Goal: Task Accomplishment & Management: Manage account settings

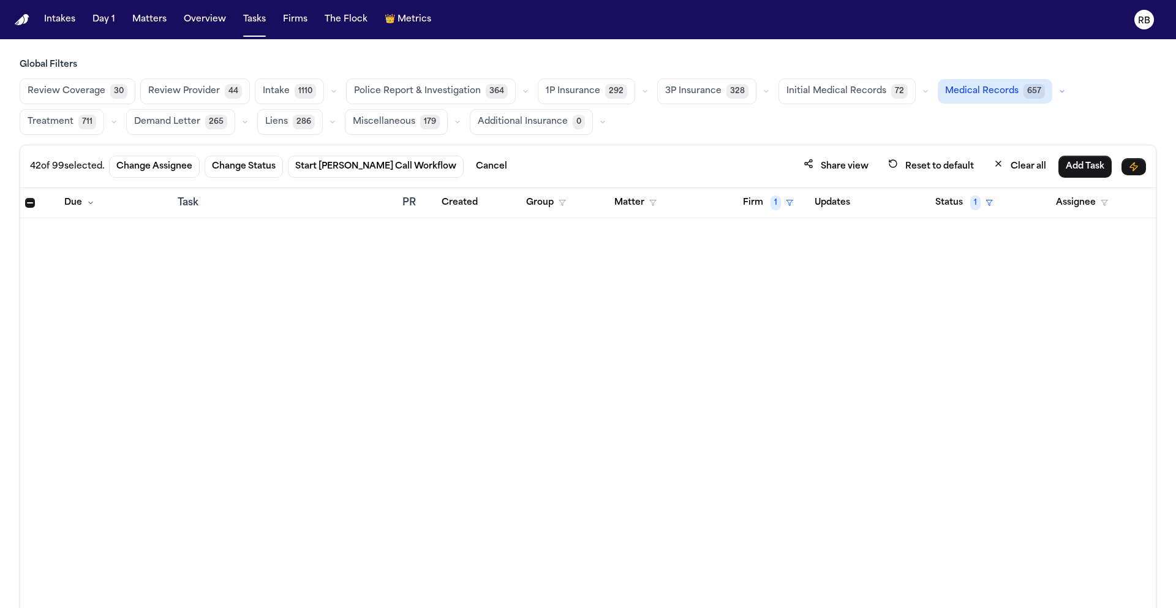
scroll to position [1404, 0]
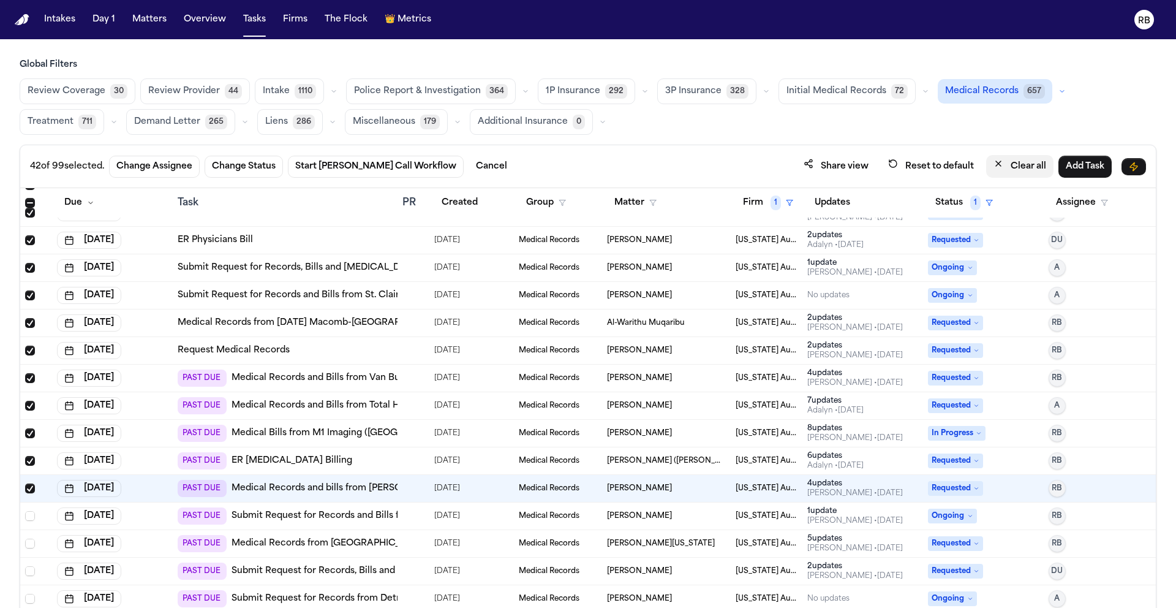
click at [1015, 165] on button "Clear all" at bounding box center [1019, 166] width 67 height 23
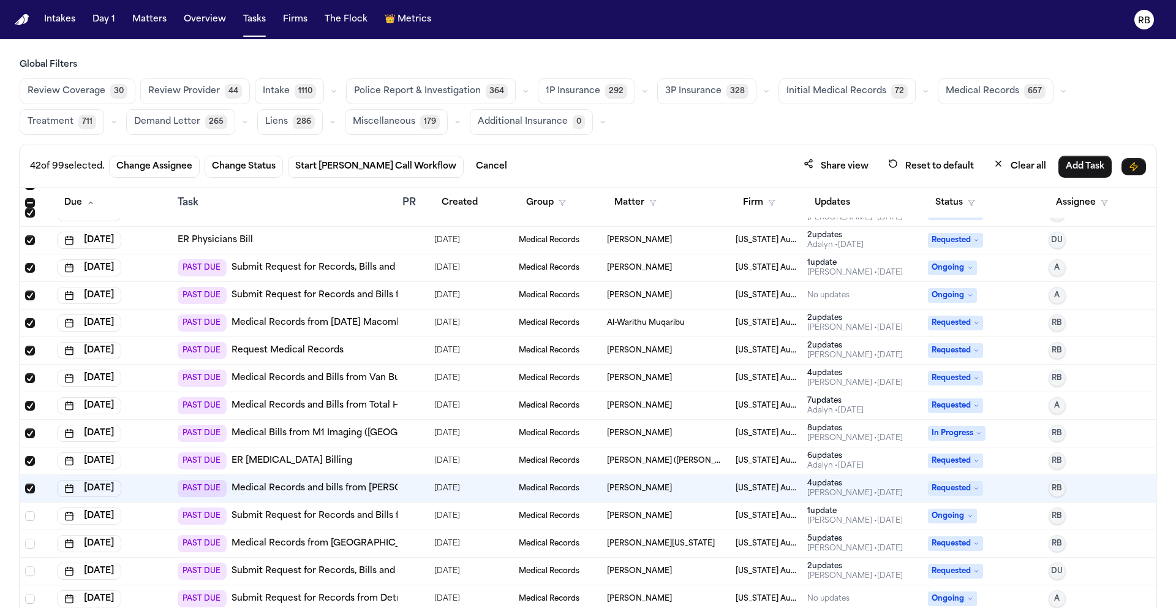
click at [991, 91] on span "Medical Records" at bounding box center [982, 91] width 73 height 12
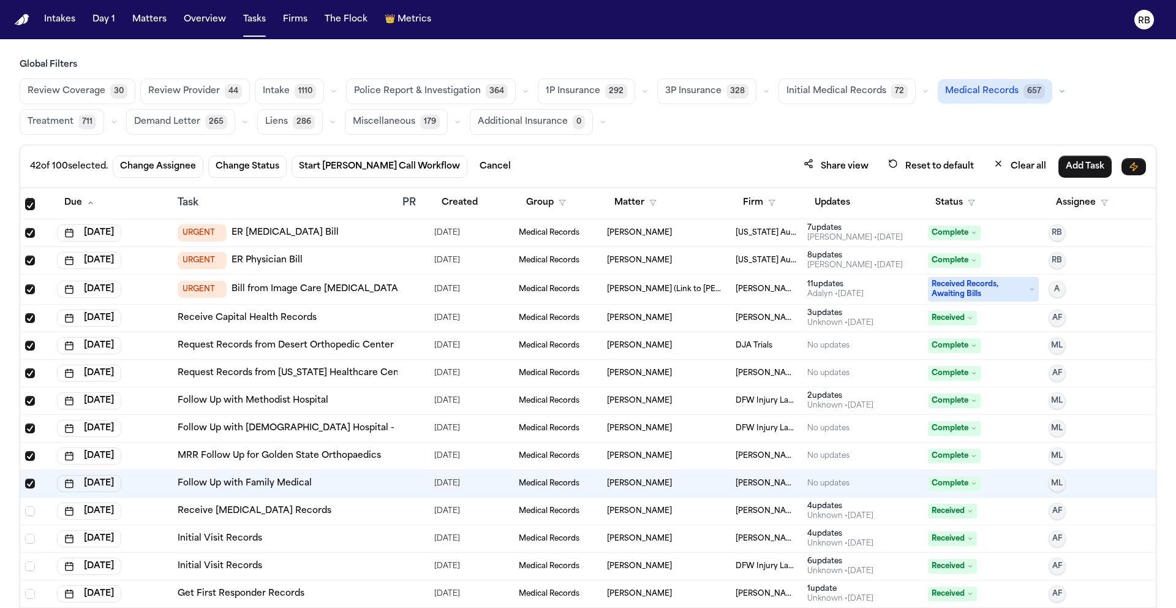
scroll to position [1397, 0]
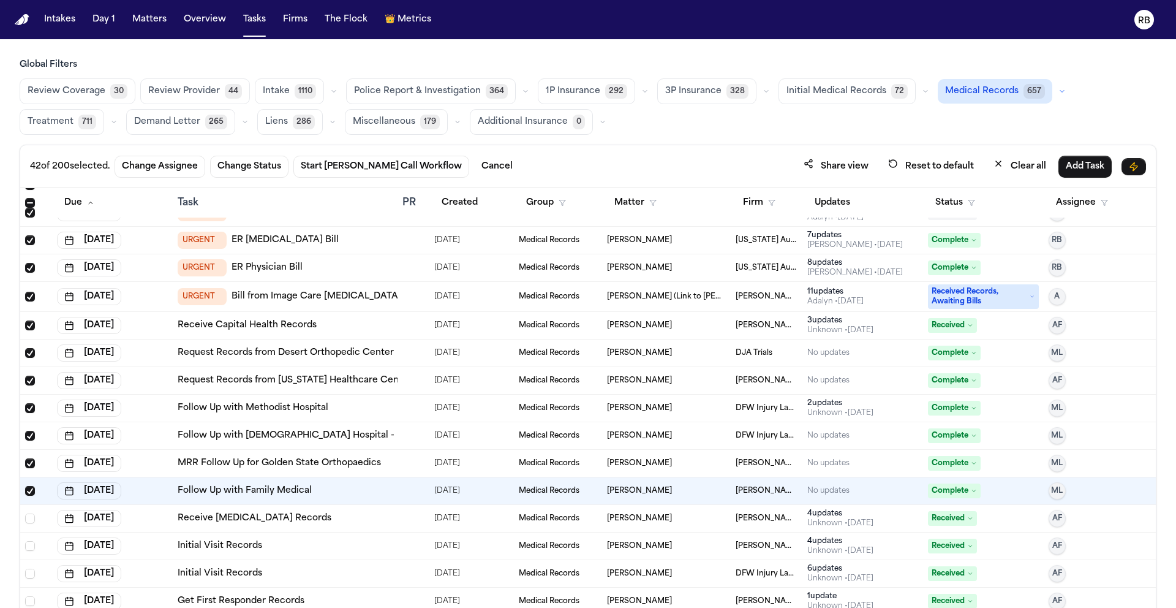
click at [946, 208] on span "Pending" at bounding box center [952, 212] width 49 height 15
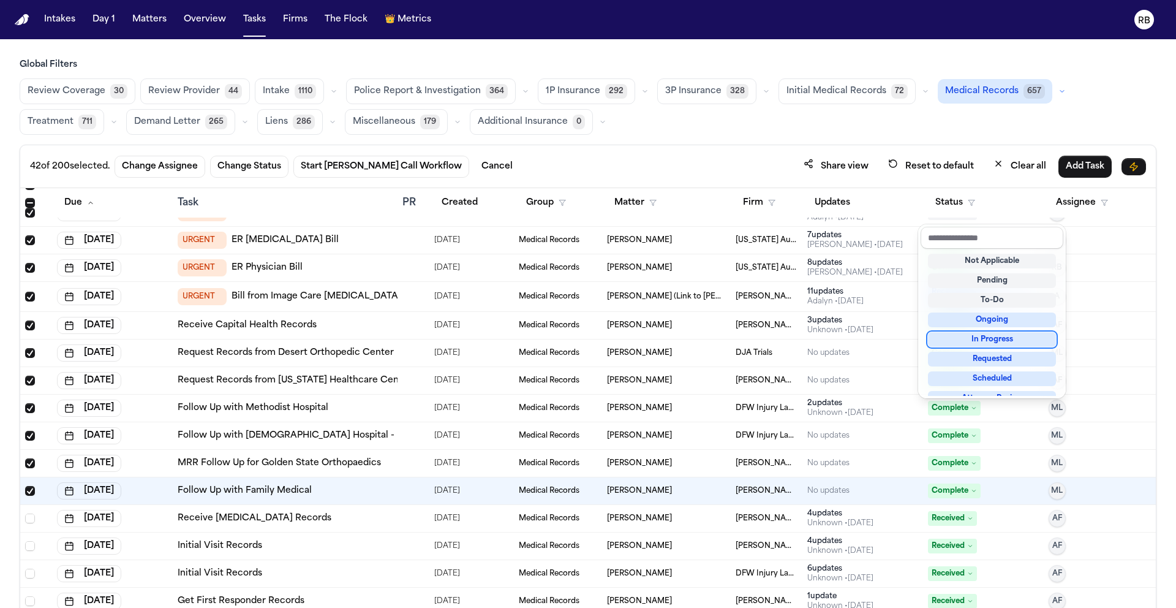
click at [1023, 341] on div "In Progress" at bounding box center [992, 339] width 128 height 15
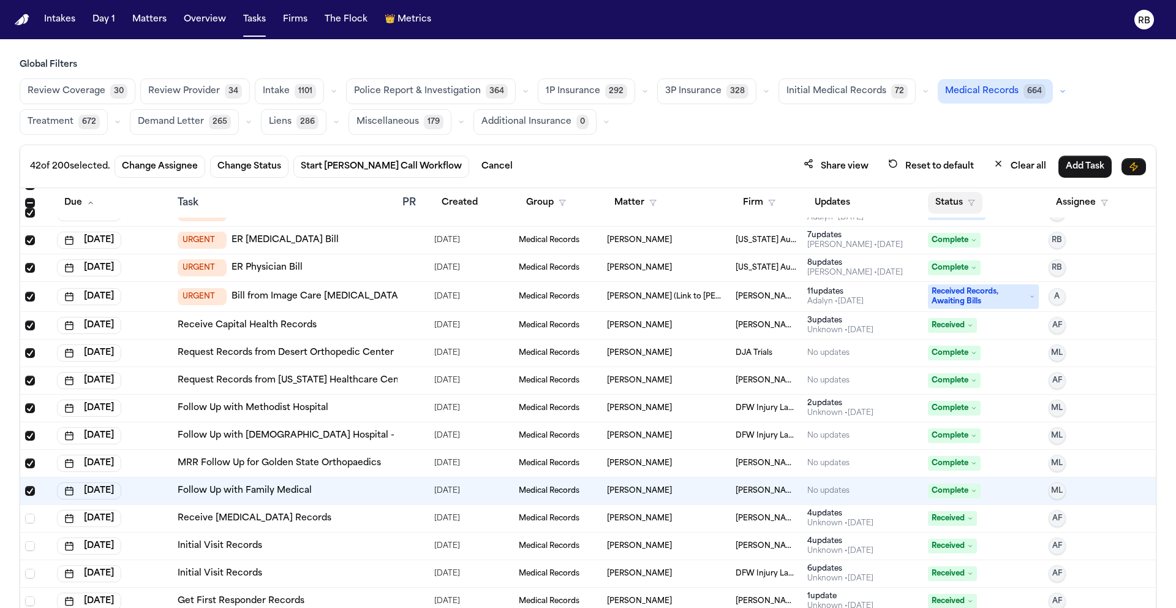
click at [944, 204] on button "Status" at bounding box center [955, 203] width 55 height 22
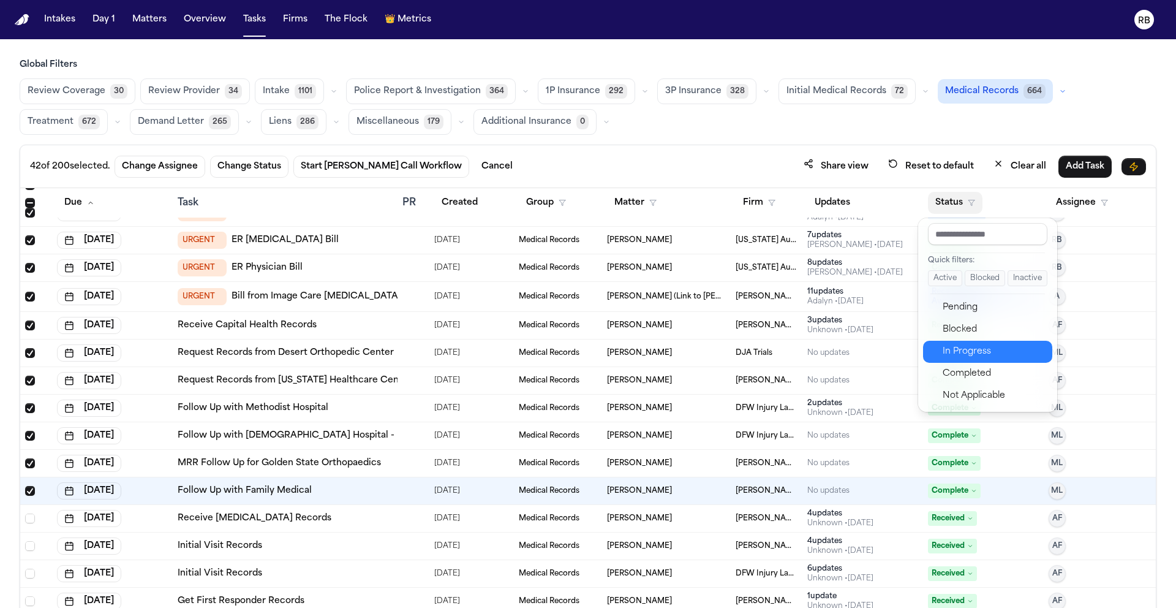
click at [992, 347] on div "In Progress" at bounding box center [994, 351] width 102 height 15
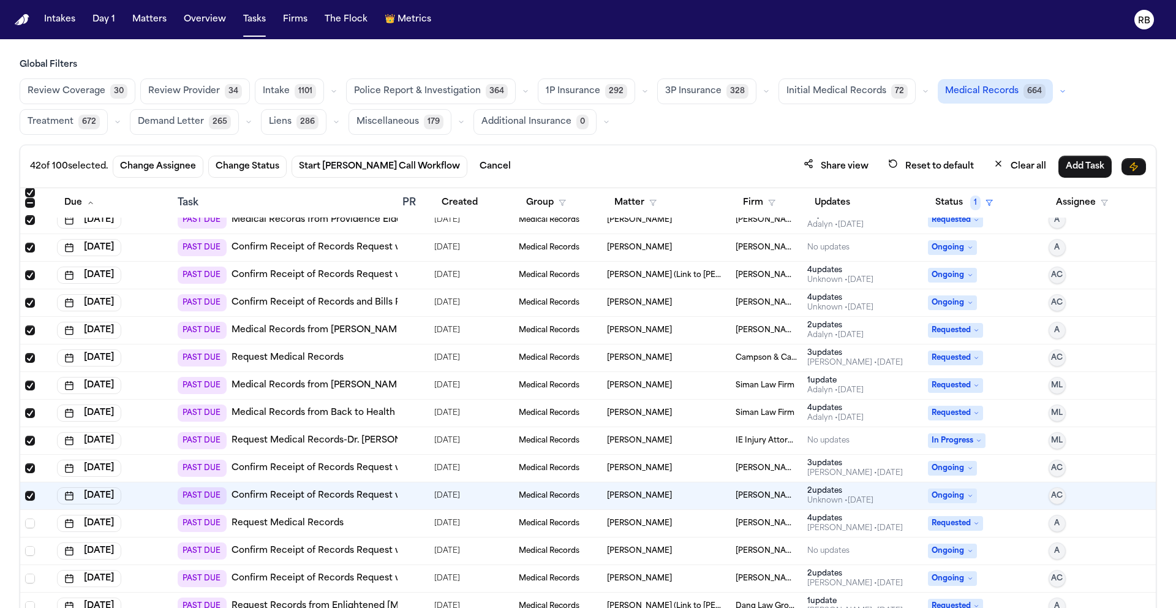
scroll to position [1404, 0]
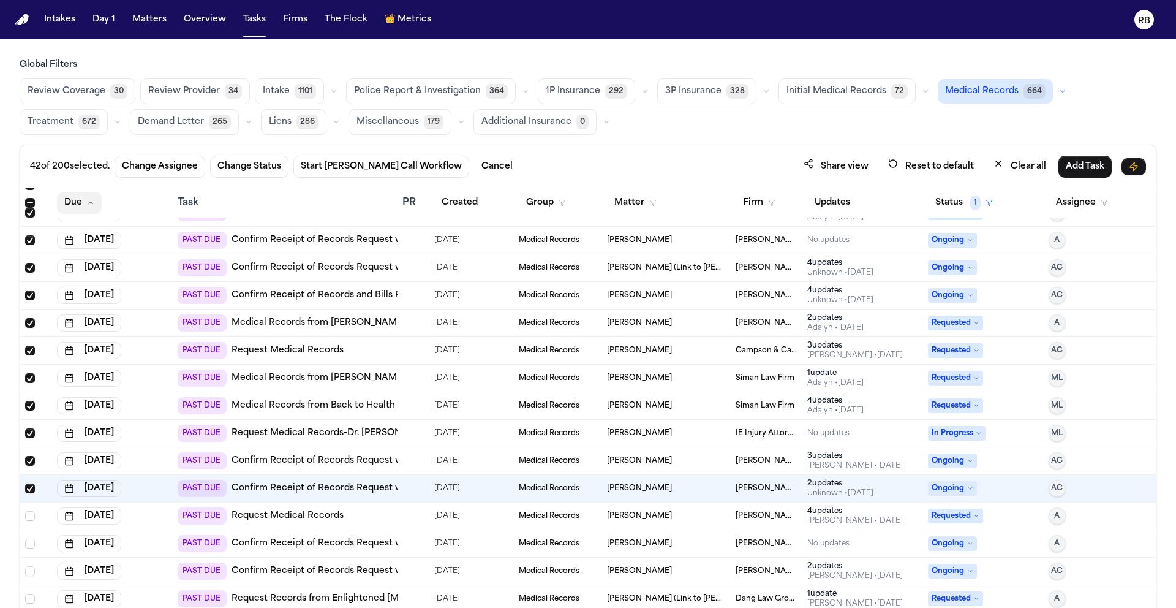
click at [83, 205] on button "Due" at bounding box center [79, 203] width 45 height 22
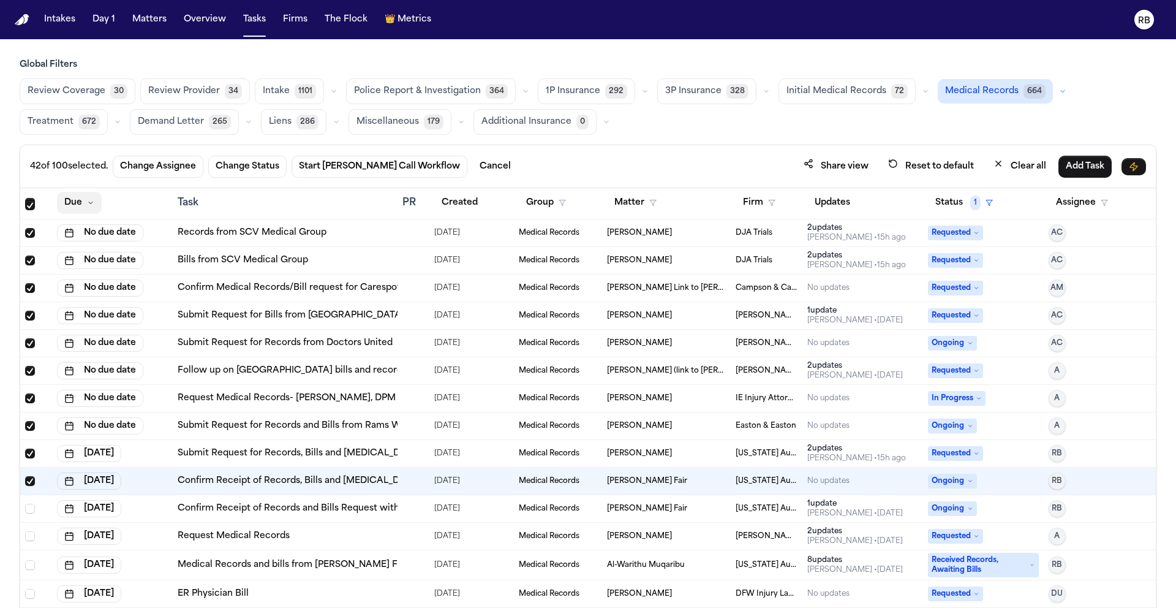
scroll to position [1397, 0]
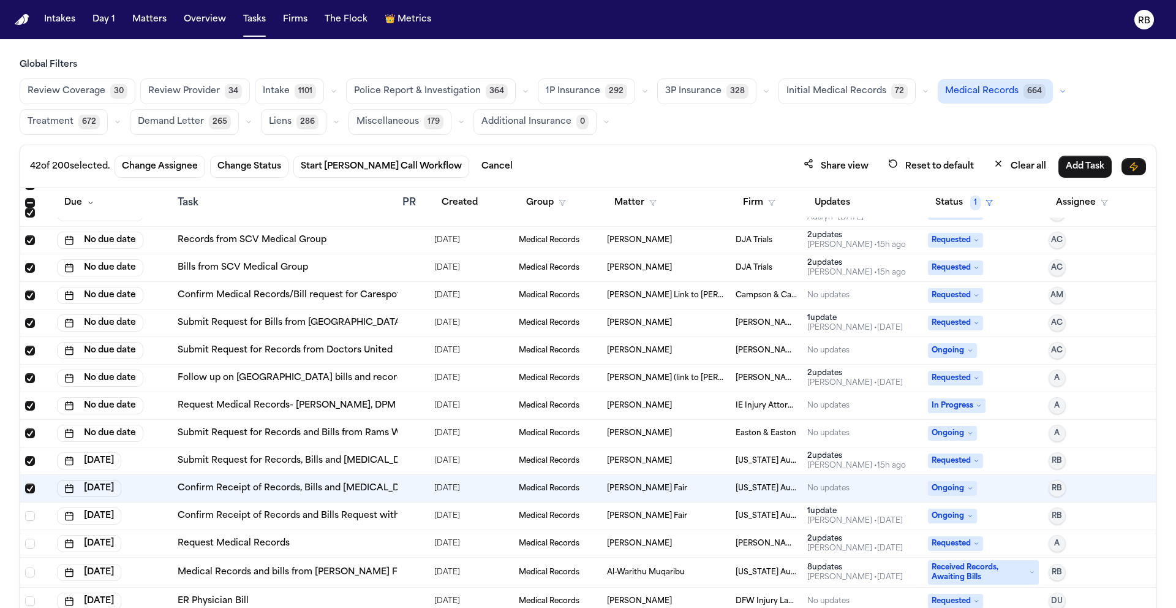
click at [29, 202] on span "Select all" at bounding box center [30, 203] width 10 height 10
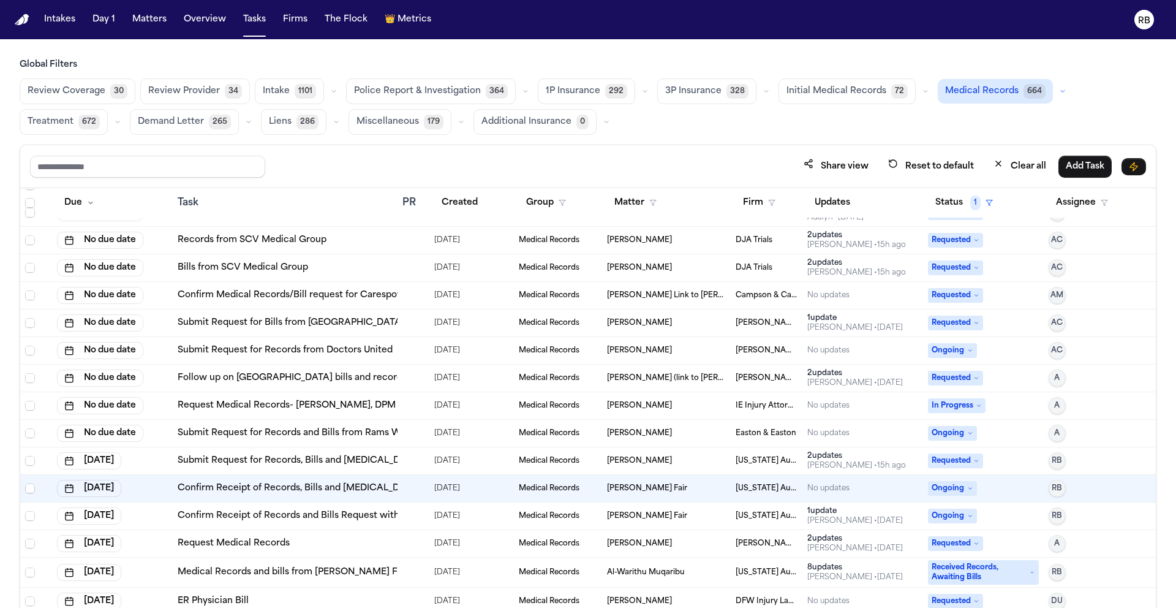
click at [394, 155] on div "Share view Reset to default Clear all Add Task" at bounding box center [588, 166] width 1116 height 23
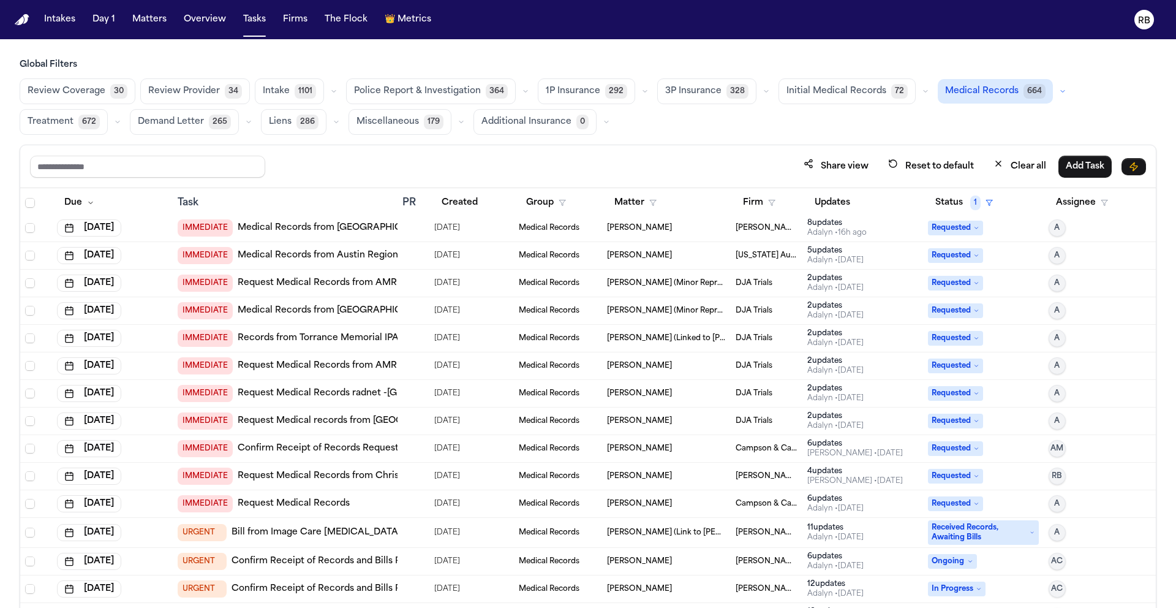
scroll to position [0, 0]
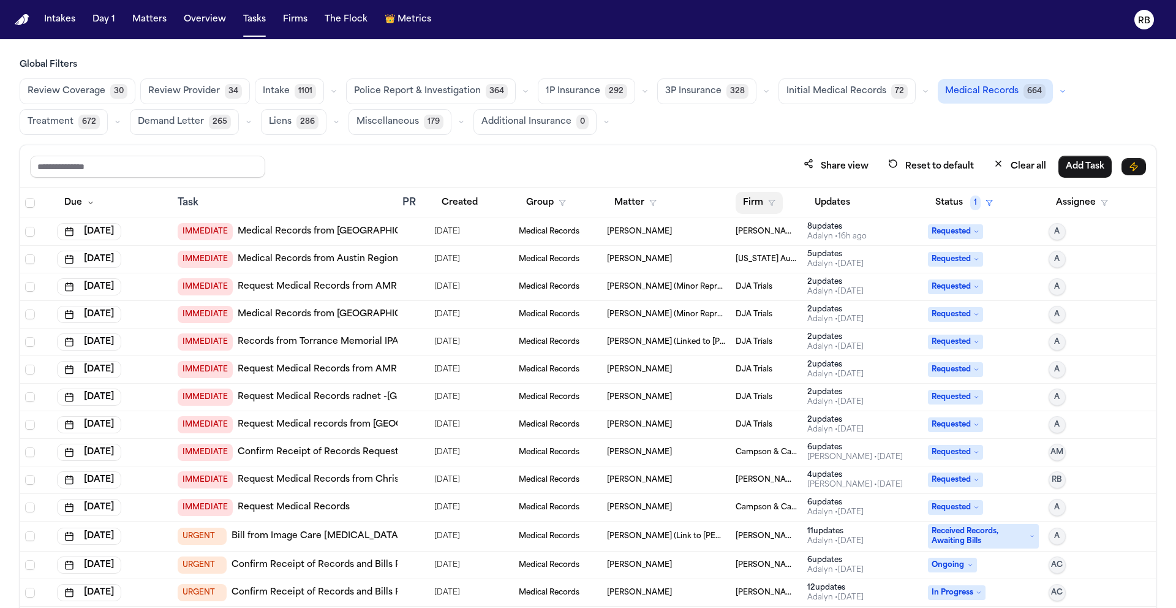
click at [744, 203] on button "Firm" at bounding box center [759, 203] width 47 height 22
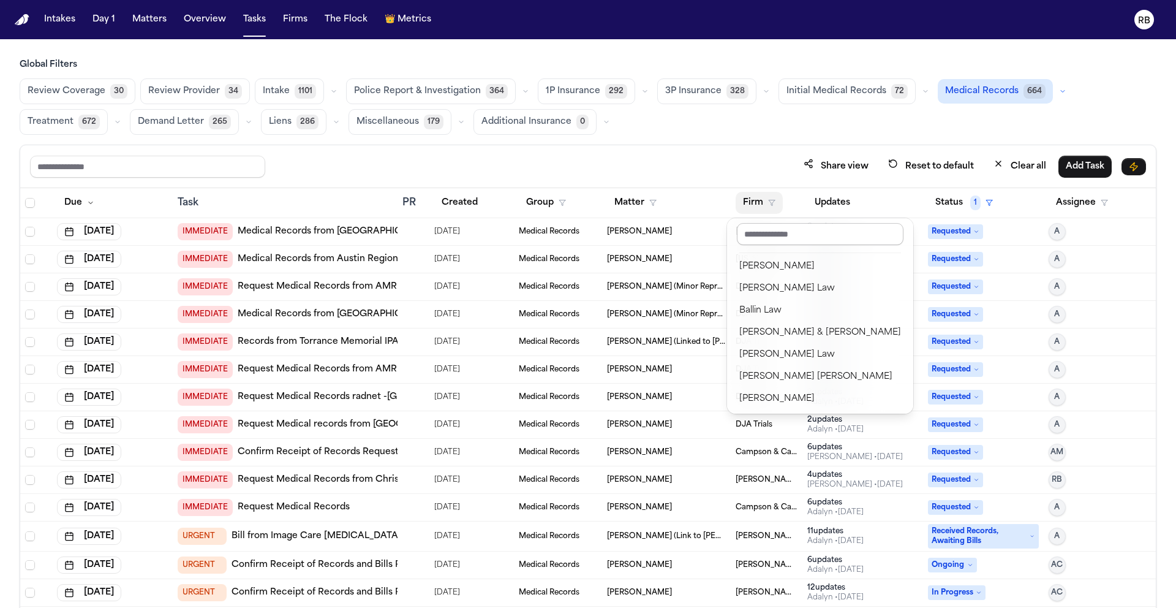
click at [819, 236] on input "text" at bounding box center [820, 234] width 167 height 22
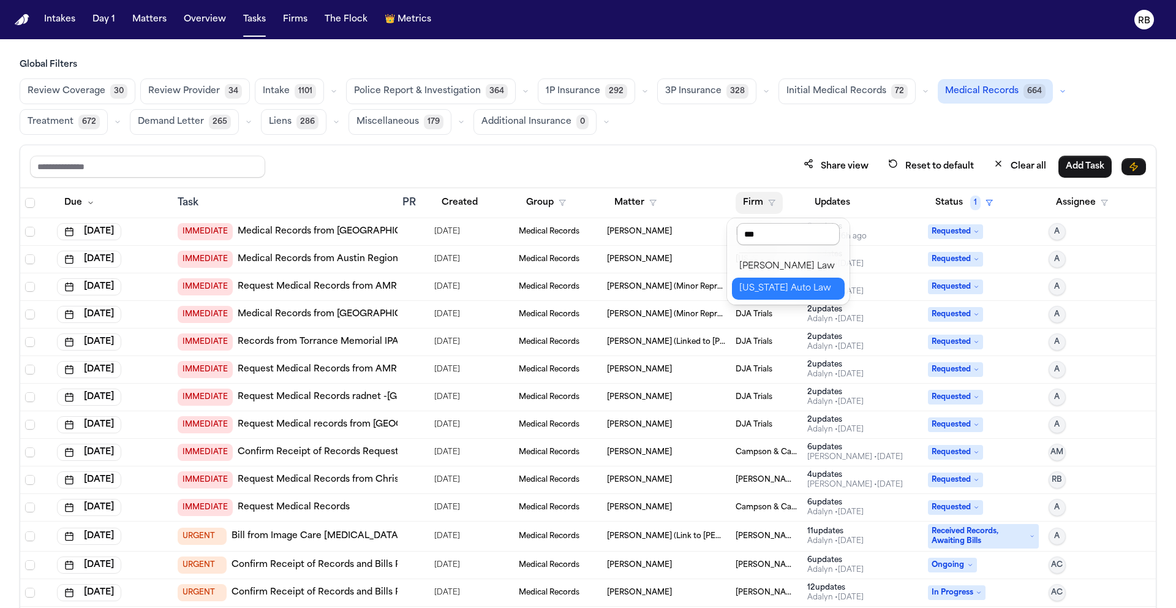
type input "****"
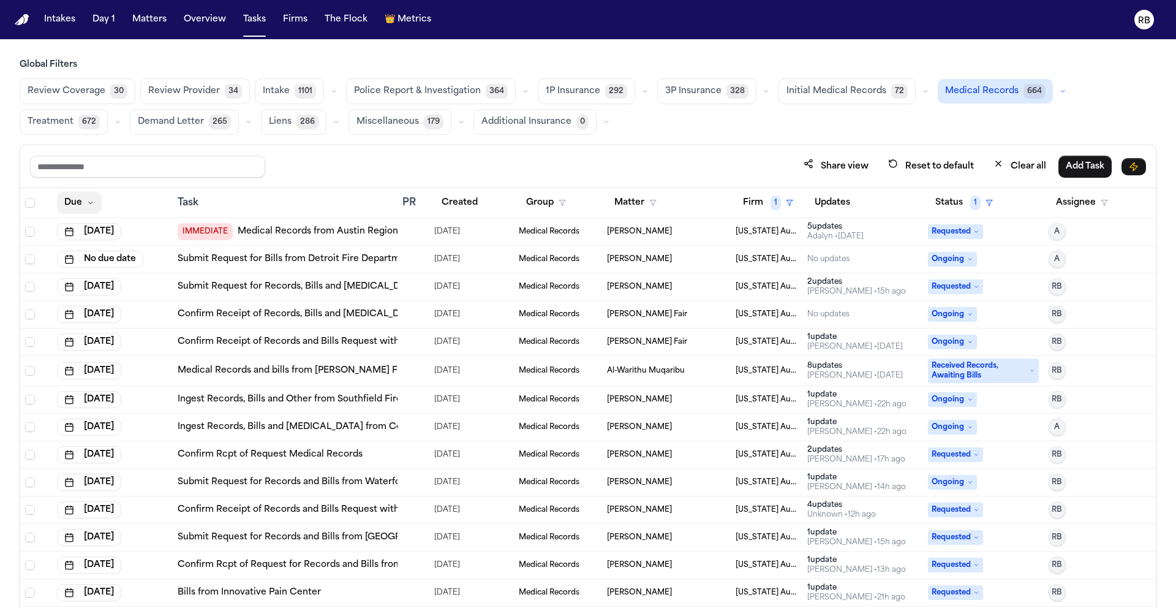
click at [71, 200] on button "Due" at bounding box center [79, 203] width 45 height 22
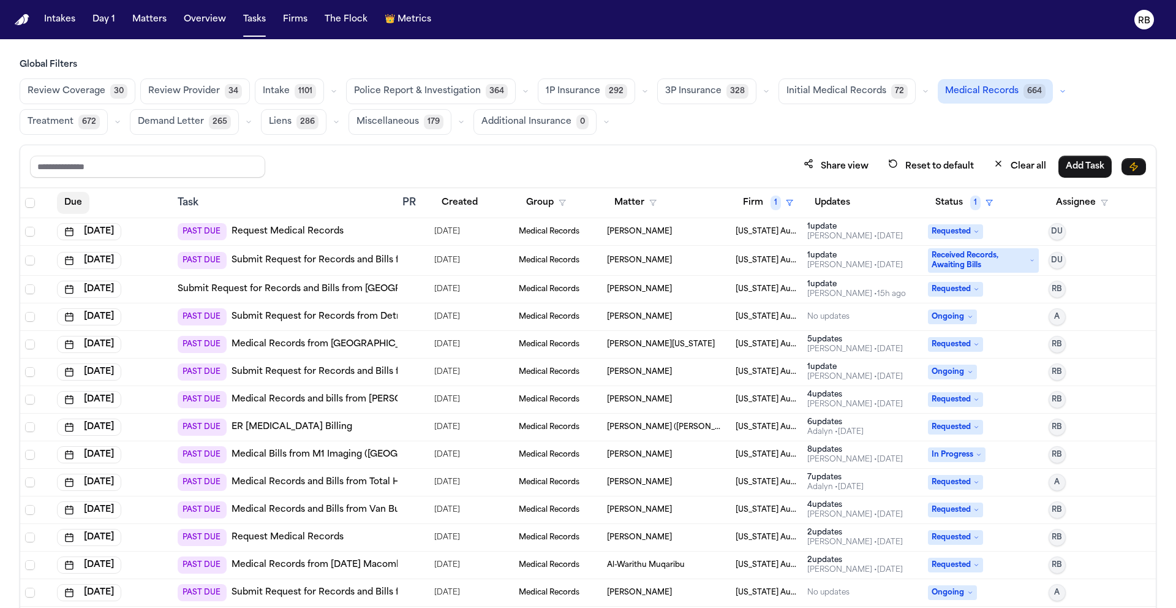
click at [75, 203] on button "Due" at bounding box center [73, 203] width 32 height 22
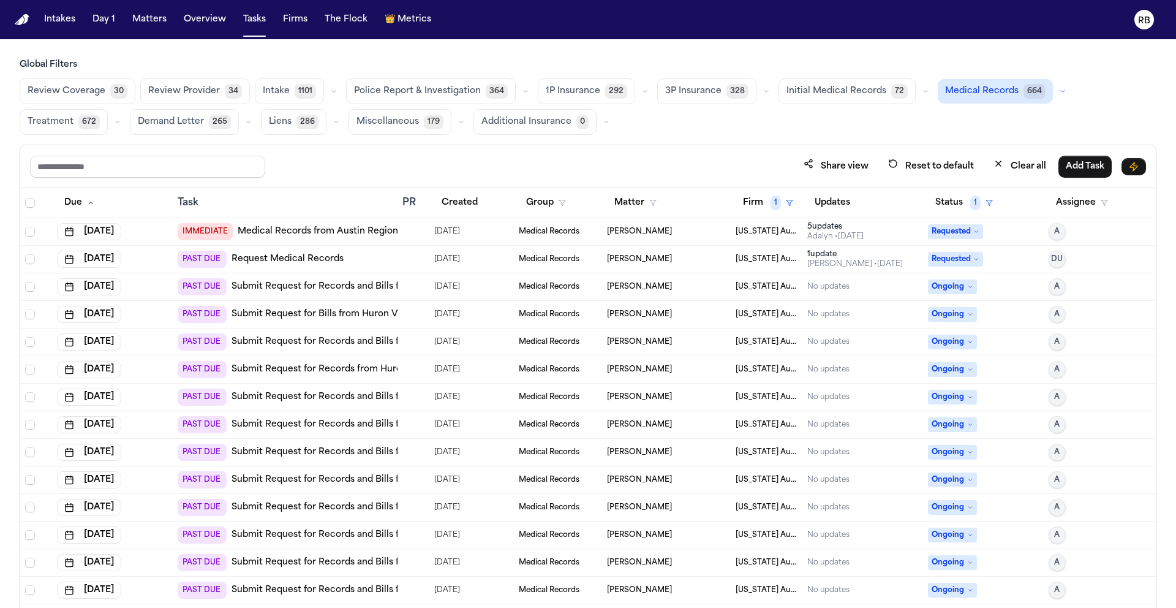
click at [758, 148] on div "Share view Reset to default Clear all Add Task" at bounding box center [588, 166] width 1136 height 43
click at [375, 263] on div "PAST DUE Request Medical Records" at bounding box center [285, 259] width 215 height 17
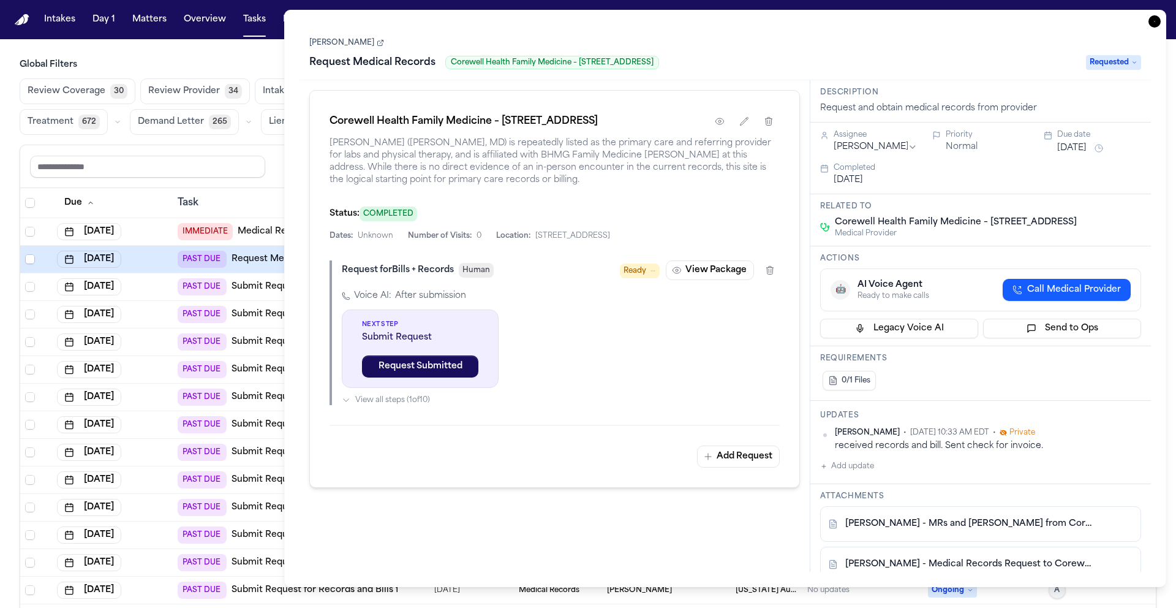
click at [1064, 529] on link "S. Brown - MRs and Bills from Corewell Health (Dr. Dana Kerges) - 6.26.25 to 9.…" at bounding box center [968, 524] width 246 height 12
click at [758, 520] on div "Corewell Health Family Medicine – 8545 Common Rd Dr. Dana Kerges (Dana G. Kerge…" at bounding box center [555, 325] width 511 height 491
click at [871, 467] on button "Add update" at bounding box center [847, 466] width 54 height 15
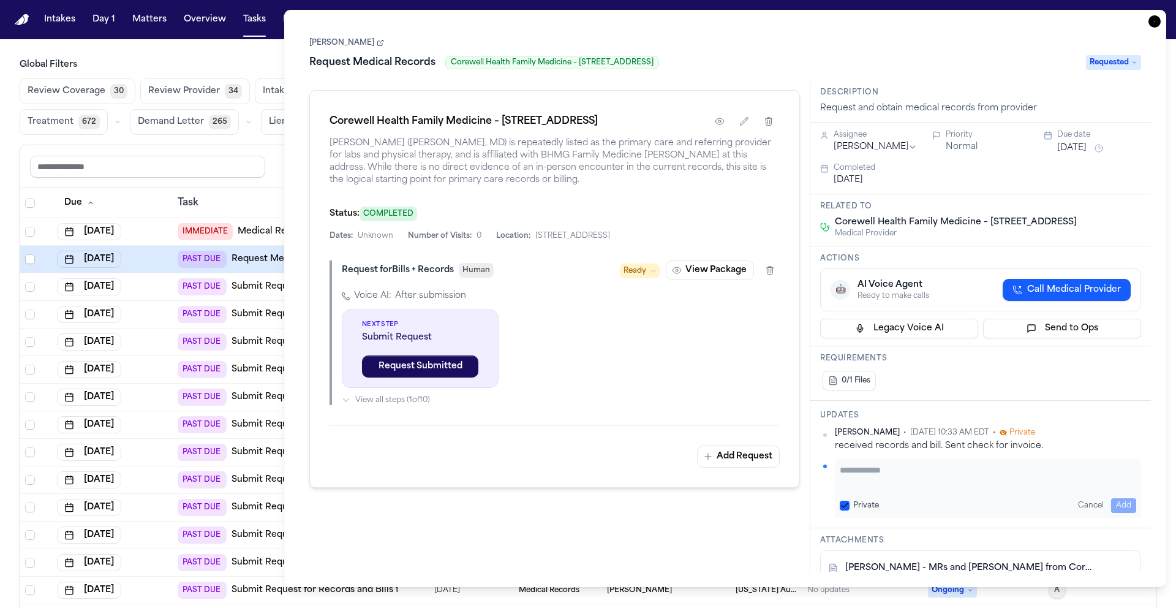
click at [881, 470] on textarea "Add your update" at bounding box center [988, 476] width 296 height 24
type textarea "**********"
click at [1119, 498] on button "Add" at bounding box center [1123, 505] width 25 height 15
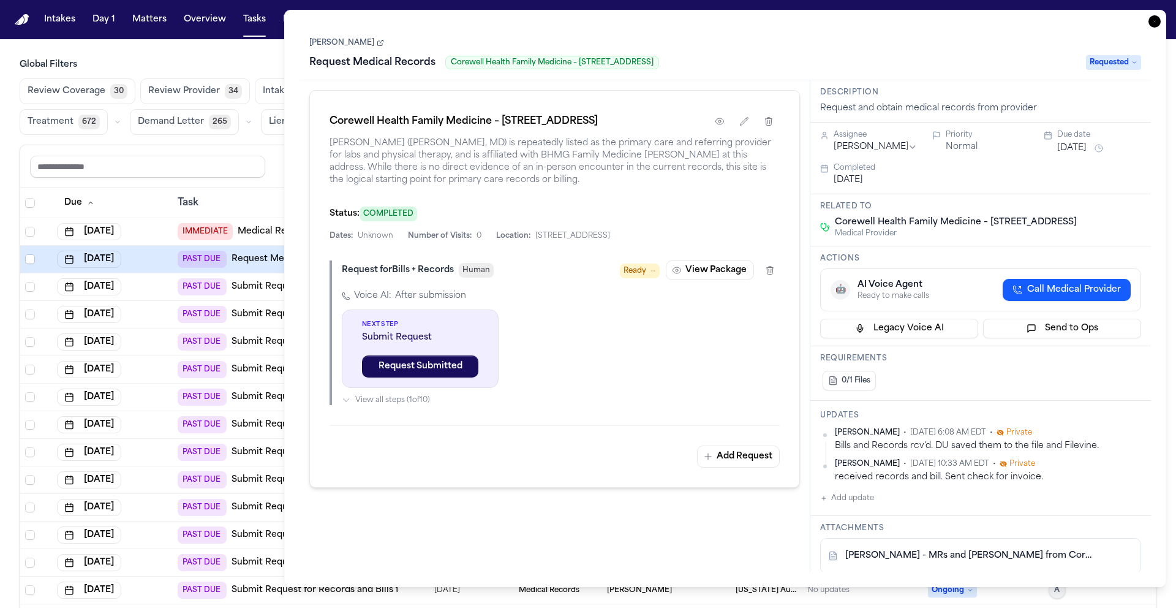
click at [889, 151] on html "Intakes Day 1 Matters Overview Tasks Firms The Flock 👑 Metrics RB Global Filter…" at bounding box center [588, 304] width 1176 height 608
click at [1085, 146] on button "Sep 22, 2025" at bounding box center [1071, 148] width 29 height 12
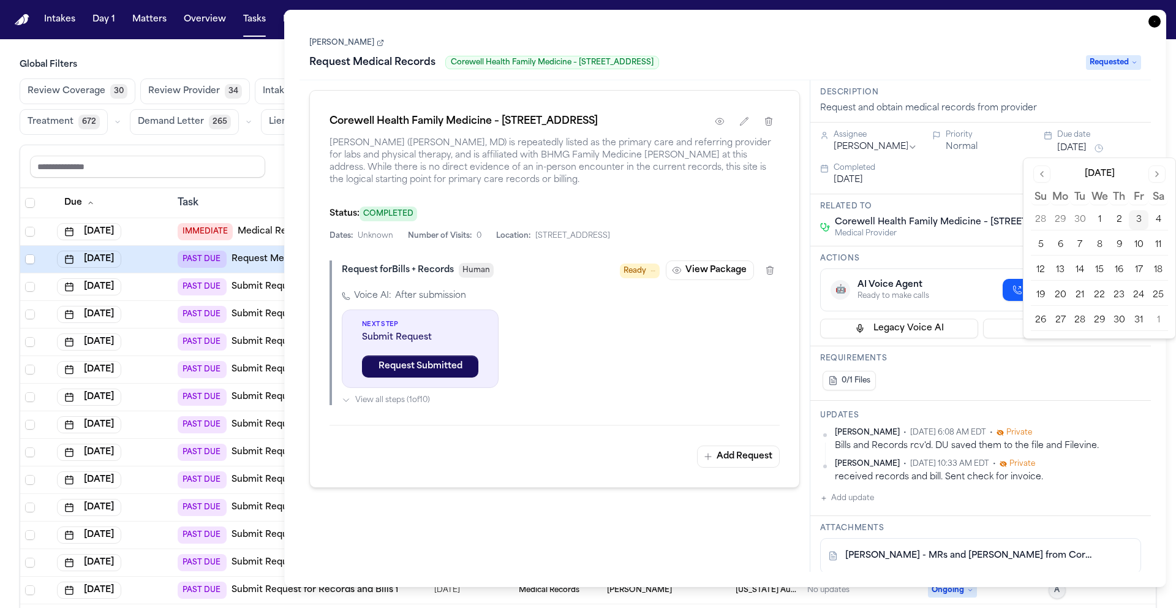
click at [1086, 145] on button "Sep 22, 2025" at bounding box center [1071, 148] width 29 height 12
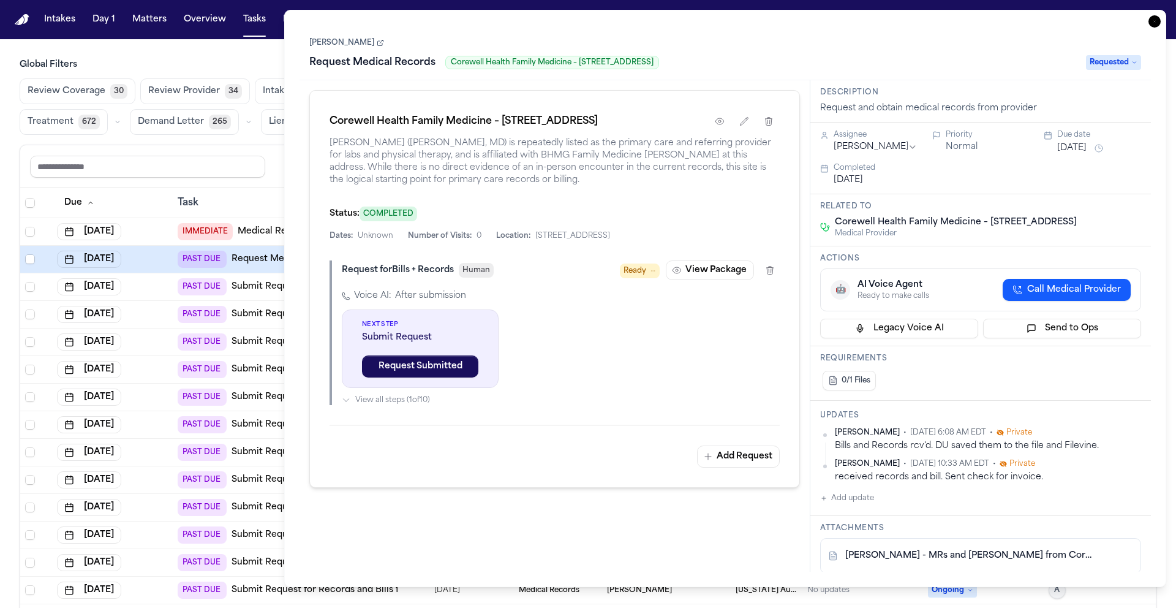
click at [1117, 62] on span "Requested" at bounding box center [1113, 62] width 55 height 15
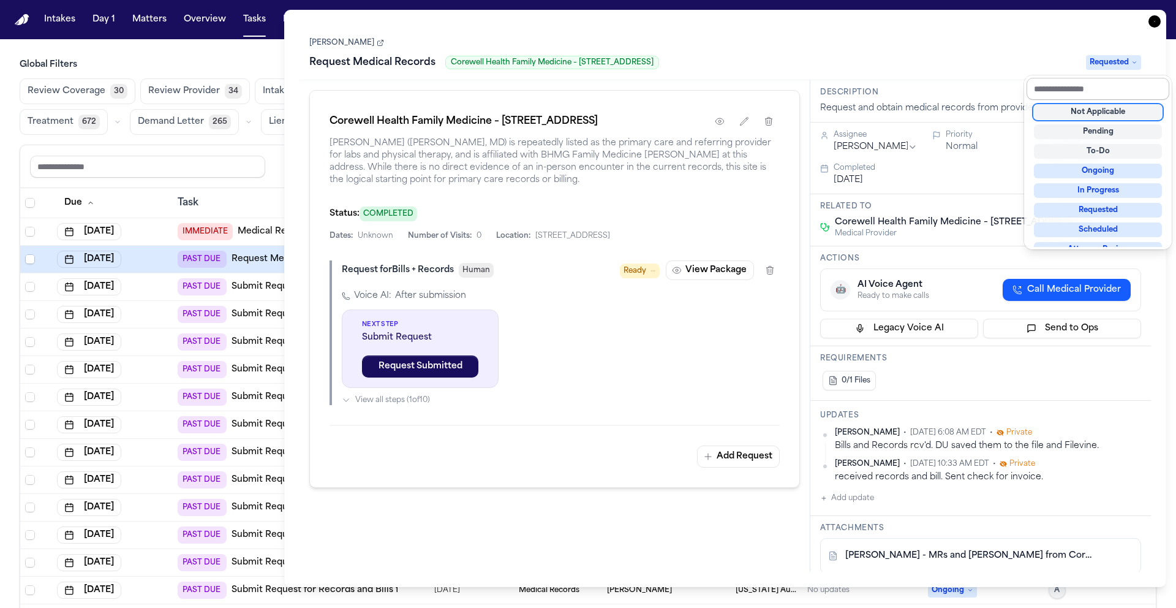
click at [1121, 80] on input "text" at bounding box center [1098, 89] width 143 height 22
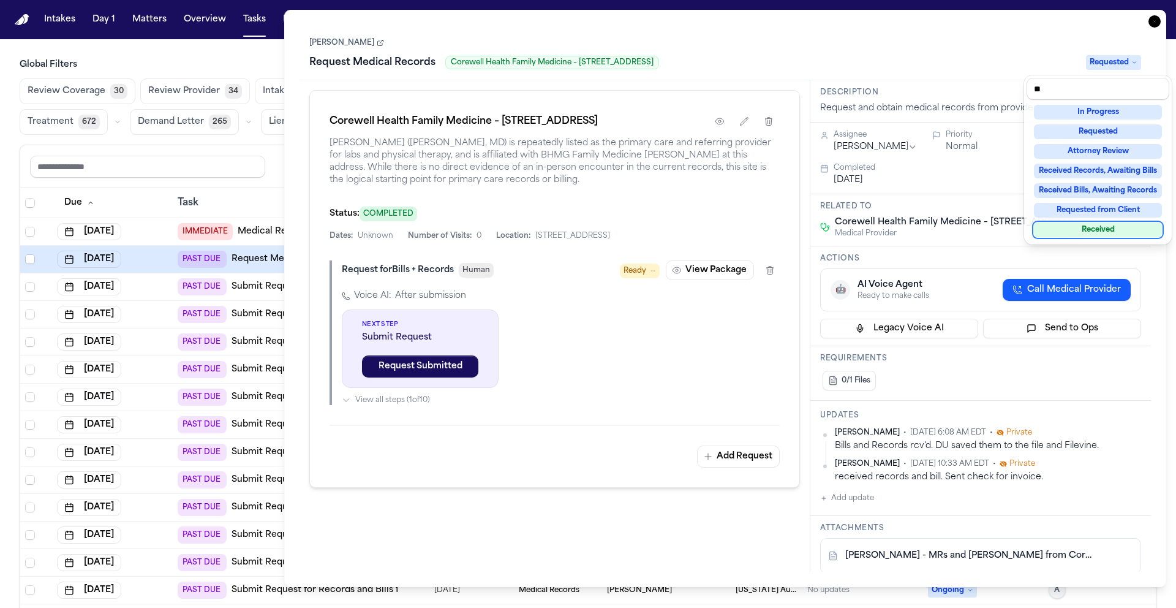
type input "**"
click at [1139, 231] on div "Received" at bounding box center [1098, 229] width 128 height 15
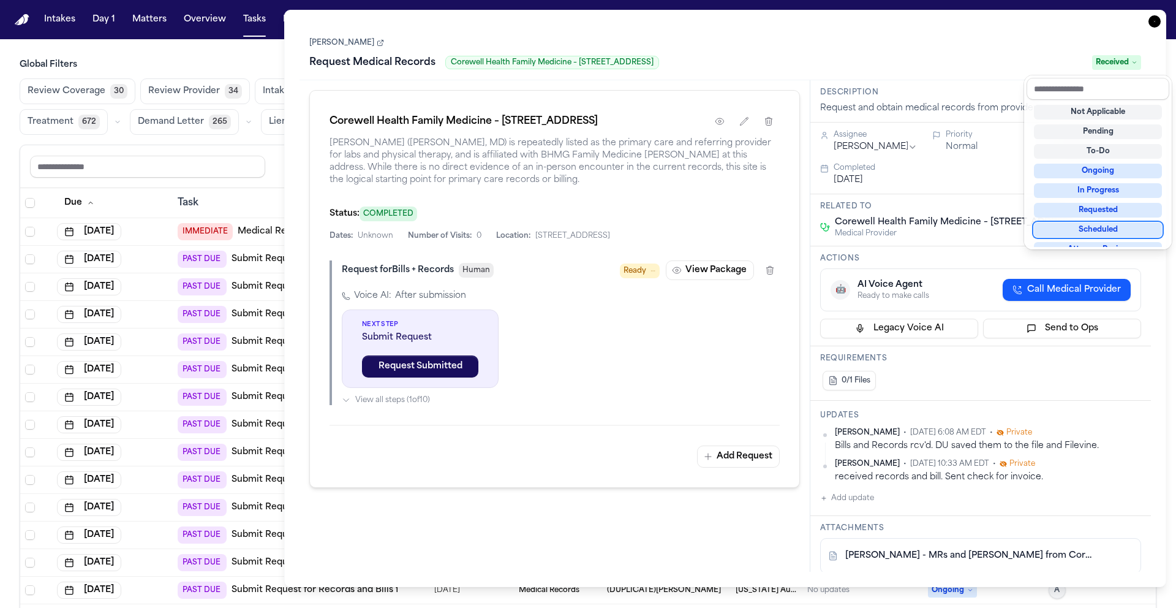
click at [750, 519] on div "Sandra Brown Request Medical Records Corewell Health Family Medicine – 8545 Com…" at bounding box center [725, 298] width 851 height 546
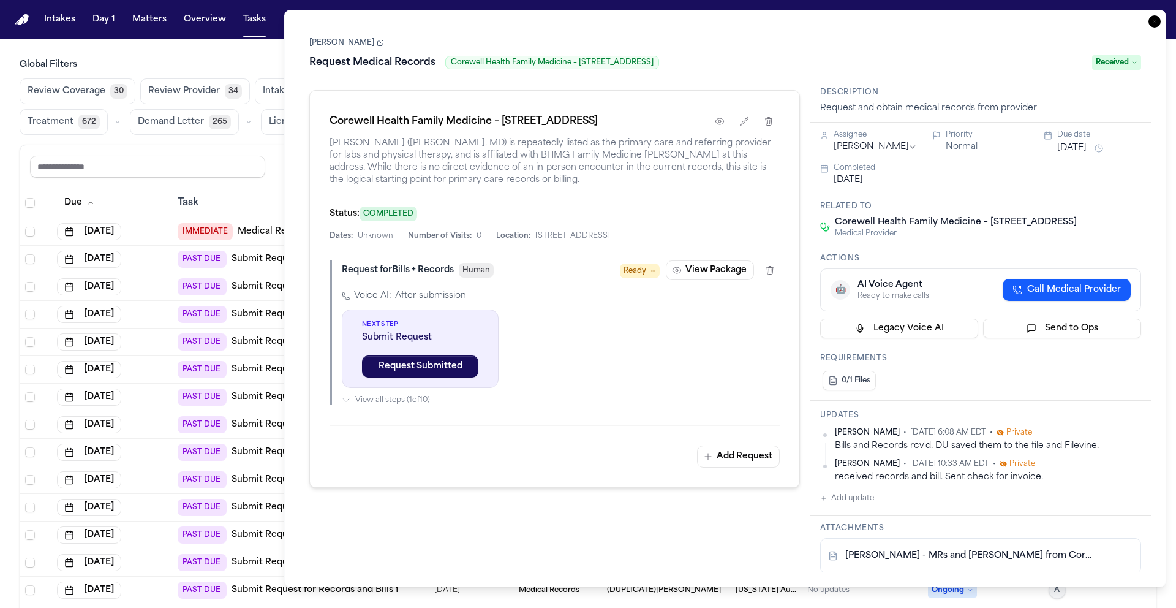
click at [1158, 21] on icon "button" at bounding box center [1154, 21] width 12 height 12
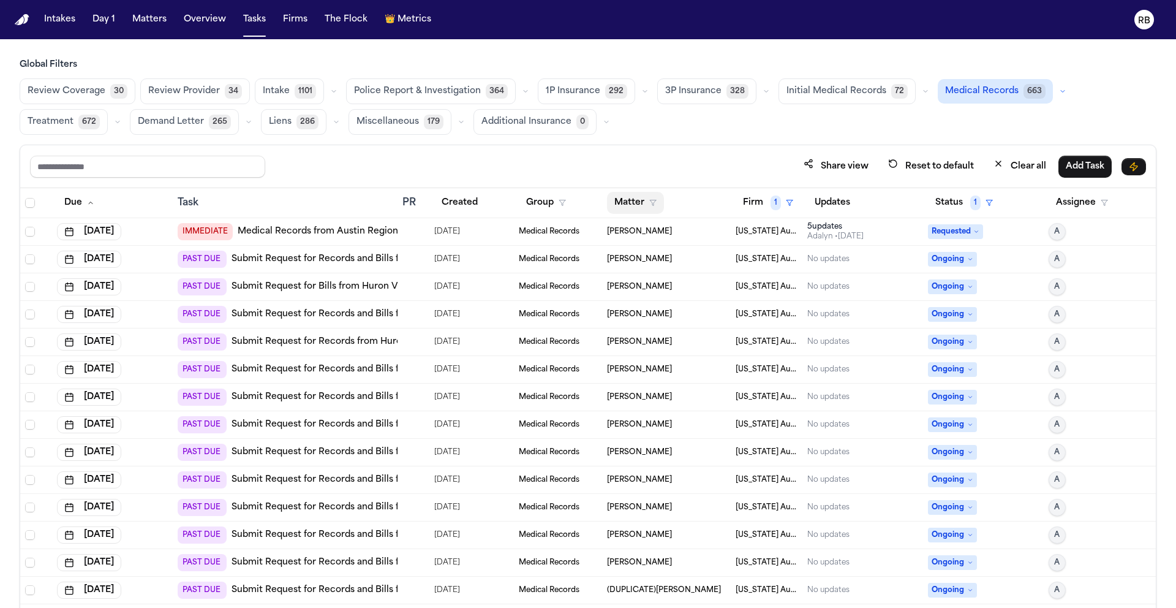
click at [619, 199] on button "Matter" at bounding box center [635, 203] width 57 height 22
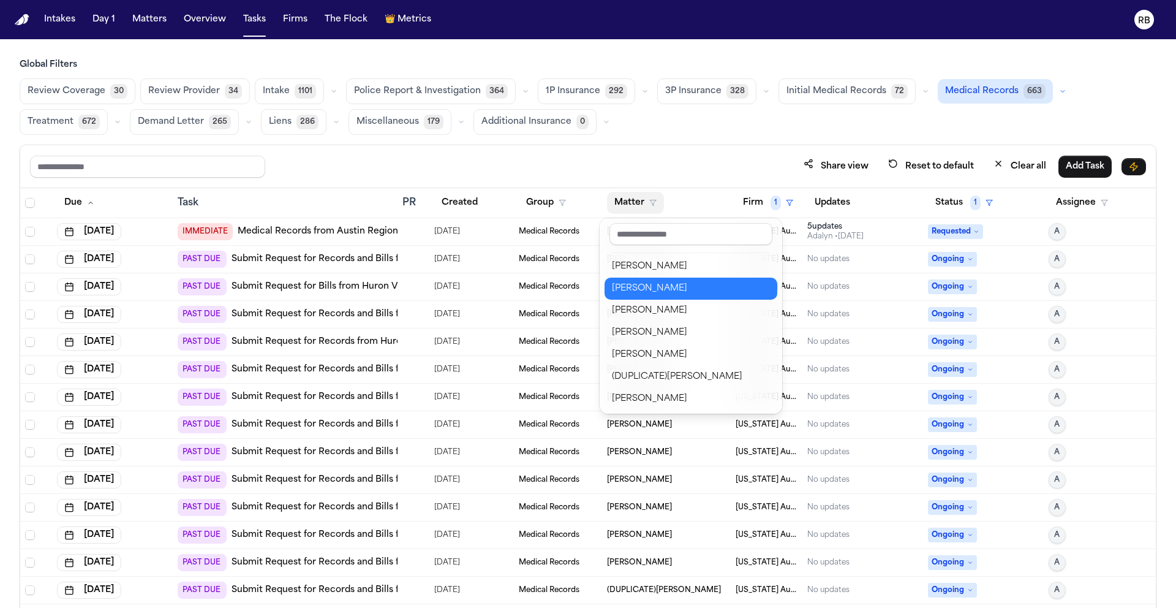
click at [668, 282] on div "[PERSON_NAME]" at bounding box center [691, 288] width 158 height 15
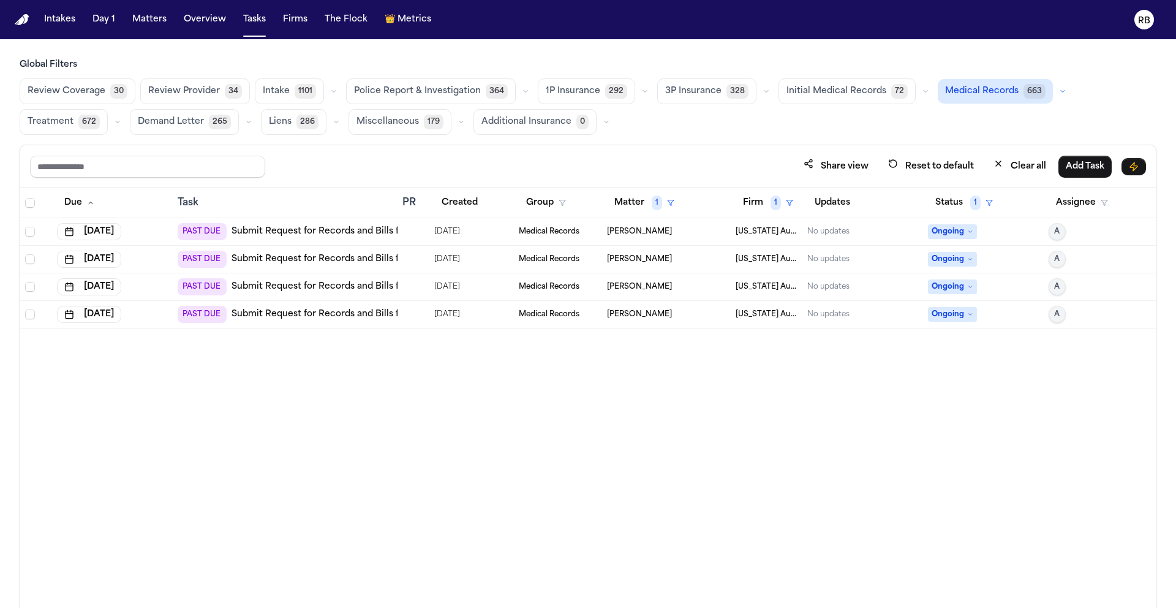
click at [500, 415] on div "Due Task PR Created Group Matter 1 Firm 1 Updates Status 1 Assignee Sep 24, 202…" at bounding box center [588, 424] width 1136 height 473
click at [421, 232] on div at bounding box center [413, 232] width 22 height 10
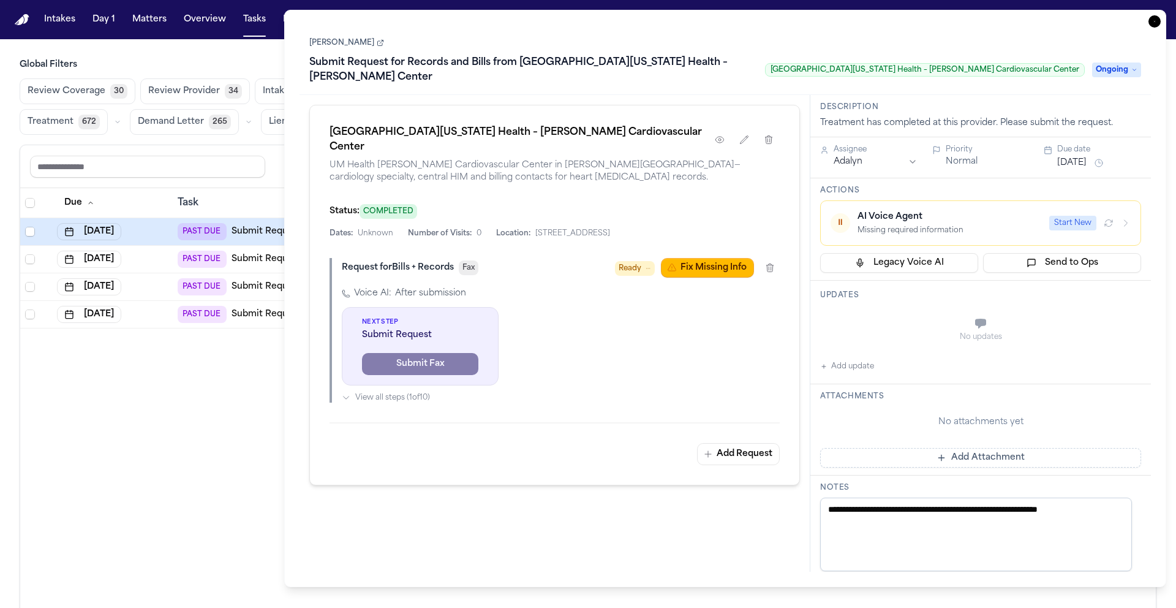
click at [356, 47] on link "[PERSON_NAME]" at bounding box center [346, 43] width 75 height 10
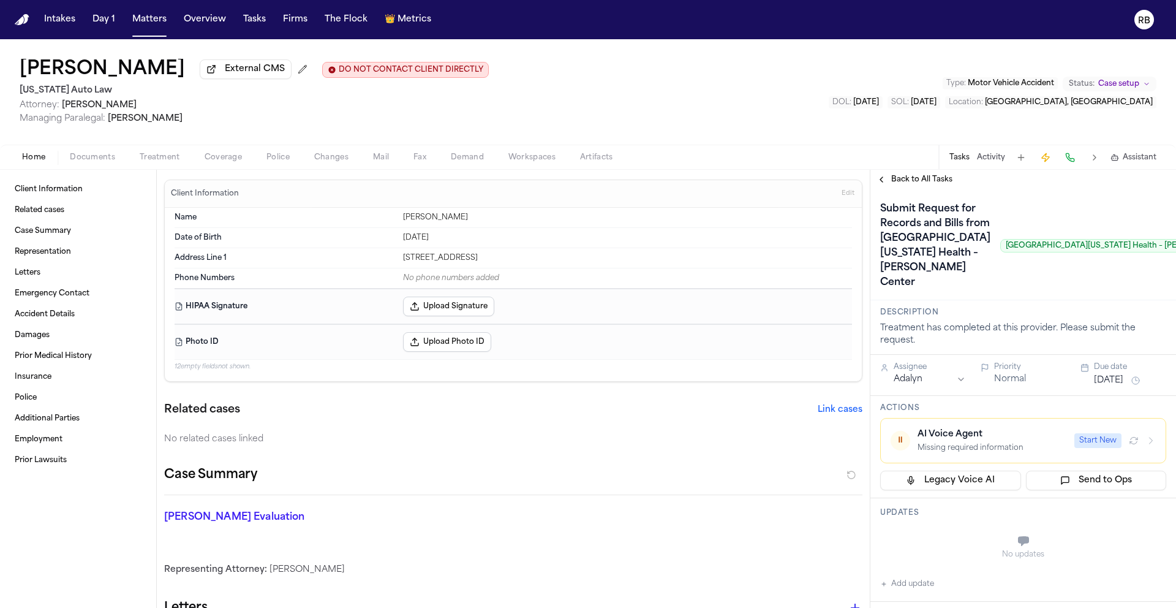
click at [168, 162] on span "Treatment" at bounding box center [160, 158] width 40 height 10
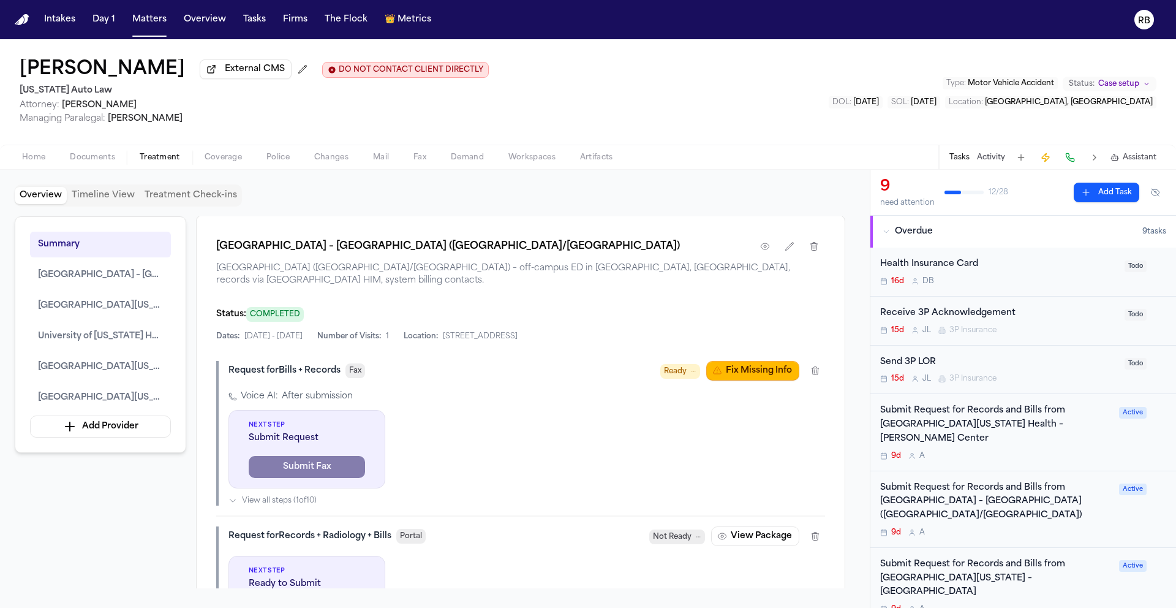
scroll to position [761, 0]
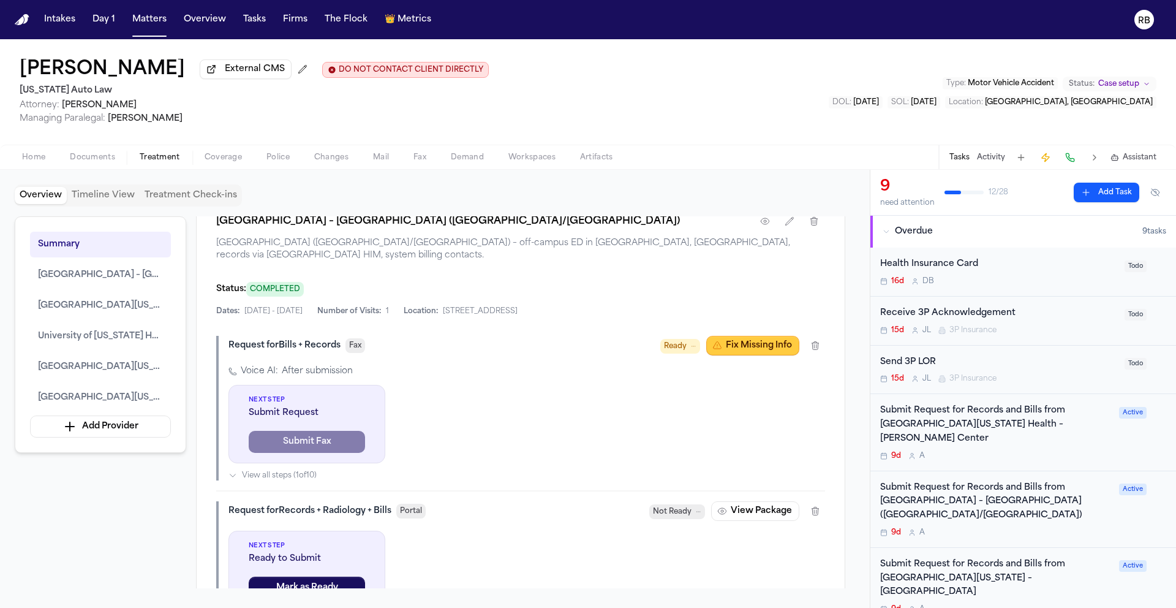
click at [728, 353] on button "Fix Missing Info" at bounding box center [752, 346] width 93 height 20
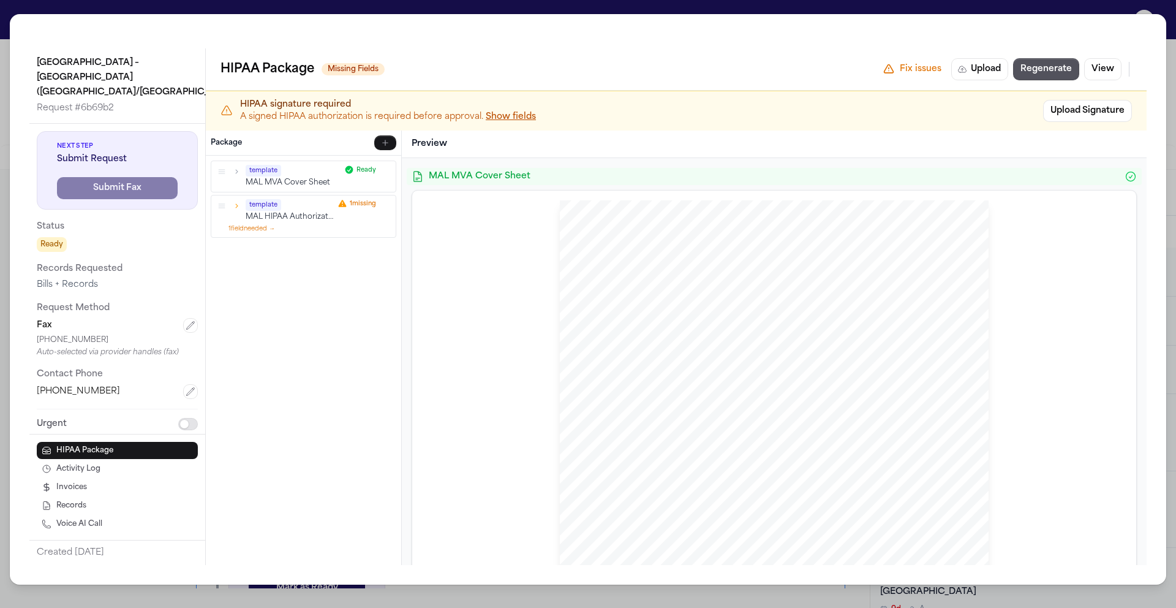
click at [311, 171] on div "template" at bounding box center [293, 171] width 95 height 12
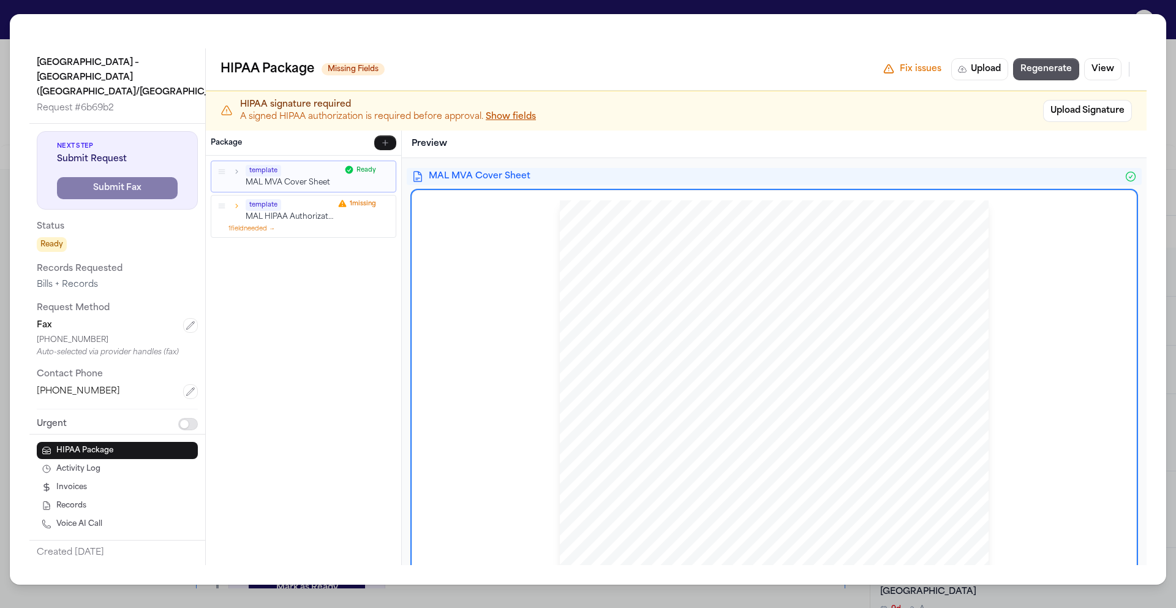
click at [236, 171] on icon "button" at bounding box center [236, 171] width 9 height 9
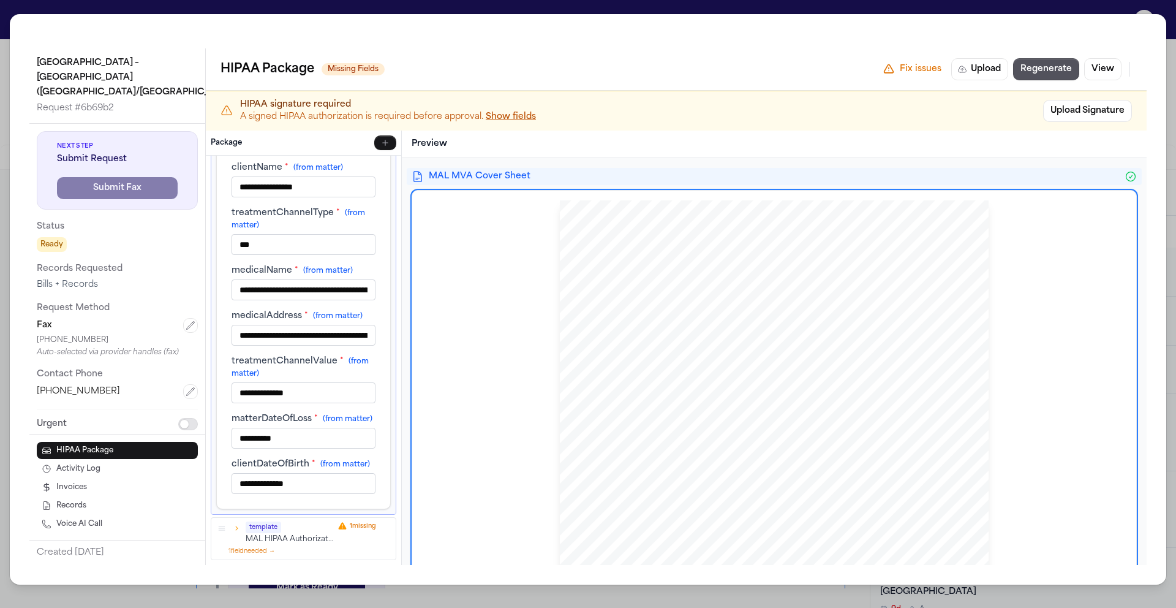
scroll to position [75, 0]
click at [238, 530] on icon "button" at bounding box center [236, 528] width 9 height 9
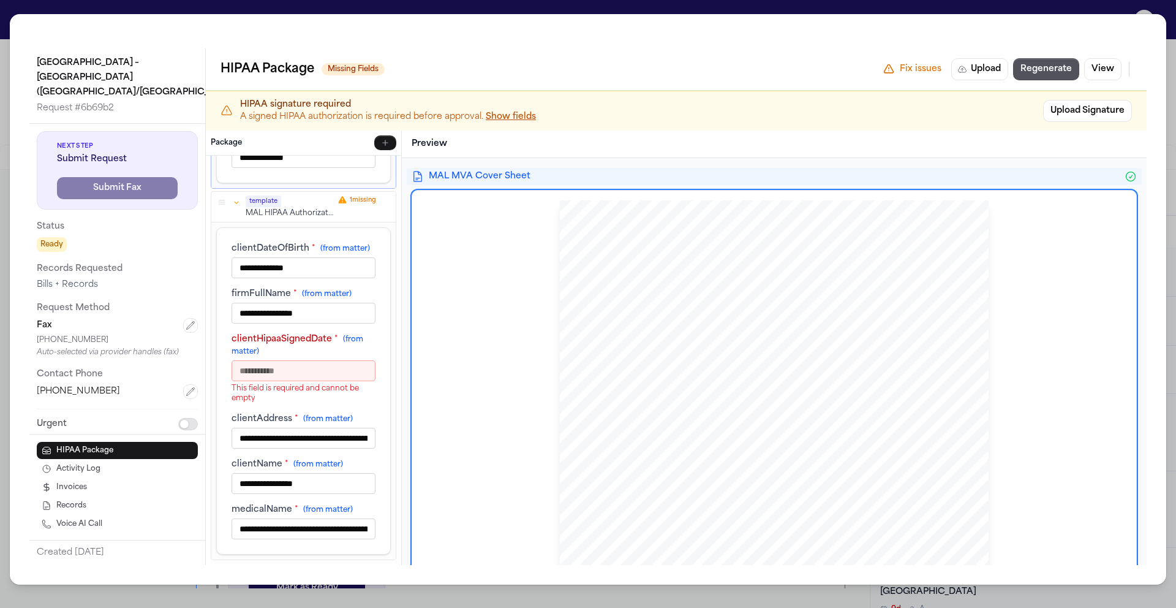
scroll to position [413, 0]
click at [324, 367] on input "clientHipaaSignedDate * (from matter)" at bounding box center [304, 370] width 144 height 21
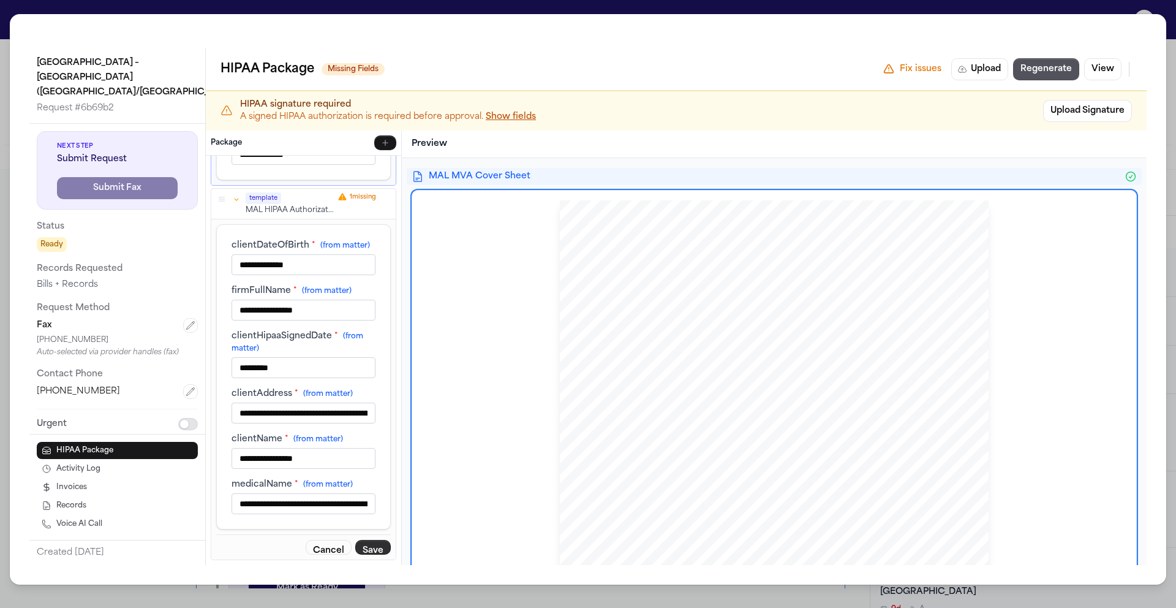
type input "*********"
click at [371, 546] on button "Save" at bounding box center [373, 547] width 36 height 15
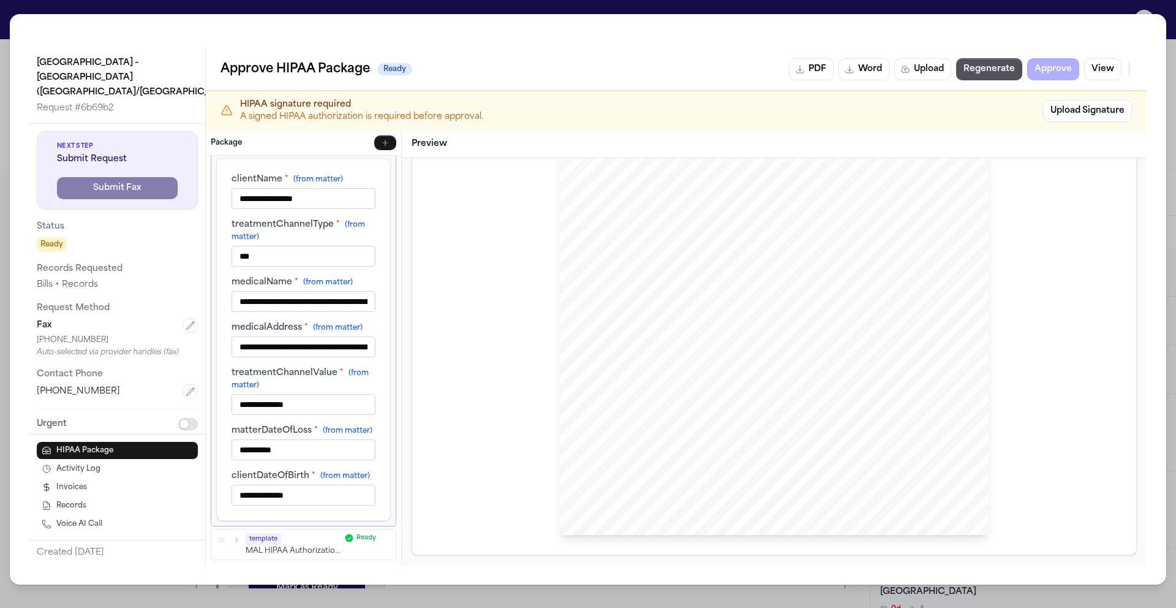
scroll to position [1406, 0]
click at [1068, 115] on button "Upload Signature" at bounding box center [1087, 111] width 89 height 22
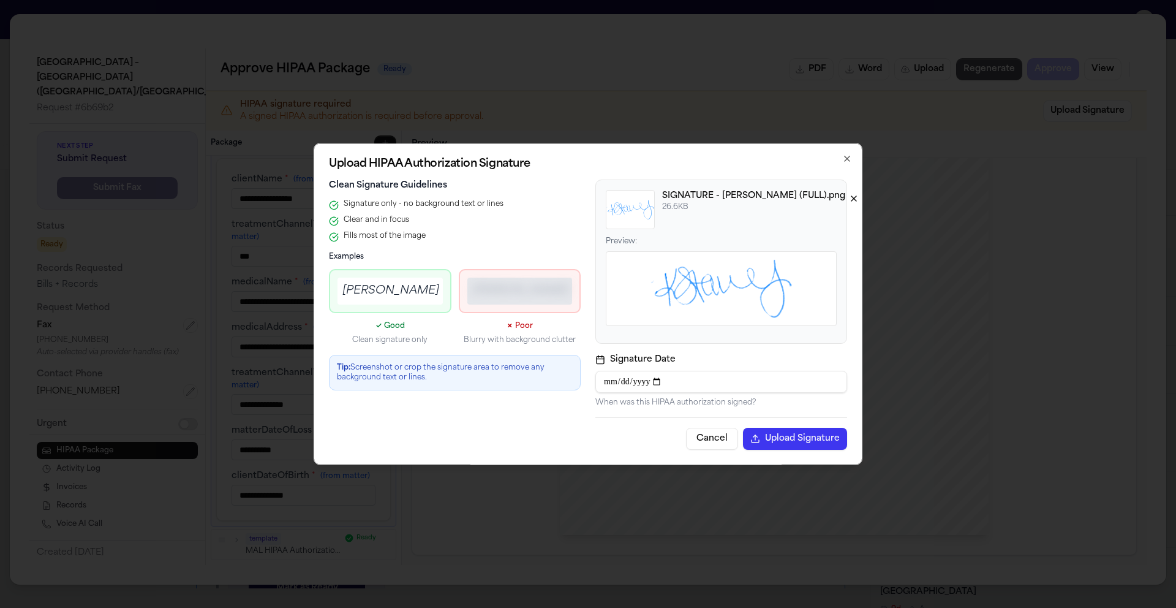
click at [817, 439] on button "Upload Signature" at bounding box center [795, 439] width 104 height 22
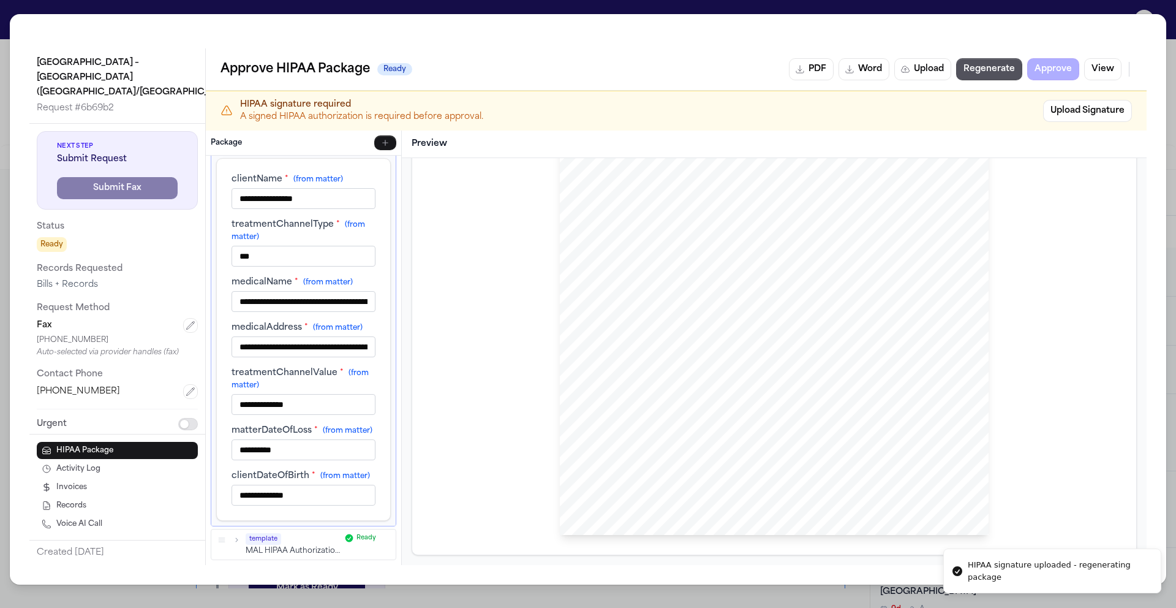
scroll to position [1366, 0]
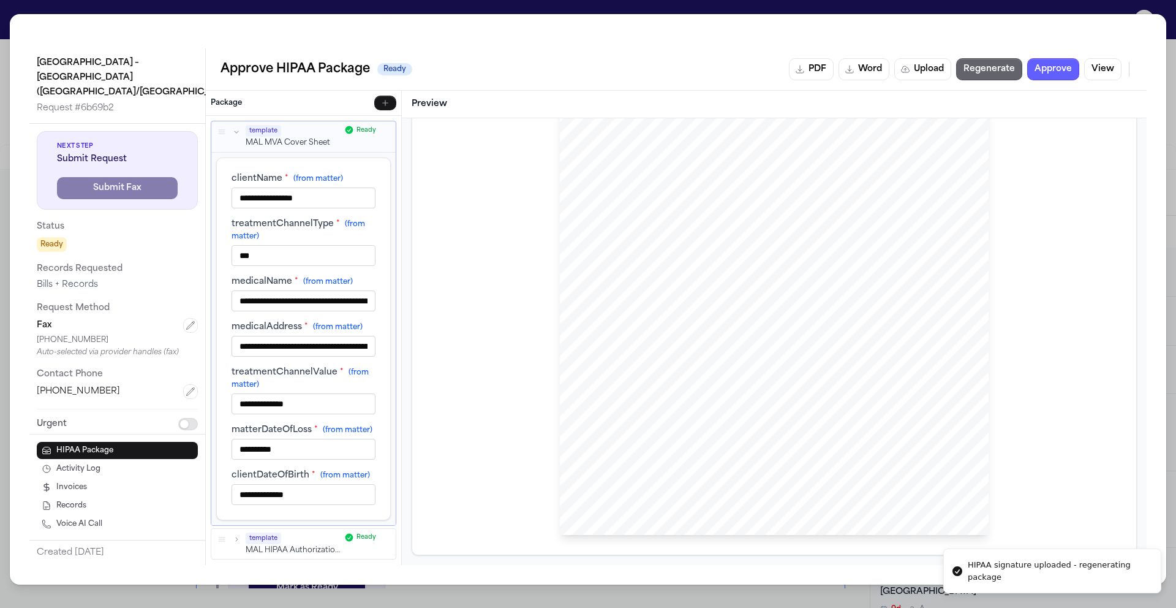
click at [1003, 75] on button "Regenerate" at bounding box center [989, 69] width 66 height 22
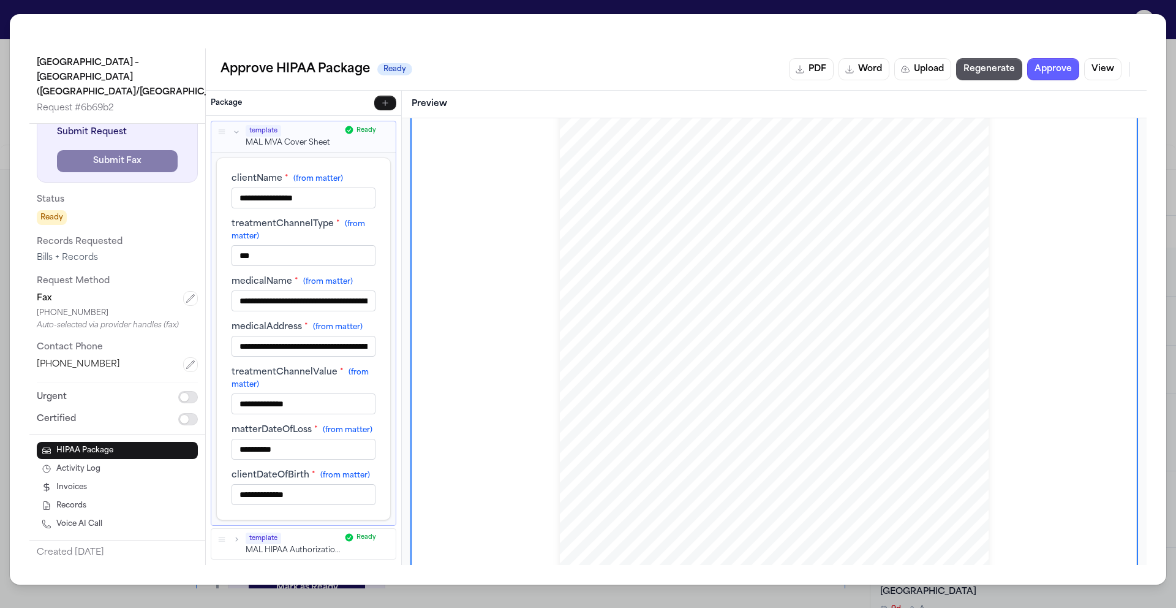
scroll to position [0, 0]
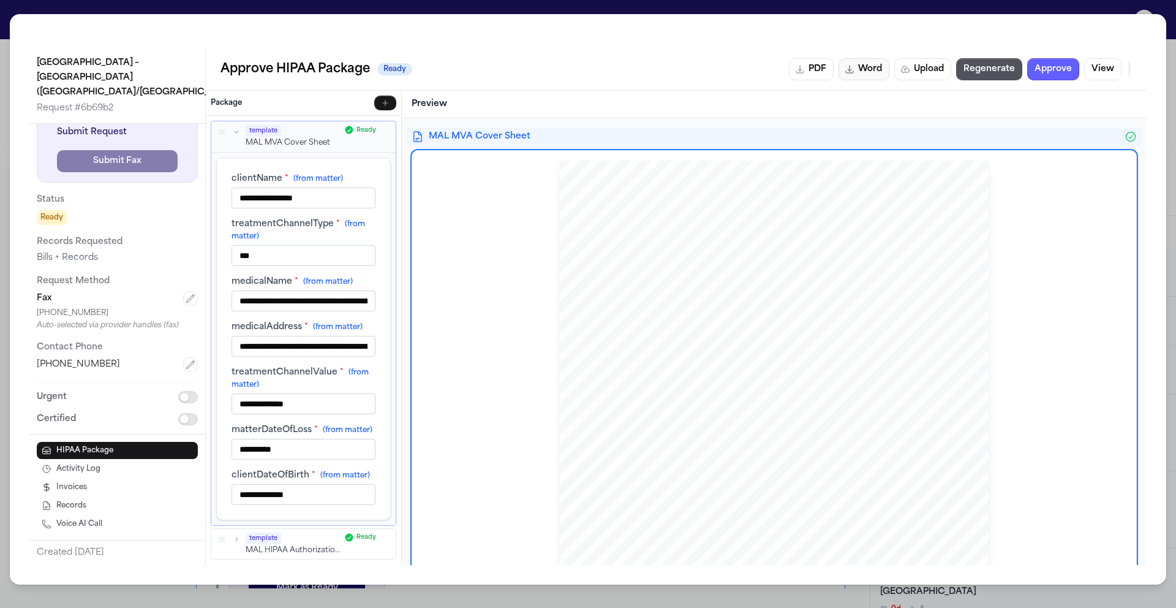
click at [869, 72] on button "Word" at bounding box center [863, 69] width 51 height 22
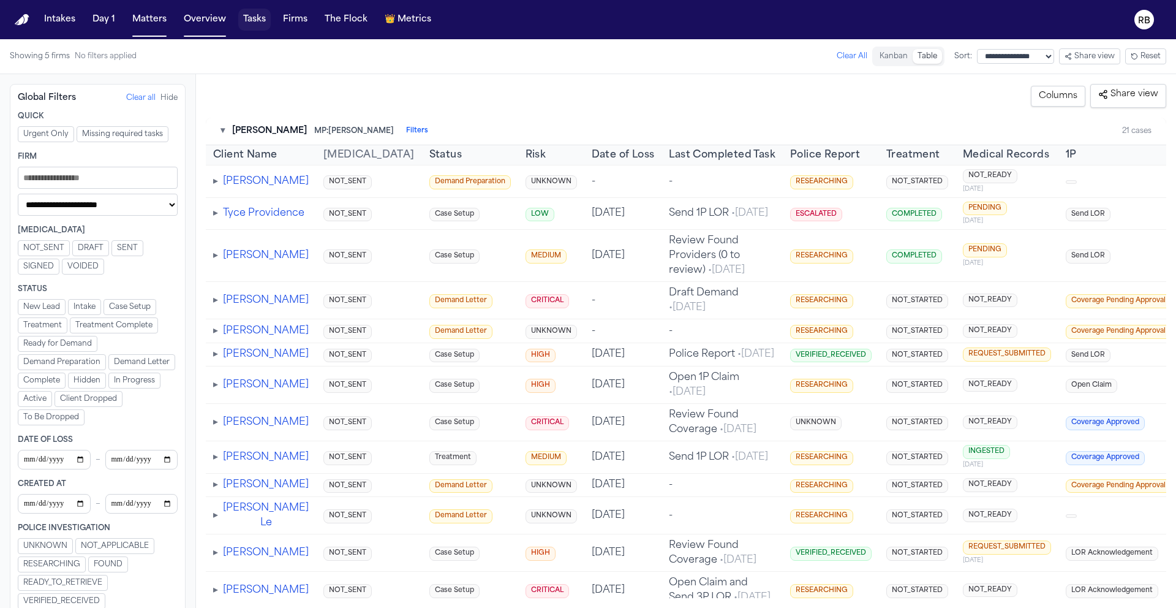
click at [253, 23] on button "Tasks" at bounding box center [254, 20] width 32 height 22
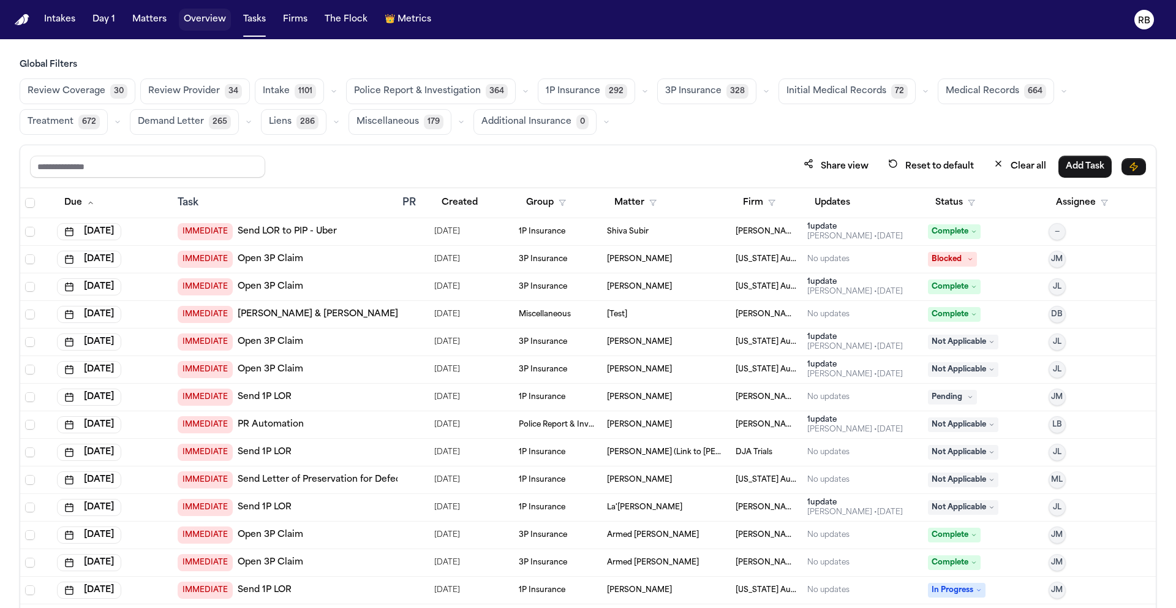
click at [199, 21] on button "Overview" at bounding box center [205, 20] width 52 height 22
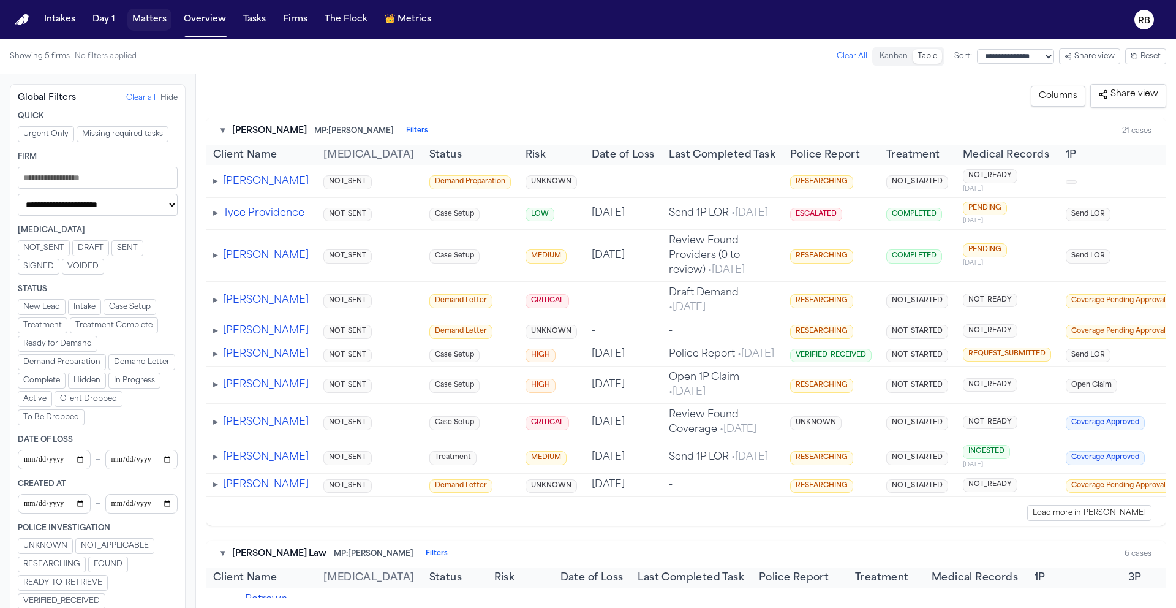
click at [153, 23] on button "Matters" at bounding box center [149, 20] width 44 height 22
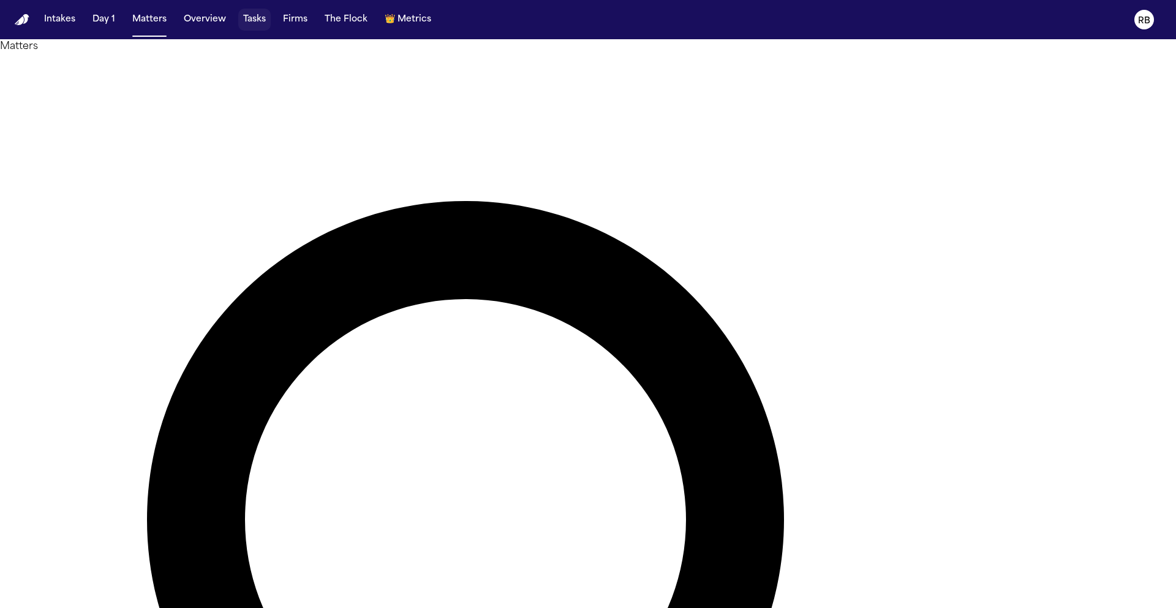
click at [250, 18] on button "Tasks" at bounding box center [254, 20] width 32 height 22
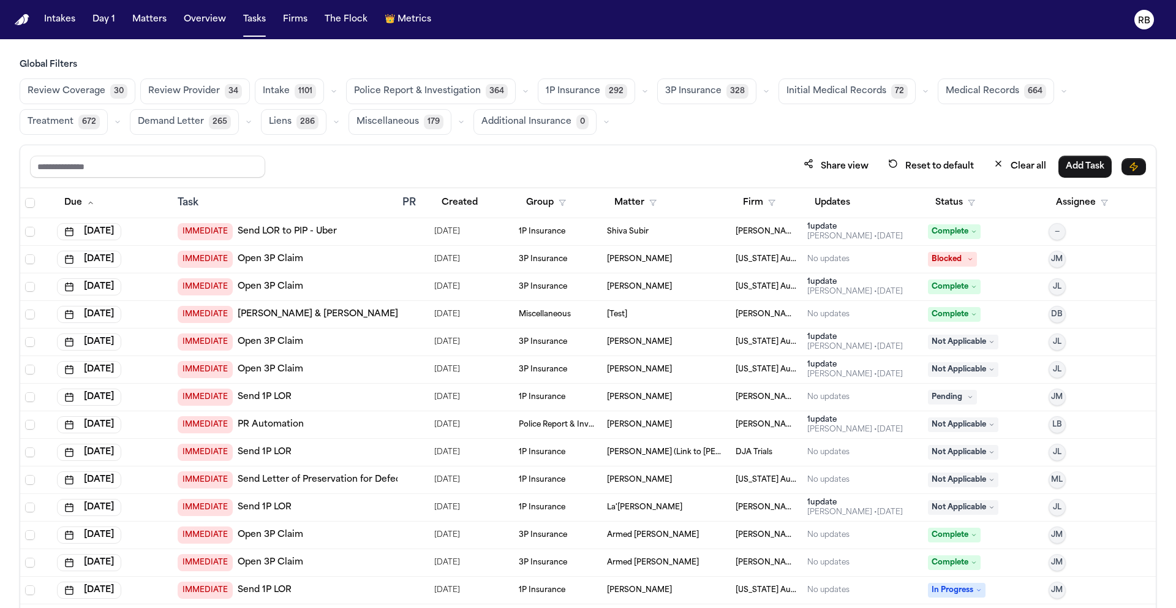
click at [962, 91] on span "Medical Records" at bounding box center [982, 91] width 73 height 12
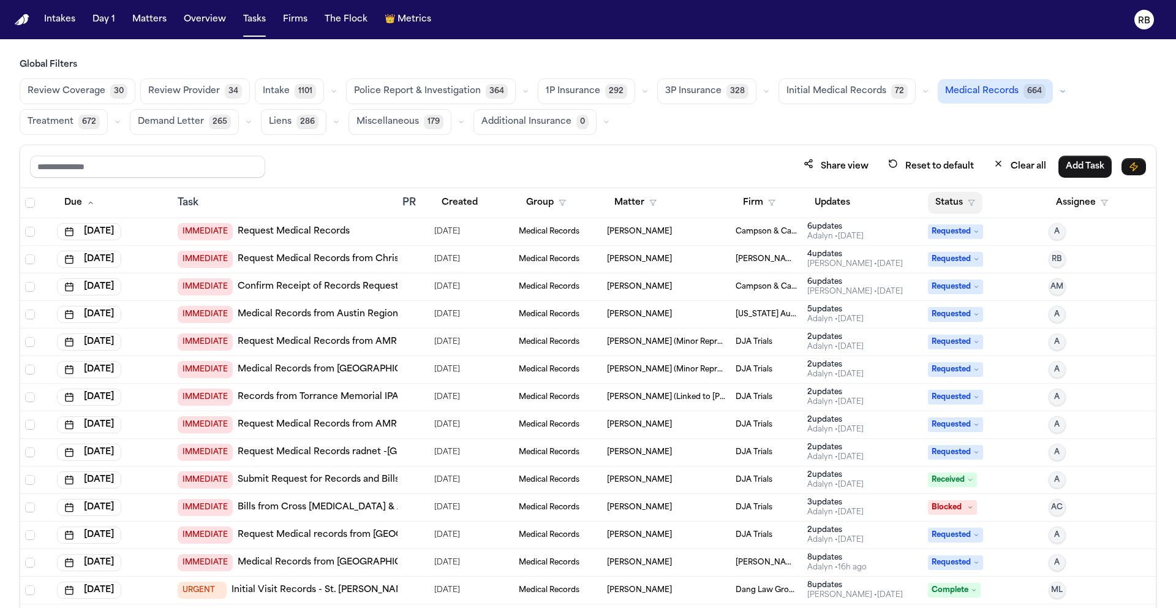
click at [930, 203] on button "Status" at bounding box center [955, 203] width 55 height 22
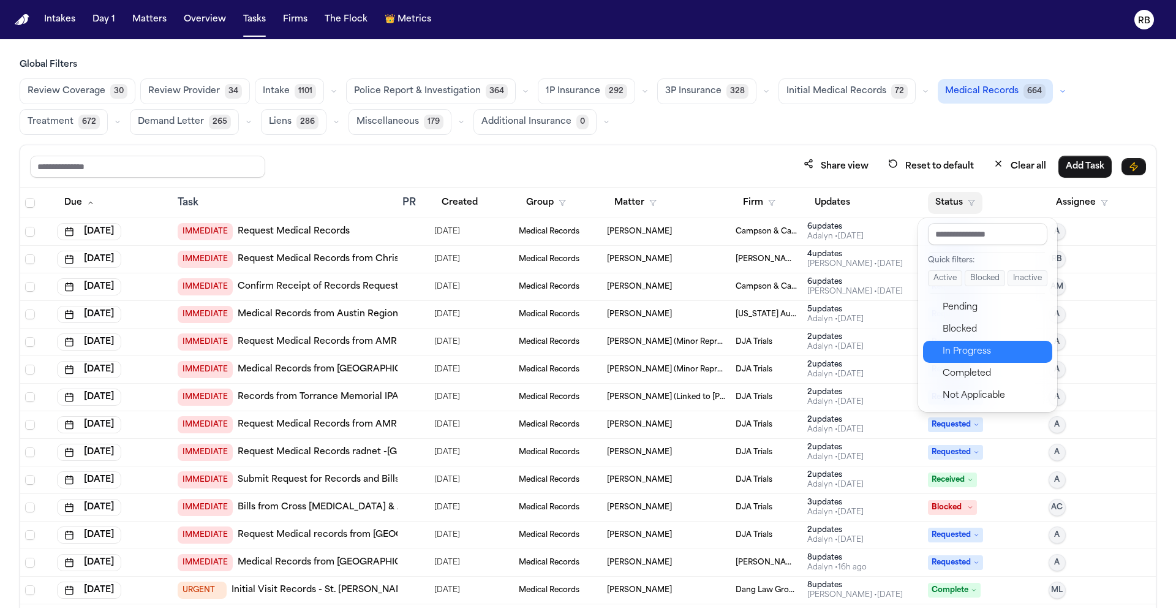
click at [971, 351] on div "In Progress" at bounding box center [994, 351] width 102 height 15
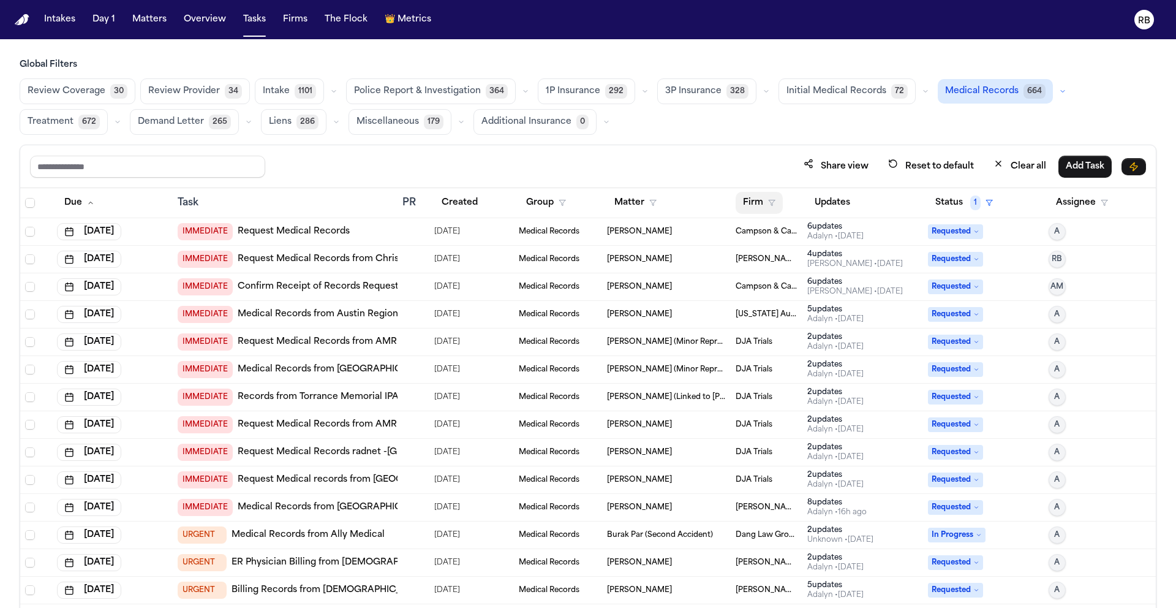
click at [752, 202] on button "Firm" at bounding box center [759, 203] width 47 height 22
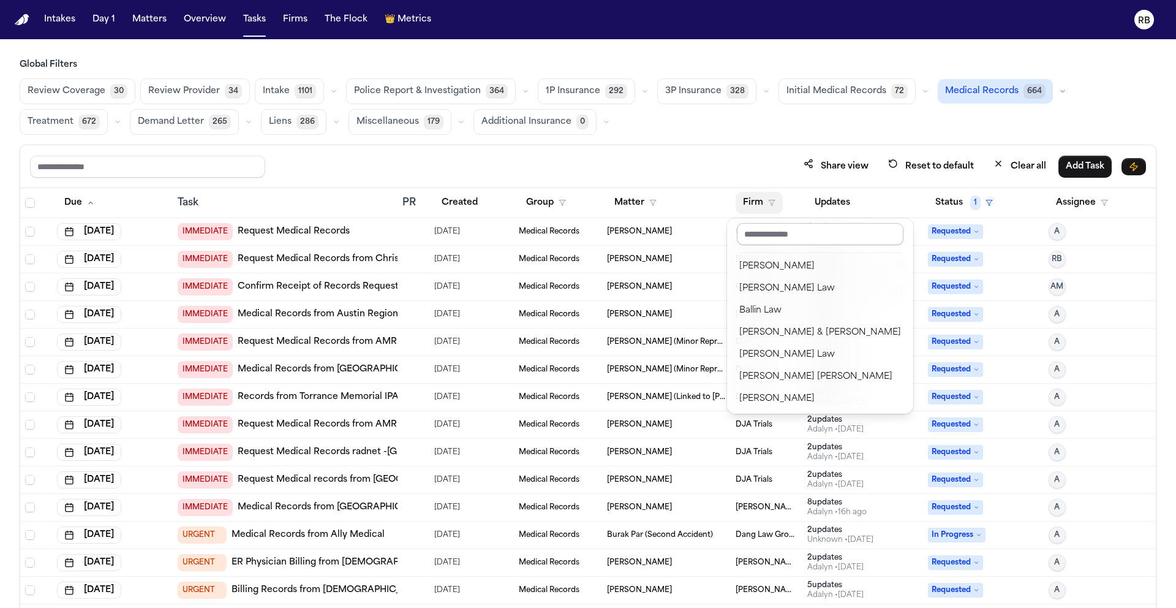
click at [796, 231] on input "text" at bounding box center [820, 234] width 167 height 22
type input "****"
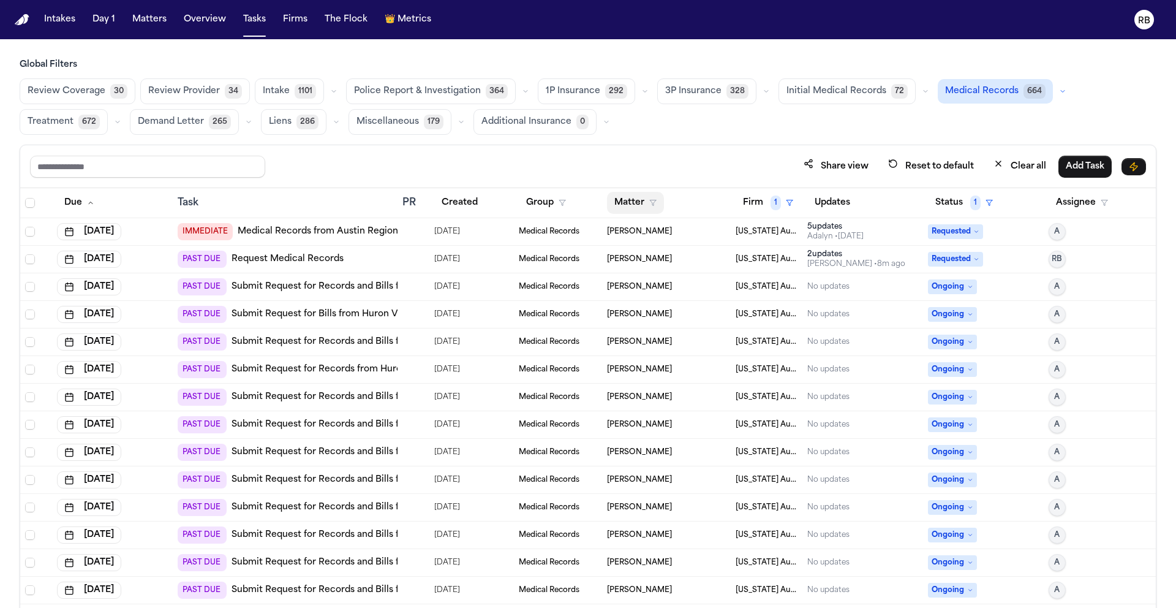
click at [633, 207] on button "Matter" at bounding box center [635, 203] width 57 height 22
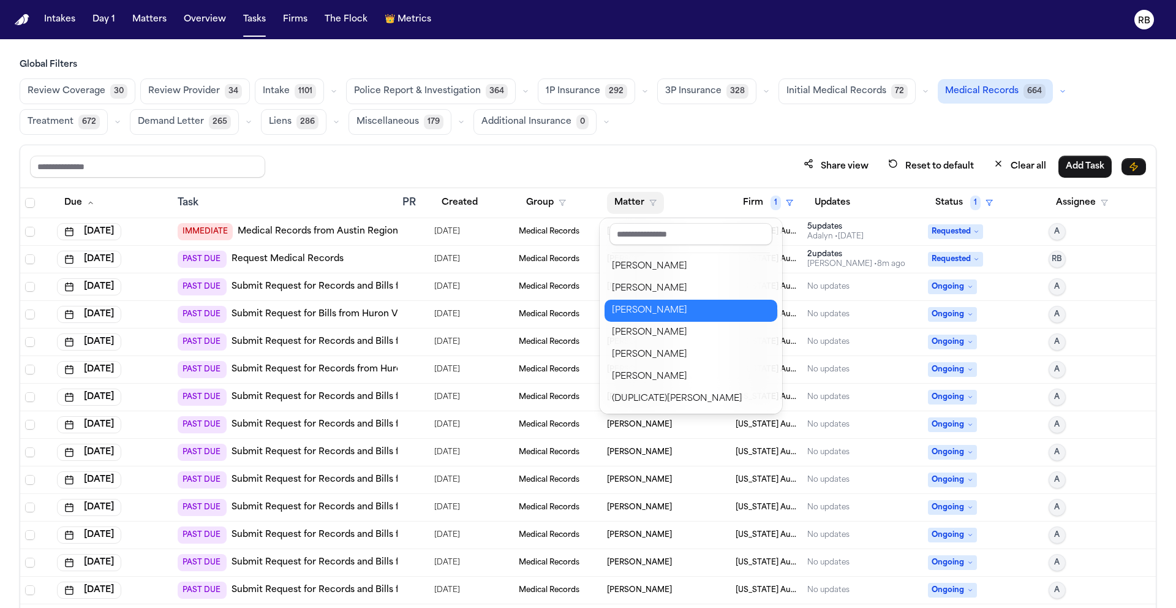
click at [693, 309] on div "[PERSON_NAME]" at bounding box center [691, 310] width 158 height 15
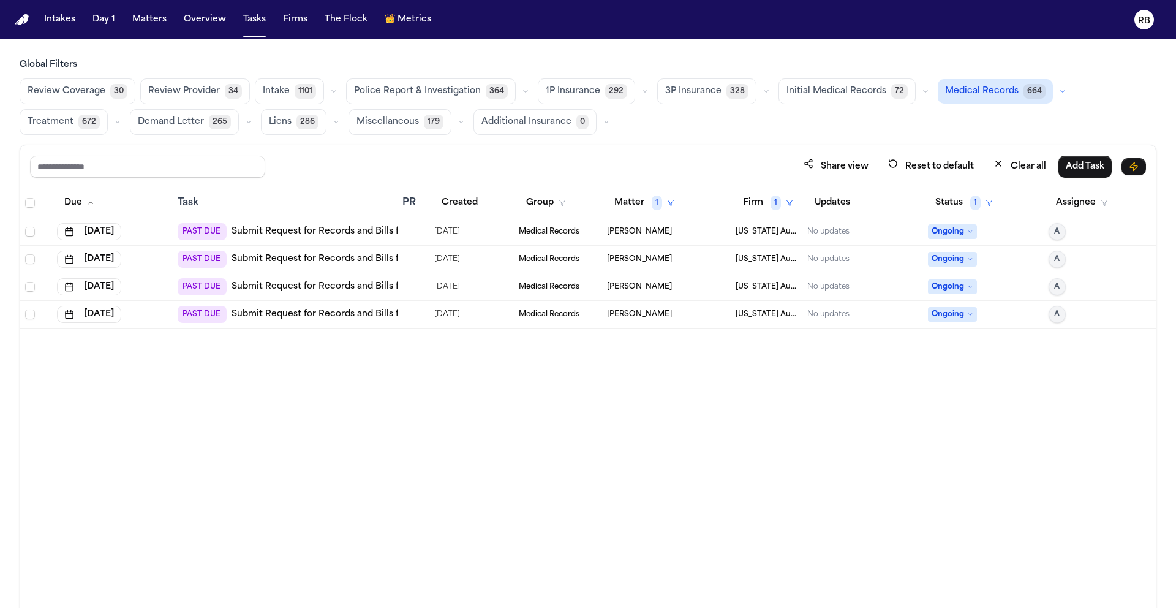
drag, startPoint x: 560, startPoint y: 394, endPoint x: 549, endPoint y: 385, distance: 14.0
click at [560, 394] on div "Due Task PR Created Group Matter 1 Firm 1 Updates Status 1 Assignee [DATE] PAST…" at bounding box center [588, 424] width 1136 height 473
click at [420, 230] on div at bounding box center [413, 232] width 22 height 10
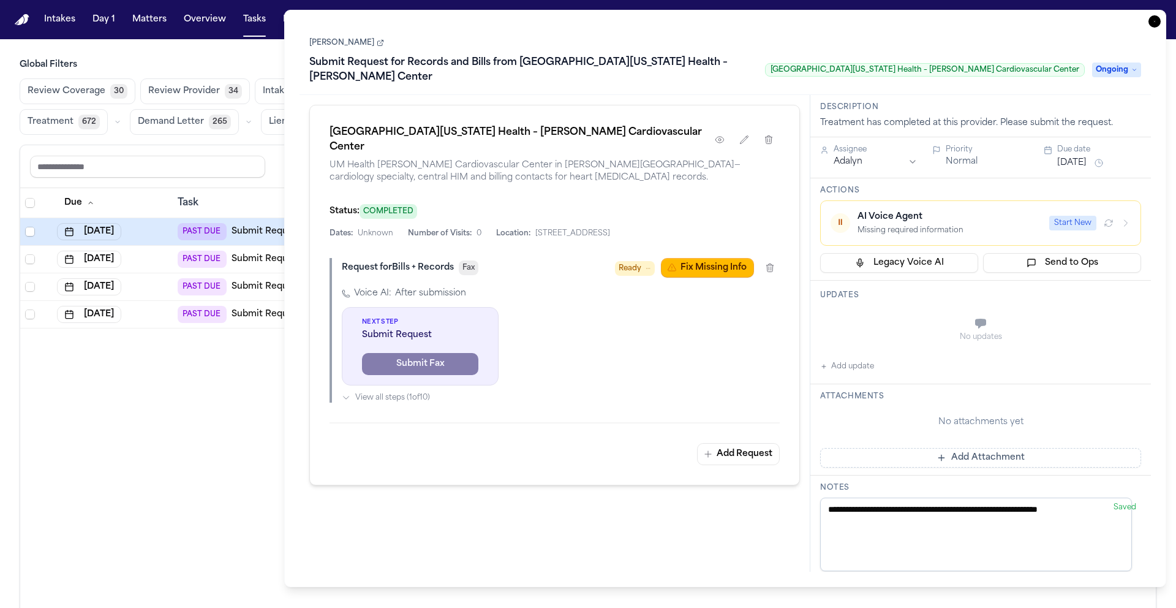
click at [1157, 23] on icon "button" at bounding box center [1154, 21] width 12 height 12
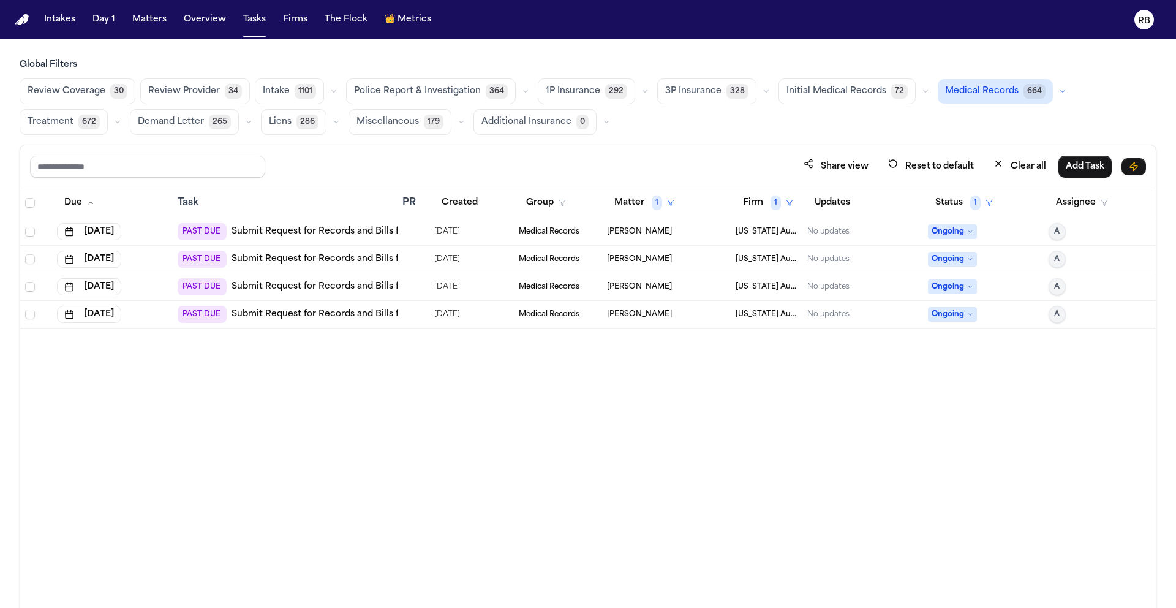
click at [402, 265] on td at bounding box center [413, 260] width 32 height 28
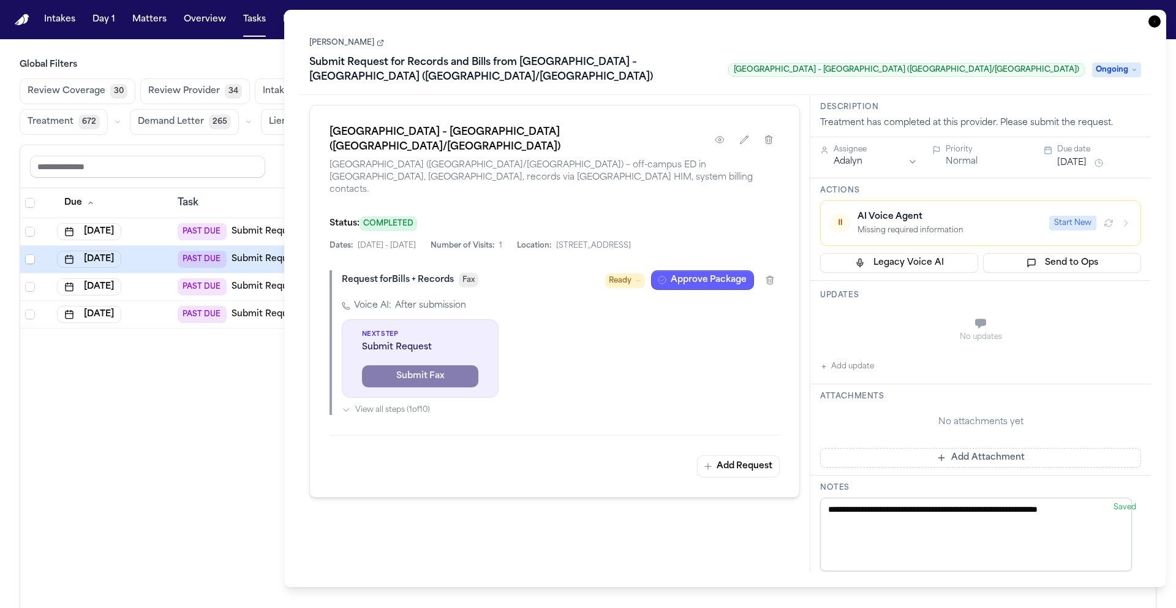
click at [348, 41] on link "[PERSON_NAME]" at bounding box center [346, 43] width 75 height 10
click at [239, 363] on div "Due Task PR Created Group Matter 1 Firm 1 Updates Status 1 Assignee Sep 24, 202…" at bounding box center [588, 424] width 1136 height 473
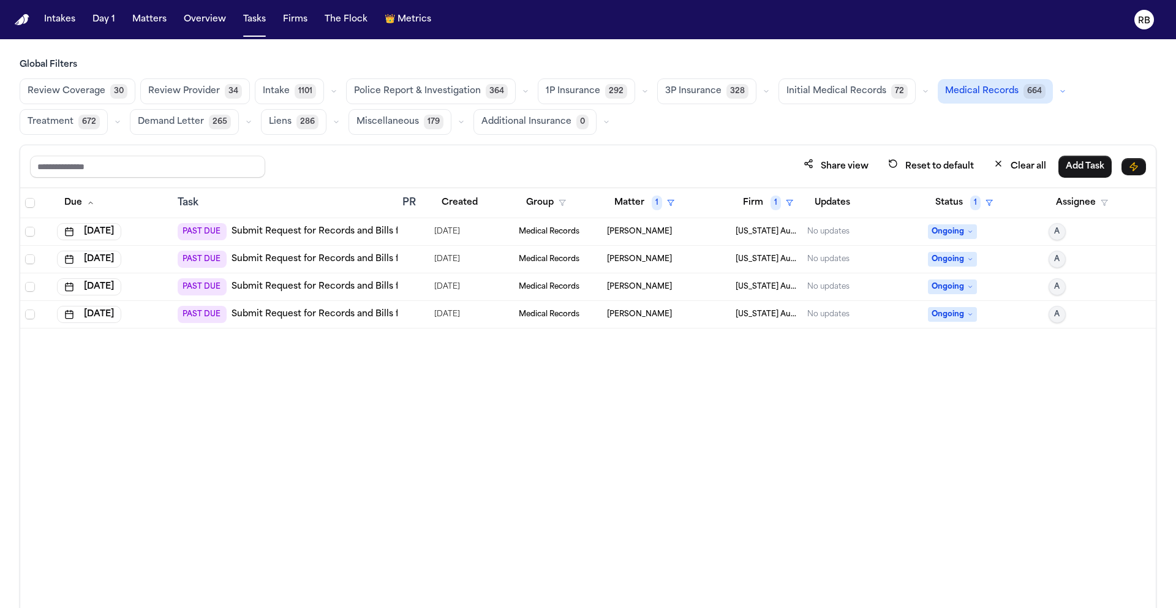
click at [407, 231] on div at bounding box center [407, 232] width 10 height 10
click at [263, 339] on div "Due Task PR Created Group Matter 1 Firm 1 Updates Status 1 Assignee Sep 24, 202…" at bounding box center [588, 424] width 1136 height 473
click at [416, 282] on div at bounding box center [413, 287] width 22 height 10
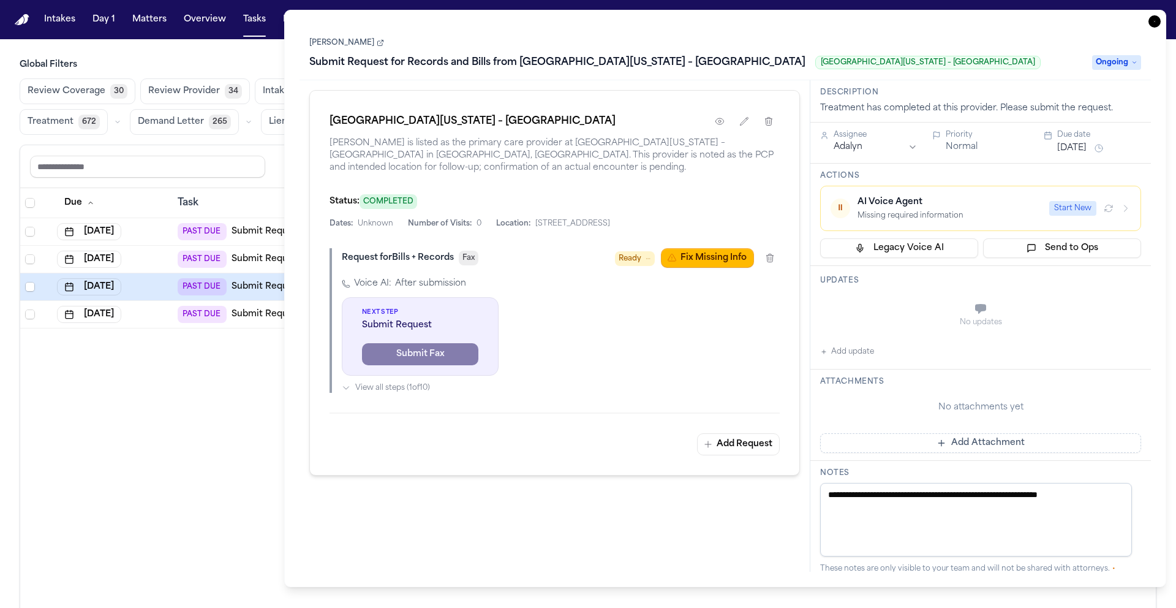
click at [214, 419] on div "Due Task PR Created Group Matter 1 Firm 1 Updates Status 1 Assignee Sep 24, 202…" at bounding box center [588, 424] width 1136 height 473
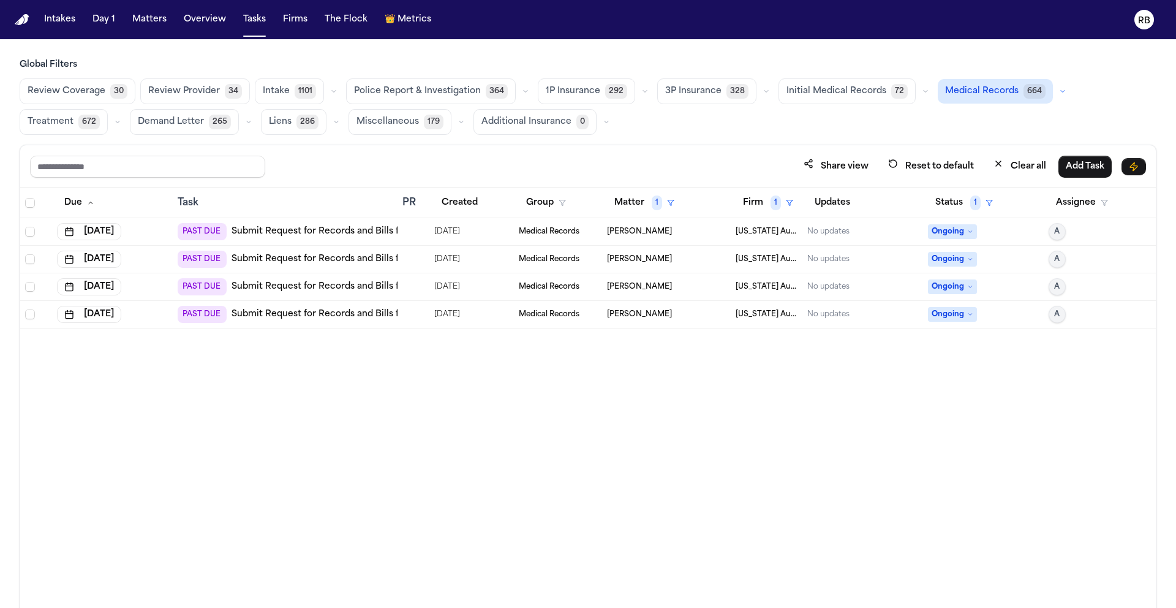
click at [404, 313] on div at bounding box center [407, 314] width 10 height 10
click at [223, 351] on div "Due Task PR Created Group Matter 1 Firm 1 Updates Status 1 Assignee Sep 24, 202…" at bounding box center [588, 424] width 1136 height 473
click at [674, 391] on div "Due Task PR Created Group Matter 1 Firm 1 Updates Status 1 Assignee Sep 24, 202…" at bounding box center [588, 424] width 1136 height 473
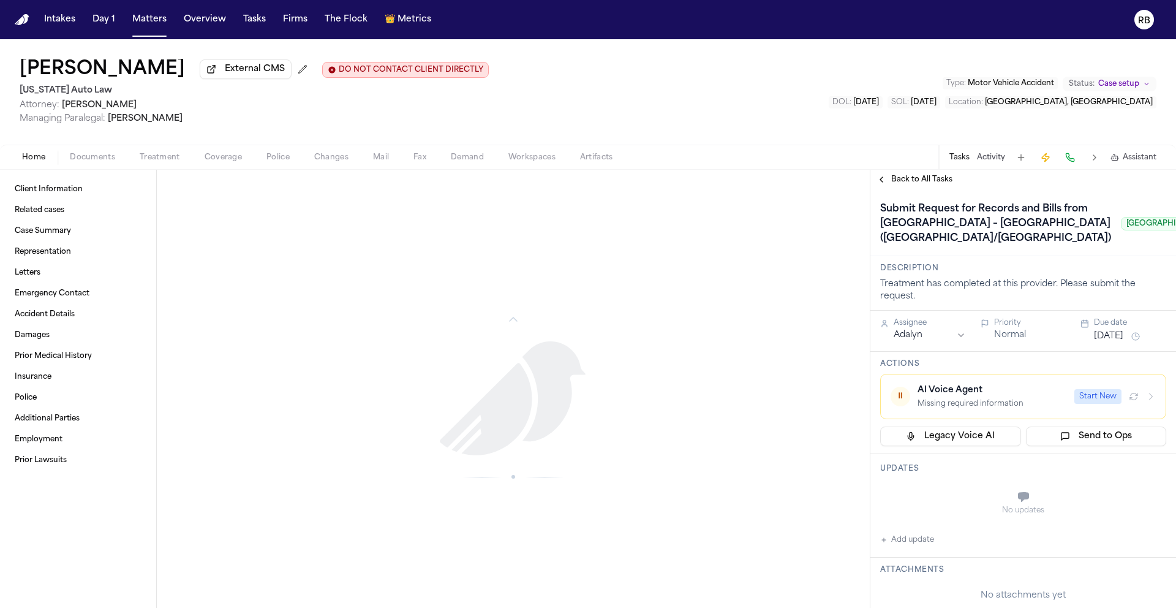
scroll to position [1565, 0]
drag, startPoint x: 974, startPoint y: 312, endPoint x: 936, endPoint y: 238, distance: 83.3
click at [933, 238] on h1 "Submit Request for Records and Bills from [GEOGRAPHIC_DATA] – [GEOGRAPHIC_DATA]…" at bounding box center [995, 223] width 241 height 49
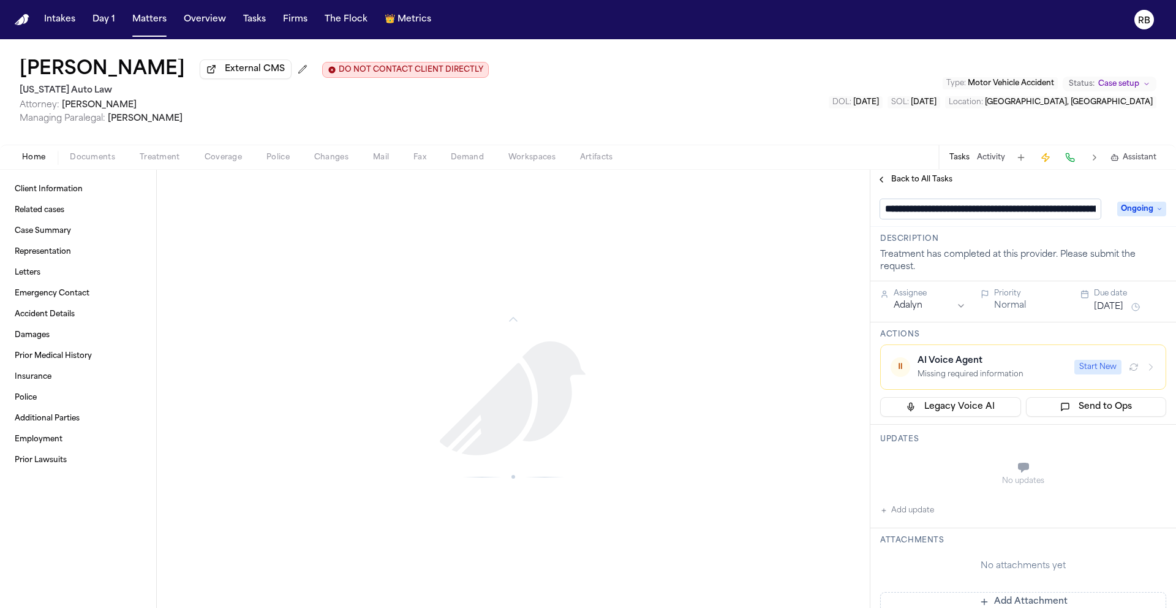
scroll to position [0, 0]
drag, startPoint x: 1099, startPoint y: 211, endPoint x: 1068, endPoint y: 211, distance: 30.6
click at [1068, 211] on input "**********" at bounding box center [990, 209] width 220 height 20
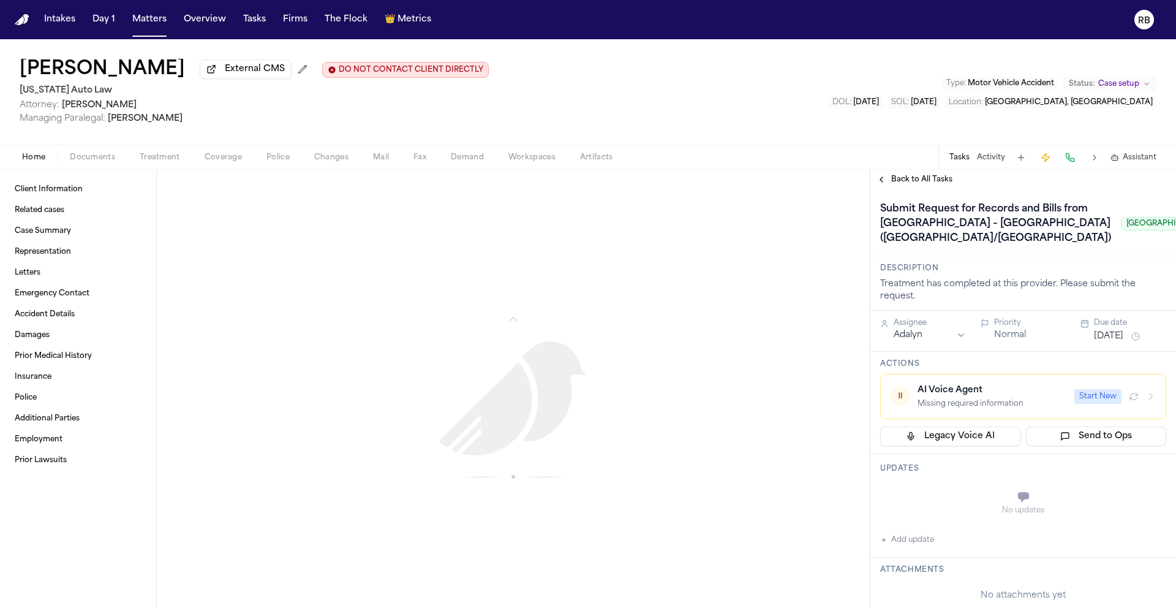
click at [690, 113] on div "Katherine Stanley External CMS DO NOT CONTACT CLIENT DIRECTLY DO NOT CONTACT Mi…" at bounding box center [588, 91] width 1176 height 105
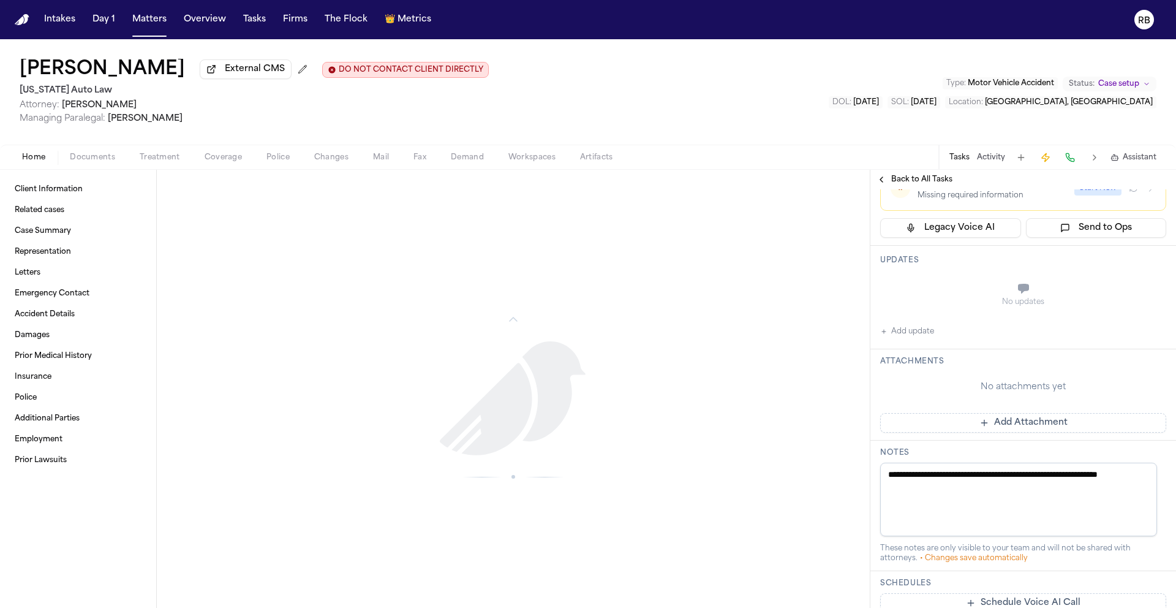
scroll to position [184, 0]
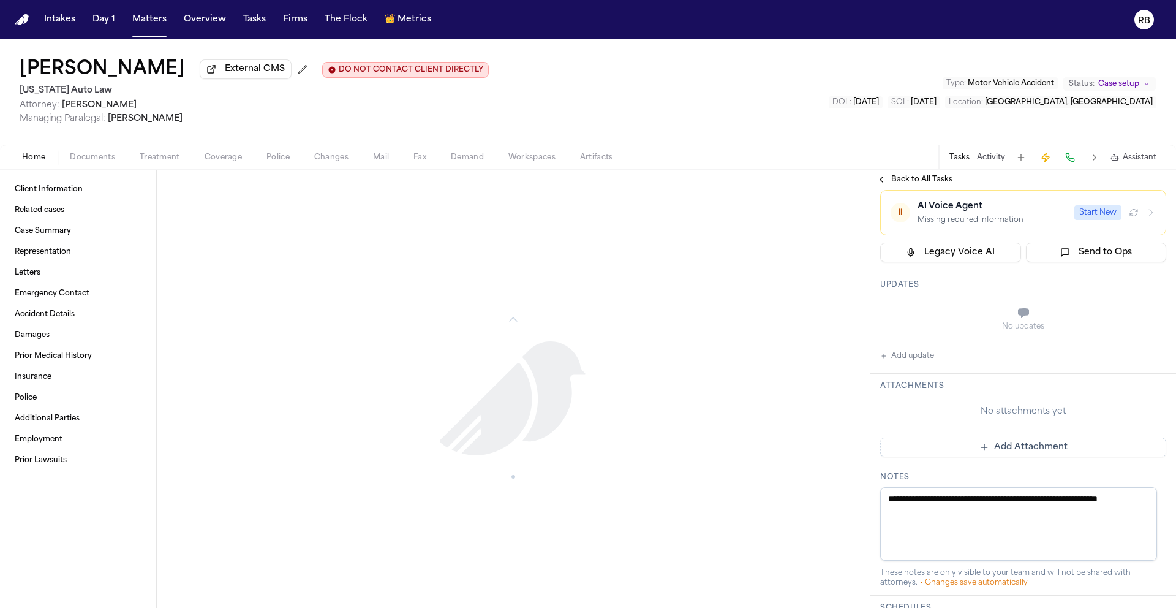
click at [921, 363] on button "Add update" at bounding box center [907, 356] width 54 height 15
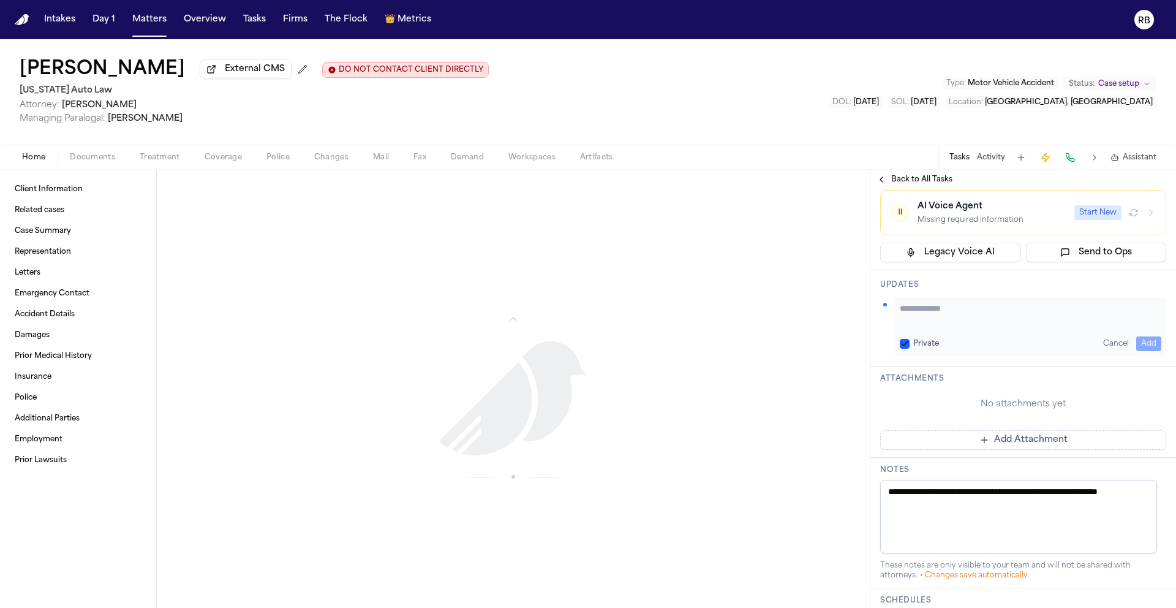
click at [983, 326] on textarea "Add your update" at bounding box center [1031, 314] width 262 height 24
type textarea "**********"
click at [1147, 351] on button "Add" at bounding box center [1148, 343] width 25 height 15
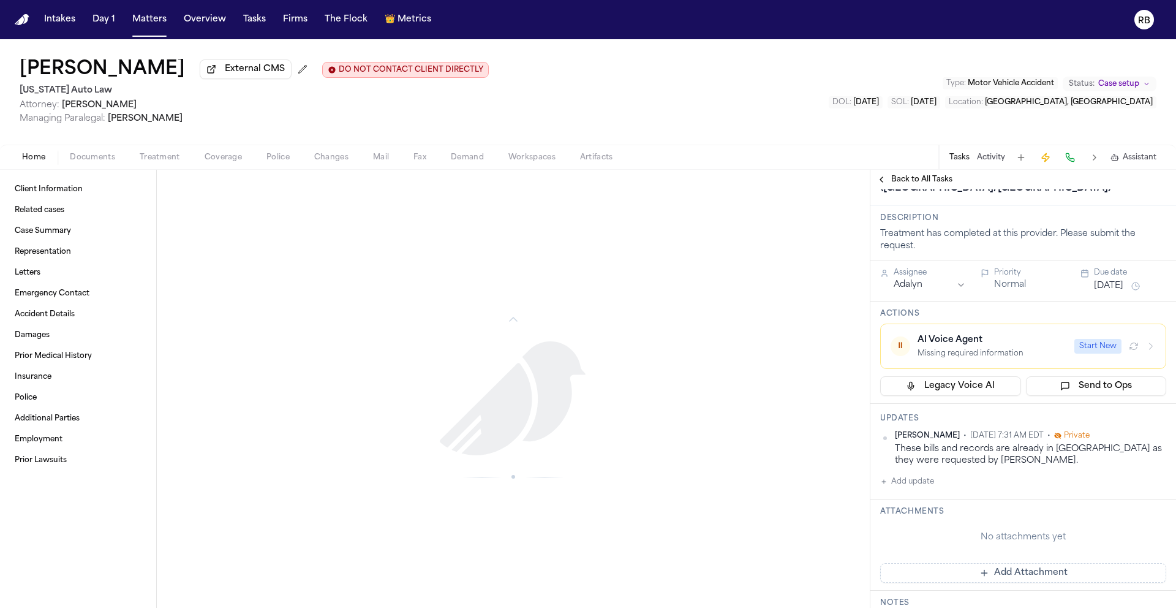
scroll to position [0, 0]
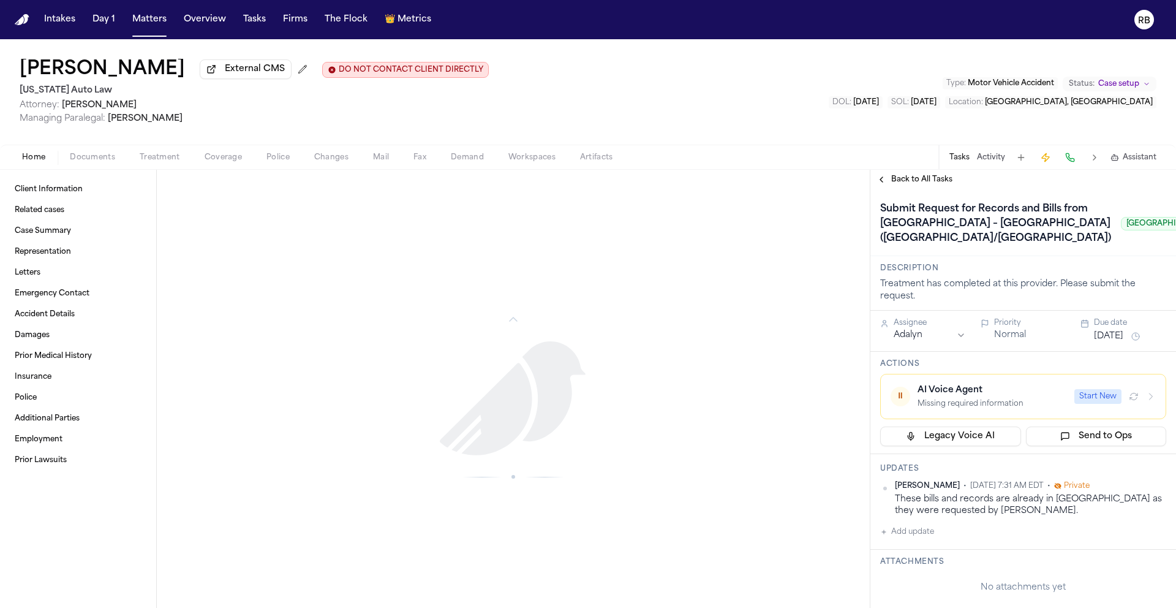
click at [956, 409] on html "Intakes Day 1 Matters Overview Tasks Firms The Flock 👑 Metrics RB Katherine Sta…" at bounding box center [588, 304] width 1176 height 608
click at [1151, 563] on html "Intakes Day 1 Matters Overview Tasks Firms The Flock 👑 Metrics RB Katherine Sta…" at bounding box center [588, 304] width 1176 height 608
click at [1136, 527] on div "Edit" at bounding box center [1118, 525] width 72 height 17
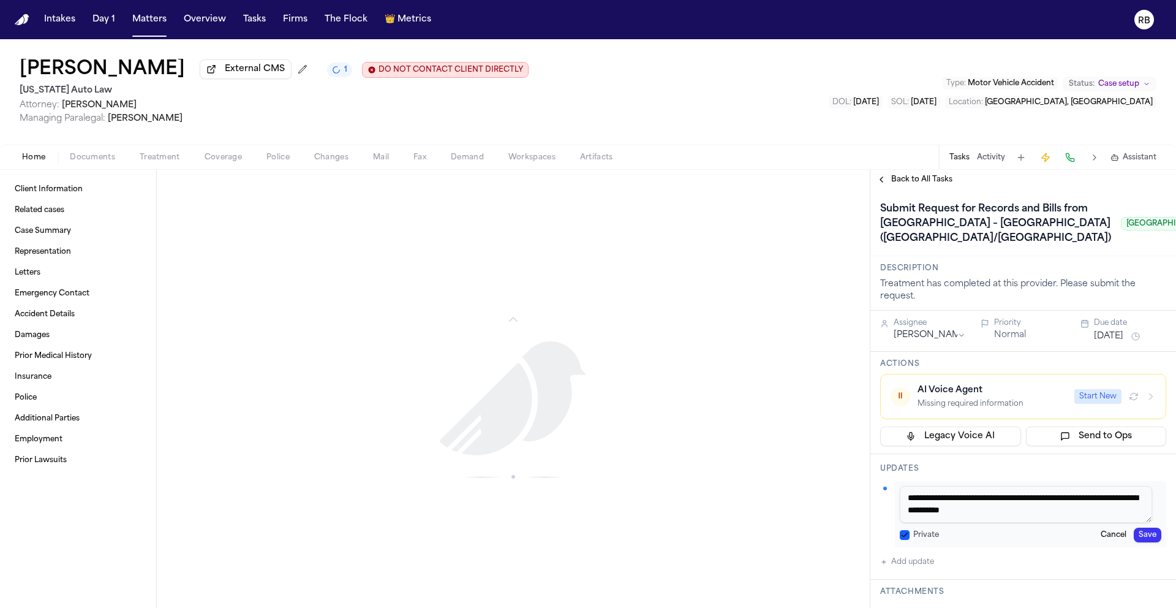
click at [1077, 522] on textarea "**********" at bounding box center [1026, 504] width 252 height 37
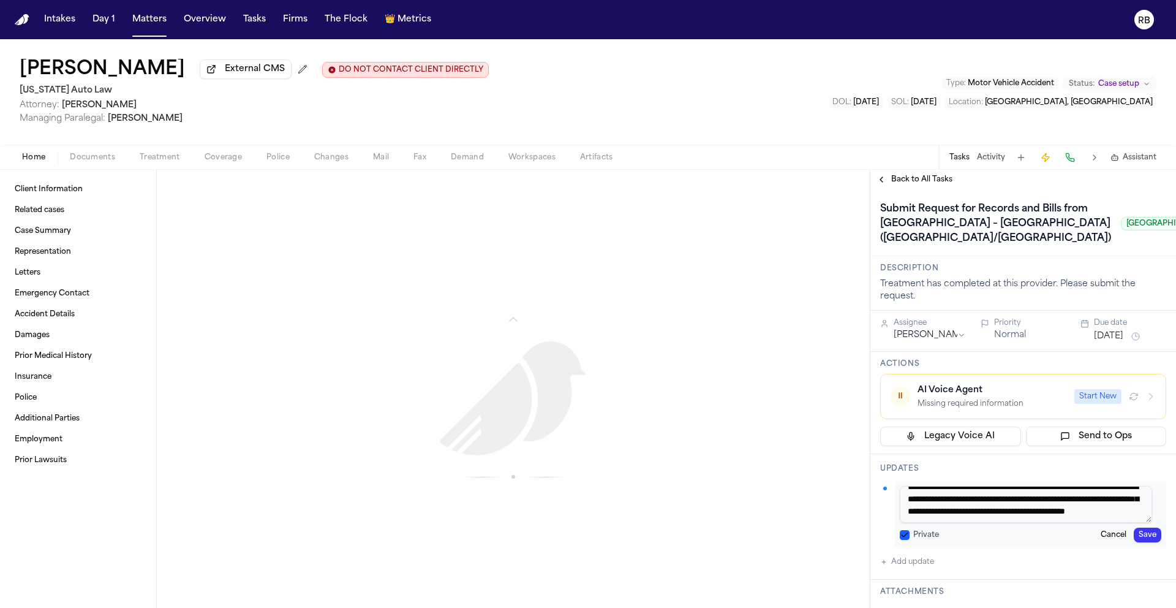
type textarea "**********"
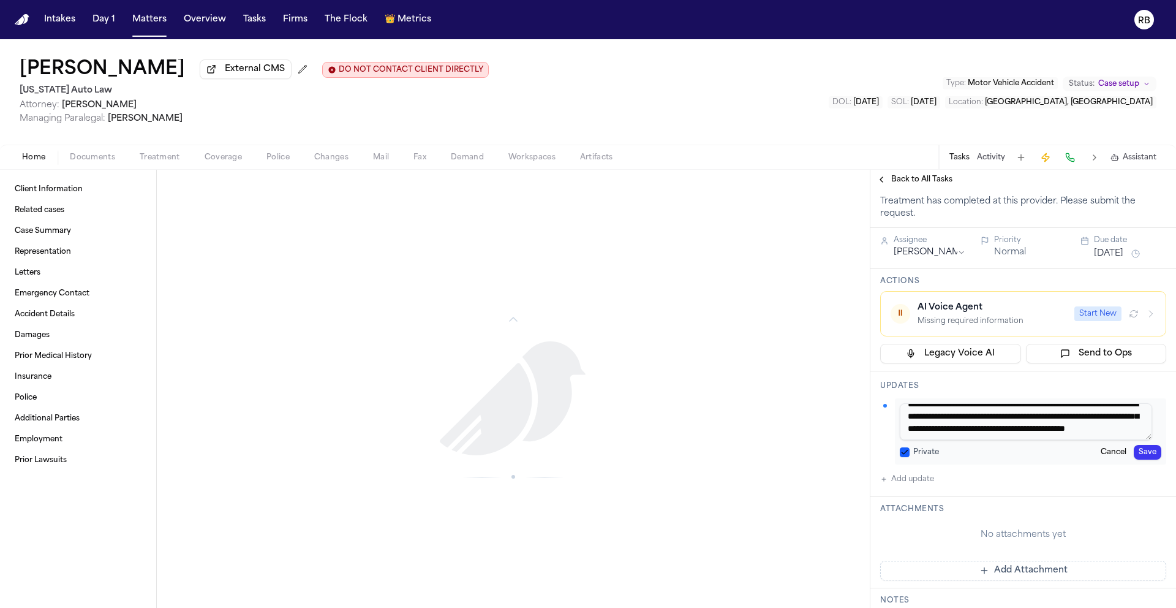
scroll to position [74, 0]
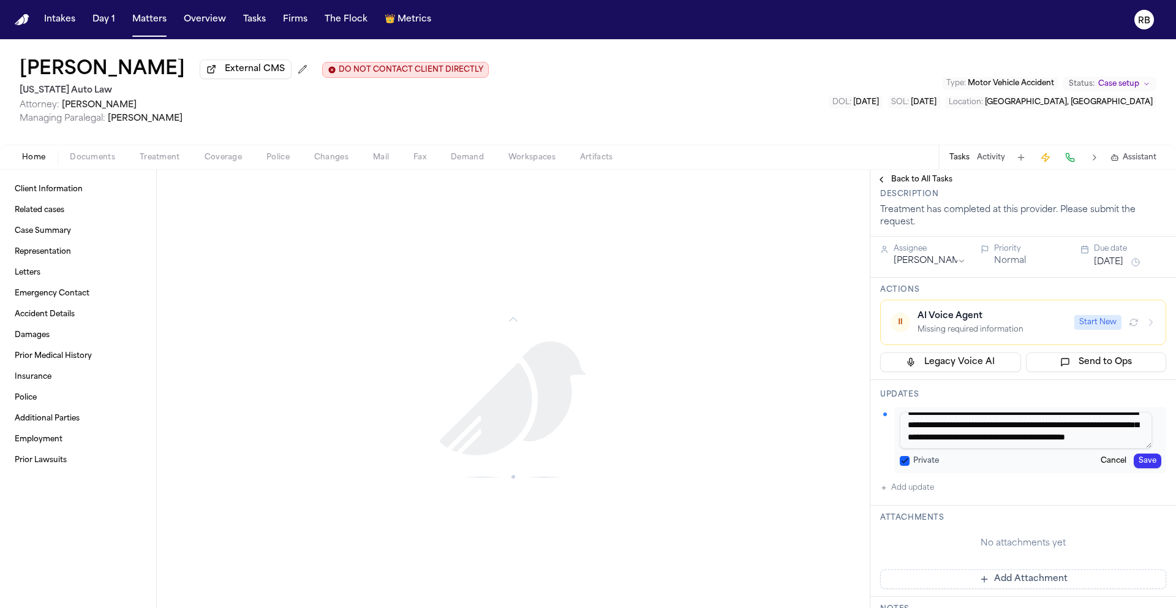
click at [1123, 268] on button "[DATE]" at bounding box center [1108, 262] width 29 height 12
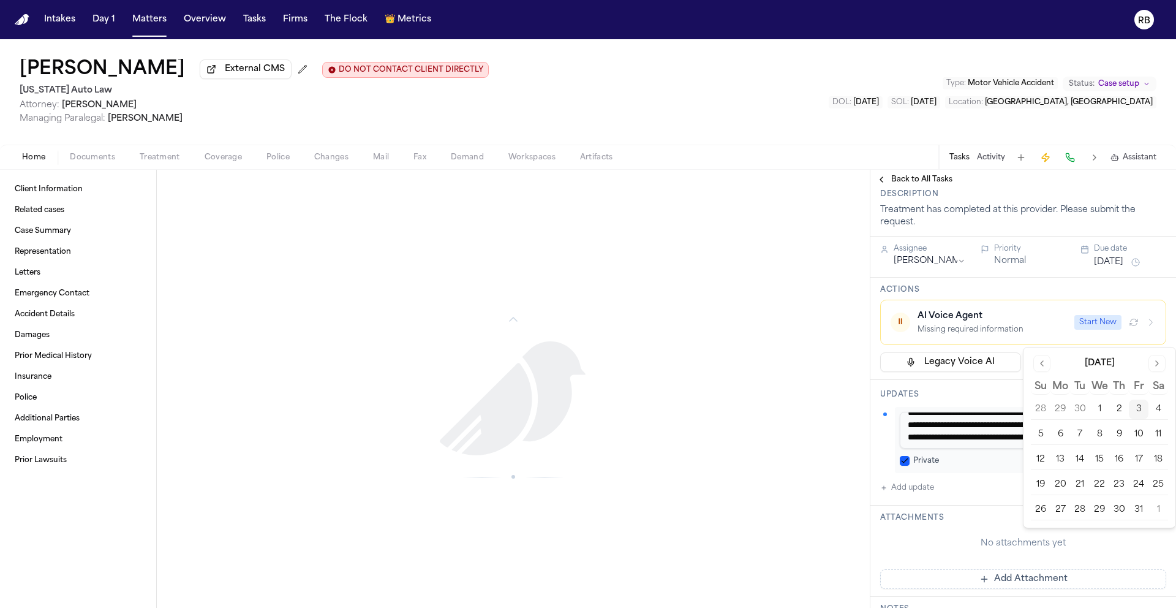
click at [1058, 437] on button "6" at bounding box center [1060, 434] width 20 height 20
click at [1150, 495] on div "**********" at bounding box center [1023, 451] width 286 height 88
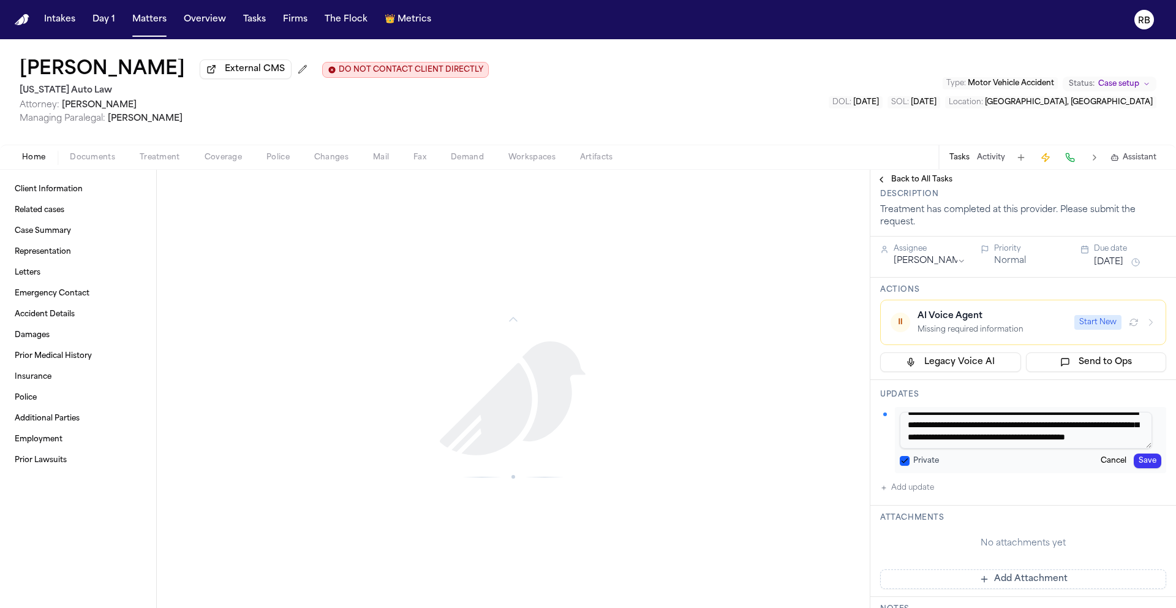
click at [1138, 468] on button "Save" at bounding box center [1148, 460] width 28 height 15
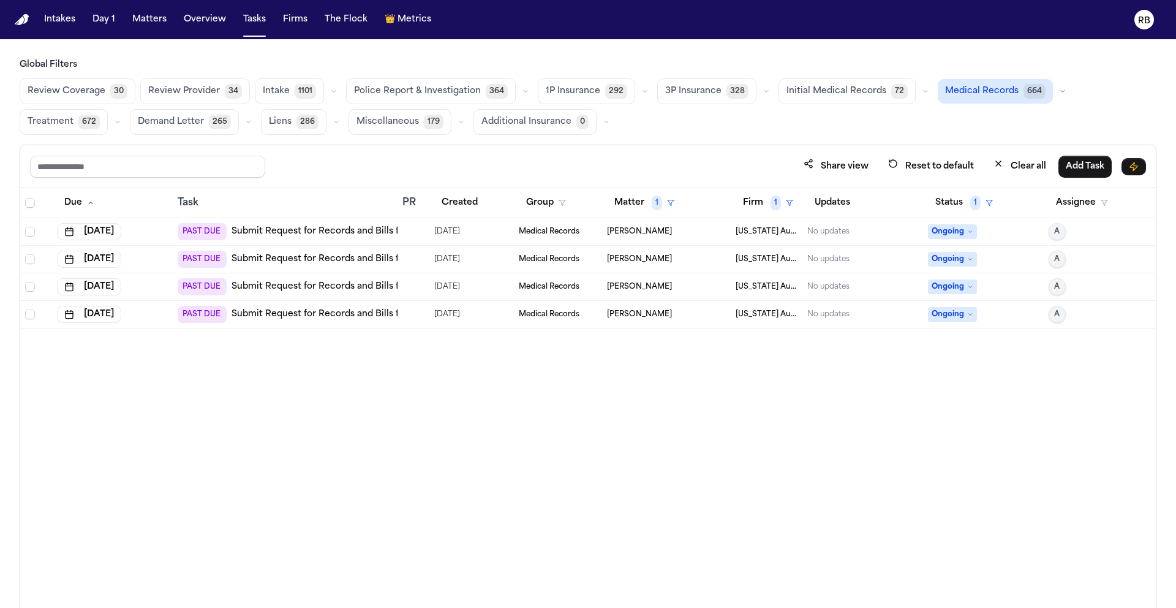
click at [622, 414] on div "Due Task PR Created Group Matter 1 Firm 1 Updates Status 1 Assignee [DATE] PAST…" at bounding box center [588, 424] width 1136 height 473
click at [949, 206] on button "Status 1" at bounding box center [964, 203] width 72 height 22
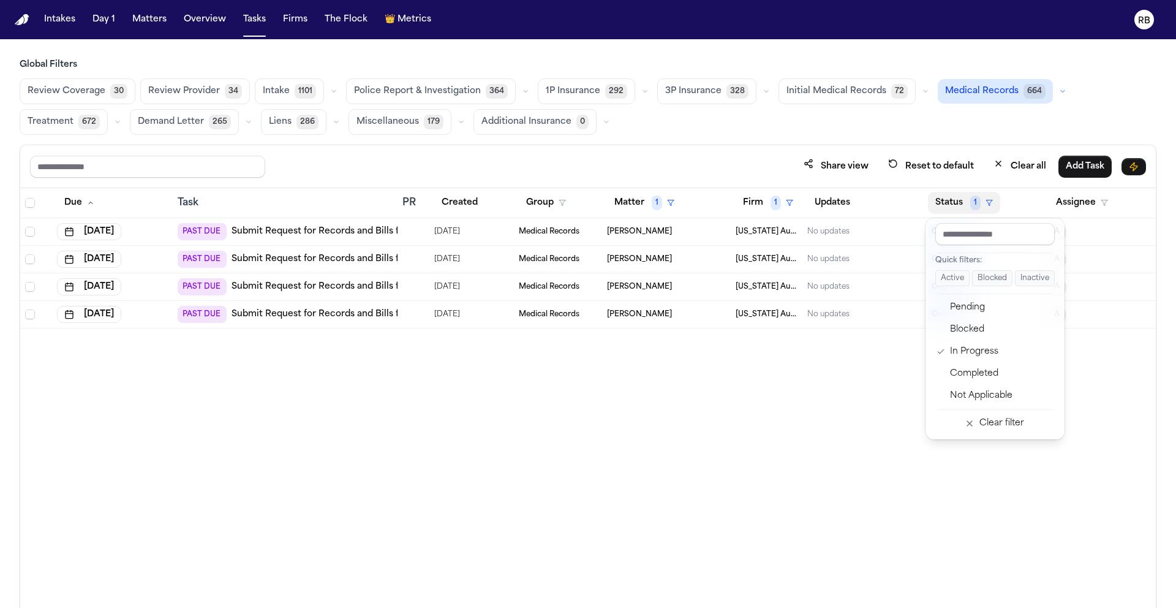
click at [949, 206] on button "Status 1" at bounding box center [964, 203] width 72 height 22
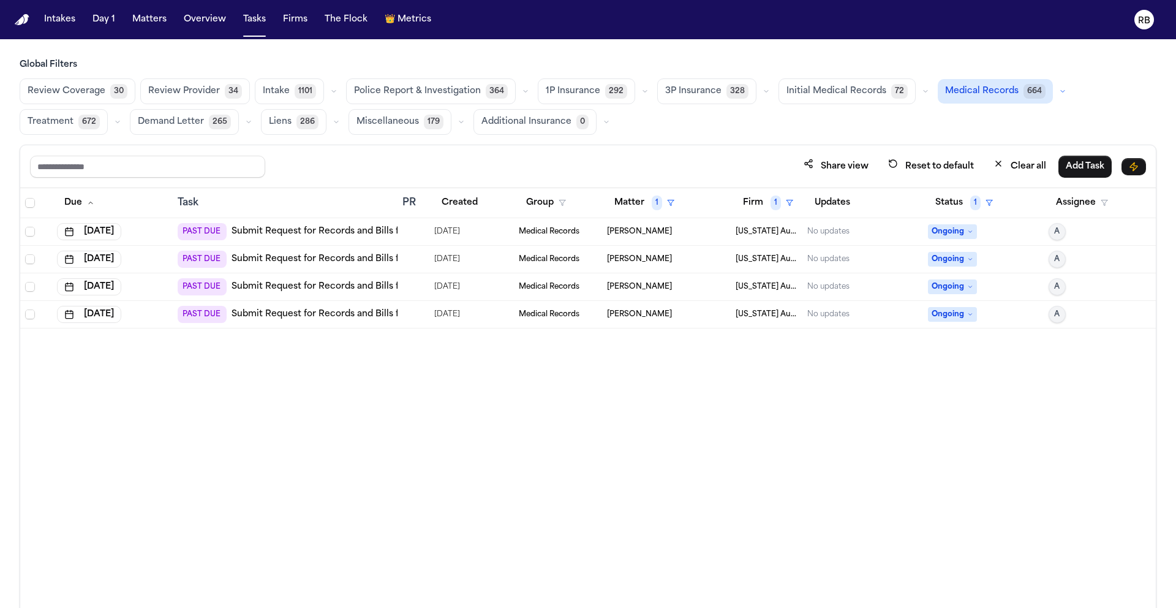
click at [832, 388] on div "Due Task PR Created Group Matter 1 Firm 1 Updates Status 1 Assignee [DATE] PAST…" at bounding box center [588, 424] width 1136 height 473
click at [636, 205] on button "Matter 1" at bounding box center [644, 203] width 75 height 22
click at [650, 291] on button "Clear filter" at bounding box center [665, 294] width 113 height 22
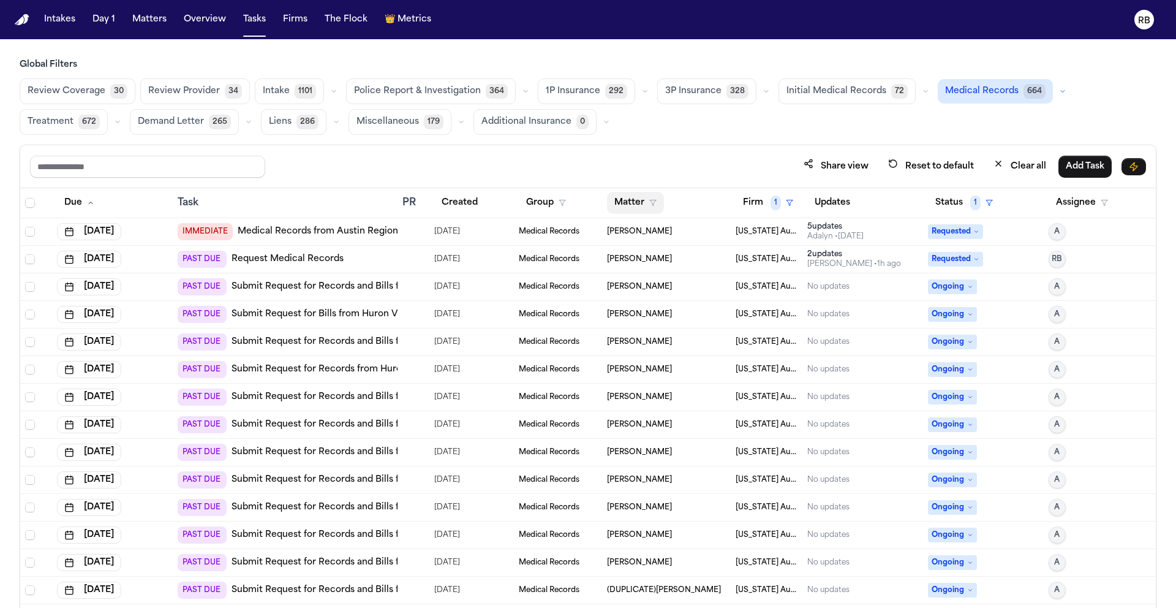
click at [624, 200] on button "Matter" at bounding box center [635, 203] width 57 height 22
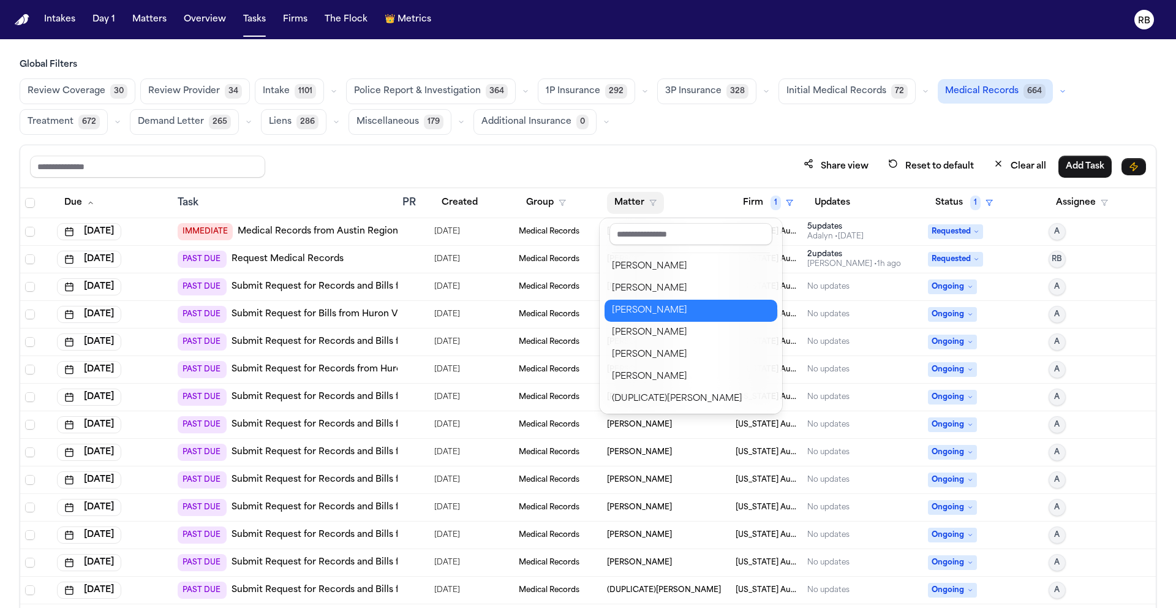
click at [688, 306] on div "[PERSON_NAME]" at bounding box center [691, 310] width 158 height 15
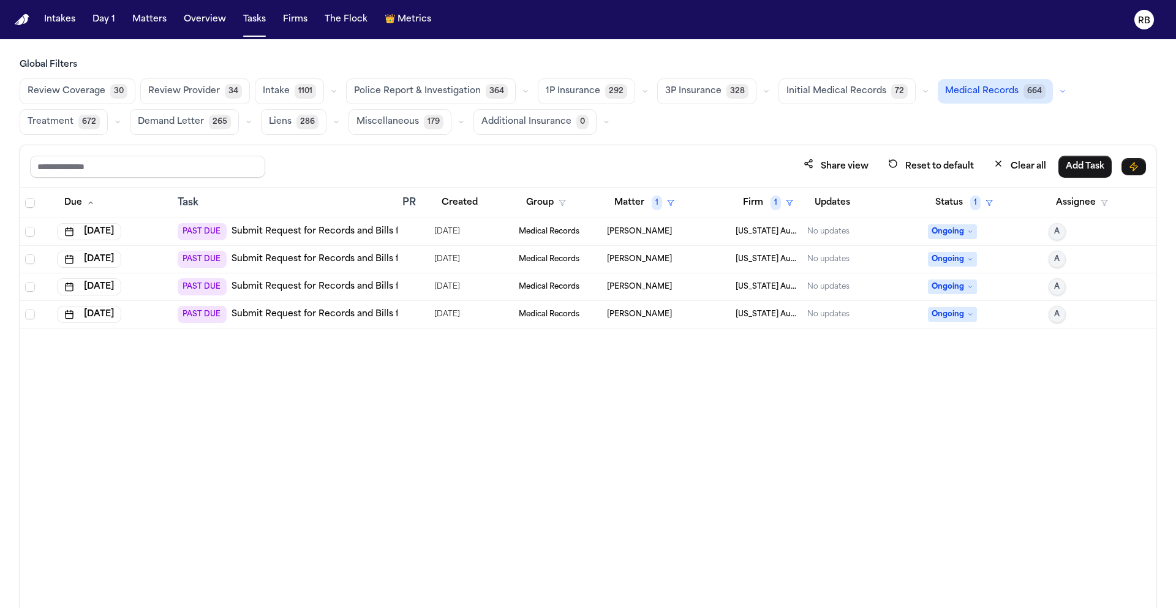
click at [682, 457] on div "Due Task PR Created Group Matter 1 Firm 1 Updates Status 1 Assignee [DATE] PAST…" at bounding box center [588, 424] width 1136 height 473
click at [419, 254] on div at bounding box center [413, 259] width 22 height 10
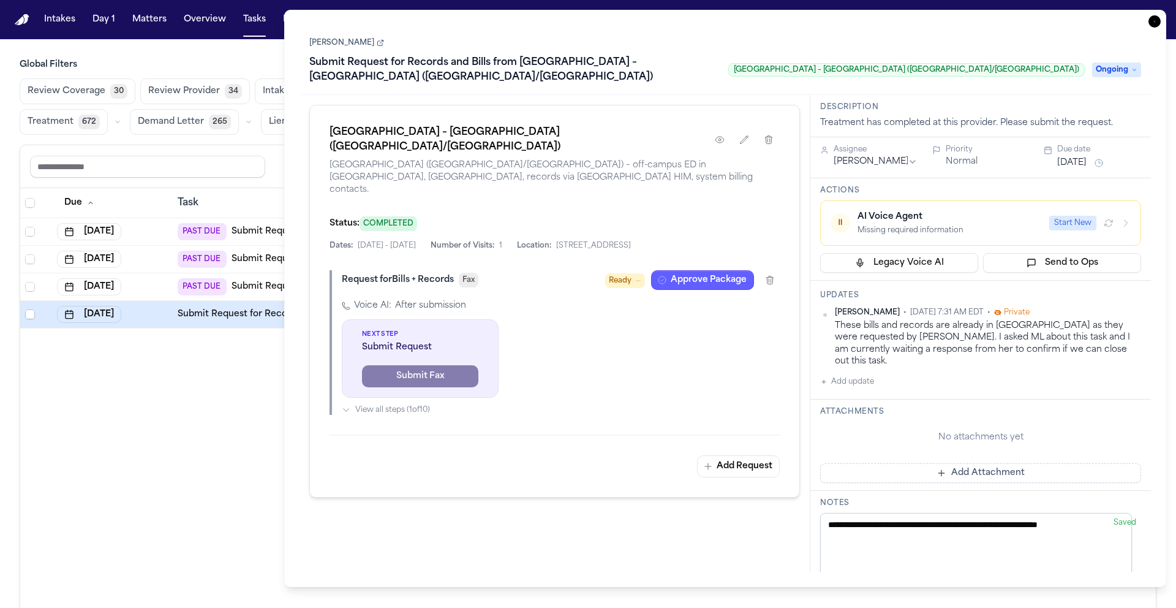
click at [1154, 21] on icon "button" at bounding box center [1154, 21] width 12 height 12
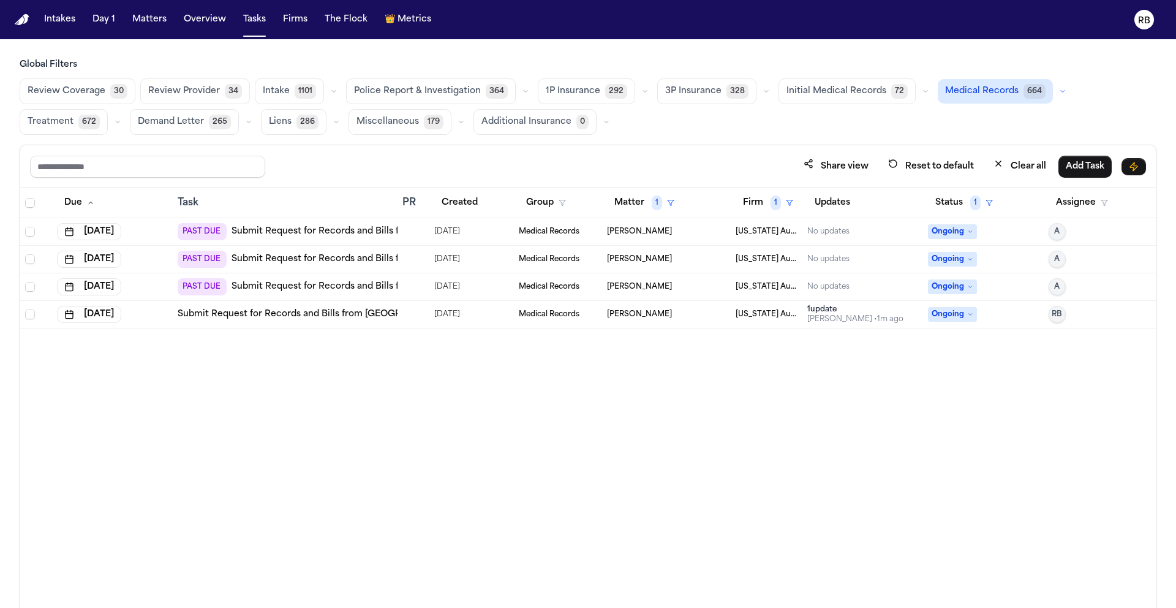
click at [532, 449] on div "Due Task PR Created Group Matter 1 Firm 1 Updates Status 1 Assignee [DATE] PAST…" at bounding box center [588, 424] width 1136 height 473
click at [576, 464] on div "Due Task PR Created Group Matter 1 Firm 1 Updates Status 1 Assignee [DATE] PAST…" at bounding box center [588, 424] width 1136 height 473
click at [416, 227] on div at bounding box center [413, 232] width 22 height 10
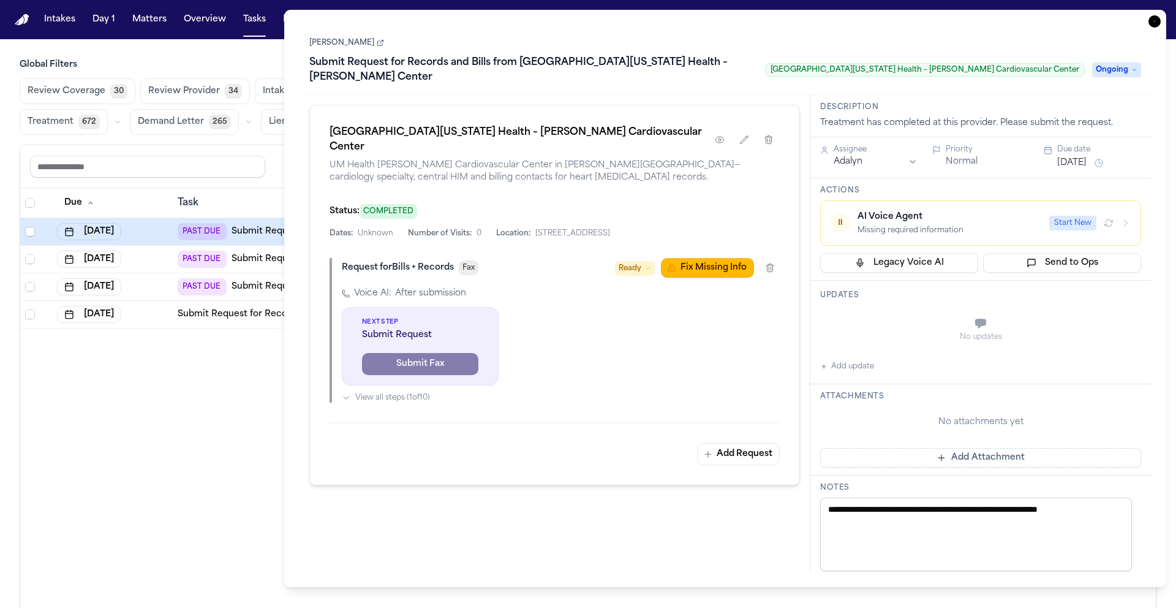
click at [359, 46] on link "[PERSON_NAME]" at bounding box center [346, 43] width 75 height 10
click at [159, 398] on div "Due Task PR Created Group Matter 1 Firm 1 Updates Status 1 Assignee [DATE] PAST…" at bounding box center [588, 424] width 1136 height 473
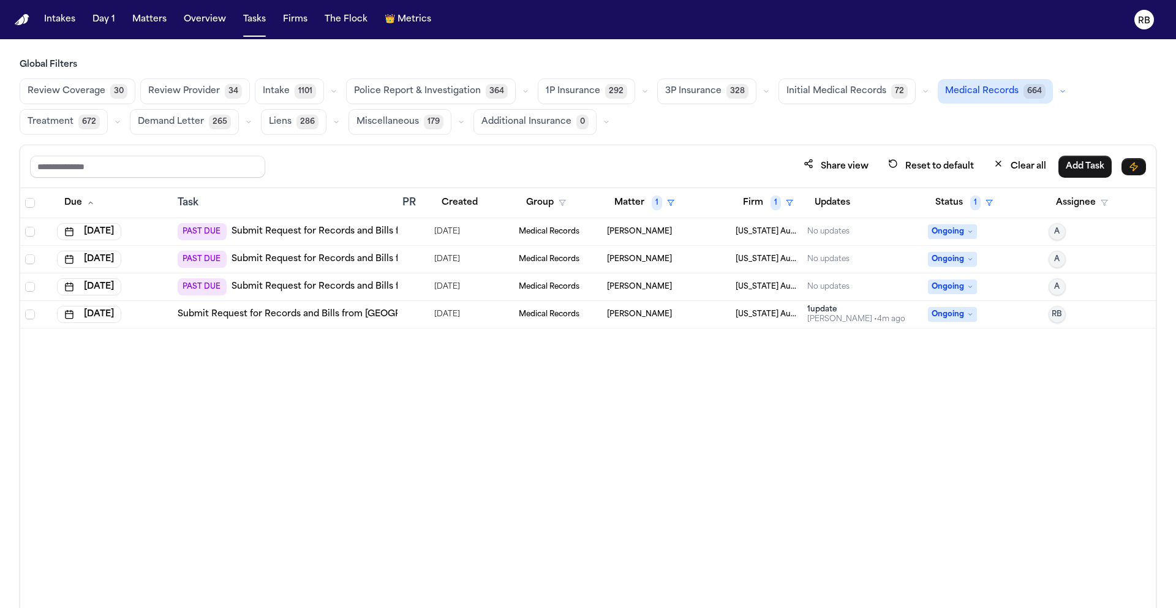
click at [964, 314] on span "Ongoing" at bounding box center [952, 314] width 49 height 15
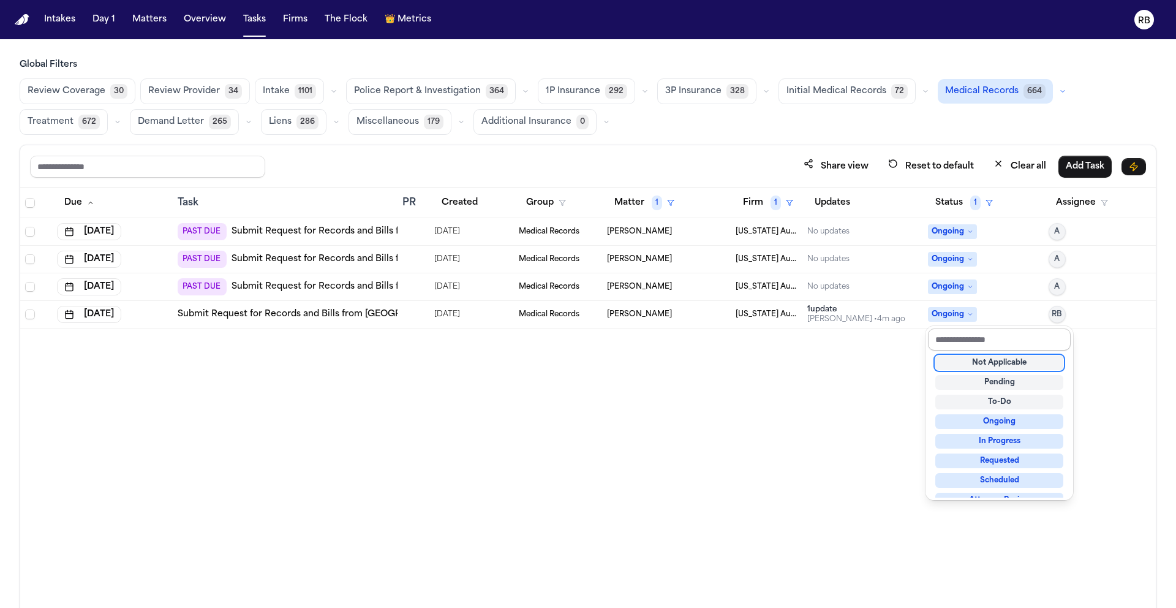
click at [973, 337] on input "text" at bounding box center [999, 339] width 143 height 22
drag, startPoint x: 867, startPoint y: 336, endPoint x: 801, endPoint y: 333, distance: 66.2
click at [867, 336] on div "Due Task PR Created Group Matter 1 Firm 1 Updates Status 1 Assignee Sep 24, 202…" at bounding box center [588, 424] width 1136 height 473
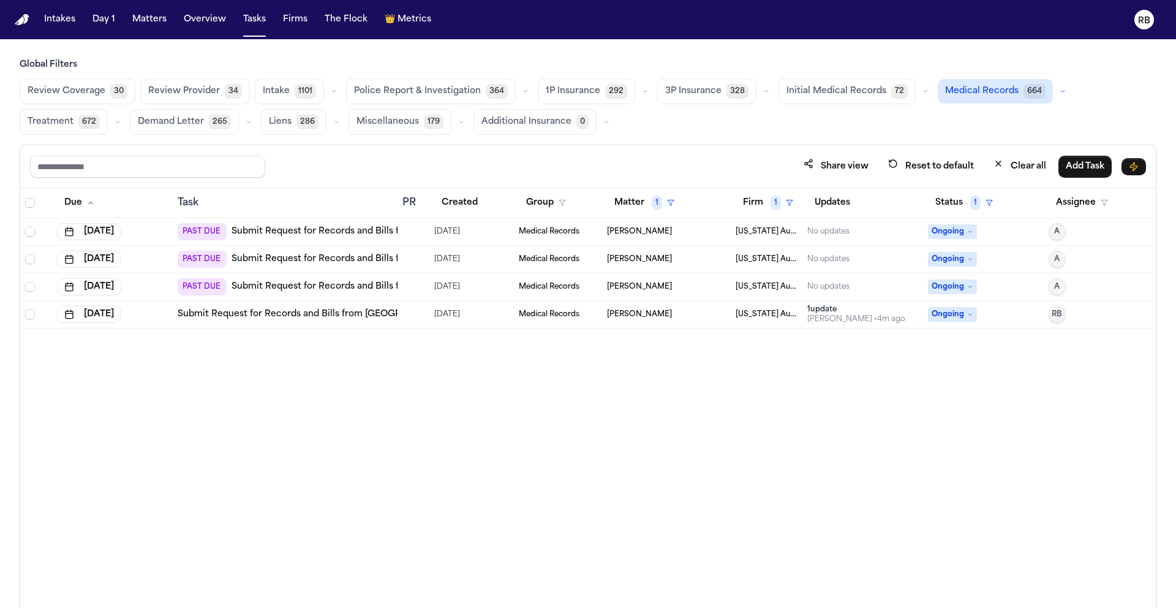
click at [399, 312] on td at bounding box center [413, 315] width 32 height 28
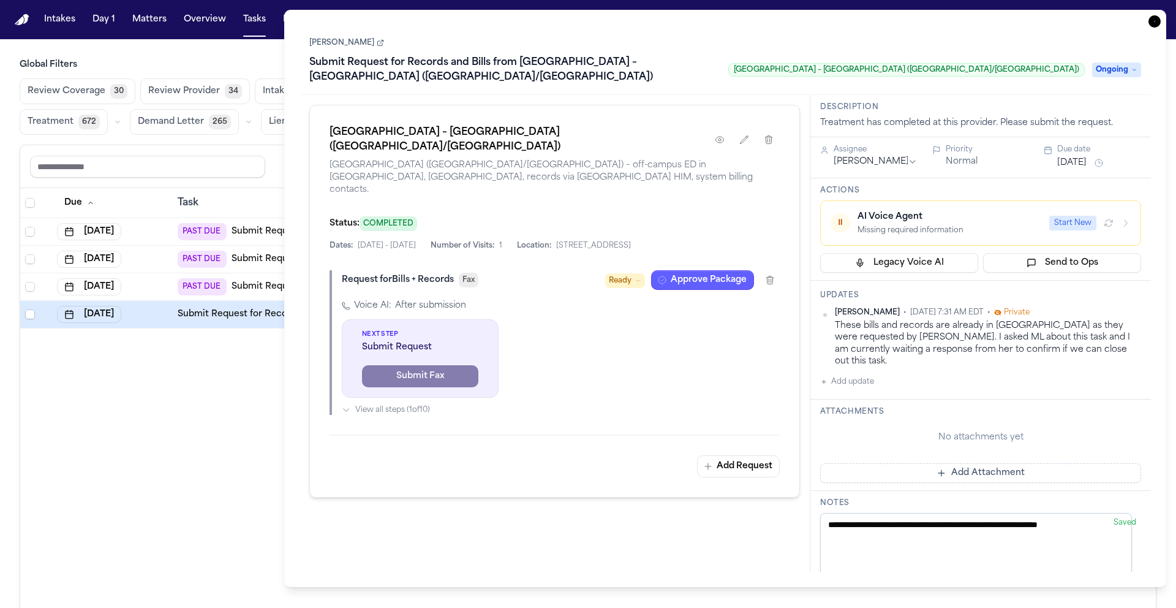
click at [857, 374] on button "Add update" at bounding box center [847, 381] width 54 height 15
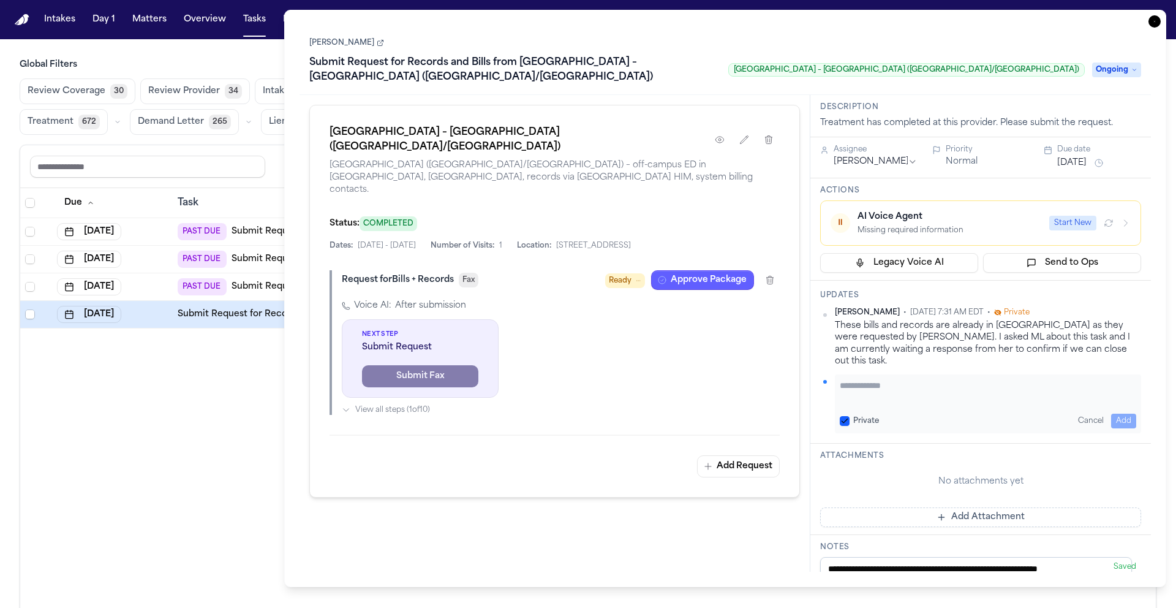
click at [882, 380] on textarea "Add your update" at bounding box center [988, 391] width 296 height 24
type textarea "**********"
click at [1111, 413] on button "Add" at bounding box center [1123, 420] width 25 height 15
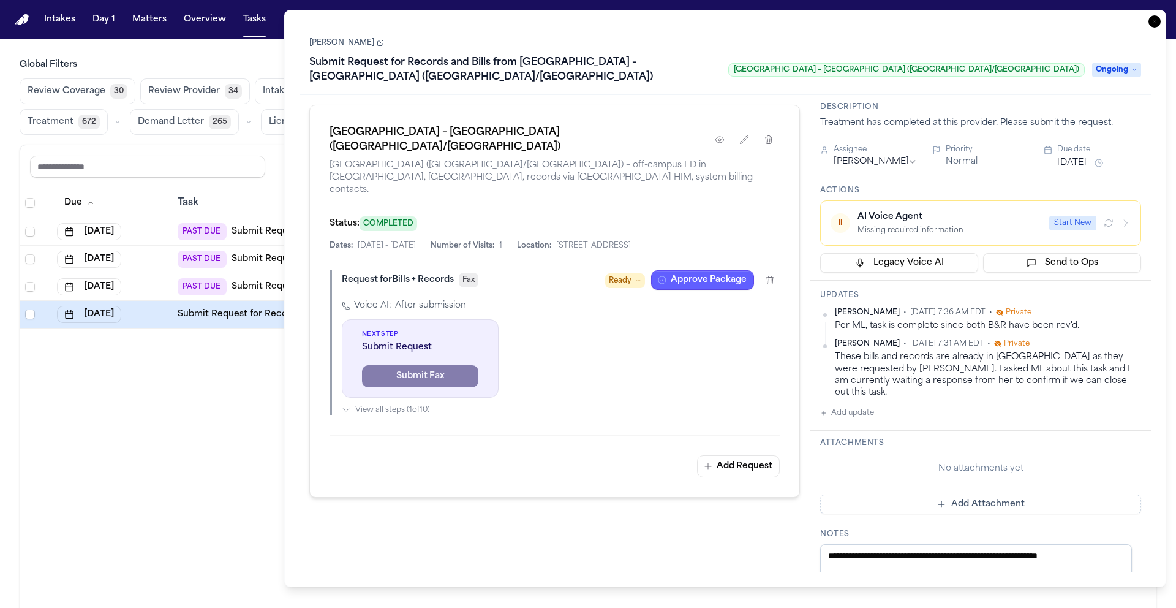
click at [1121, 74] on span "Ongoing" at bounding box center [1116, 69] width 49 height 15
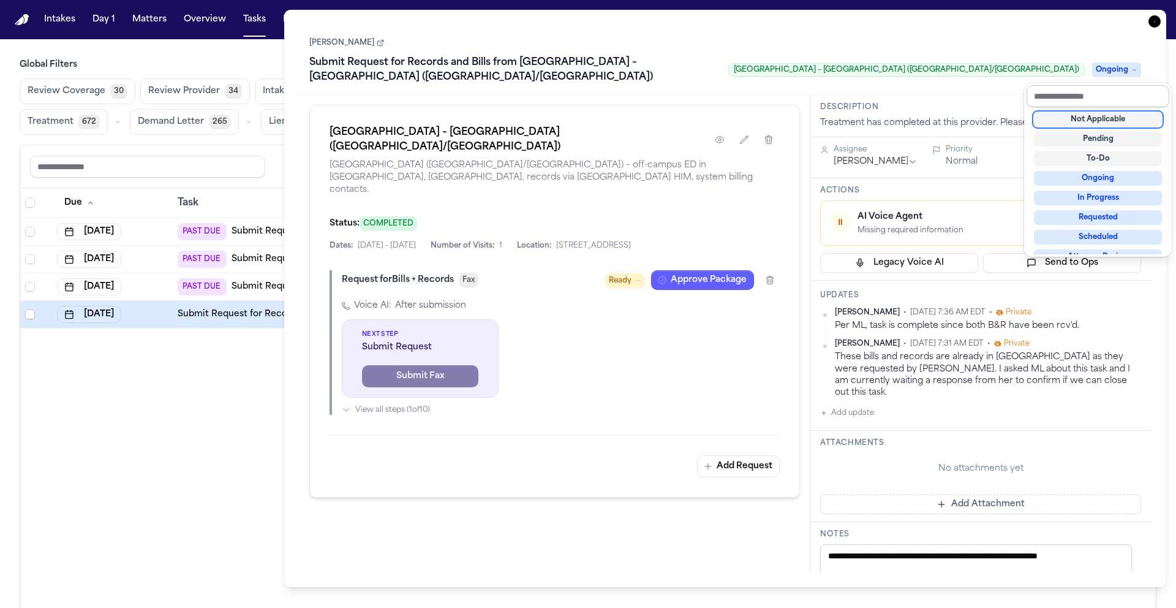
click at [1107, 95] on input "text" at bounding box center [1098, 96] width 143 height 22
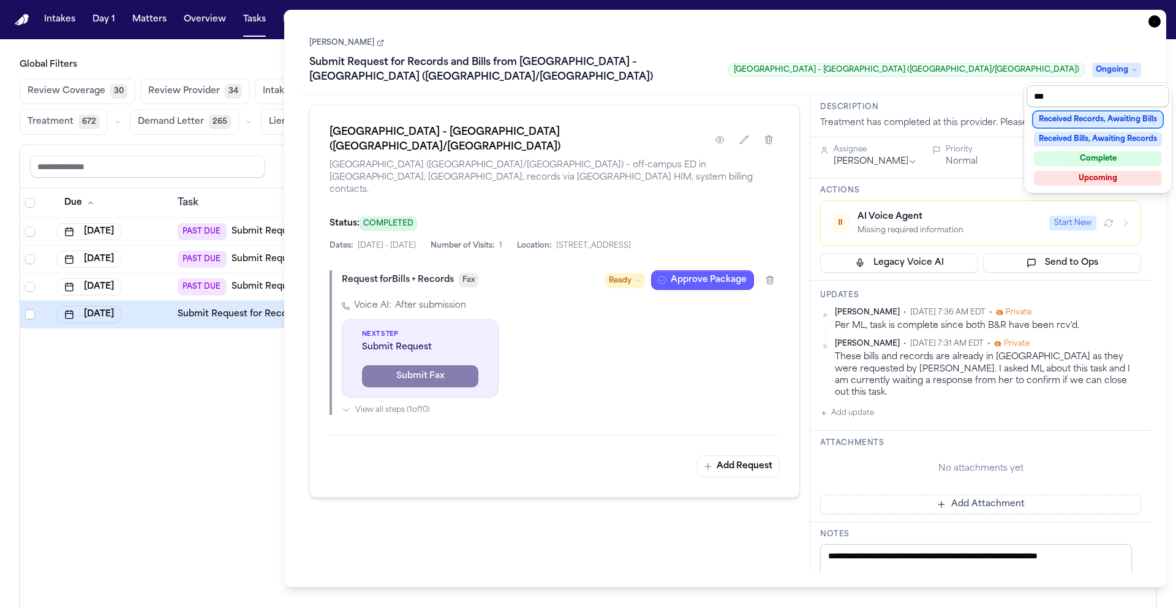
type input "****"
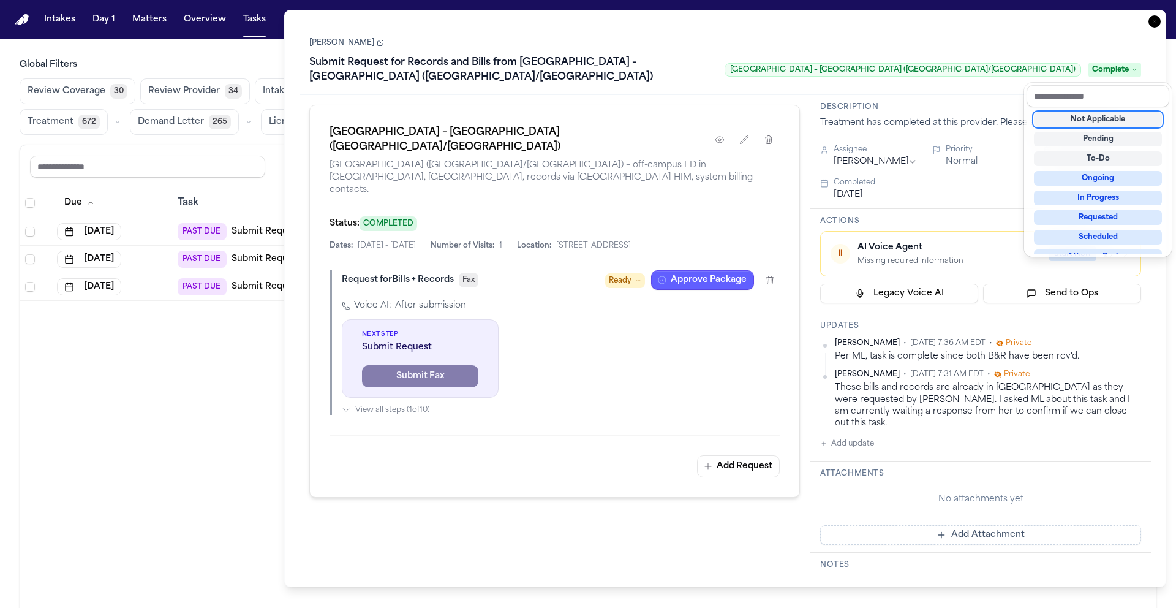
click at [167, 350] on div "Due Task PR Created Group Matter 1 Firm 1 Updates Status 1 Assignee Sep 24, 202…" at bounding box center [588, 424] width 1136 height 473
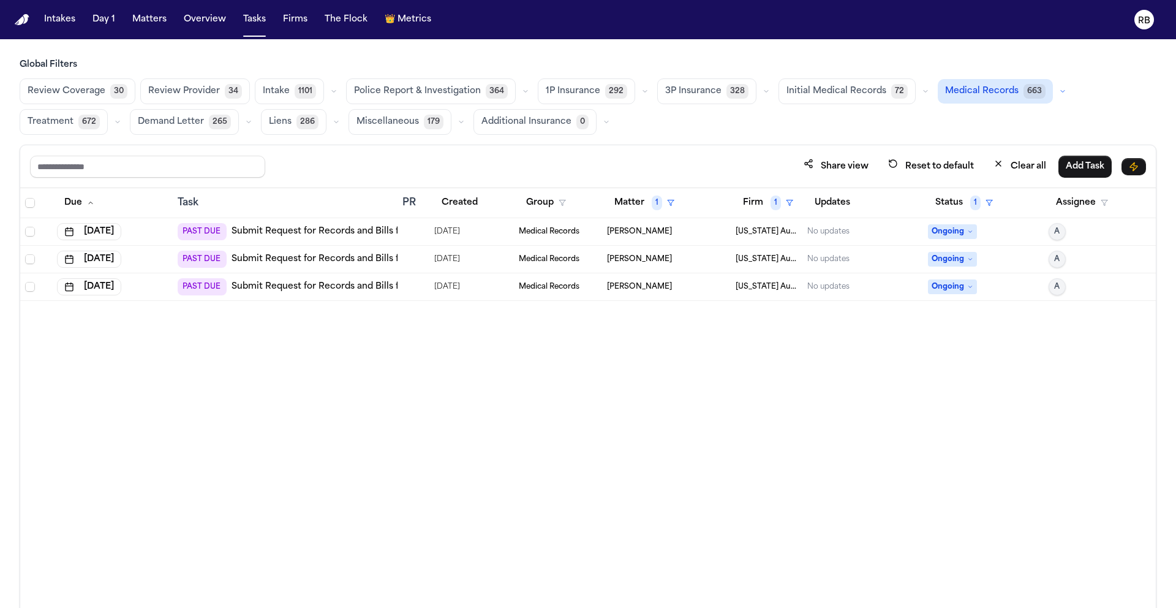
click at [421, 235] on div at bounding box center [413, 232] width 22 height 10
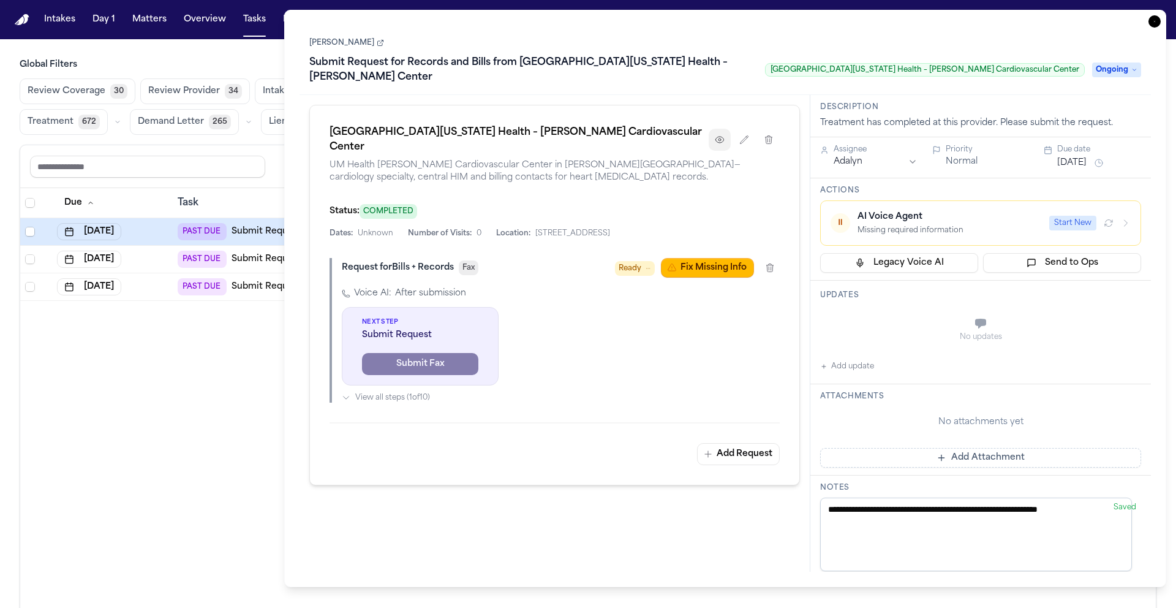
click at [723, 137] on icon "button" at bounding box center [719, 140] width 8 height 6
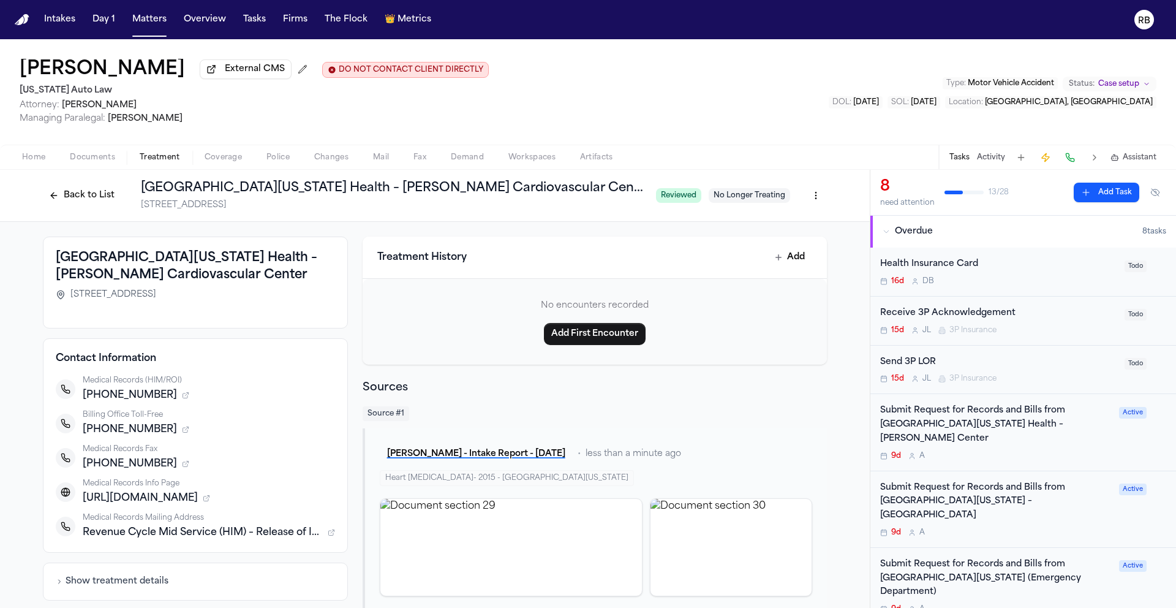
click at [1079, 450] on div "Submit Request for Records and Bills from University of Michigan Health – Frank…" at bounding box center [996, 432] width 232 height 56
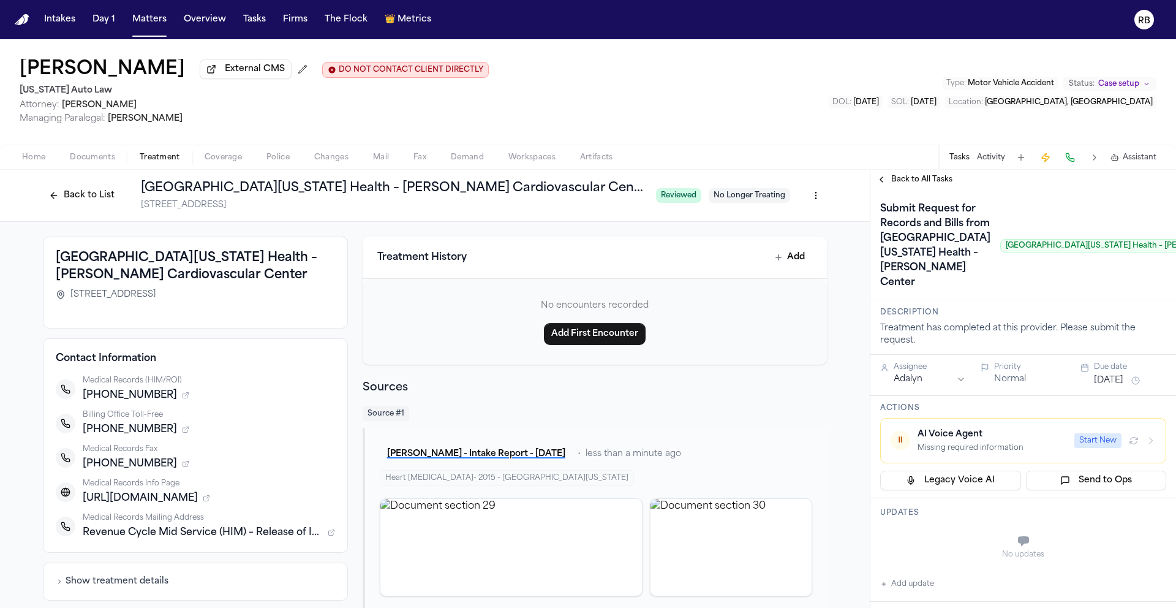
scroll to position [58, 0]
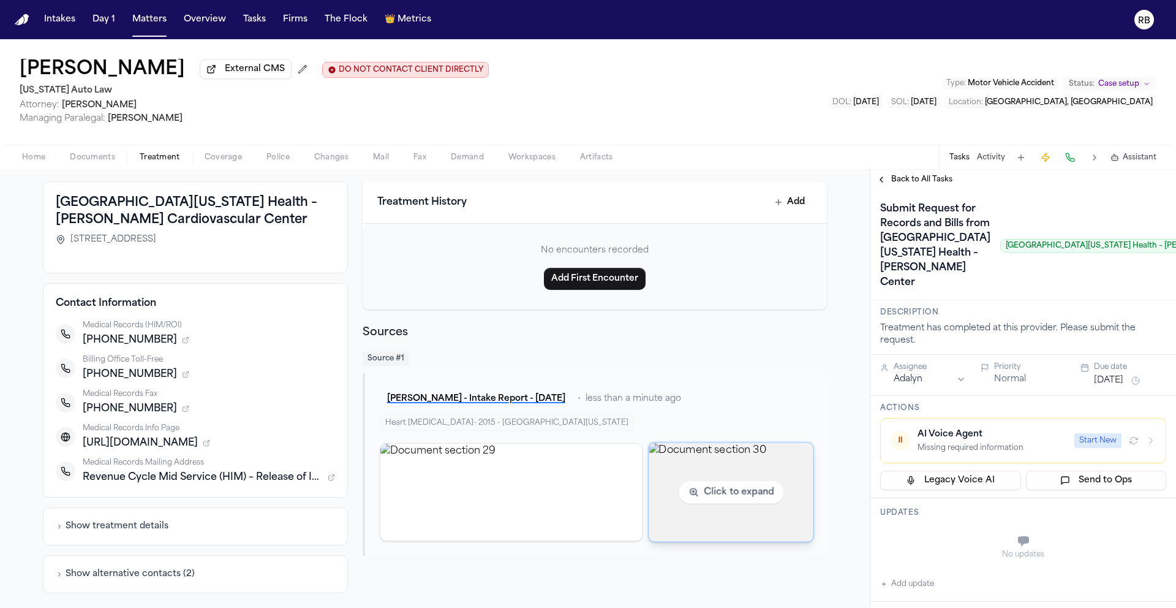
click at [505, 502] on img "View document section 29" at bounding box center [511, 491] width 262 height 97
click at [763, 477] on img "View document section 30" at bounding box center [731, 491] width 164 height 99
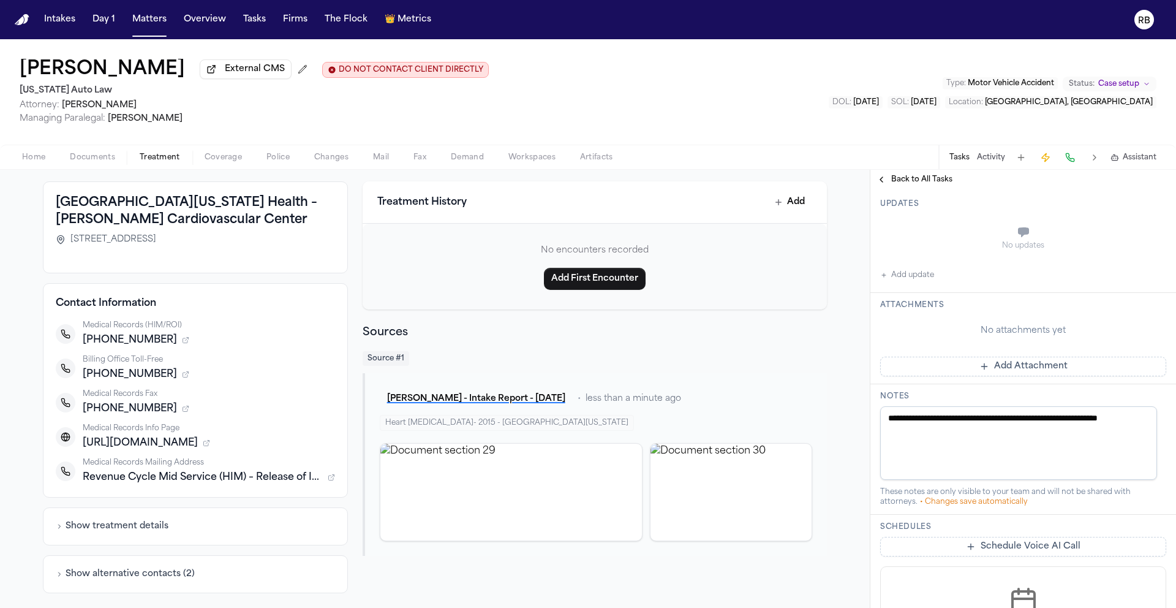
scroll to position [298, 0]
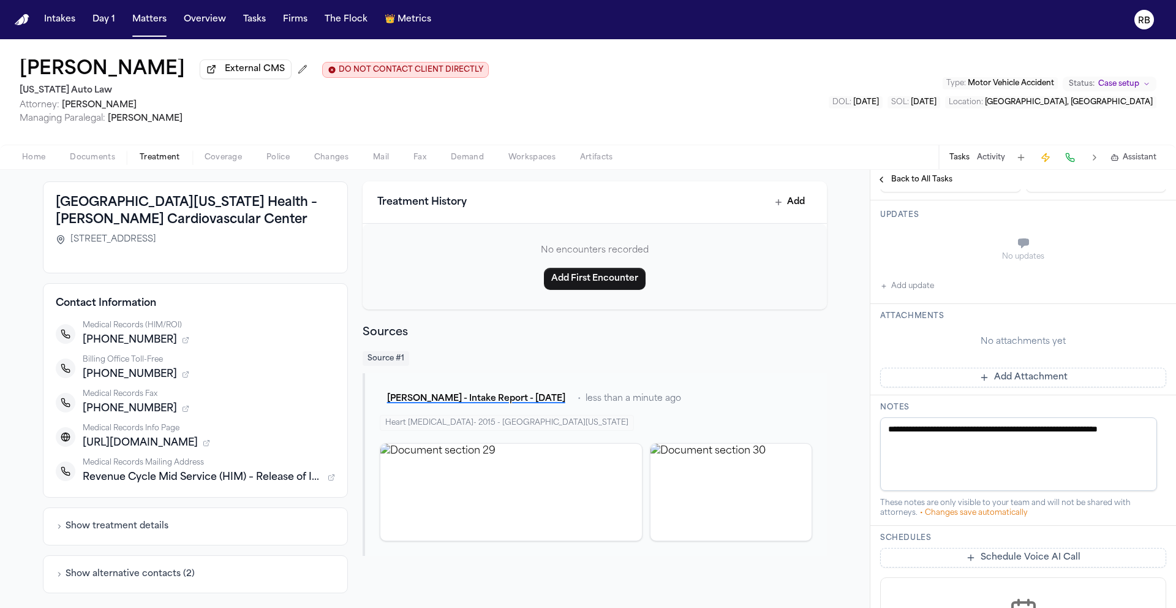
click at [914, 293] on button "Add update" at bounding box center [907, 286] width 54 height 15
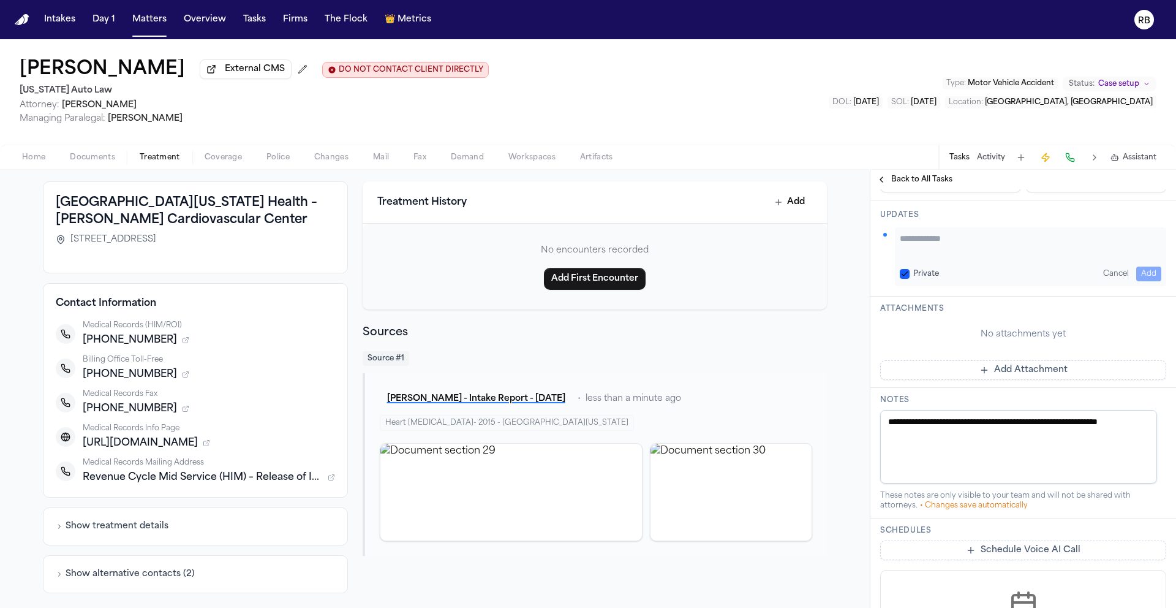
click at [965, 257] on textarea "Add your update" at bounding box center [1031, 244] width 262 height 24
type textarea "**********"
click at [1141, 281] on button "Add" at bounding box center [1148, 273] width 25 height 15
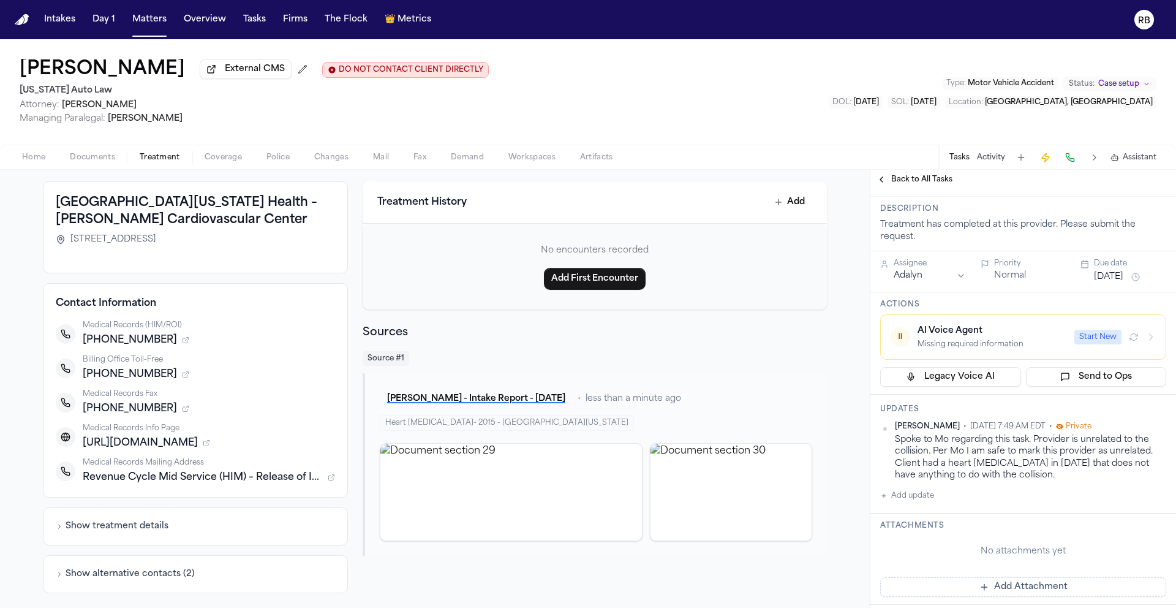
scroll to position [0, 0]
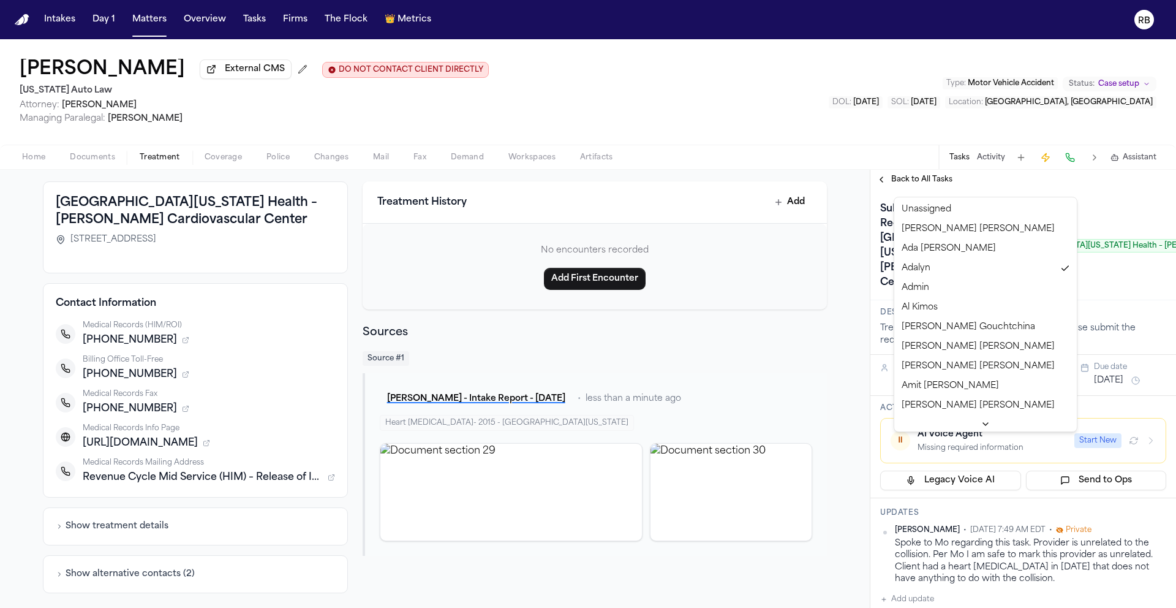
click at [944, 438] on html "Intakes Day 1 Matters Overview Tasks Firms The Flock 👑 Metrics RB Katherine Sta…" at bounding box center [588, 304] width 1176 height 608
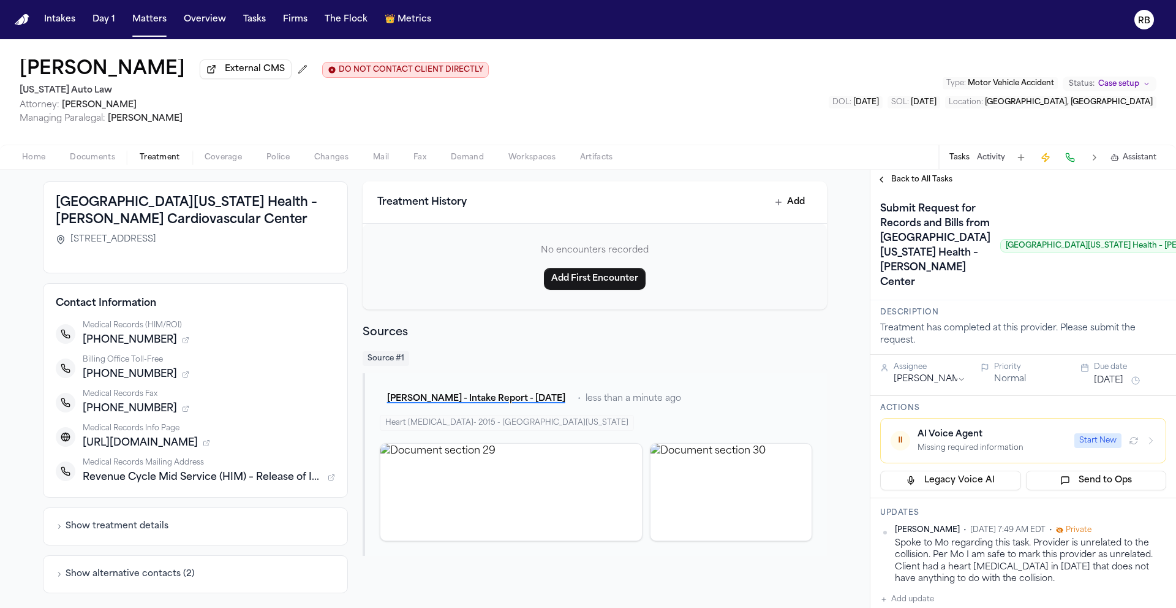
scroll to position [0, 91]
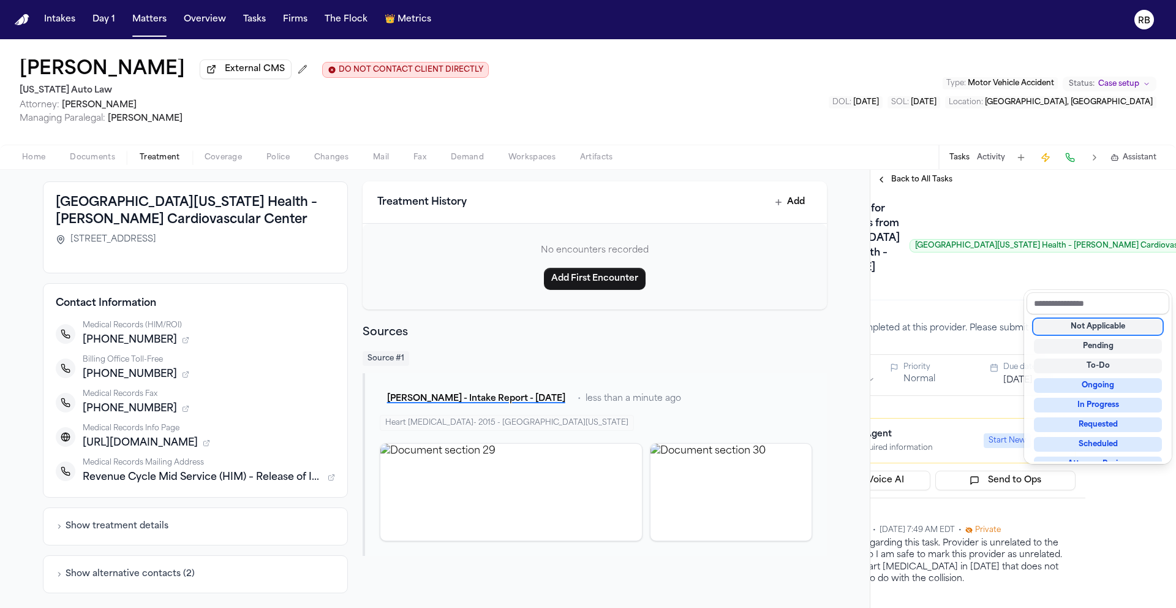
click at [1128, 332] on div "Not Applicable" at bounding box center [1098, 326] width 128 height 15
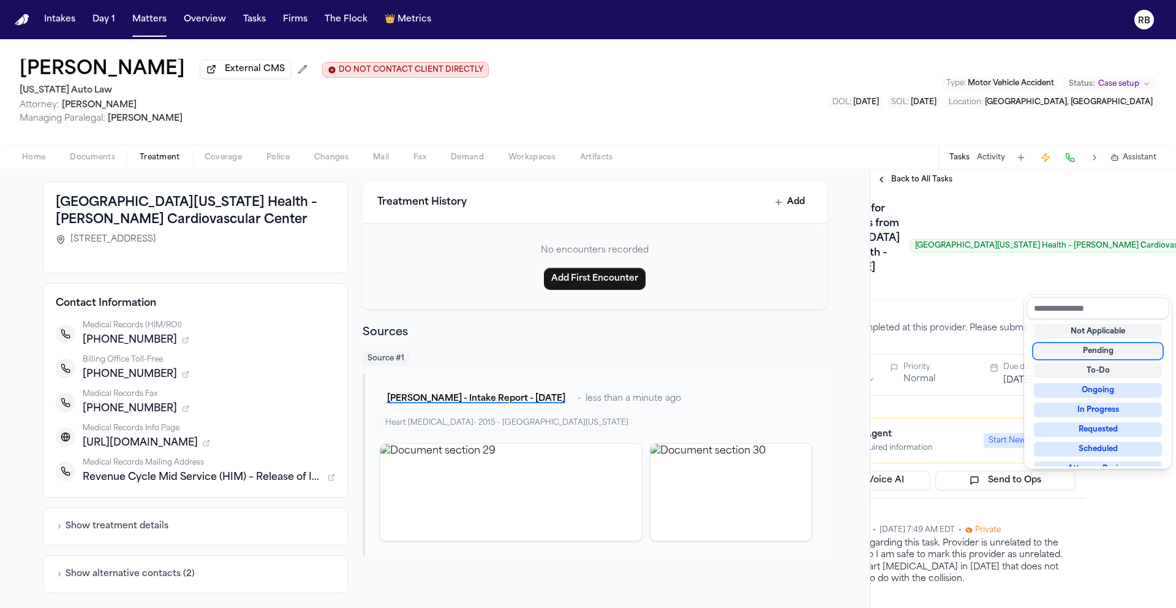
click at [843, 300] on div "Back to List University of Michigan Health – Frankel Cardiovascular Center 1500…" at bounding box center [588, 389] width 1176 height 438
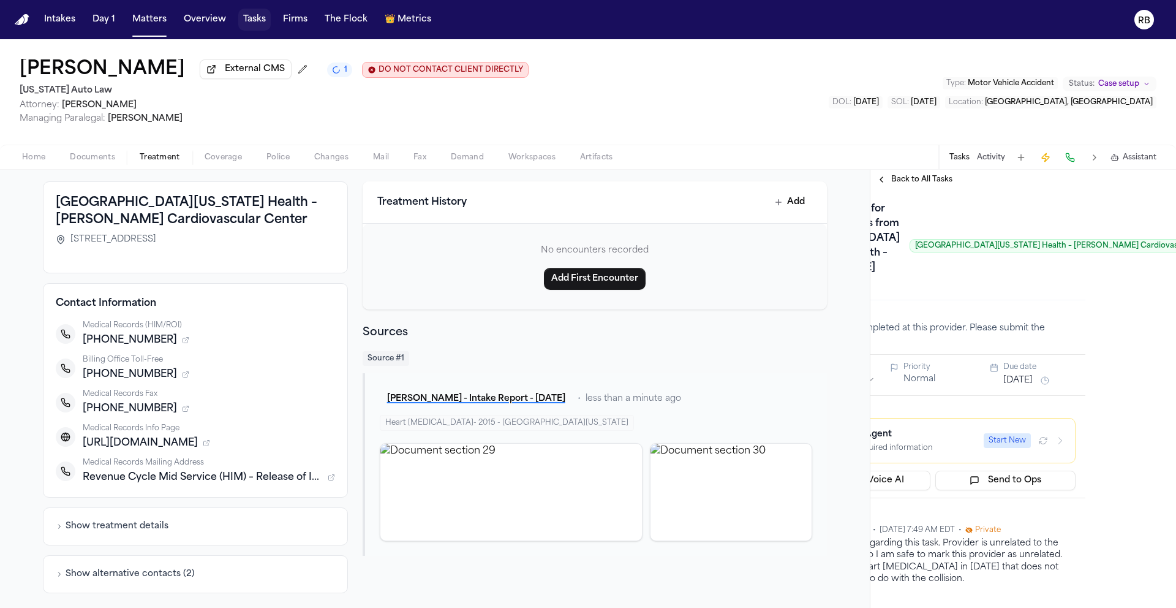
click at [255, 18] on button "Tasks" at bounding box center [254, 20] width 32 height 22
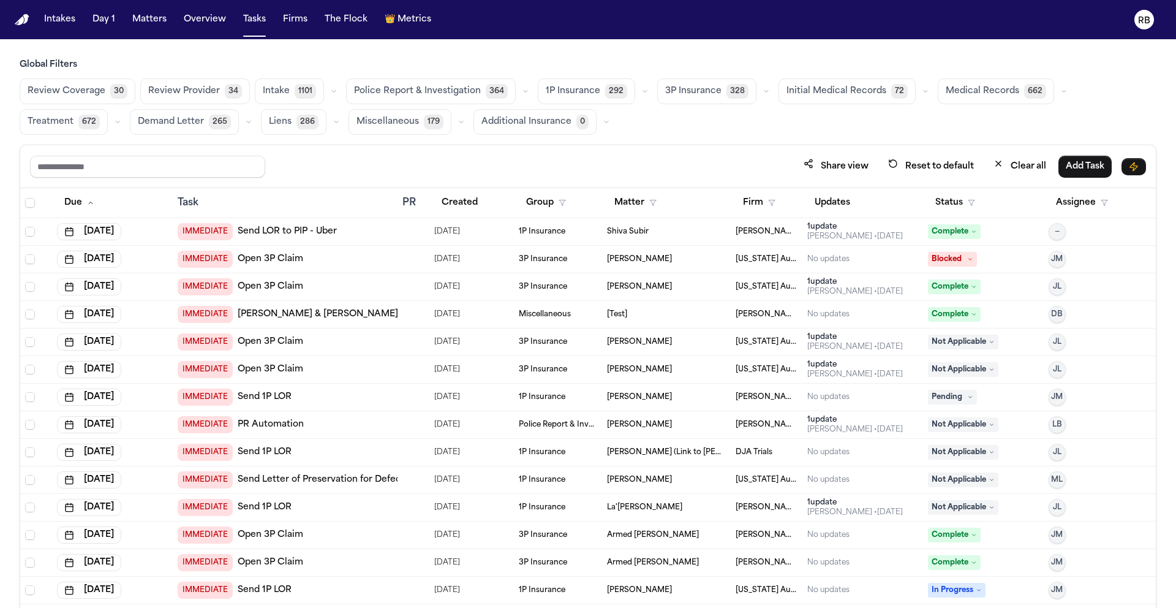
click at [982, 92] on span "Medical Records" at bounding box center [982, 91] width 73 height 12
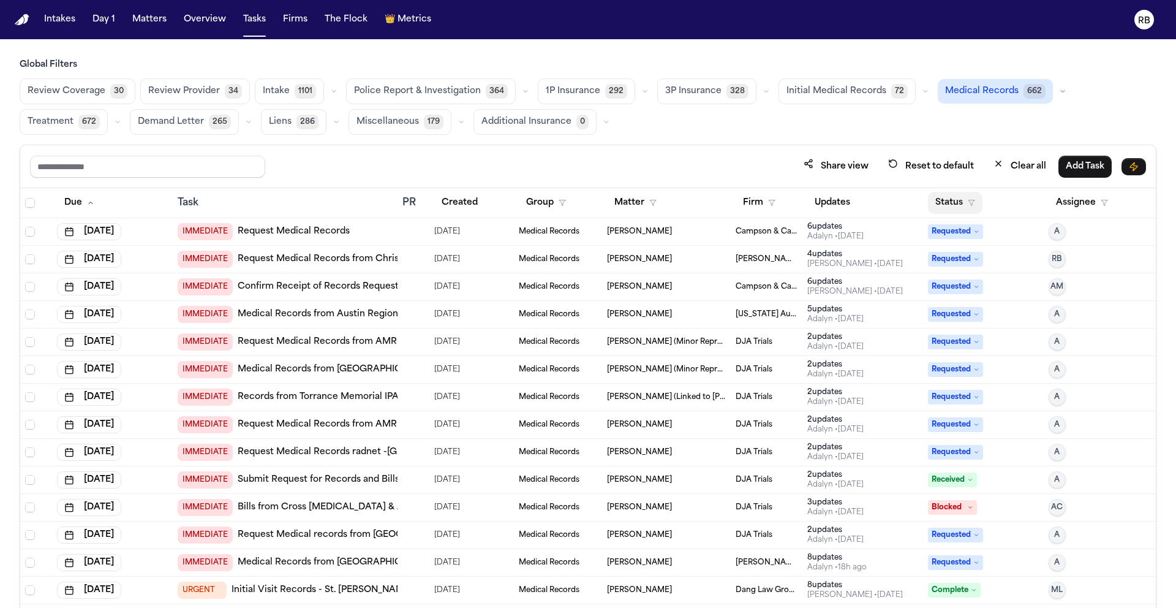
click at [940, 197] on button "Status" at bounding box center [955, 203] width 55 height 22
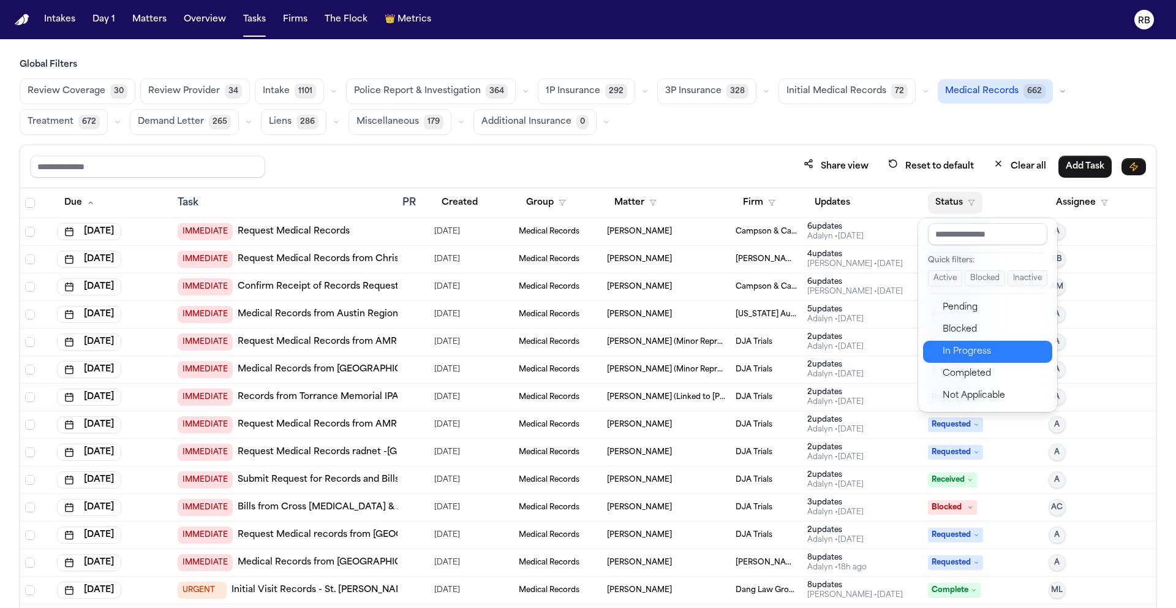
click at [977, 347] on div "In Progress" at bounding box center [994, 351] width 102 height 15
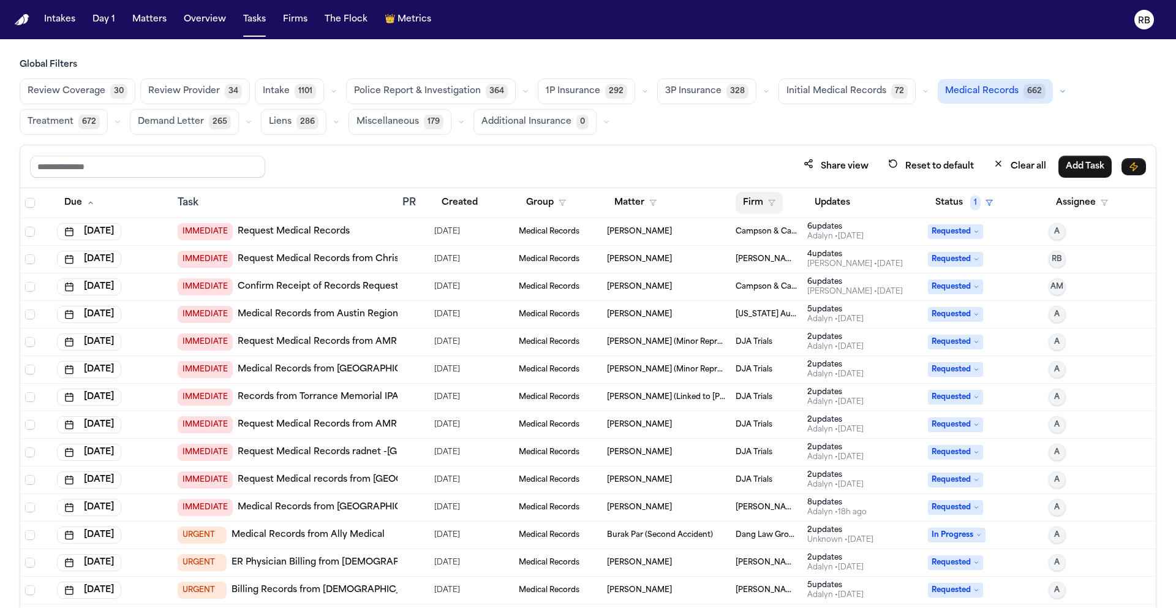
click at [743, 197] on button "Firm" at bounding box center [759, 203] width 47 height 22
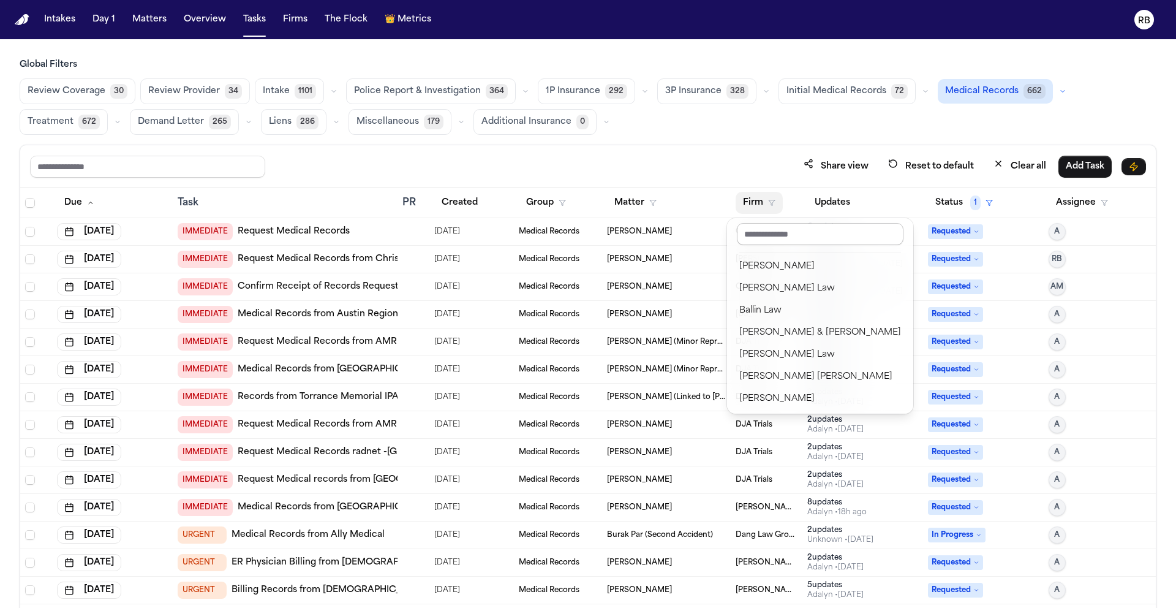
click at [785, 230] on input "text" at bounding box center [820, 234] width 167 height 22
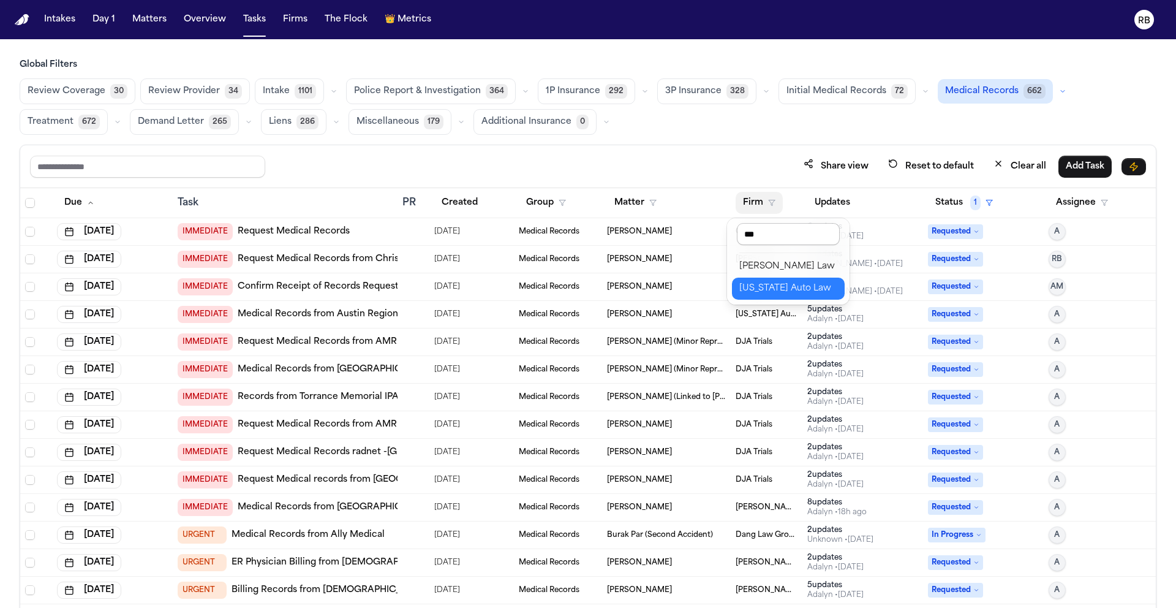
type input "****"
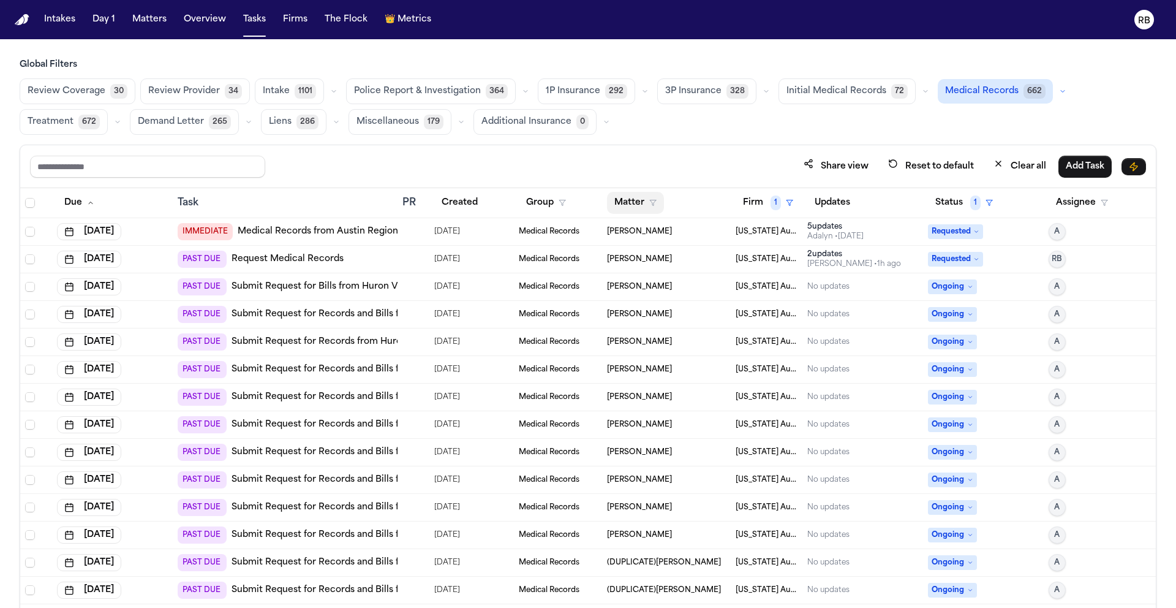
click at [612, 205] on button "Matter" at bounding box center [635, 203] width 57 height 22
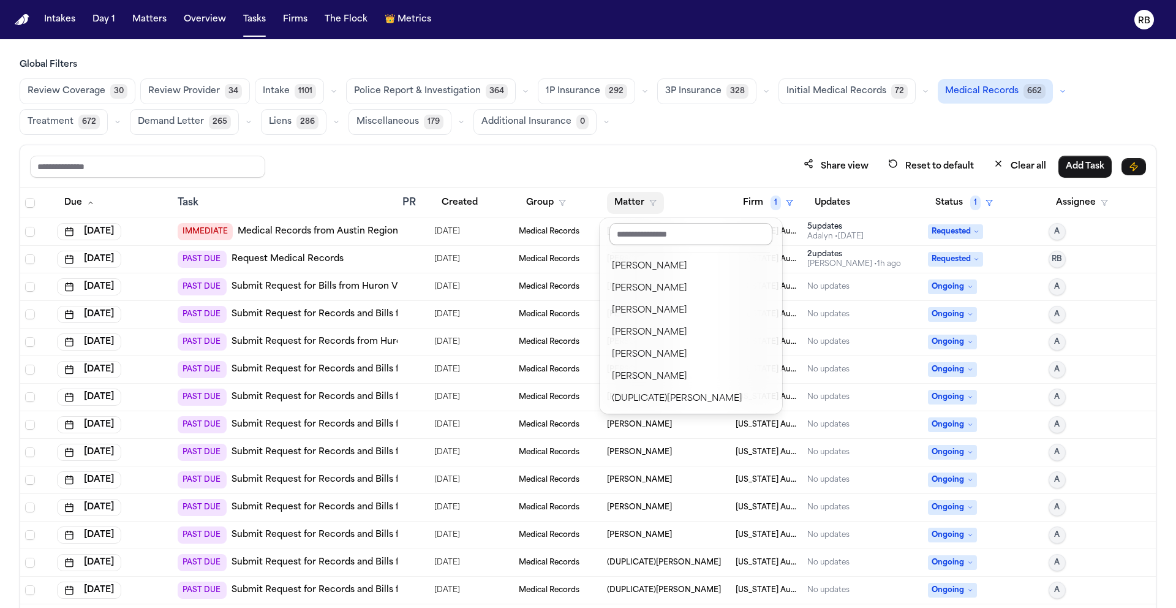
click at [654, 235] on input "text" at bounding box center [690, 234] width 163 height 22
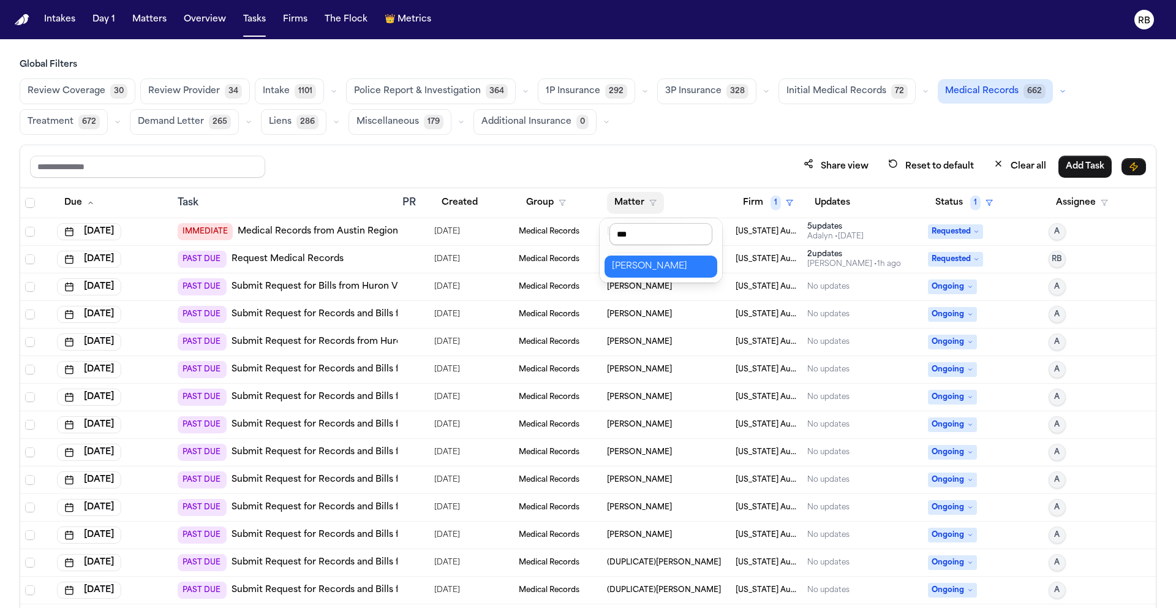
type input "****"
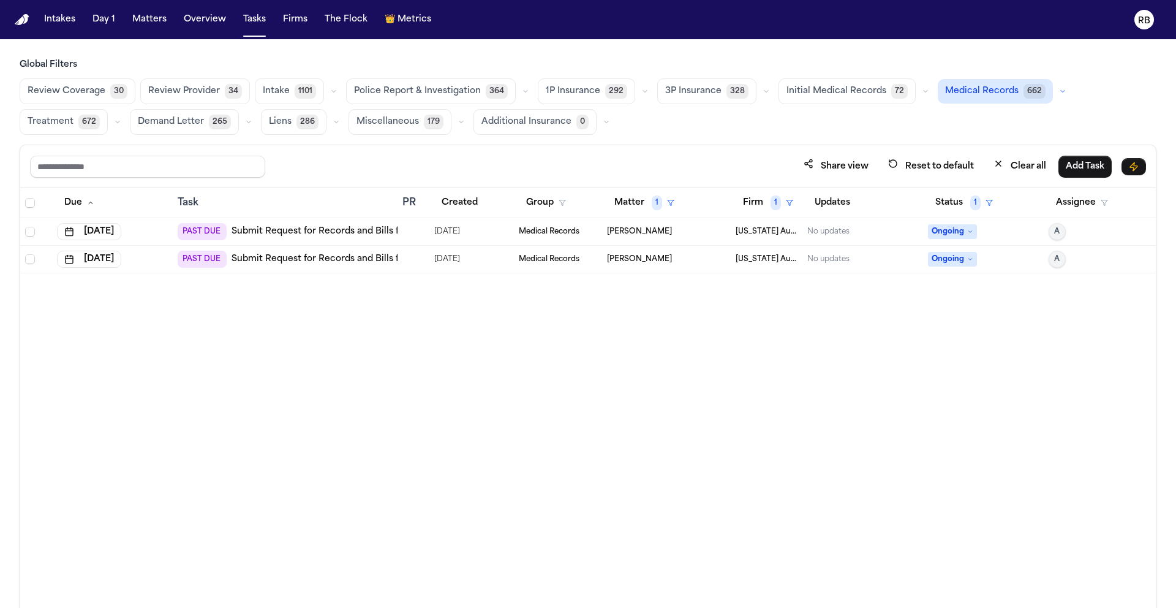
click at [539, 500] on div "Due Task PR Created Group Matter 1 Firm 1 Updates Status 1 Assignee Sep 24, 202…" at bounding box center [588, 424] width 1136 height 473
click at [406, 230] on div at bounding box center [407, 232] width 10 height 10
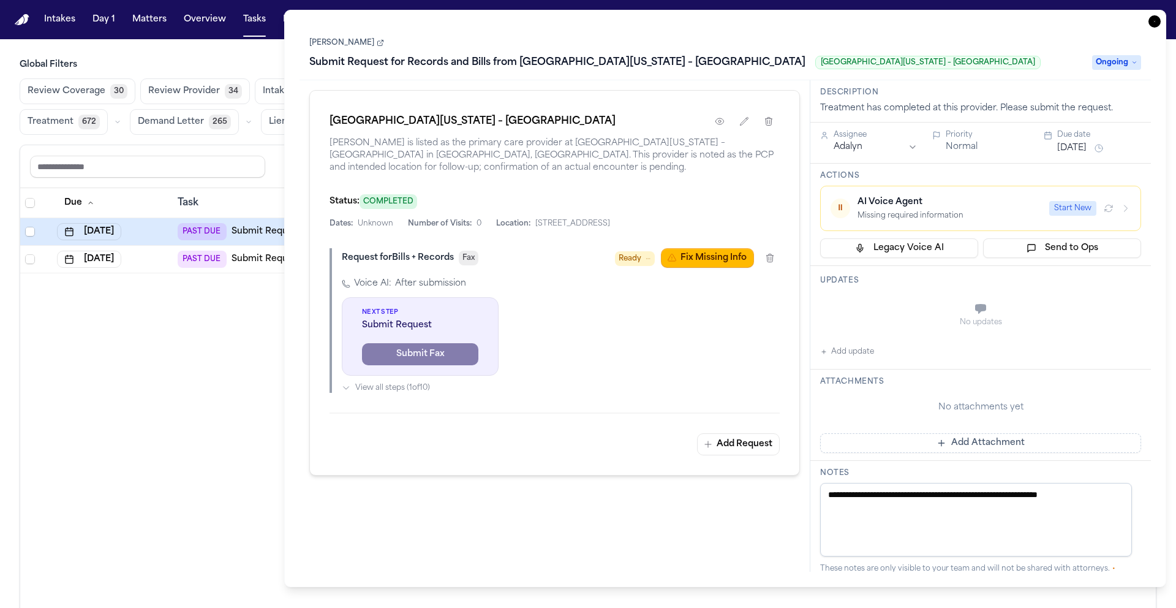
click at [369, 47] on link "[PERSON_NAME]" at bounding box center [346, 43] width 75 height 10
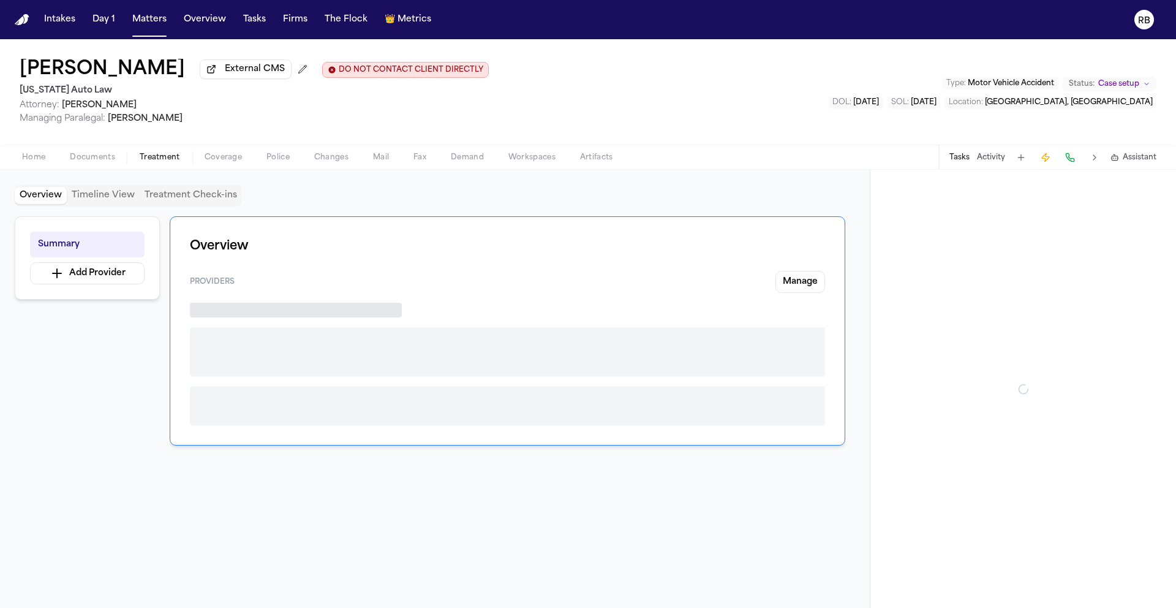
click at [153, 160] on span "Treatment" at bounding box center [160, 158] width 40 height 10
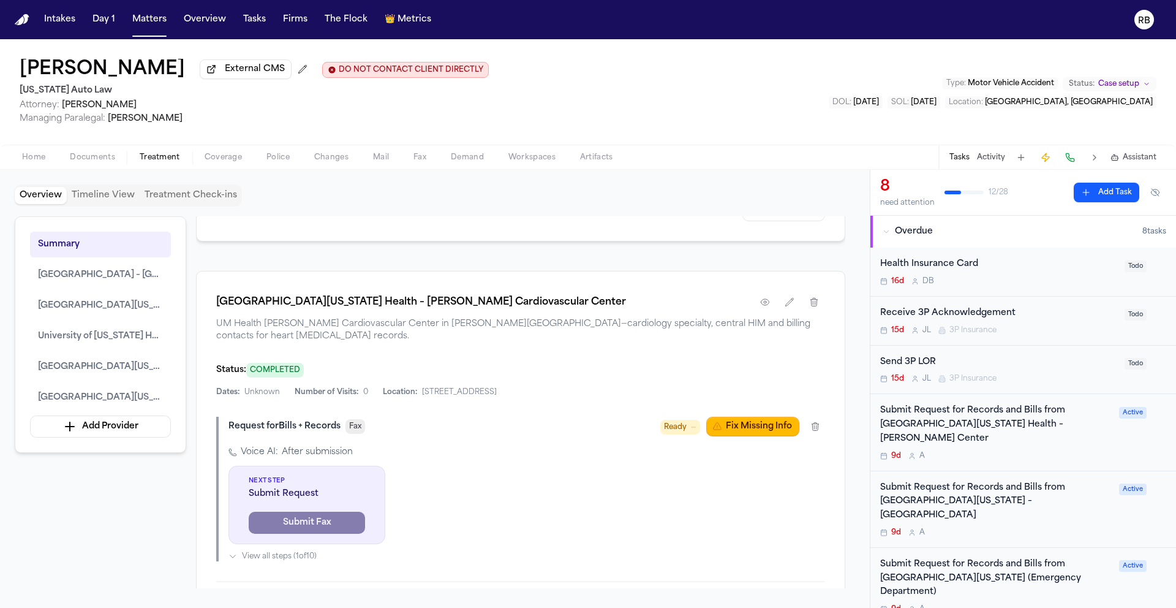
scroll to position [1229, 0]
click at [767, 306] on icon "button" at bounding box center [765, 301] width 10 height 10
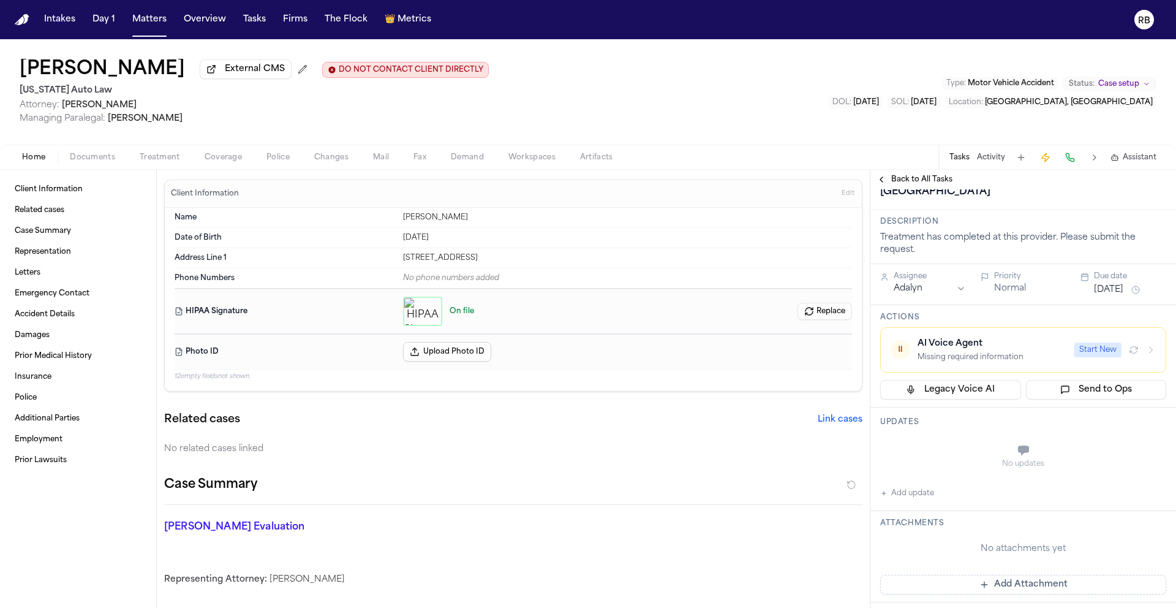
scroll to position [82, 0]
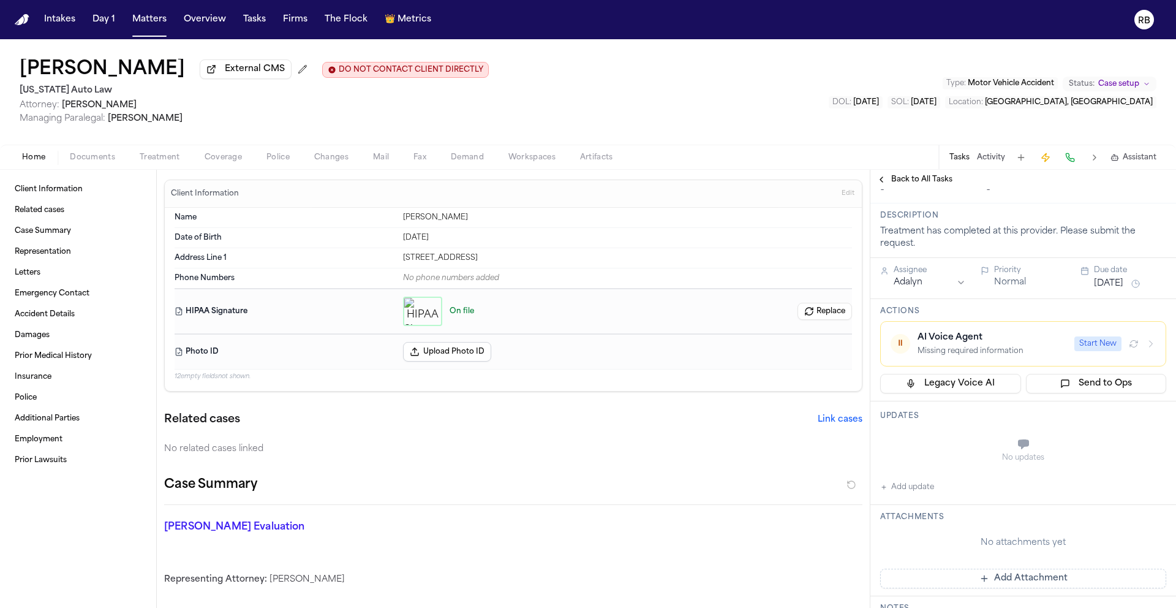
click at [954, 291] on div "Assignee [PERSON_NAME]" at bounding box center [923, 278] width 86 height 26
click at [952, 404] on html "Intakes Day 1 Matters Overview Tasks Firms The Flock 👑 Metrics RB [PERSON_NAME]…" at bounding box center [588, 304] width 1176 height 608
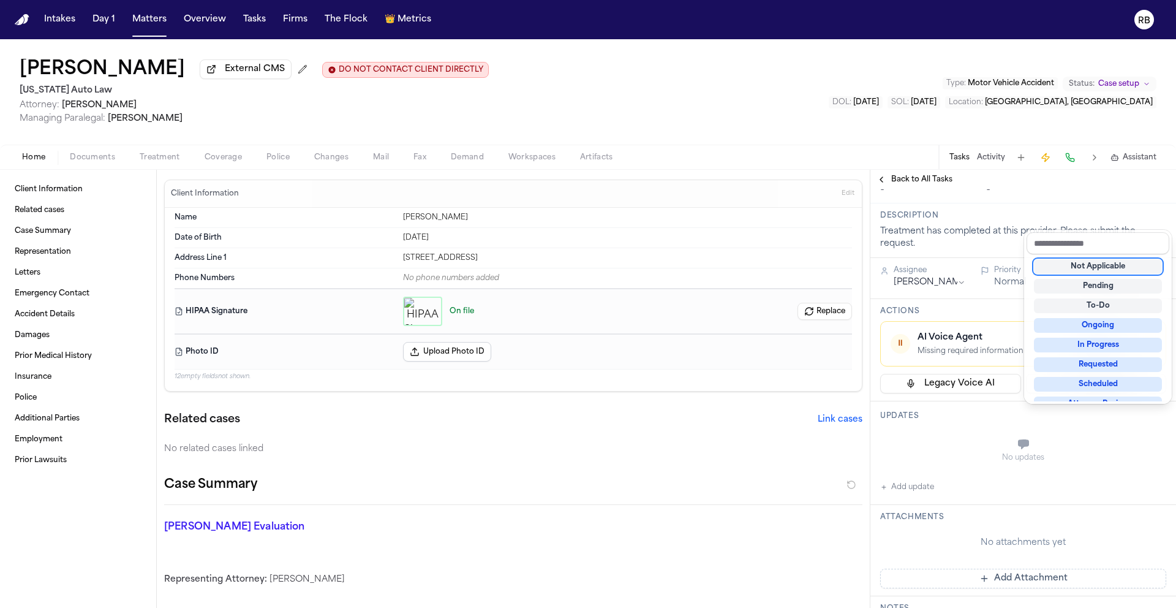
click at [1120, 268] on div "Not Applicable" at bounding box center [1098, 266] width 128 height 15
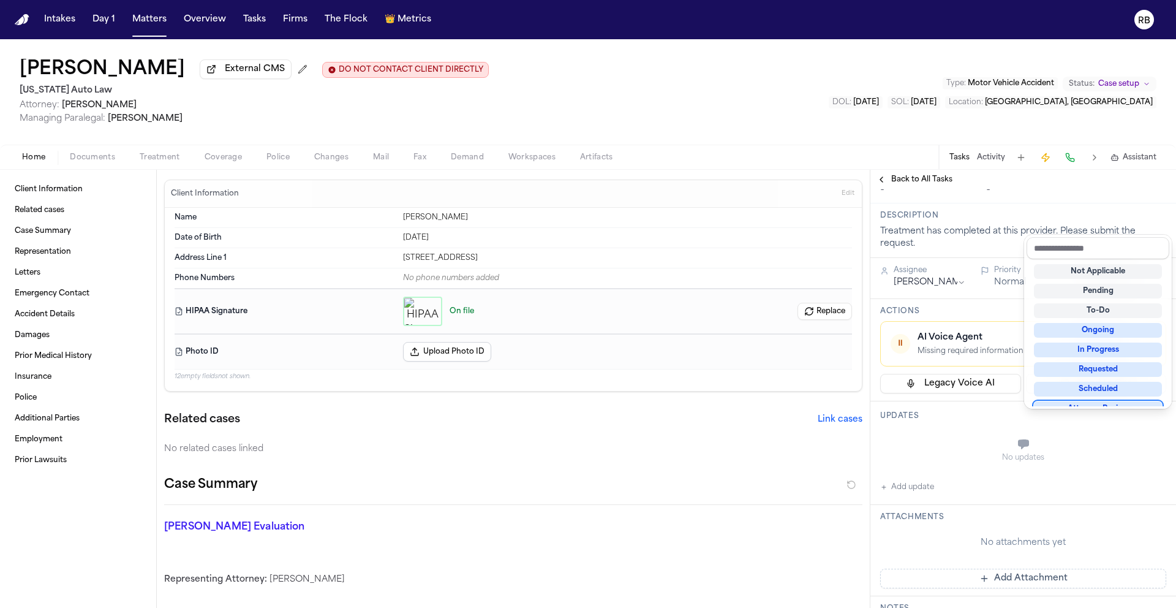
scroll to position [10, 0]
click at [1050, 570] on div "**********" at bounding box center [1023, 537] width 306 height 861
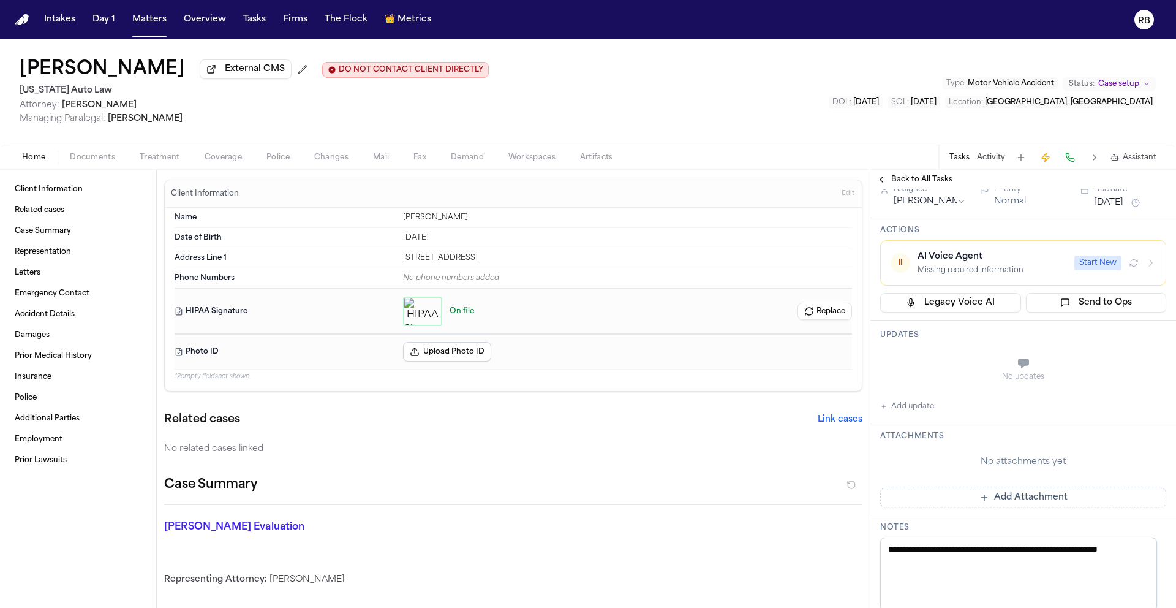
scroll to position [183, 0]
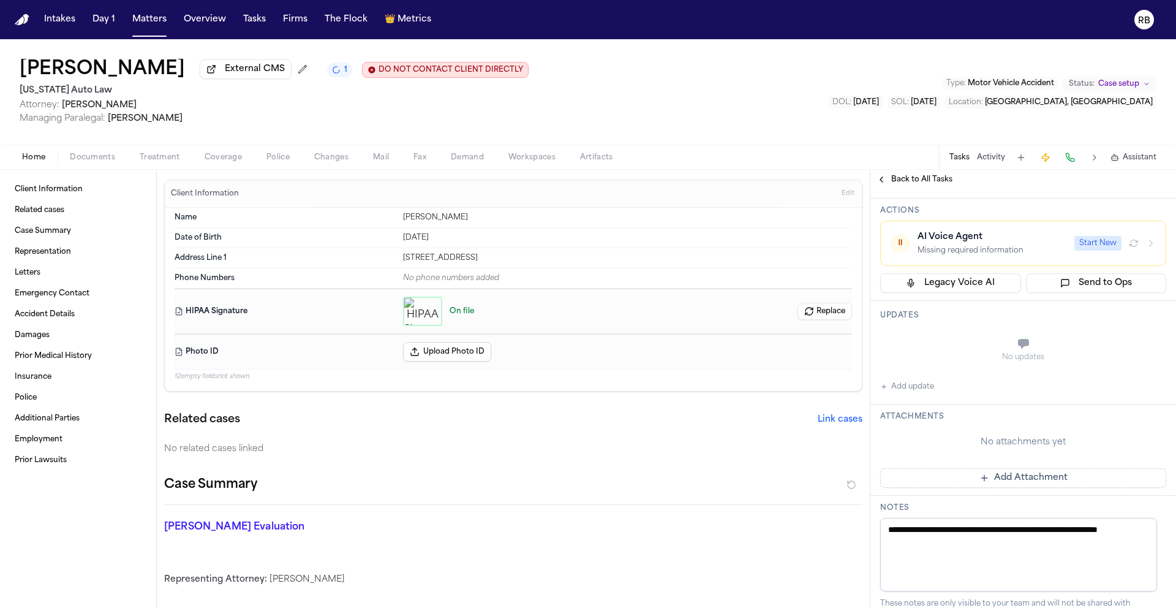
click at [908, 394] on button "Add update" at bounding box center [907, 386] width 54 height 15
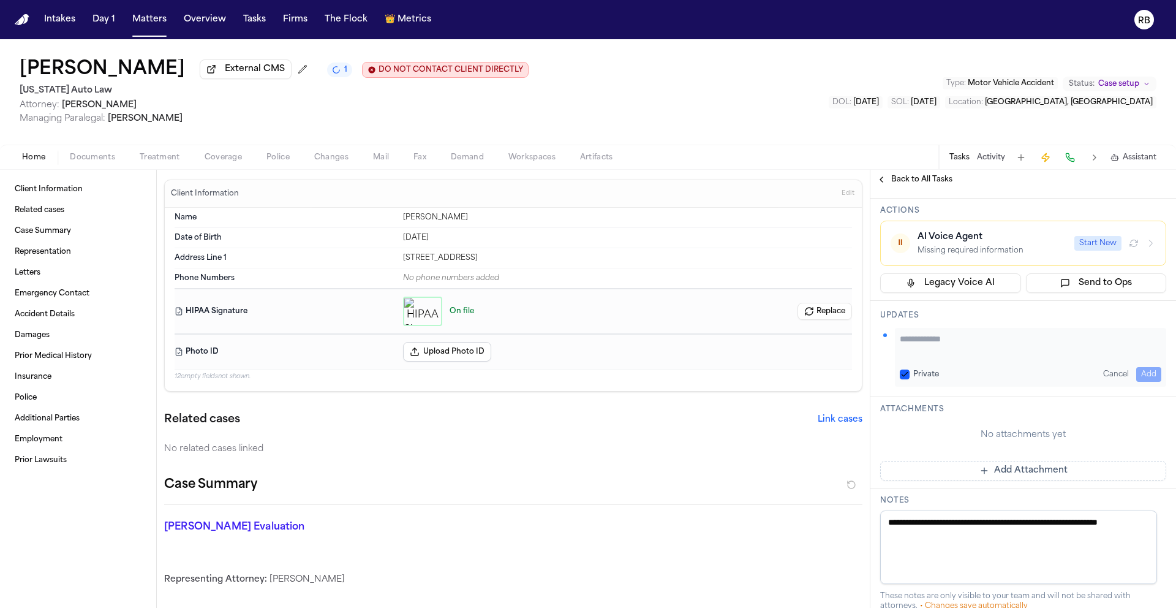
click at [962, 386] on div "Private Cancel Add" at bounding box center [1030, 357] width 271 height 59
click at [963, 357] on textarea "Add your update" at bounding box center [1031, 345] width 262 height 24
type textarea "**********"
click at [1147, 382] on button "Add" at bounding box center [1148, 374] width 25 height 15
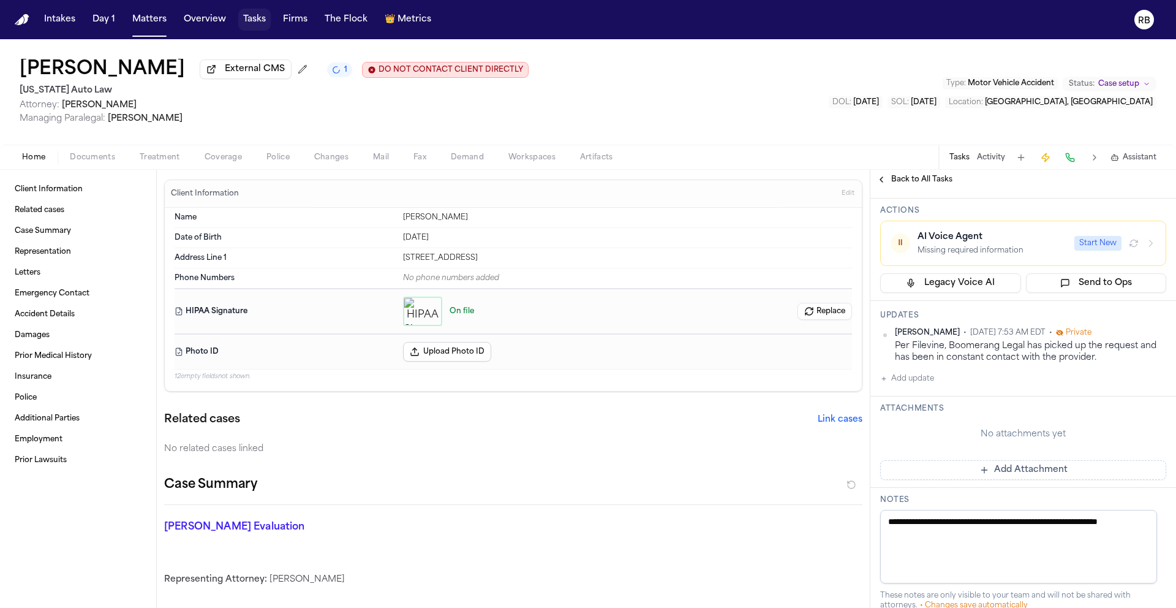
click at [258, 21] on button "Tasks" at bounding box center [254, 20] width 32 height 22
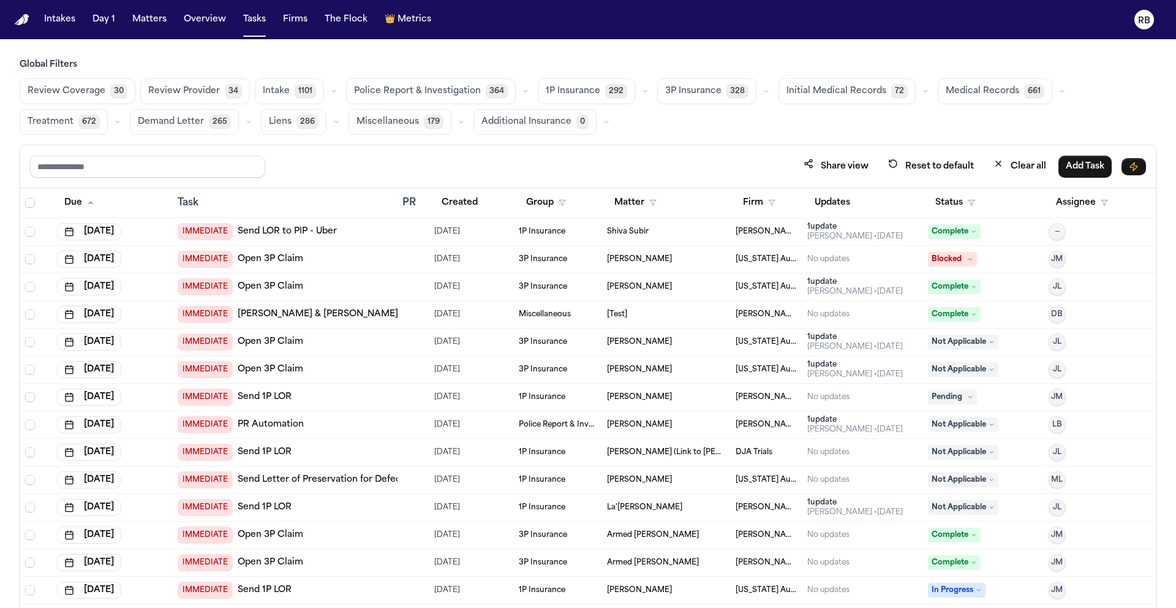
click at [953, 88] on span "Medical Records" at bounding box center [982, 91] width 73 height 12
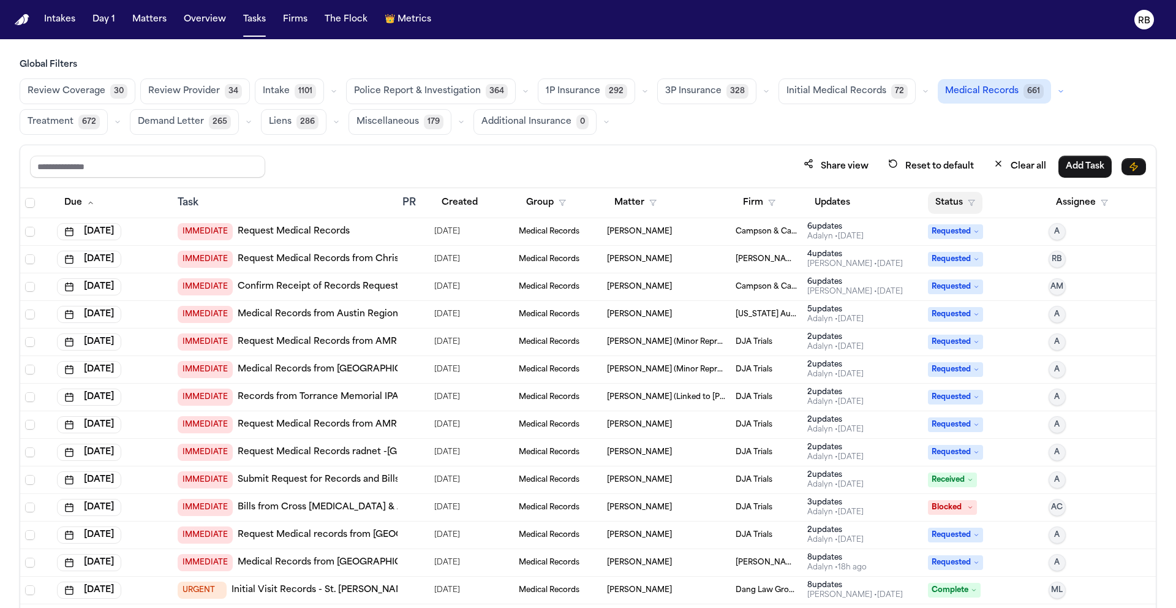
click at [933, 195] on button "Status" at bounding box center [955, 203] width 55 height 22
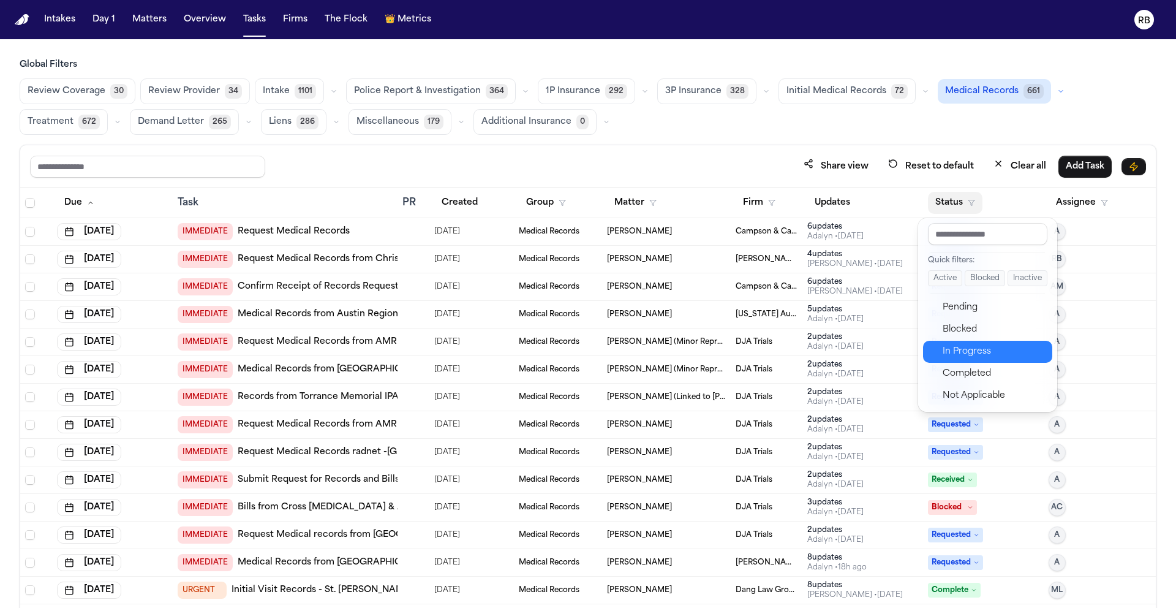
click at [995, 349] on div "In Progress" at bounding box center [994, 351] width 102 height 15
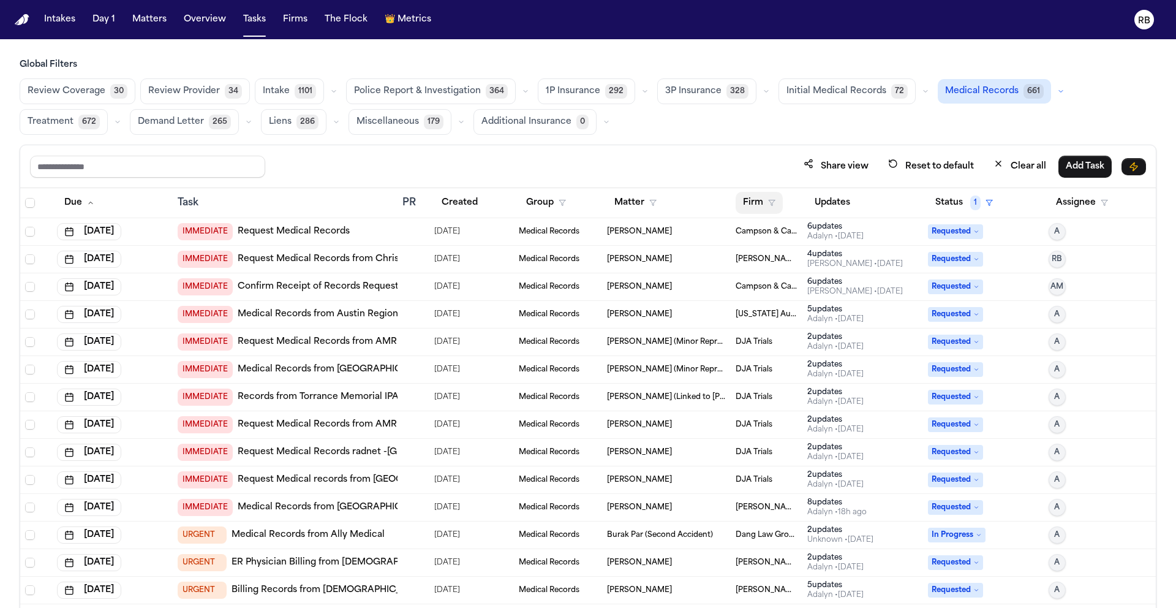
click at [769, 200] on polygon "button" at bounding box center [772, 203] width 6 height 6
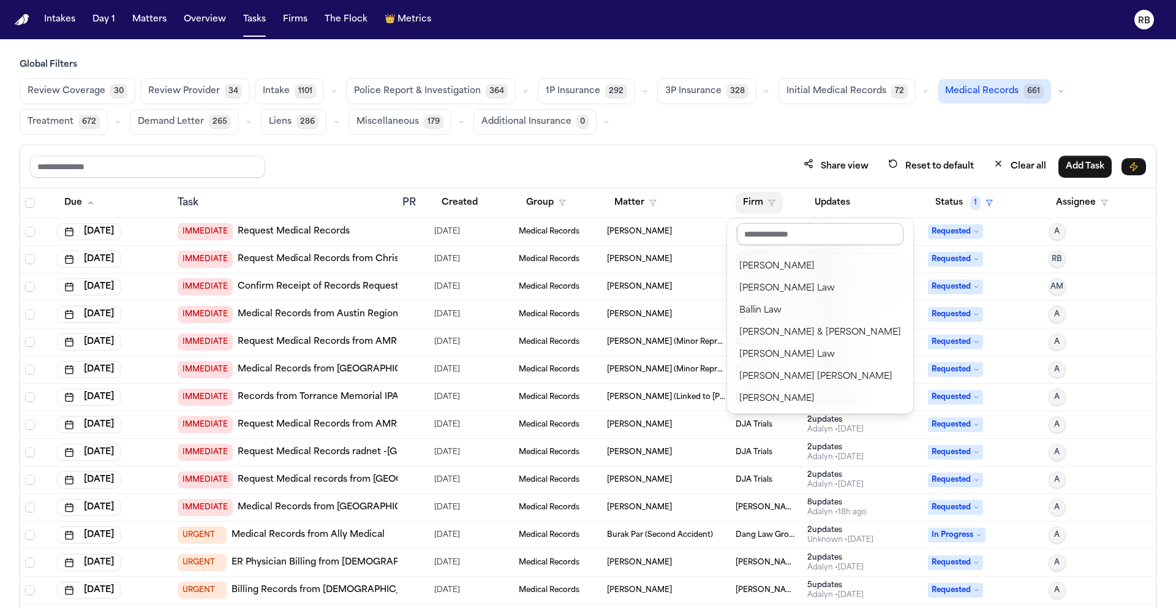
click at [766, 231] on input "text" at bounding box center [820, 234] width 167 height 22
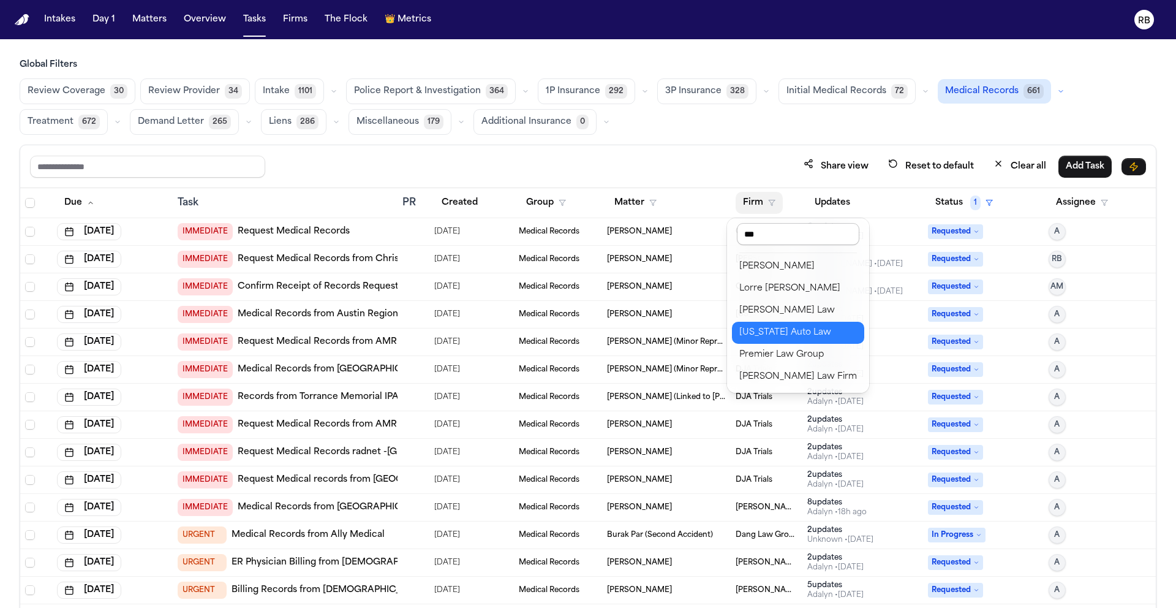
type input "****"
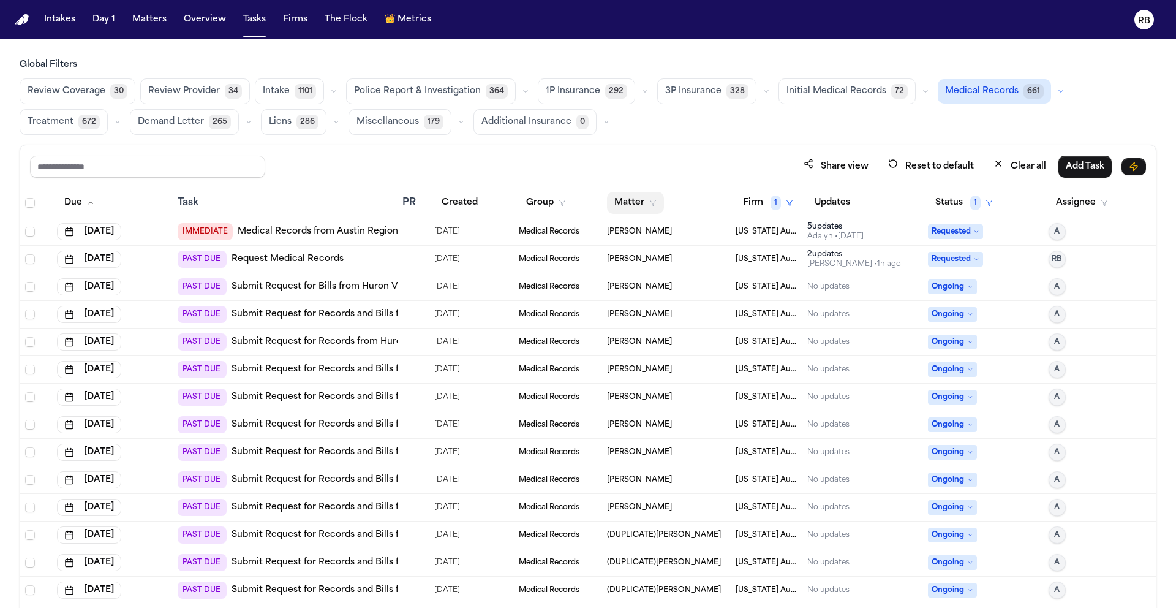
click at [619, 204] on button "Matter" at bounding box center [635, 203] width 57 height 22
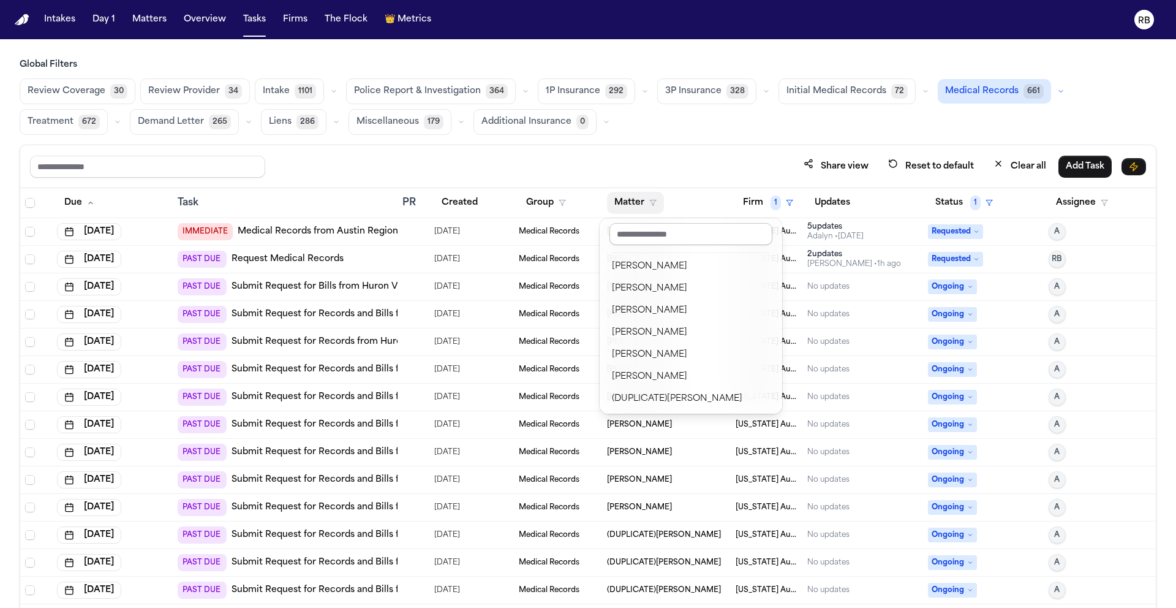
click at [696, 237] on input "text" at bounding box center [690, 234] width 163 height 22
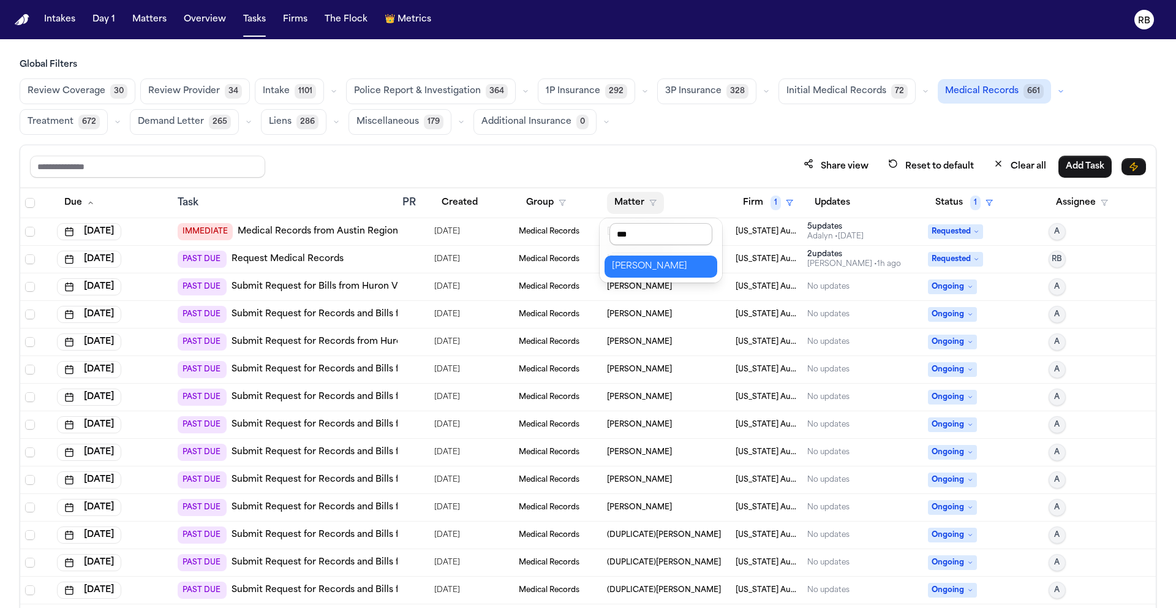
type input "****"
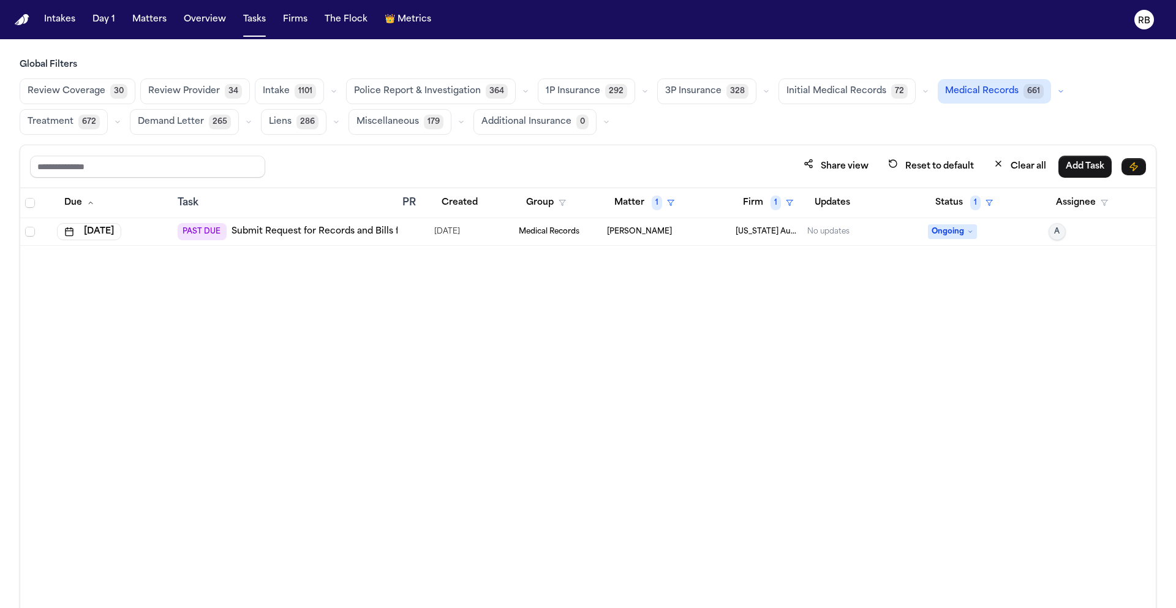
click at [554, 340] on div "Due Task PR Created Group Matter 1 Firm 1 Updates Status 1 Assignee Sep 24, 202…" at bounding box center [588, 424] width 1136 height 473
click at [411, 235] on div at bounding box center [407, 232] width 10 height 10
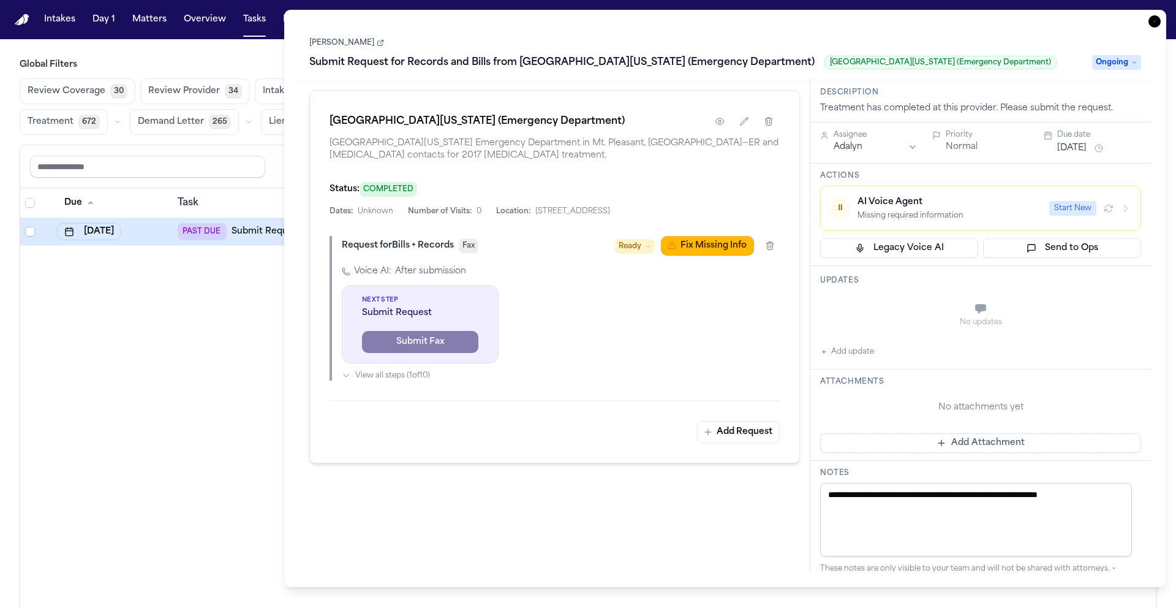
click at [350, 48] on link "[PERSON_NAME]" at bounding box center [346, 43] width 75 height 10
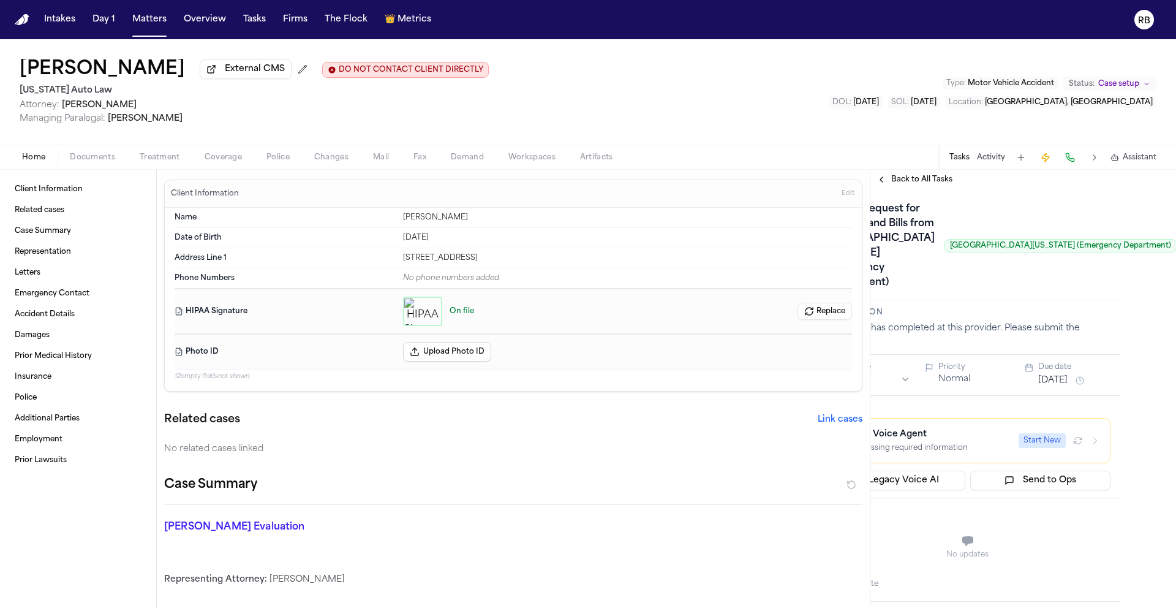
scroll to position [0, 81]
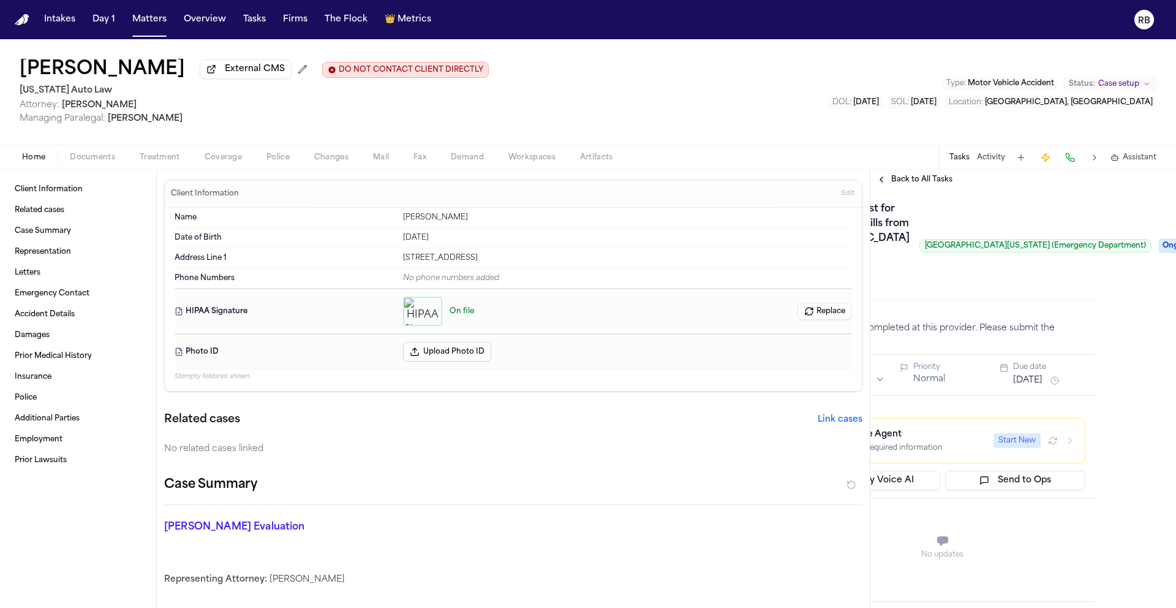
click at [1159, 253] on span "Ongoing" at bounding box center [1183, 245] width 49 height 15
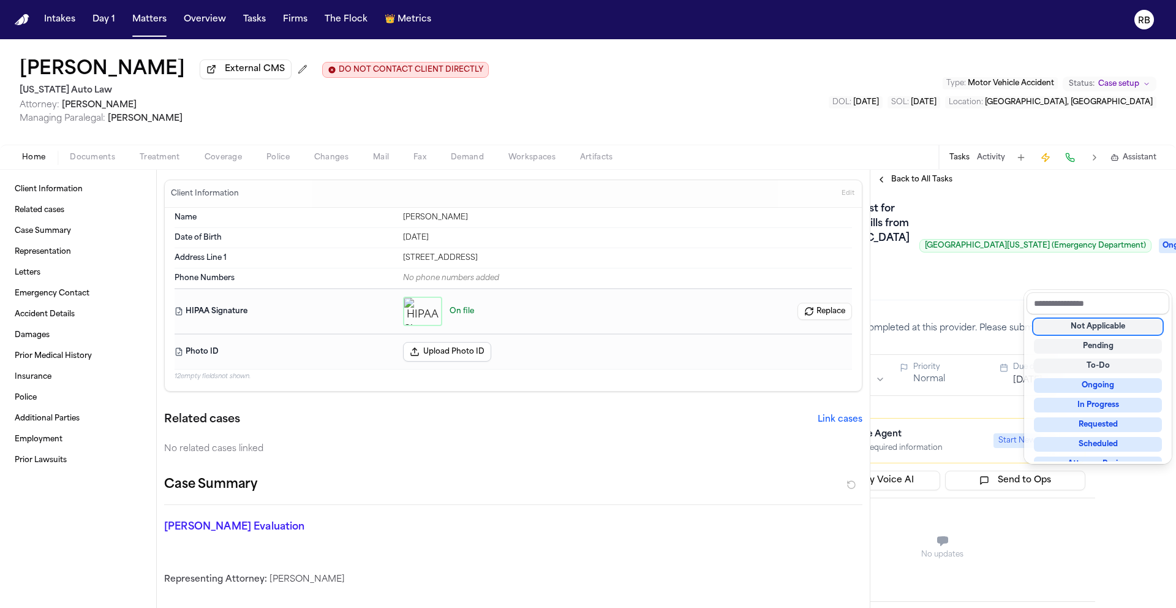
click at [1120, 324] on div "Not Applicable" at bounding box center [1098, 326] width 128 height 15
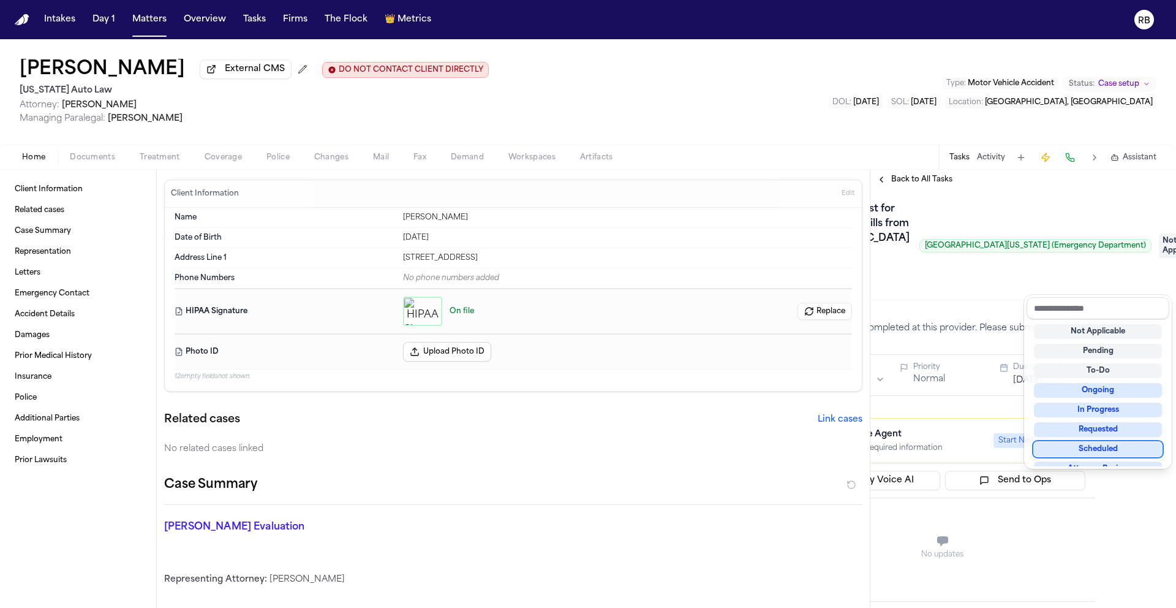
scroll to position [10, 0]
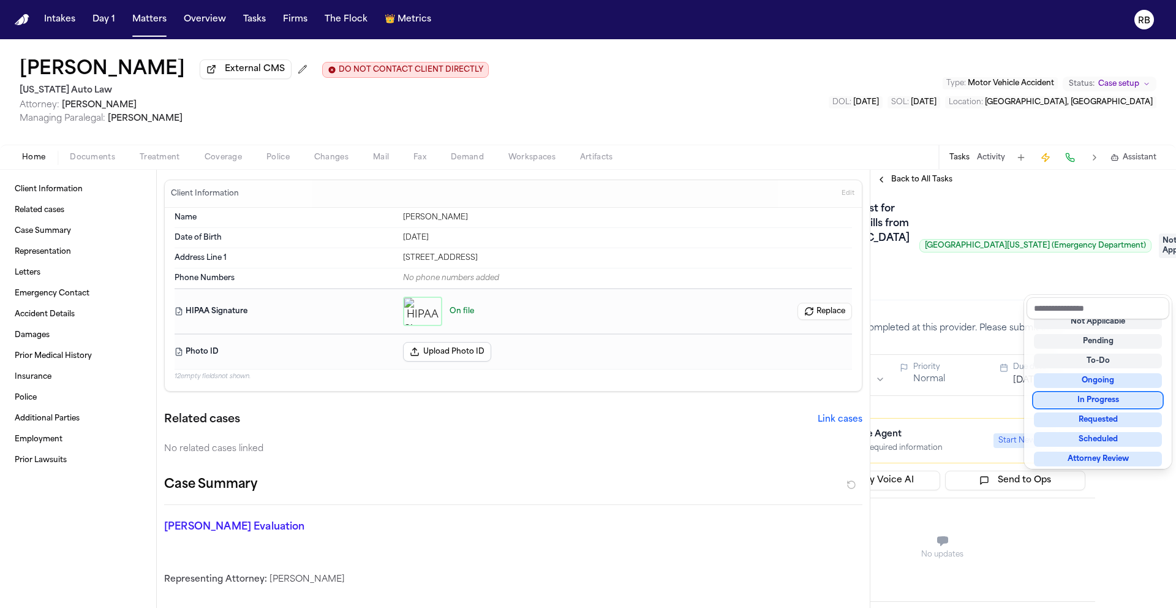
click at [976, 292] on div "Submit Request for Records and Bills from McLaren Central Michigan Hospital (Em…" at bounding box center [942, 245] width 286 height 93
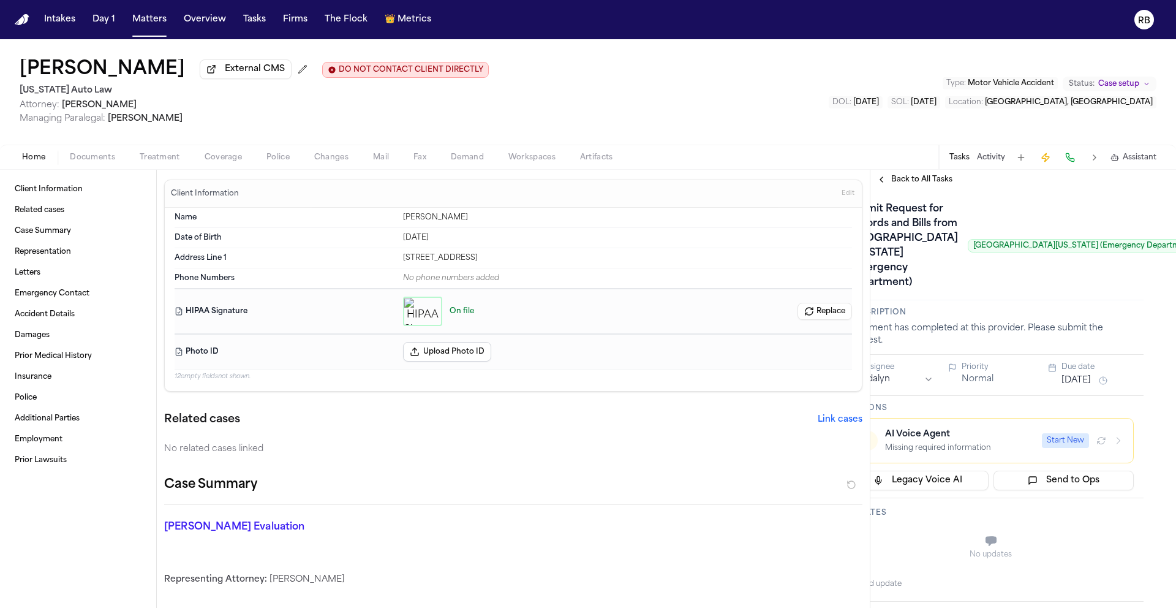
scroll to position [0, 0]
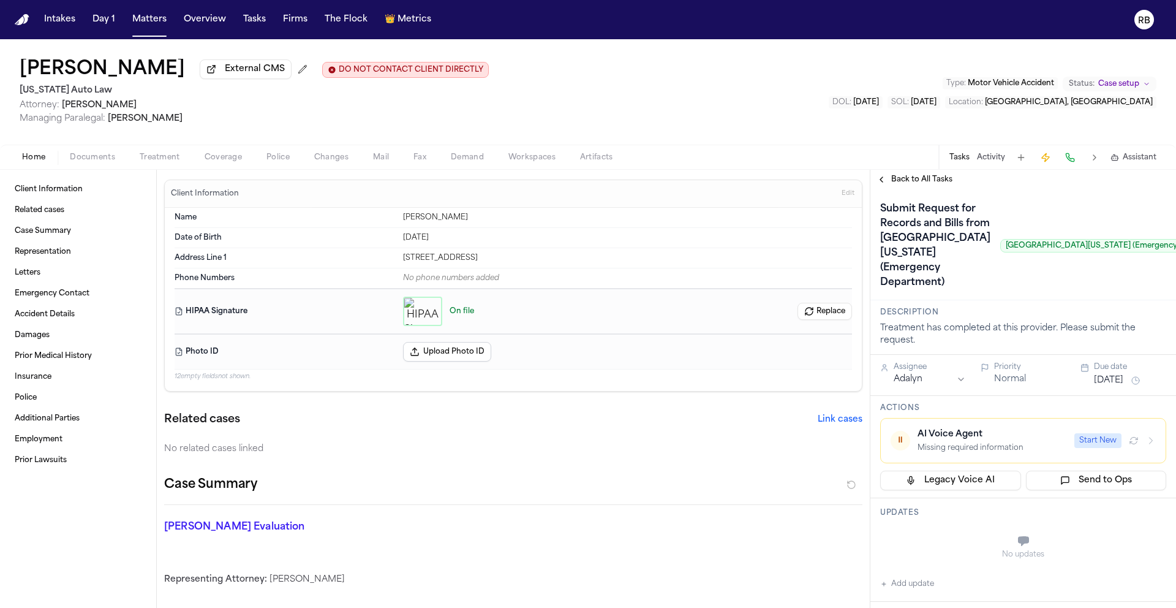
click at [906, 518] on h3 "Updates" at bounding box center [1023, 513] width 286 height 10
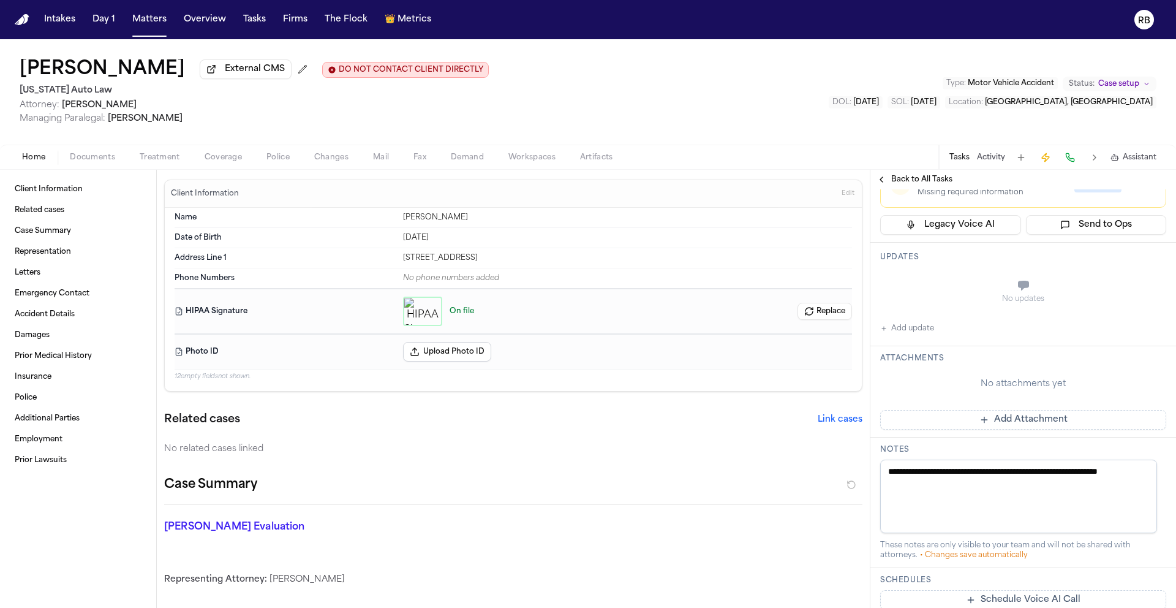
scroll to position [257, 0]
click at [913, 334] on button "Add update" at bounding box center [907, 327] width 54 height 15
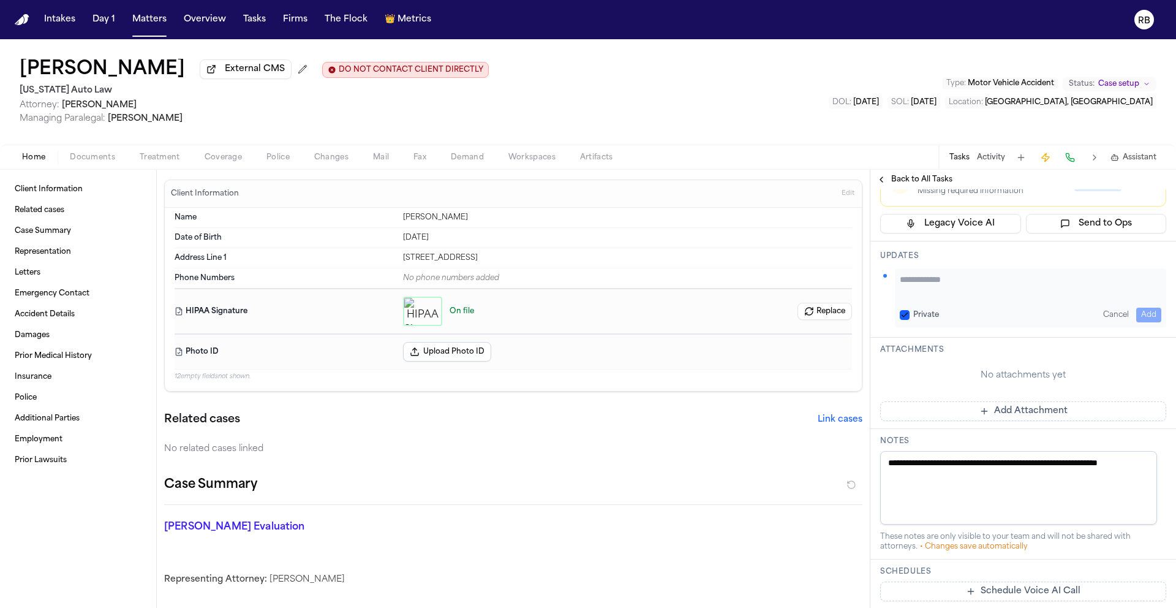
click at [976, 298] on textarea "Add your update" at bounding box center [1031, 285] width 262 height 24
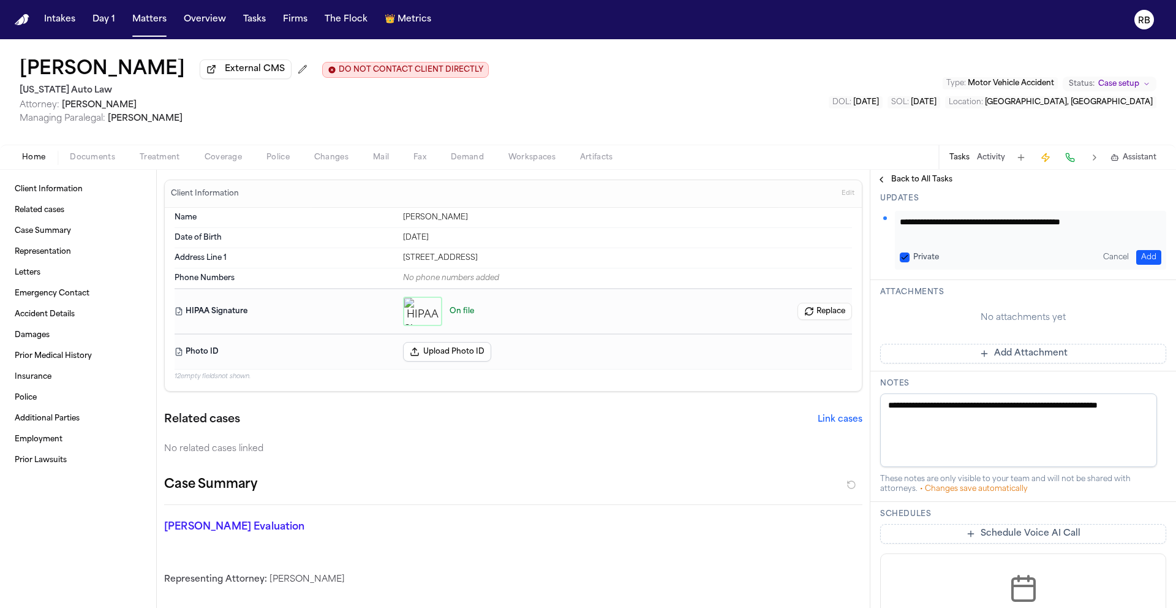
scroll to position [316, 0]
click at [1135, 238] on textarea "**********" at bounding box center [1026, 226] width 252 height 24
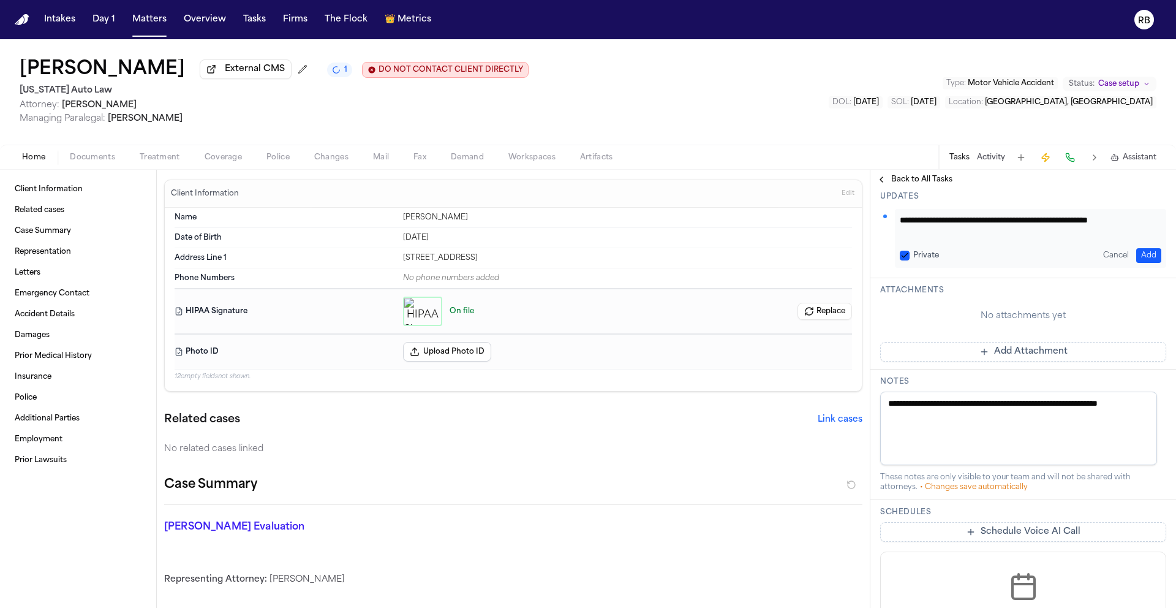
scroll to position [1, 0]
type textarea "**********"
click at [1146, 263] on button "Add" at bounding box center [1148, 255] width 25 height 15
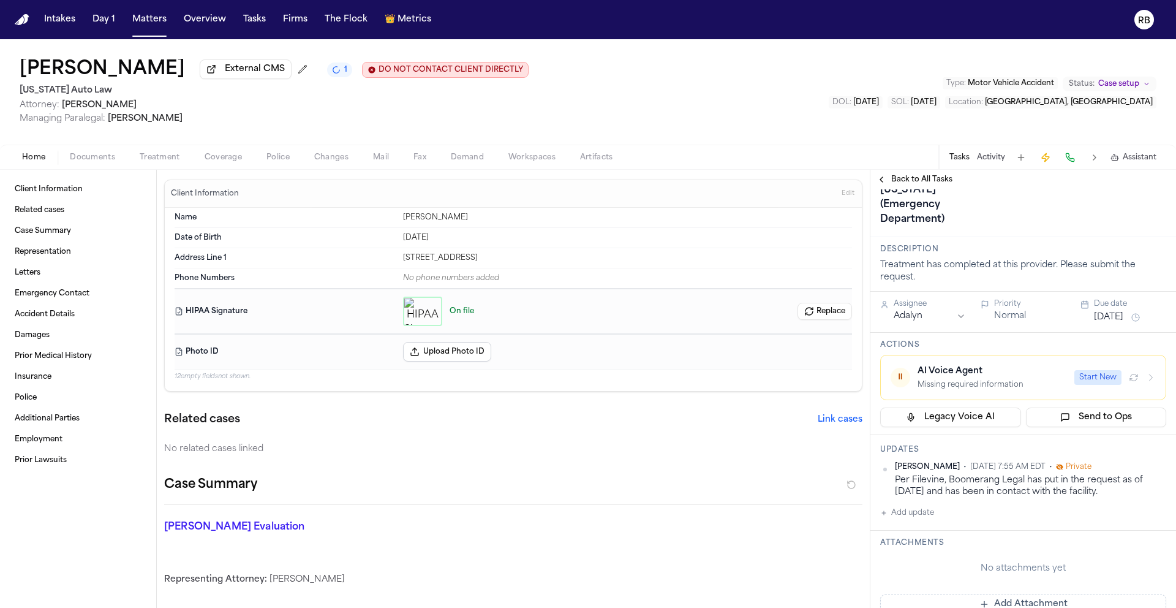
scroll to position [69, 0]
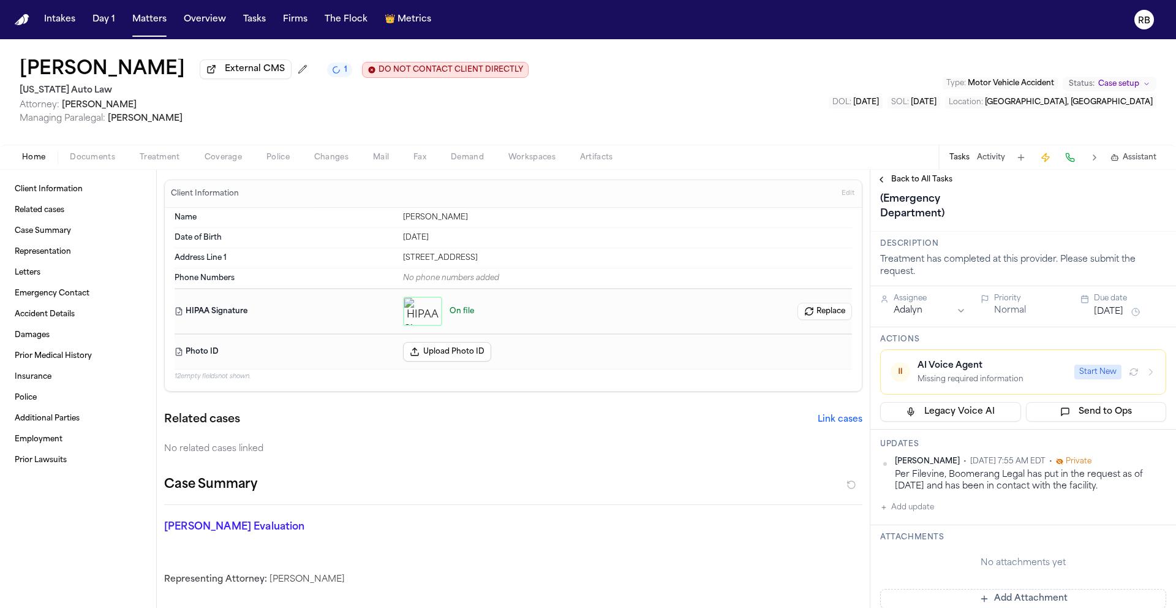
click at [958, 371] on html "Intakes Day 1 Matters Overview Tasks Firms The Flock 👑 Metrics RB Katherine Sta…" at bounding box center [588, 304] width 1176 height 608
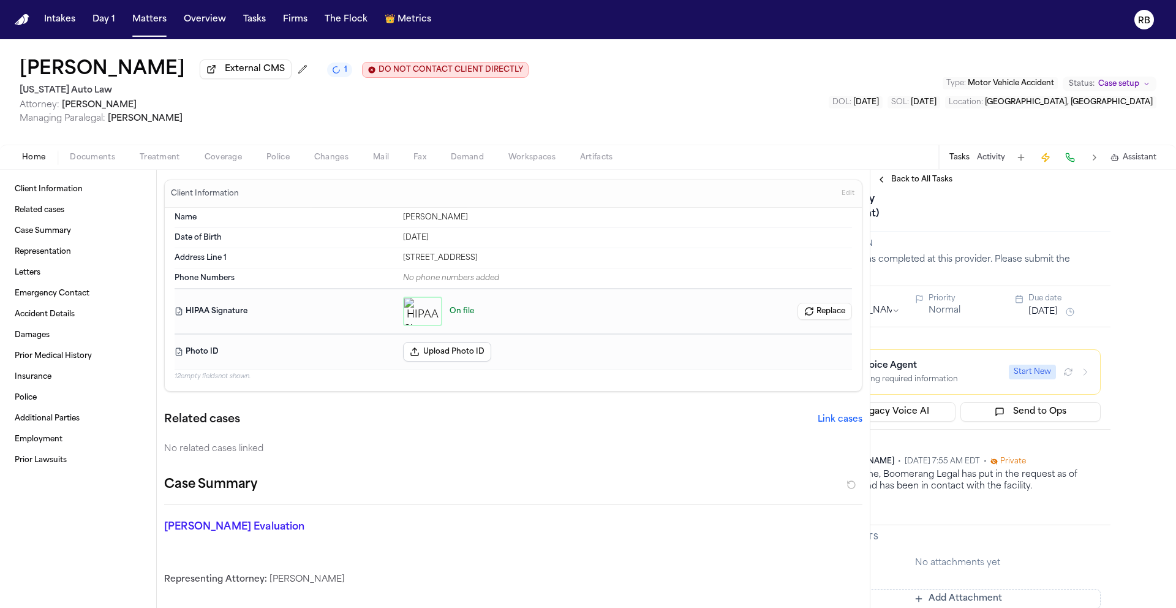
scroll to position [69, 81]
drag, startPoint x: 732, startPoint y: 102, endPoint x: 725, endPoint y: 97, distance: 8.3
click at [731, 102] on div "Katherine Stanley External CMS 1 DO NOT CONTACT CLIENT DIRECTLY DO NOT CONTACT …" at bounding box center [588, 91] width 1176 height 105
click at [246, 15] on button "Tasks" at bounding box center [254, 20] width 32 height 22
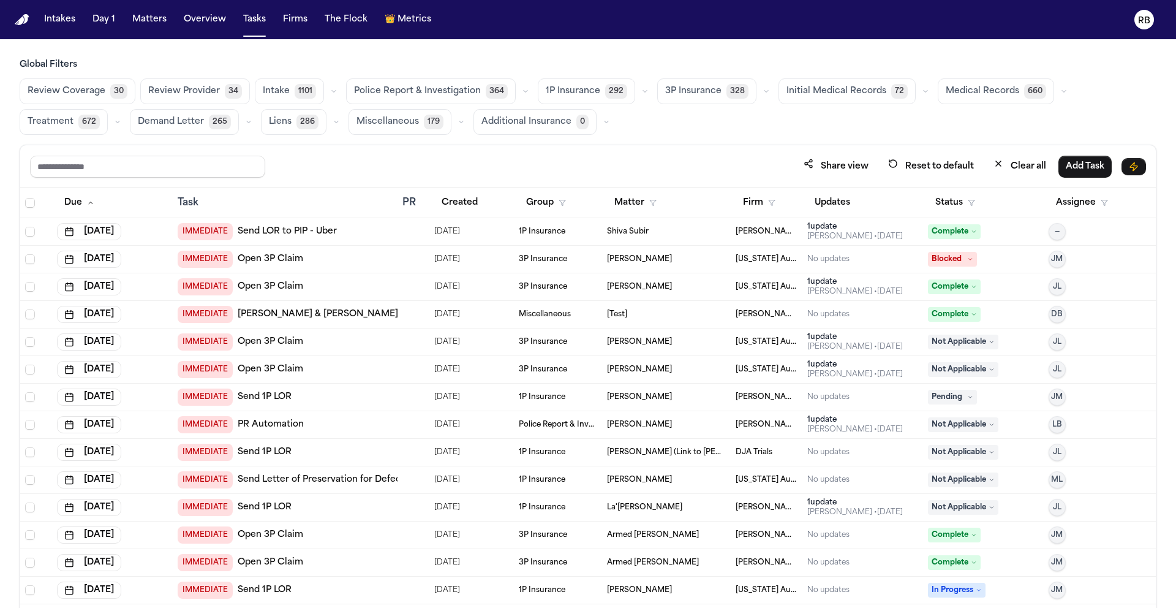
click at [965, 83] on button "Medical Records 660" at bounding box center [996, 91] width 116 height 26
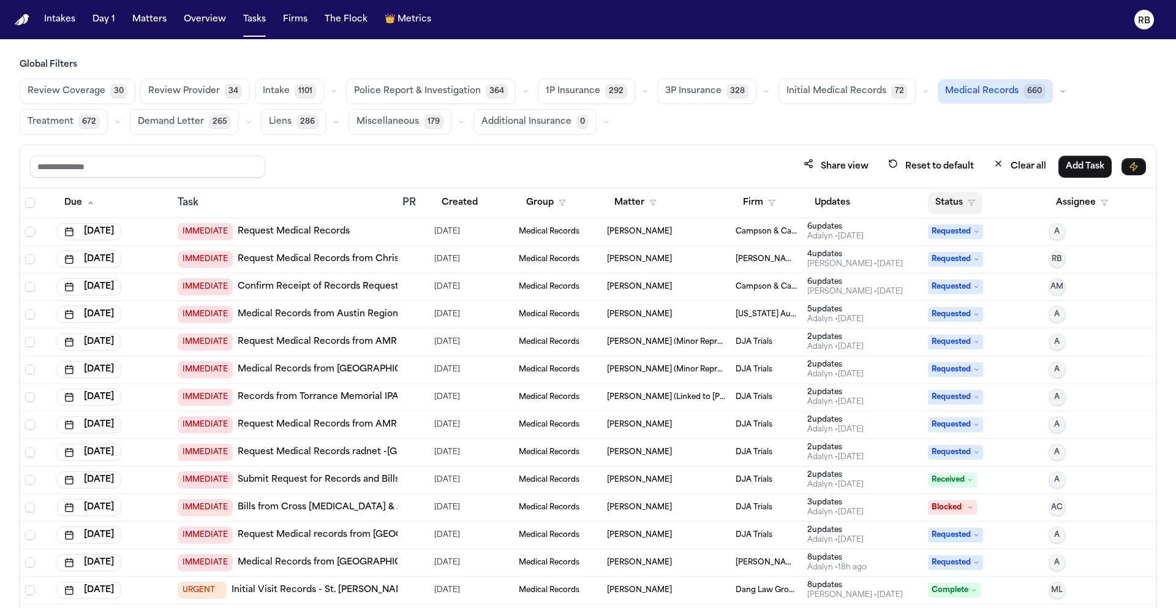
click at [943, 198] on button "Status" at bounding box center [955, 203] width 55 height 22
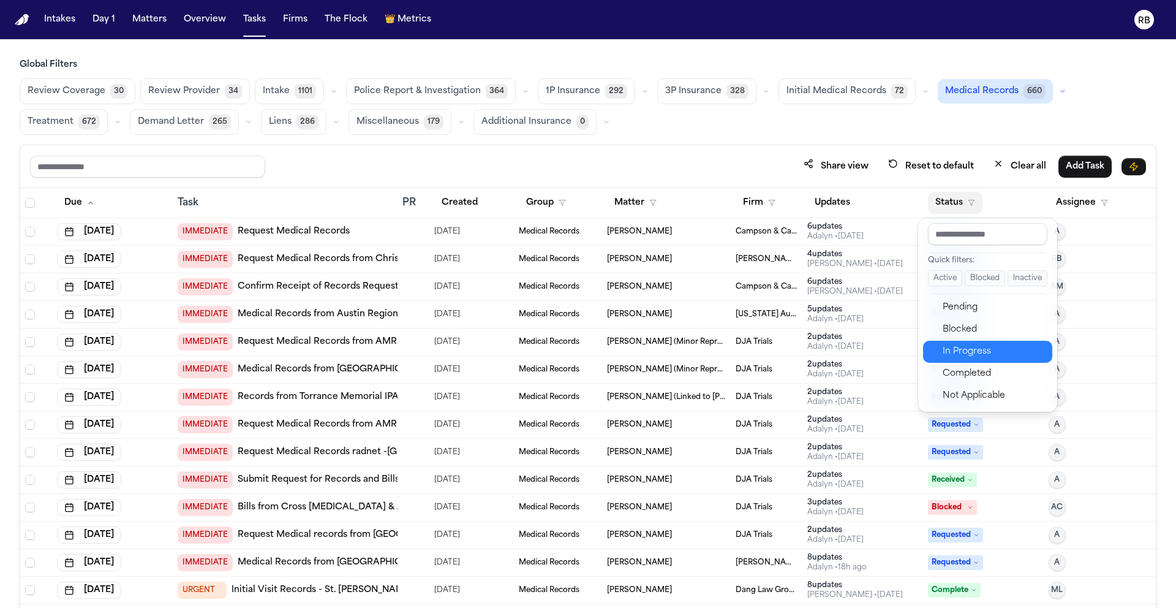
click at [973, 352] on div "In Progress" at bounding box center [994, 351] width 102 height 15
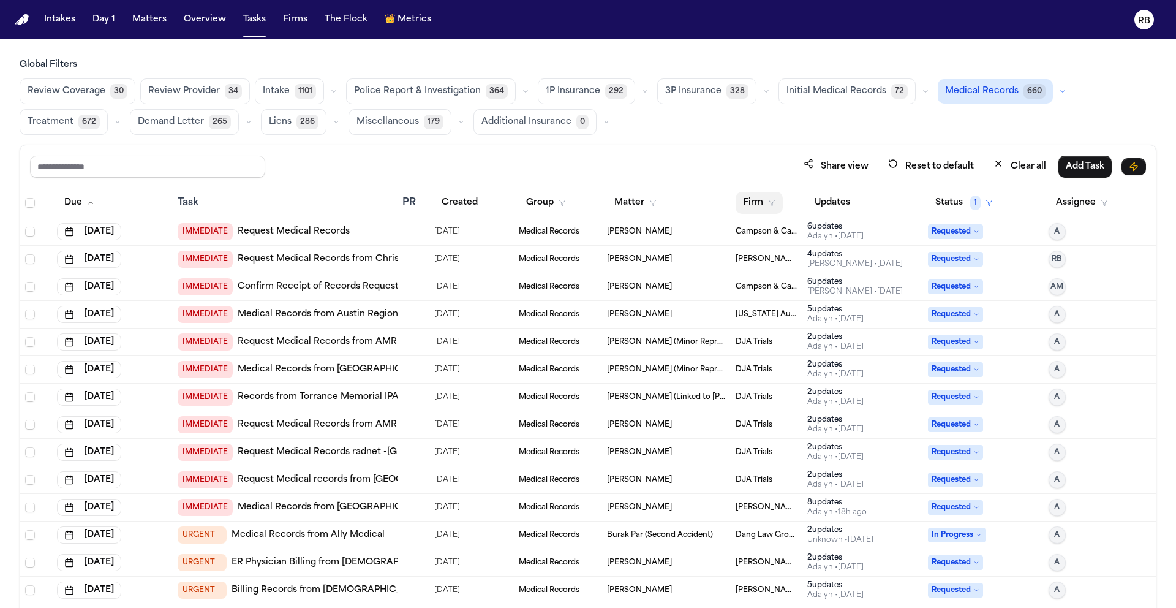
click at [741, 205] on button "Firm" at bounding box center [759, 203] width 47 height 22
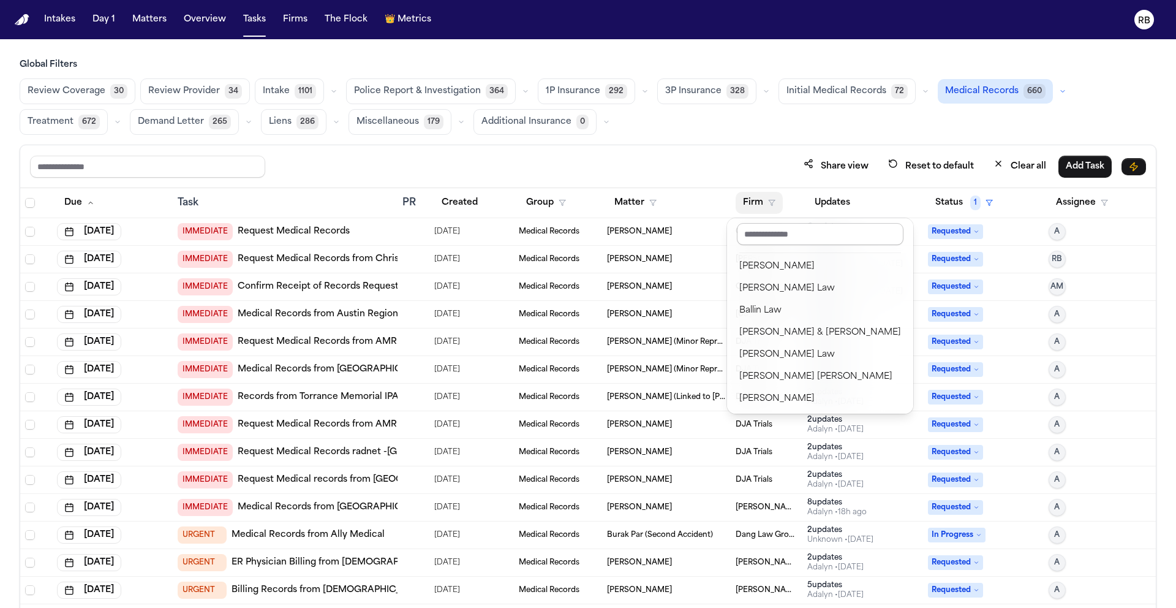
click at [799, 227] on input "text" at bounding box center [820, 234] width 167 height 22
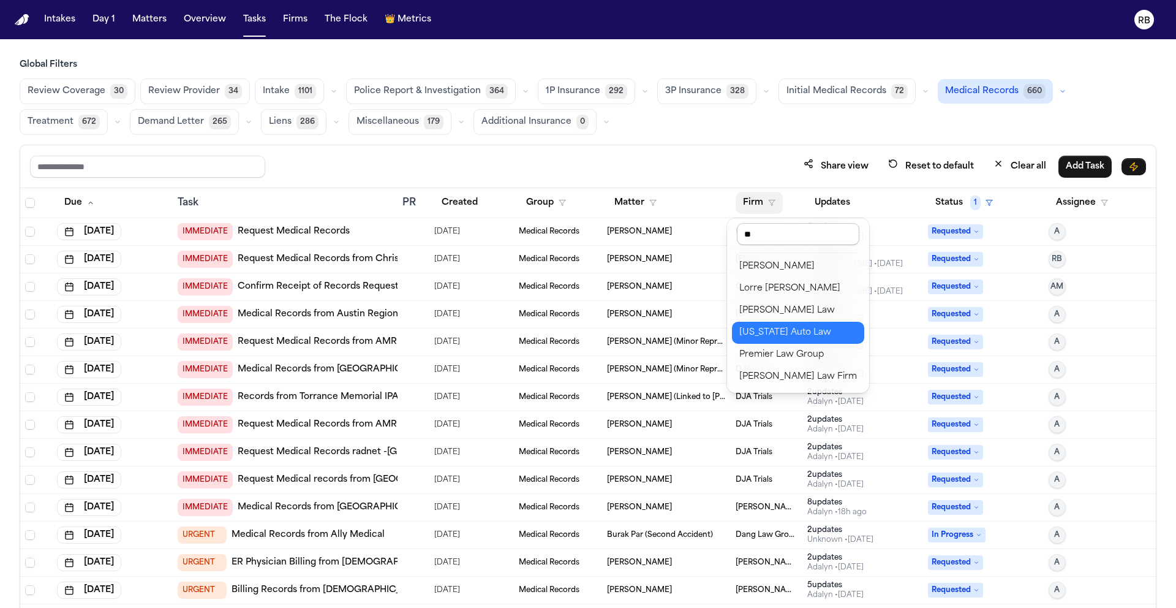
type input "***"
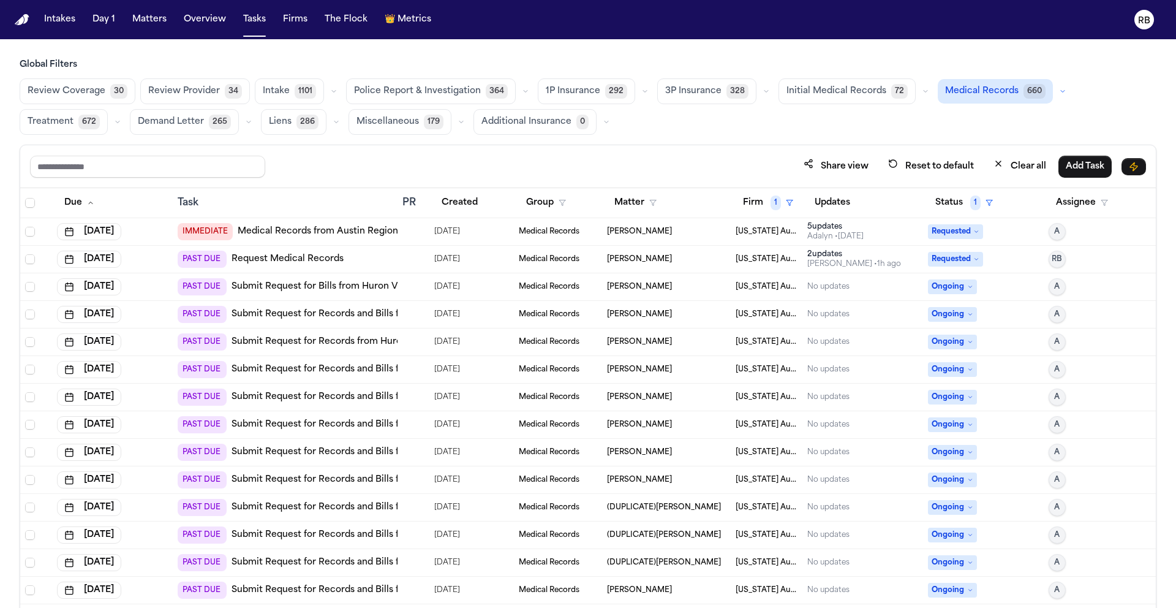
click at [693, 160] on div "Share view Reset to default Clear all Add Task" at bounding box center [588, 166] width 1116 height 23
click at [371, 264] on div "PAST DUE Request Medical Records" at bounding box center [285, 259] width 215 height 17
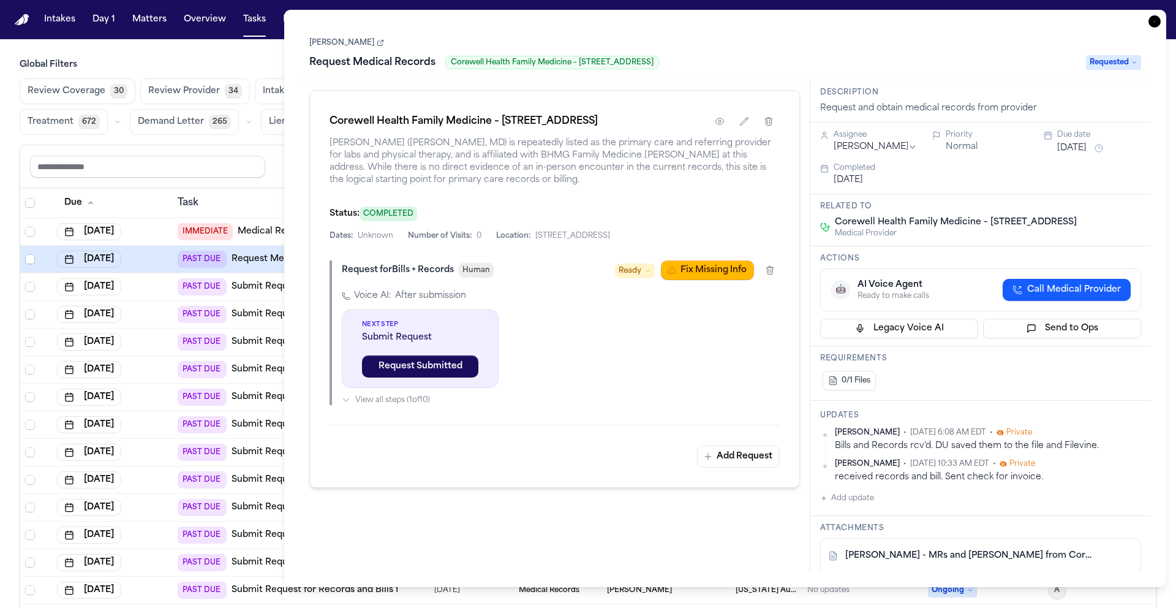
click at [860, 497] on button "Add update" at bounding box center [847, 498] width 54 height 15
click at [906, 506] on textarea "Add your update" at bounding box center [988, 507] width 296 height 24
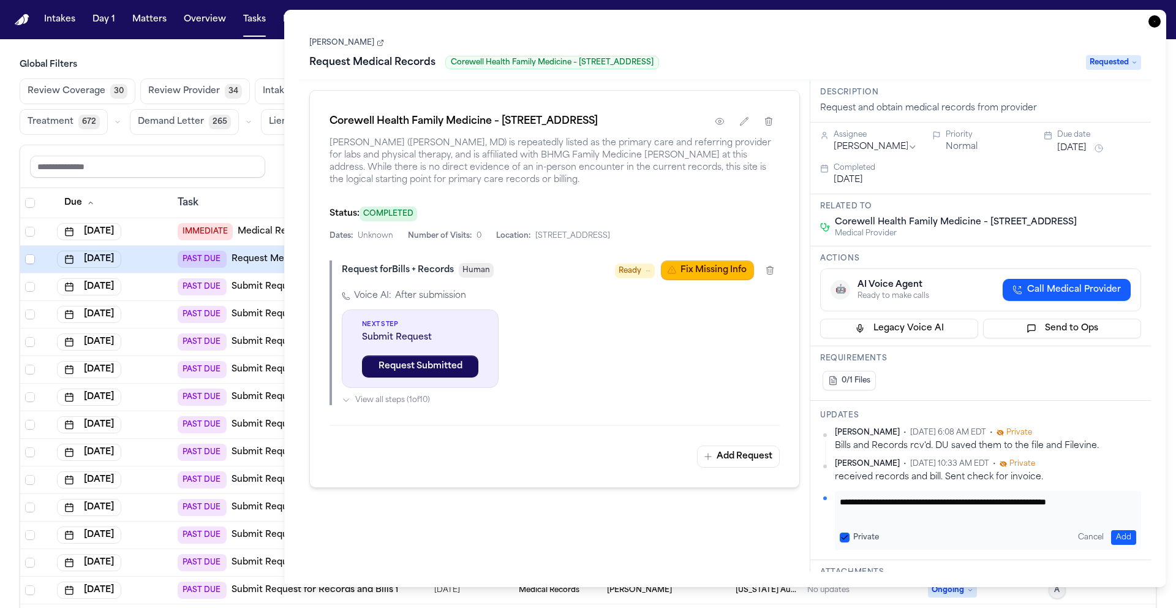
scroll to position [1, 0]
type textarea "**********"
click at [1117, 533] on button "Add" at bounding box center [1123, 537] width 25 height 15
click at [898, 151] on html "Intakes Day 1 Matters Overview Tasks Firms The Flock 👑 Metrics RB Global Filter…" at bounding box center [588, 304] width 1176 height 608
click at [1126, 61] on span "Requested" at bounding box center [1113, 62] width 55 height 15
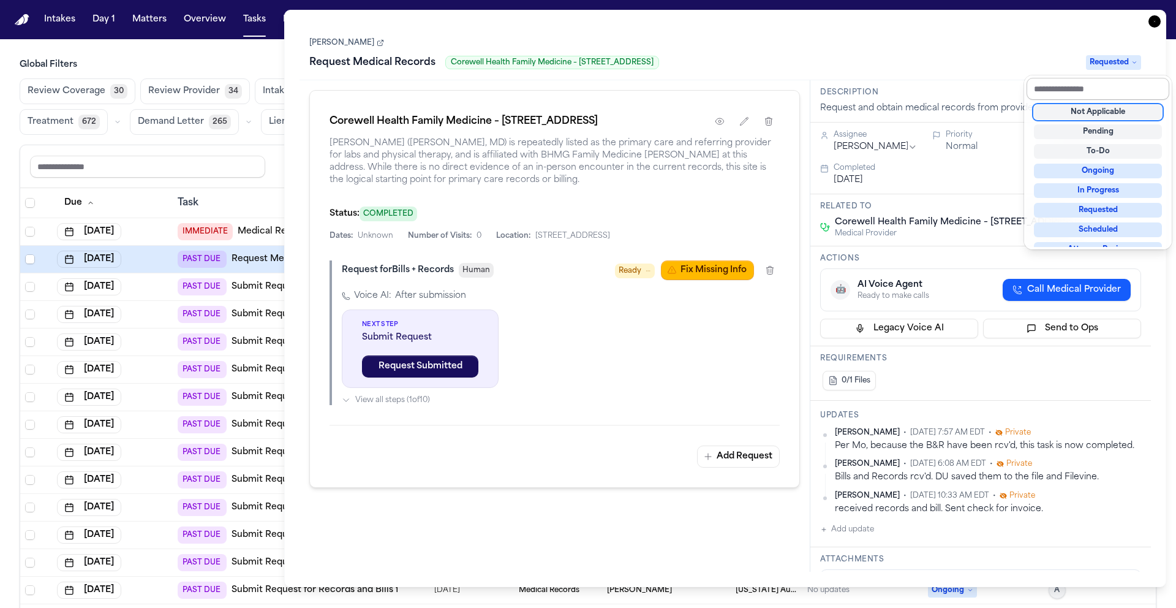
click at [1122, 86] on input "text" at bounding box center [1098, 89] width 143 height 22
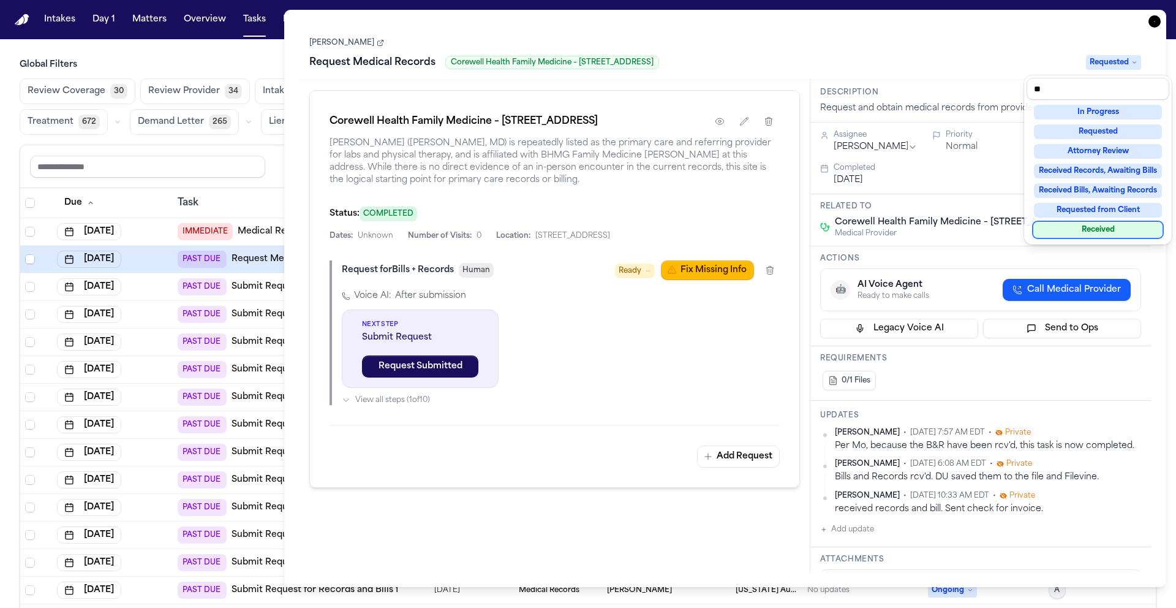
type input "**"
click at [1112, 227] on div "Received" at bounding box center [1098, 229] width 128 height 15
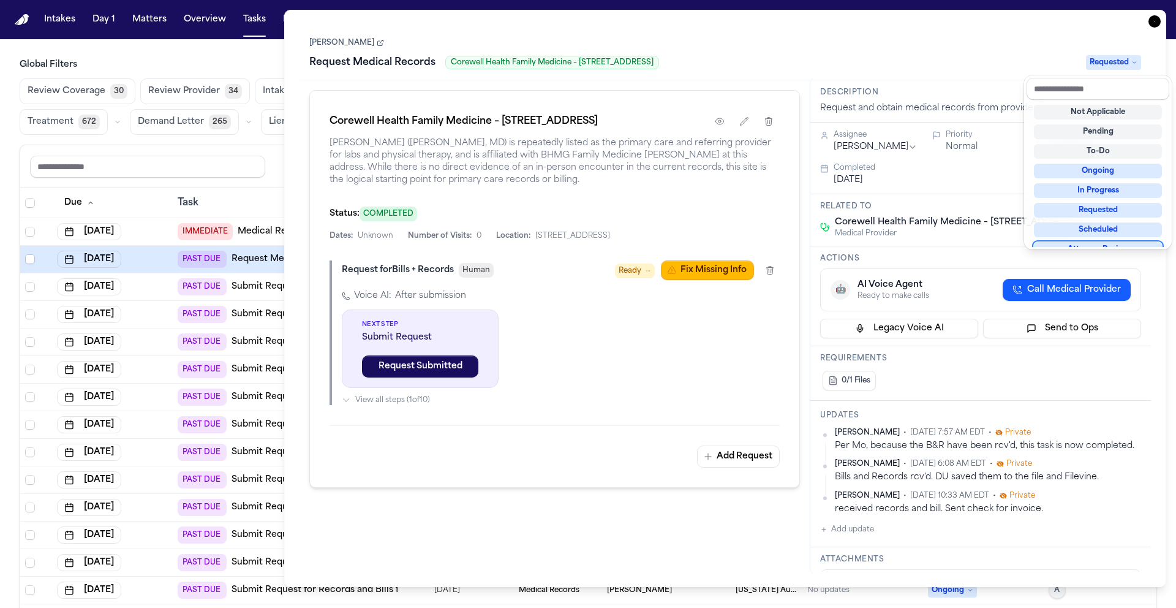
scroll to position [10, 0]
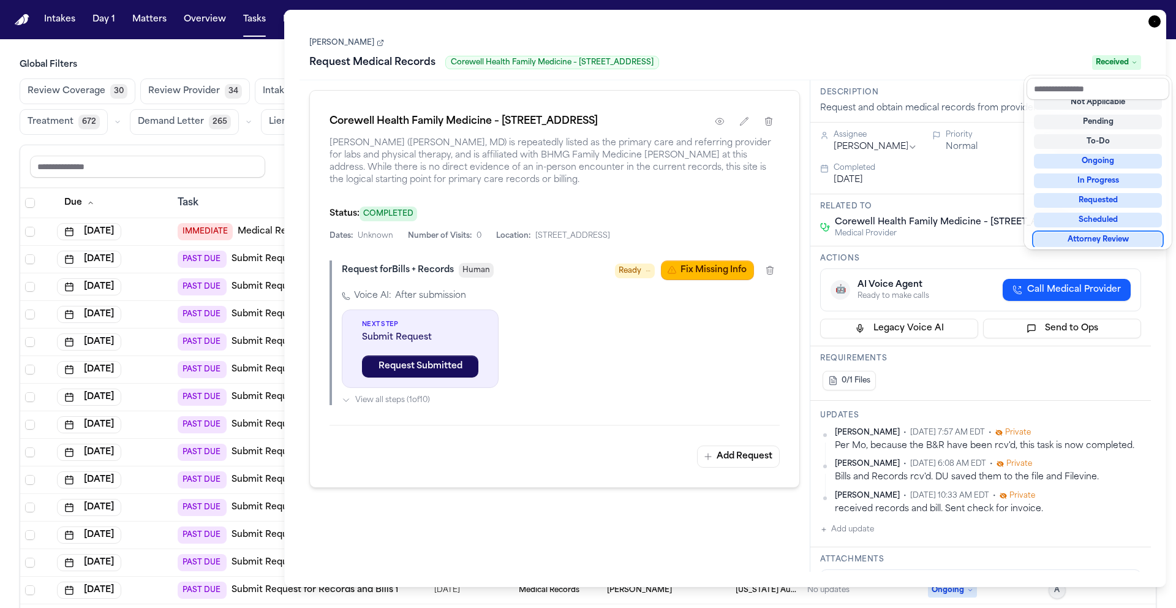
click at [1151, 24] on div "Task Details Sandra Brown Request Medical Records Corewell Health Family Medici…" at bounding box center [725, 298] width 882 height 577
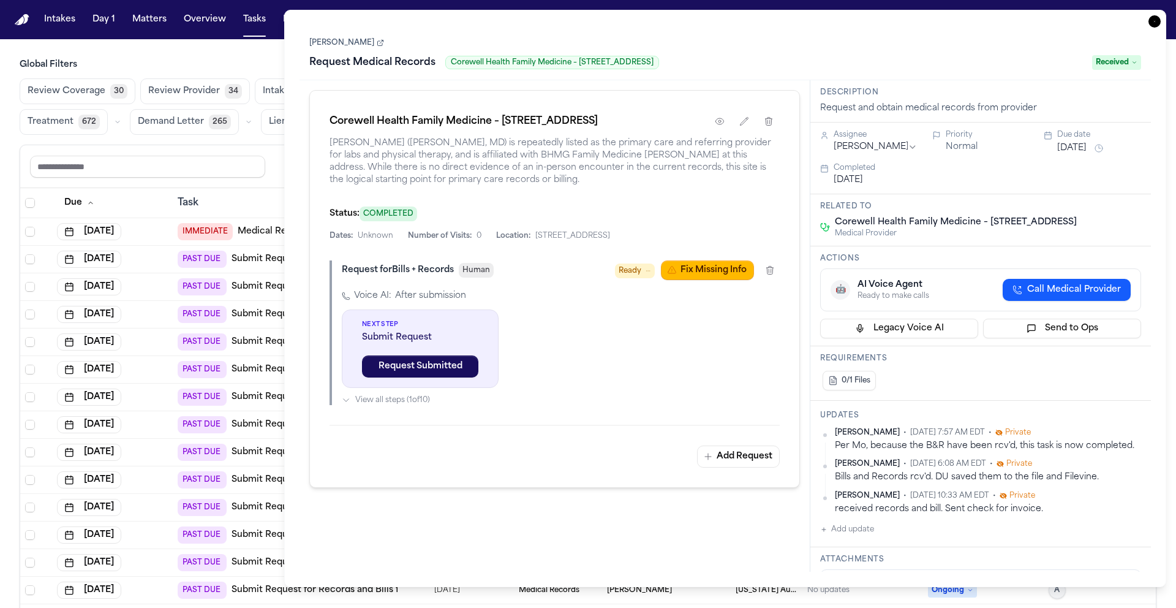
click at [1150, 23] on icon "button" at bounding box center [1154, 21] width 12 height 12
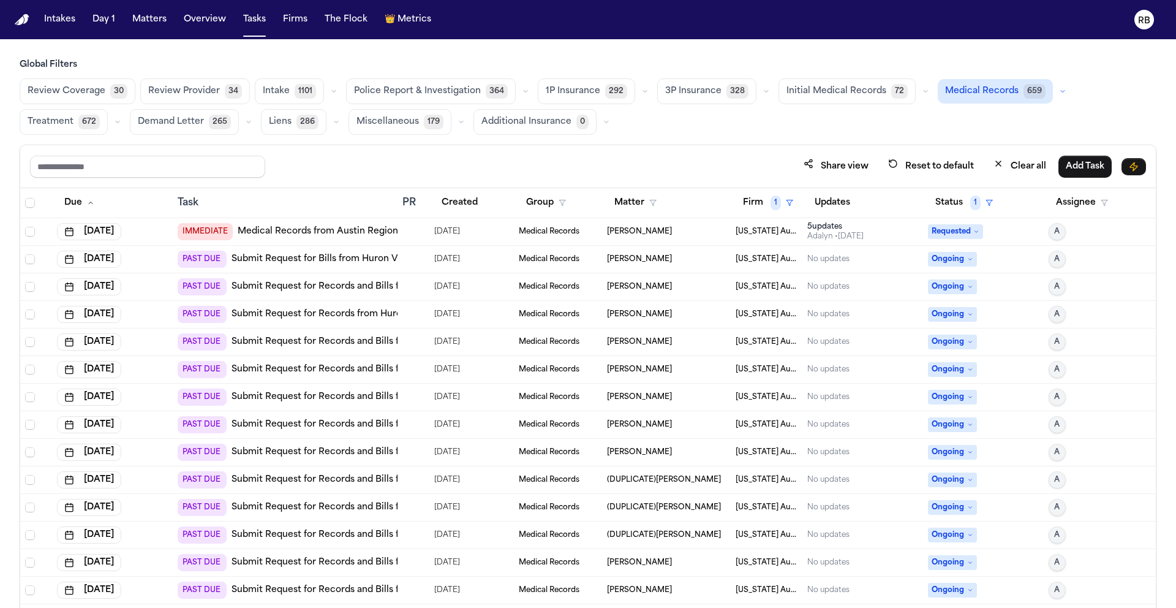
click at [464, 160] on div "Share view Reset to default Clear all Add Task" at bounding box center [588, 166] width 1116 height 23
click at [630, 200] on button "Matter" at bounding box center [635, 203] width 57 height 22
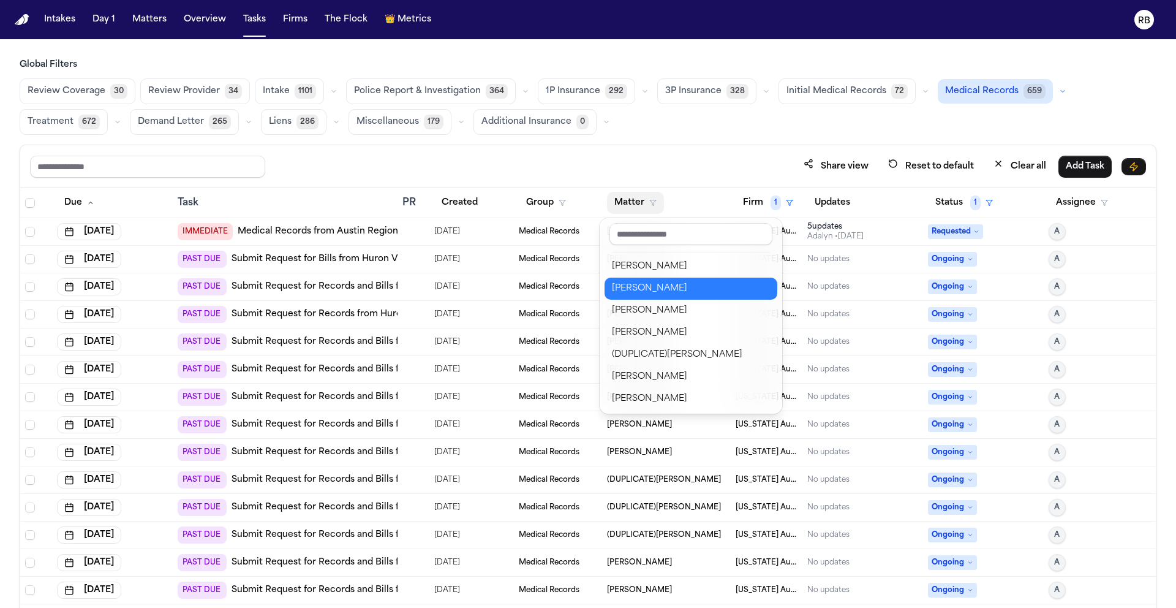
click at [682, 292] on div "[PERSON_NAME]" at bounding box center [691, 288] width 158 height 15
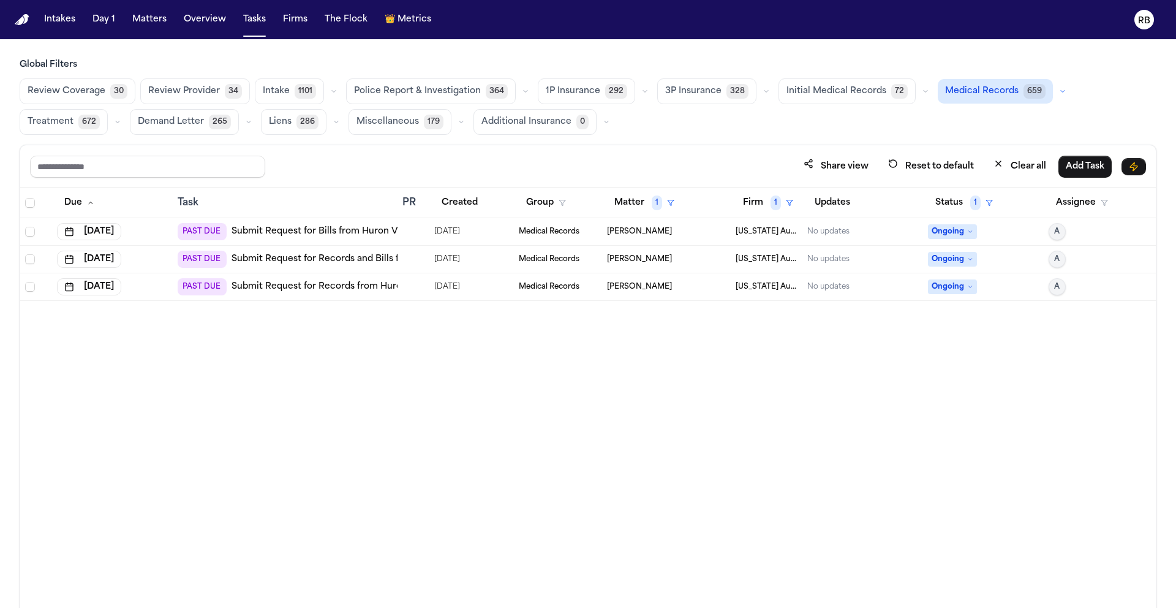
click at [416, 233] on div at bounding box center [413, 232] width 22 height 10
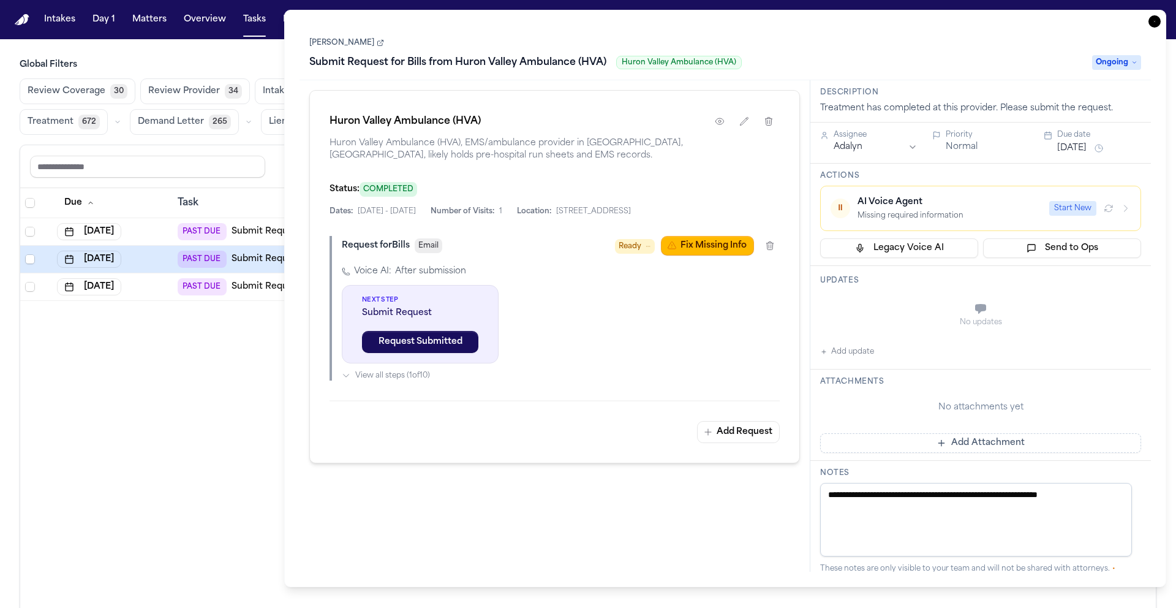
click at [1154, 18] on icon "button" at bounding box center [1154, 21] width 12 height 12
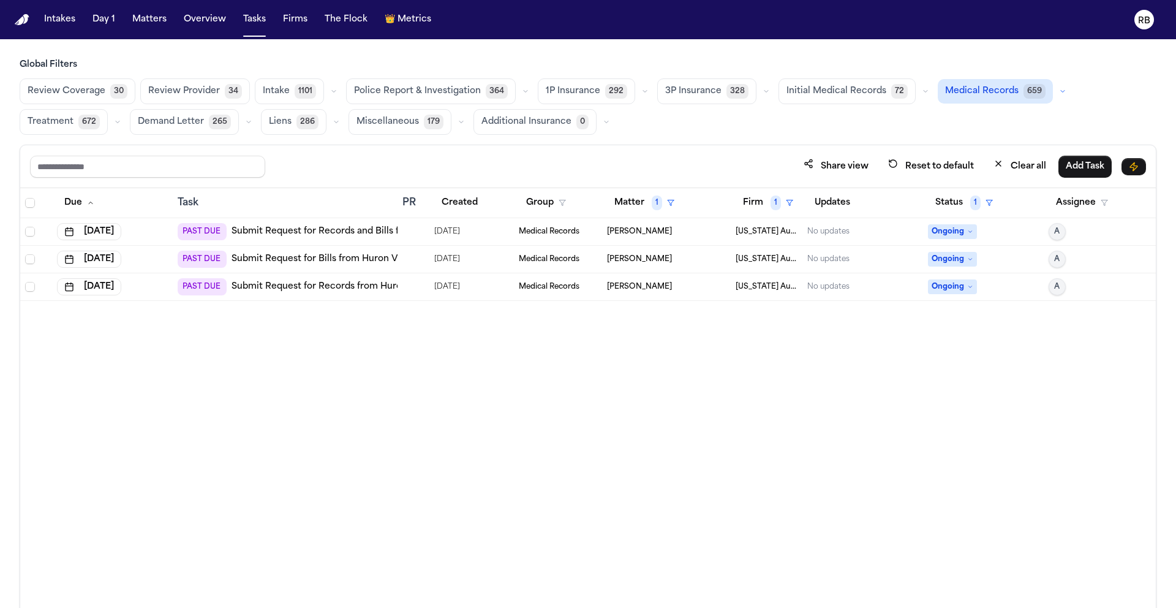
click at [412, 232] on div at bounding box center [407, 232] width 10 height 10
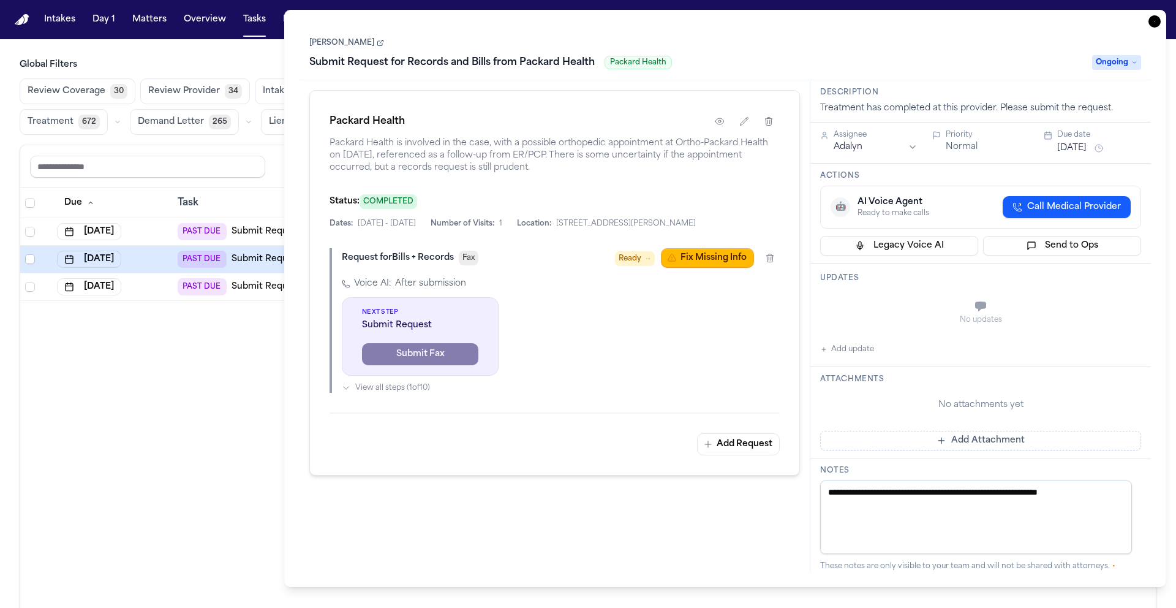
click at [346, 48] on link "[PERSON_NAME]" at bounding box center [346, 43] width 75 height 10
click at [222, 444] on div "Due Task PR Created Group Matter 1 Firm 1 Updates Status 1 Assignee Sep 24, 202…" at bounding box center [588, 424] width 1136 height 473
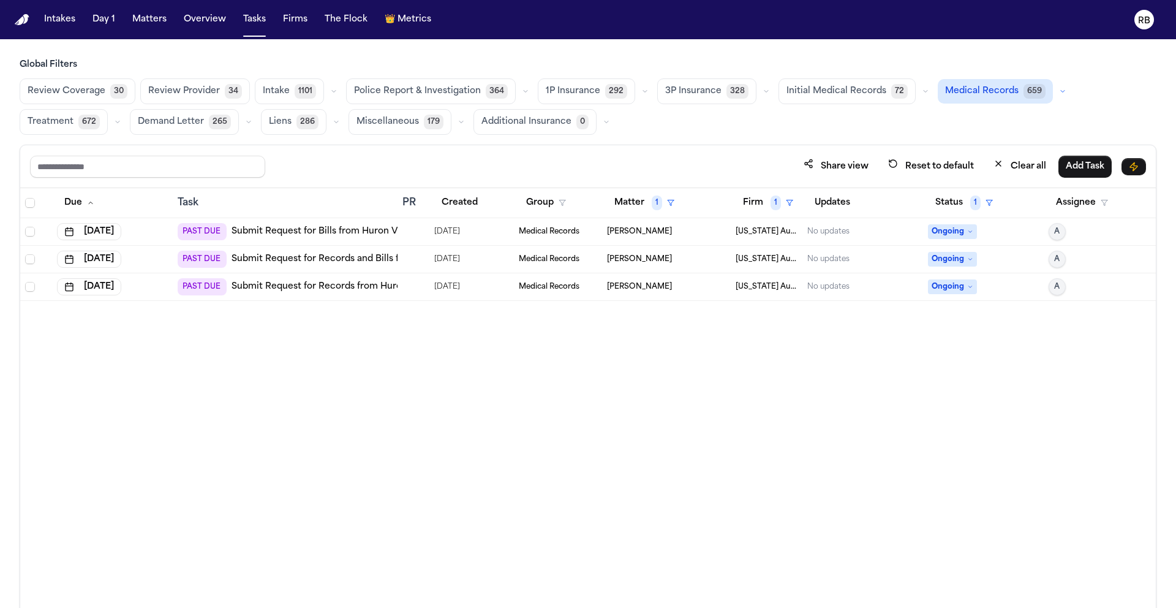
click at [602, 367] on div "Due Task PR Created Group Matter 1 Firm 1 Updates Status 1 Assignee Sep 24, 202…" at bounding box center [588, 424] width 1136 height 473
click at [413, 233] on div at bounding box center [413, 232] width 22 height 10
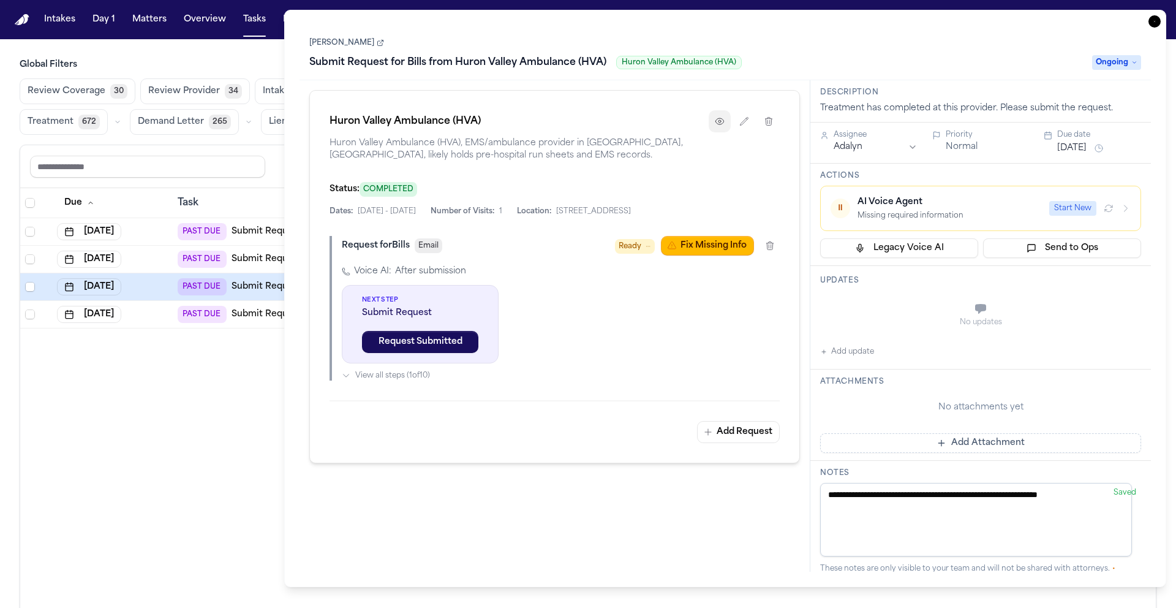
click at [715, 121] on icon "button" at bounding box center [720, 121] width 10 height 10
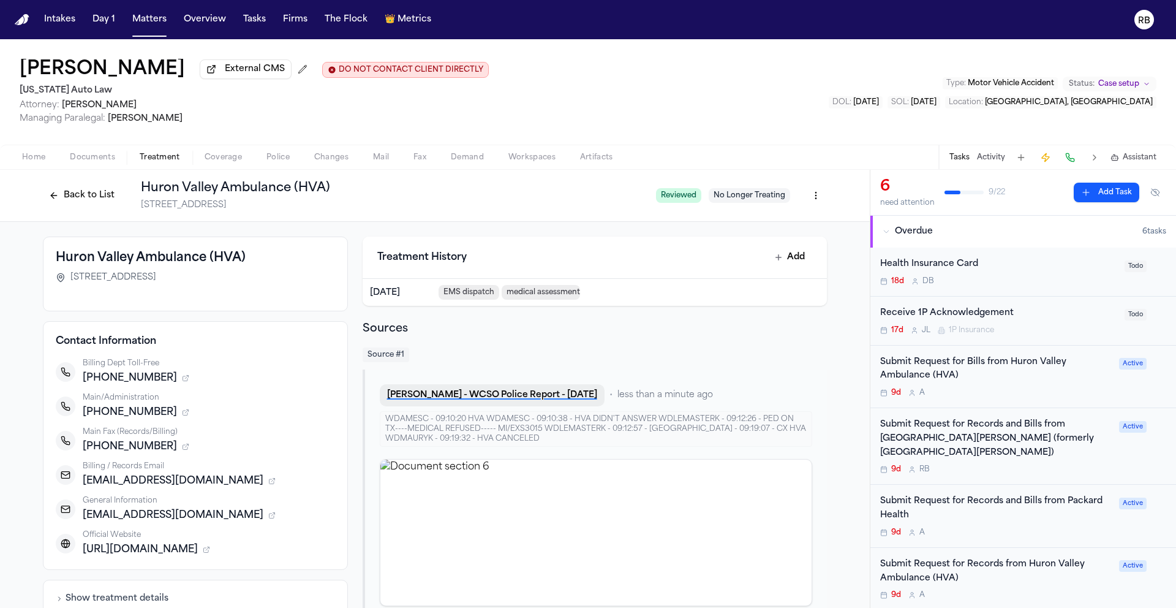
click at [508, 395] on button "M. Jones - WCSO Police Report - 5.12.25" at bounding box center [492, 395] width 225 height 22
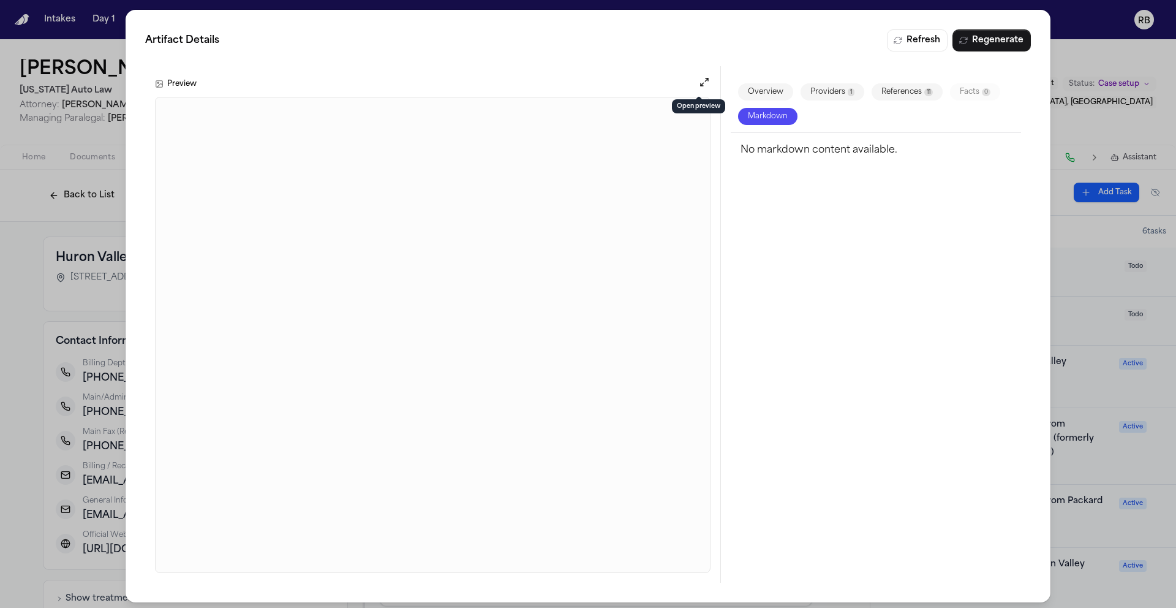
click at [698, 81] on button "Open preview" at bounding box center [704, 82] width 12 height 12
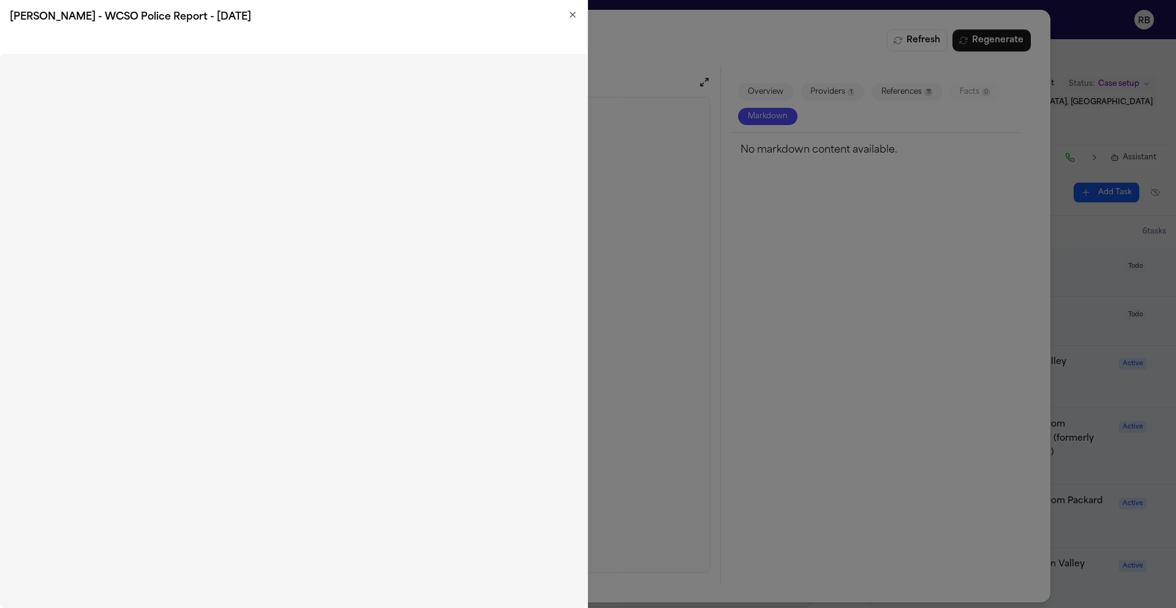
click at [570, 15] on icon "button" at bounding box center [573, 15] width 10 height 10
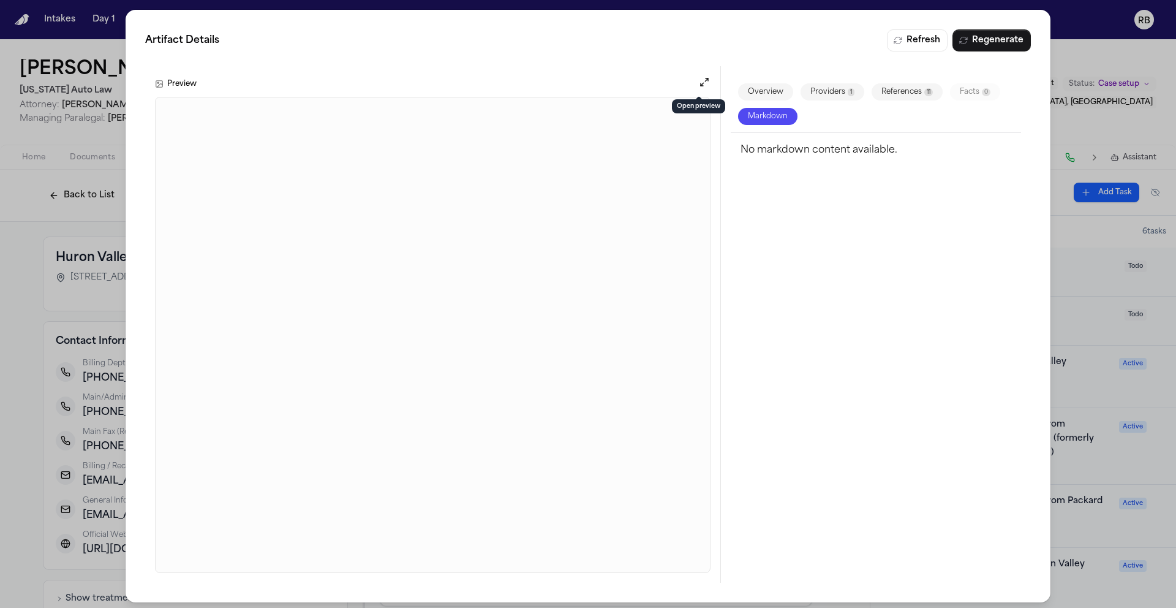
click at [1074, 50] on div "Artifact Details Refresh Regenerate Preview Overview Providers 1 References 11 …" at bounding box center [588, 306] width 1176 height 612
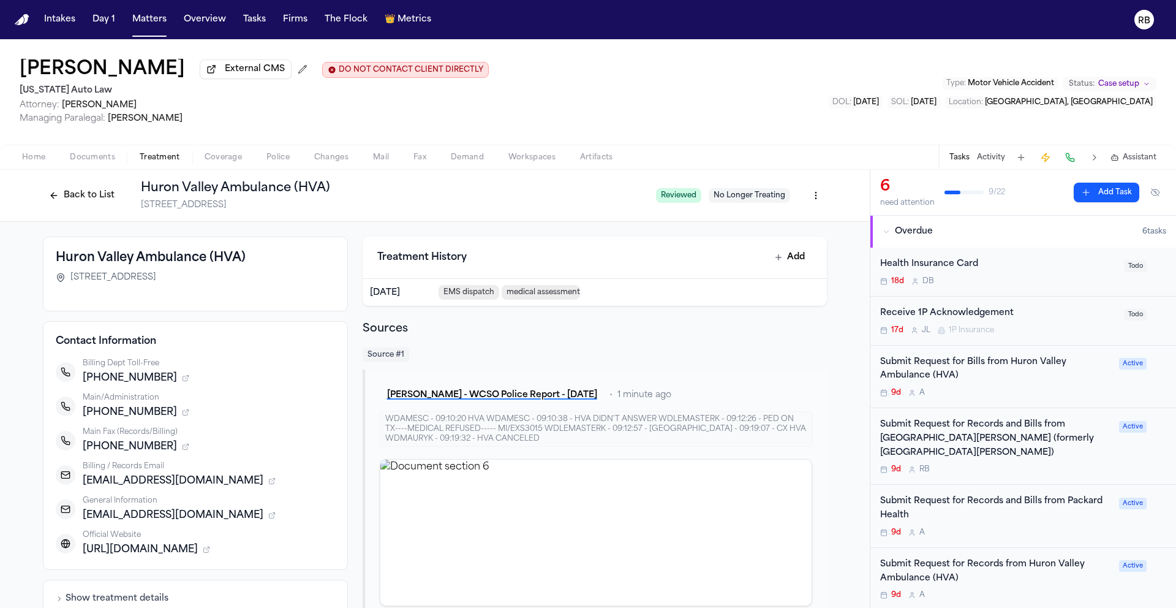
scroll to position [30, 0]
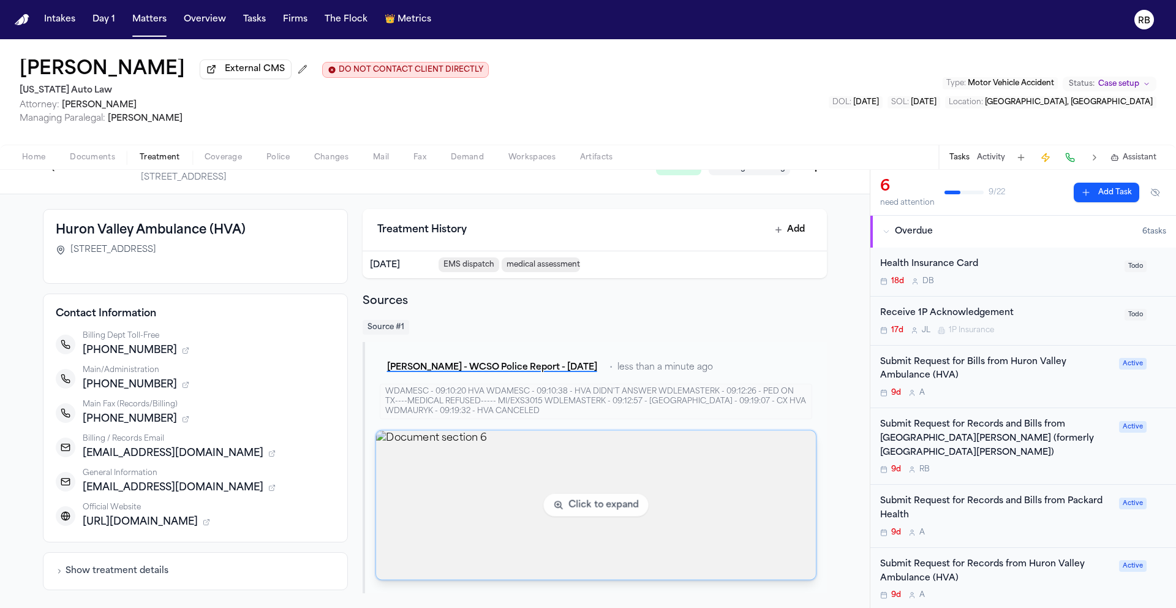
click at [615, 505] on img "View document section 6" at bounding box center [596, 505] width 440 height 149
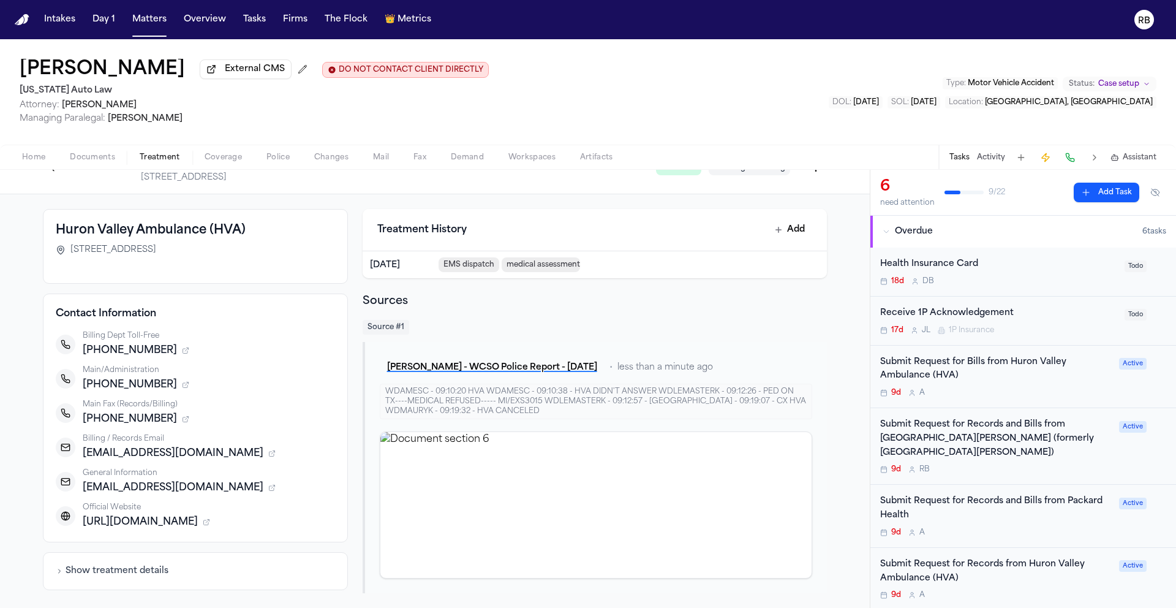
click at [1028, 458] on div "Submit Request for Records and Bills from [GEOGRAPHIC_DATA][PERSON_NAME] (forme…" at bounding box center [996, 439] width 232 height 42
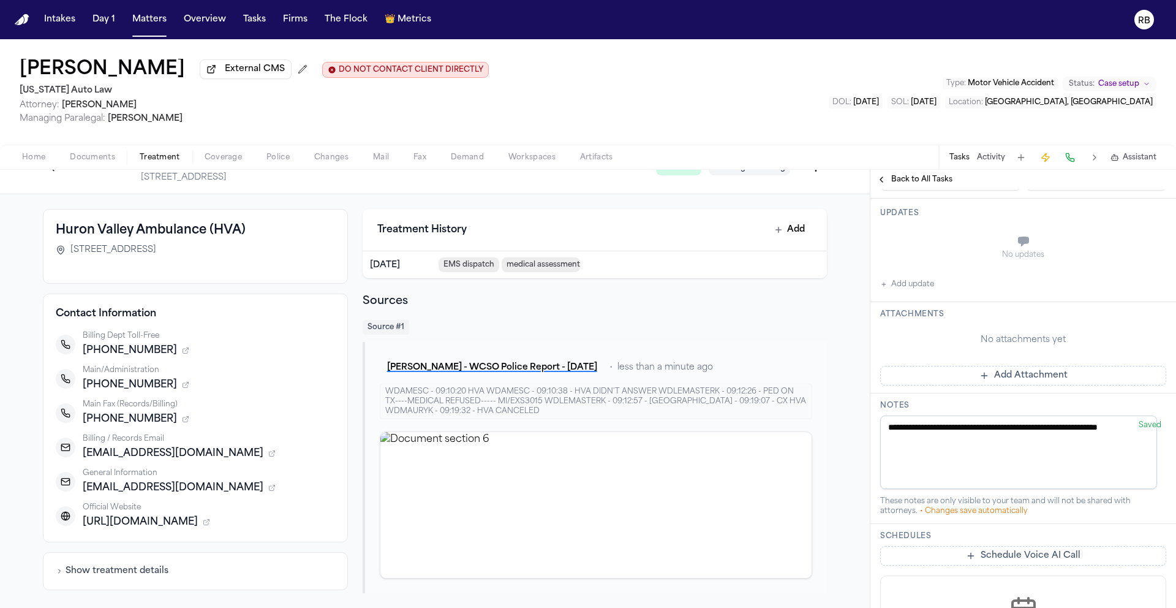
scroll to position [310, 0]
click at [911, 293] on button "Add update" at bounding box center [907, 286] width 54 height 15
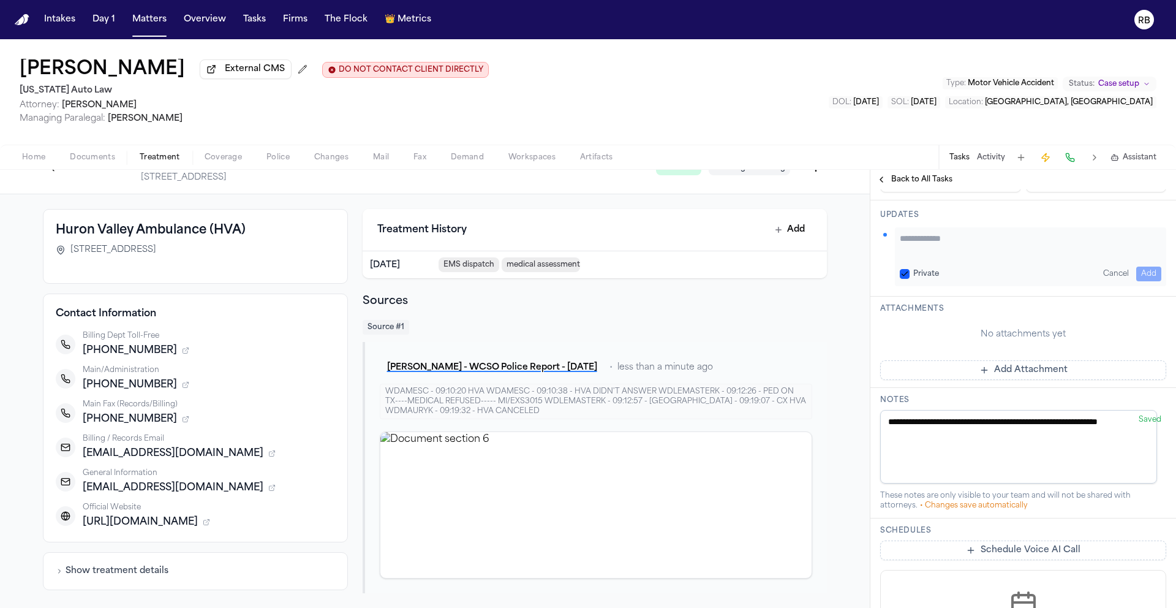
click at [991, 257] on textarea "Add your update" at bounding box center [1031, 244] width 262 height 24
type textarea "**********"
click at [1144, 281] on button "Add" at bounding box center [1148, 273] width 25 height 15
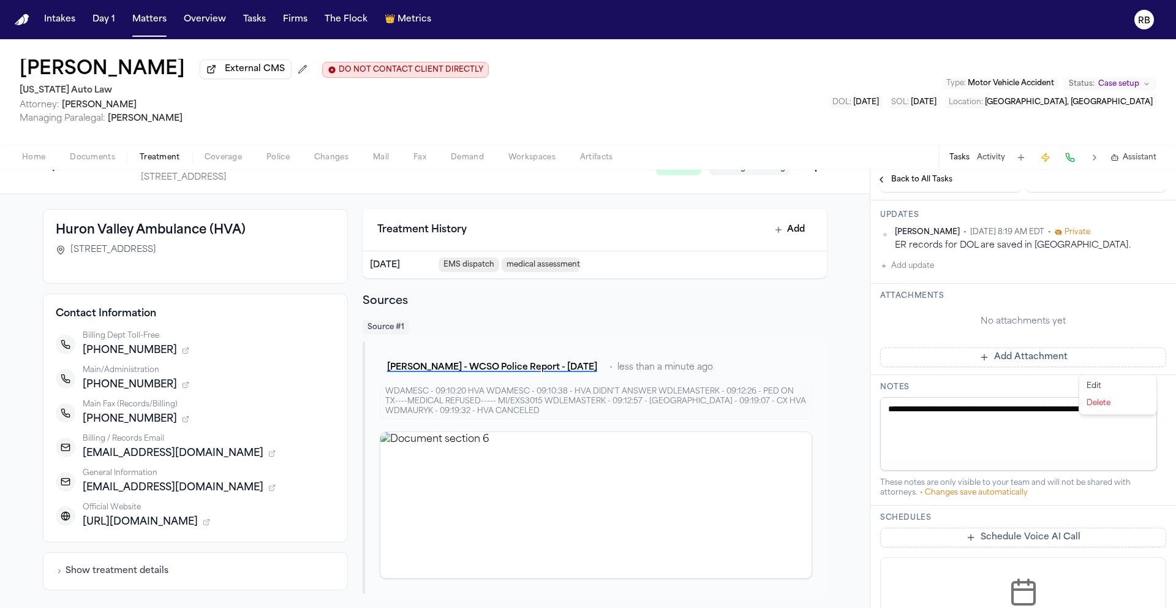
click at [1150, 365] on html "Intakes Day 1 Matters Overview Tasks Firms The Flock 👑 Metrics RB Malisha Jones…" at bounding box center [588, 304] width 1176 height 608
click at [1126, 385] on div "Edit" at bounding box center [1118, 385] width 72 height 17
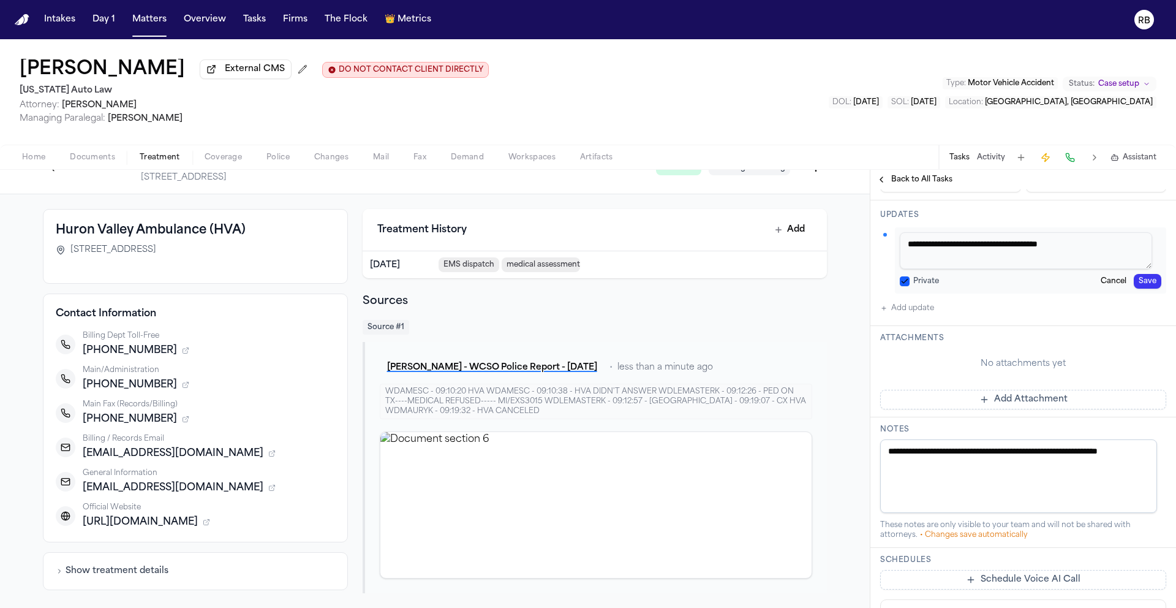
drag, startPoint x: 1091, startPoint y: 377, endPoint x: 850, endPoint y: 363, distance: 241.8
click at [843, 363] on div "Back to List Huron Valley Ambulance (HVA) 1200 State Circle, Ann Arbor, MI 4810…" at bounding box center [588, 389] width 1176 height 438
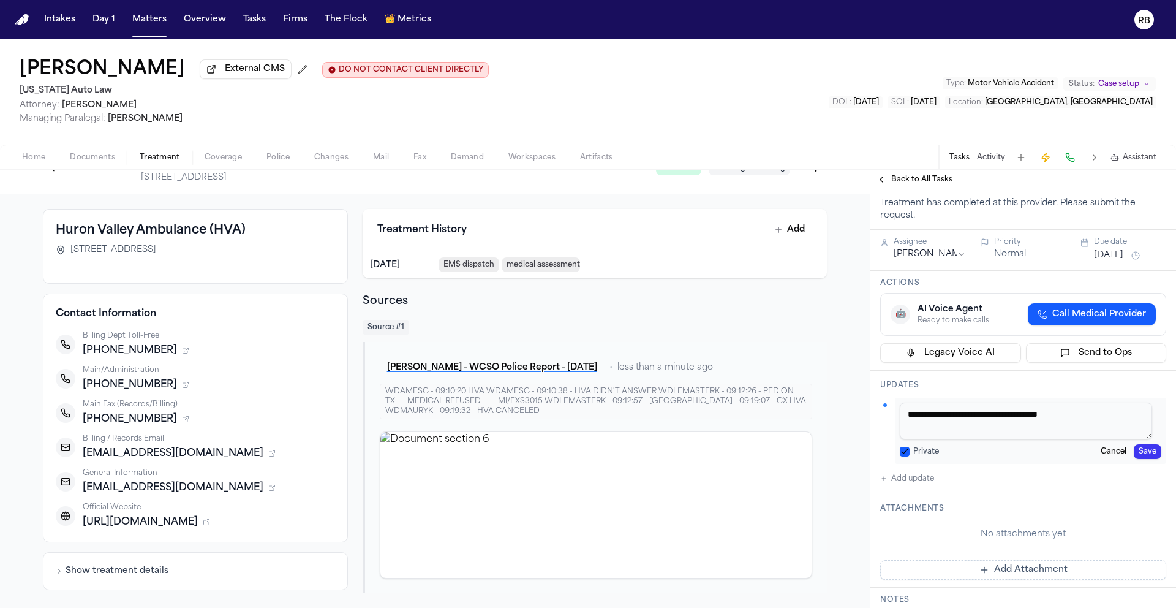
scroll to position [141, 0]
click at [1145, 458] on button "Save" at bounding box center [1148, 450] width 28 height 15
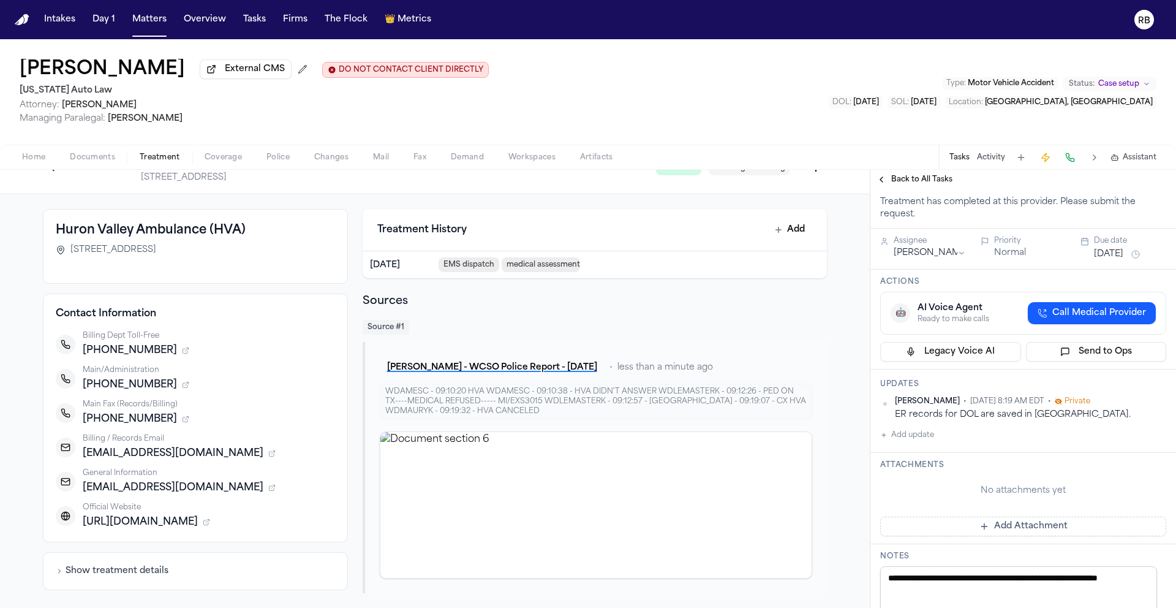
click at [922, 181] on span "Back to All Tasks" at bounding box center [921, 180] width 61 height 10
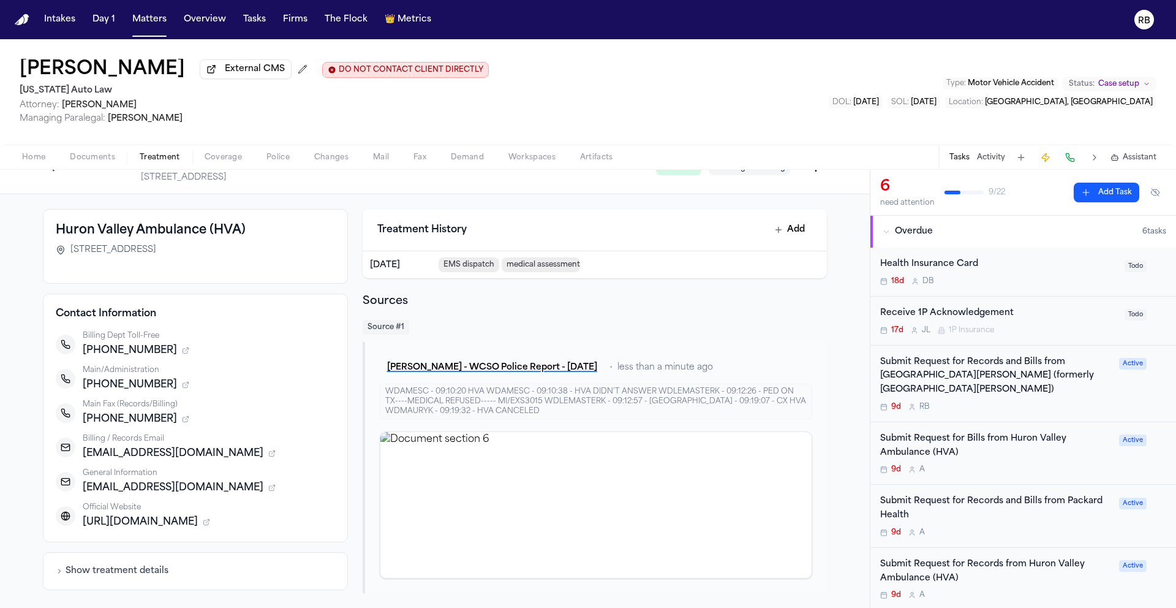
click at [1064, 463] on div "Submit Request for Bills from Huron Valley Ambulance (HVA) 9d A" at bounding box center [996, 453] width 232 height 43
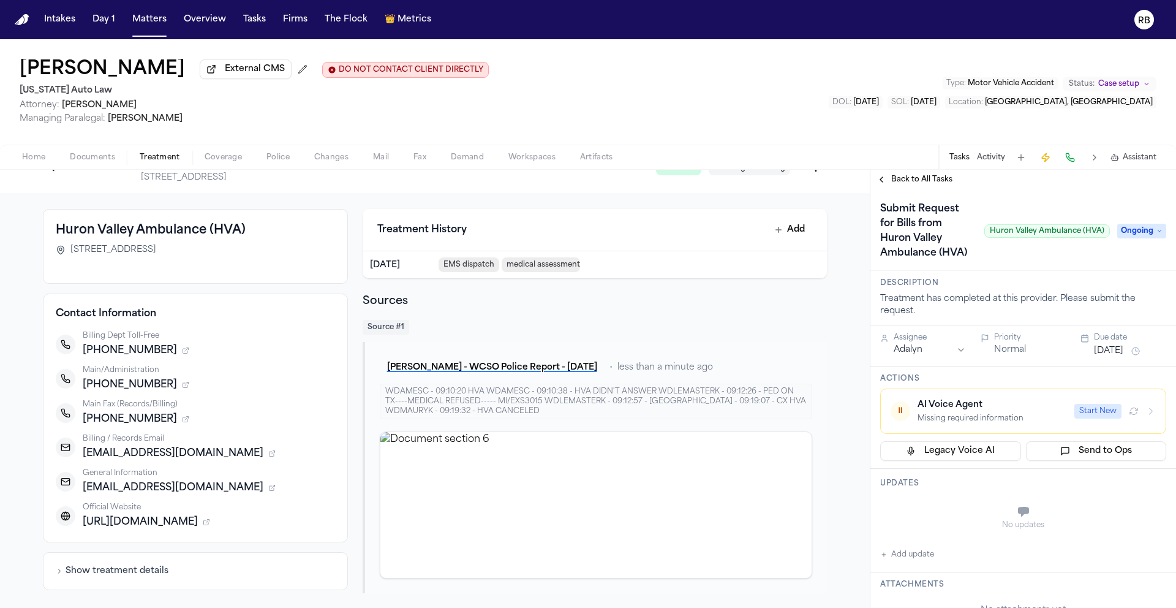
click at [907, 562] on button "Add update" at bounding box center [907, 554] width 54 height 15
click at [971, 525] on textarea "Add your update" at bounding box center [1031, 512] width 262 height 24
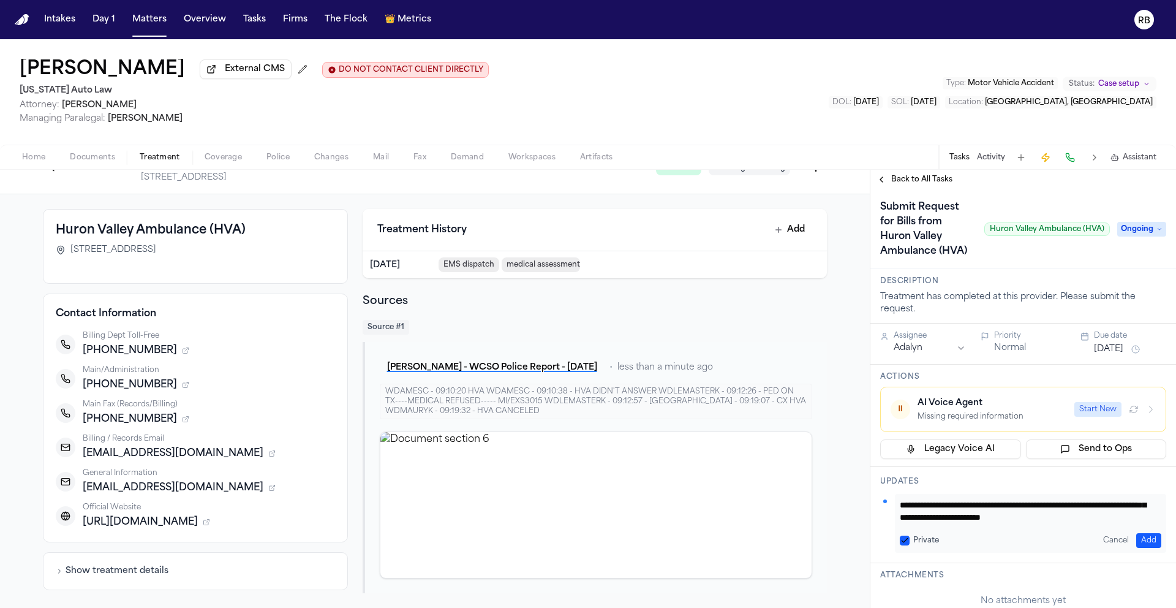
scroll to position [2, 0]
type textarea "**********"
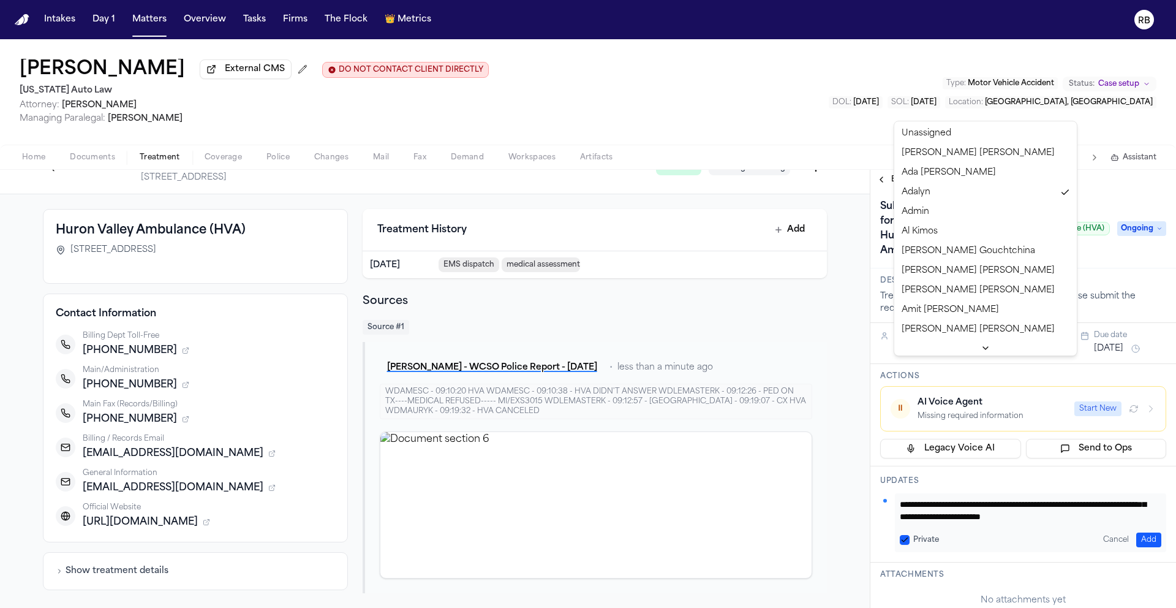
click at [957, 361] on html "Intakes Day 1 Matters Overview Tasks Firms The Flock 👑 Metrics RB Malisha Jones…" at bounding box center [588, 304] width 1176 height 608
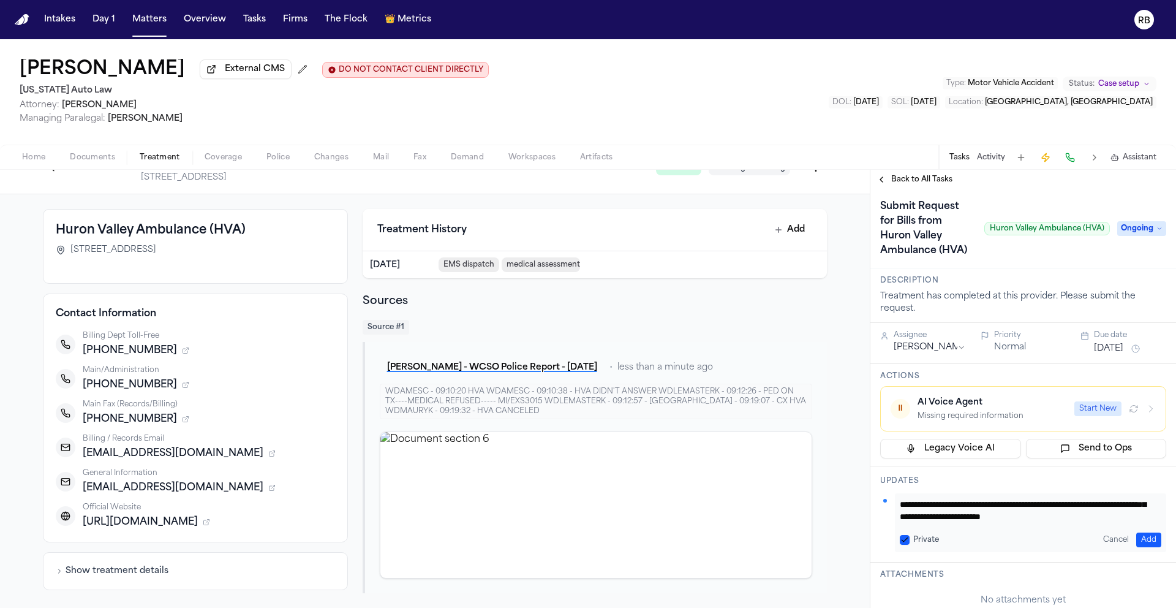
click at [1131, 233] on span "Ongoing" at bounding box center [1141, 228] width 49 height 15
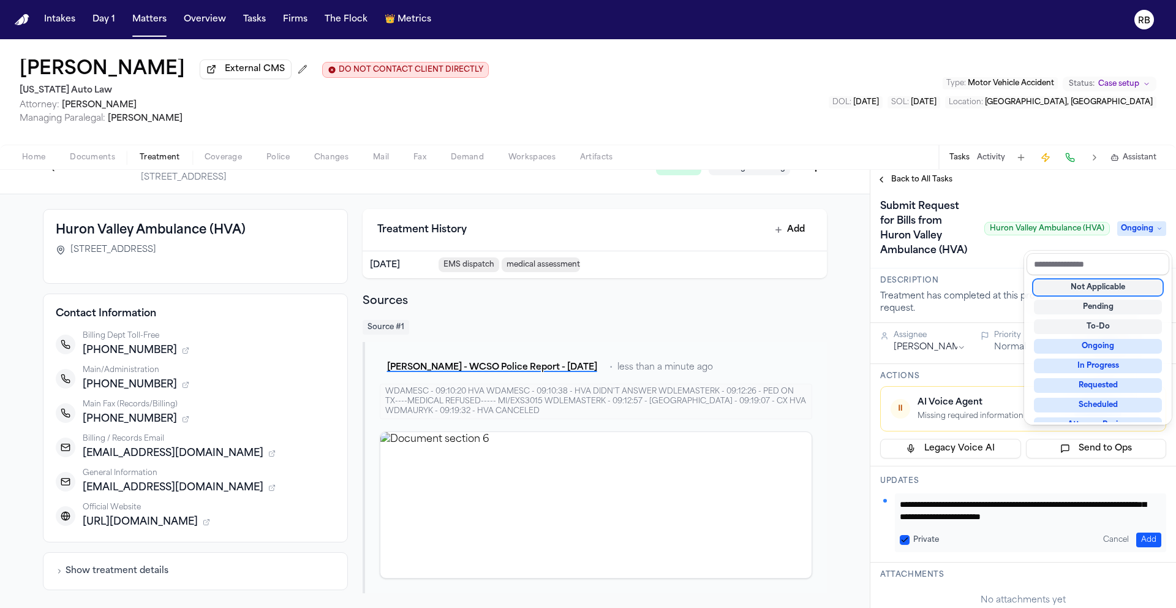
click at [1112, 283] on div "Not Applicable" at bounding box center [1098, 287] width 128 height 15
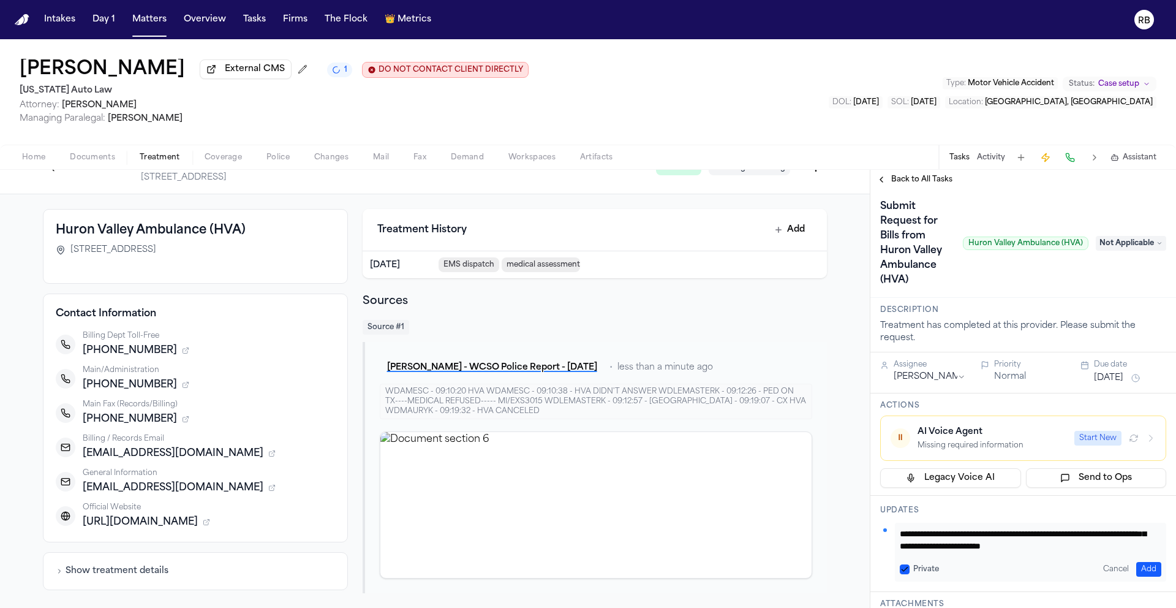
click at [1140, 570] on button "Add" at bounding box center [1148, 569] width 25 height 15
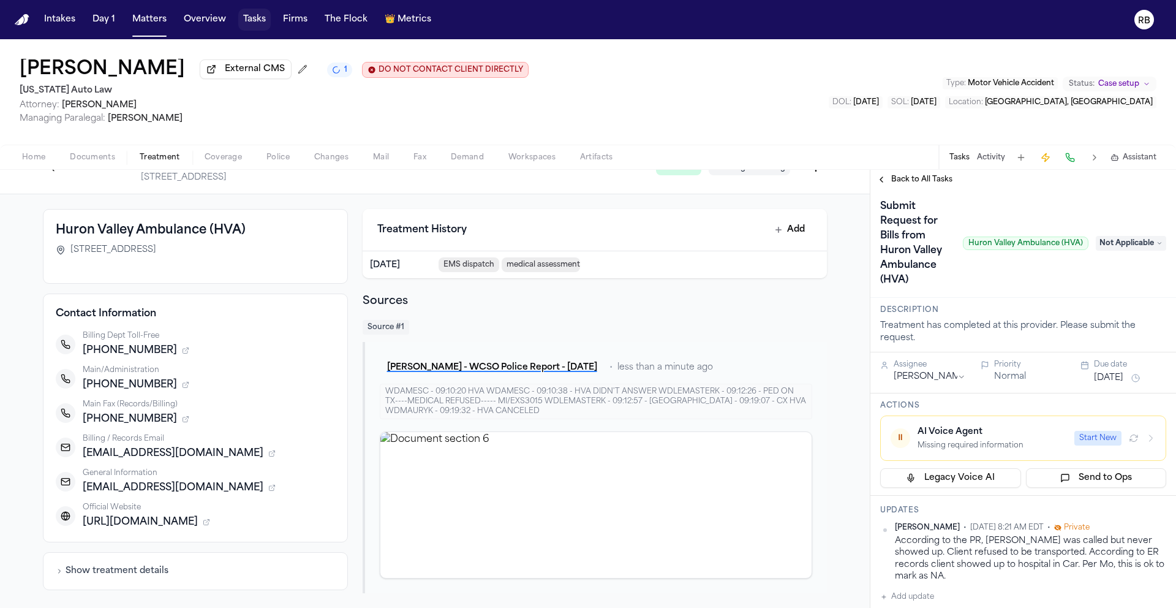
click at [257, 14] on button "Tasks" at bounding box center [254, 20] width 32 height 22
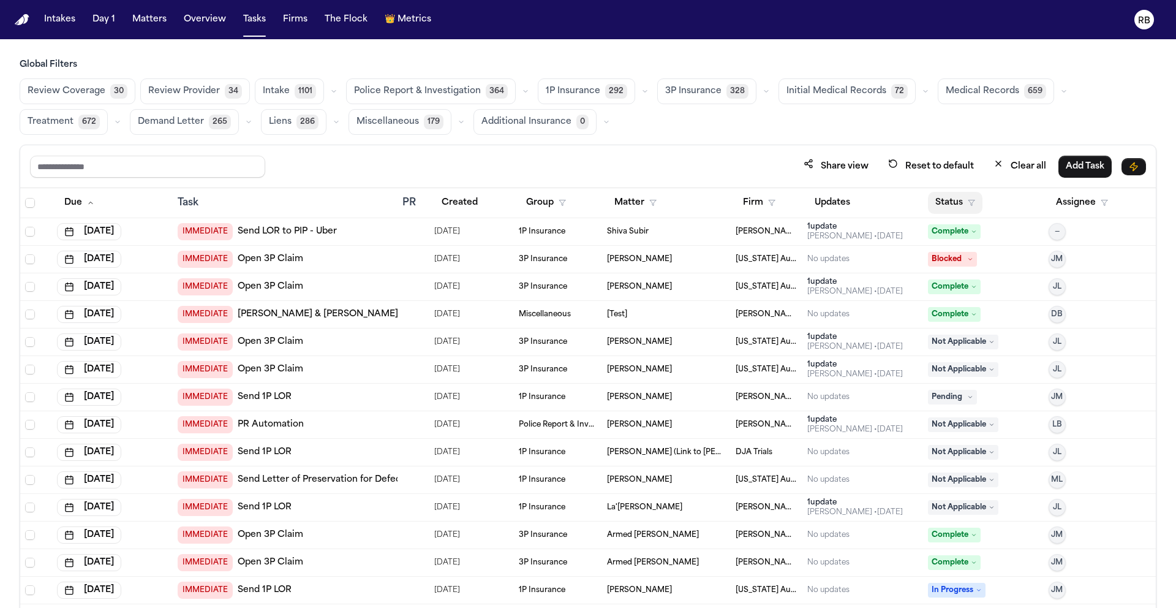
click at [950, 202] on button "Status" at bounding box center [955, 203] width 55 height 22
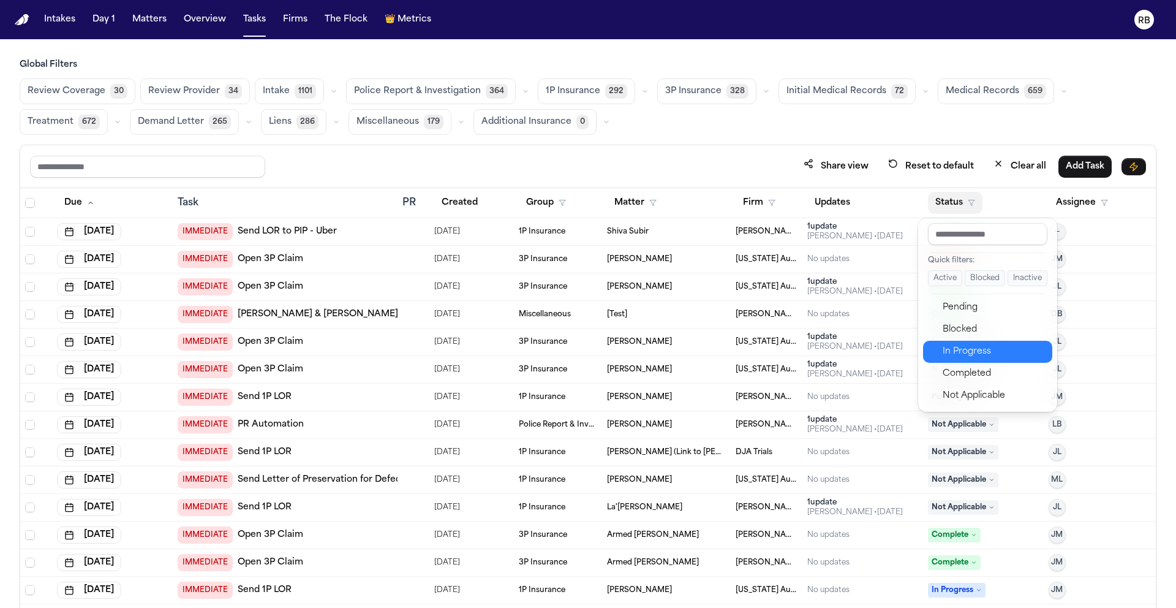
click at [976, 343] on button "In Progress" at bounding box center [987, 352] width 129 height 22
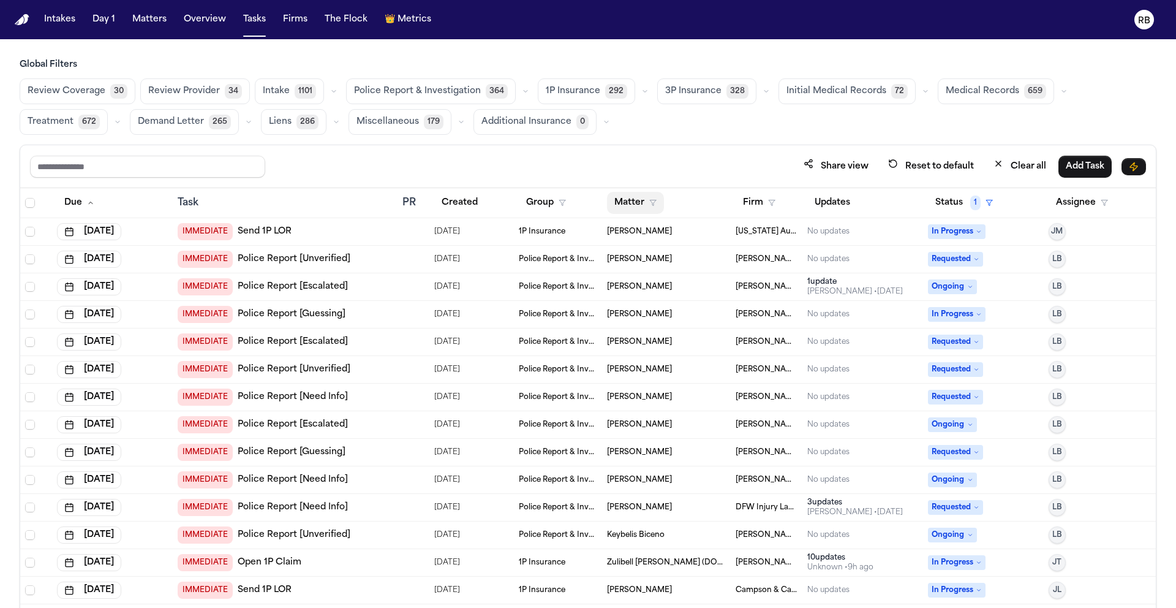
click at [616, 200] on button "Matter" at bounding box center [635, 203] width 57 height 22
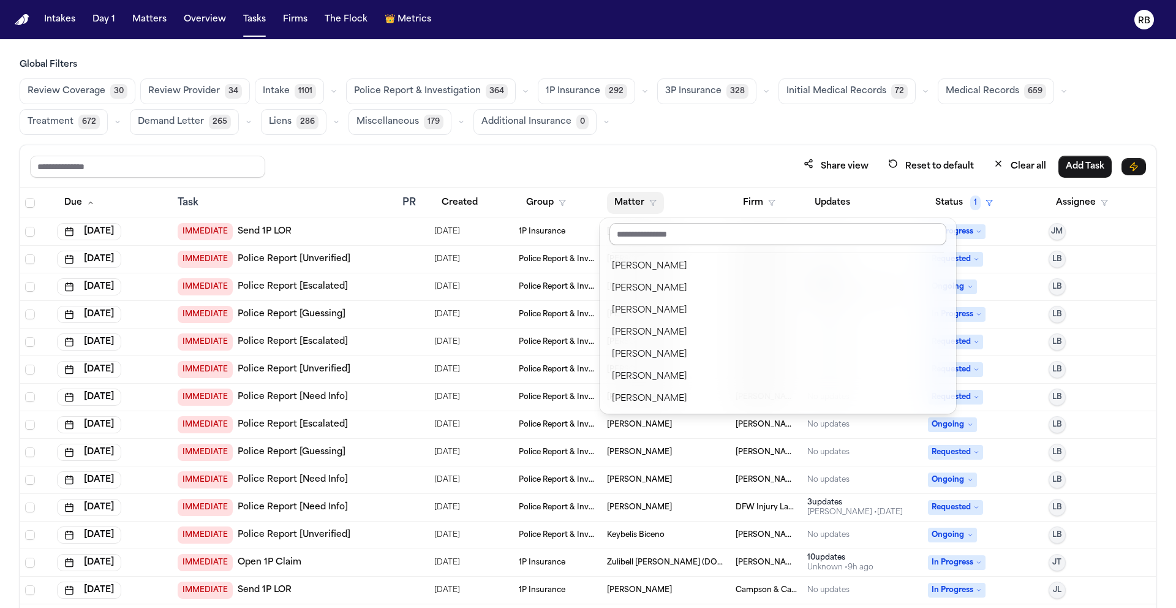
click at [692, 233] on input "text" at bounding box center [777, 234] width 337 height 22
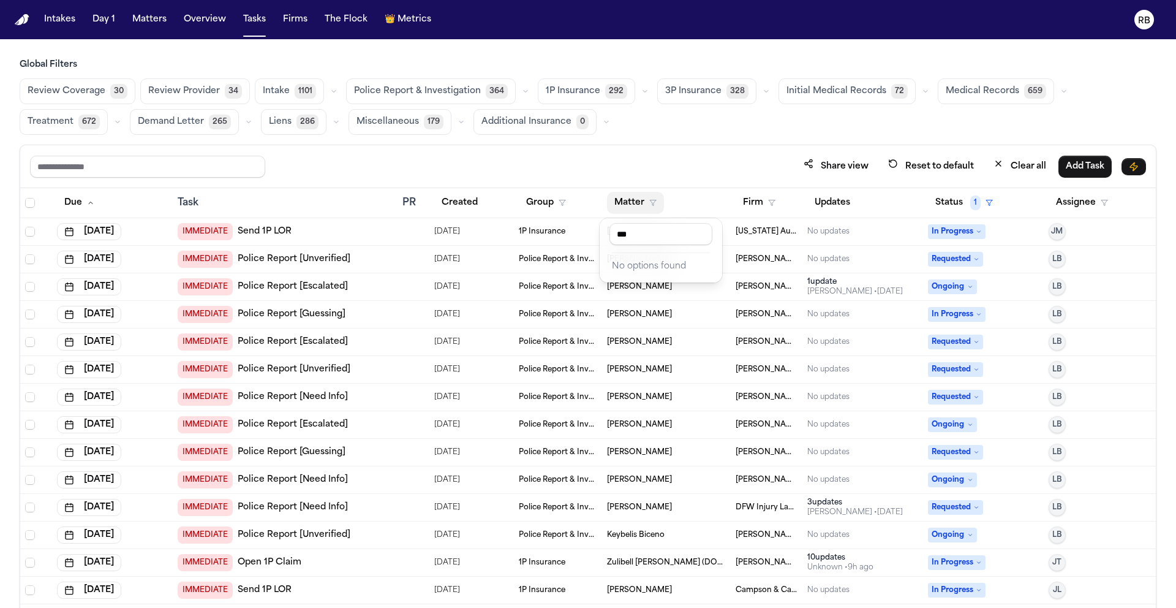
type input "***"
click at [971, 108] on div "Global Filters Review Coverage 30 Review Provider 34 Intake 1101 Police Report …" at bounding box center [588, 360] width 1137 height 603
click at [972, 96] on span "Medical Records" at bounding box center [982, 91] width 73 height 12
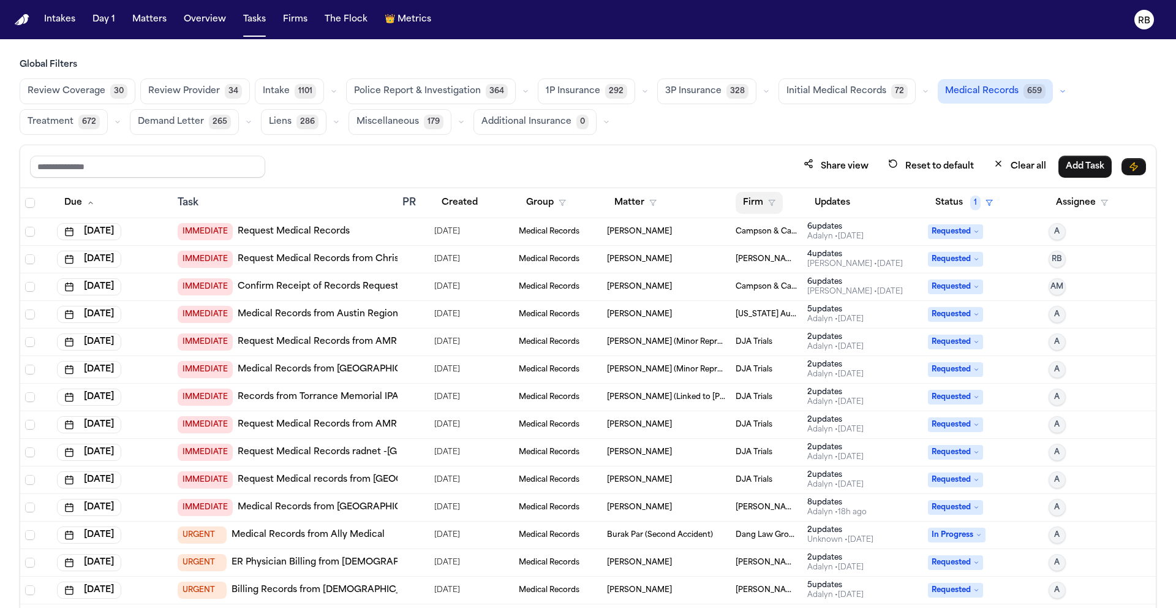
click at [750, 198] on button "Firm" at bounding box center [759, 203] width 47 height 22
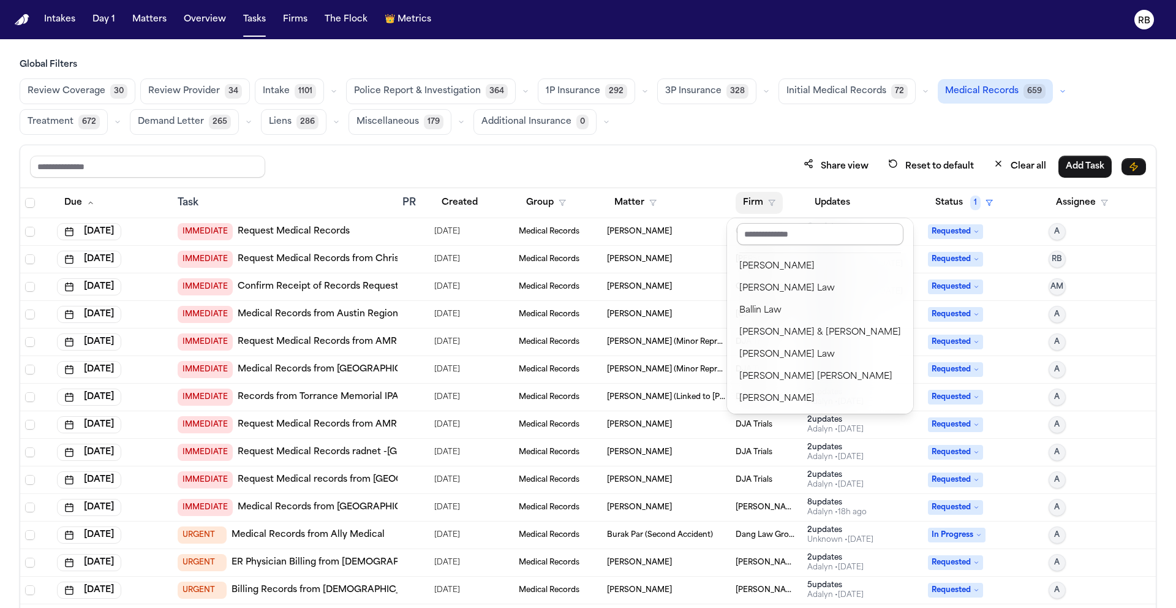
click at [813, 232] on input "text" at bounding box center [820, 234] width 167 height 22
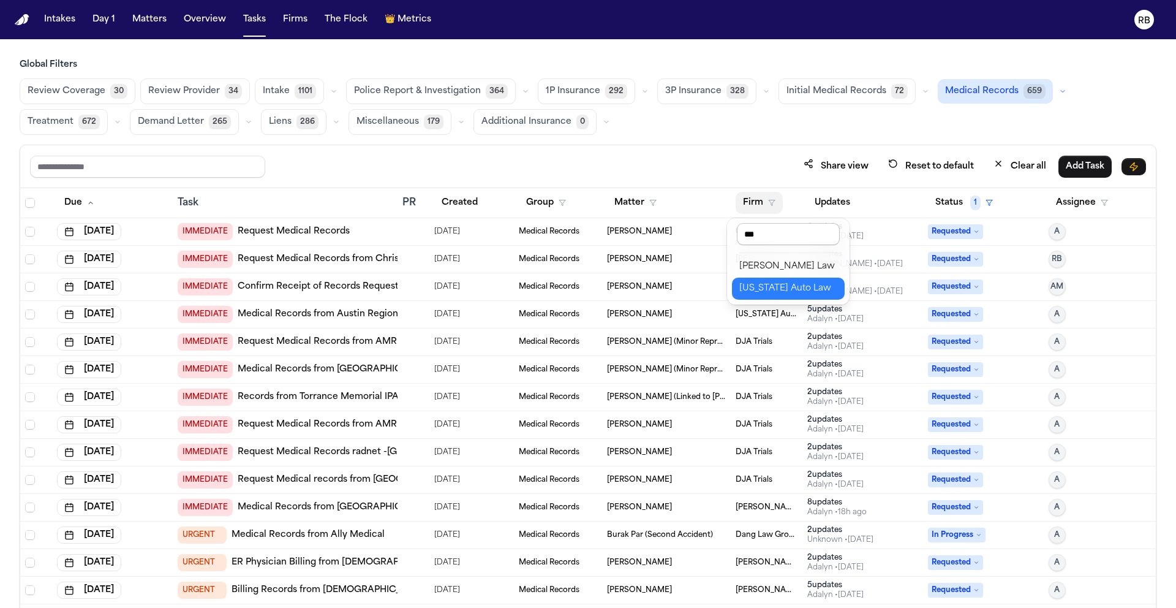
type input "****"
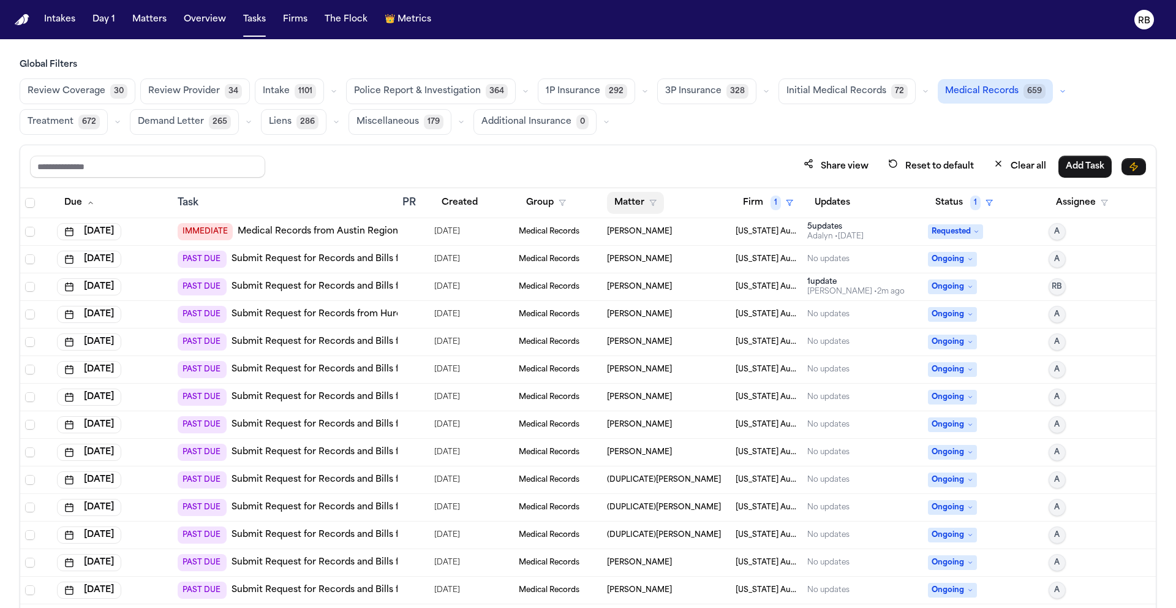
click at [627, 202] on button "Matter" at bounding box center [635, 203] width 57 height 22
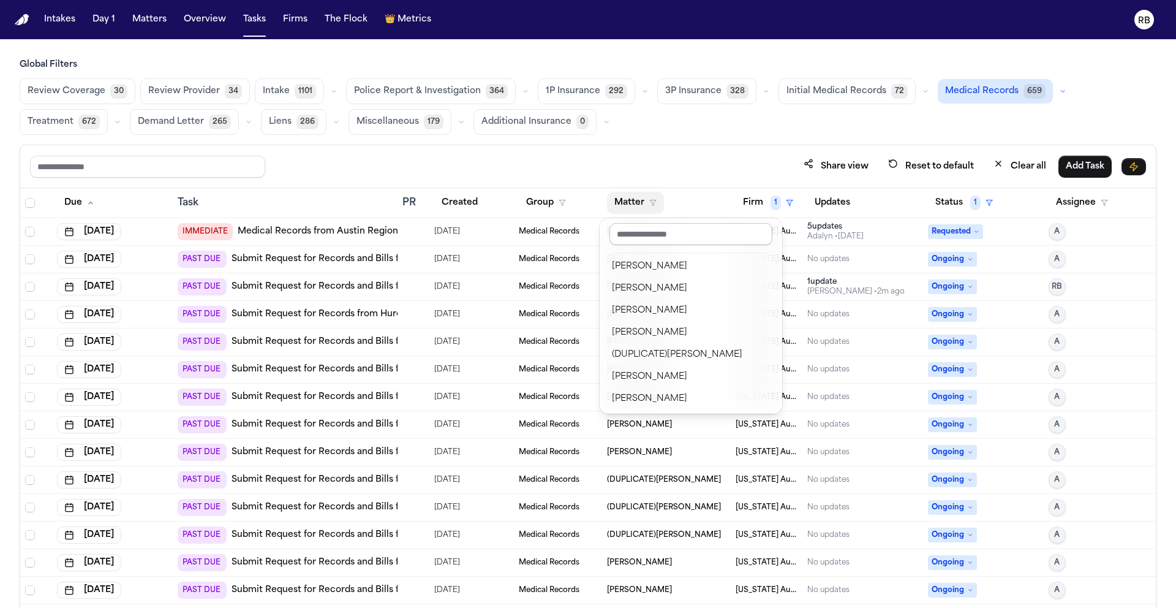
click at [718, 224] on input "text" at bounding box center [690, 234] width 163 height 22
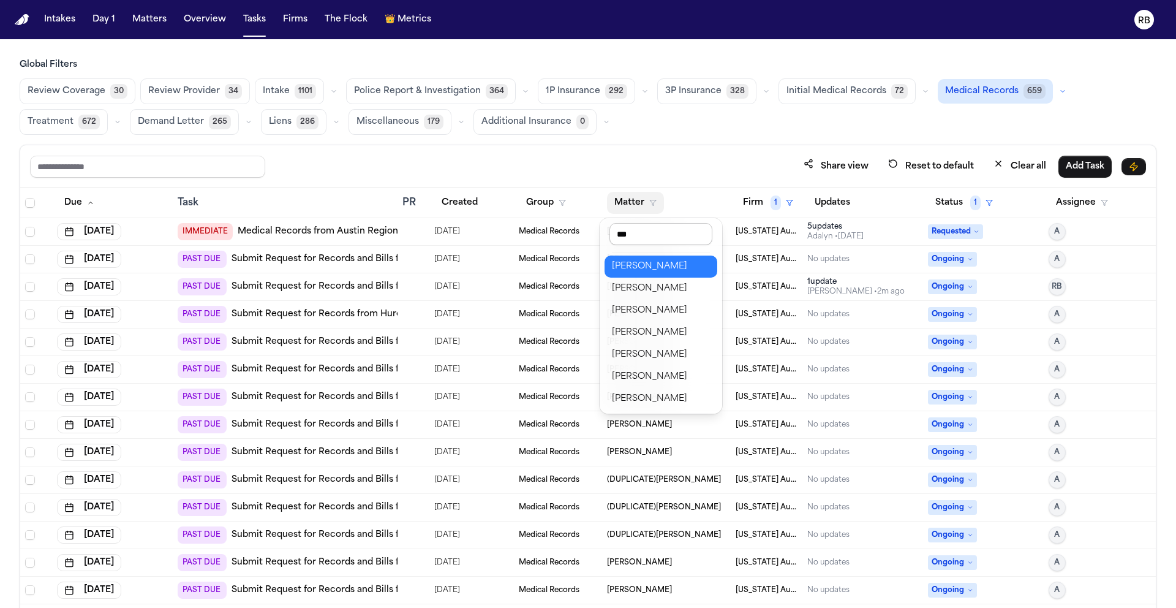
type input "****"
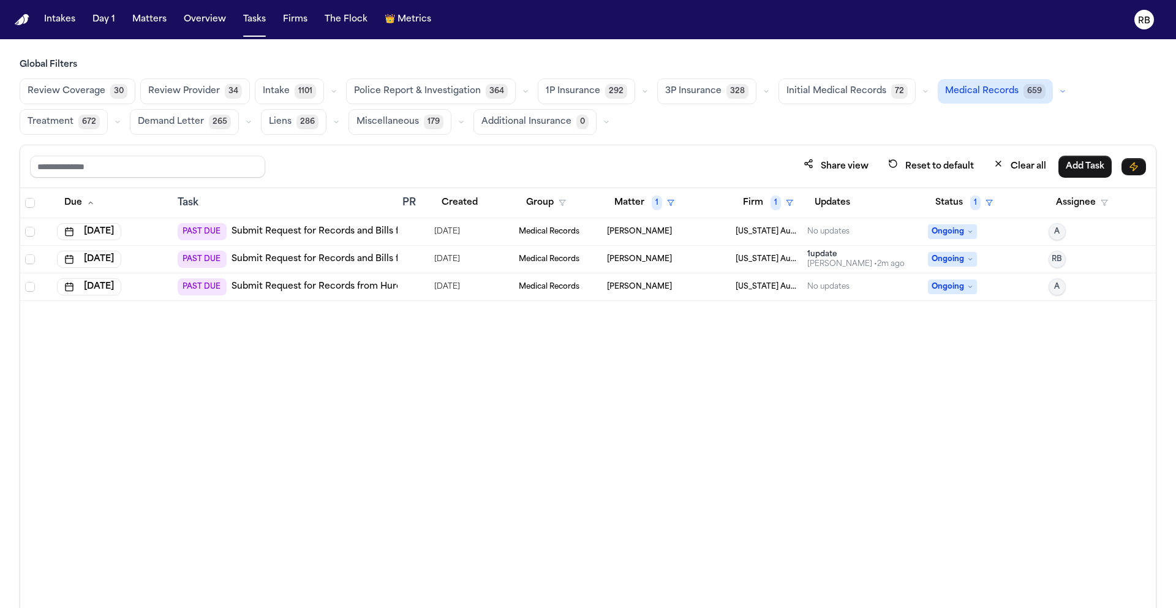
click at [520, 448] on div "Due Task PR Created Group Matter 1 Firm 1 Updates Status 1 Assignee Sep 24, 202…" at bounding box center [588, 424] width 1136 height 473
click at [414, 291] on td at bounding box center [413, 287] width 32 height 28
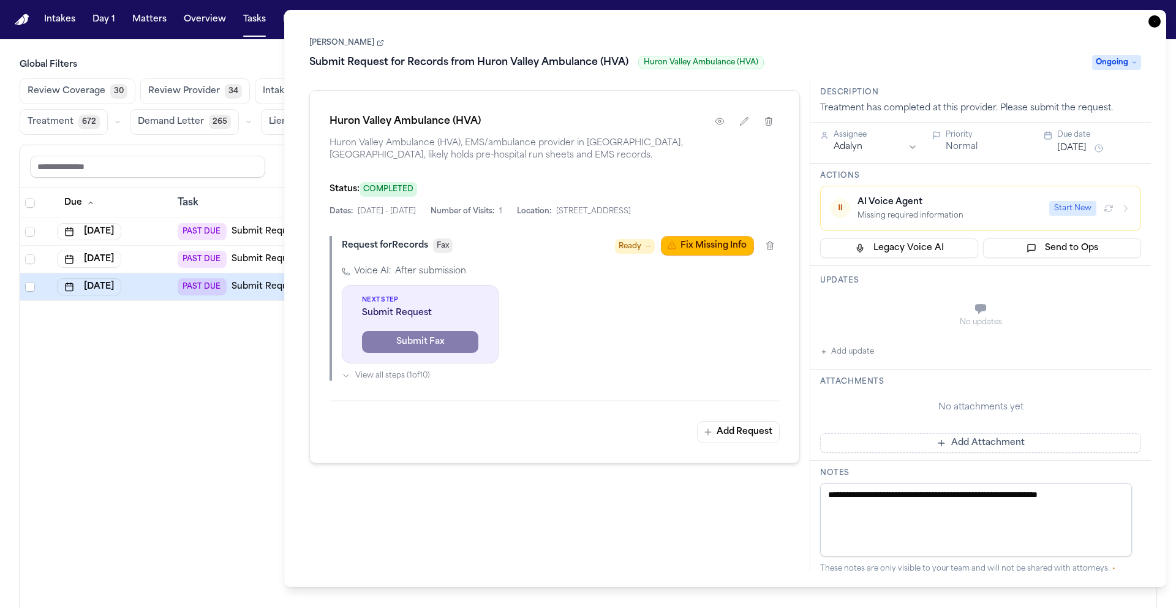
click at [332, 47] on link "[PERSON_NAME]" at bounding box center [346, 43] width 75 height 10
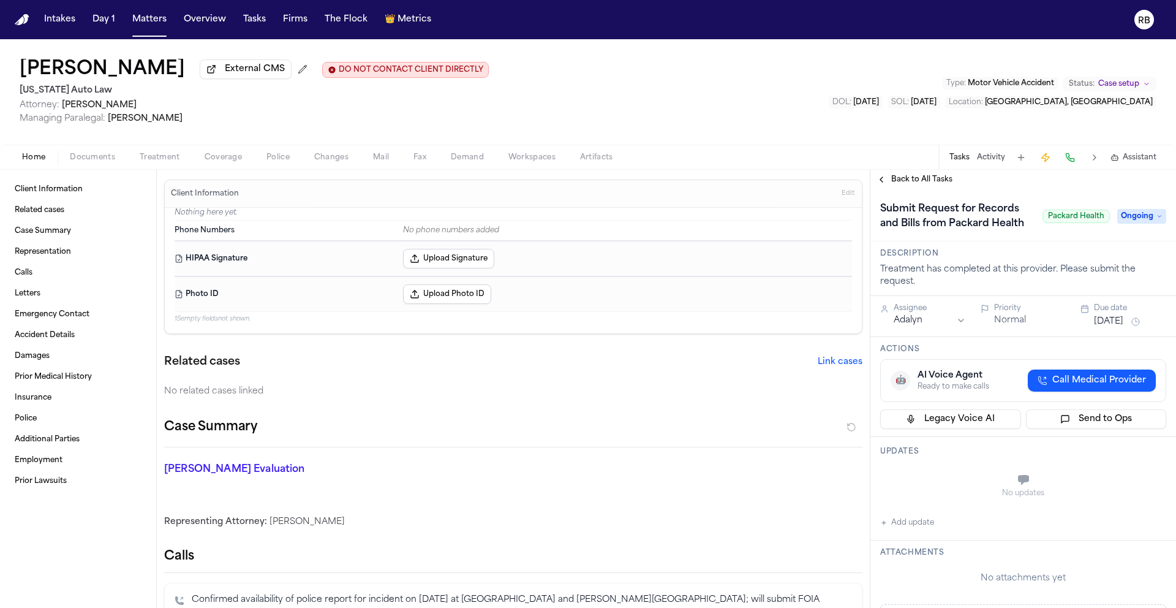
click at [171, 157] on span "Treatment" at bounding box center [160, 158] width 40 height 10
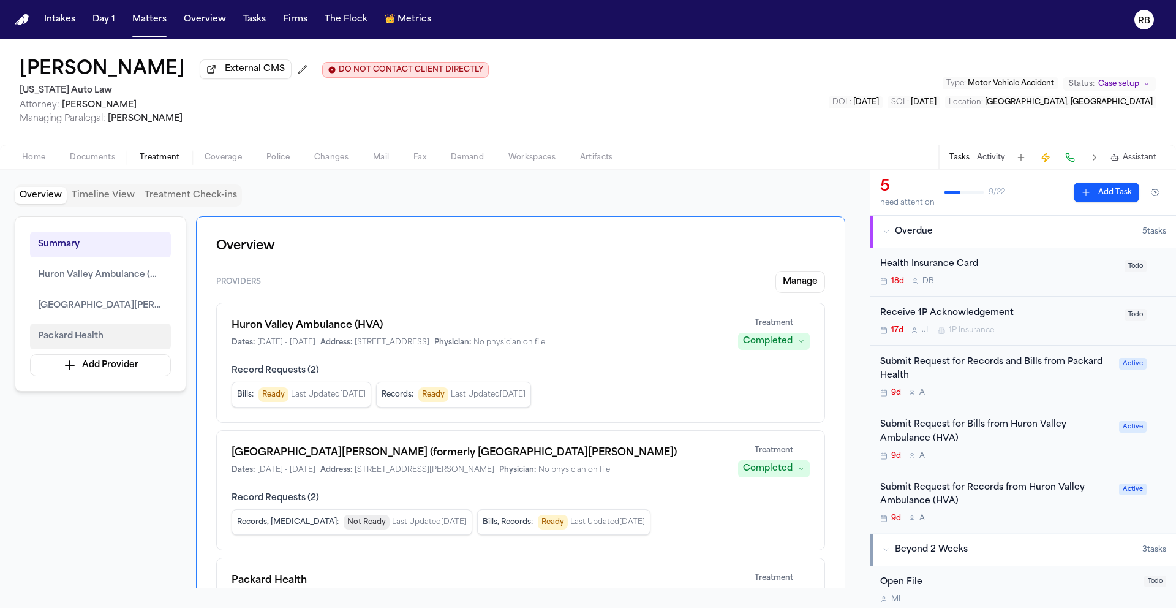
click at [89, 342] on span "Packard Health" at bounding box center [71, 336] width 66 height 15
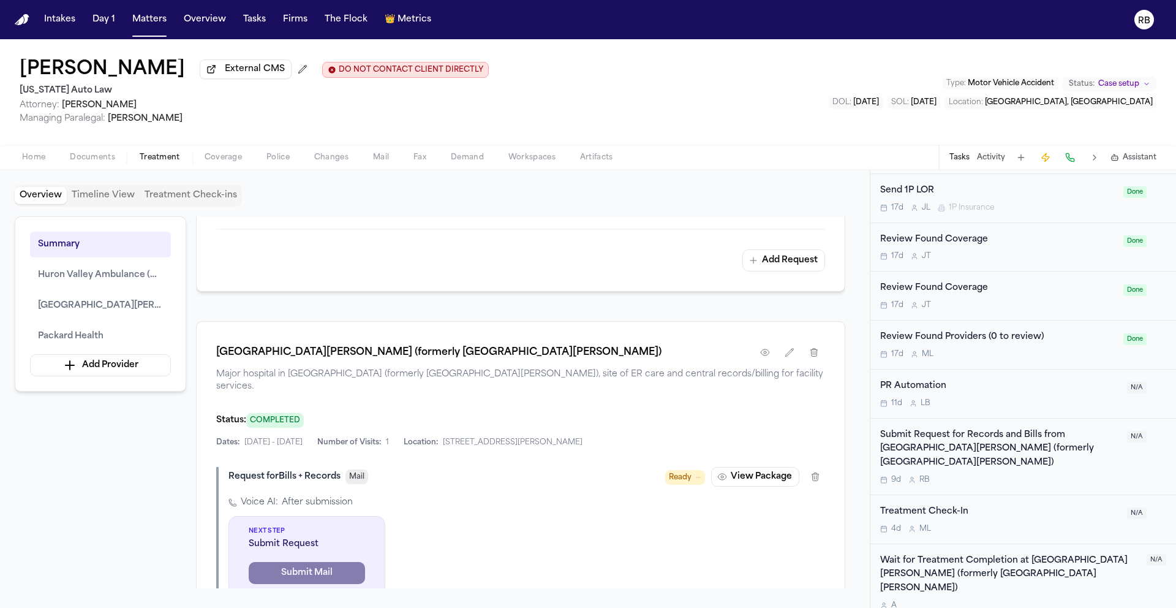
scroll to position [864, 0]
click at [1083, 475] on div "Submit Request for Records and Bills from [GEOGRAPHIC_DATA][PERSON_NAME] (forme…" at bounding box center [999, 456] width 239 height 56
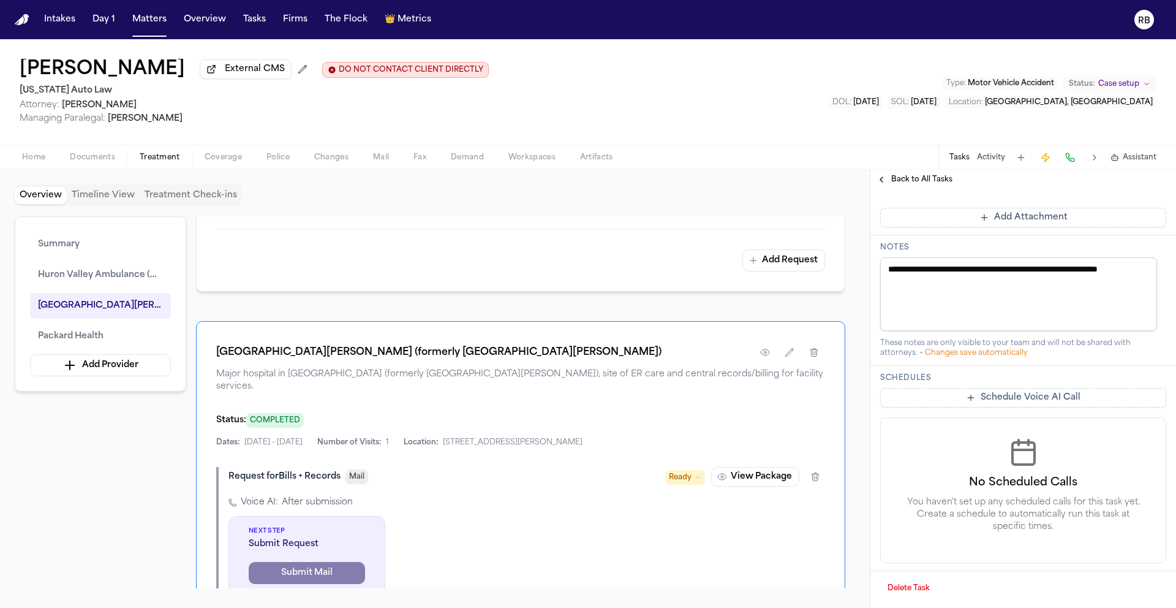
scroll to position [593, 0]
click at [849, 281] on div "Summary Huron Valley Ambulance (HVA) [GEOGRAPHIC_DATA][PERSON_NAME] (formerly […" at bounding box center [435, 402] width 840 height 372
click at [902, 183] on span "Back to All Tasks" at bounding box center [921, 180] width 61 height 10
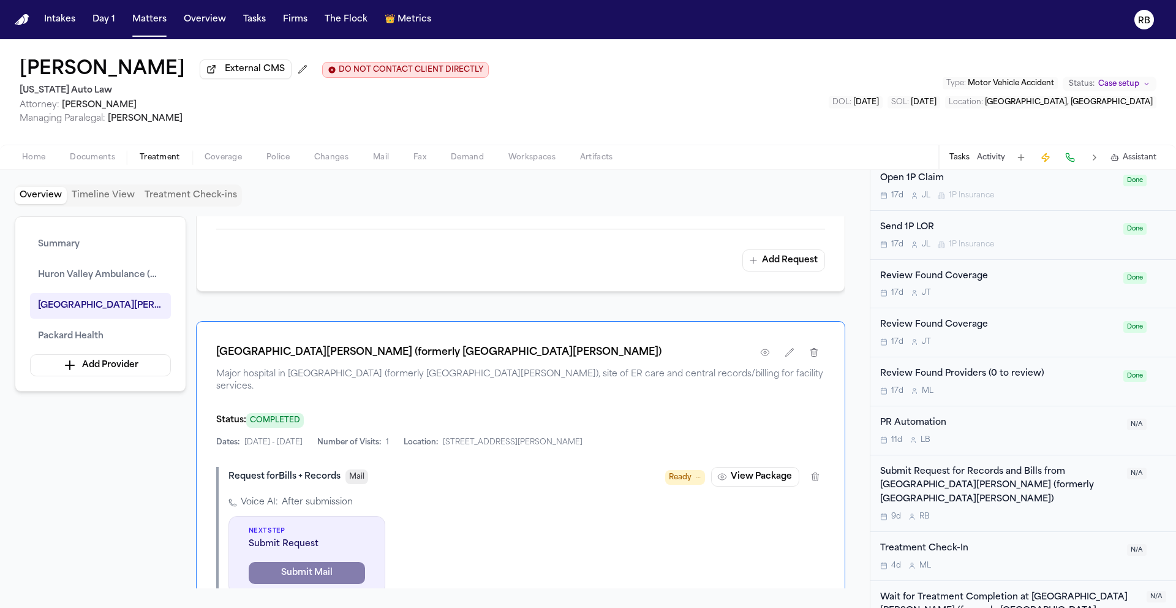
scroll to position [864, 0]
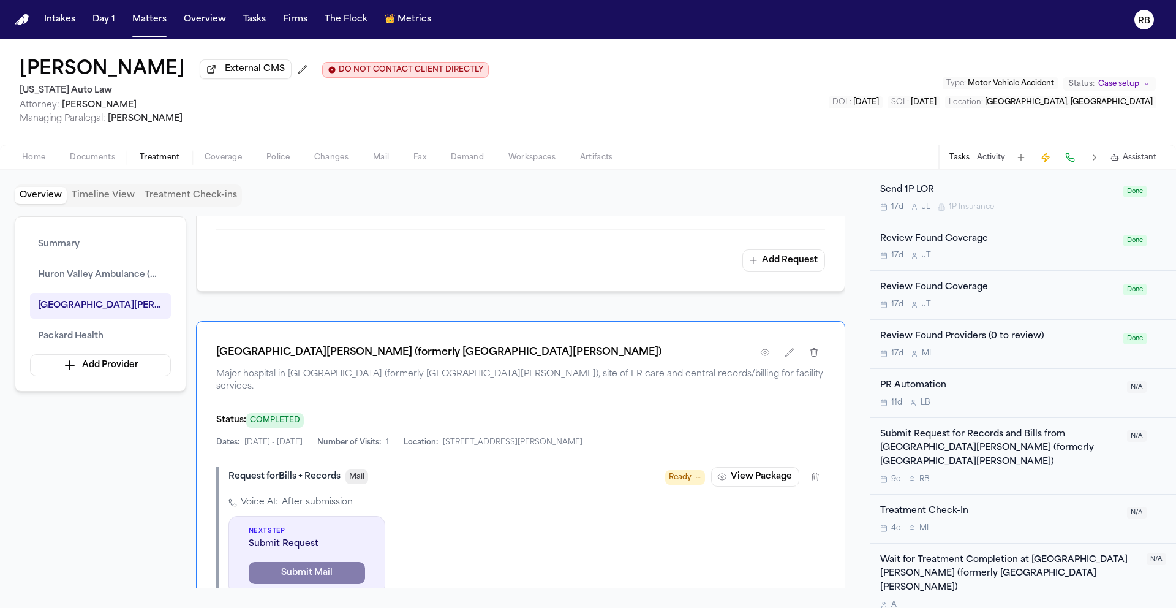
click at [1094, 474] on div "Submit Request for Records and Bills from [GEOGRAPHIC_DATA][PERSON_NAME] (forme…" at bounding box center [999, 456] width 239 height 56
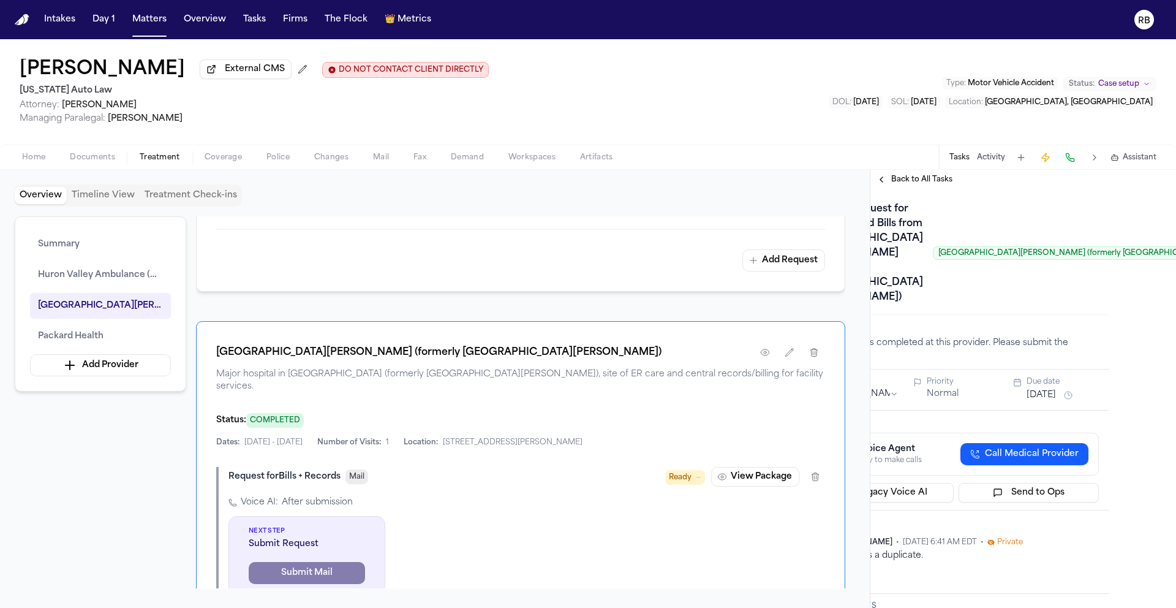
scroll to position [0, 91]
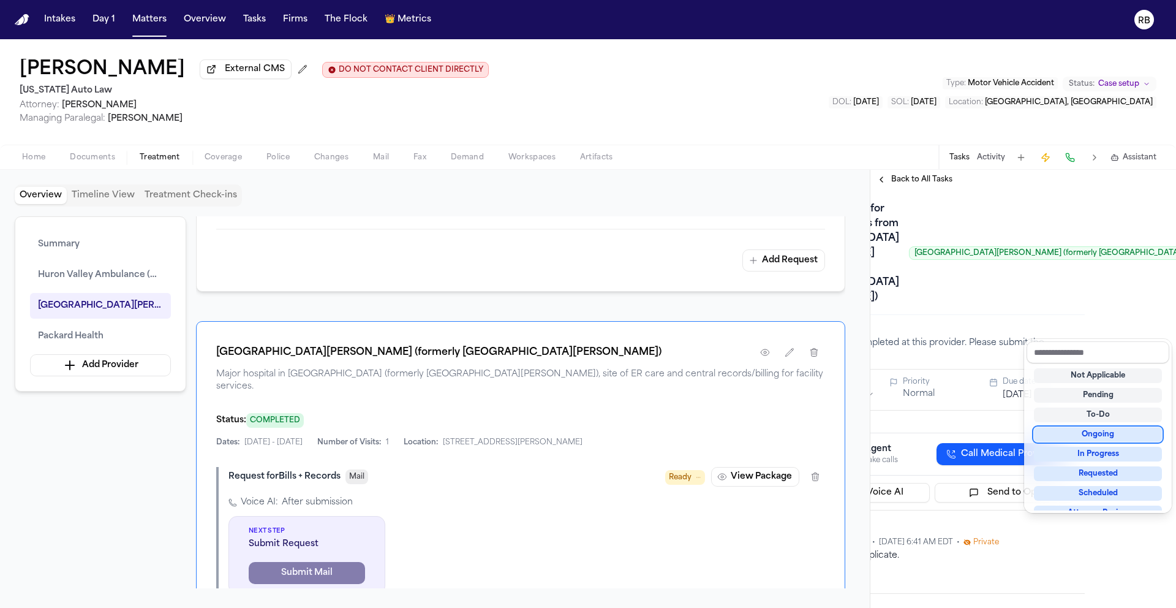
click at [1135, 438] on div "Ongoing" at bounding box center [1098, 434] width 128 height 15
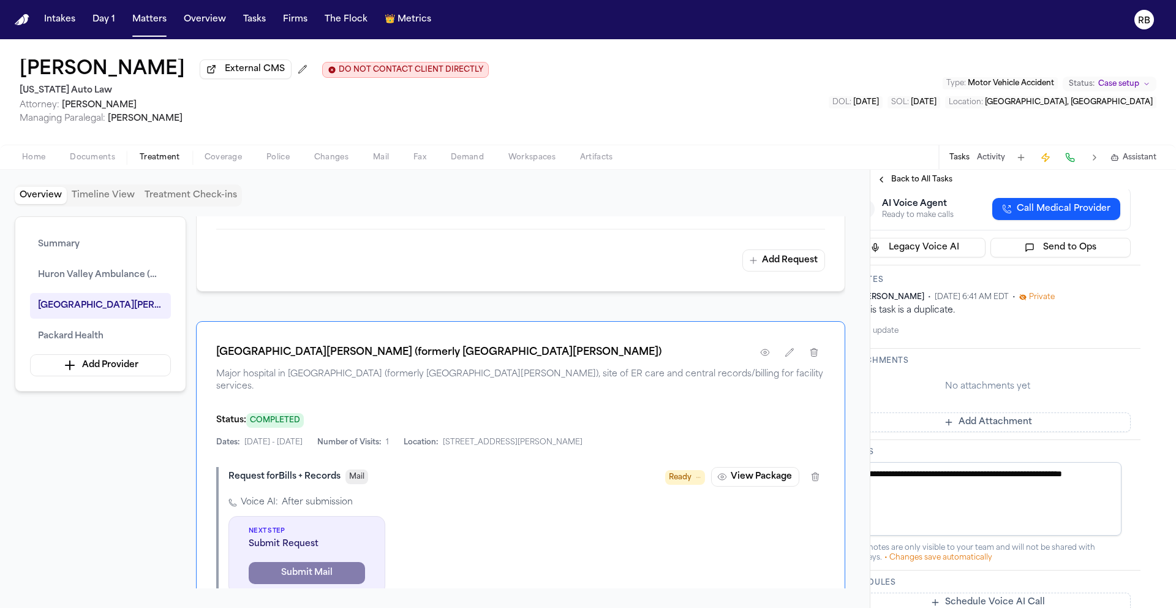
scroll to position [245, 91]
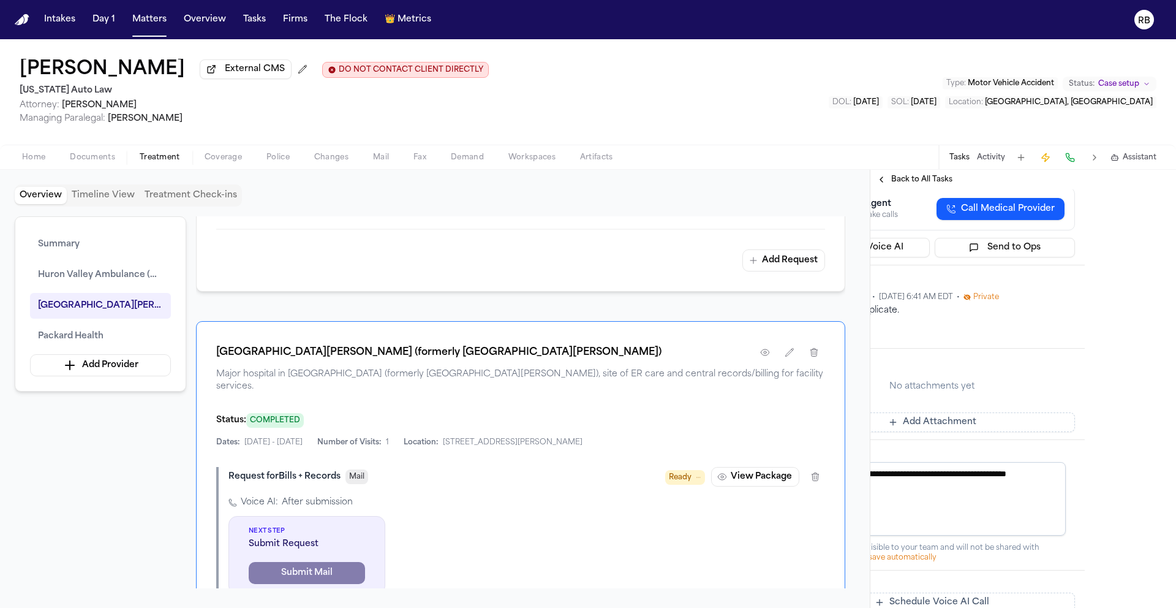
click at [1063, 432] on html "Intakes Day 1 Matters Overview Tasks Firms The Flock 👑 Metrics RB [PERSON_NAME]…" at bounding box center [588, 304] width 1176 height 608
click at [1028, 468] on div "Delete" at bounding box center [1026, 467] width 72 height 17
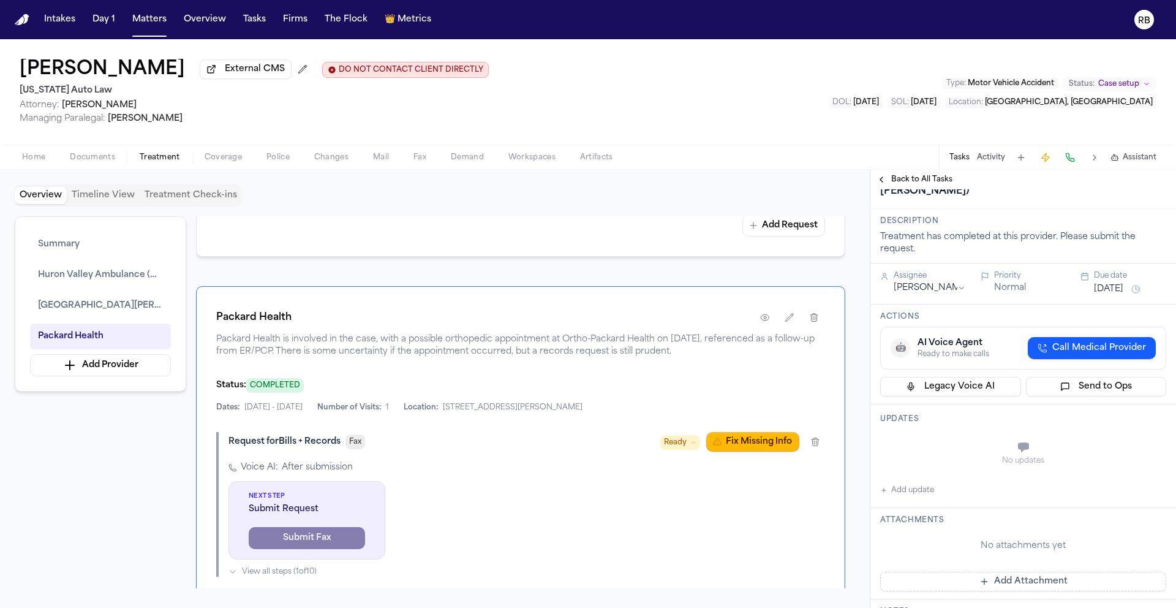
scroll to position [0, 0]
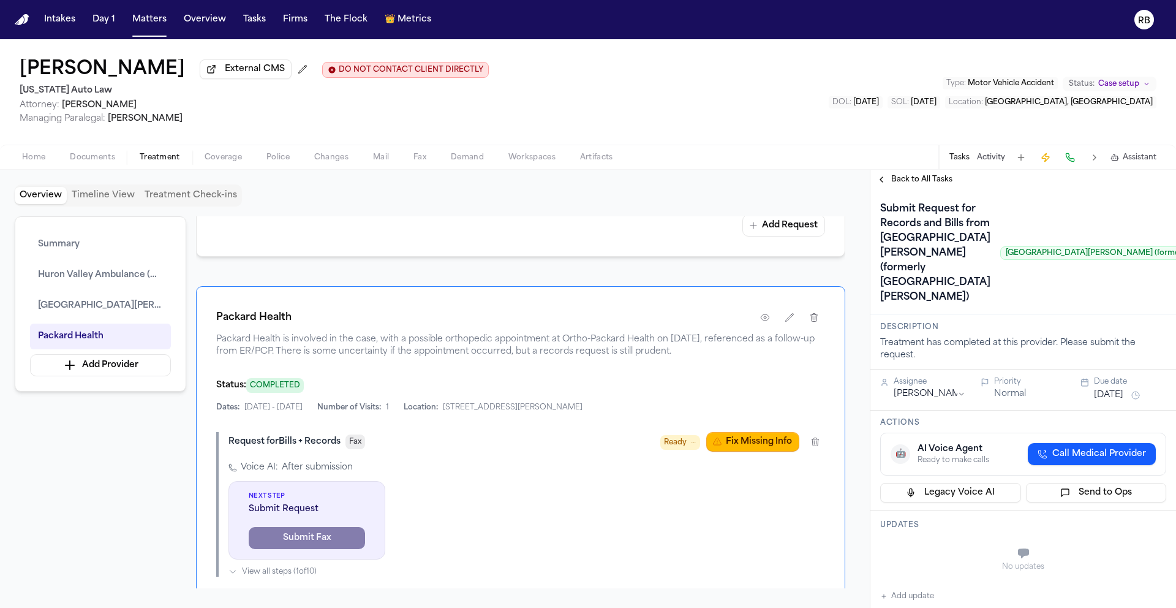
click at [904, 179] on span "Back to All Tasks" at bounding box center [921, 180] width 61 height 10
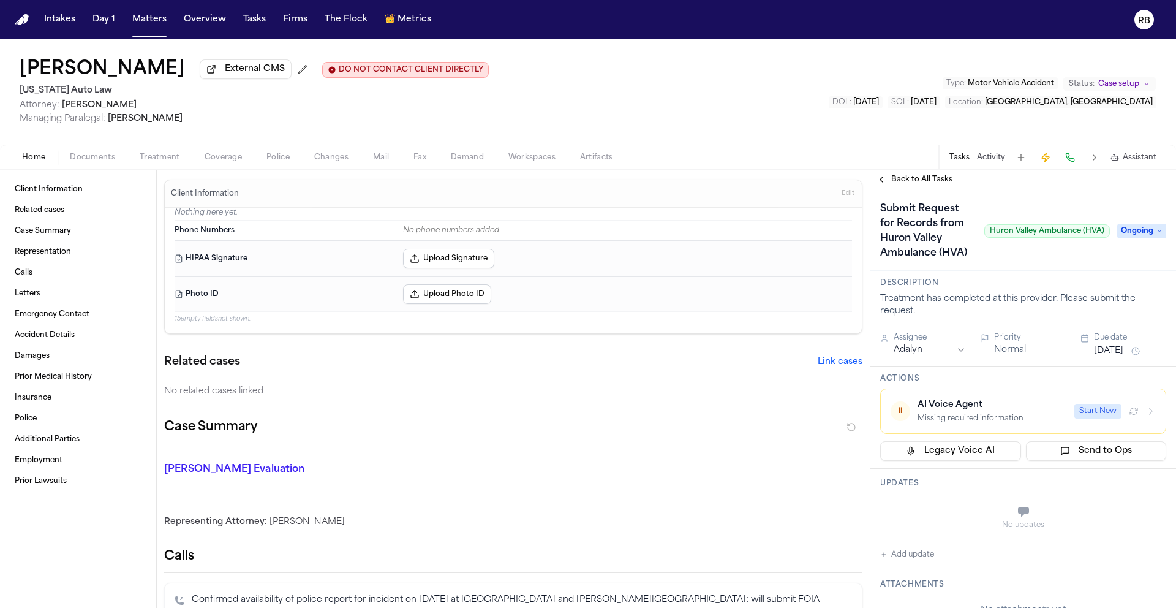
click at [928, 183] on span "Back to All Tasks" at bounding box center [921, 180] width 61 height 10
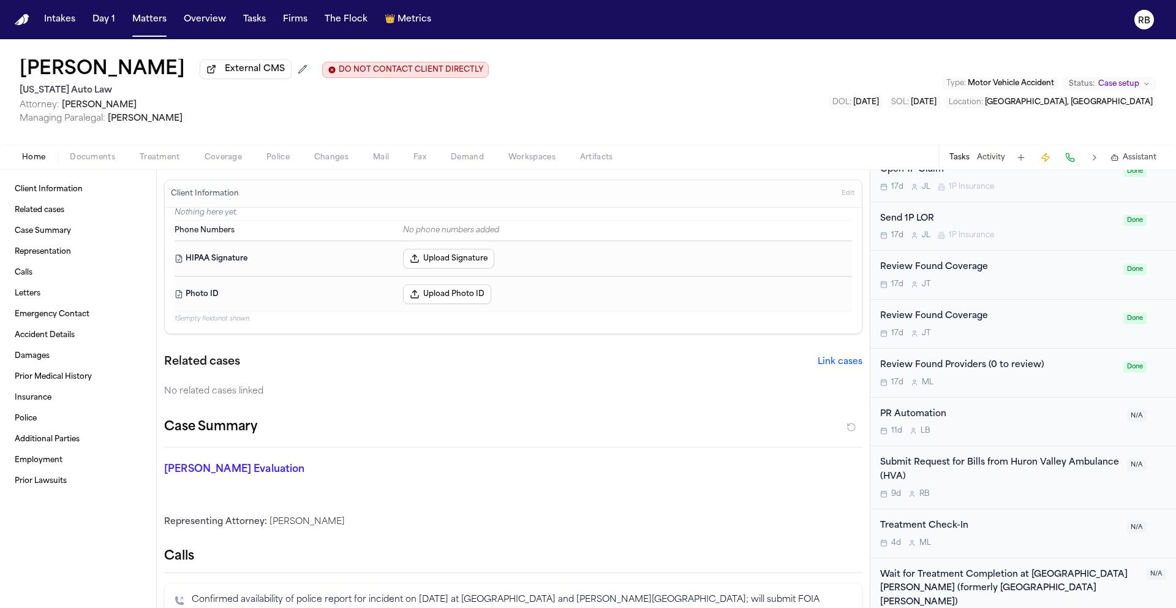
scroll to position [864, 0]
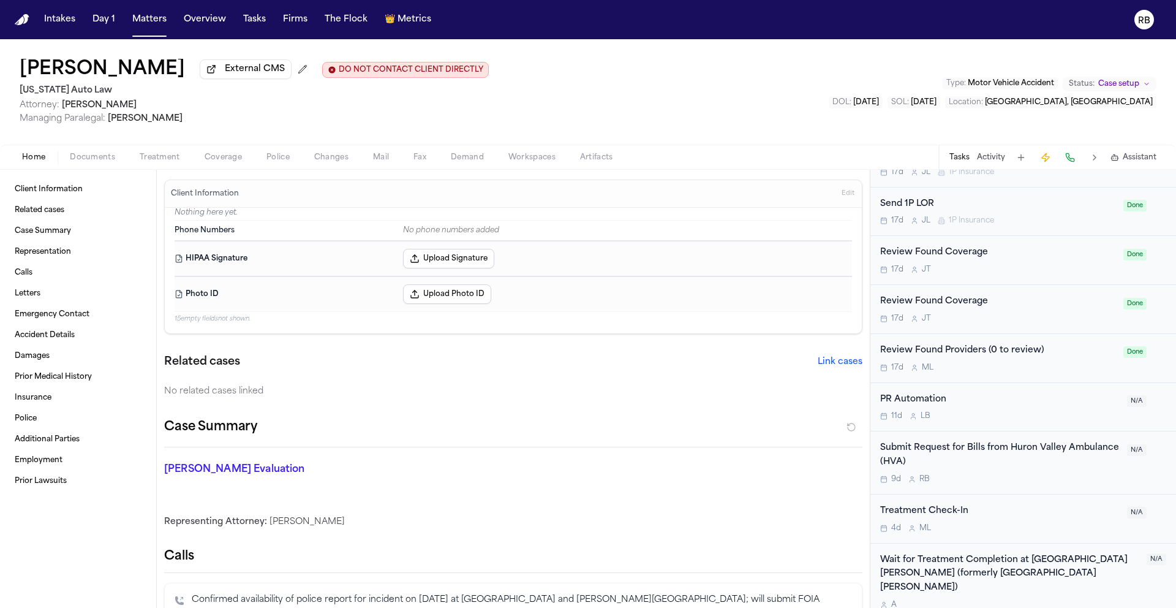
click at [1068, 472] on div "Submit Request for Bills from Huron Valley Ambulance (HVA) 9d R B" at bounding box center [999, 462] width 239 height 43
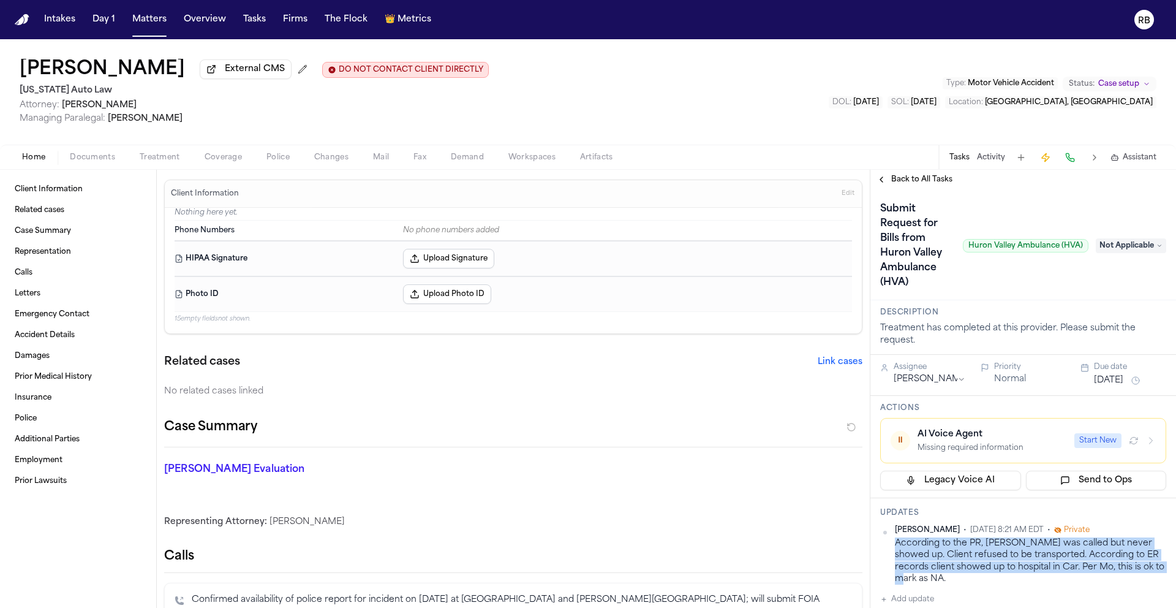
drag, startPoint x: 929, startPoint y: 579, endPoint x: 916, endPoint y: 550, distance: 31.5
click at [895, 550] on div "According to the PR, [PERSON_NAME] was called but never showed up. Client refus…" at bounding box center [1030, 560] width 271 height 47
copy div "According to the PR, [PERSON_NAME] was called but never showed up. Client refus…"
click at [908, 183] on span "Back to All Tasks" at bounding box center [921, 180] width 61 height 10
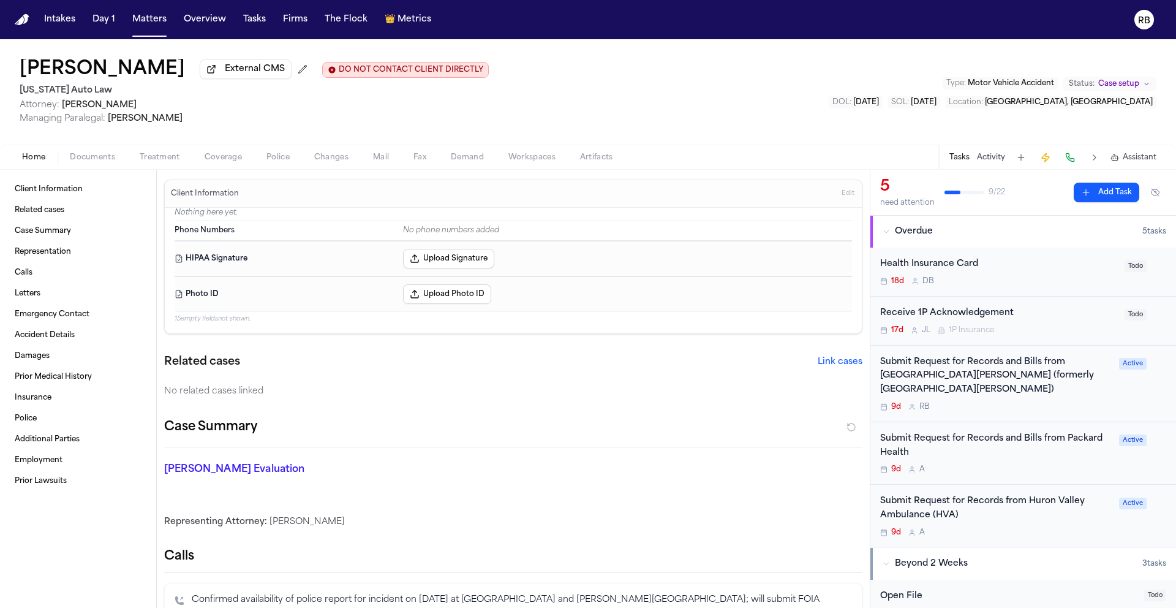
click at [1076, 529] on div "Submit Request for Records from Huron Valley Ambulance (HVA) 9d A" at bounding box center [996, 515] width 232 height 43
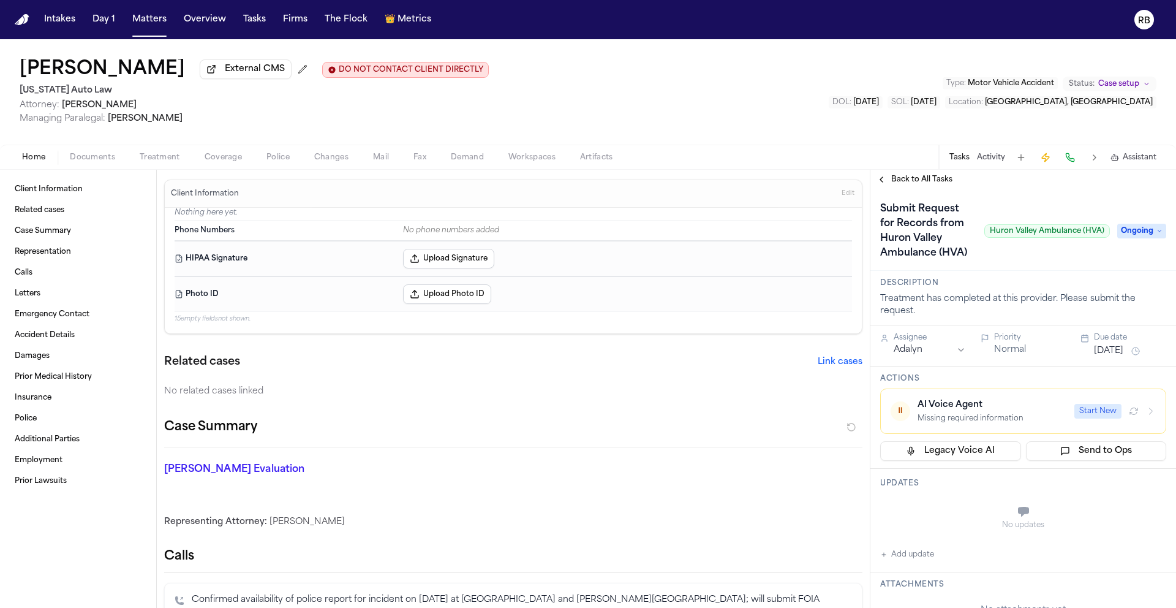
click at [926, 562] on button "Add update" at bounding box center [907, 554] width 54 height 15
paste textarea "**********"
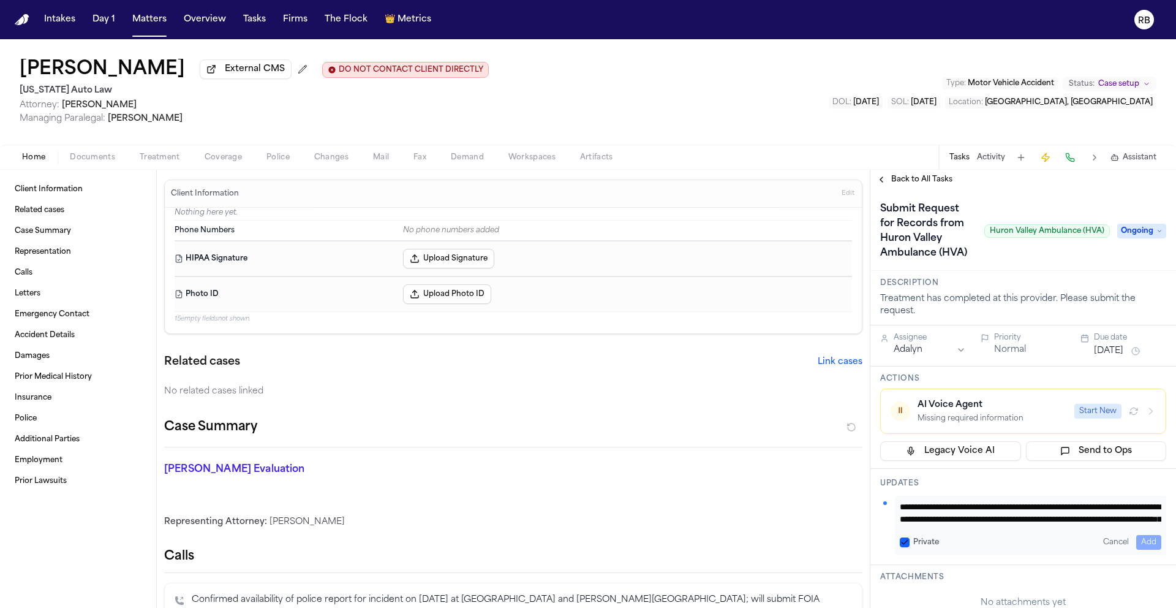
scroll to position [25, 0]
type textarea "**********"
click at [933, 366] on html "Intakes Day 1 Matters Overview Tasks Firms The Flock 👑 Metrics RB [PERSON_NAME]…" at bounding box center [588, 304] width 1176 height 608
click at [1129, 234] on span "Ongoing" at bounding box center [1141, 231] width 49 height 15
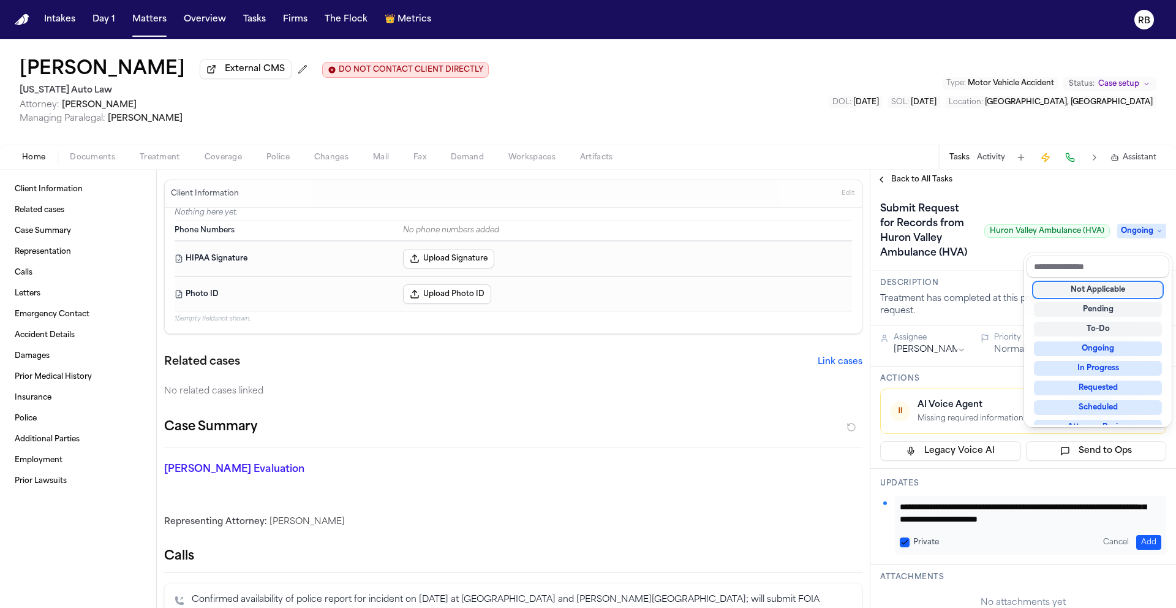
click at [1115, 288] on div "Not Applicable" at bounding box center [1098, 289] width 128 height 15
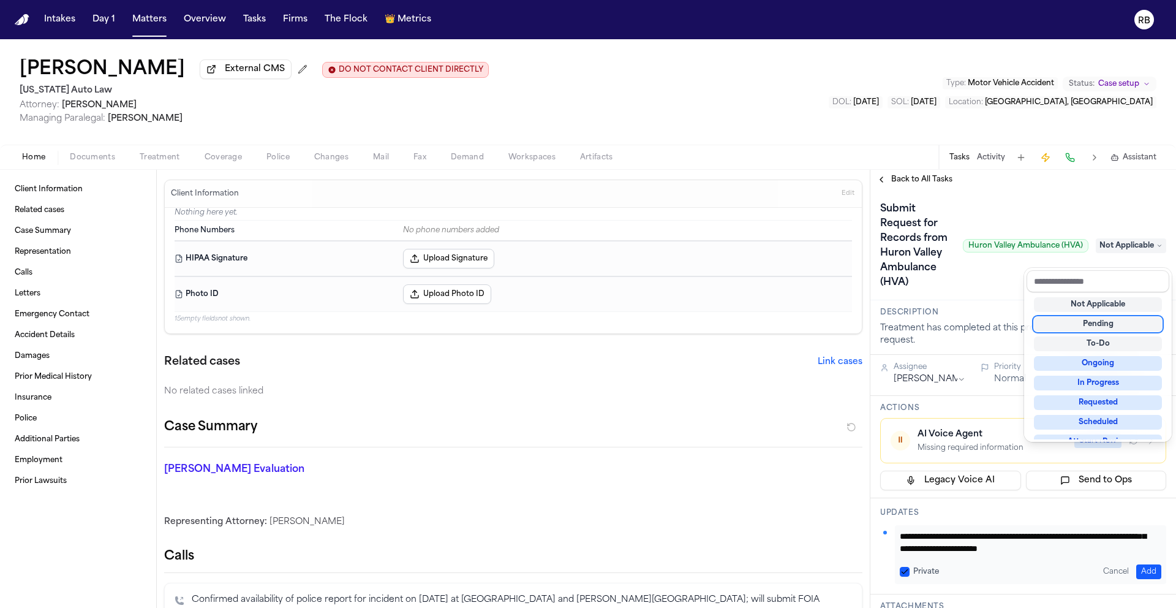
click at [758, 404] on div "Client Information Related cases Case Summary Representation Calls Letters Emer…" at bounding box center [588, 389] width 1176 height 438
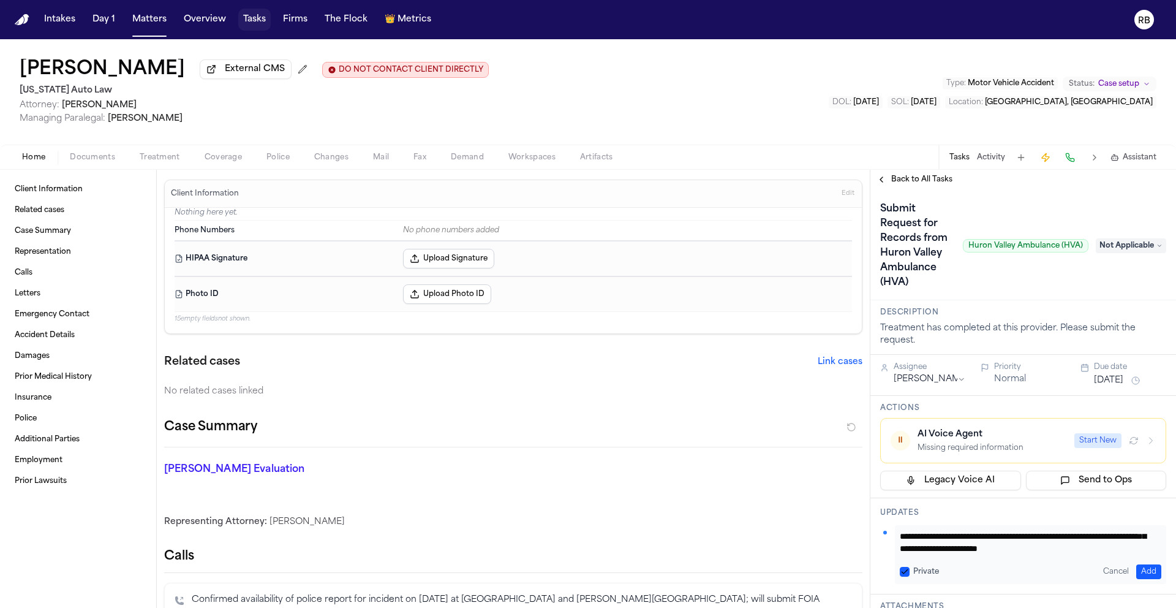
click at [257, 18] on button "Tasks" at bounding box center [254, 20] width 32 height 22
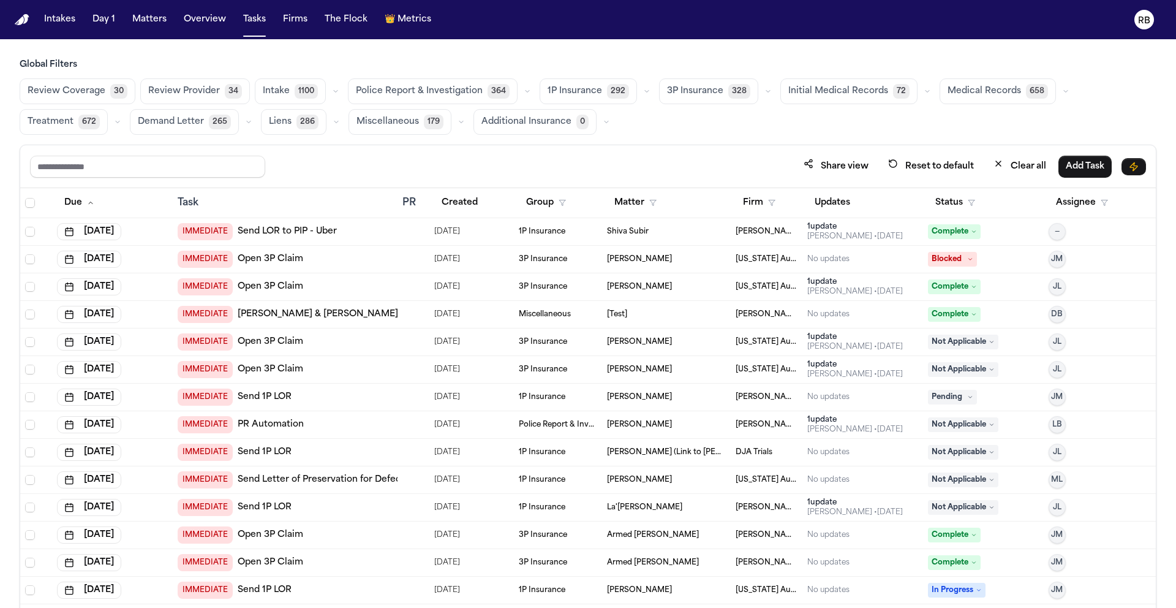
click at [979, 95] on span "Medical Records" at bounding box center [984, 91] width 73 height 12
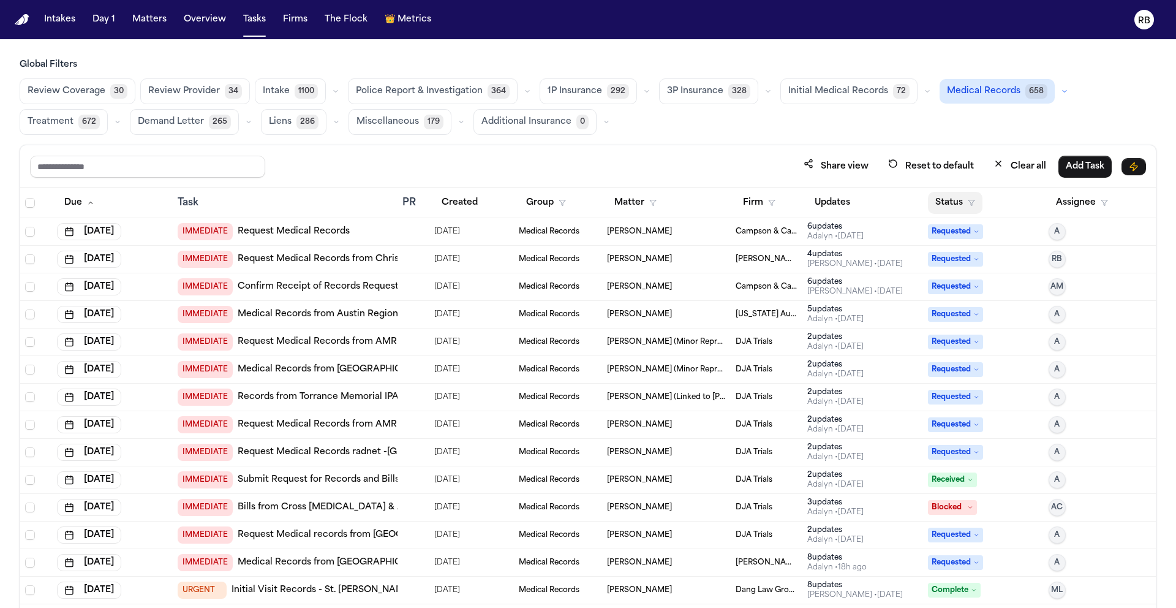
click at [941, 202] on button "Status" at bounding box center [955, 203] width 55 height 22
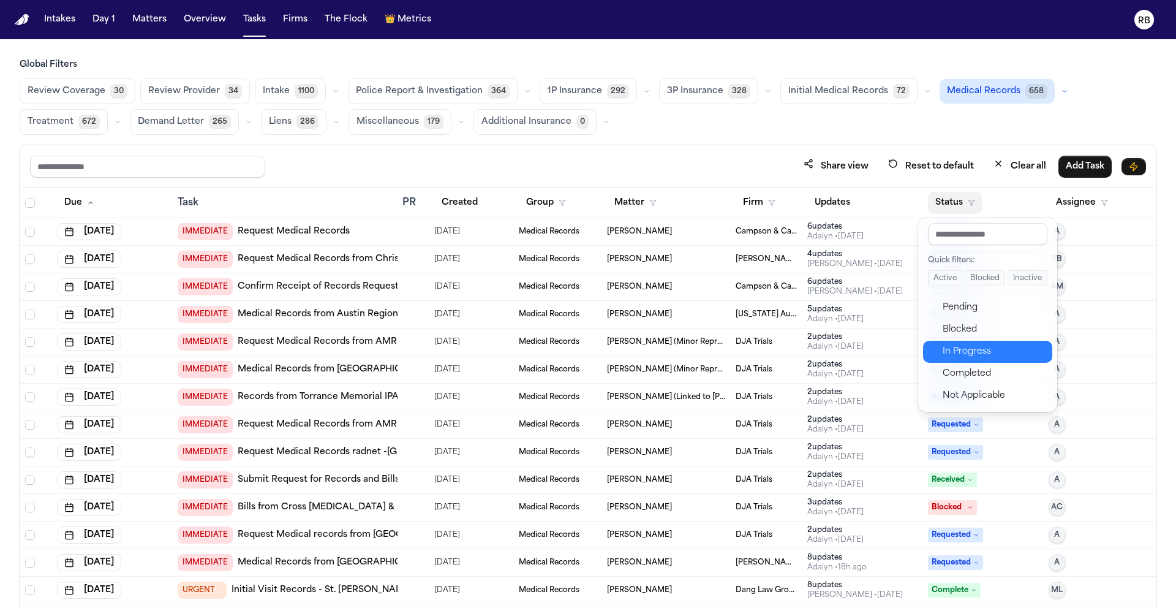
click at [976, 345] on div "In Progress" at bounding box center [994, 351] width 102 height 15
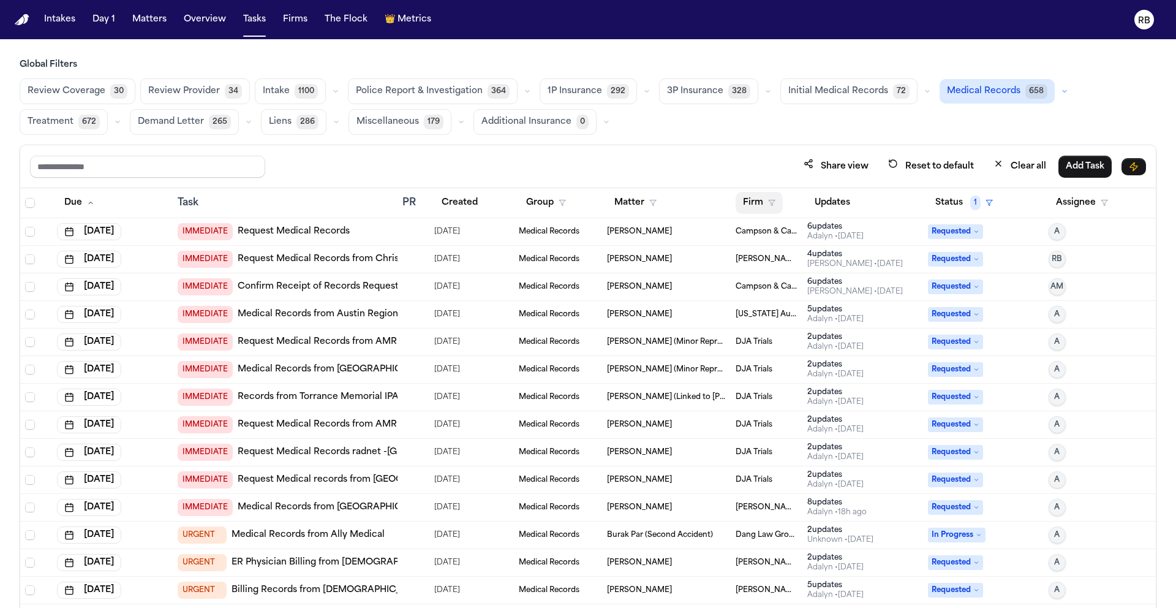
click at [753, 197] on button "Firm" at bounding box center [759, 203] width 47 height 22
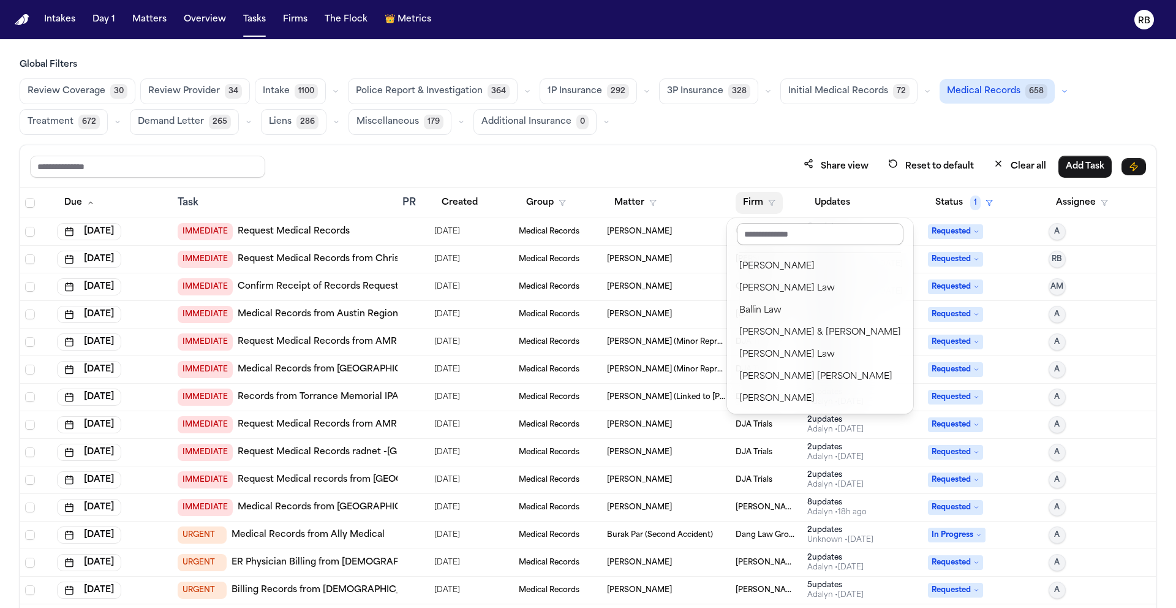
click at [780, 235] on input "text" at bounding box center [820, 234] width 167 height 22
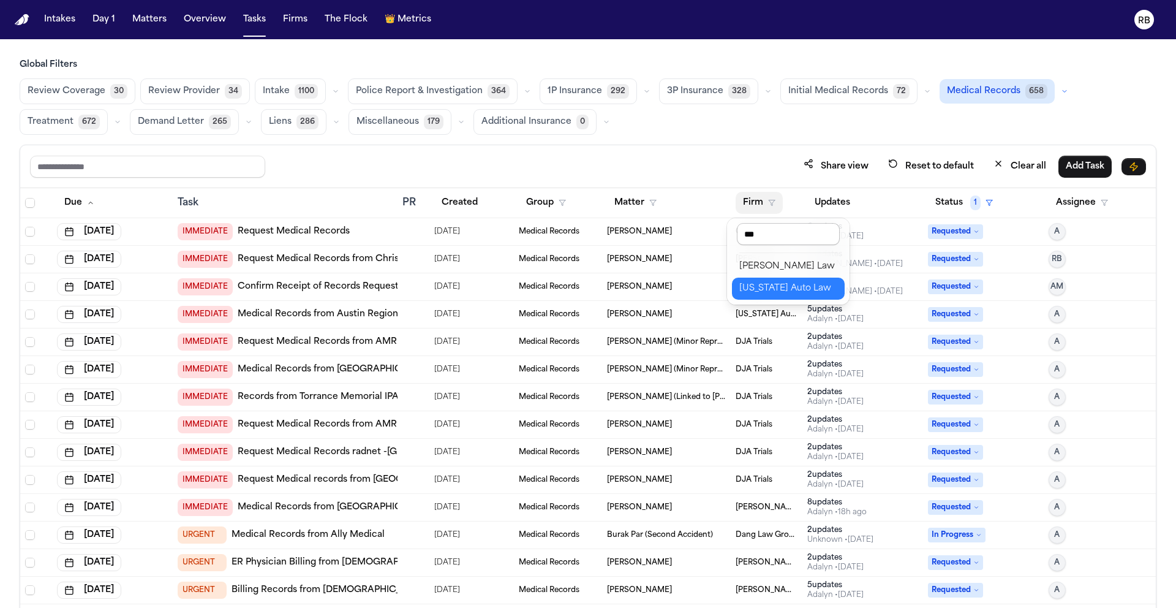
type input "****"
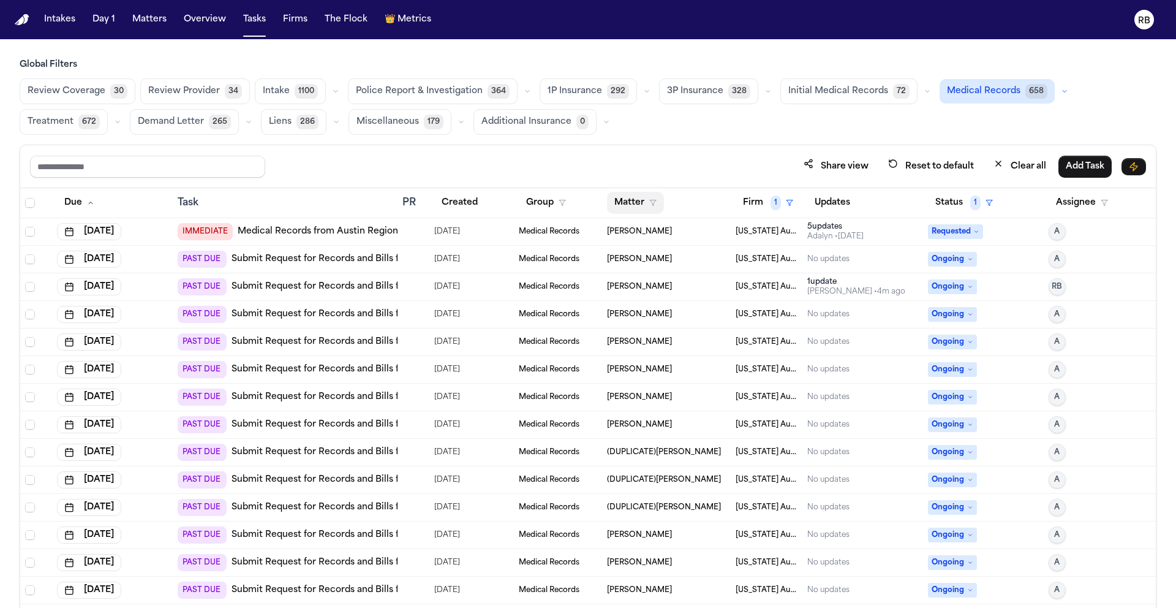
drag, startPoint x: 622, startPoint y: 203, endPoint x: 630, endPoint y: 205, distance: 8.1
click at [622, 203] on button "Matter" at bounding box center [635, 203] width 57 height 22
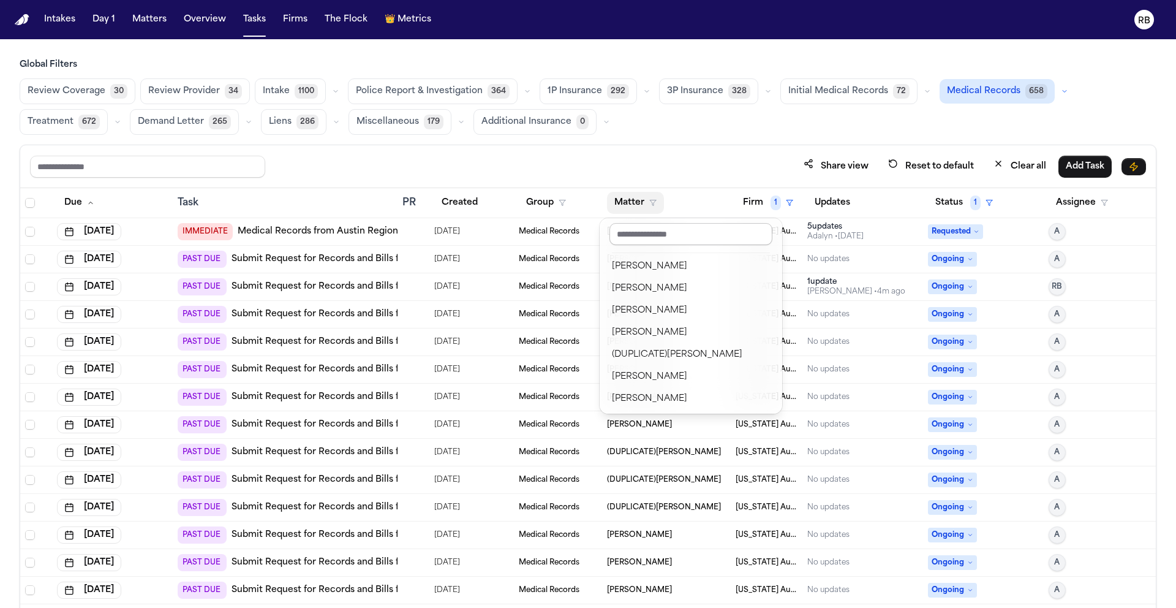
click at [657, 229] on input "text" at bounding box center [690, 234] width 163 height 22
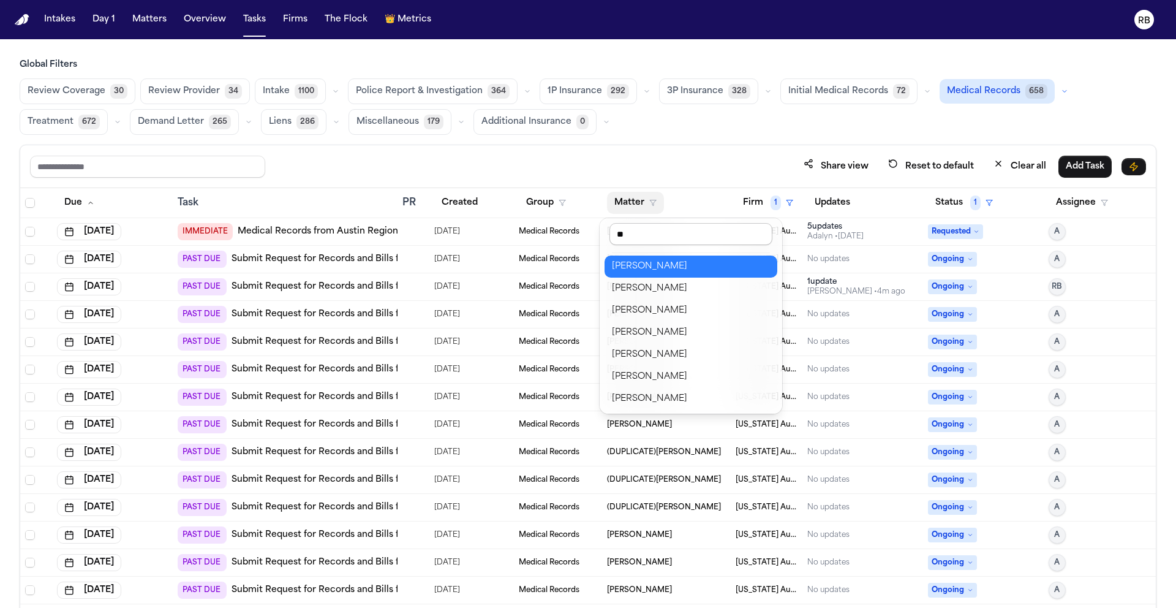
type input "***"
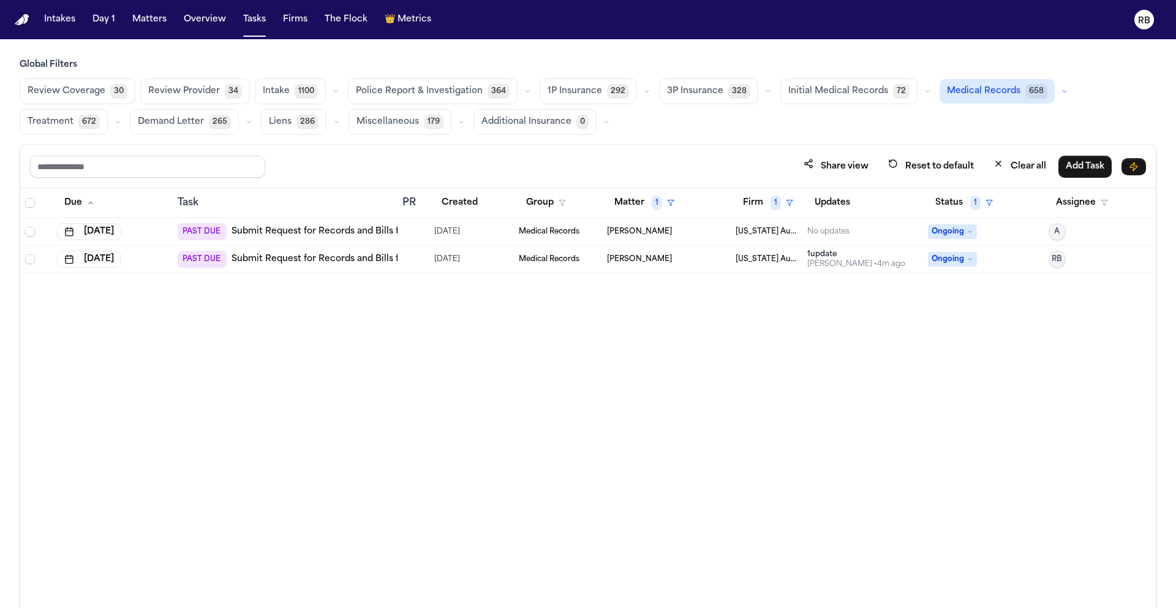
click at [441, 527] on div "Due Task PR Created Group Matter 1 Firm 1 Updates Status 1 Assignee [DATE] PAST…" at bounding box center [588, 424] width 1136 height 473
click at [412, 260] on div at bounding box center [413, 259] width 22 height 10
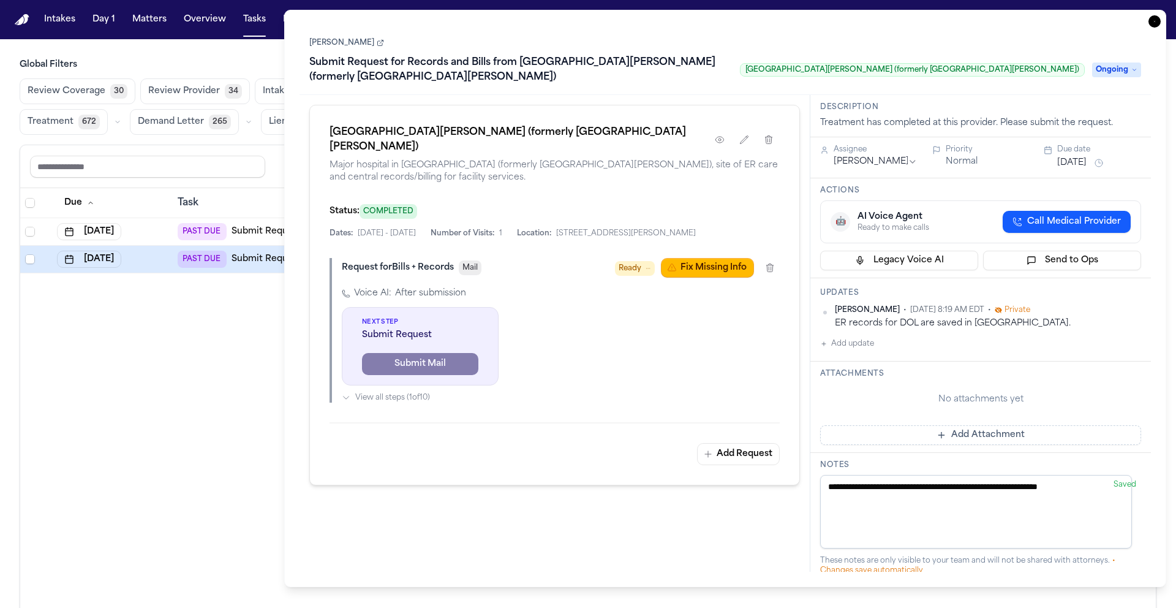
click at [1153, 19] on icon "button" at bounding box center [1154, 21] width 12 height 12
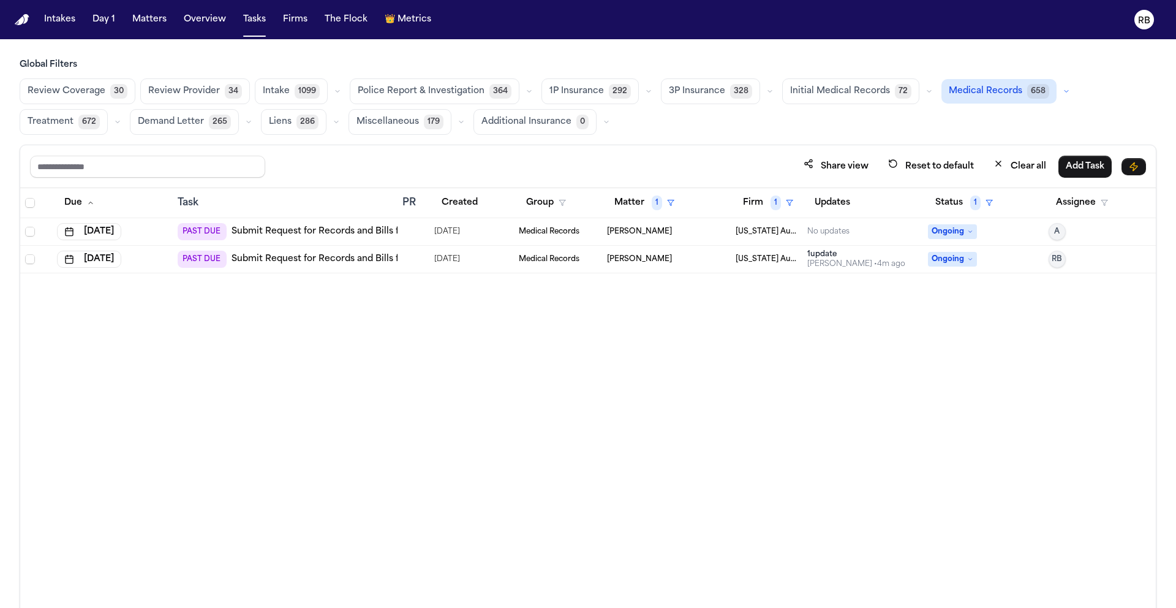
click at [413, 230] on div at bounding box center [413, 232] width 22 height 10
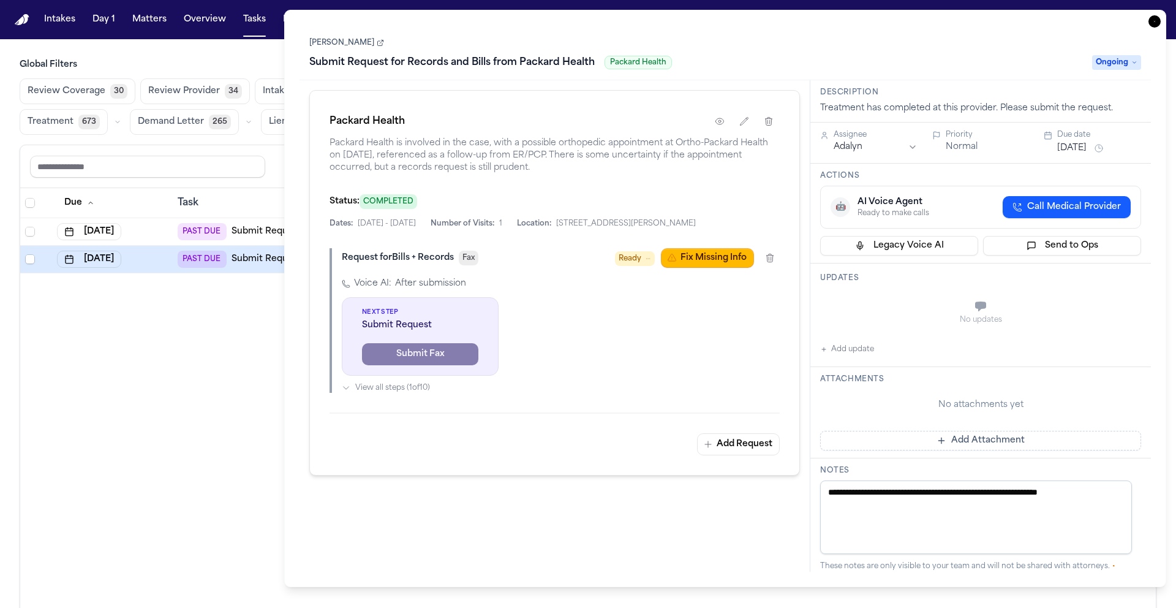
click at [1157, 23] on icon "button" at bounding box center [1154, 21] width 12 height 12
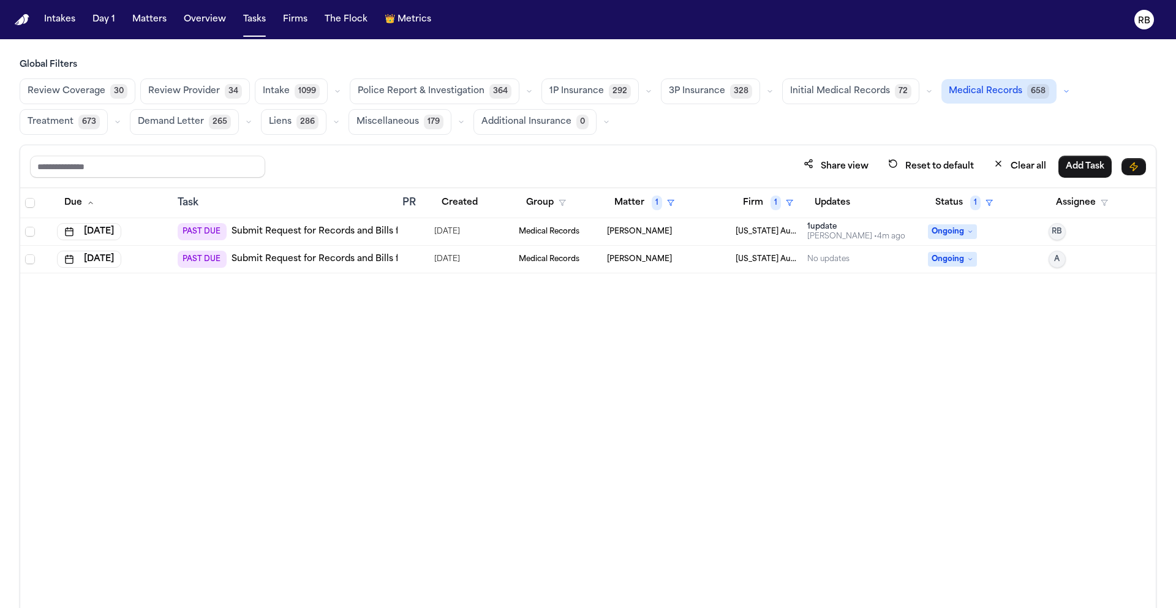
click at [669, 398] on div "Due Task PR Created Group Matter 1 Firm 1 Updates Status 1 Assignee [DATE] PAST…" at bounding box center [588, 424] width 1136 height 473
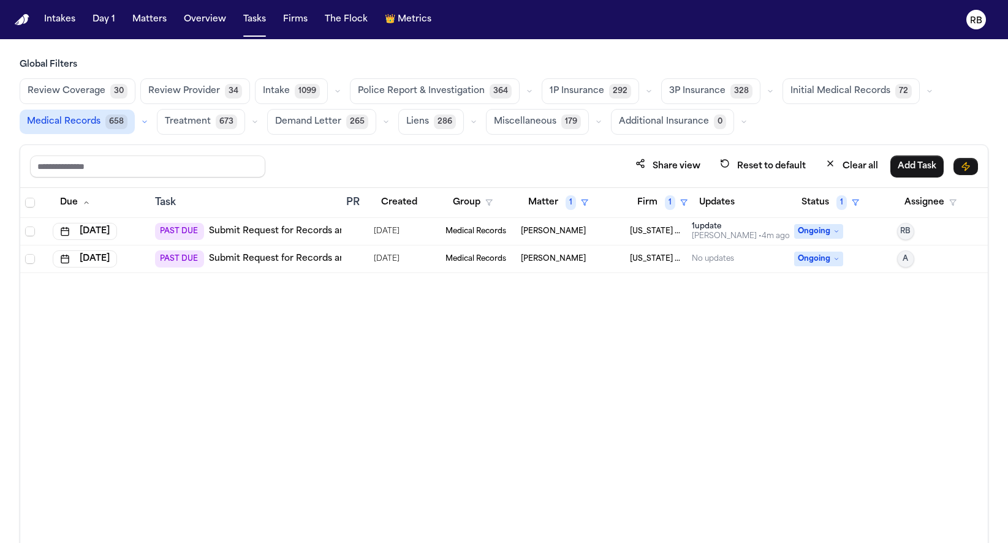
click at [356, 233] on div at bounding box center [355, 232] width 18 height 10
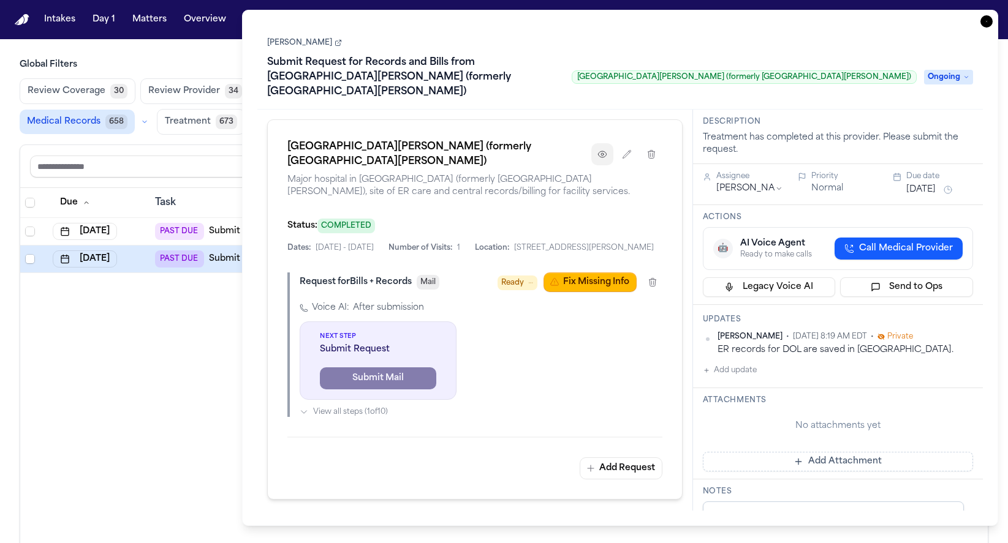
click at [598, 151] on icon "button" at bounding box center [602, 154] width 8 height 6
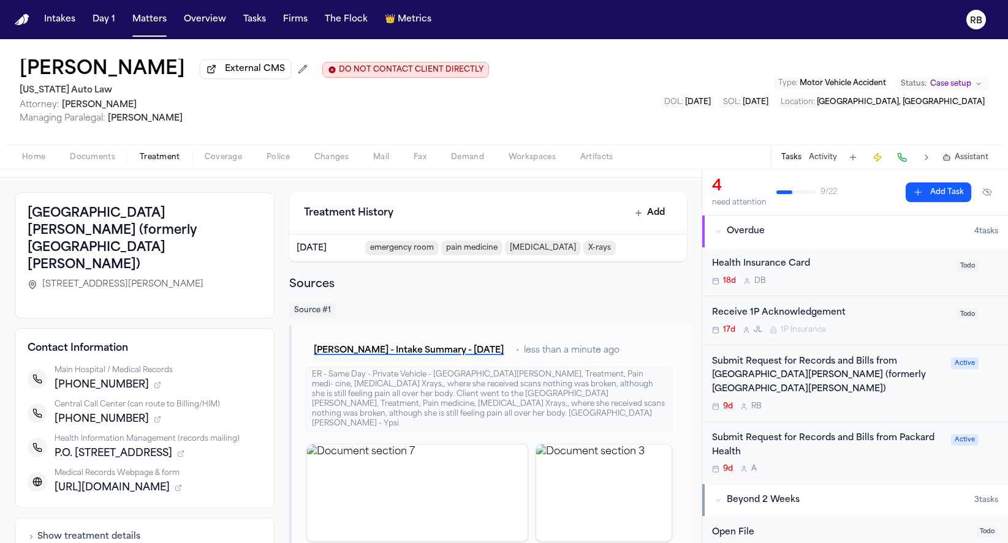
click at [104, 162] on span "Documents" at bounding box center [92, 158] width 45 height 10
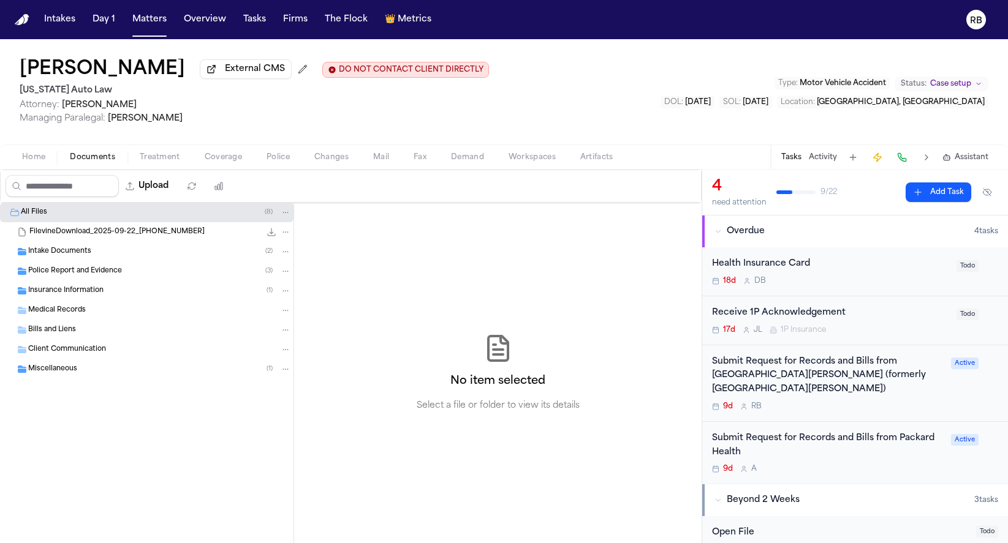
click at [91, 309] on div "Medical Records" at bounding box center [159, 310] width 263 height 11
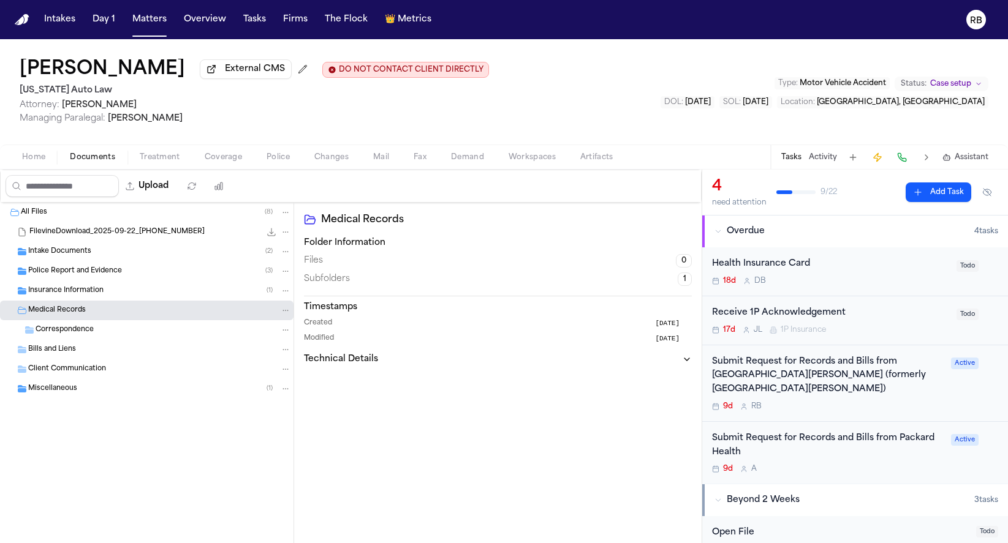
click at [59, 336] on span "Correspondence" at bounding box center [65, 330] width 58 height 10
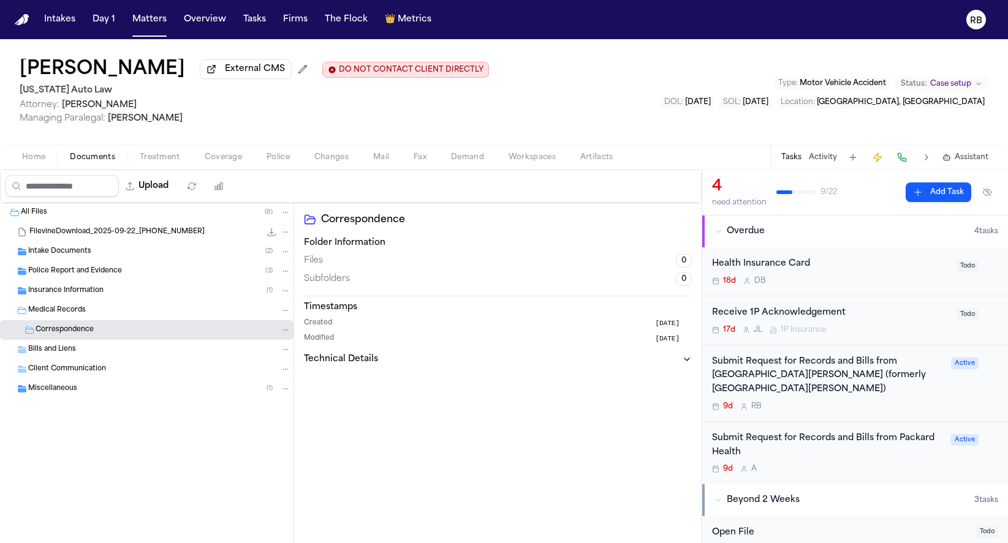
click at [70, 355] on span "Bills and Liens" at bounding box center [52, 350] width 48 height 10
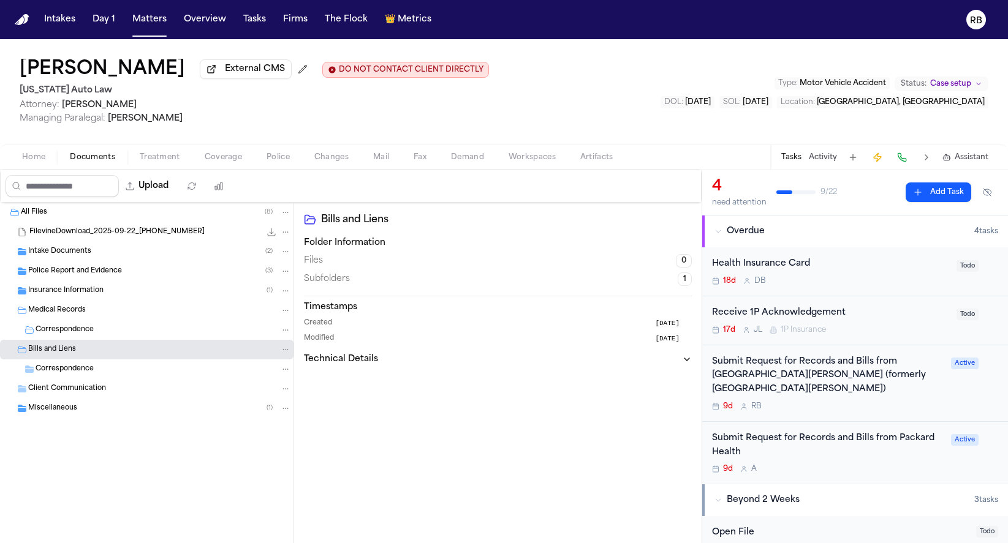
click at [92, 367] on span "Correspondence" at bounding box center [65, 369] width 58 height 10
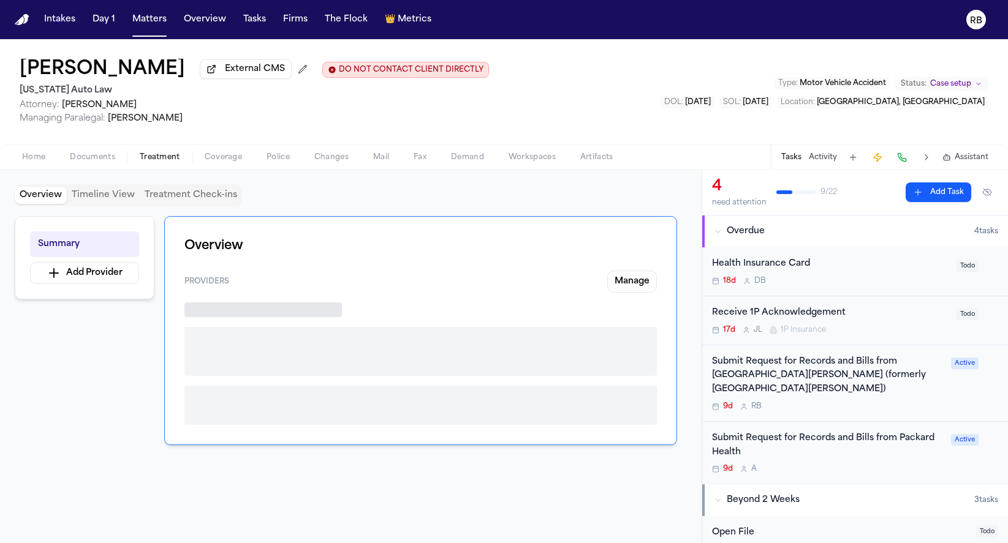
click at [173, 154] on span "Treatment" at bounding box center [160, 158] width 40 height 10
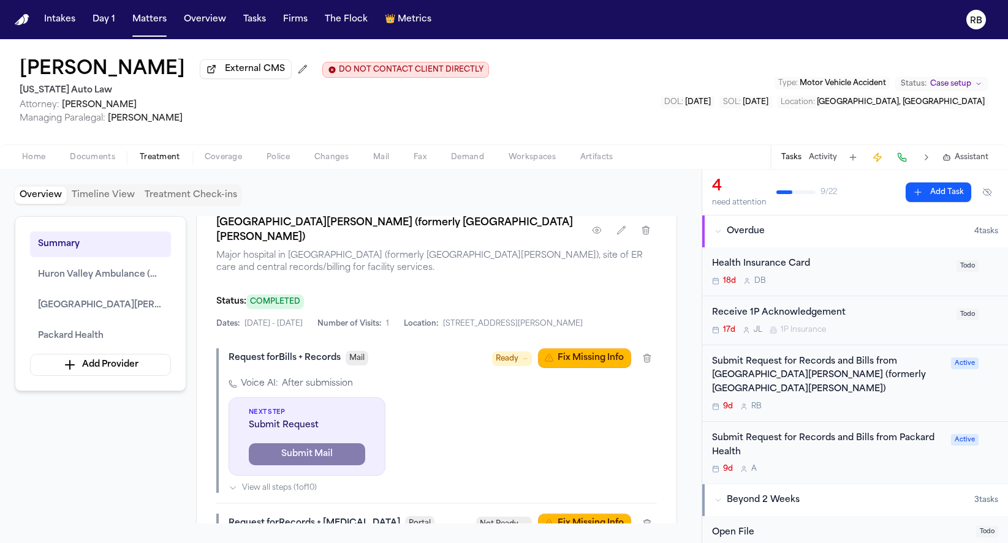
scroll to position [1176, 0]
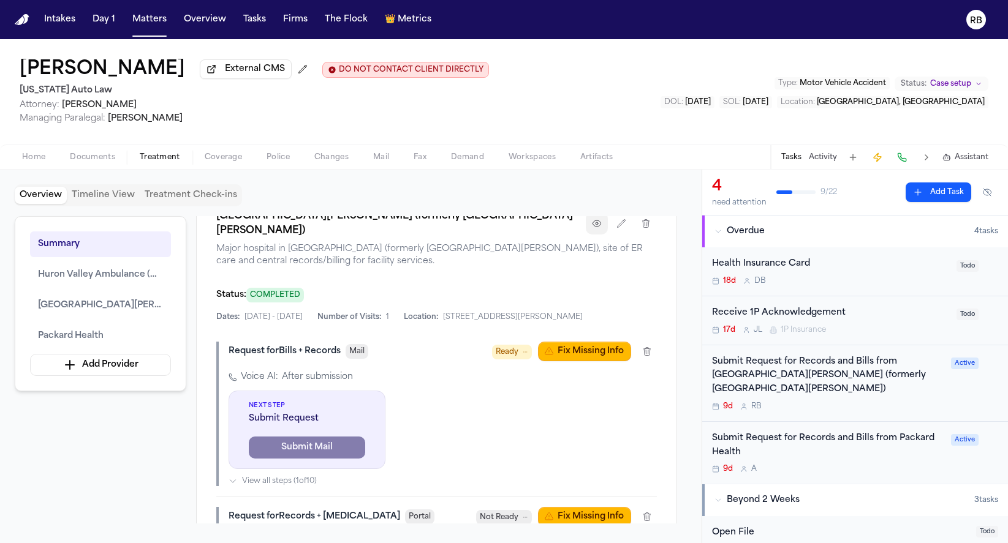
click at [603, 235] on button "button" at bounding box center [597, 224] width 22 height 22
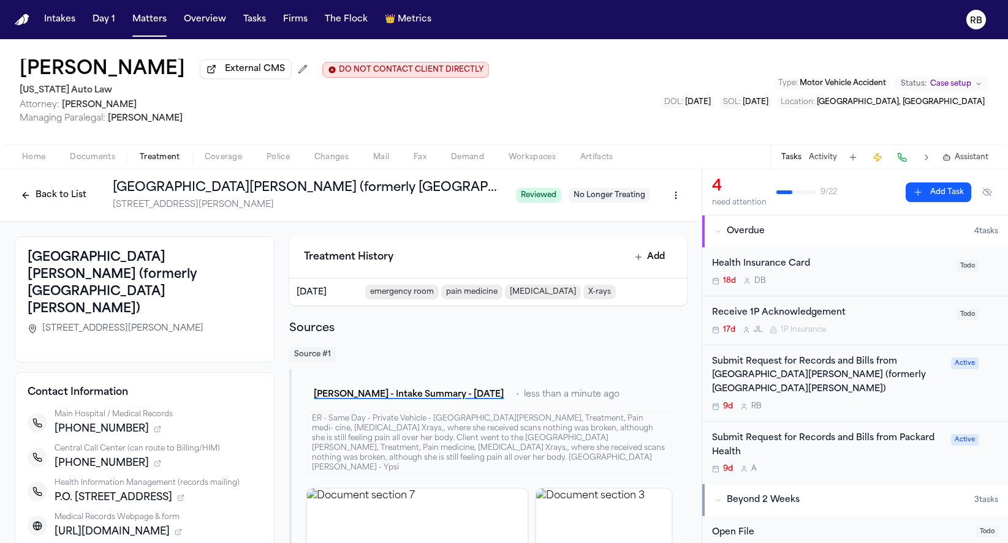
click at [915, 408] on div "9d R B" at bounding box center [828, 407] width 232 height 10
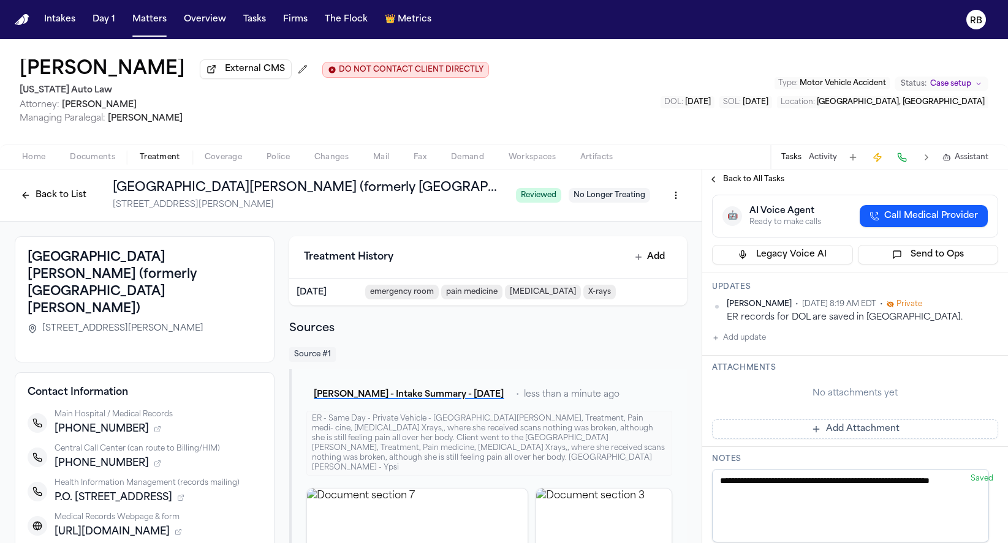
scroll to position [241, 0]
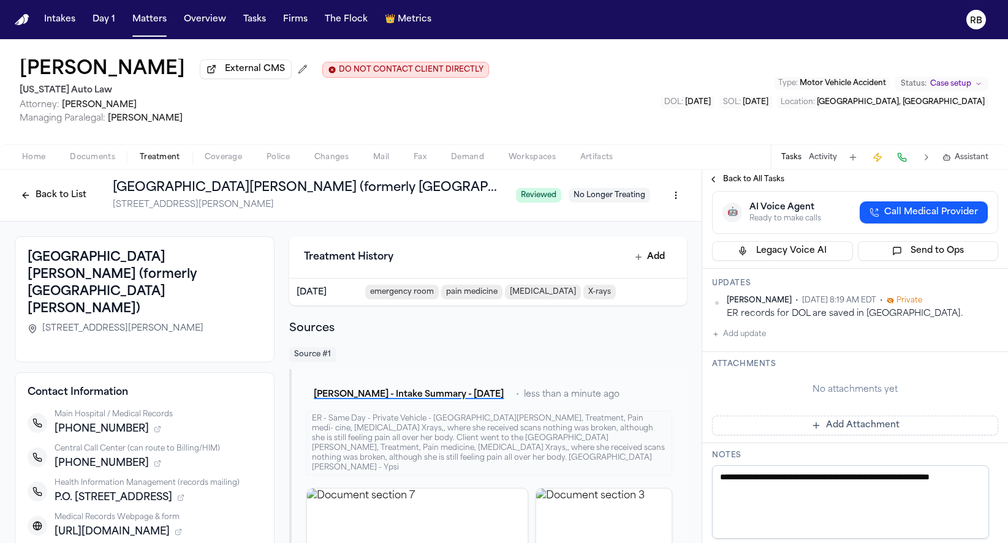
drag, startPoint x: 393, startPoint y: 200, endPoint x: 420, endPoint y: 194, distance: 27.6
click at [396, 198] on div "Trinity Health Ann Arbor Hospital (formerly St. Joseph Mercy Hospital) 5301 McA…" at bounding box center [309, 195] width 393 height 32
click at [431, 190] on h1 "Trinity Health Ann Arbor Hospital (formerly St. Joseph Mercy Hospital)" at bounding box center [309, 187] width 393 height 17
click at [460, 190] on h1 "Trinity Health Ann Arbor Hospital (formerly St. Joseph Mercy Hospital)" at bounding box center [309, 187] width 393 height 17
click at [80, 196] on button "Back to List" at bounding box center [54, 196] width 78 height 20
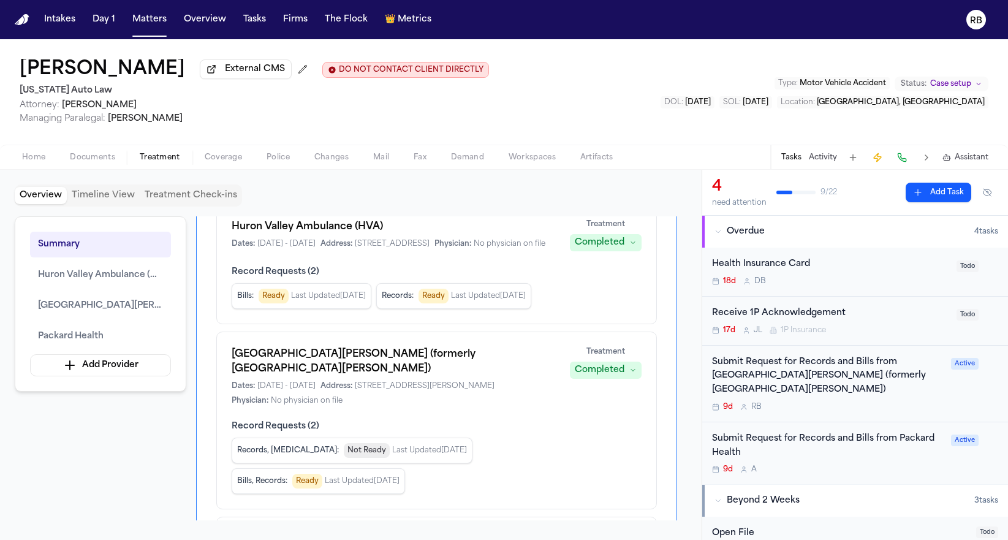
scroll to position [99, 0]
click at [892, 407] on div "9d R B" at bounding box center [828, 407] width 232 height 10
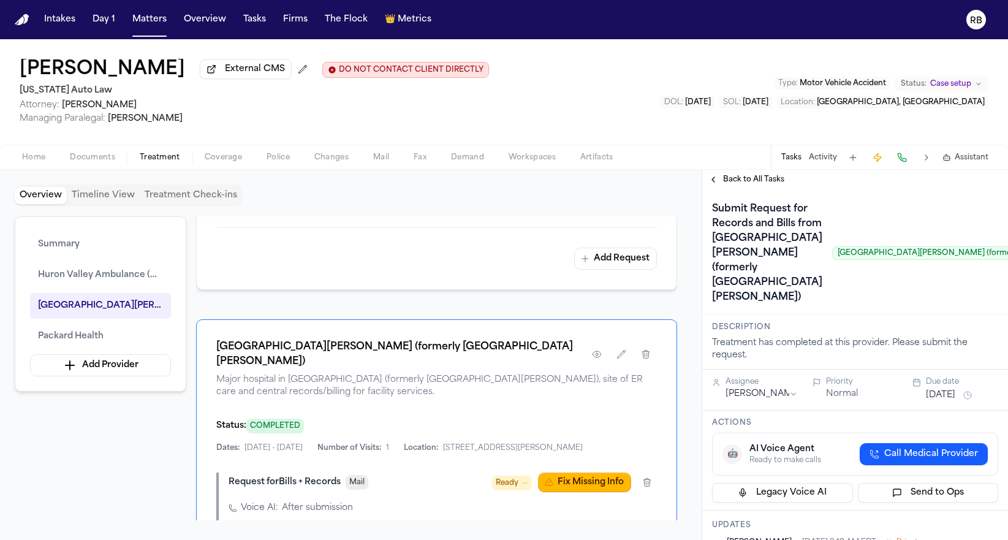
scroll to position [1050, 0]
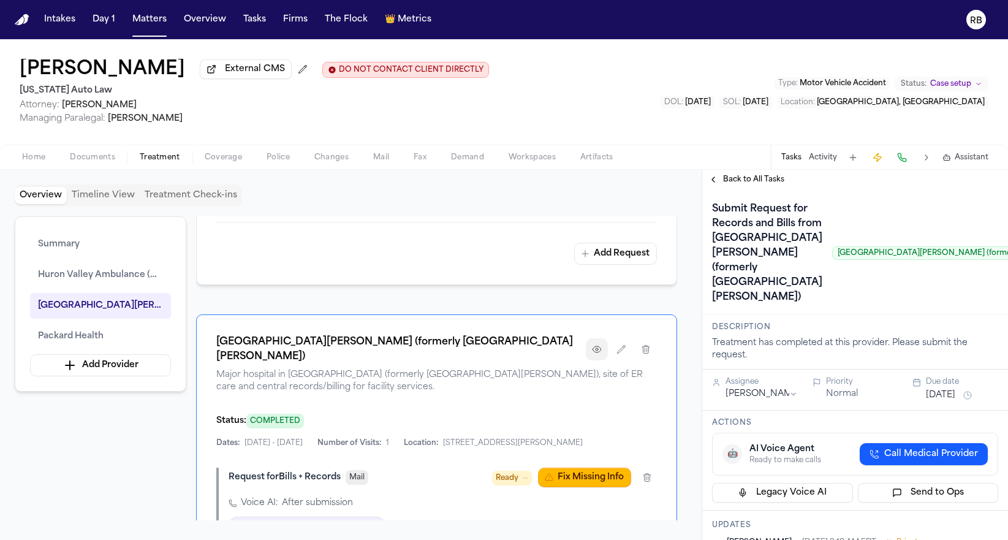
click at [597, 352] on icon "button" at bounding box center [596, 349] width 8 height 6
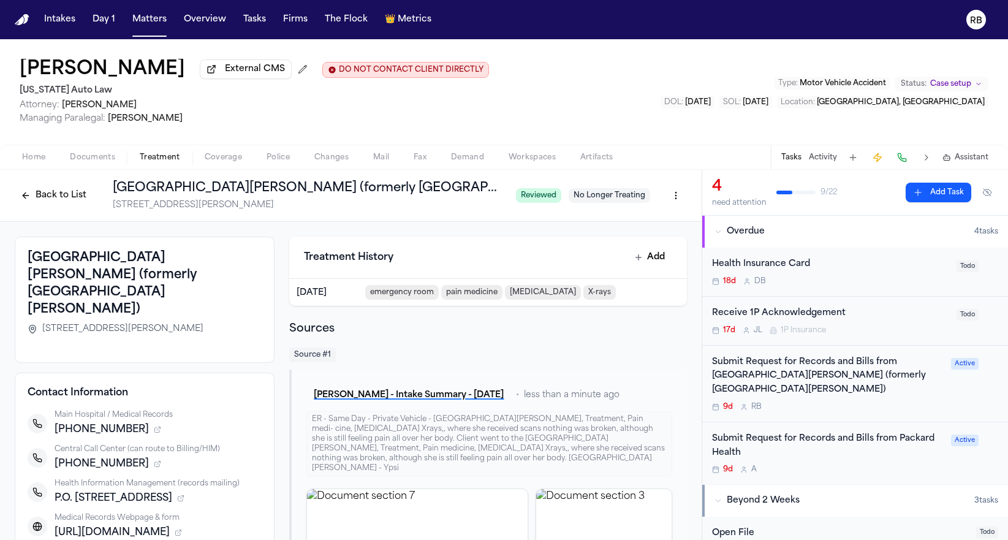
click at [895, 393] on div "Submit Request for Records and Bills from Trinity Health Ann Arbor Hospital (fo…" at bounding box center [828, 376] width 232 height 42
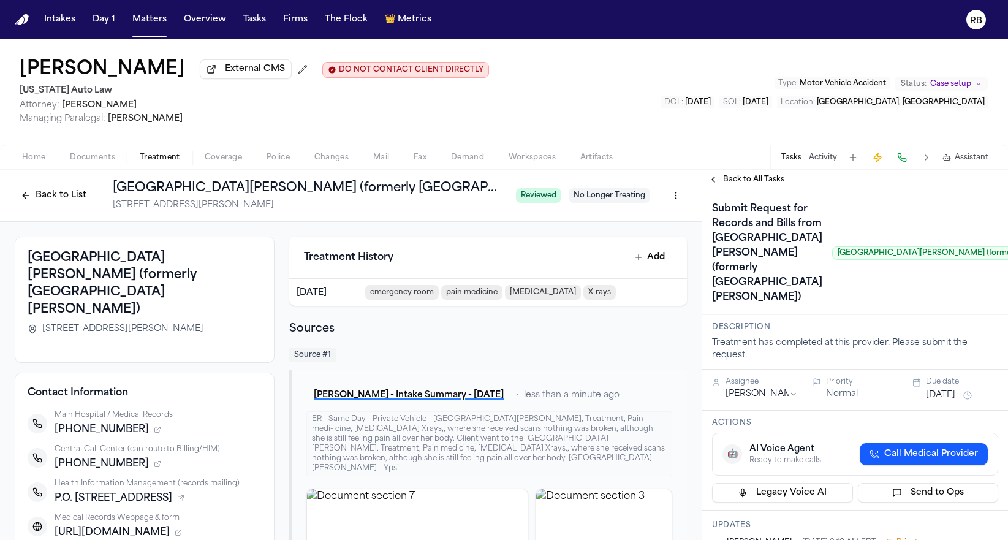
click at [731, 249] on h1 "Submit Request for Records and Bills from Trinity Health Ann Arbor Hospital (fo…" at bounding box center [767, 253] width 120 height 108
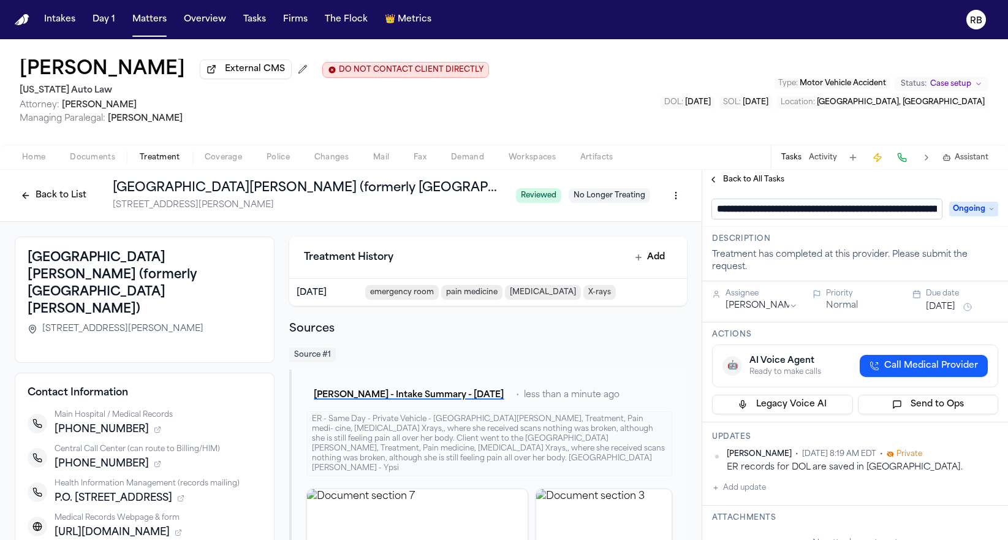
scroll to position [0, 342]
click at [752, 208] on input "**********" at bounding box center [822, 209] width 220 height 20
drag, startPoint x: 754, startPoint y: 214, endPoint x: 617, endPoint y: 215, distance: 137.2
click at [617, 215] on div "**********" at bounding box center [504, 355] width 1008 height 370
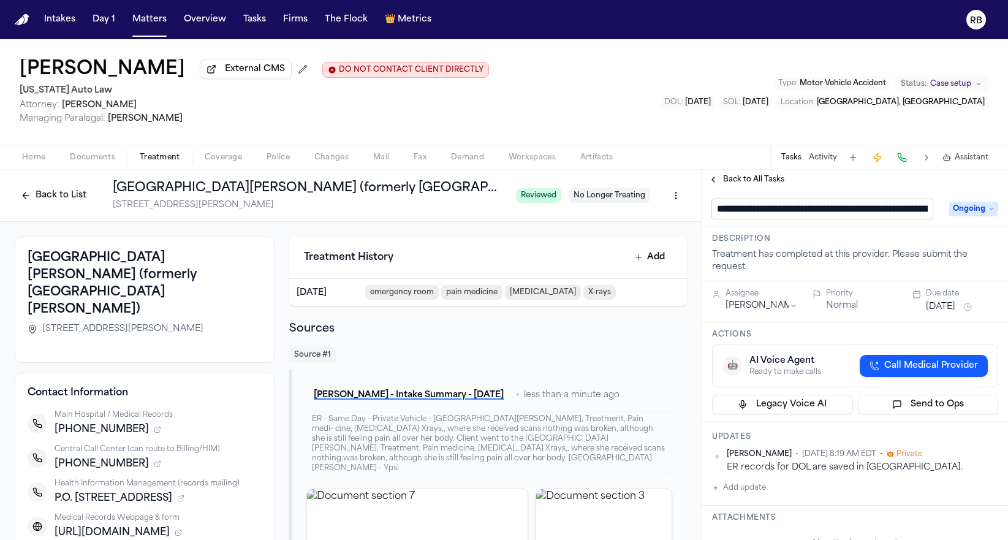
type input "**********"
click at [967, 211] on div "**********" at bounding box center [855, 209] width 286 height 20
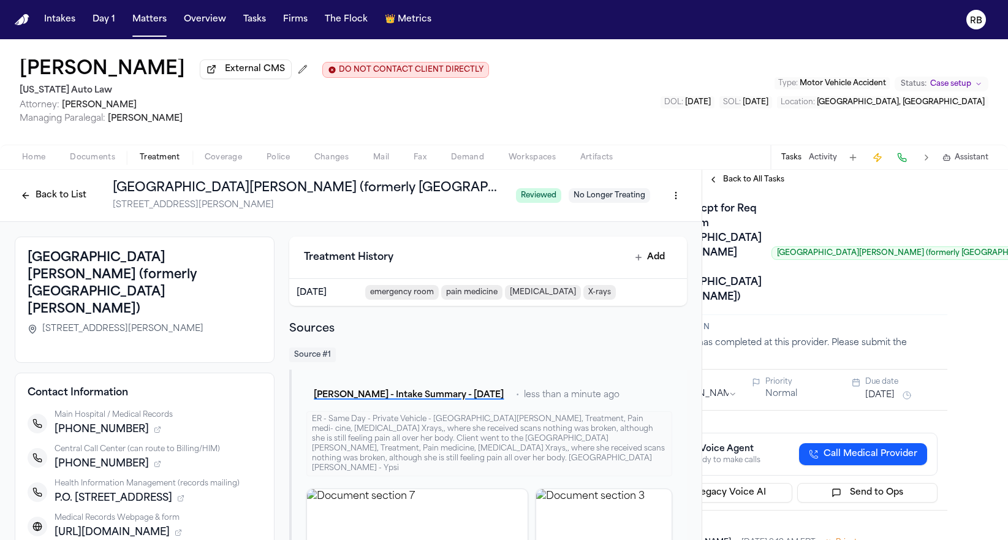
scroll to position [0, 91]
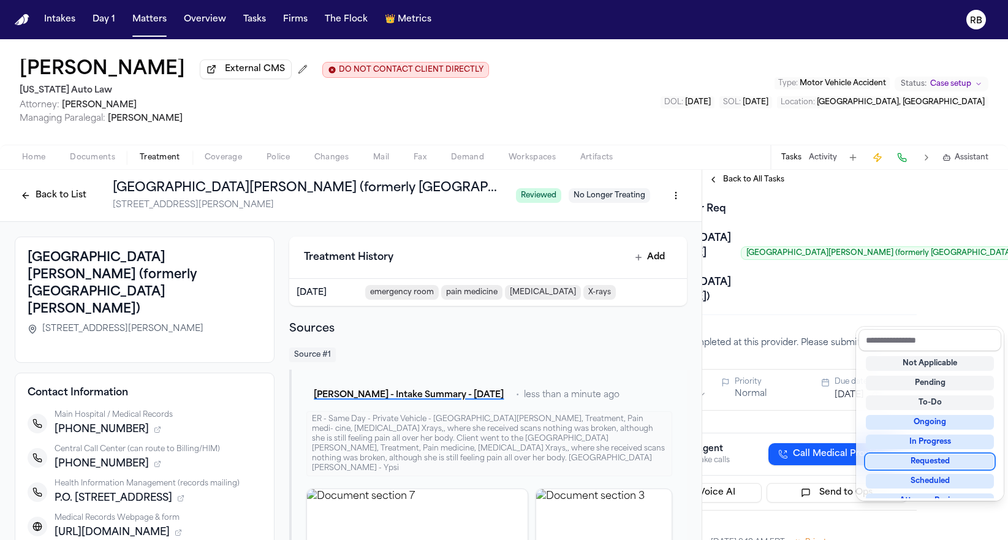
click at [960, 458] on div "Requested" at bounding box center [929, 461] width 128 height 15
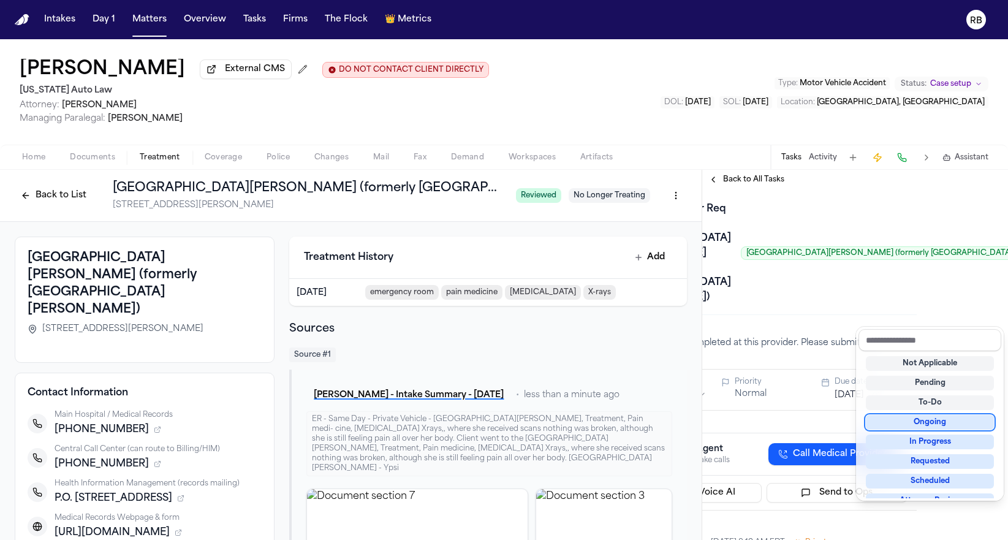
click at [821, 307] on div "Confirm Rcpt for Req of Bills from Trinity Health Ann Arbor Hospital (formerly …" at bounding box center [763, 253] width 286 height 108
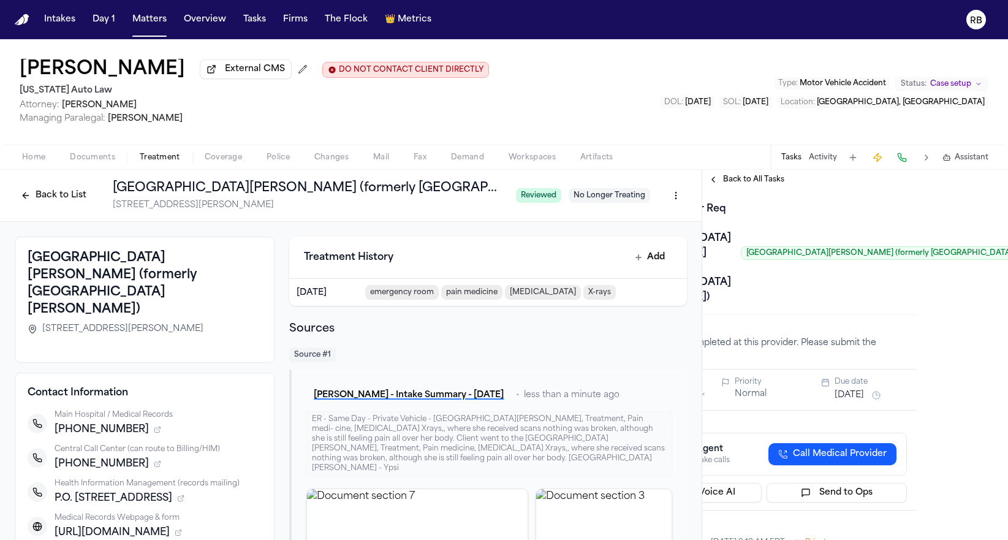
scroll to position [0, 0]
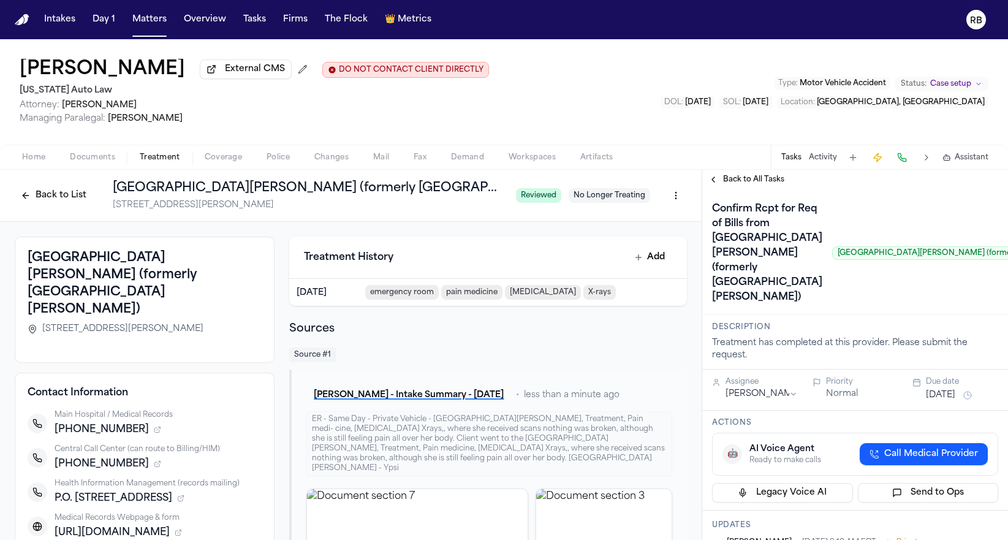
click at [773, 514] on html "Intakes Day 1 Matters Overview Tasks Firms The Flock 👑 Metrics RB Malisha Jones…" at bounding box center [504, 270] width 1008 height 540
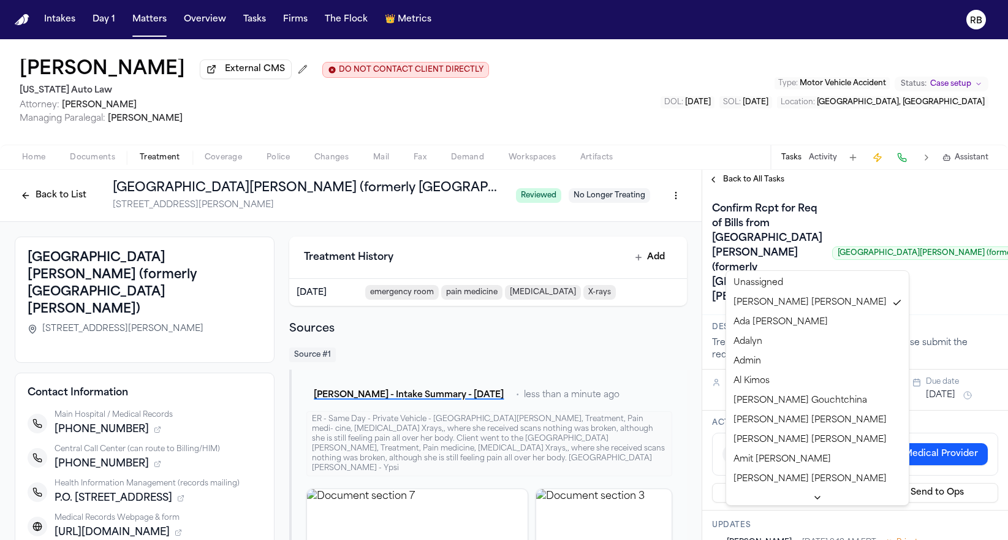
click at [773, 514] on html "Intakes Day 1 Matters Overview Tasks Firms The Flock 👑 Metrics RB Malisha Jones…" at bounding box center [504, 270] width 1008 height 540
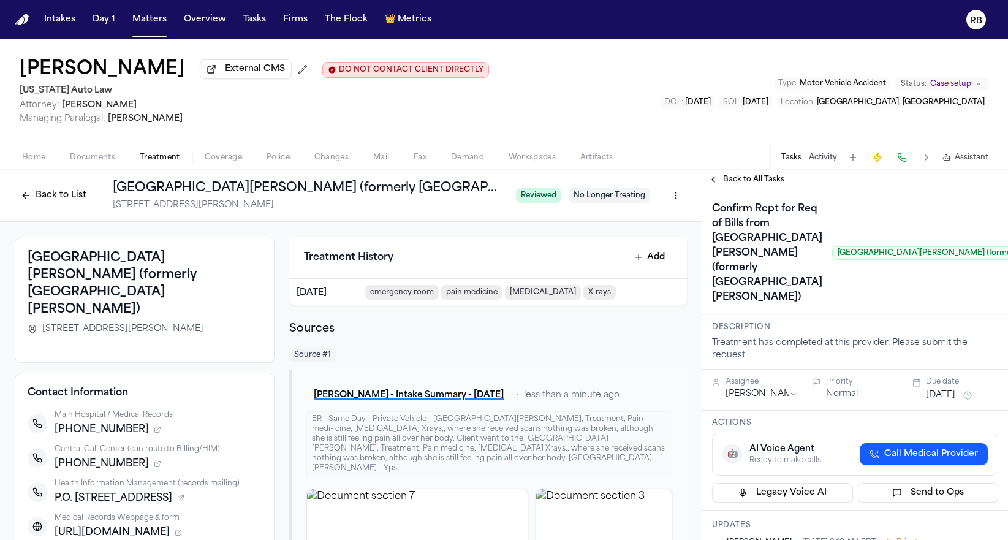
click at [952, 401] on button "Sep 24, 2025" at bounding box center [939, 395] width 29 height 12
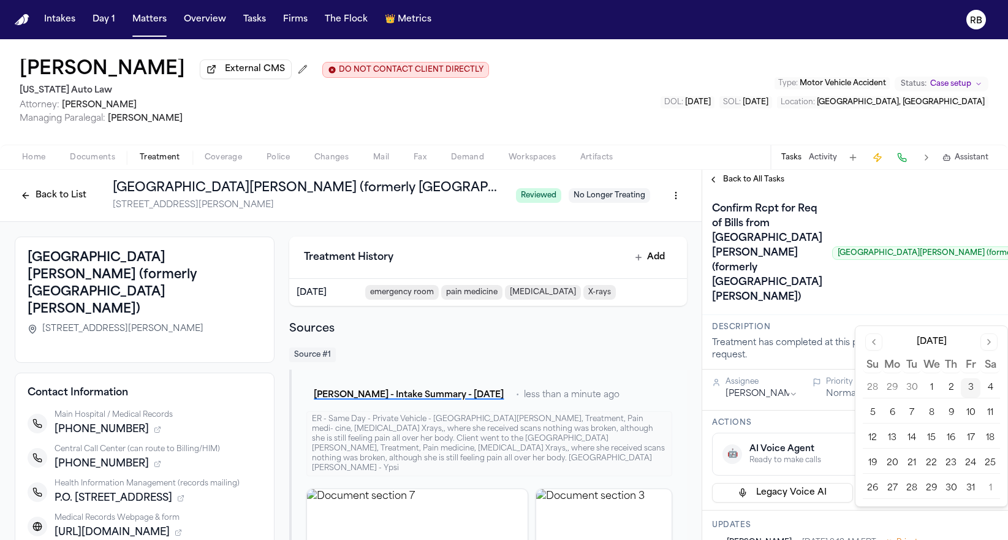
click at [969, 409] on button "10" at bounding box center [970, 413] width 20 height 20
click at [816, 307] on div "Confirm Rcpt for Req of Bills from Trinity Health Ann Arbor Hospital (formerly …" at bounding box center [944, 253] width 465 height 108
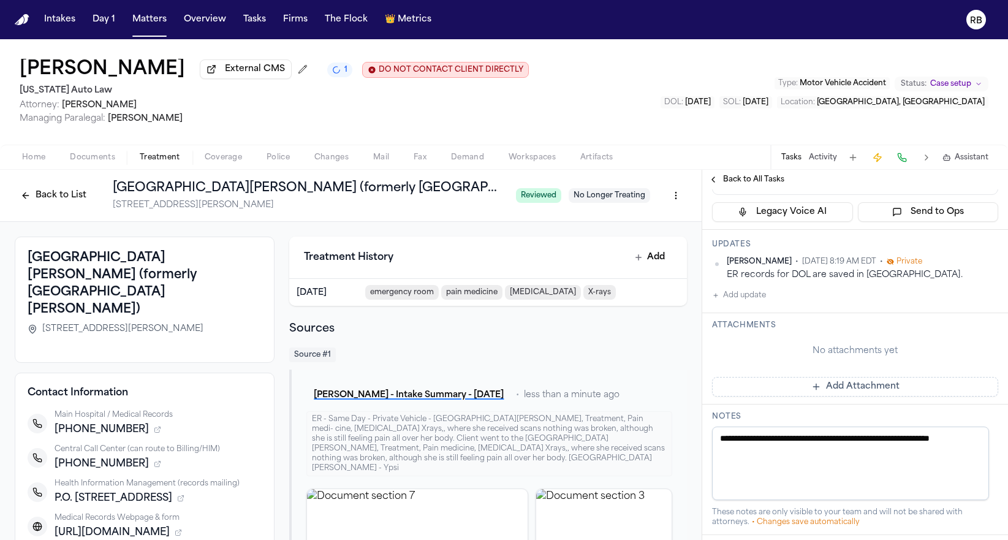
scroll to position [229, 0]
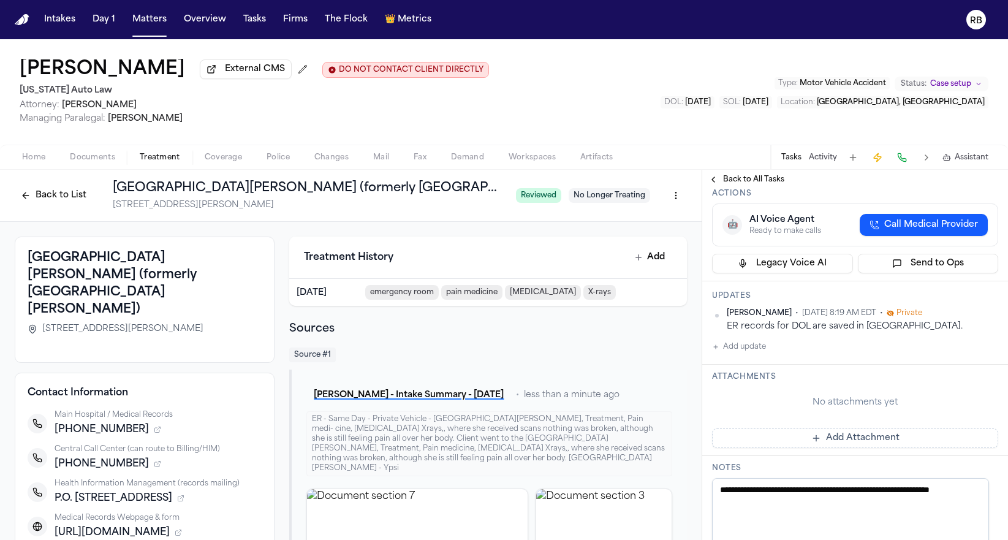
click at [758, 354] on button "Add update" at bounding box center [739, 346] width 54 height 15
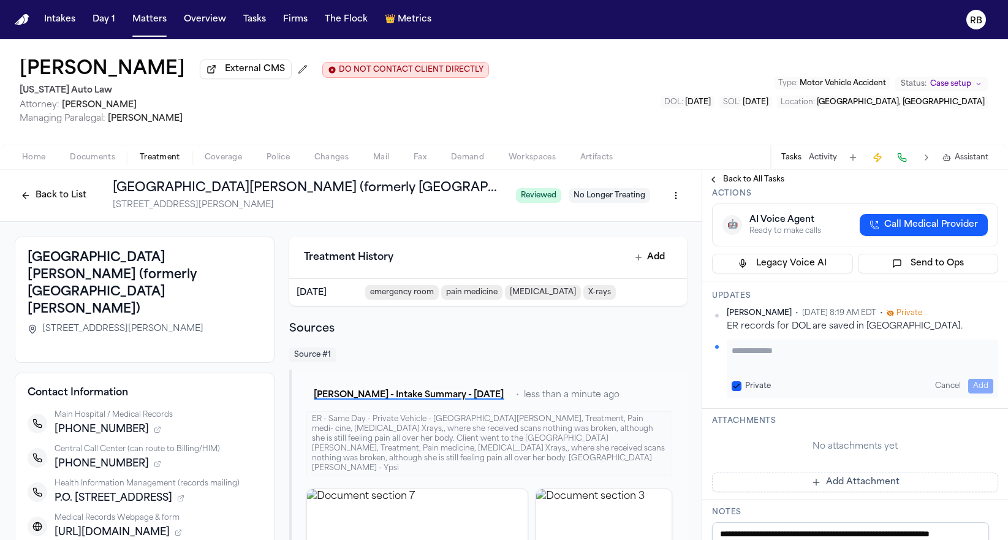
click at [784, 398] on div "Private Cancel Add" at bounding box center [861, 368] width 271 height 59
click at [782, 369] on textarea "Add your update" at bounding box center [862, 356] width 262 height 24
type textarea "*"
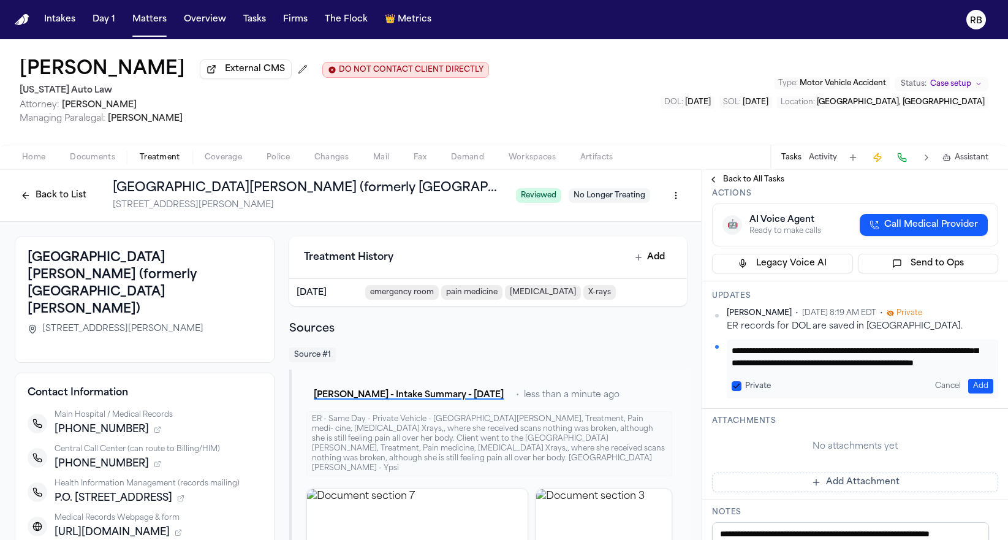
scroll to position [37, 0]
type textarea "**********"
click at [979, 393] on button "Add" at bounding box center [980, 386] width 25 height 15
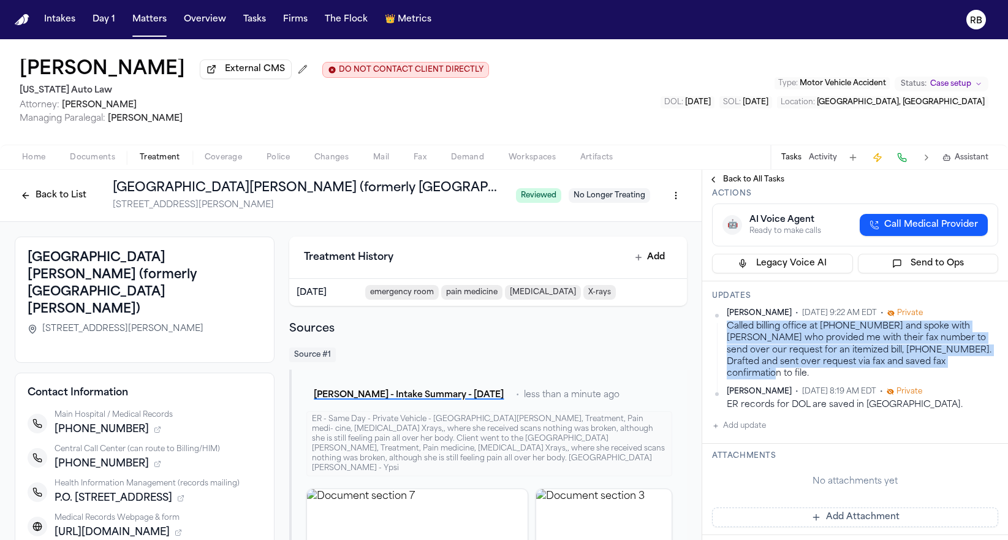
drag, startPoint x: 969, startPoint y: 480, endPoint x: 727, endPoint y: 449, distance: 243.9
click at [727, 379] on div "Called billing office at 844-237-3627 and spoke with Latasha who provided me wi…" at bounding box center [861, 349] width 271 height 59
copy div "Called billing office at 844-237-3627 and spoke with Latasha who provided me wi…"
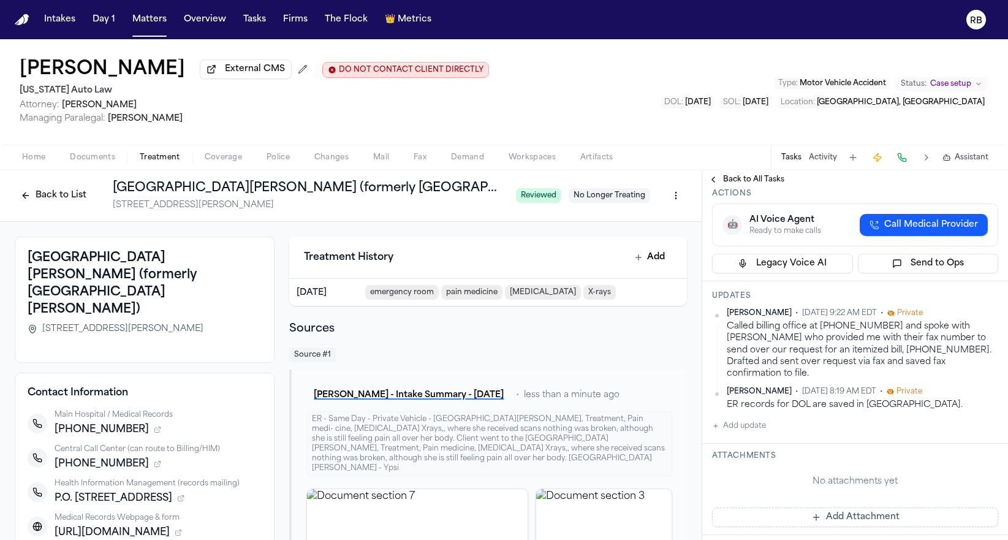
click at [910, 78] on div "Confirm Rcpt for Req of Bills from Trinity Health Ann Arbor Hospital (formerly …" at bounding box center [944, 24] width 465 height 108
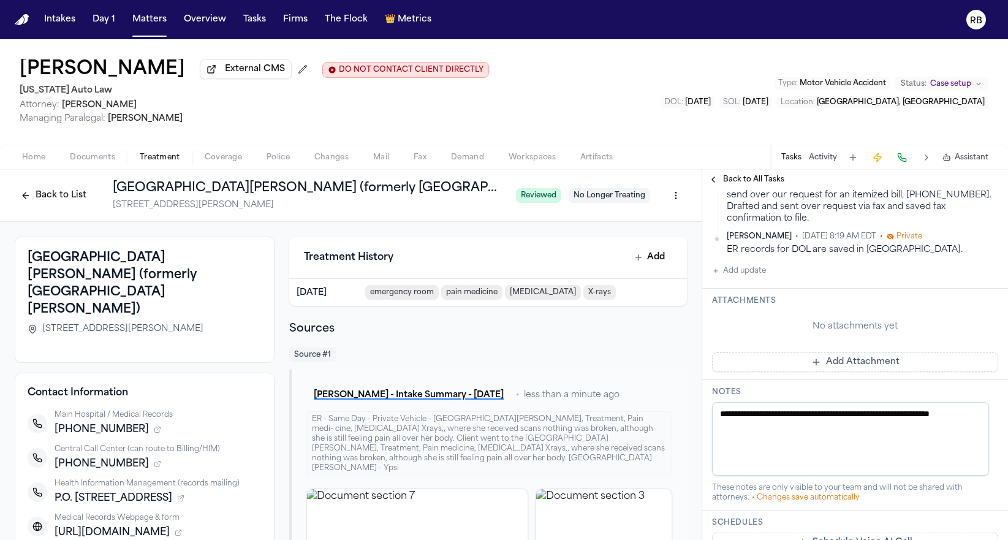
scroll to position [397, 0]
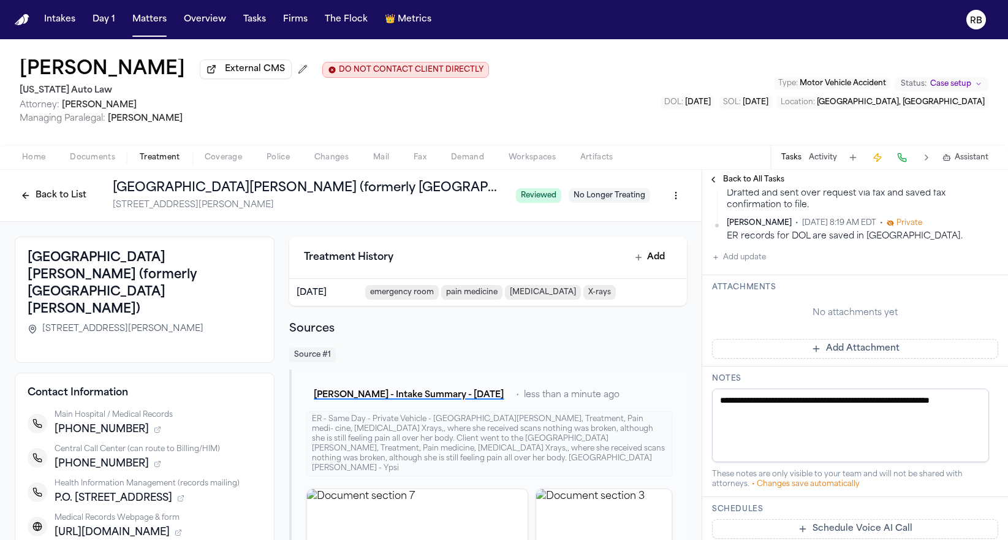
click at [865, 358] on button "Add Attachment" at bounding box center [855, 349] width 286 height 20
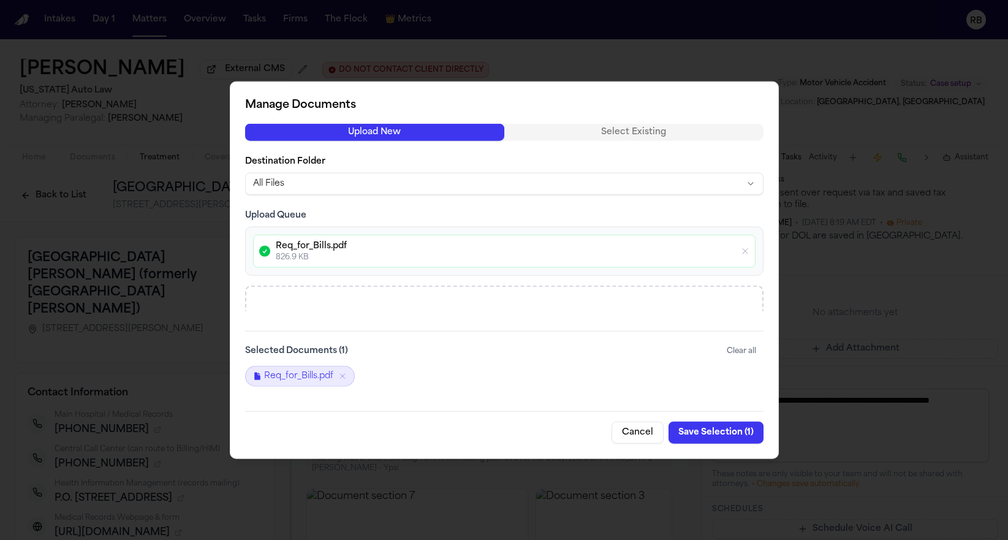
click at [706, 434] on button "Save Selection ( 1 )" at bounding box center [715, 432] width 95 height 22
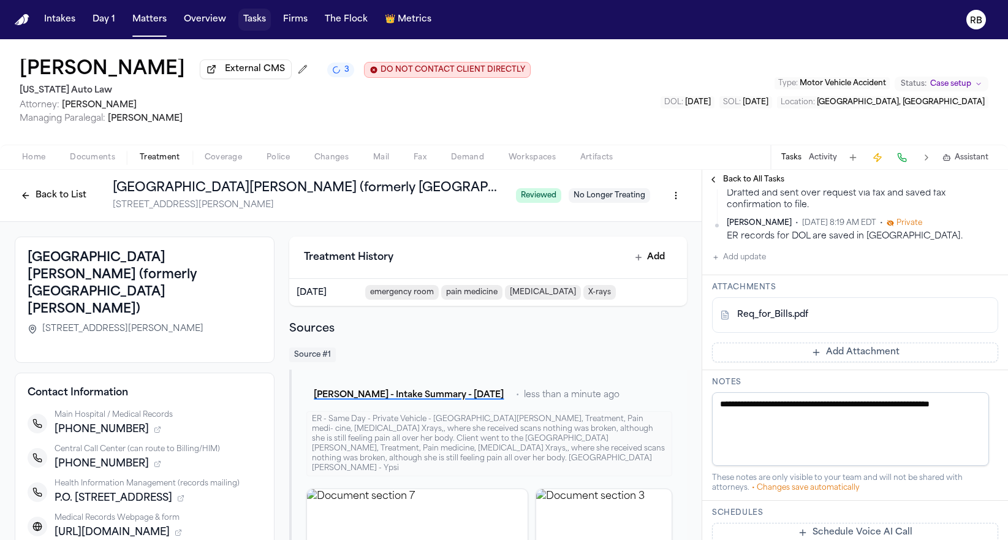
click at [257, 22] on button "Tasks" at bounding box center [254, 20] width 32 height 22
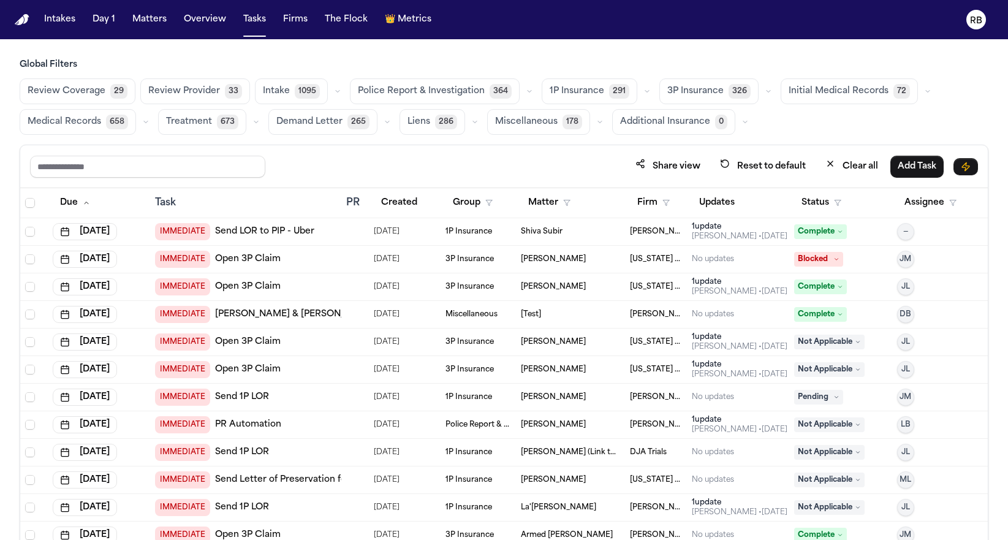
click at [72, 124] on span "Medical Records" at bounding box center [64, 122] width 73 height 12
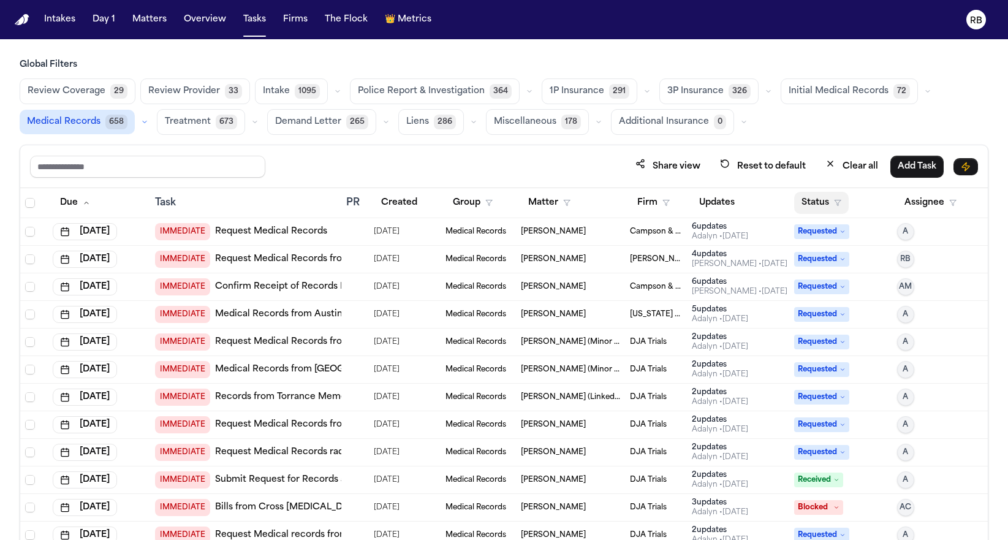
click at [804, 205] on button "Status" at bounding box center [821, 203] width 55 height 22
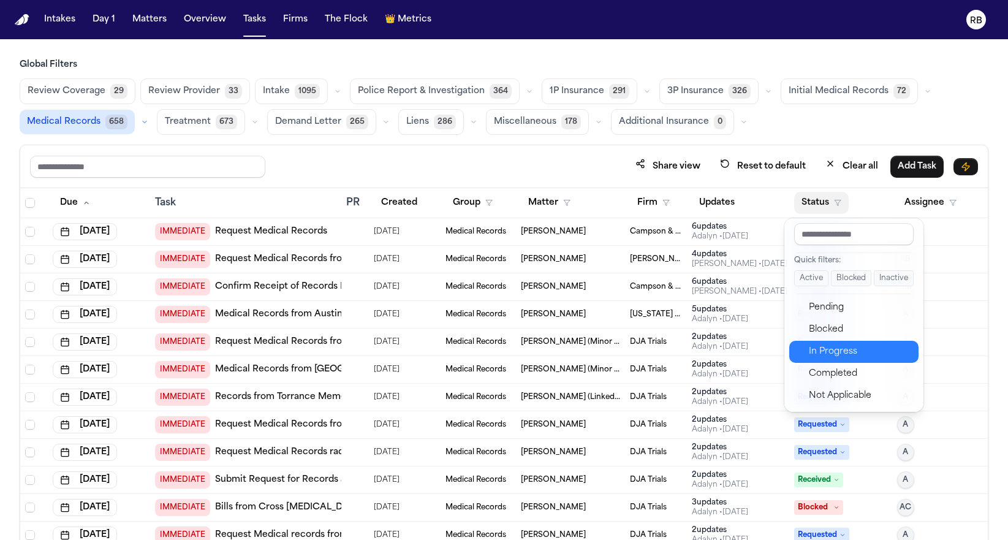
click at [860, 353] on div "In Progress" at bounding box center [859, 351] width 102 height 15
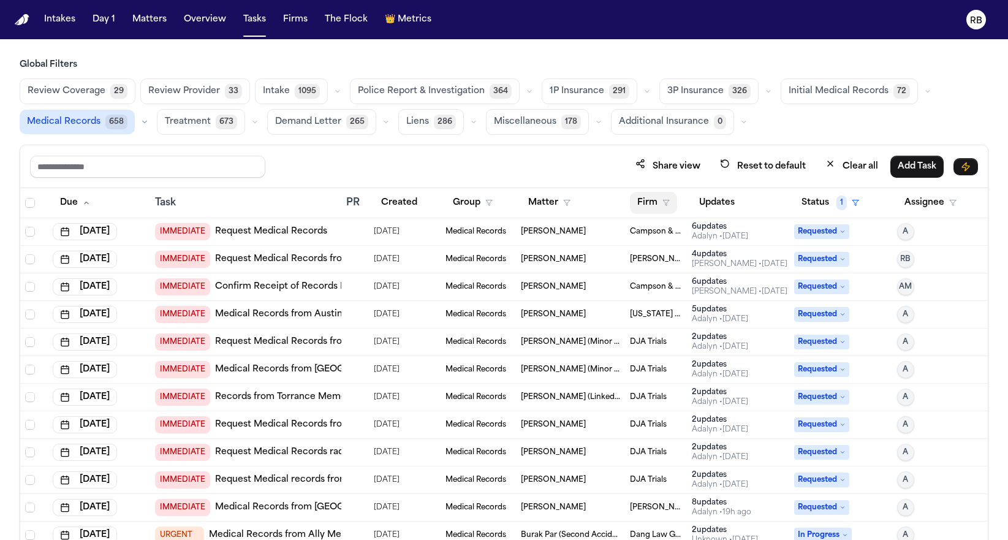
click at [638, 199] on button "Firm" at bounding box center [653, 203] width 47 height 22
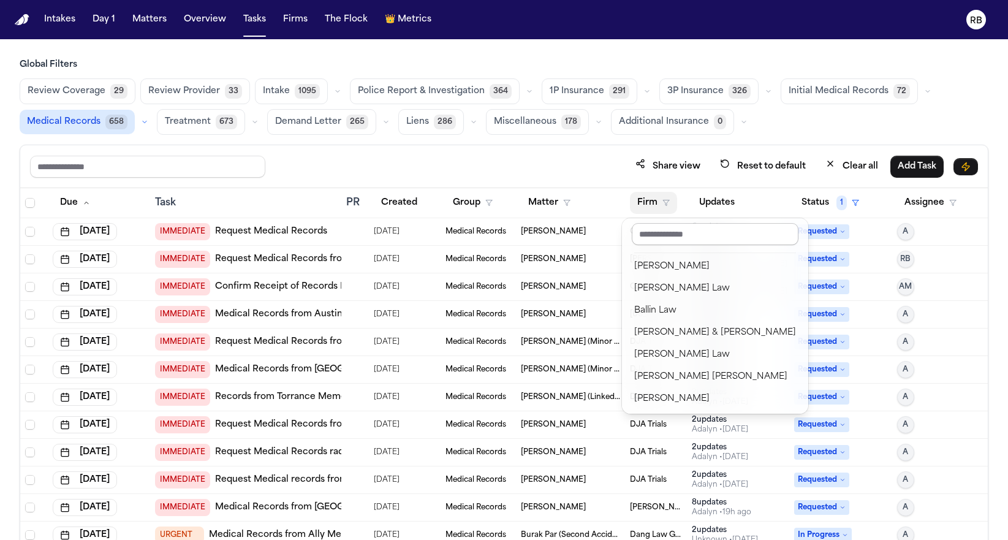
click at [677, 234] on input "text" at bounding box center [714, 234] width 167 height 22
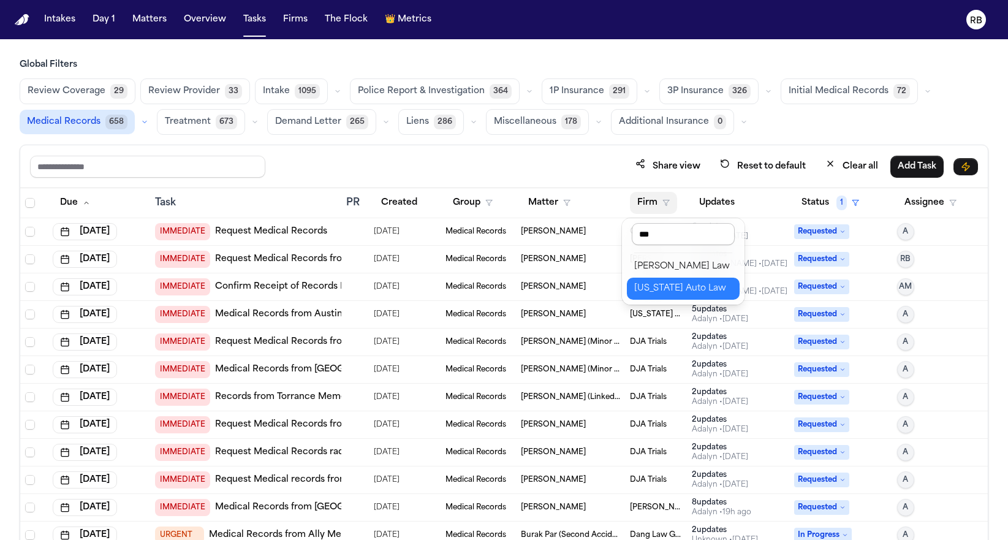
type input "****"
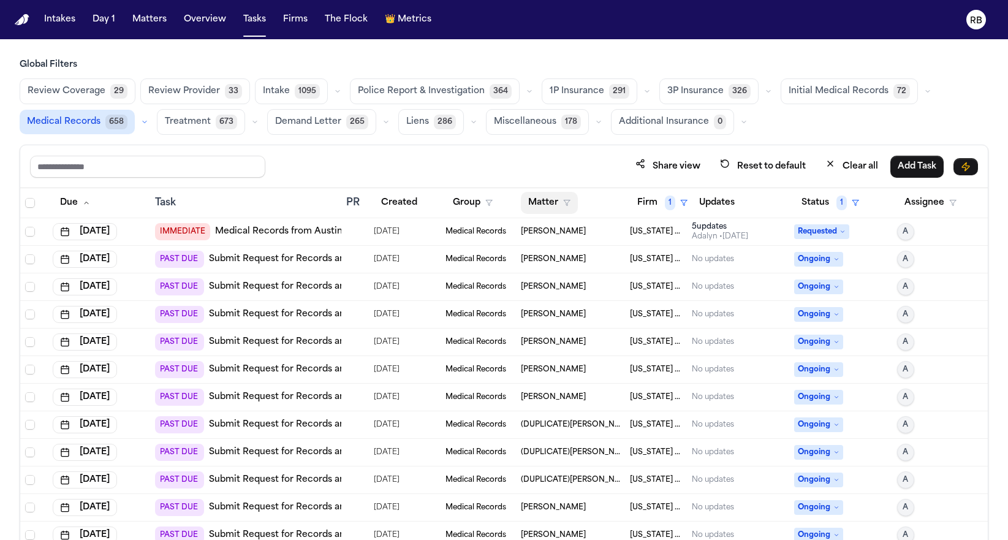
click at [533, 203] on button "Matter" at bounding box center [549, 203] width 57 height 22
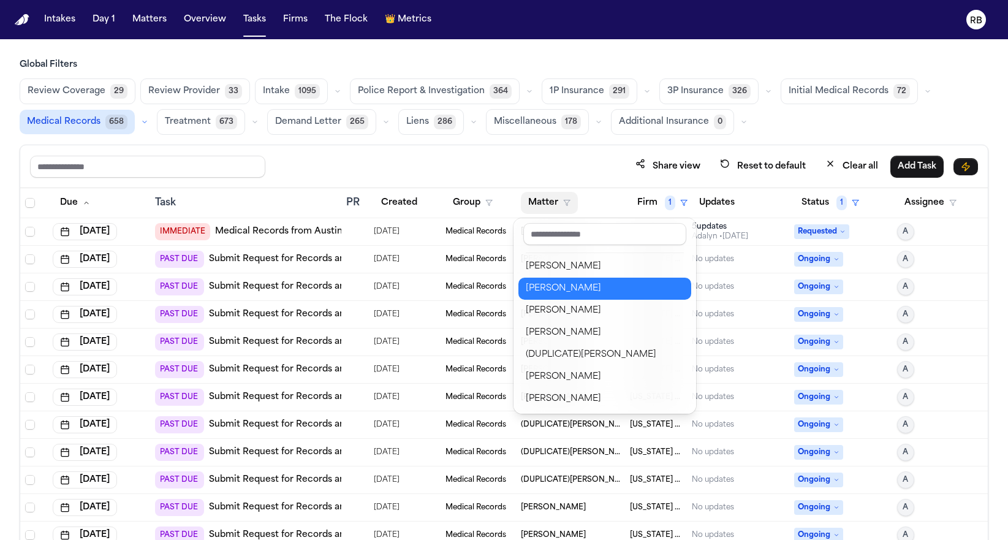
click at [580, 277] on button "[PERSON_NAME]" at bounding box center [604, 288] width 173 height 22
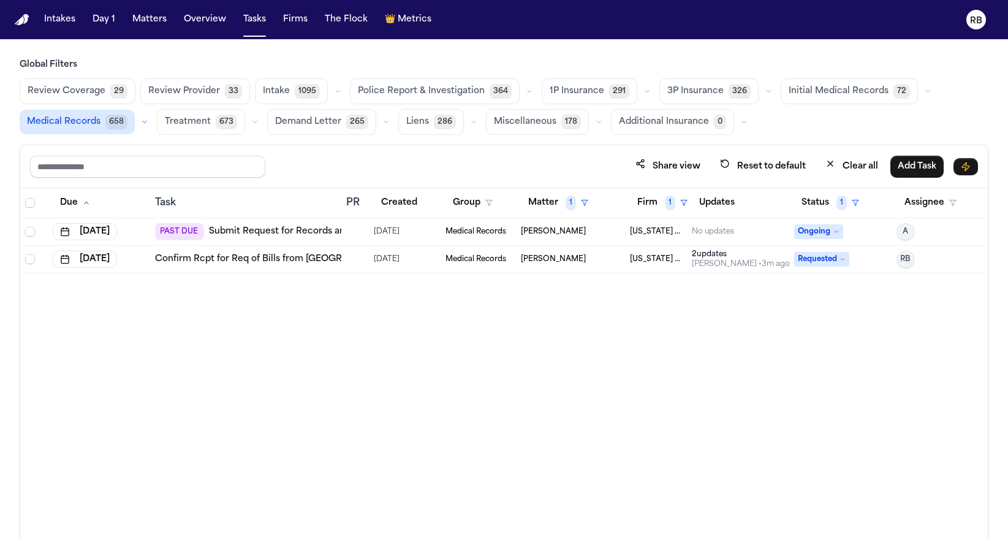
click at [357, 236] on td at bounding box center [355, 232] width 28 height 28
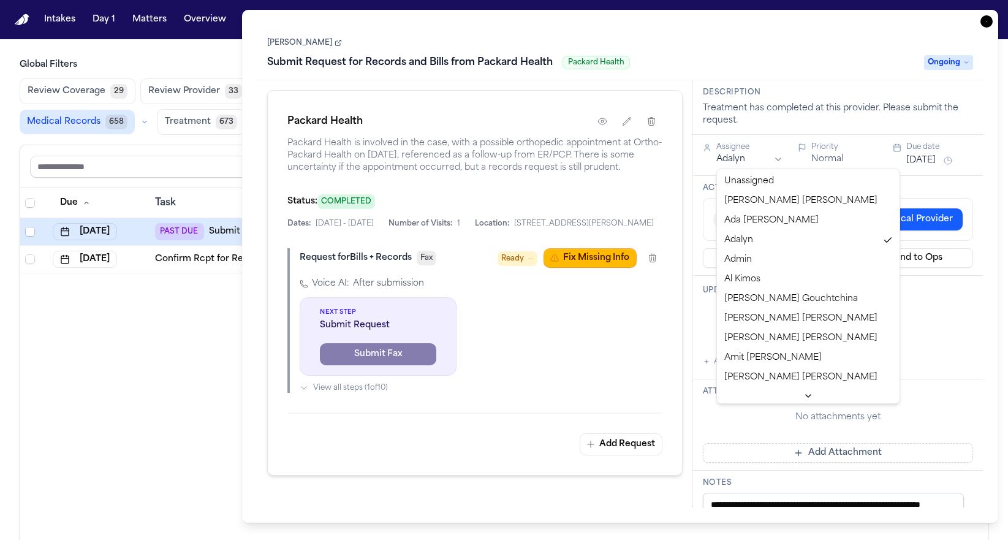
click at [805, 157] on html "Intakes Day 1 Matters Overview Tasks Firms The Flock 👑 Metrics RB Global Filter…" at bounding box center [504, 270] width 1008 height 540
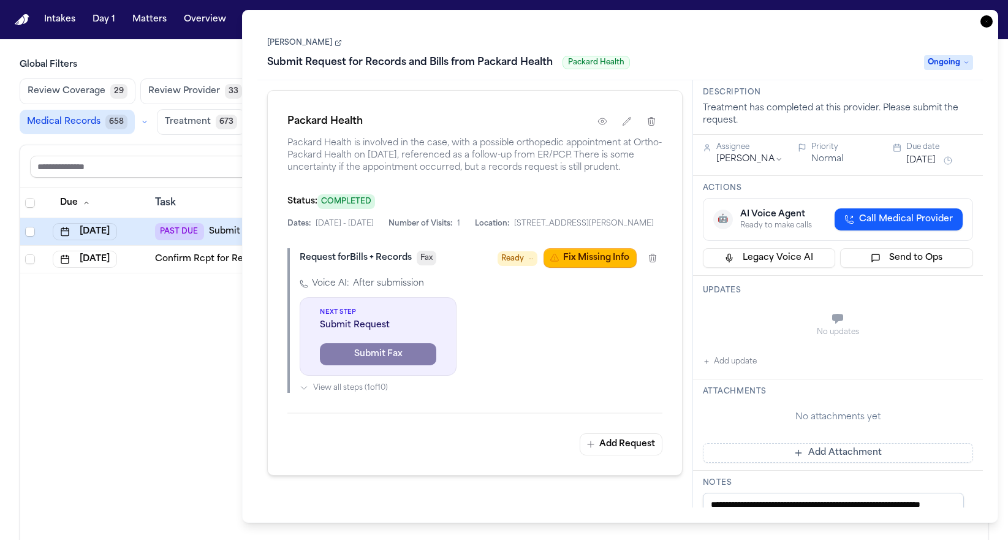
click at [737, 369] on button "Add update" at bounding box center [730, 361] width 54 height 15
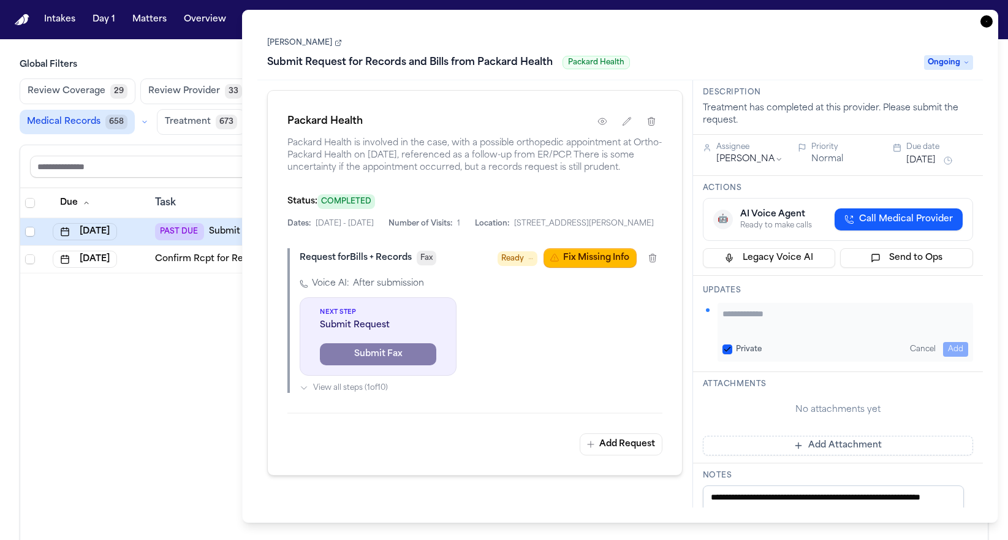
click at [791, 332] on textarea "Add your update" at bounding box center [845, 319] width 246 height 24
click at [597, 124] on icon "button" at bounding box center [602, 121] width 10 height 10
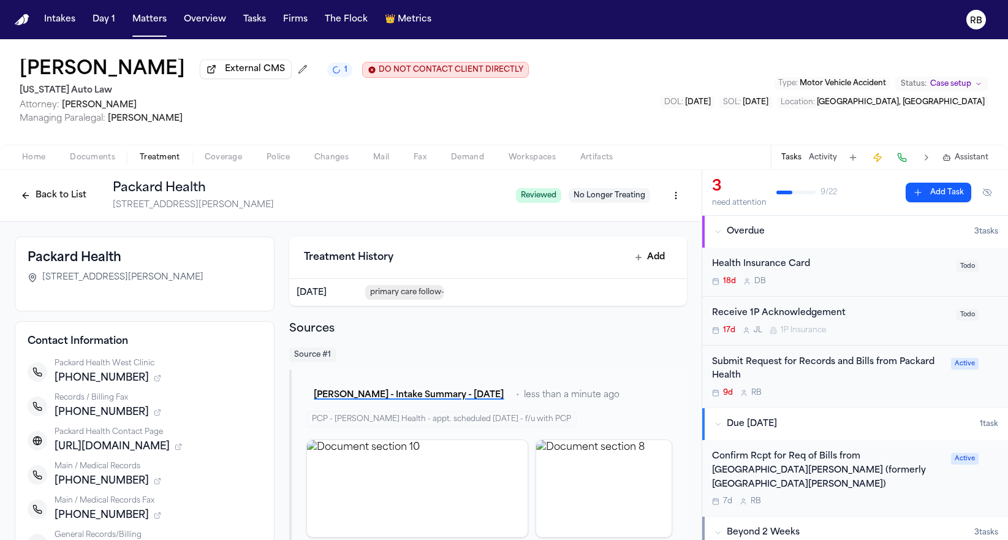
click at [9, 372] on div "Packard Health 2650 Carpenter Road, Ann Arbor, MI 48108 Contact Information Pac…" at bounding box center [350, 509] width 701 height 575
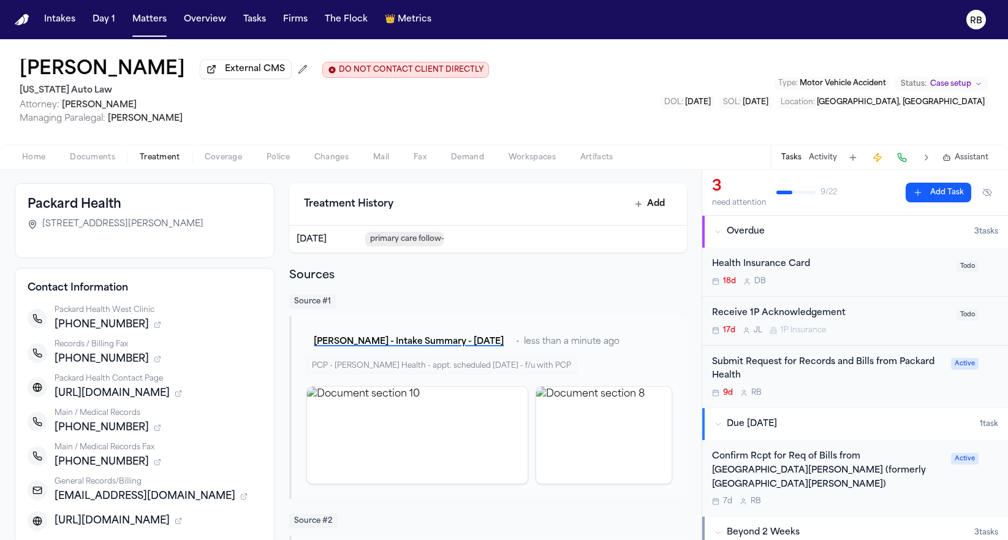
scroll to position [75, 0]
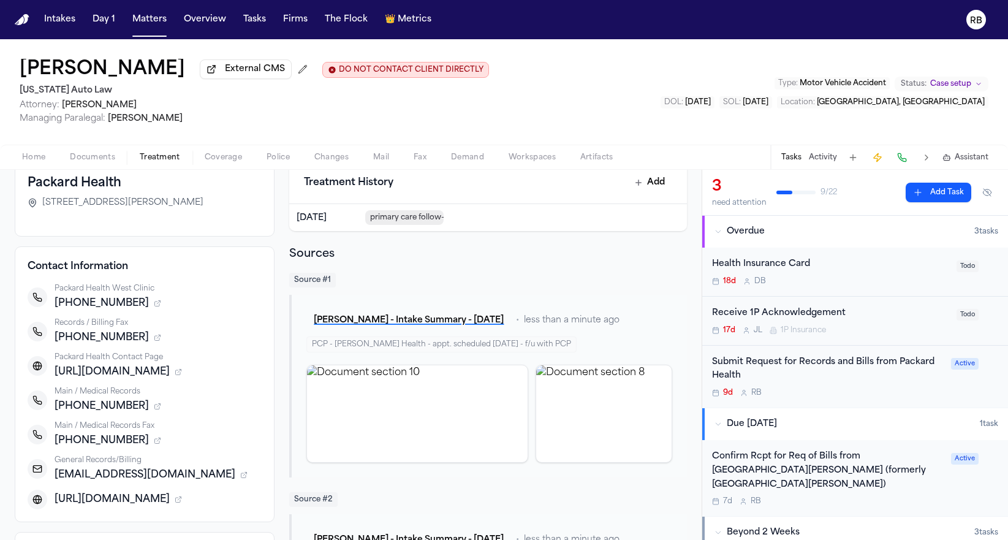
click at [867, 383] on div "Submit Request for Records and Bills from Packard Health" at bounding box center [828, 369] width 232 height 28
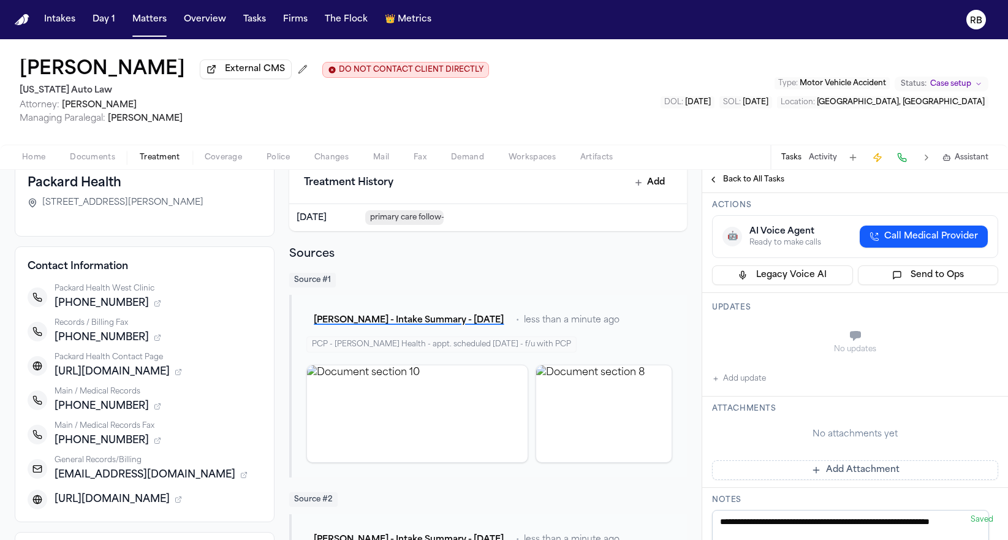
scroll to position [153, 0]
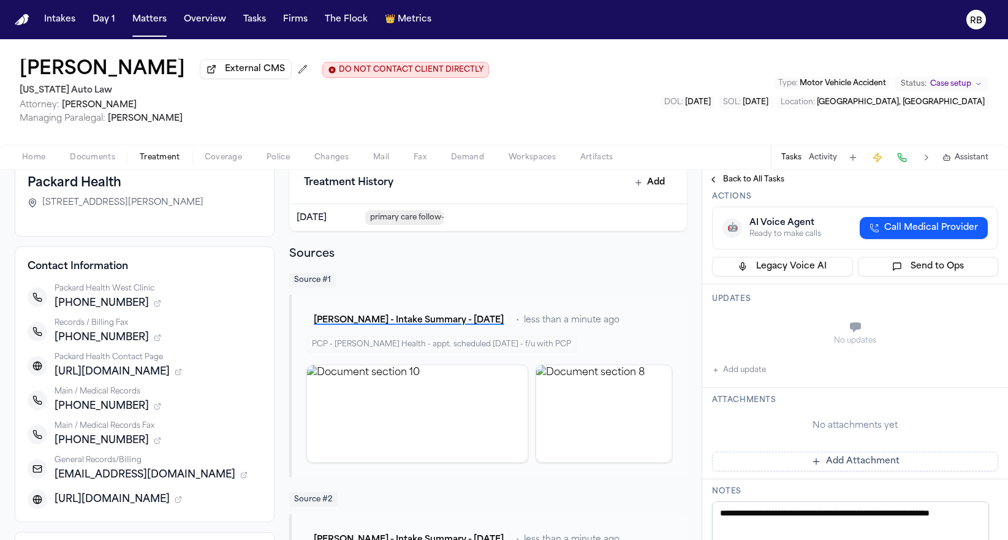
click at [761, 377] on button "Add update" at bounding box center [739, 370] width 54 height 15
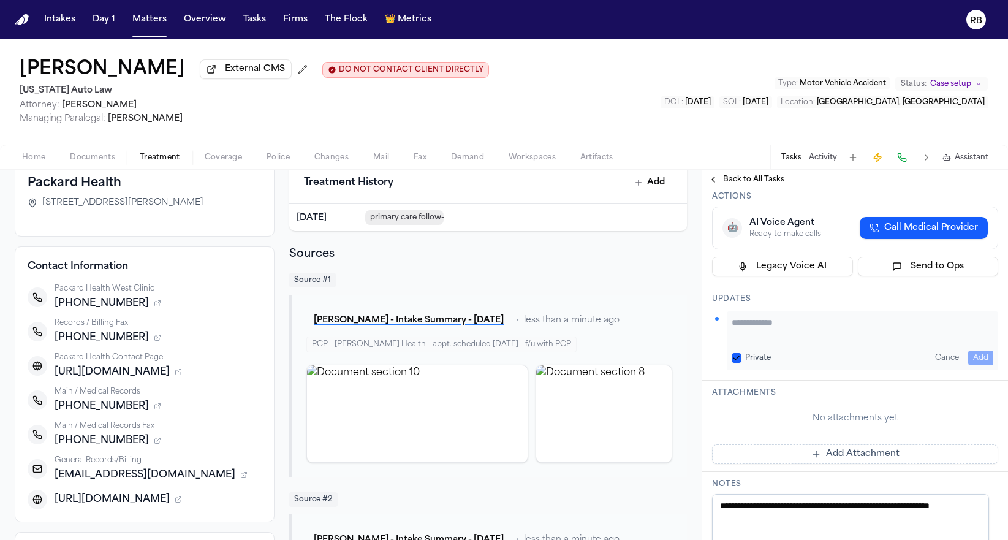
click at [810, 341] on textarea "Add your update" at bounding box center [862, 328] width 262 height 24
type textarea "**********"
click at [979, 365] on button "Add" at bounding box center [980, 357] width 25 height 15
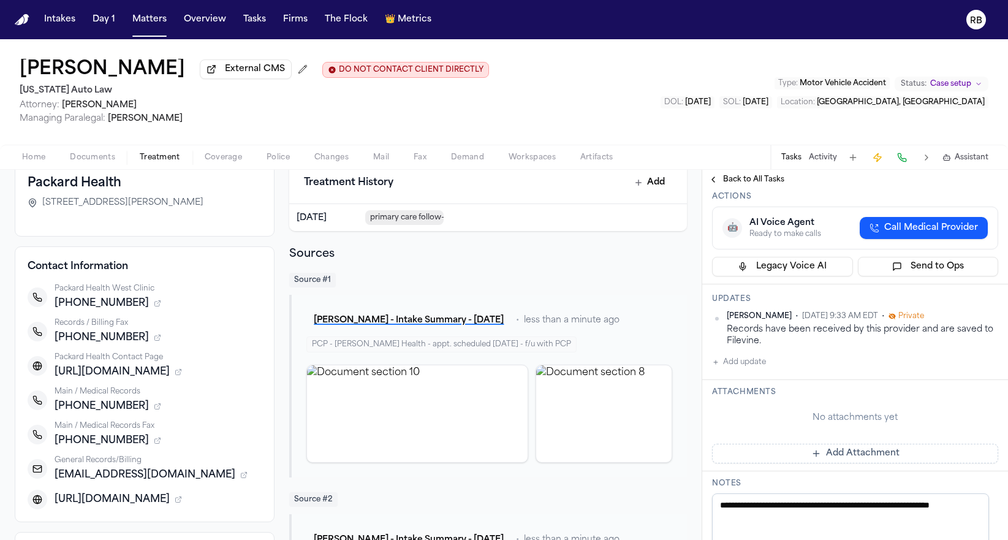
click at [758, 369] on button "Add update" at bounding box center [739, 362] width 54 height 15
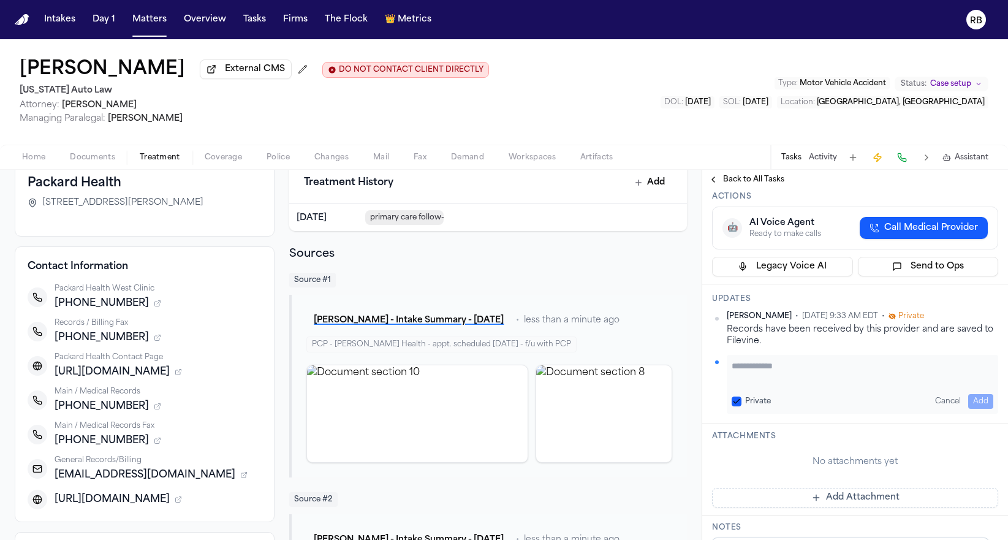
click at [820, 384] on textarea "Add your update" at bounding box center [862, 372] width 262 height 24
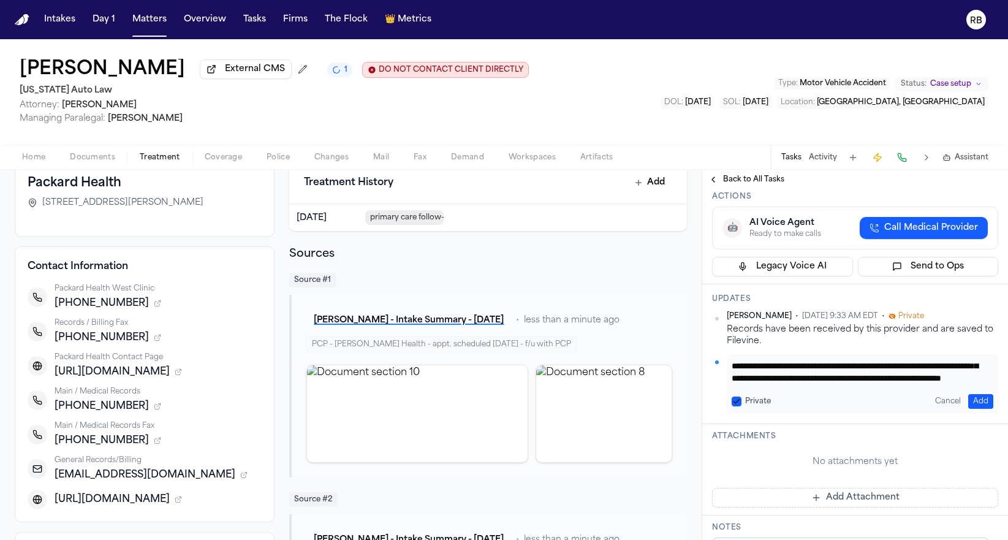
scroll to position [37, 0]
type textarea "**********"
click at [979, 409] on button "Add" at bounding box center [980, 401] width 25 height 15
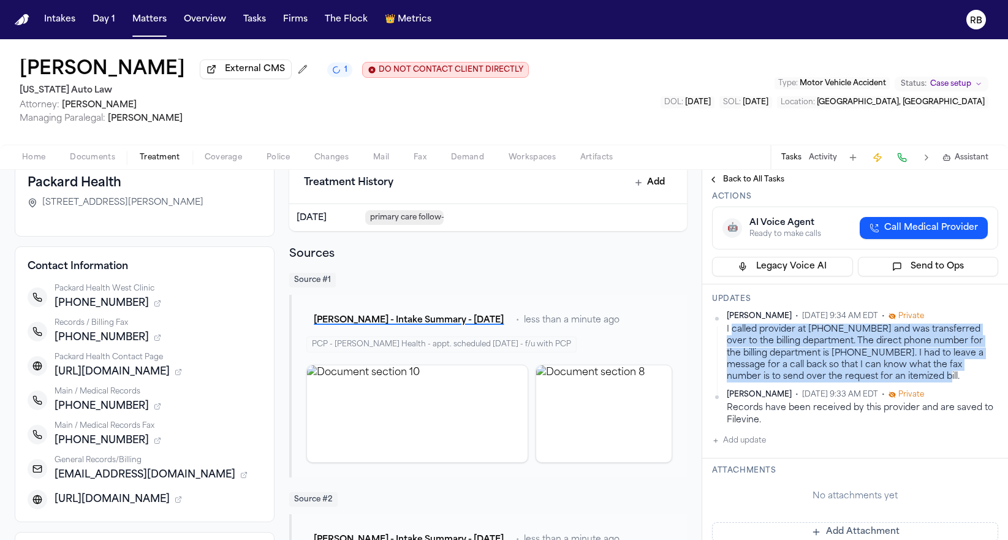
drag, startPoint x: 906, startPoint y: 393, endPoint x: 732, endPoint y: 349, distance: 180.0
click at [732, 349] on div "I called provider at 734-926-4900 and was transferred over to the billing depar…" at bounding box center [861, 352] width 271 height 59
copy div "called provider at 734-926-4900 and was transferred over to the billing departm…"
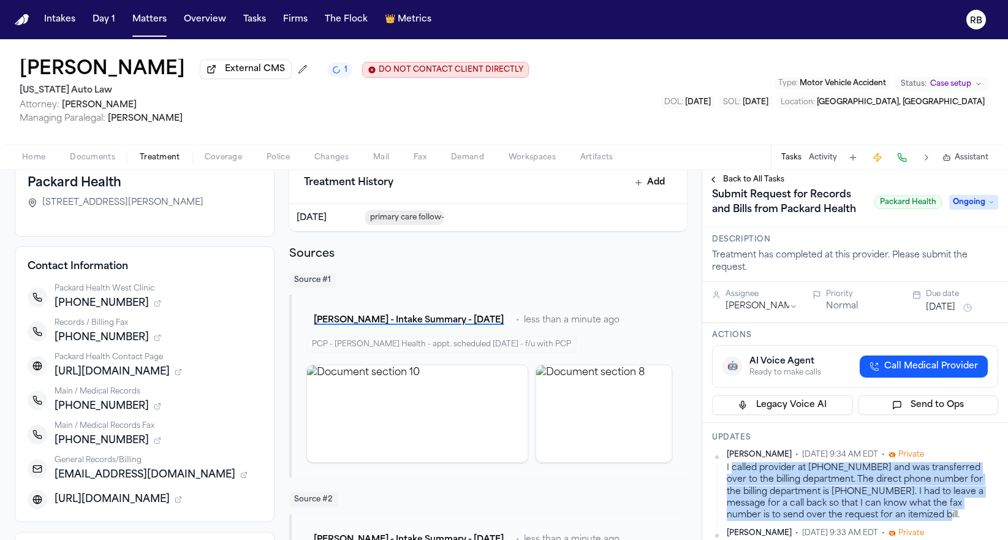
scroll to position [0, 0]
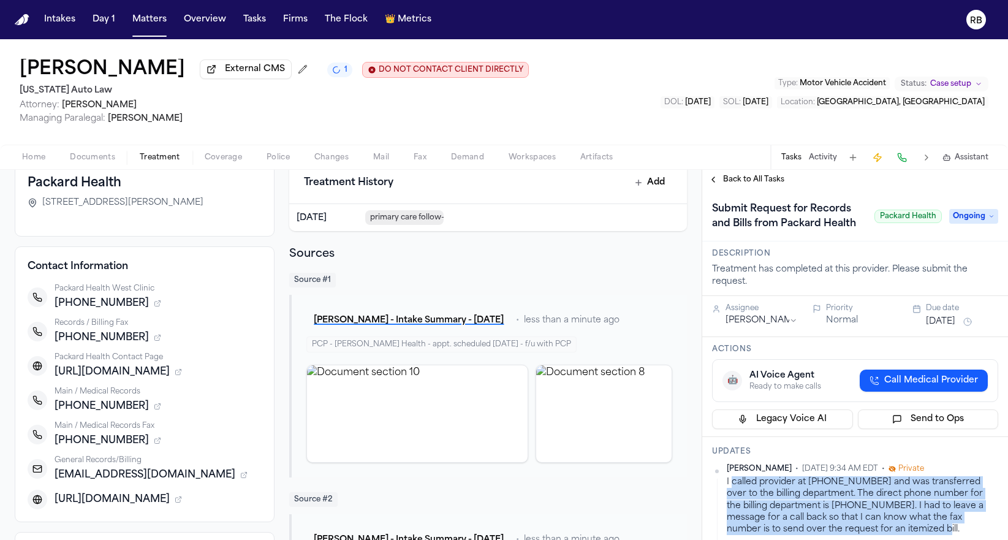
click at [941, 328] on button "Sep 24, 2025" at bounding box center [939, 321] width 29 height 12
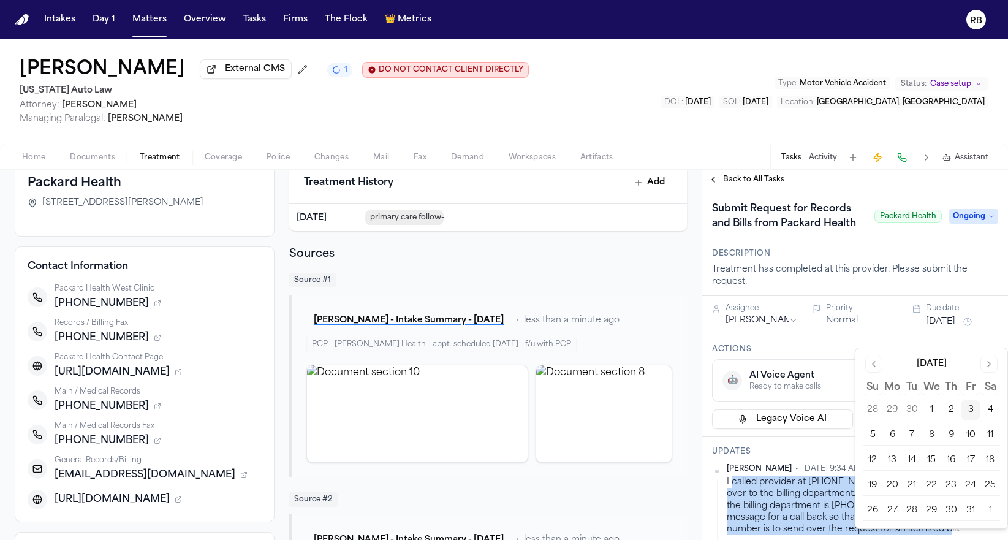
click at [892, 434] on button "6" at bounding box center [892, 435] width 20 height 20
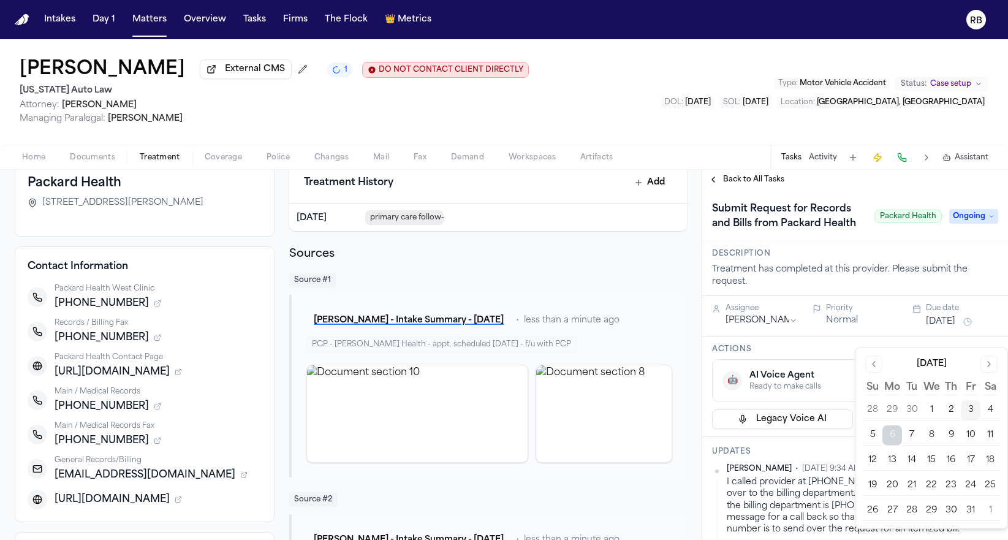
click at [963, 261] on div "Description Treatment has completed at this provider. Please submit the request." at bounding box center [855, 268] width 306 height 55
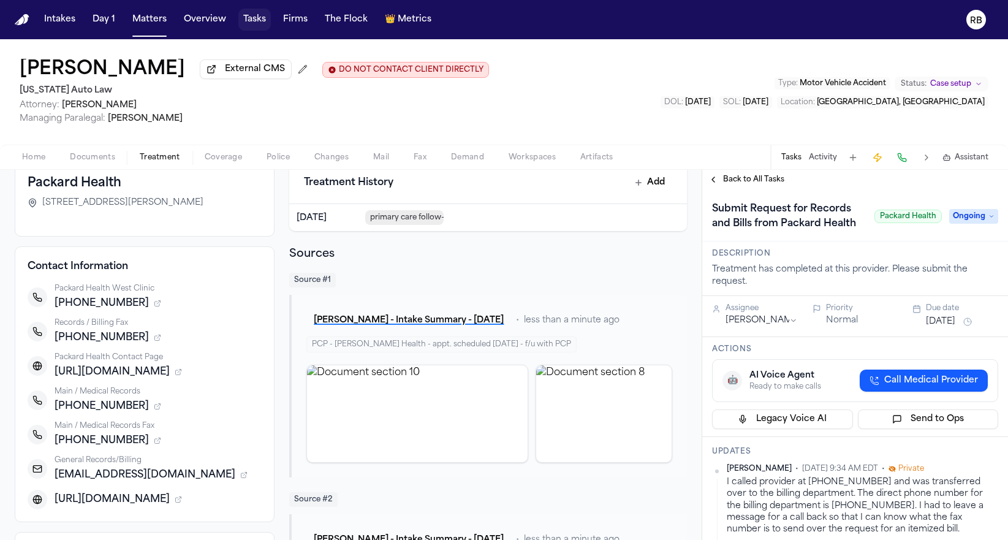
click at [255, 20] on button "Tasks" at bounding box center [254, 20] width 32 height 22
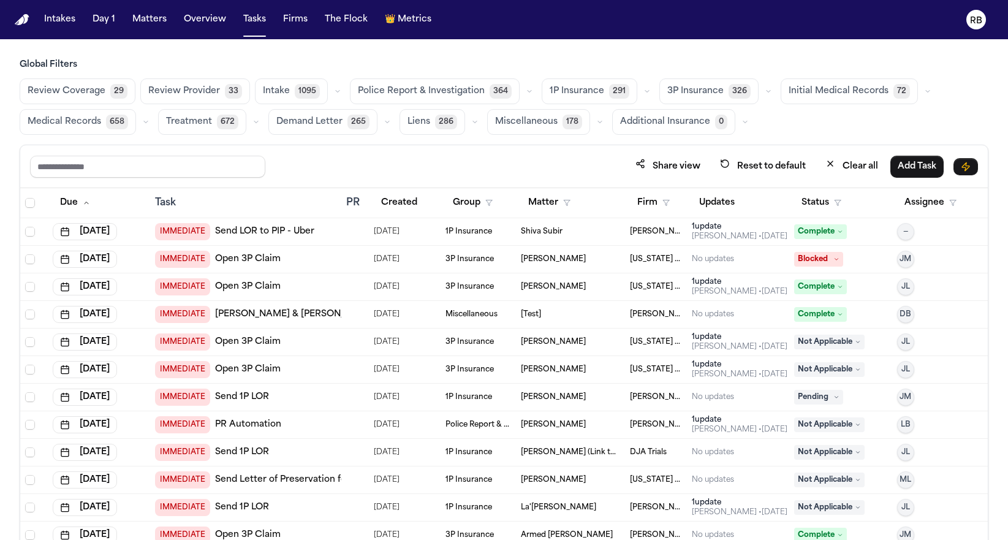
click at [62, 116] on span "Medical Records" at bounding box center [64, 122] width 73 height 12
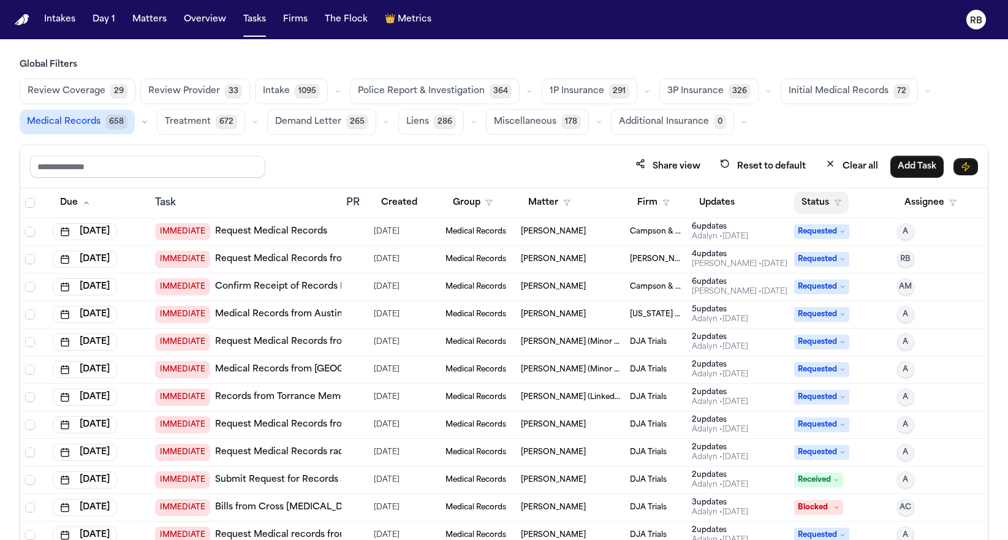
click at [805, 198] on button "Status" at bounding box center [821, 203] width 55 height 22
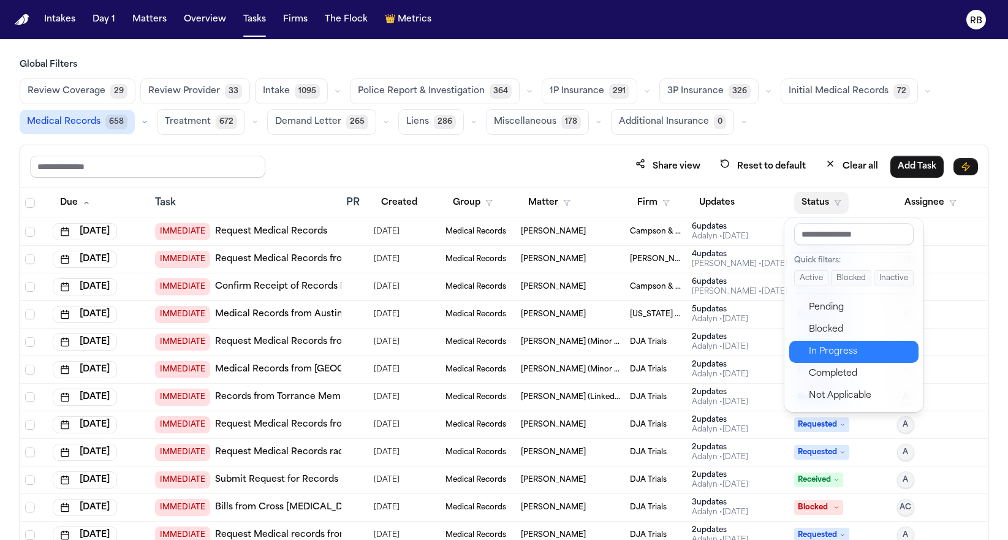
click at [846, 356] on div "In Progress" at bounding box center [859, 351] width 102 height 15
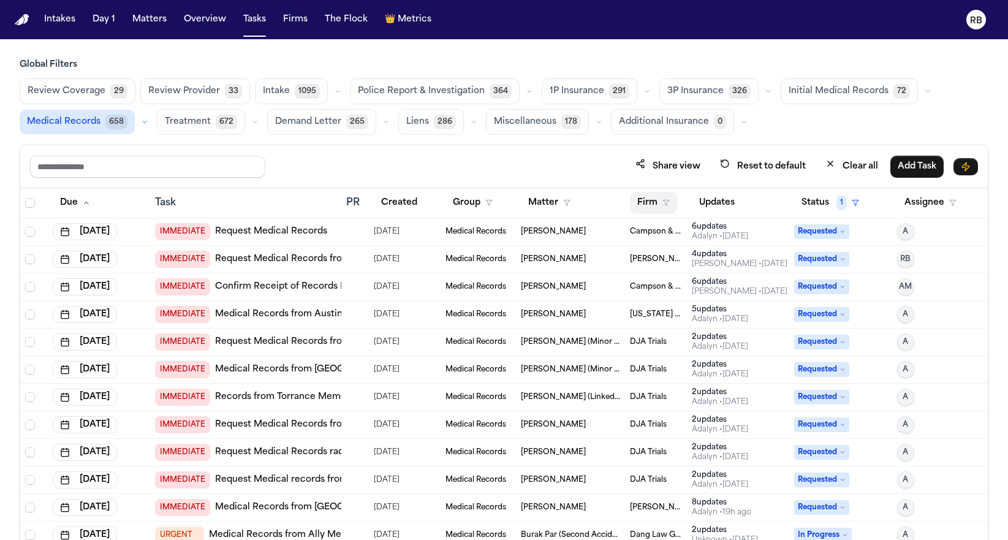
click at [643, 198] on button "Firm" at bounding box center [653, 203] width 47 height 22
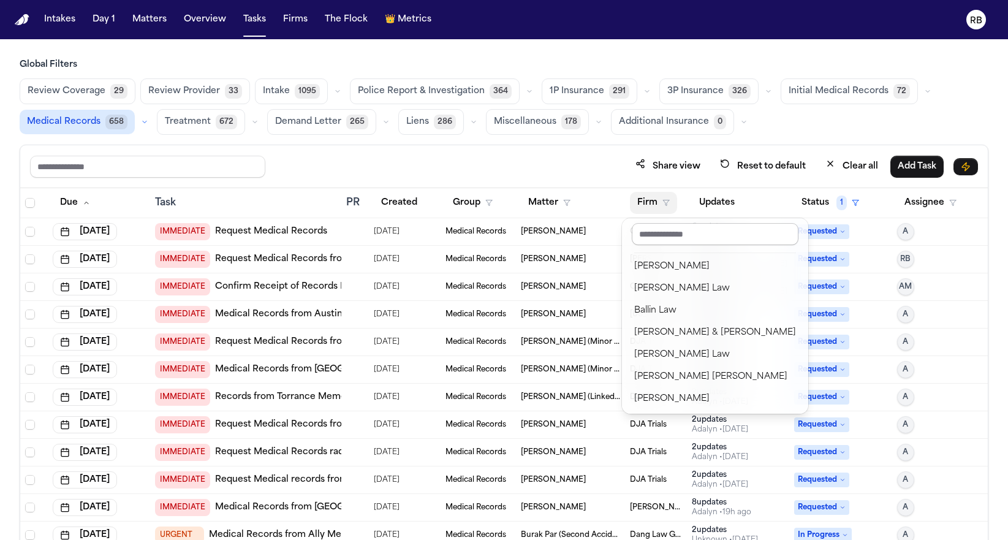
click at [687, 225] on input "text" at bounding box center [714, 234] width 167 height 22
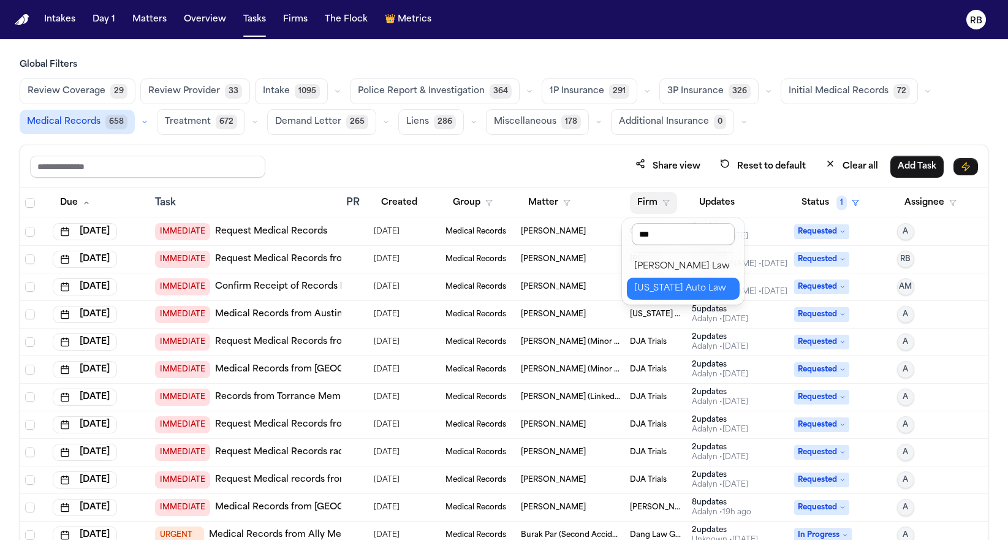
type input "****"
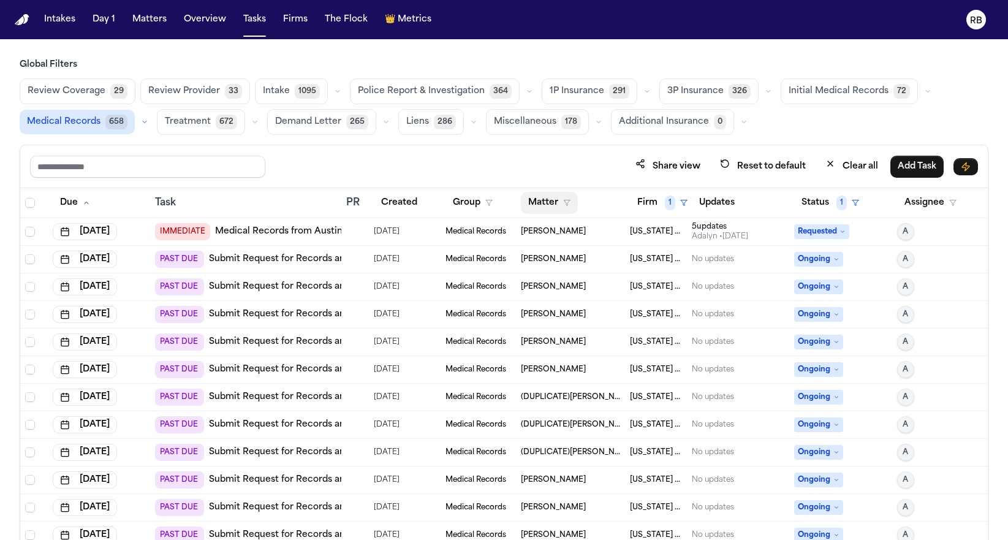
click at [529, 201] on button "Matter" at bounding box center [549, 203] width 57 height 22
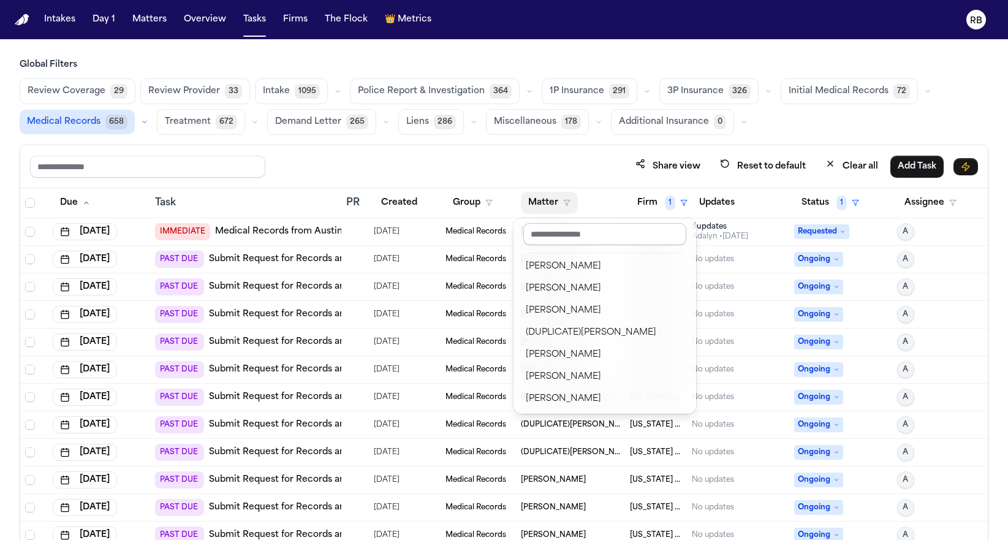
click at [581, 231] on input "text" at bounding box center [604, 234] width 163 height 22
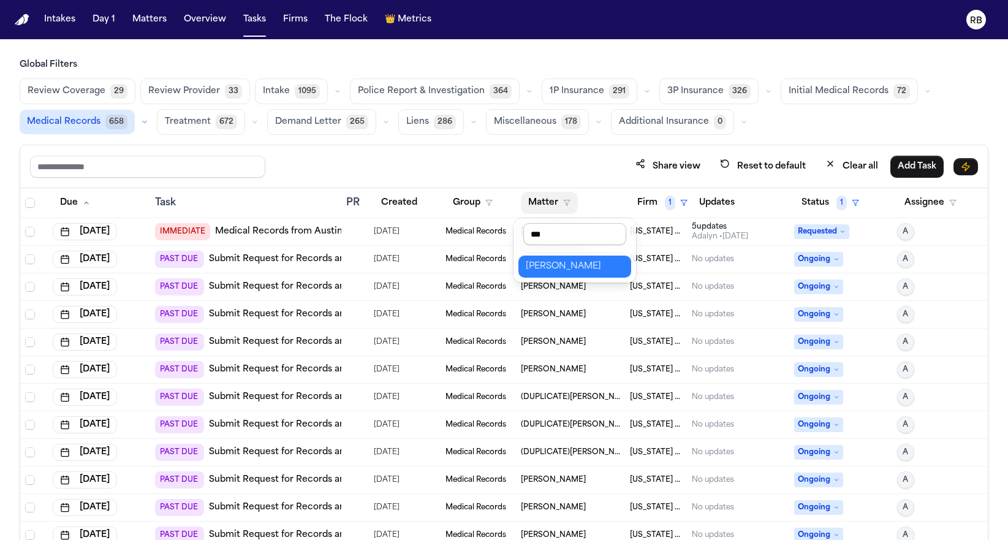
type input "****"
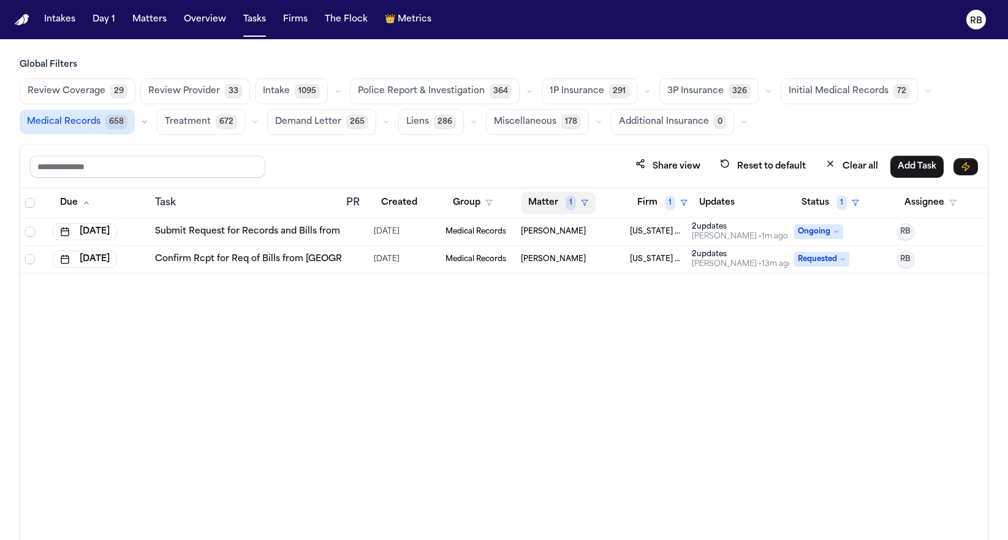
click at [543, 195] on button "Matter 1" at bounding box center [558, 203] width 75 height 22
click at [562, 224] on input "text" at bounding box center [579, 234] width 103 height 22
type input "******"
click at [592, 300] on div "Clear filter" at bounding box center [586, 294] width 45 height 15
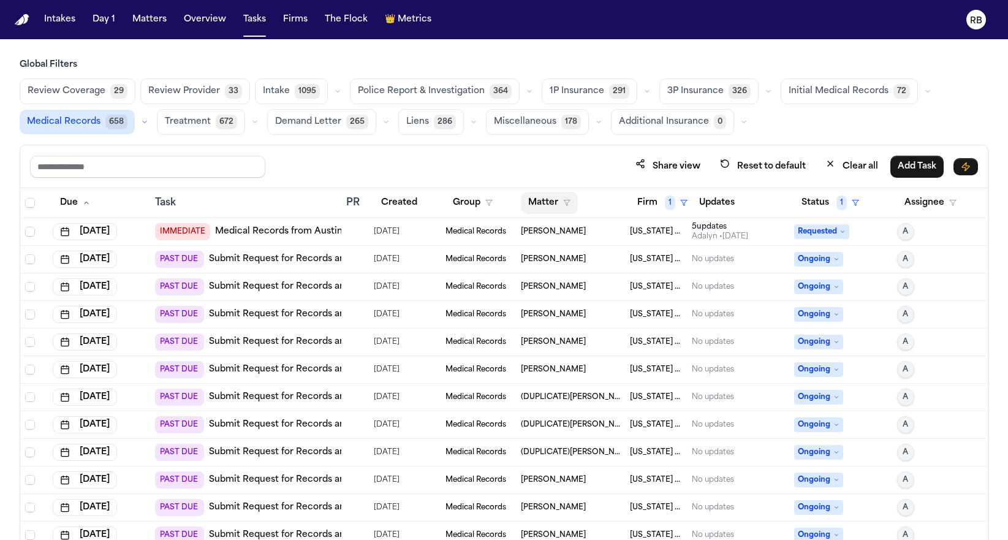
click at [537, 193] on button "Matter" at bounding box center [549, 203] width 57 height 22
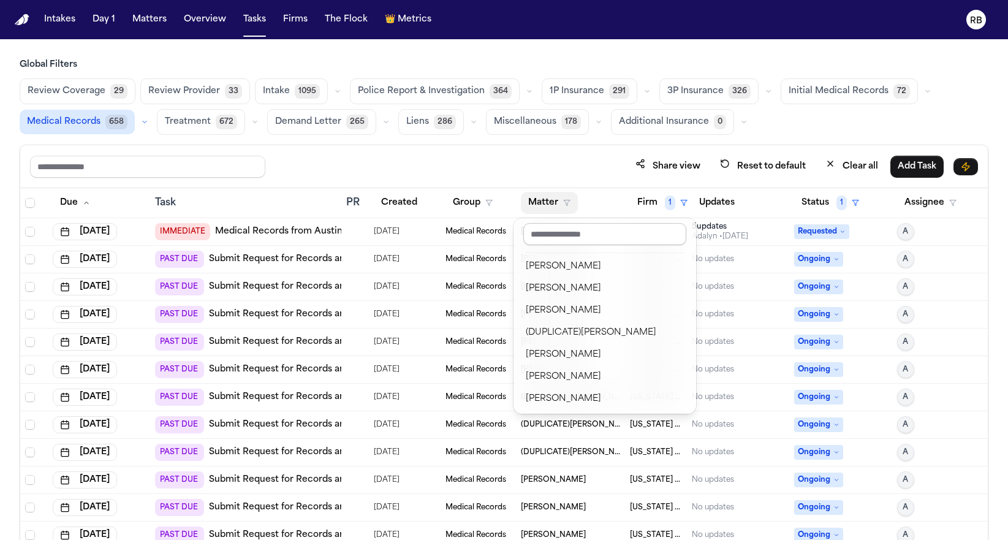
click at [576, 235] on input "text" at bounding box center [604, 234] width 163 height 22
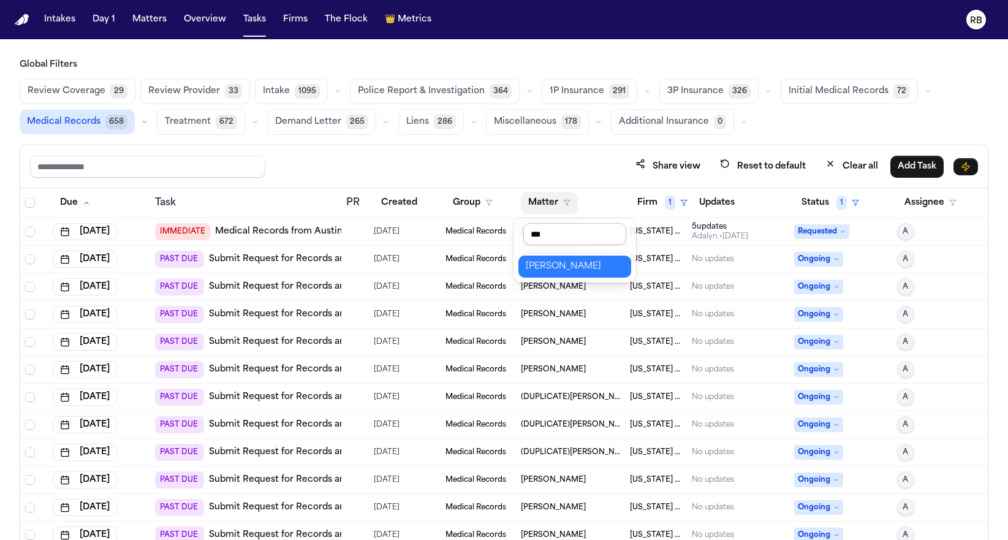
type input "****"
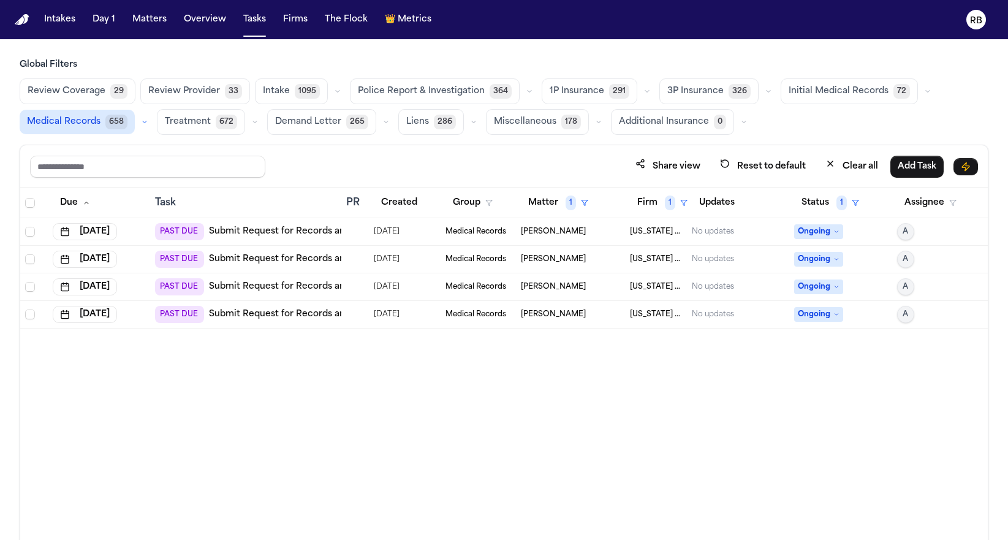
click at [357, 233] on div at bounding box center [355, 232] width 18 height 10
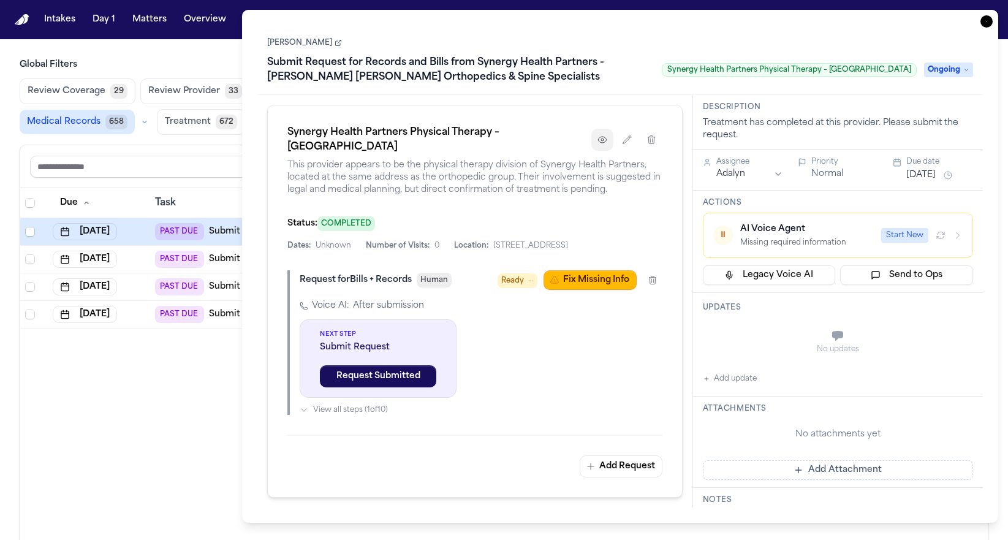
click at [597, 138] on icon "button" at bounding box center [602, 140] width 10 height 10
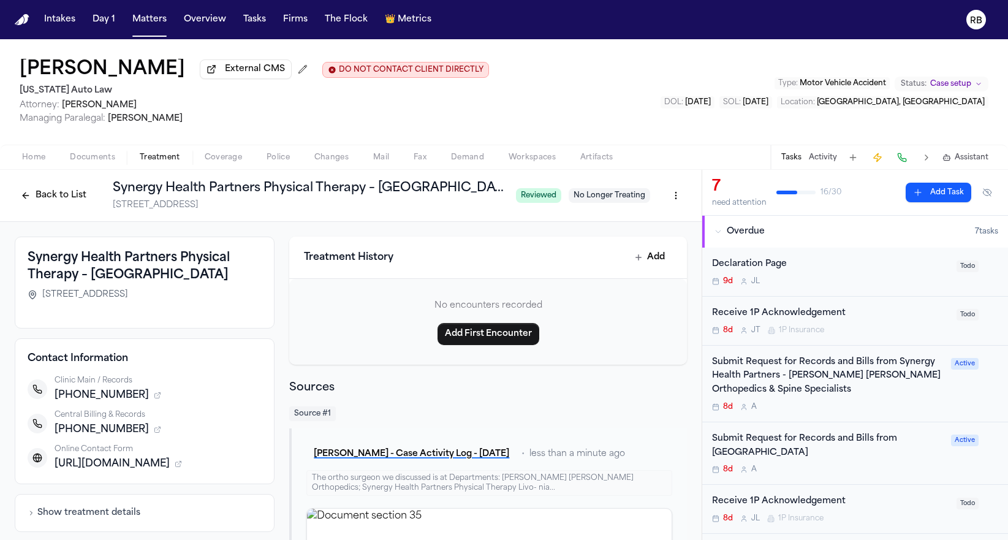
click at [893, 386] on div "Submit Request for Records and Bills from Synergy Health Partners - Mendelson K…" at bounding box center [828, 376] width 232 height 42
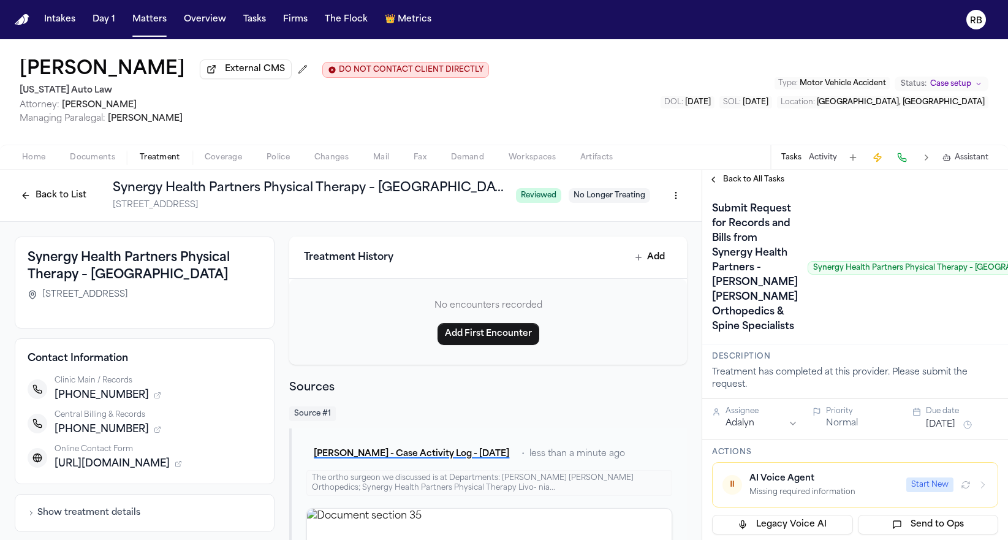
click at [617, 100] on div "Krystal Bynum External CMS DO NOT CONTACT CLIENT DIRECTLY DO NOT CONTACT Michig…" at bounding box center [504, 91] width 1008 height 105
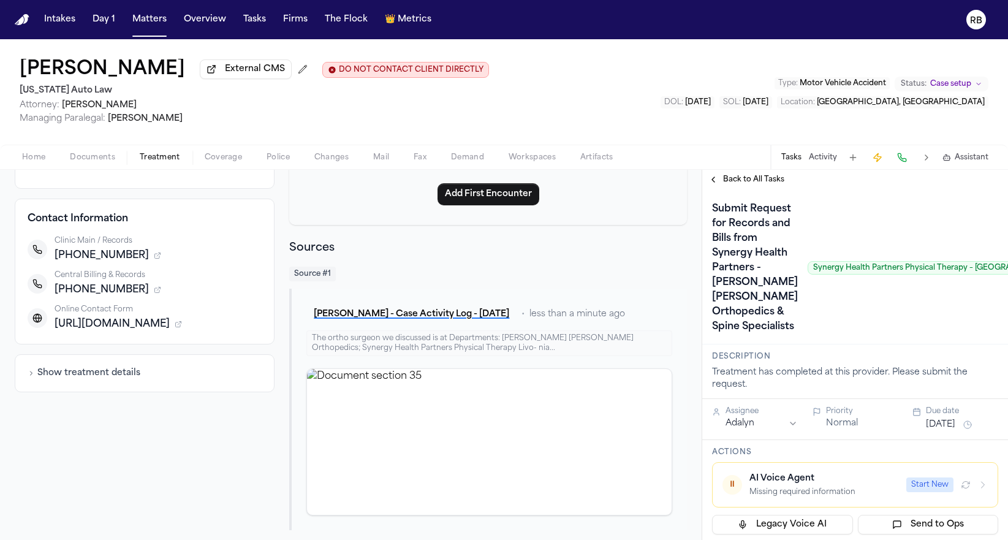
scroll to position [147, 0]
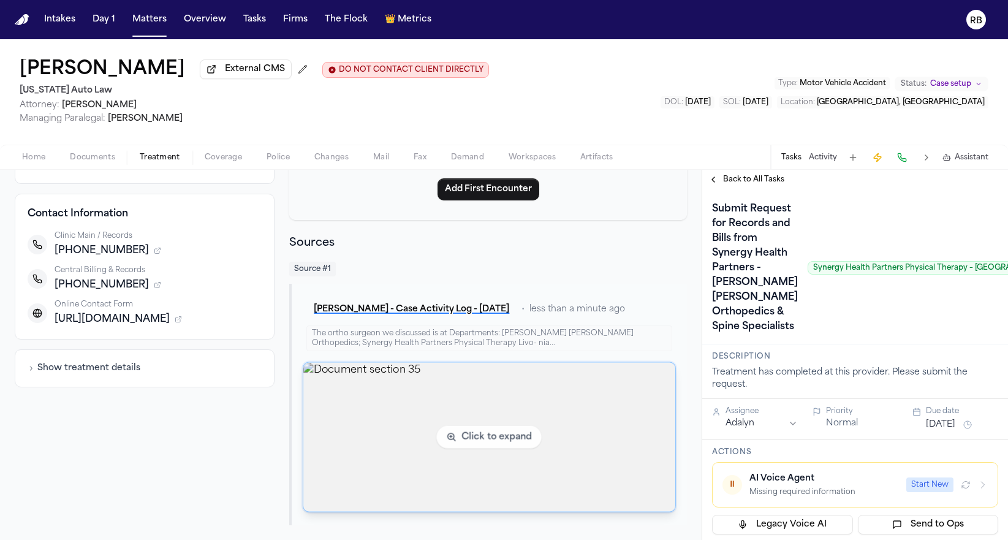
click at [528, 409] on img "View document section 35" at bounding box center [489, 437] width 372 height 149
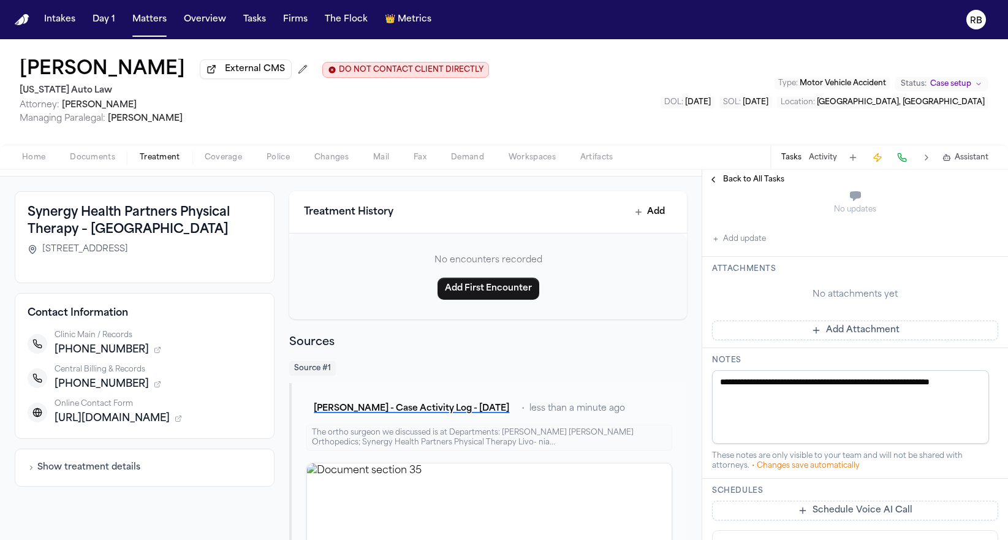
scroll to position [399, 0]
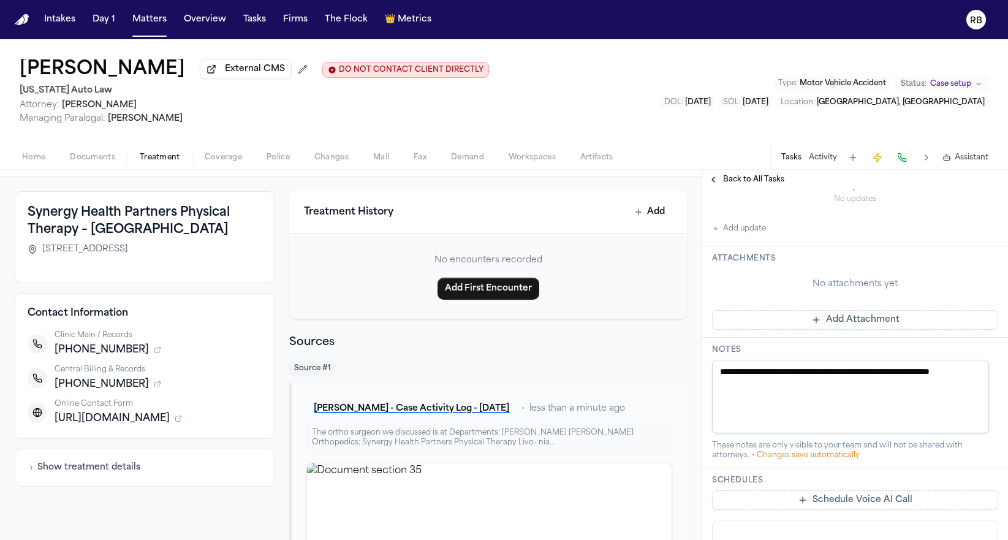
click at [927, 330] on button "Add Attachment" at bounding box center [855, 320] width 286 height 20
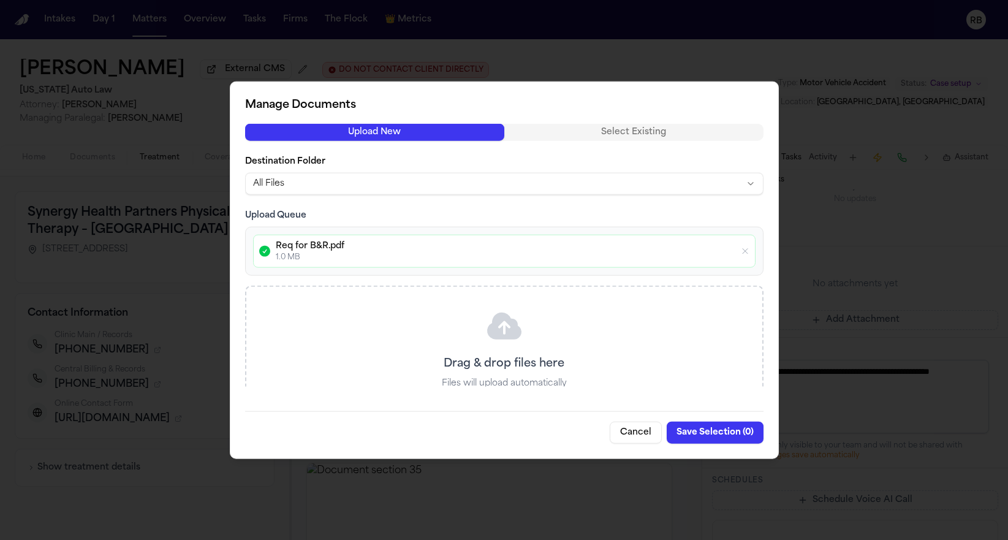
click at [698, 431] on button "Save Selection ( 0 )" at bounding box center [714, 432] width 97 height 22
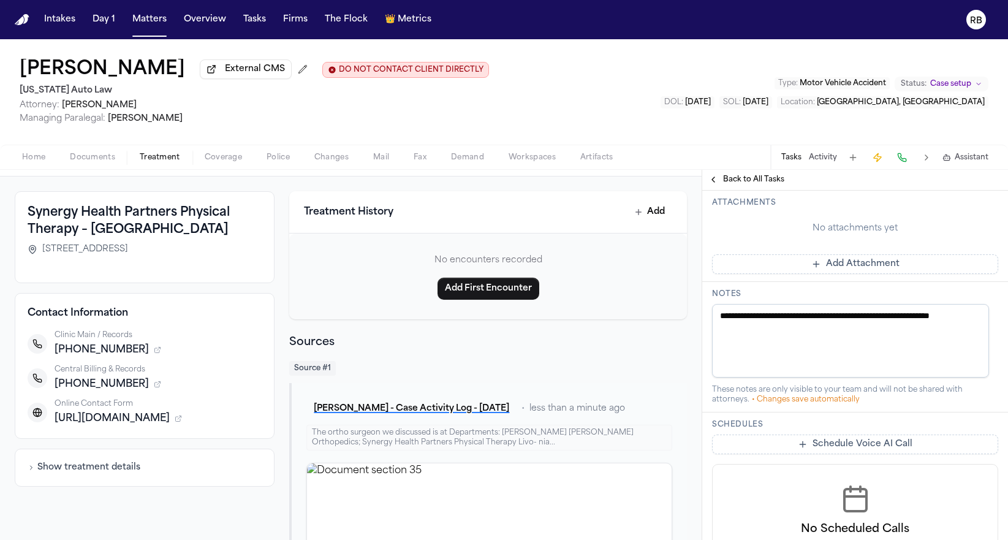
scroll to position [450, 0]
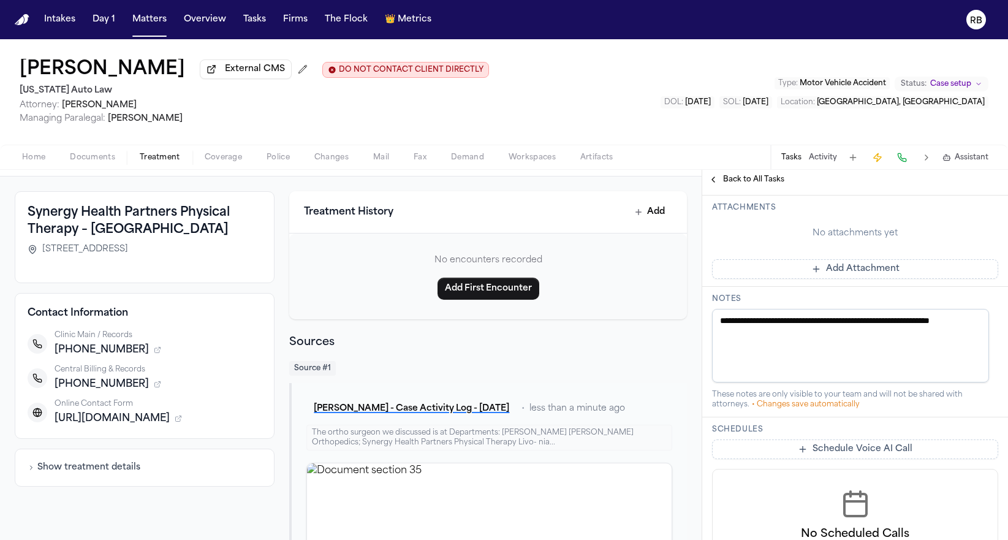
click at [911, 279] on button "Add Attachment" at bounding box center [855, 269] width 286 height 20
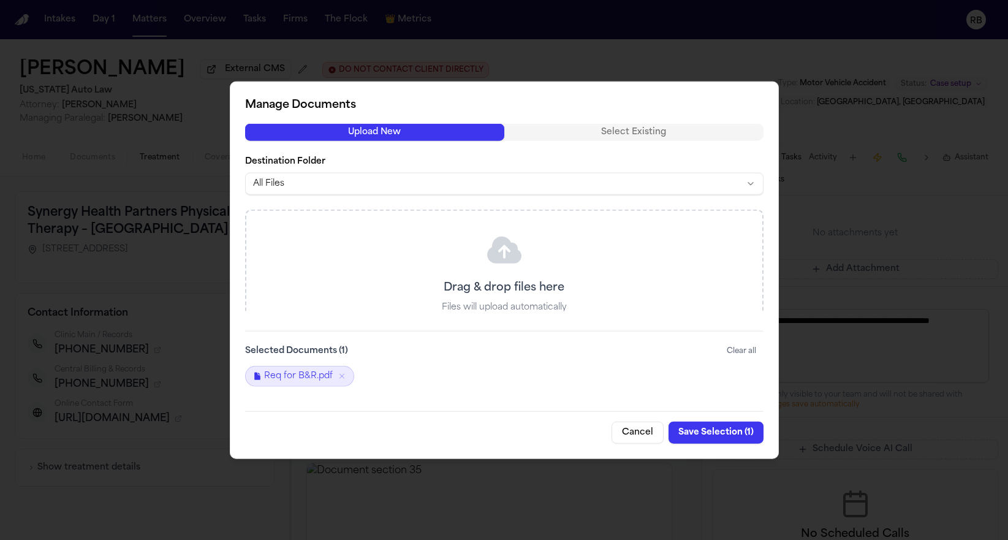
click at [719, 435] on button "Save Selection ( 1 )" at bounding box center [715, 432] width 95 height 22
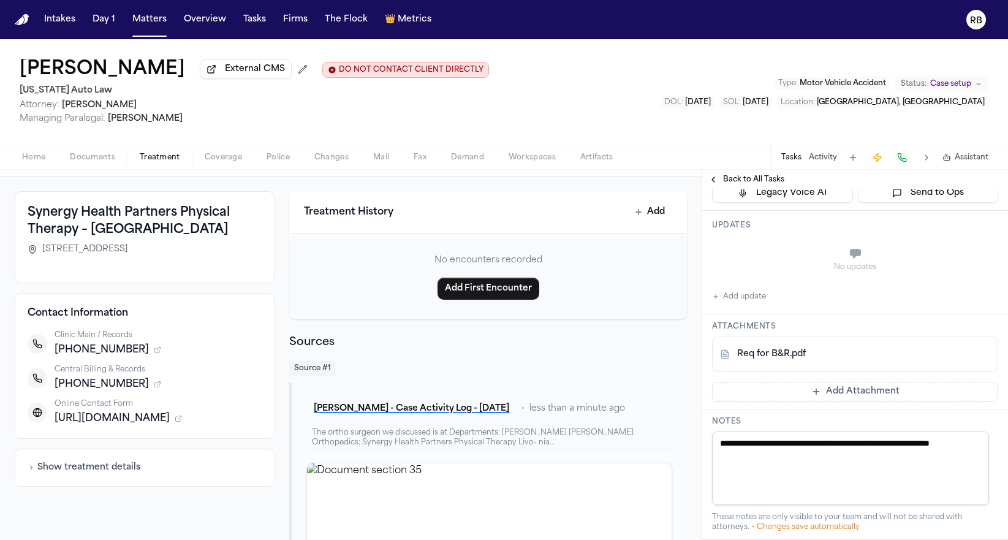
scroll to position [324, 0]
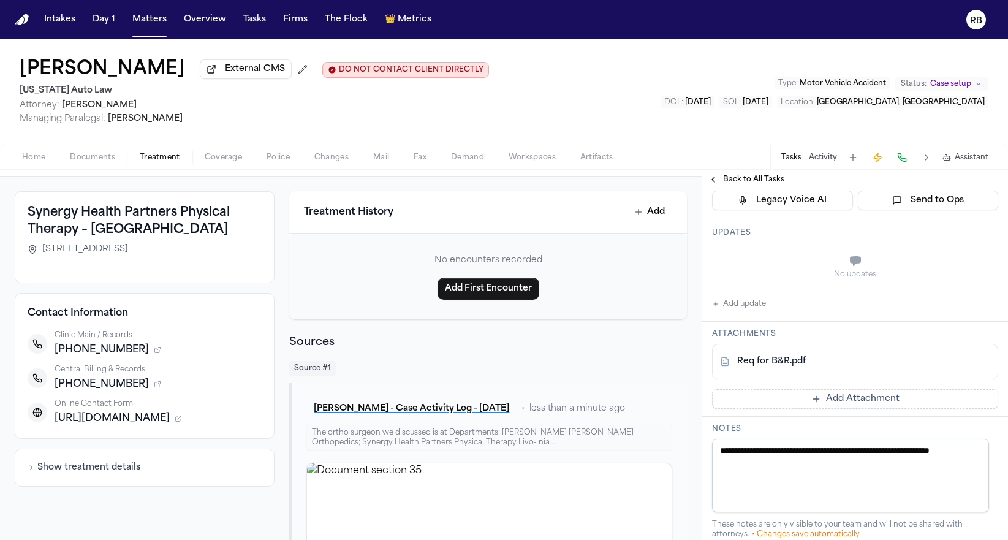
click at [736, 311] on button "Add update" at bounding box center [739, 303] width 54 height 15
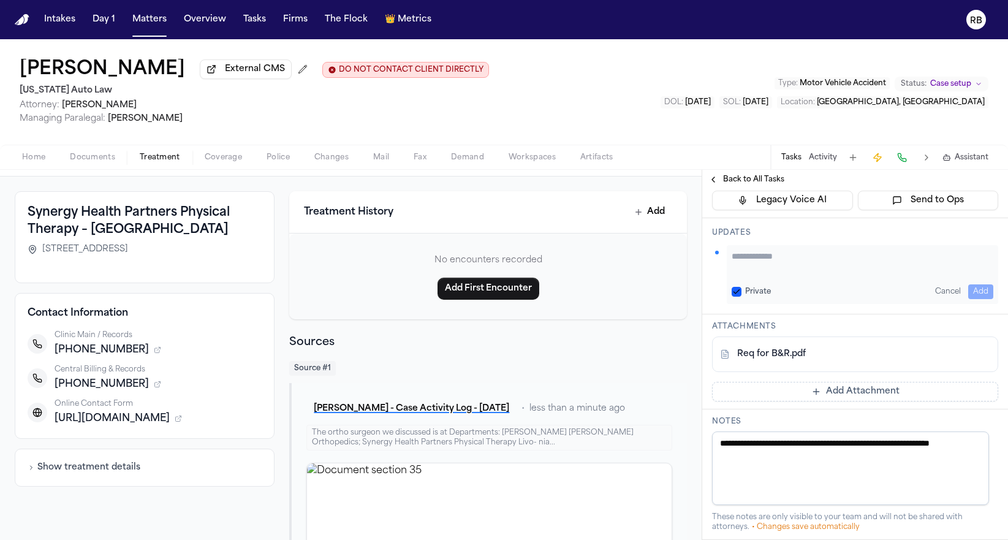
click at [808, 274] on textarea "Add your update" at bounding box center [862, 262] width 262 height 24
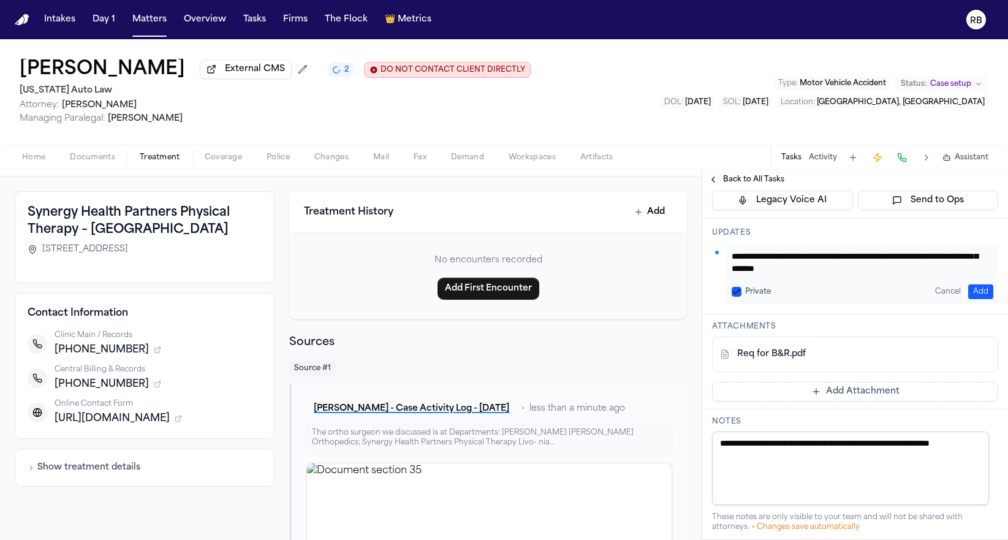
scroll to position [25, 0]
type textarea "**********"
click at [971, 299] on button "Add" at bounding box center [980, 291] width 25 height 15
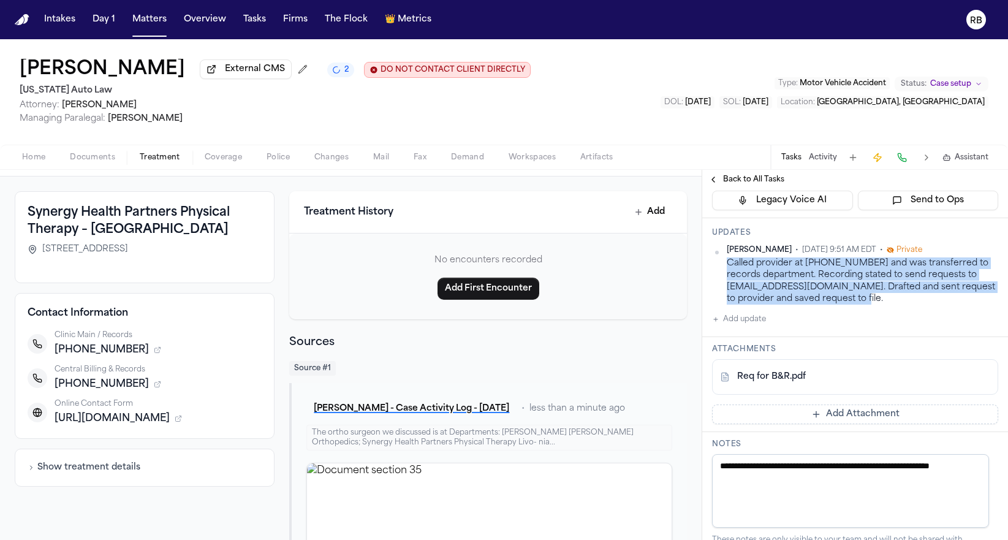
drag, startPoint x: 892, startPoint y: 346, endPoint x: 726, endPoint y: 314, distance: 168.4
click at [726, 304] on div "Called provider at 586-261-1960 and was transferred to records department. Reco…" at bounding box center [861, 280] width 271 height 47
copy div "Called provider at 586-261-1960 and was transferred to records department. Reco…"
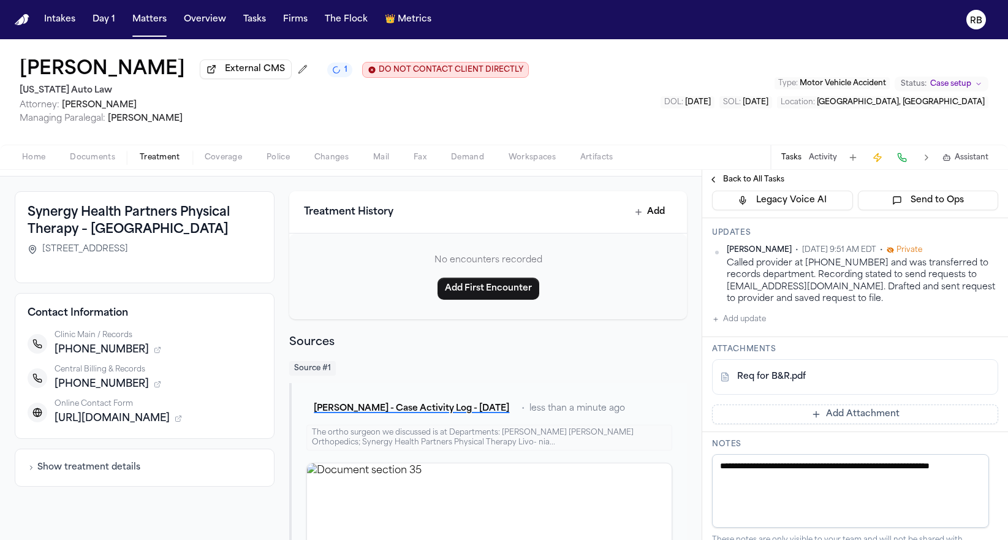
click at [979, 326] on div "Richelle Bauman • Oct 3, 2025 9:51 AM EDT • Private Called provider at 586-261-…" at bounding box center [855, 285] width 286 height 81
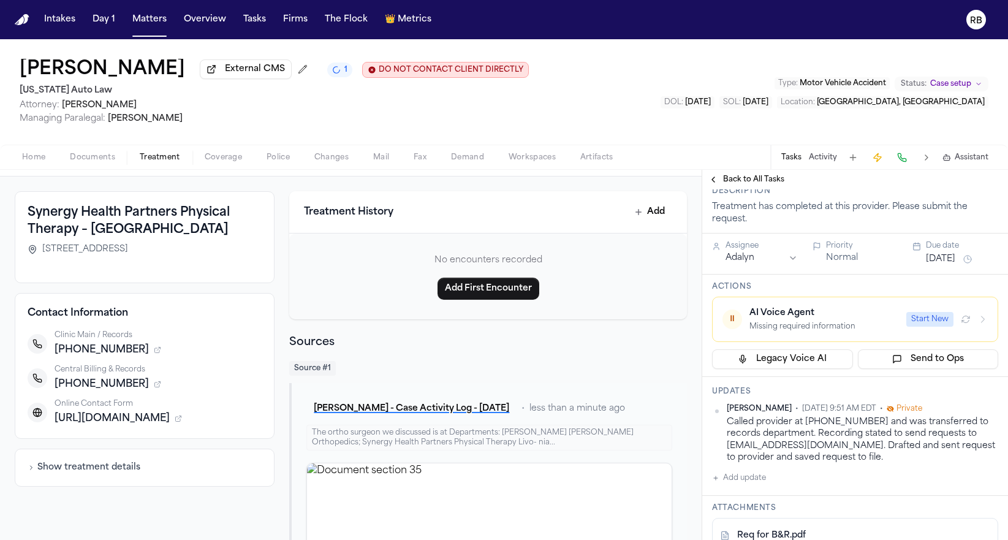
scroll to position [98, 0]
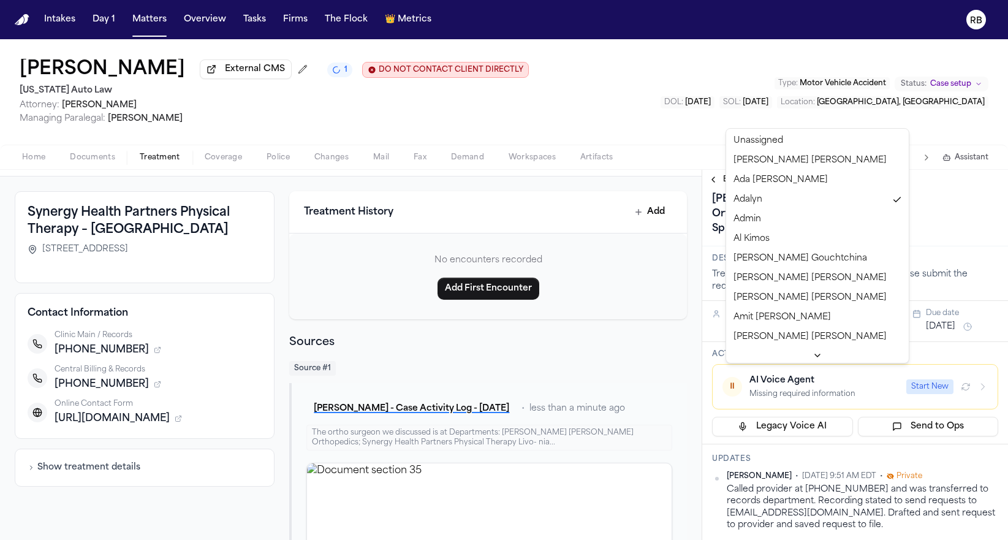
click at [789, 369] on html "Intakes Day 1 Matters Overview Tasks Firms The Flock 👑 Metrics RB Krystal Bynum…" at bounding box center [504, 270] width 1008 height 540
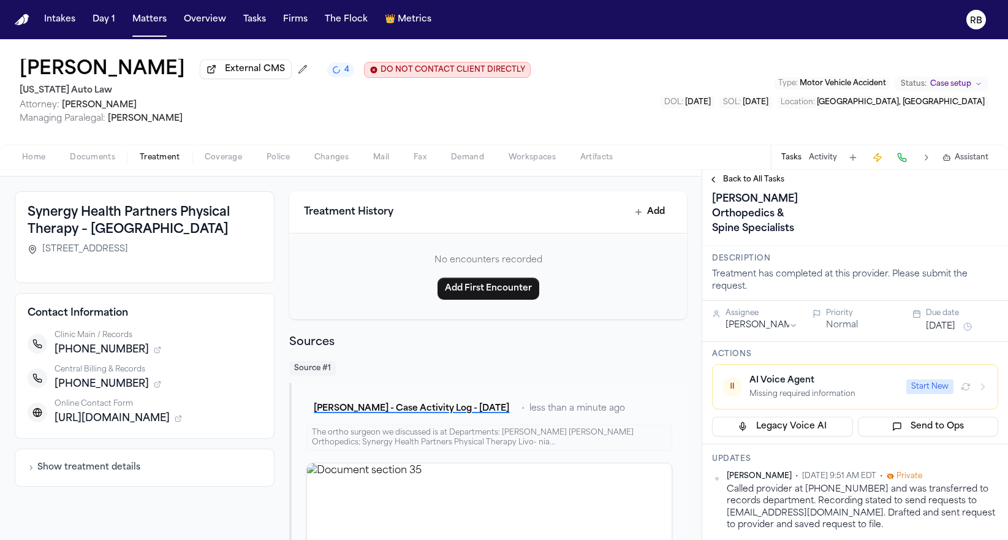
click at [955, 333] on button "Sep 25, 2025" at bounding box center [939, 326] width 29 height 12
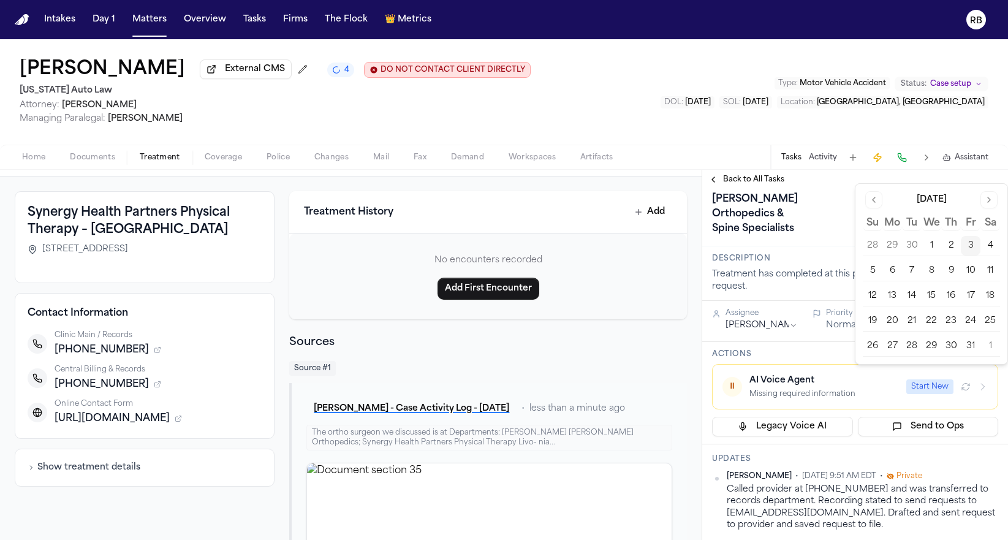
click at [970, 266] on button "10" at bounding box center [970, 271] width 20 height 20
click at [836, 238] on div "Submit Request for Records and Bills from Synergy Health Partners - Mendelson K…" at bounding box center [887, 169] width 350 height 137
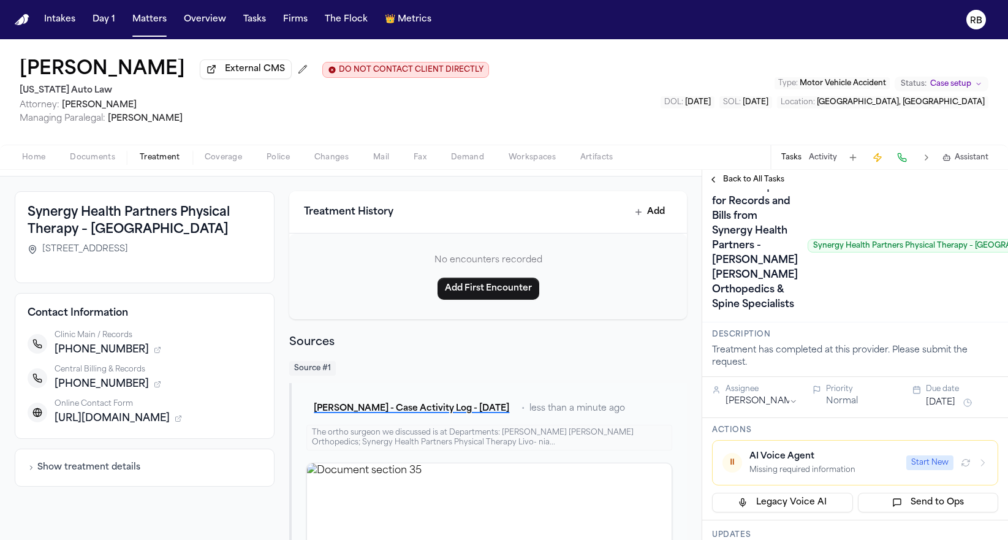
scroll to position [0, 0]
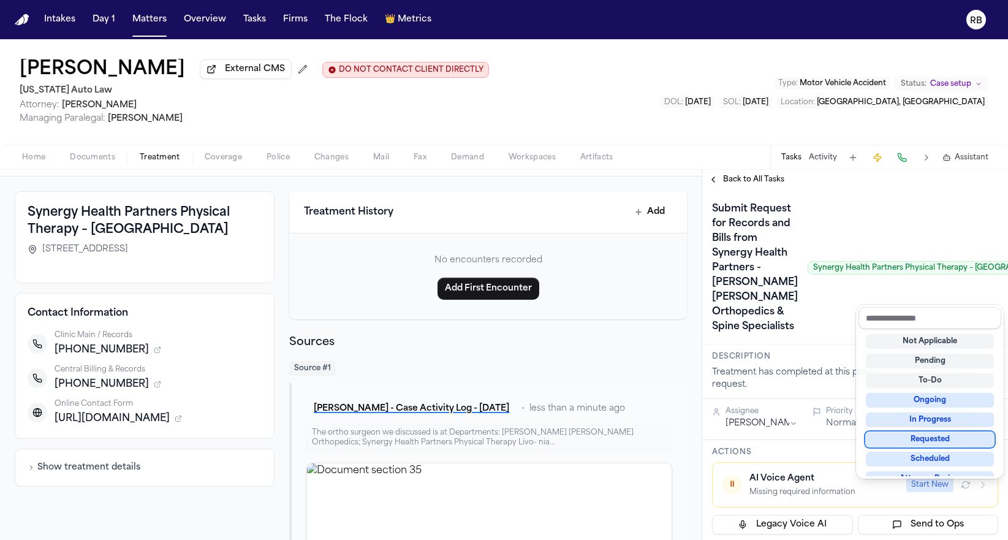
click at [936, 441] on div "Requested" at bounding box center [929, 439] width 128 height 15
click at [829, 336] on div "Submit Request for Records and Bills from Synergy Health Partners - Mendelson K…" at bounding box center [855, 267] width 286 height 137
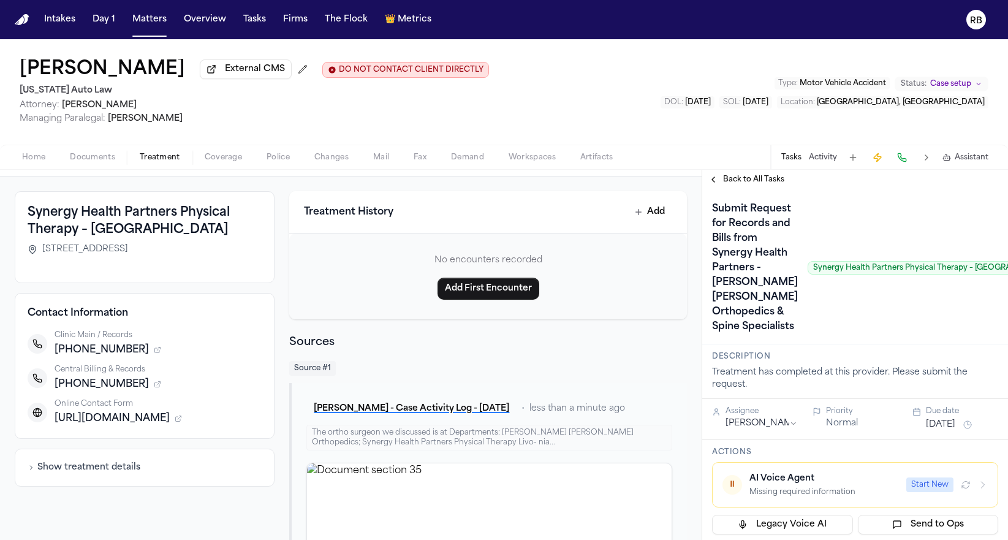
click at [739, 306] on h1 "Submit Request for Records and Bills from Synergy Health Partners - Mendelson K…" at bounding box center [755, 267] width 96 height 137
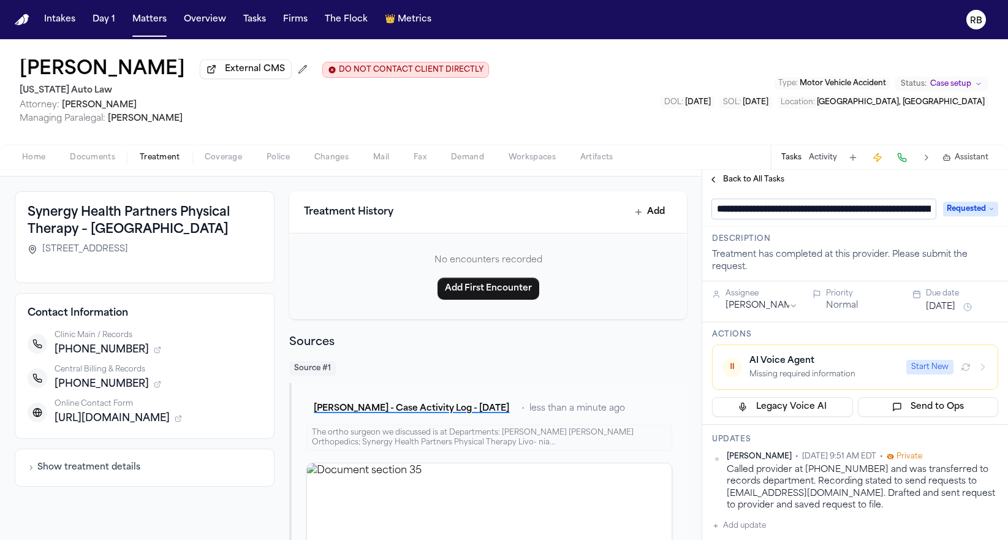
scroll to position [0, 399]
click at [750, 210] on input "**********" at bounding box center [819, 209] width 214 height 20
type input "**********"
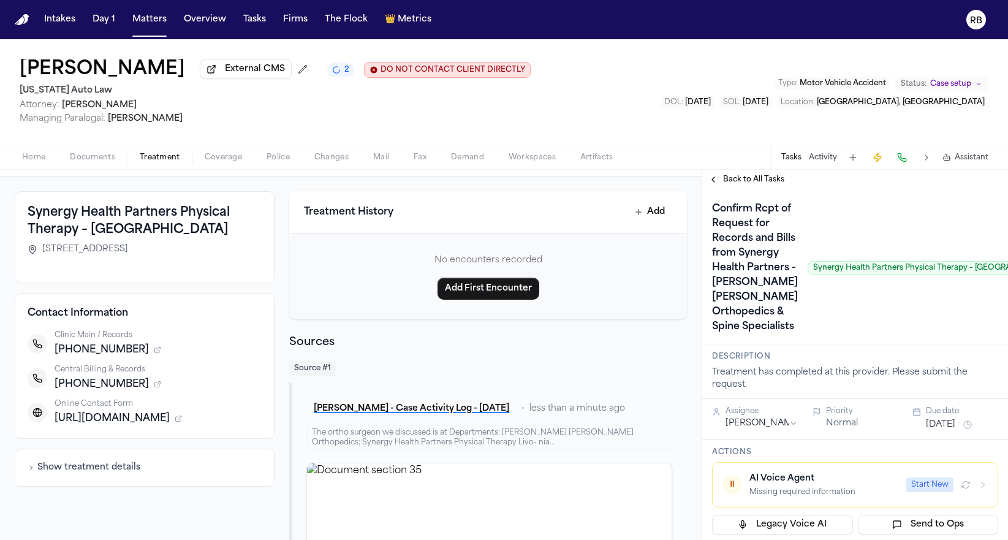
click at [674, 131] on div "Krystal Bynum External CMS 2 DO NOT CONTACT CLIENT DIRECTLY DO NOT CONTACT Mich…" at bounding box center [504, 91] width 1008 height 105
click at [257, 25] on button "Tasks" at bounding box center [254, 20] width 32 height 22
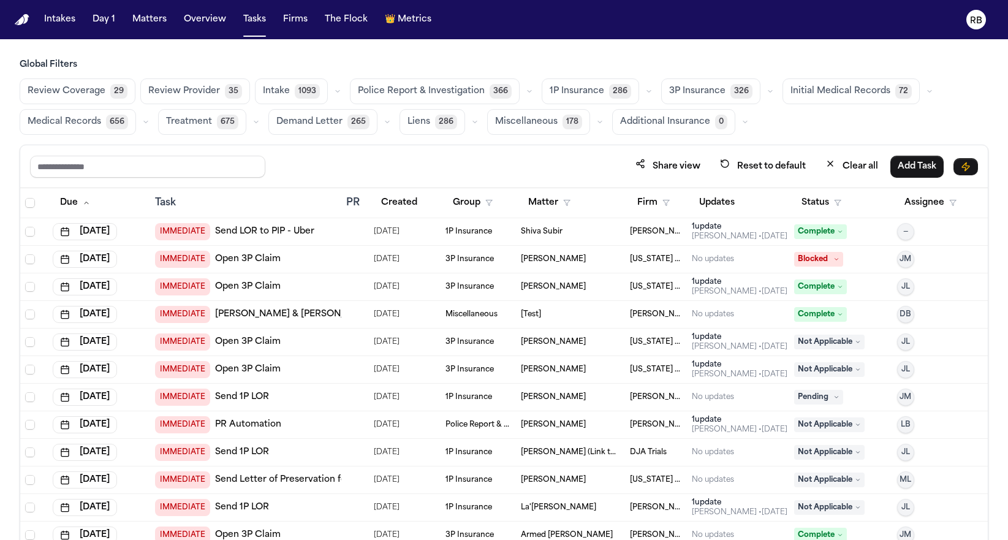
click at [73, 116] on span "Medical Records" at bounding box center [64, 122] width 73 height 12
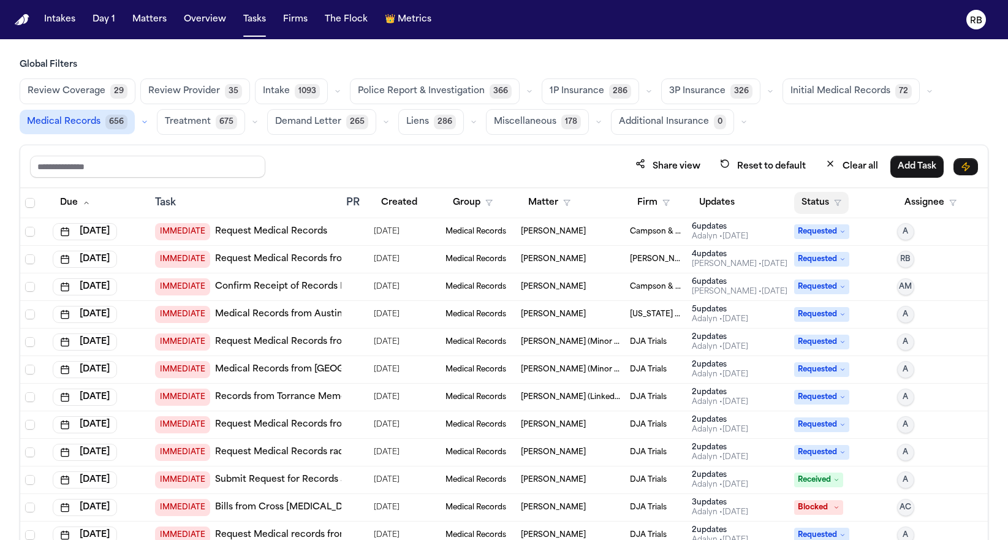
click at [807, 202] on button "Status" at bounding box center [821, 203] width 55 height 22
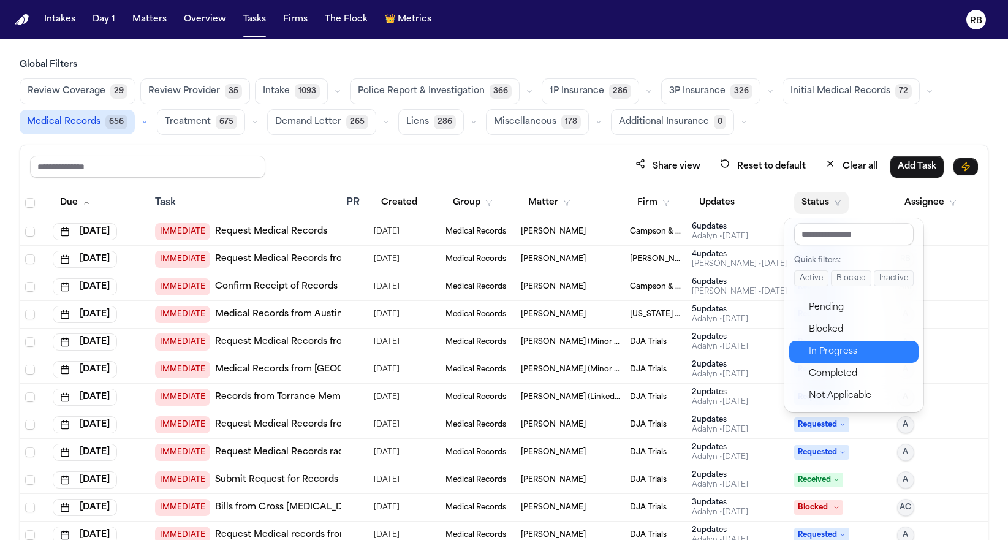
click at [861, 358] on div "In Progress" at bounding box center [859, 351] width 102 height 15
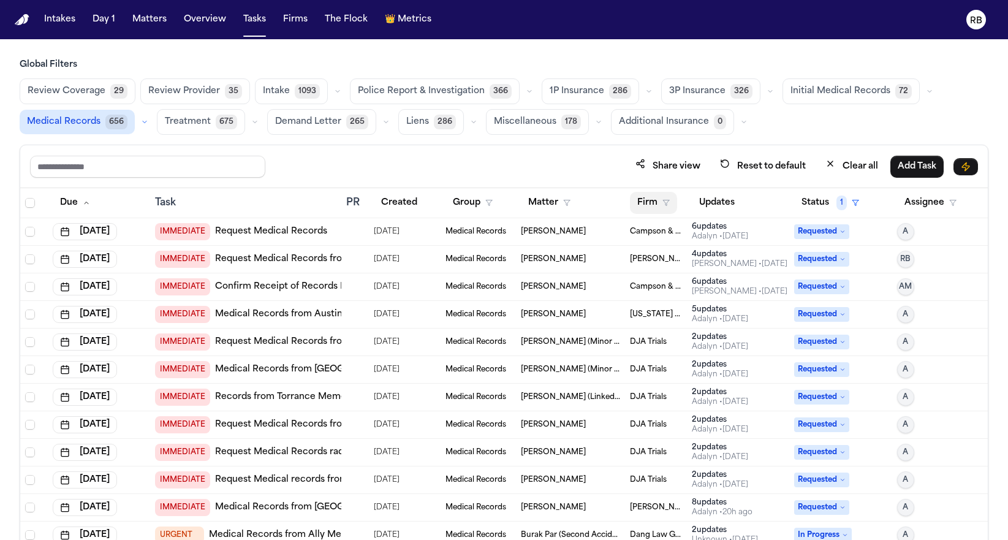
click at [646, 201] on button "Firm" at bounding box center [653, 203] width 47 height 22
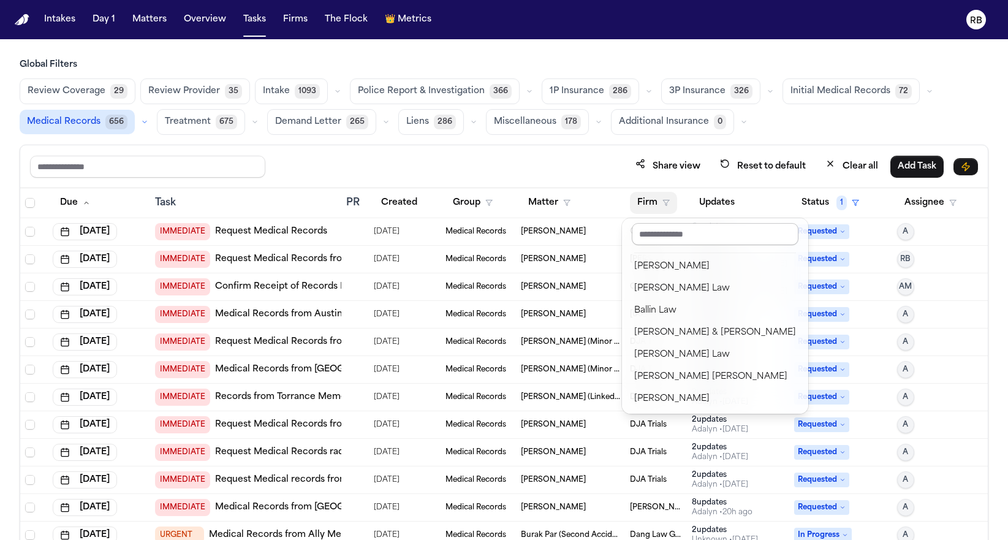
click at [708, 229] on input "text" at bounding box center [714, 234] width 167 height 22
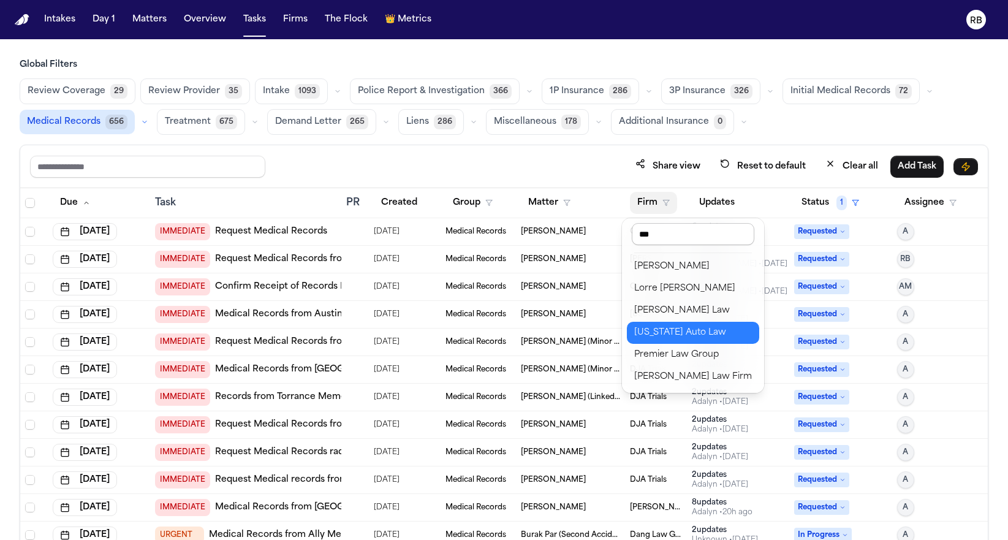
type input "****"
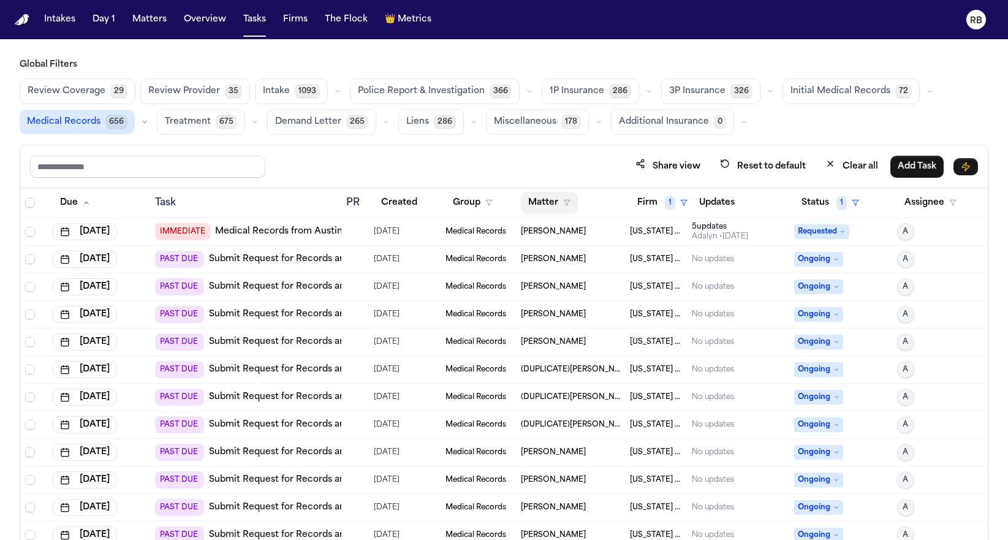
click at [530, 200] on button "Matter" at bounding box center [549, 203] width 57 height 22
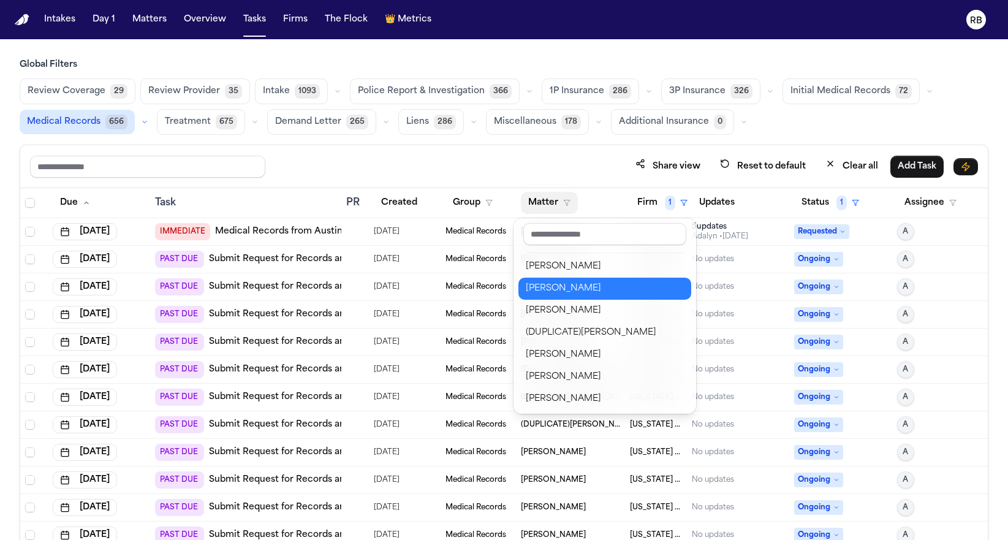
click at [585, 280] on button "[PERSON_NAME]" at bounding box center [604, 288] width 173 height 22
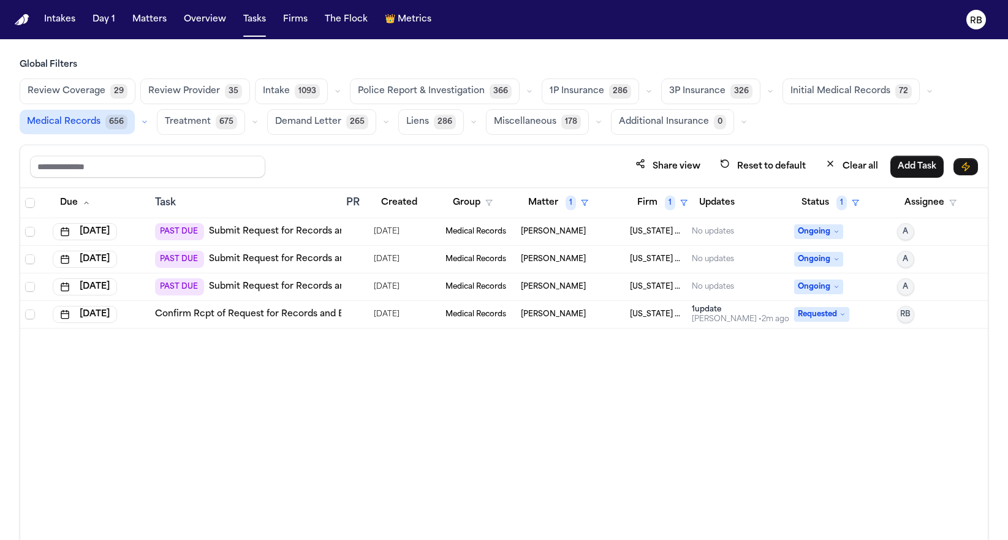
click at [347, 233] on div at bounding box center [351, 232] width 10 height 10
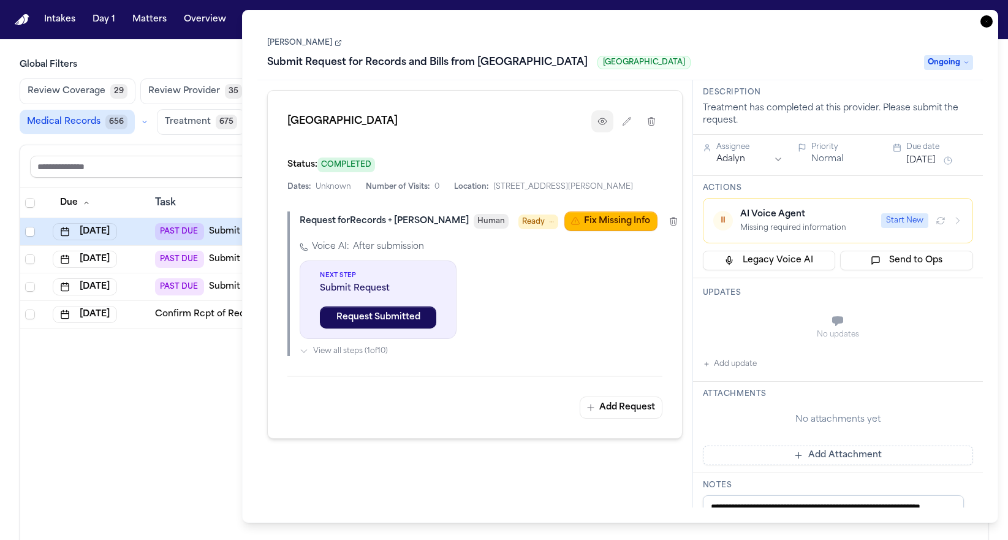
click at [598, 121] on icon "button" at bounding box center [602, 121] width 8 height 6
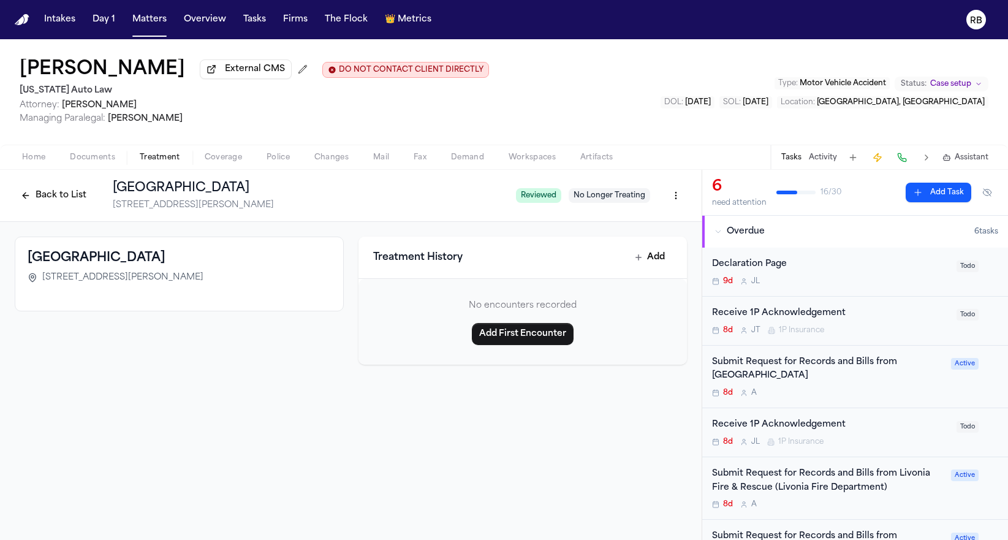
click at [616, 110] on div "Krystal Bynum External CMS DO NOT CONTACT CLIENT DIRECTLY DO NOT CONTACT Michig…" at bounding box center [504, 91] width 1008 height 105
click at [868, 379] on div "Submit Request for Records and Bills from Garden City Hospital" at bounding box center [828, 369] width 232 height 28
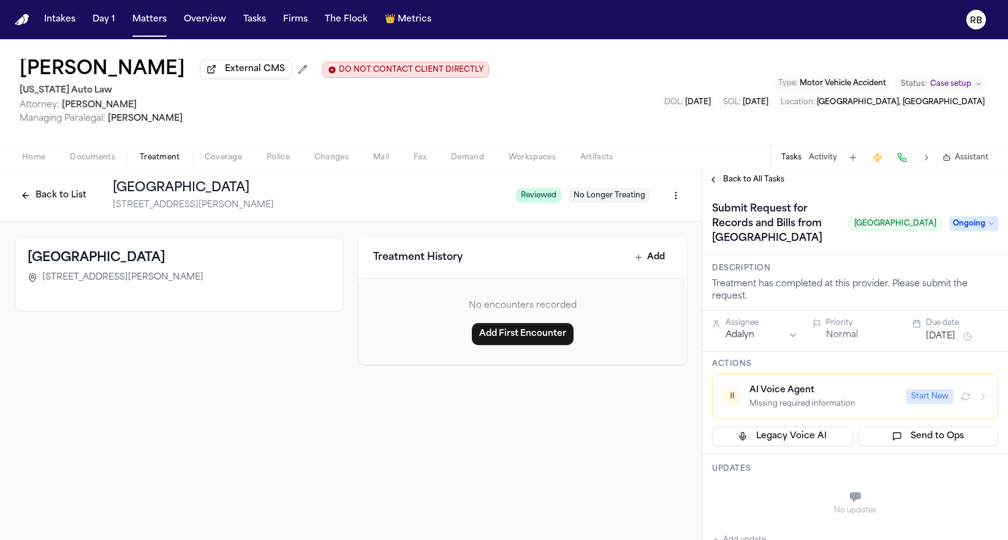
click at [160, 264] on div "Garden City Hospital" at bounding box center [179, 257] width 303 height 17
click at [759, 184] on span "Back to All Tasks" at bounding box center [753, 180] width 61 height 10
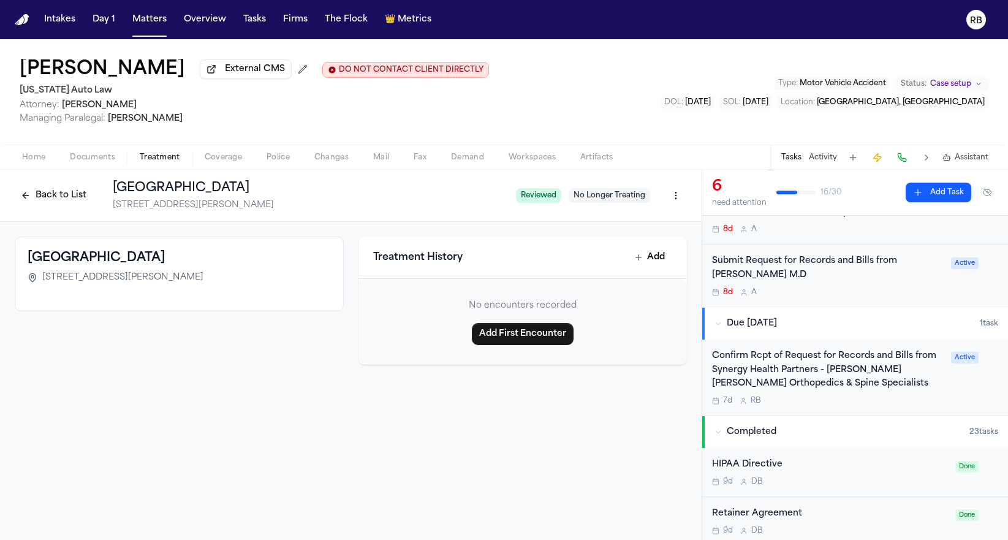
scroll to position [281, 0]
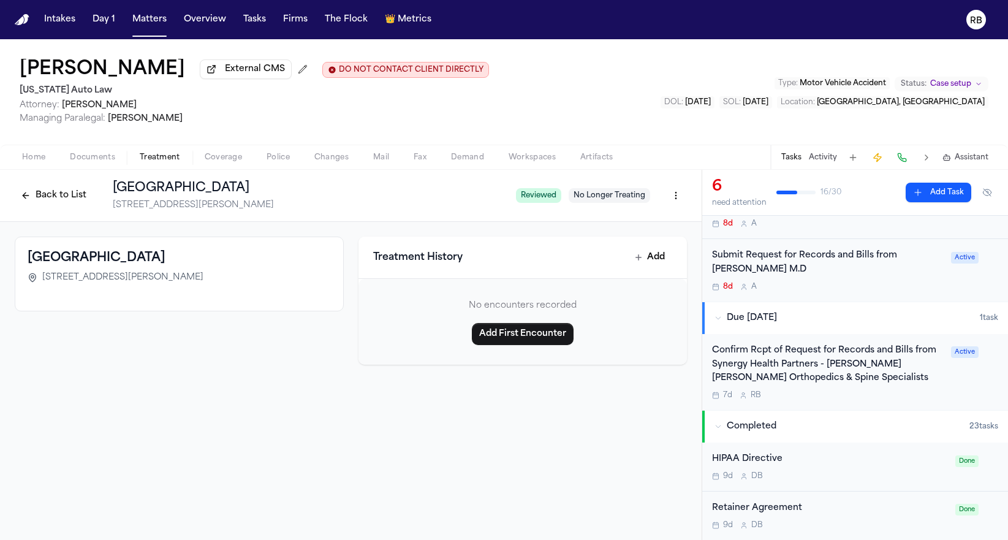
click at [908, 377] on div "Confirm Rcpt of Request for Records and Bills from Synergy Health Partners - Me…" at bounding box center [828, 365] width 232 height 42
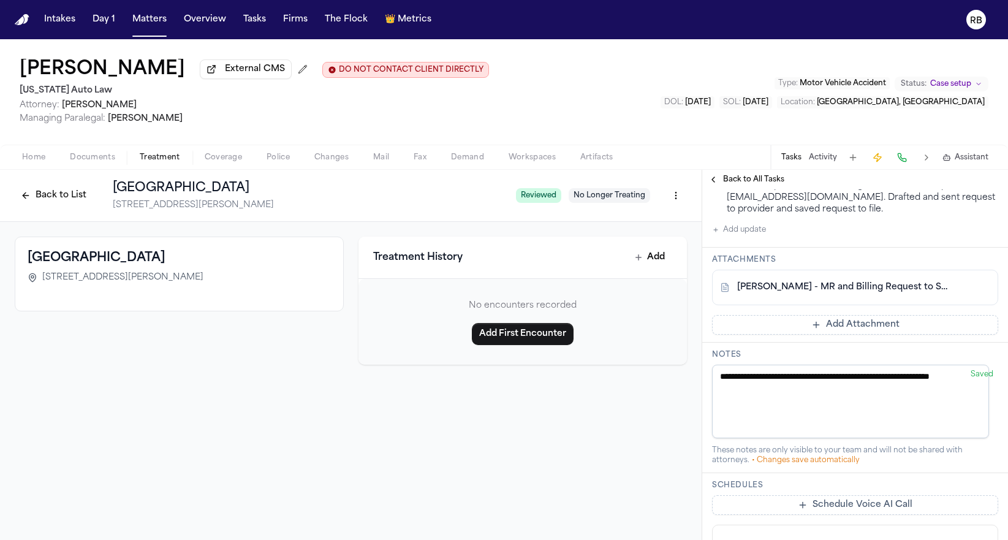
scroll to position [412, 0]
click at [922, 295] on link "K. Bynum - MR and Billing Request to Synergy Health Partners - 8.6.25" at bounding box center [842, 289] width 211 height 12
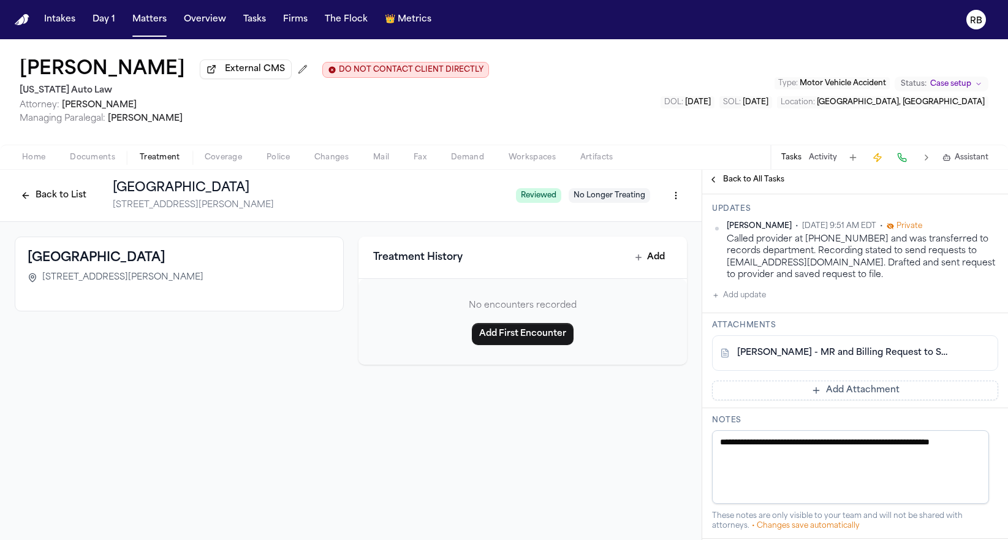
scroll to position [14, 0]
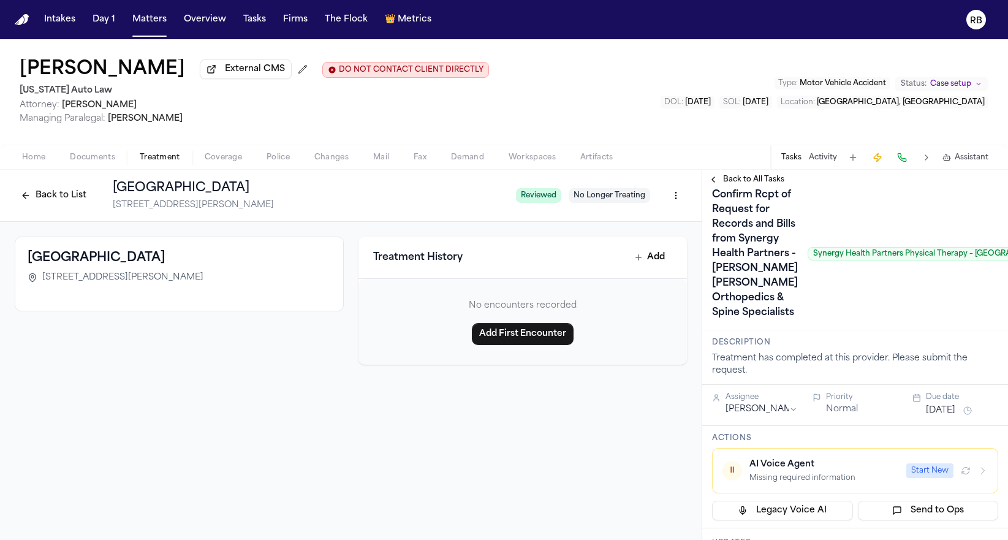
click at [743, 181] on span "Back to All Tasks" at bounding box center [753, 180] width 61 height 10
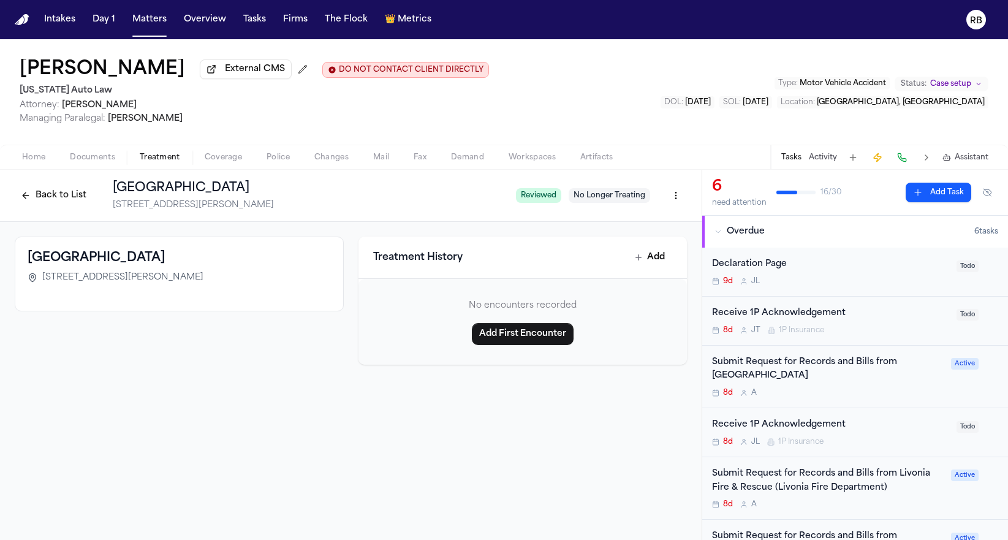
click at [894, 380] on div "Submit Request for Records and Bills from Garden City Hospital" at bounding box center [828, 369] width 232 height 28
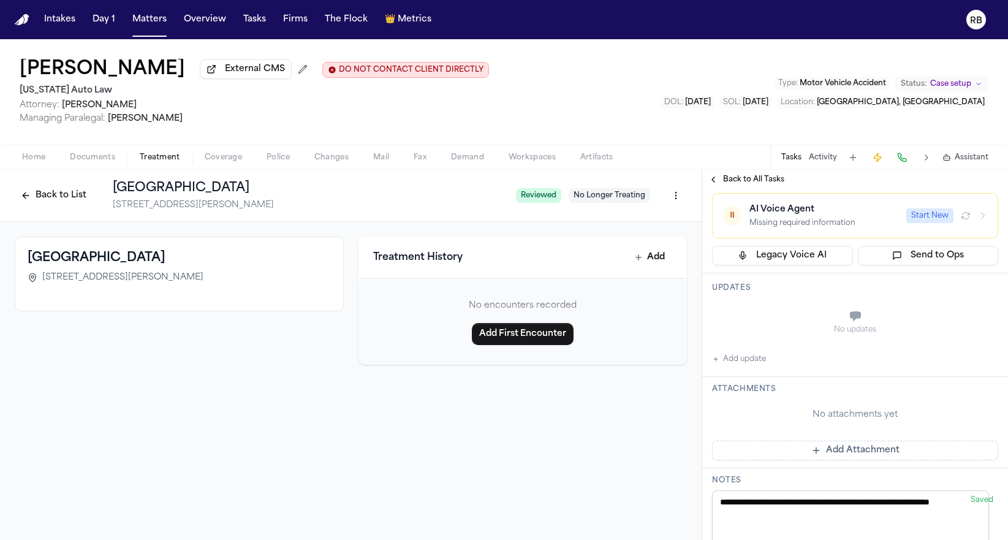
scroll to position [185, 0]
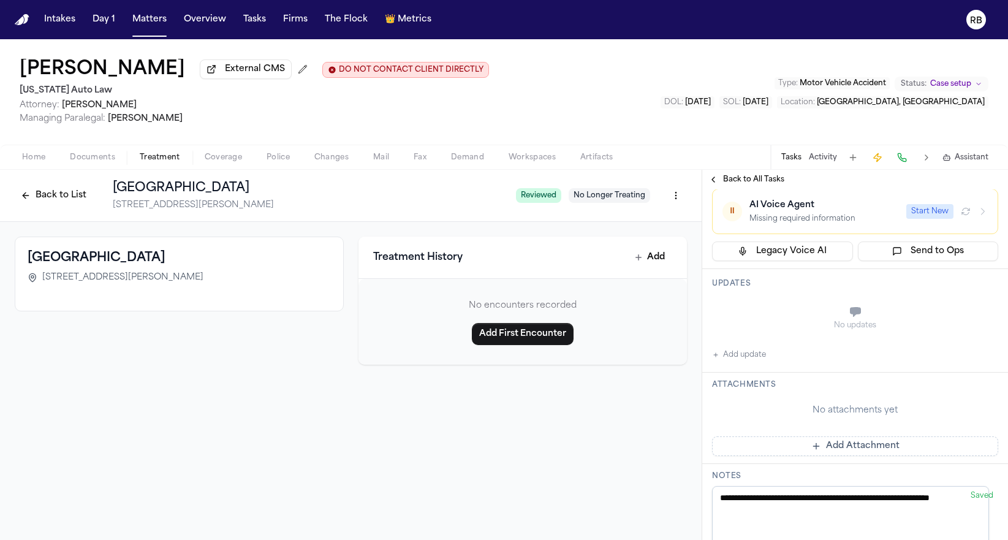
click at [752, 356] on button "Add update" at bounding box center [739, 354] width 54 height 15
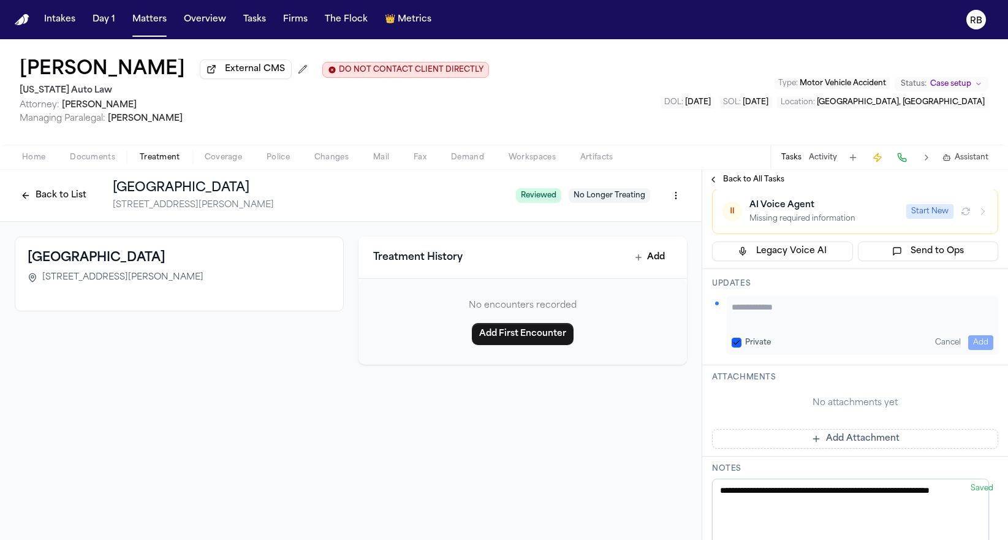
click at [776, 310] on textarea "Add your update" at bounding box center [862, 313] width 262 height 24
paste textarea "**********"
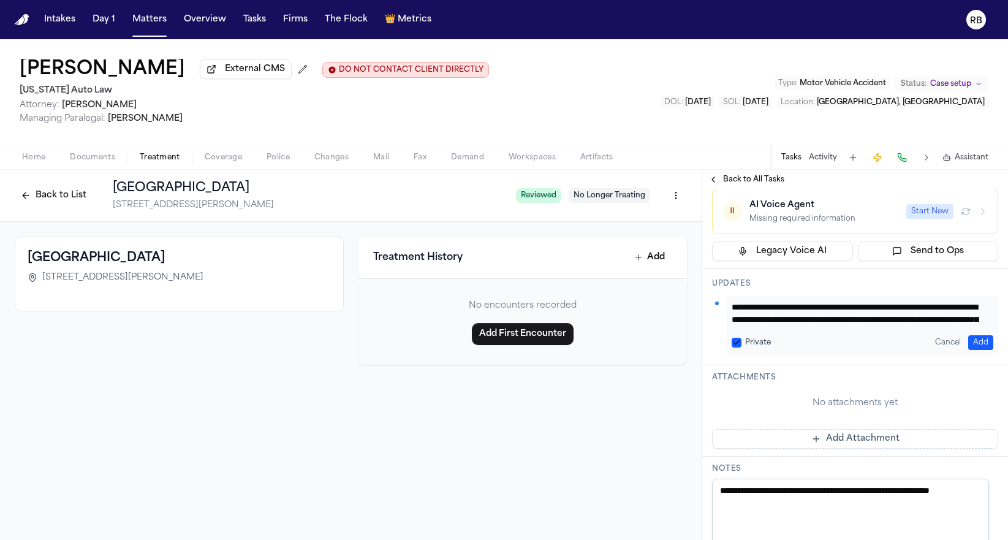
drag, startPoint x: 733, startPoint y: 307, endPoint x: 745, endPoint y: 306, distance: 12.3
click at [734, 307] on textarea "**********" at bounding box center [857, 313] width 252 height 24
click at [872, 323] on textarea "**********" at bounding box center [857, 313] width 252 height 24
type textarea "**********"
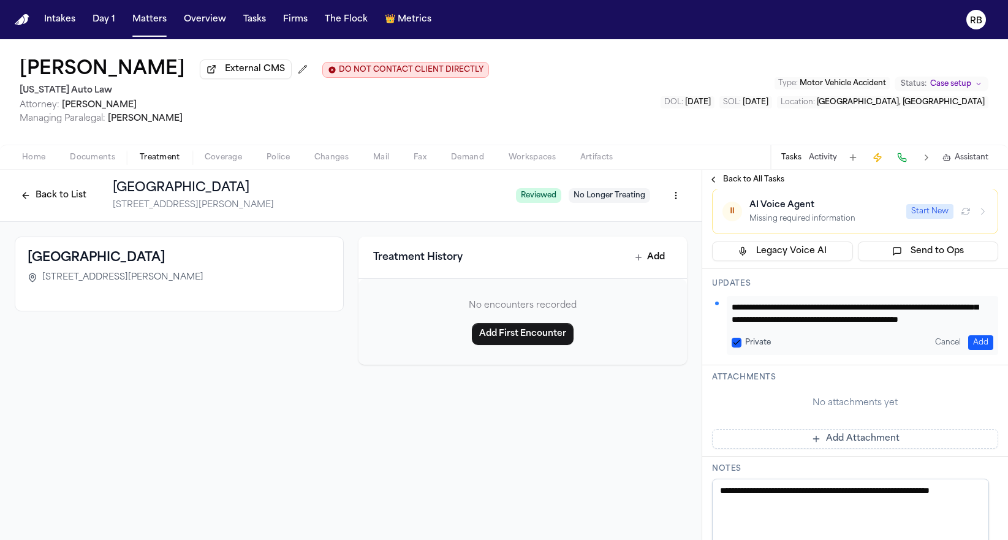
click at [974, 347] on button "Add" at bounding box center [980, 342] width 25 height 15
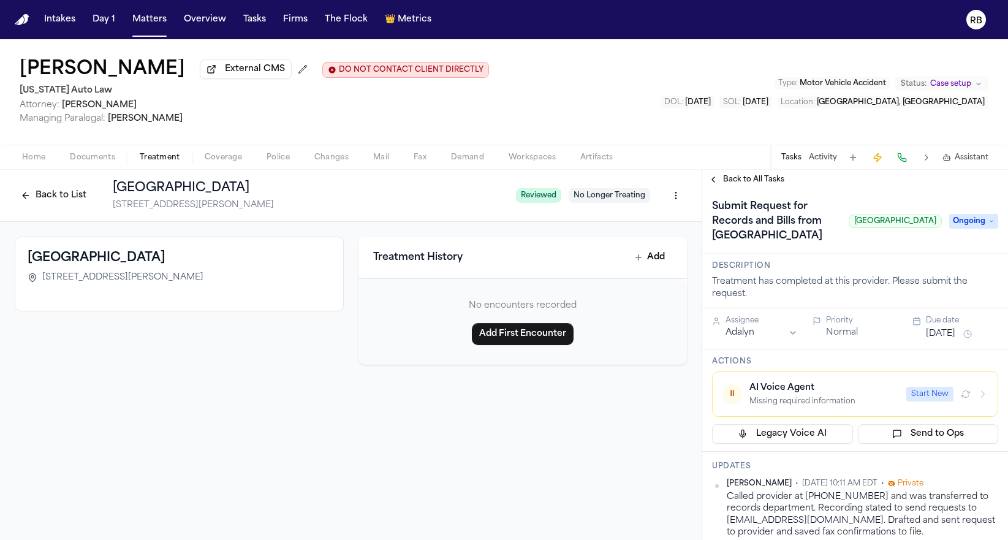
scroll to position [0, 0]
click at [972, 230] on span "Ongoing" at bounding box center [973, 223] width 49 height 15
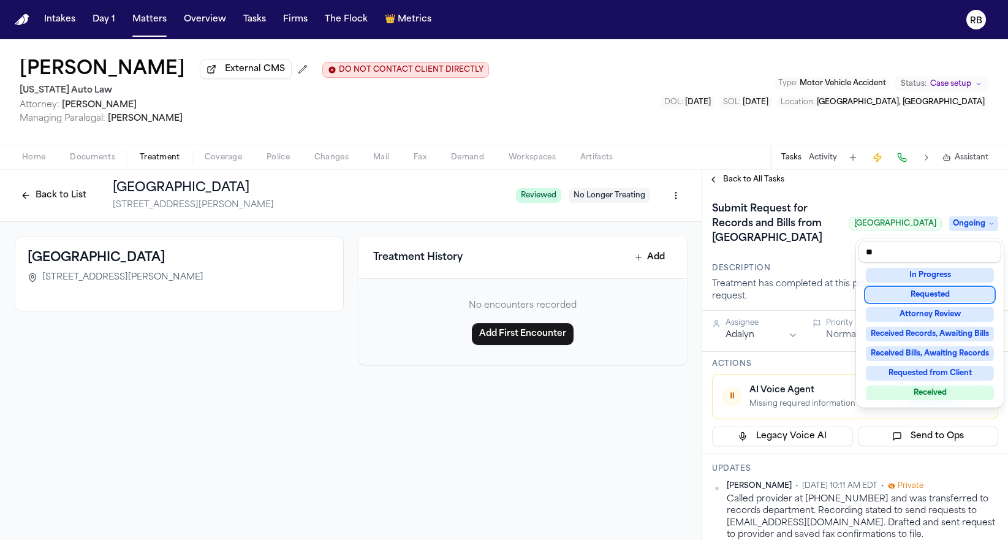
type input "**"
click at [944, 289] on div "Requested" at bounding box center [929, 294] width 128 height 15
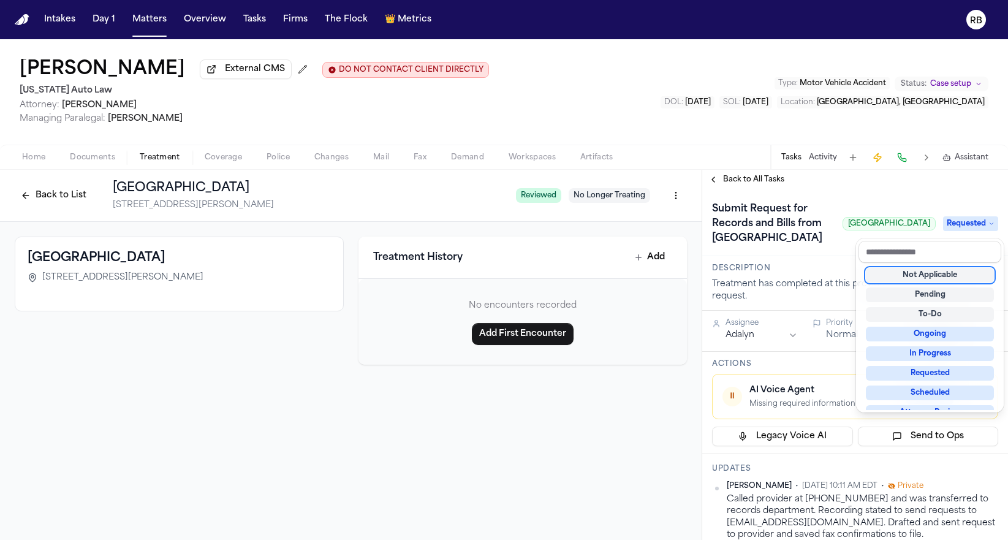
click at [798, 225] on div "Submit Request for Records and Bills from Garden City Hospital Garden City Hosp…" at bounding box center [855, 223] width 286 height 49
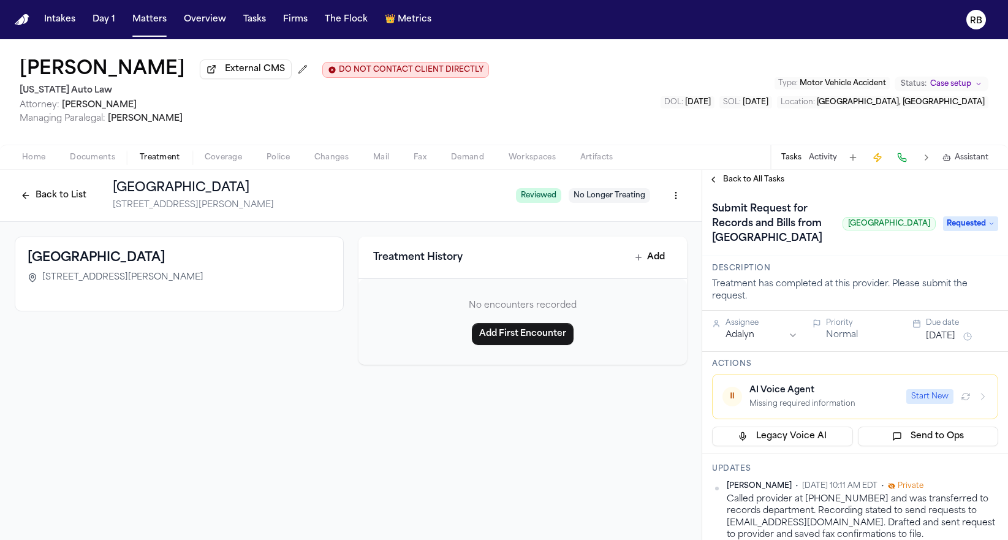
click at [764, 220] on h1 "Submit Request for Records and Bills from Garden City Hospital" at bounding box center [772, 223] width 130 height 49
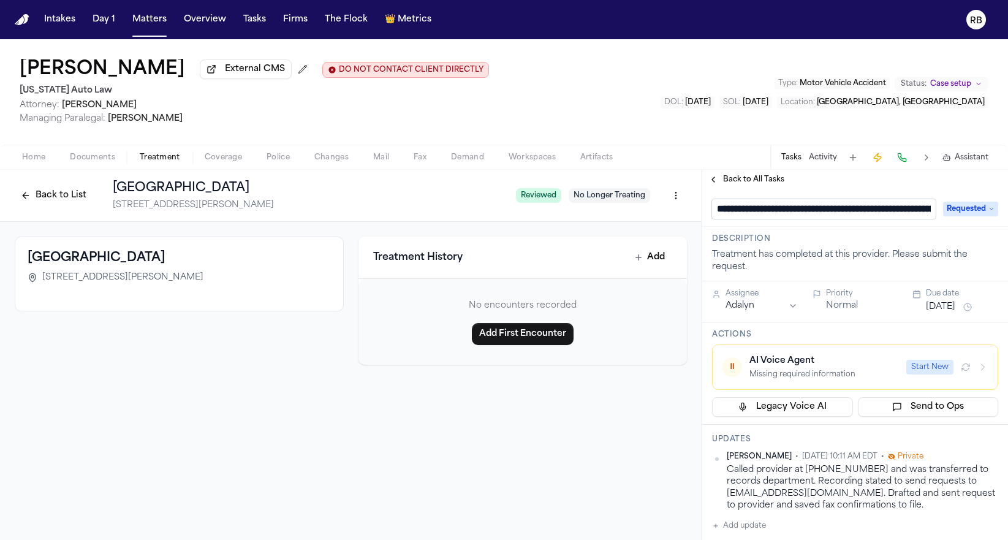
scroll to position [0, 109]
click at [745, 212] on input "**********" at bounding box center [819, 209] width 214 height 20
drag, startPoint x: 759, startPoint y: 214, endPoint x: 690, endPoint y: 216, distance: 69.3
click at [690, 216] on div "**********" at bounding box center [504, 355] width 1008 height 370
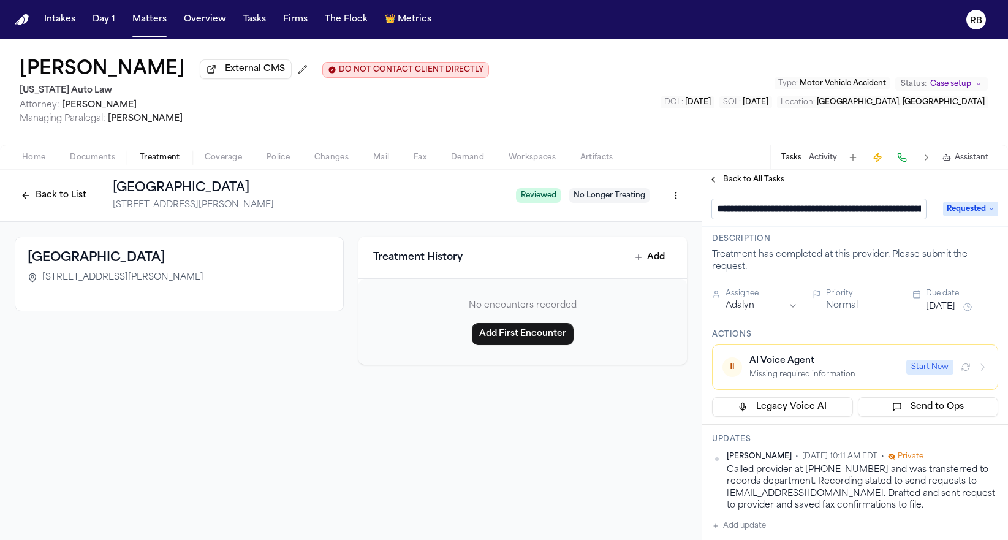
type input "**********"
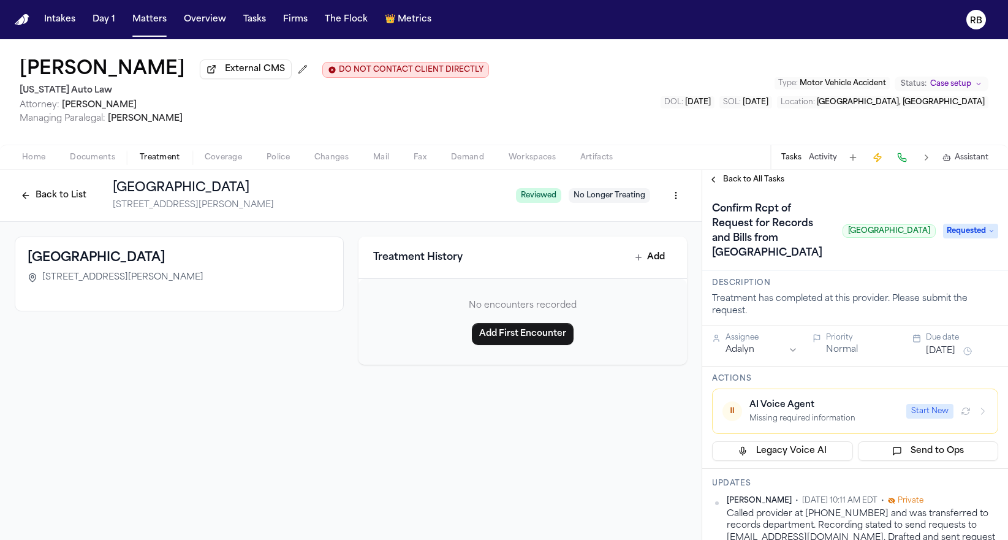
click at [946, 355] on button "Sep 25, 2025" at bounding box center [939, 351] width 29 height 12
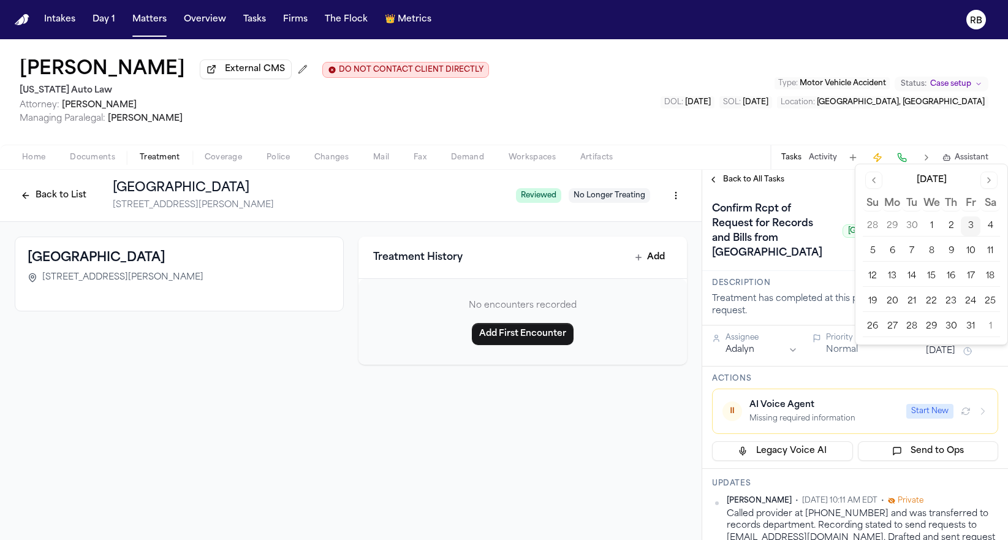
click at [968, 249] on button "10" at bounding box center [970, 251] width 20 height 20
click at [849, 268] on div "Confirm Rcpt of Request for Records and Bills from Garden City Hospital Garden …" at bounding box center [855, 229] width 306 height 81
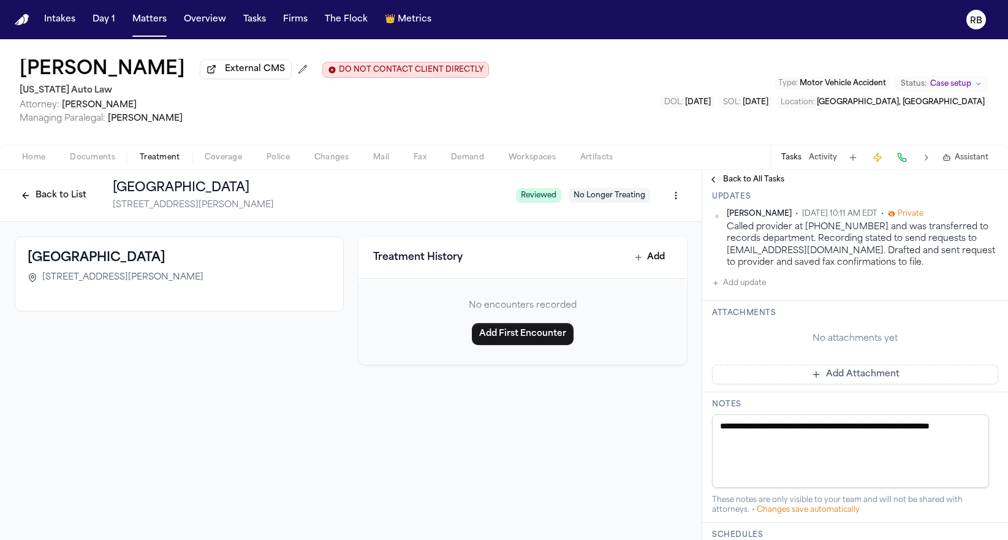
scroll to position [288, 0]
click at [877, 374] on button "Add Attachment" at bounding box center [855, 373] width 286 height 20
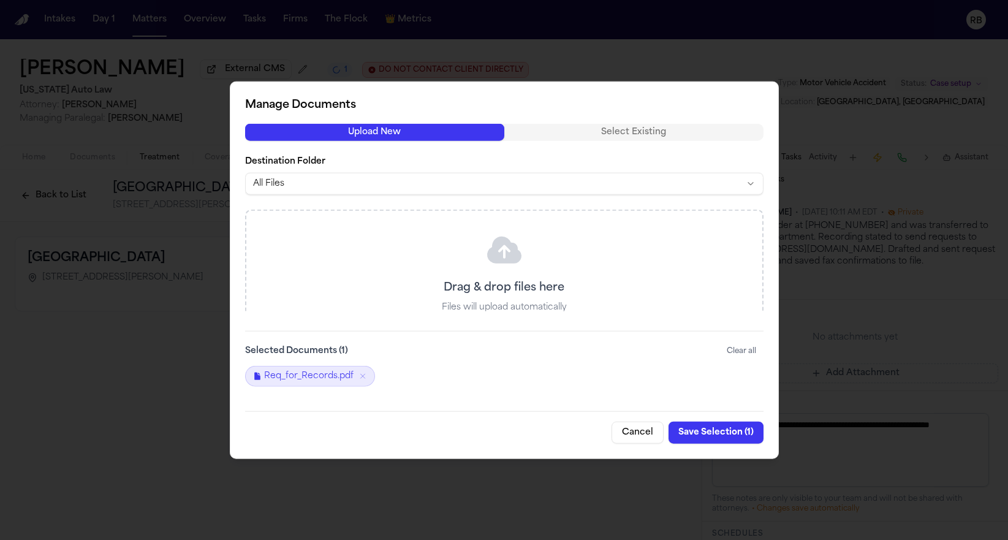
click at [696, 428] on button "Save Selection ( 1 )" at bounding box center [715, 432] width 95 height 22
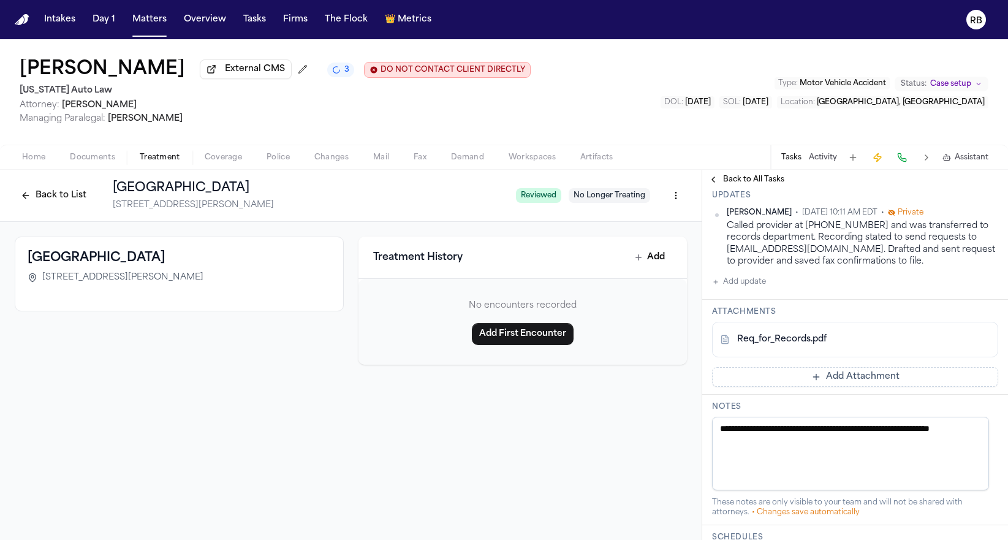
click at [807, 380] on button "Add Attachment" at bounding box center [855, 377] width 286 height 20
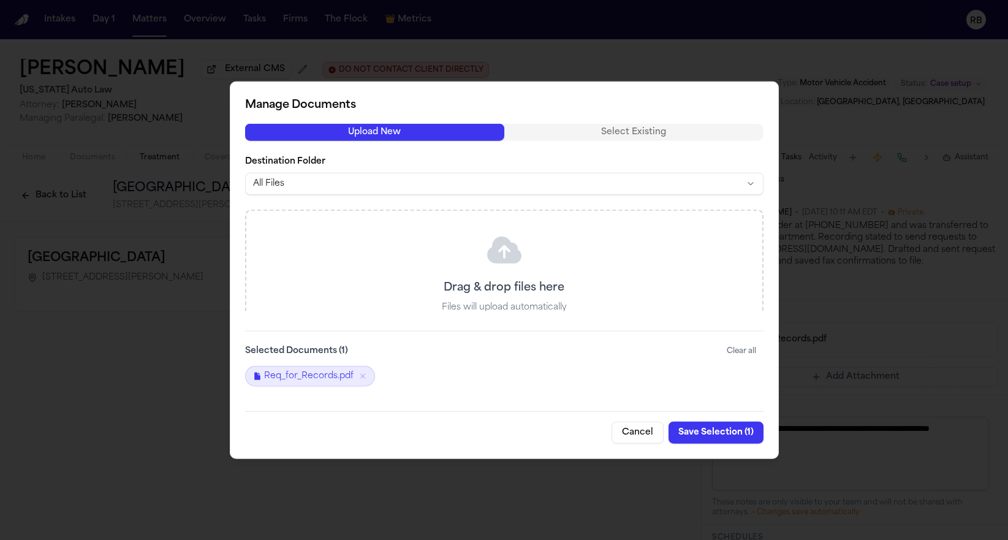
click at [709, 434] on button "Save Selection ( 1 )" at bounding box center [715, 432] width 95 height 22
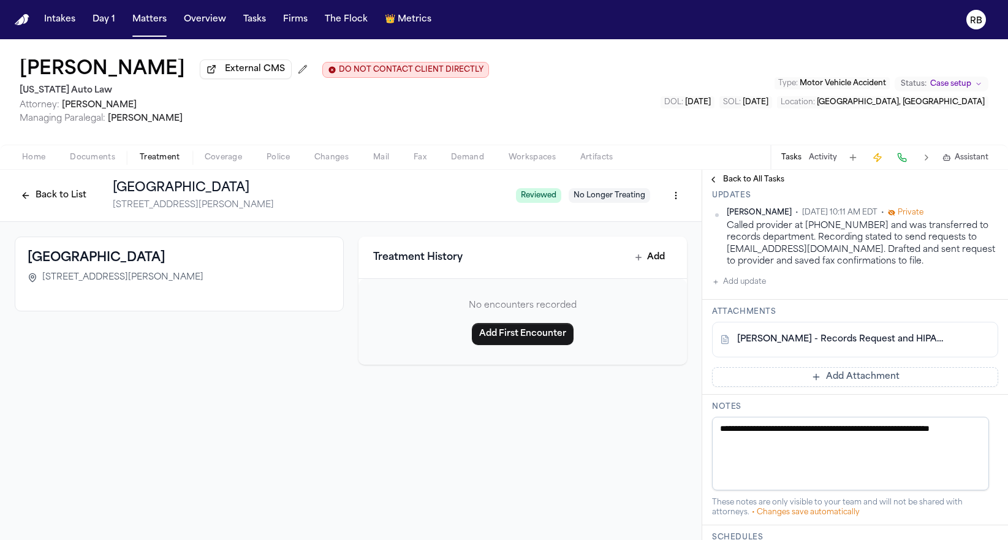
click at [986, 216] on html "Intakes Day 1 Matters Overview Tasks Firms The Flock 👑 Metrics RB Krystal Bynum…" at bounding box center [504, 270] width 1008 height 540
click at [966, 229] on div "Edit" at bounding box center [949, 233] width 72 height 17
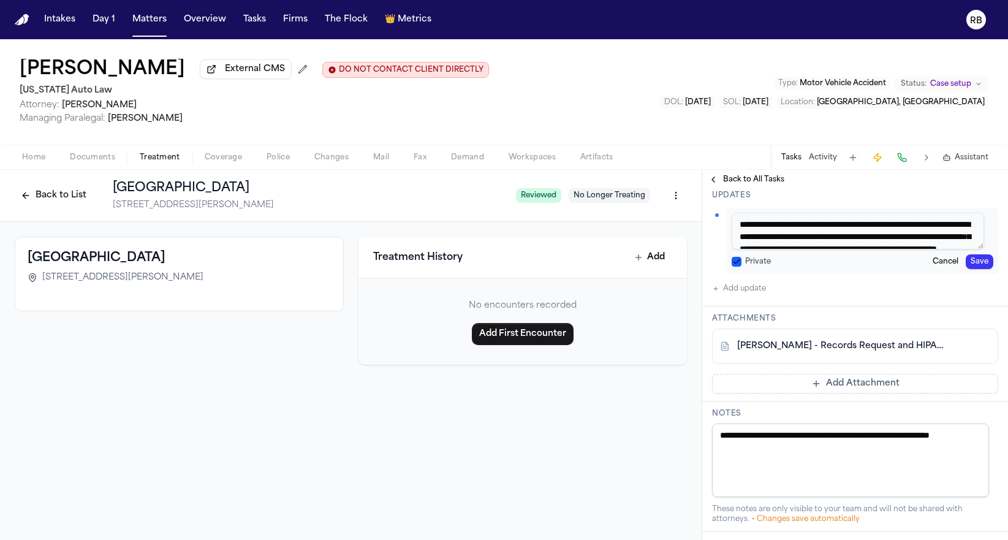
scroll to position [36, 0]
click at [845, 243] on textarea "**********" at bounding box center [857, 231] width 252 height 37
paste textarea "**********"
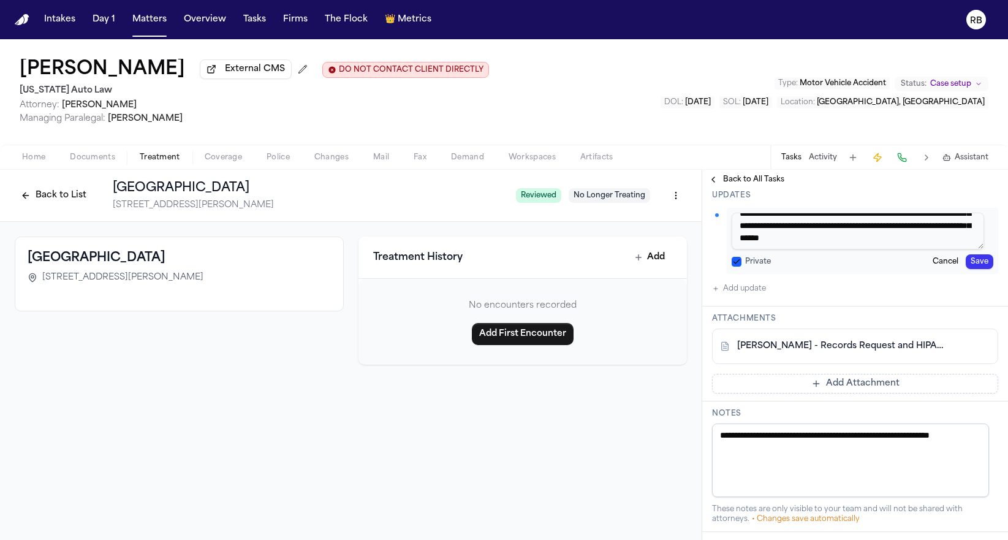
type textarea "**********"
click at [974, 262] on button "Save" at bounding box center [979, 261] width 28 height 15
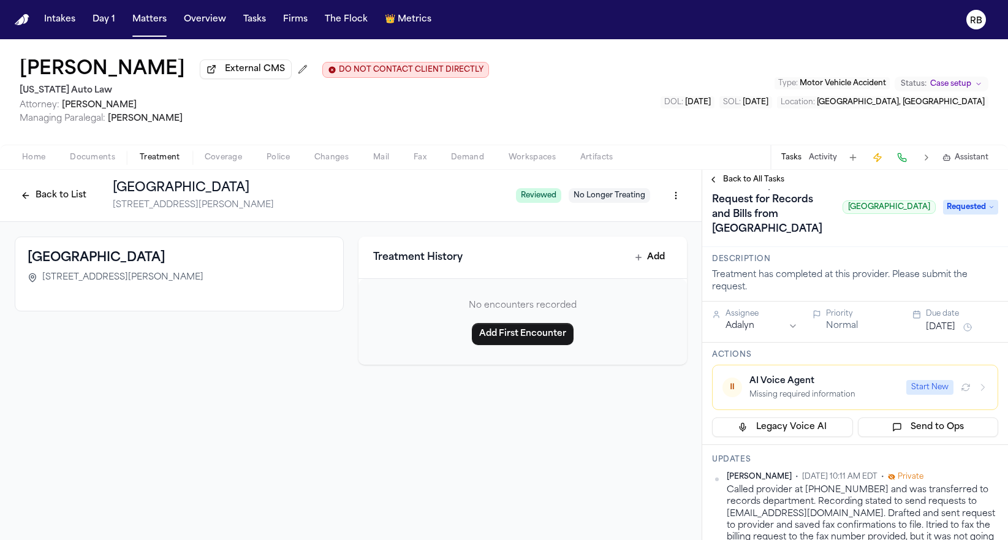
scroll to position [0, 0]
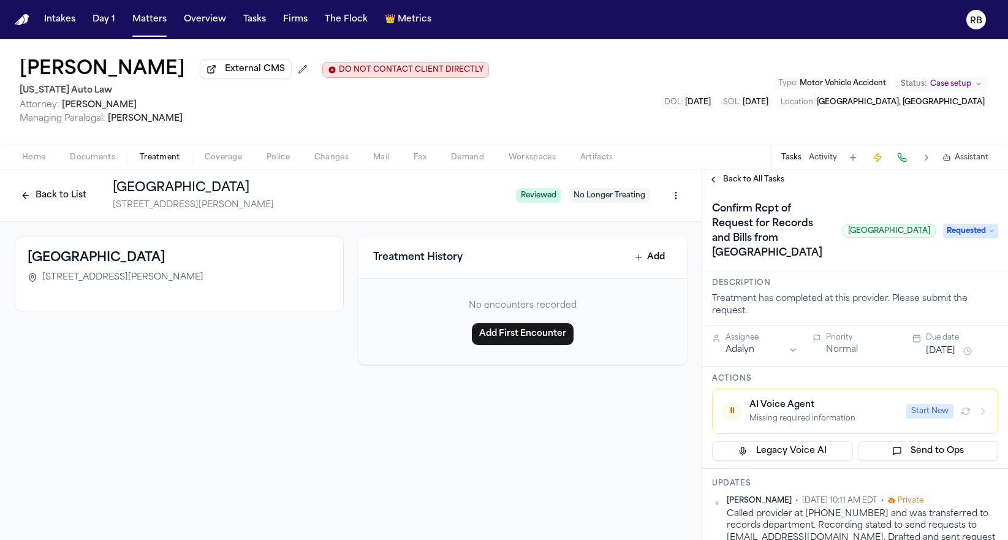
click at [955, 349] on button "Oct 10, 2025" at bounding box center [939, 351] width 29 height 12
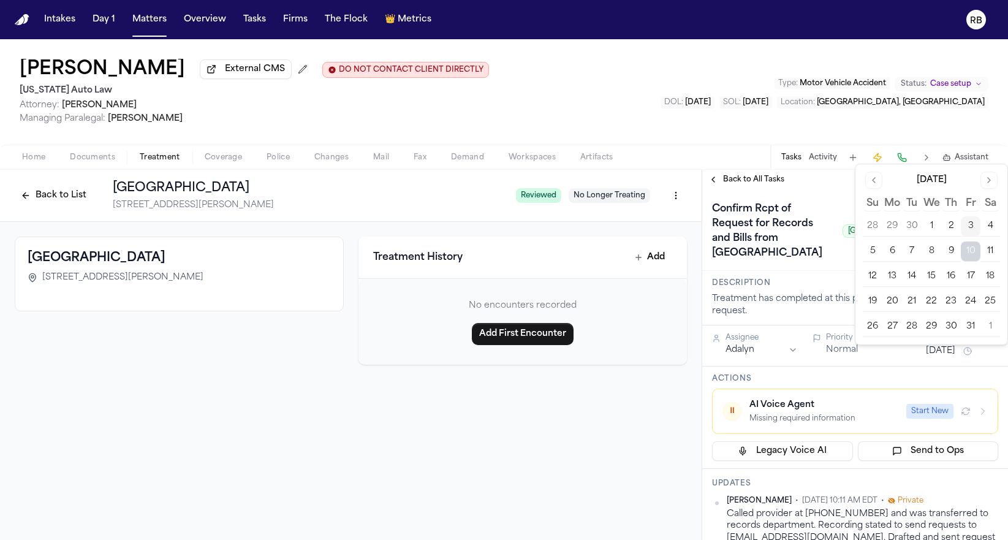
click at [913, 277] on button "14" at bounding box center [912, 276] width 20 height 20
click at [832, 259] on div "Confirm Rcpt of Request for Records and Bills from Garden City Hospital Garden …" at bounding box center [824, 231] width 224 height 64
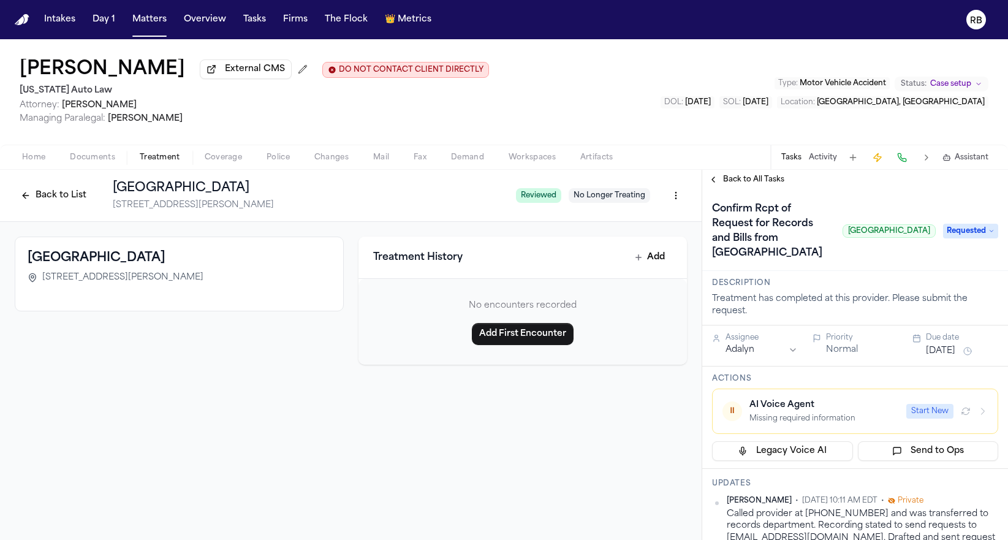
click at [789, 350] on html "Intakes Day 1 Matters Overview Tasks Firms The Flock 👑 Metrics RB Krystal Bynum…" at bounding box center [504, 270] width 1008 height 540
click at [251, 16] on button "Tasks" at bounding box center [254, 20] width 32 height 22
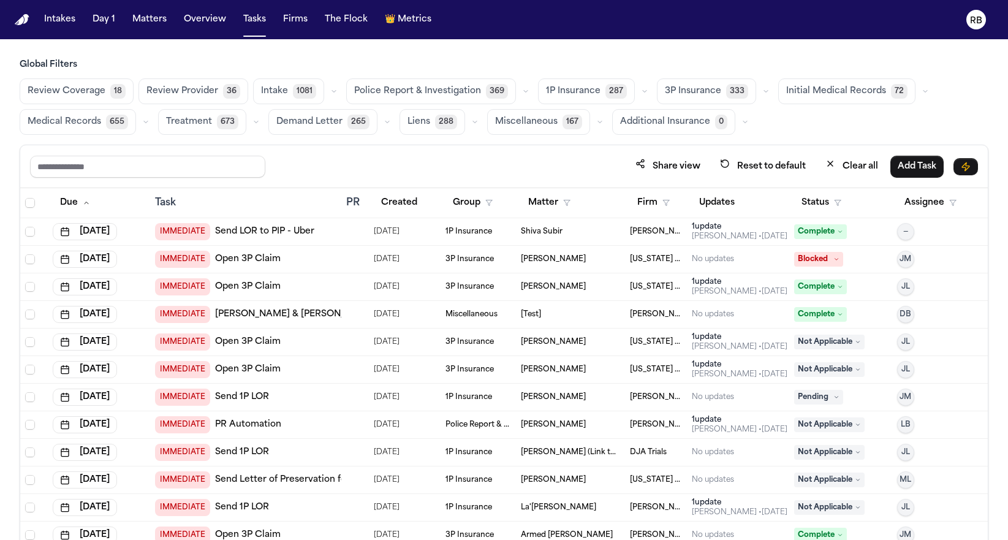
click at [51, 122] on span "Medical Records" at bounding box center [64, 122] width 73 height 12
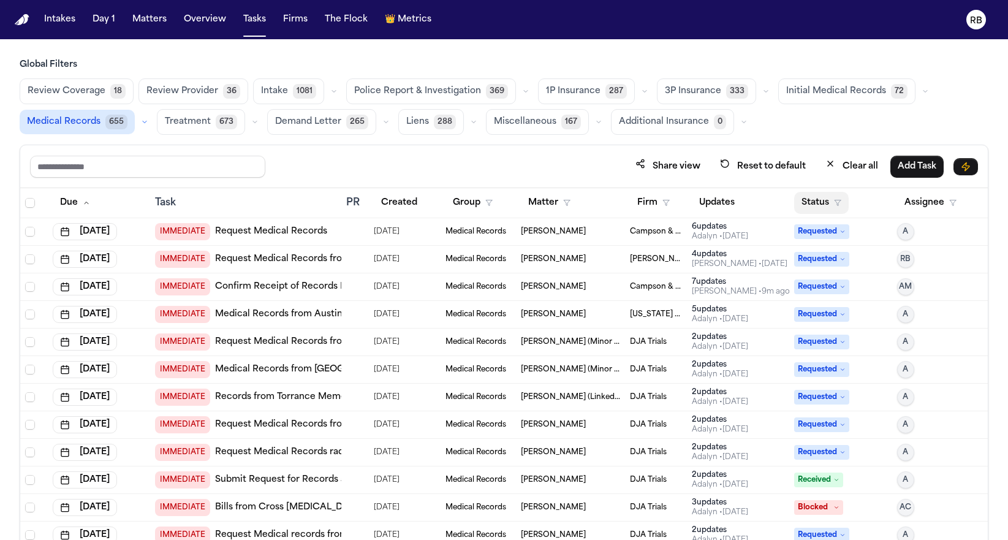
click at [801, 201] on button "Status" at bounding box center [821, 203] width 55 height 22
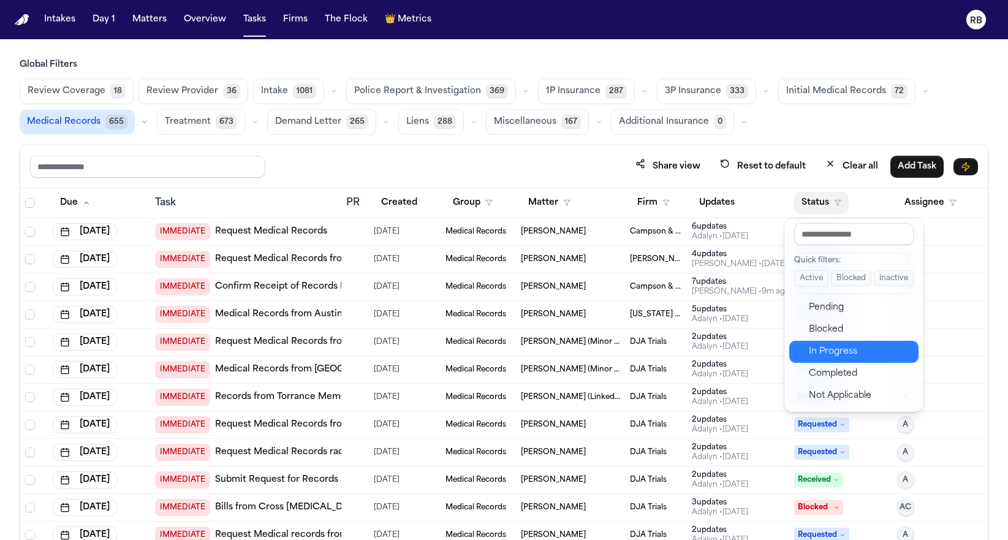
click at [866, 350] on div "In Progress" at bounding box center [859, 351] width 102 height 15
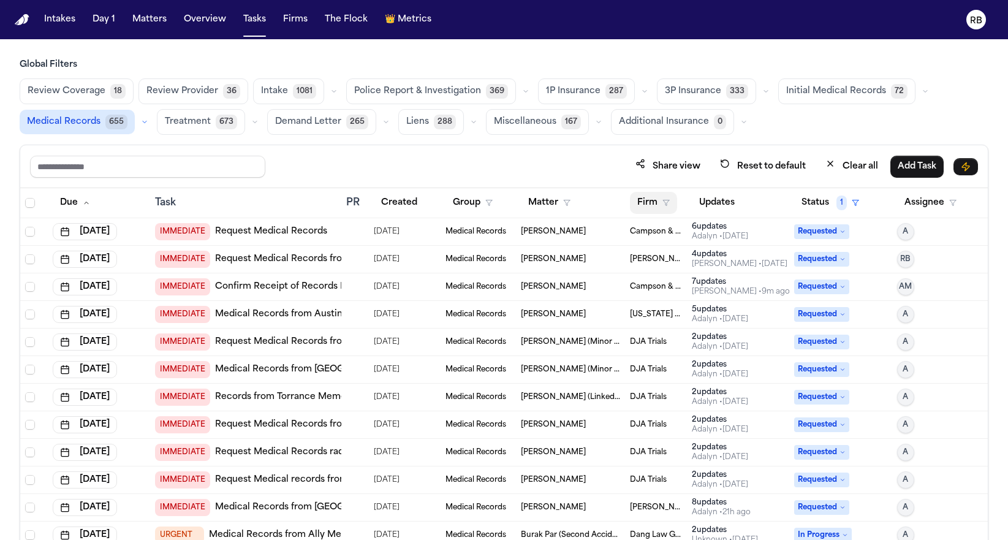
click at [644, 198] on button "Firm" at bounding box center [653, 203] width 47 height 22
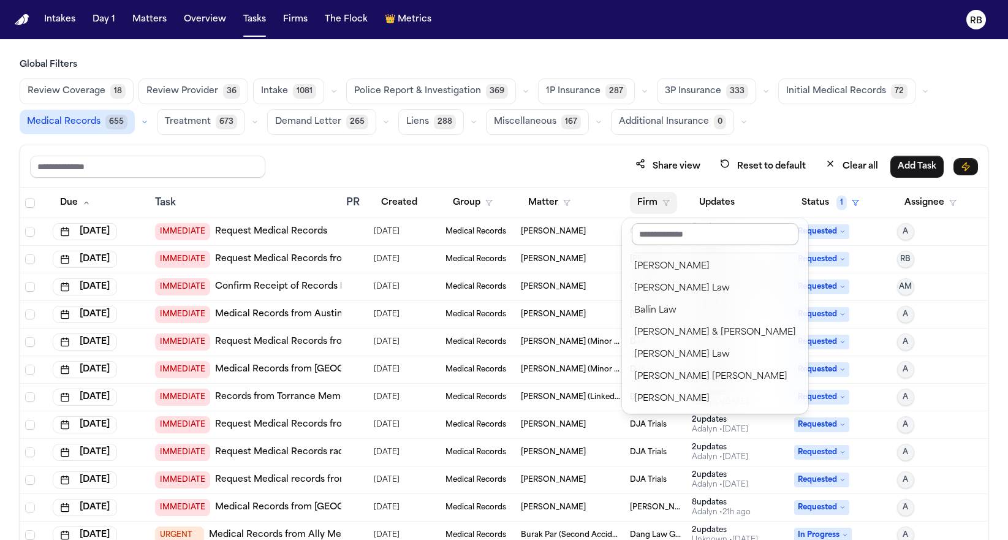
click at [697, 234] on input "text" at bounding box center [714, 234] width 167 height 22
type input "****"
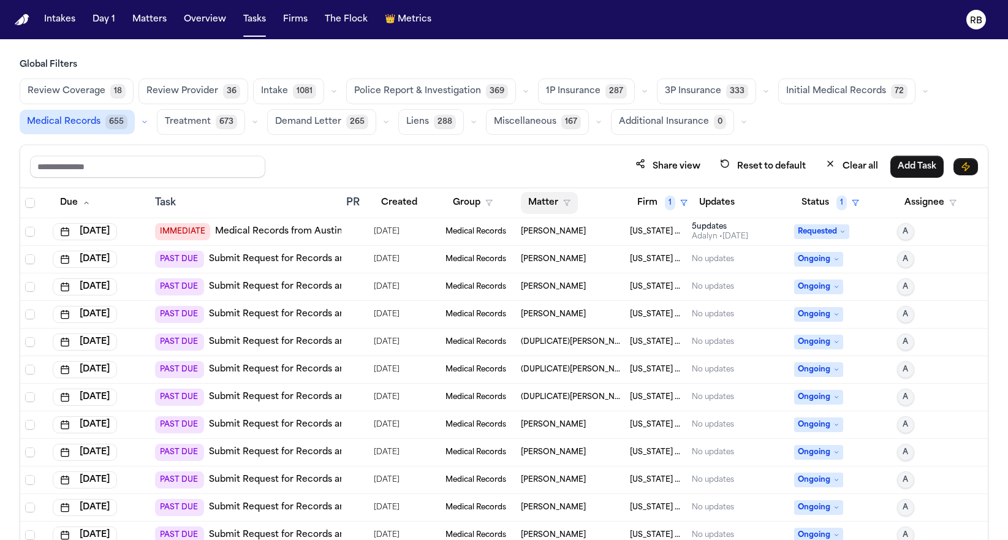
click at [549, 205] on button "Matter" at bounding box center [549, 203] width 57 height 22
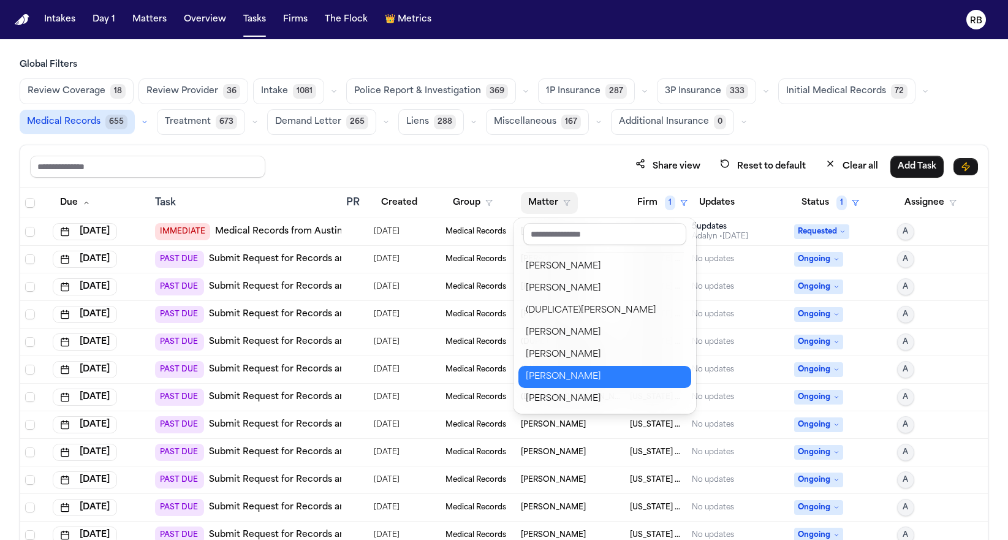
click at [576, 366] on button "[PERSON_NAME]" at bounding box center [604, 377] width 173 height 22
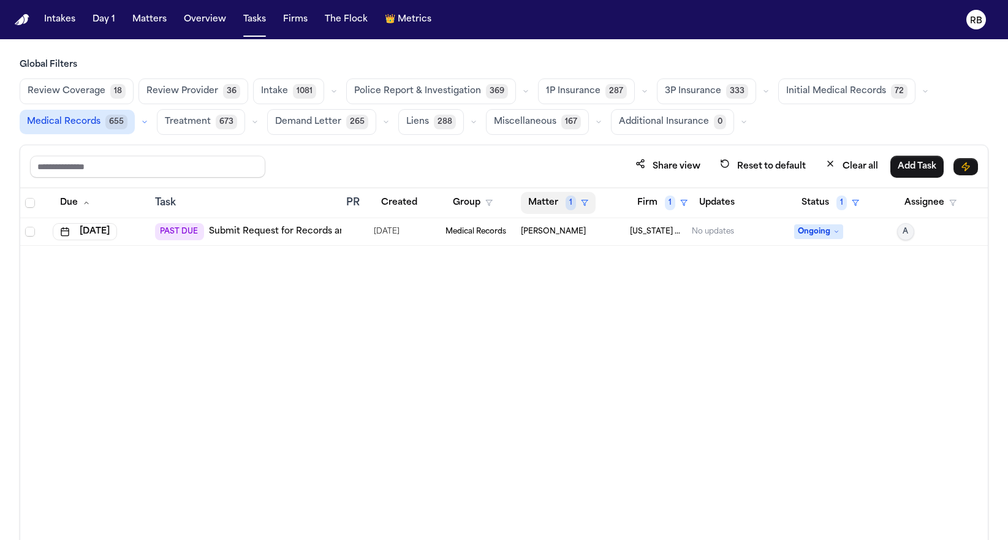
click at [551, 201] on button "Matter 1" at bounding box center [558, 203] width 75 height 22
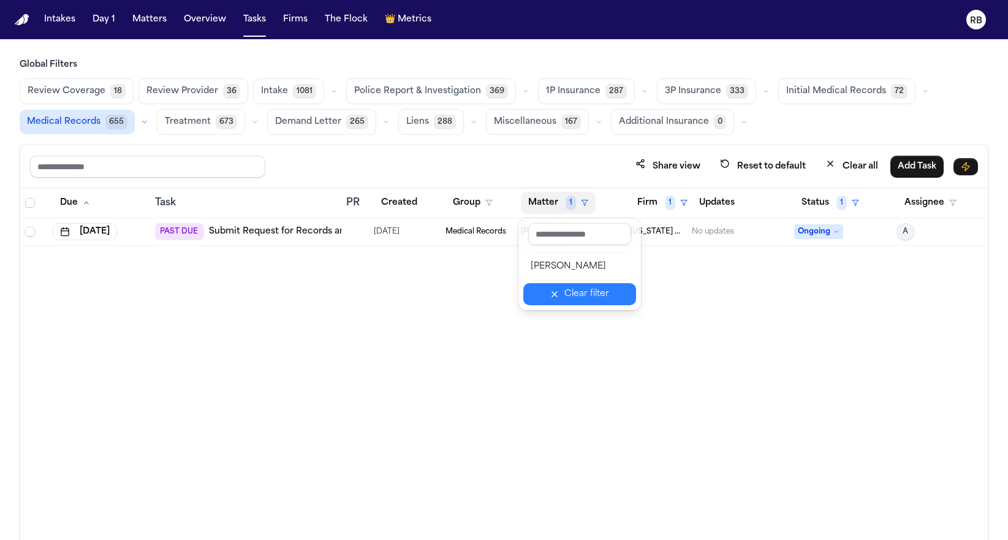
click at [573, 290] on div "Clear filter" at bounding box center [586, 294] width 45 height 15
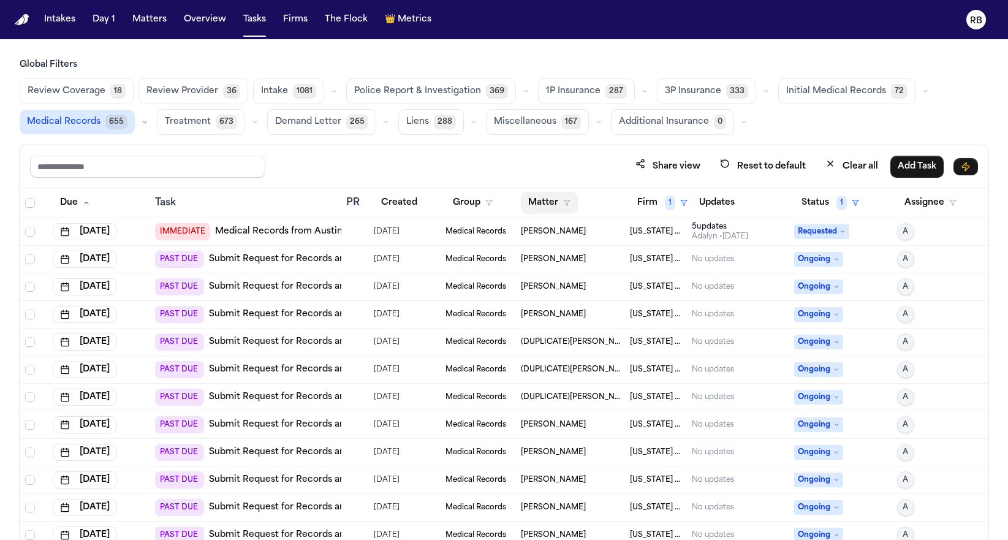
click at [552, 197] on button "Matter" at bounding box center [549, 203] width 57 height 22
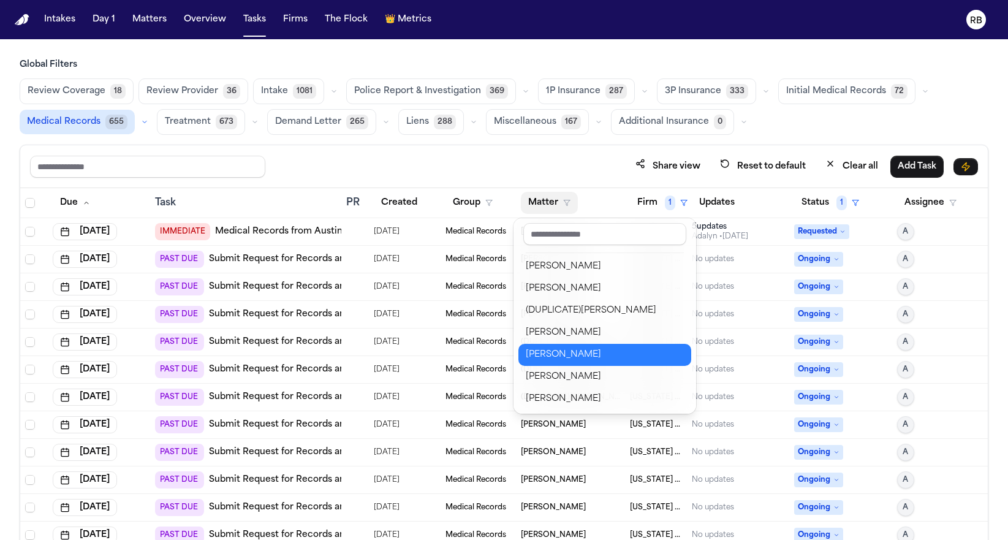
click at [567, 345] on button "[PERSON_NAME]" at bounding box center [604, 355] width 173 height 22
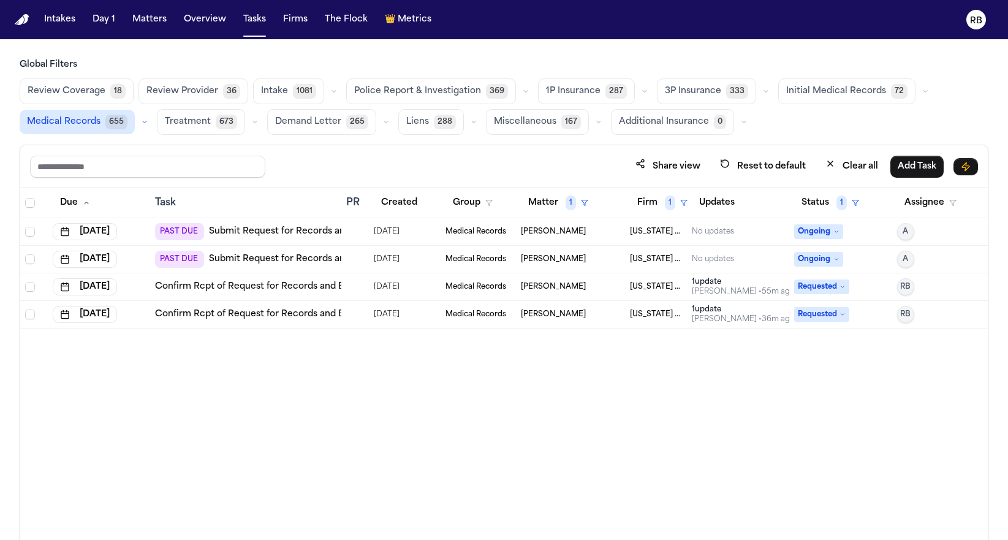
click at [393, 394] on div "Due Task PR Created Group Matter 1 Firm 1 Updates Status 1 Assignee Sep 25, 202…" at bounding box center [503, 390] width 967 height 405
click at [361, 228] on div at bounding box center [355, 232] width 18 height 10
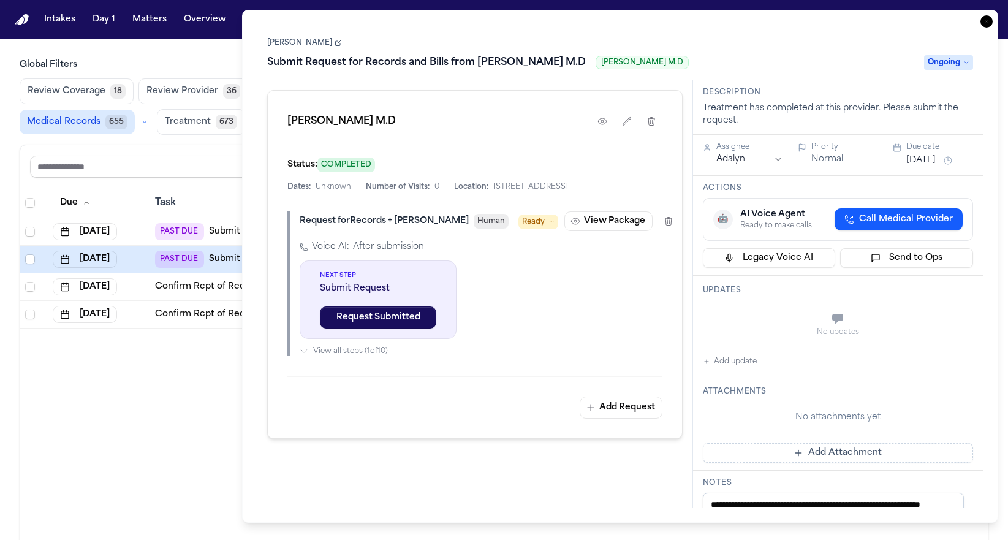
click at [740, 369] on button "Add update" at bounding box center [730, 361] width 54 height 15
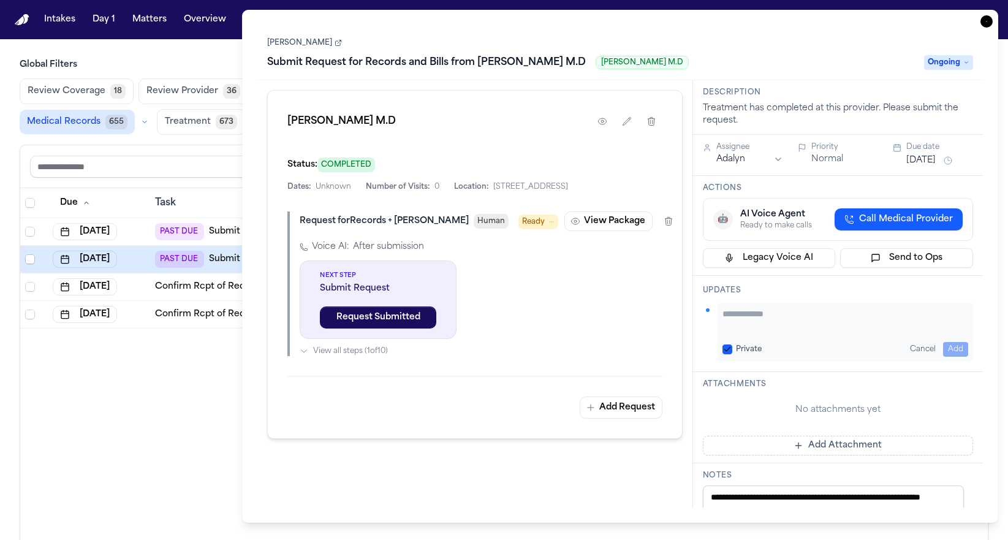
click at [770, 332] on textarea "Add your update" at bounding box center [845, 319] width 246 height 24
paste textarea "**********"
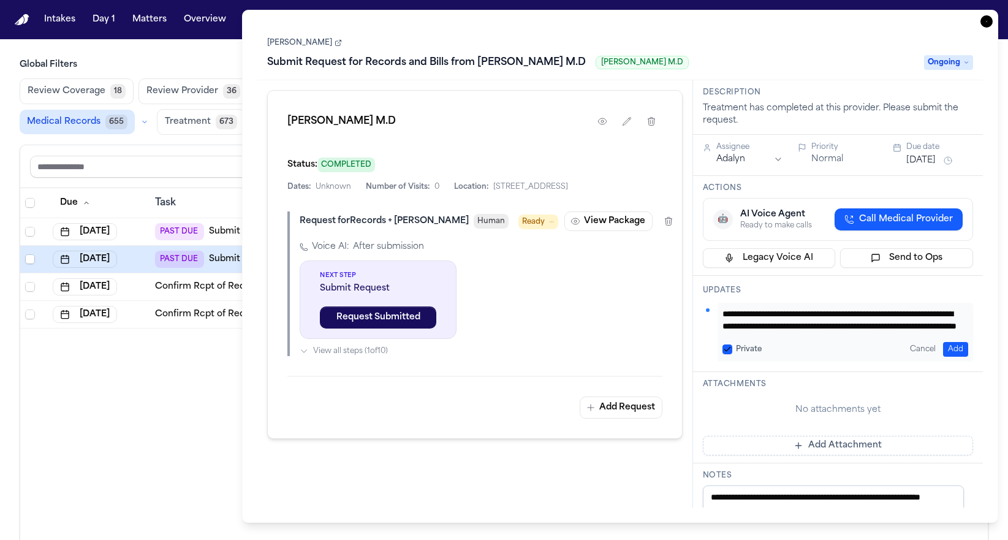
scroll to position [25, 0]
type textarea "**********"
click at [943, 356] on button "Add" at bounding box center [955, 349] width 25 height 15
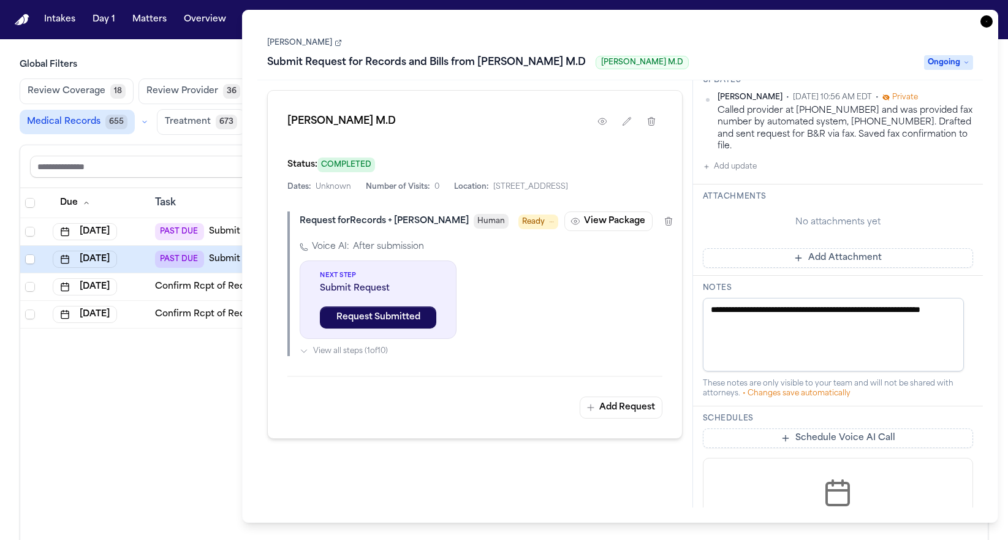
scroll to position [202, 0]
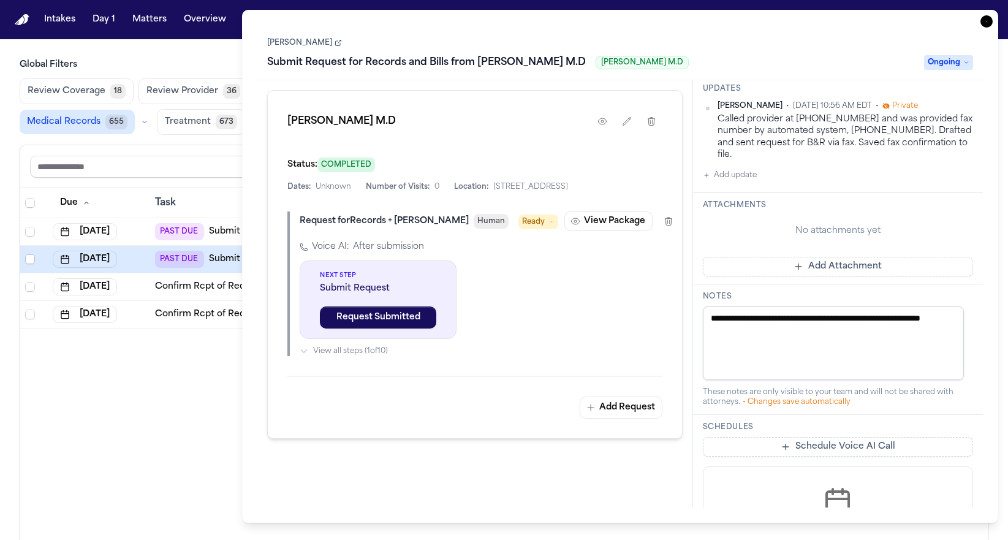
click at [853, 276] on button "Add Attachment" at bounding box center [838, 267] width 271 height 20
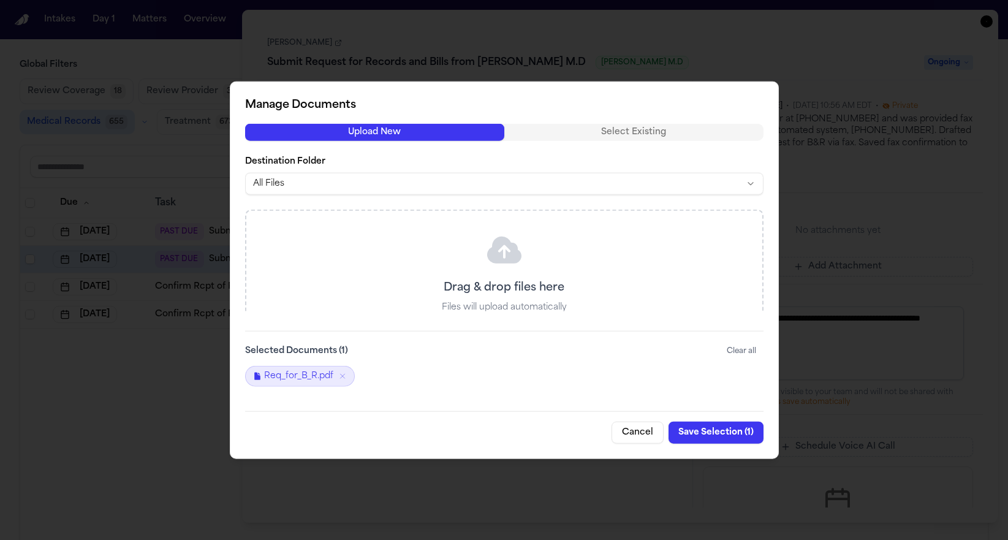
click at [715, 432] on button "Save Selection ( 1 )" at bounding box center [715, 432] width 95 height 22
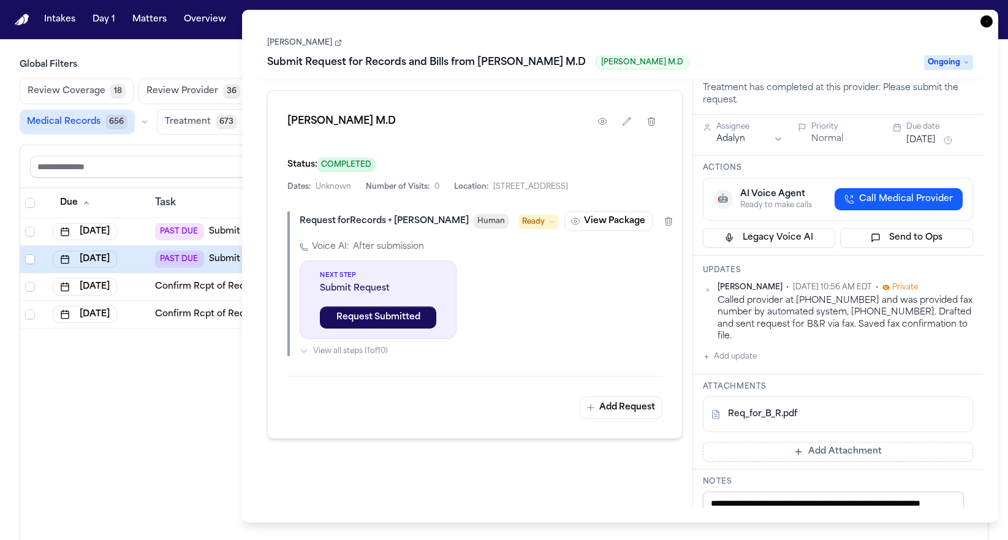
scroll to position [0, 0]
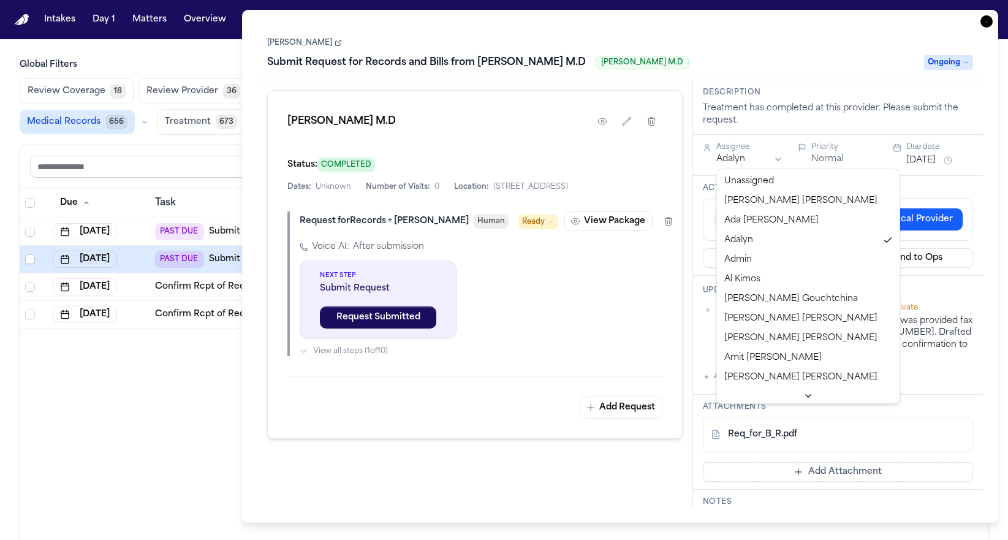
click at [819, 159] on html "Intakes Day 1 Matters Overview Tasks Firms The Flock 👑 Metrics RB Global Filter…" at bounding box center [504, 270] width 1008 height 540
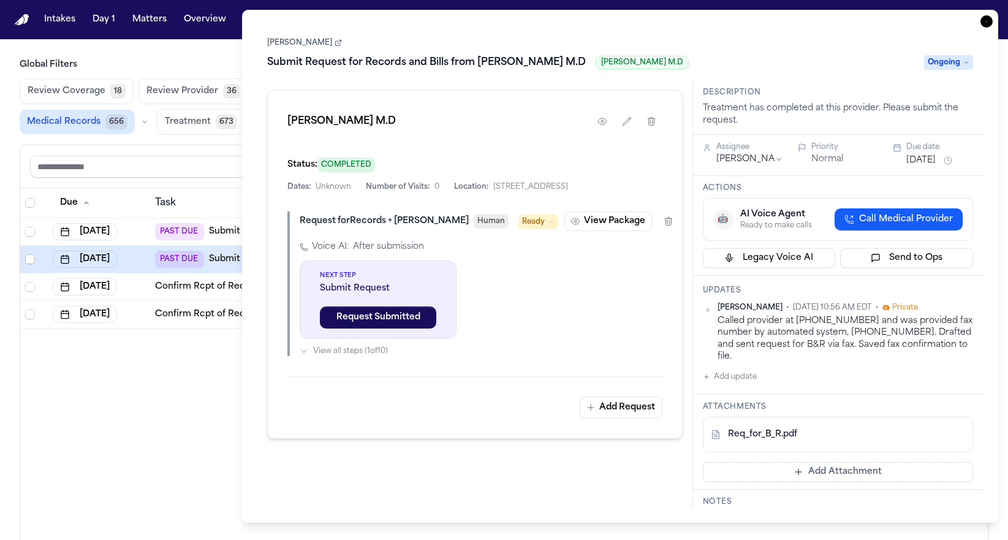
click at [906, 167] on button "Sep 25, 2025" at bounding box center [920, 160] width 29 height 12
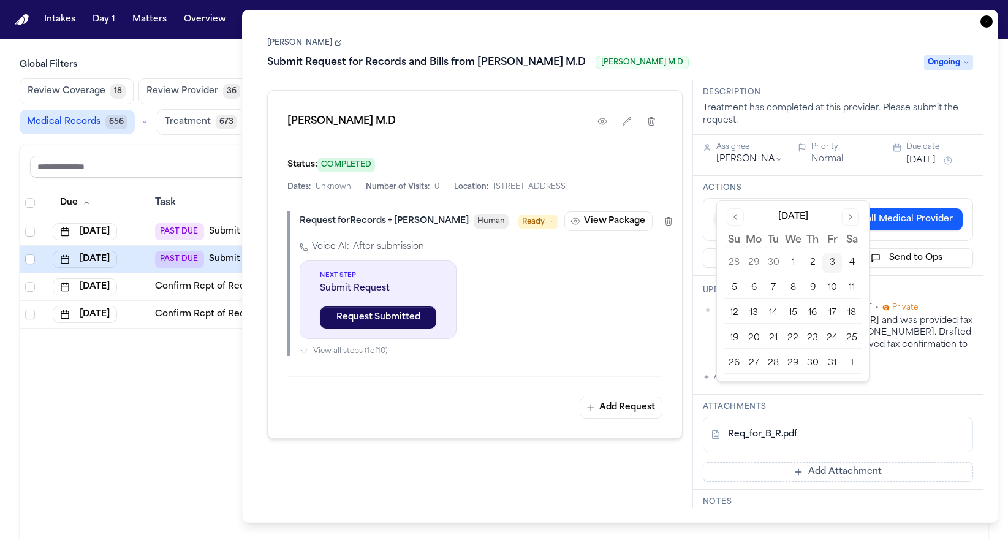
click at [835, 286] on button "10" at bounding box center [832, 288] width 20 height 20
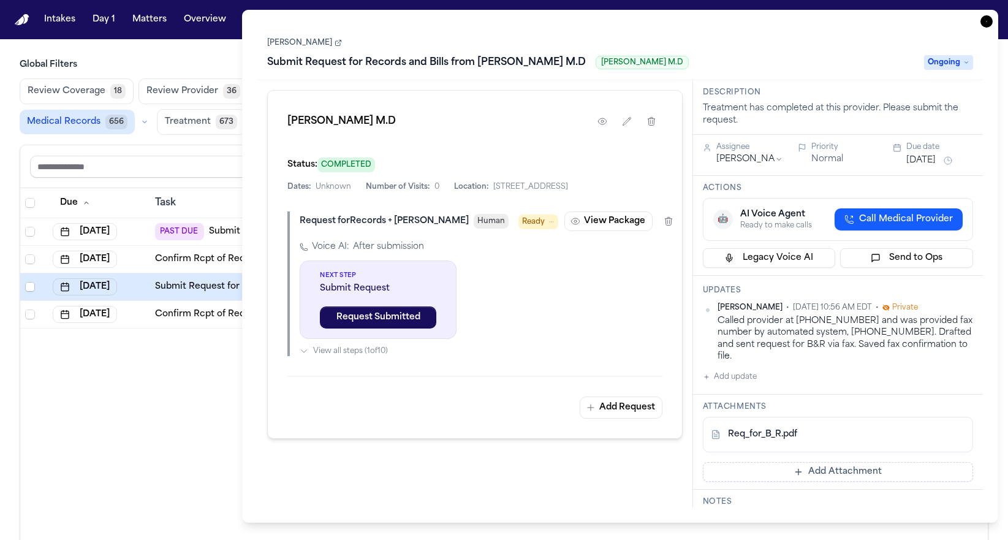
click at [962, 168] on div "Oct 10, 2025" at bounding box center [939, 160] width 67 height 15
click at [953, 61] on span "Ongoing" at bounding box center [948, 62] width 49 height 15
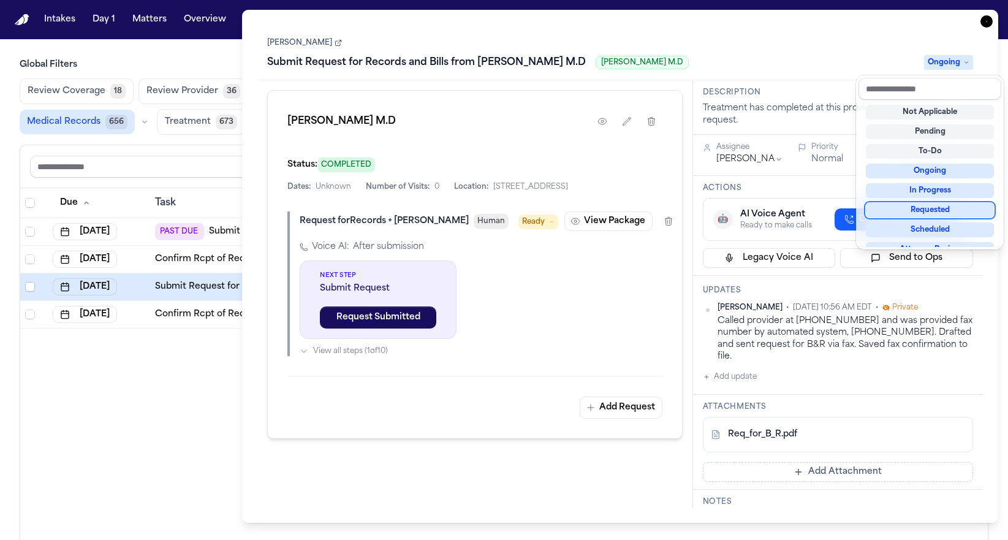
click at [969, 207] on div "Requested" at bounding box center [929, 210] width 128 height 15
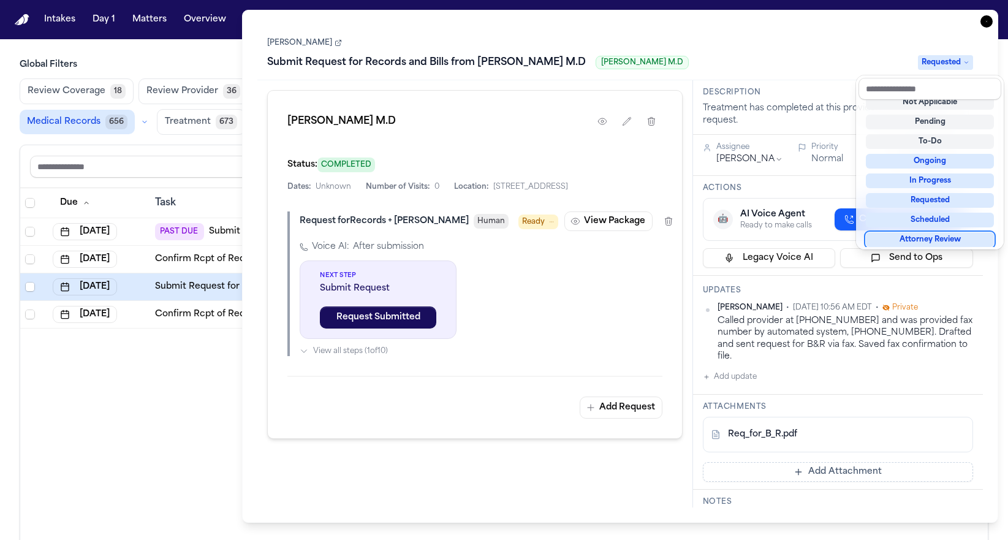
click at [951, 399] on div "**********" at bounding box center [619, 266] width 725 height 482
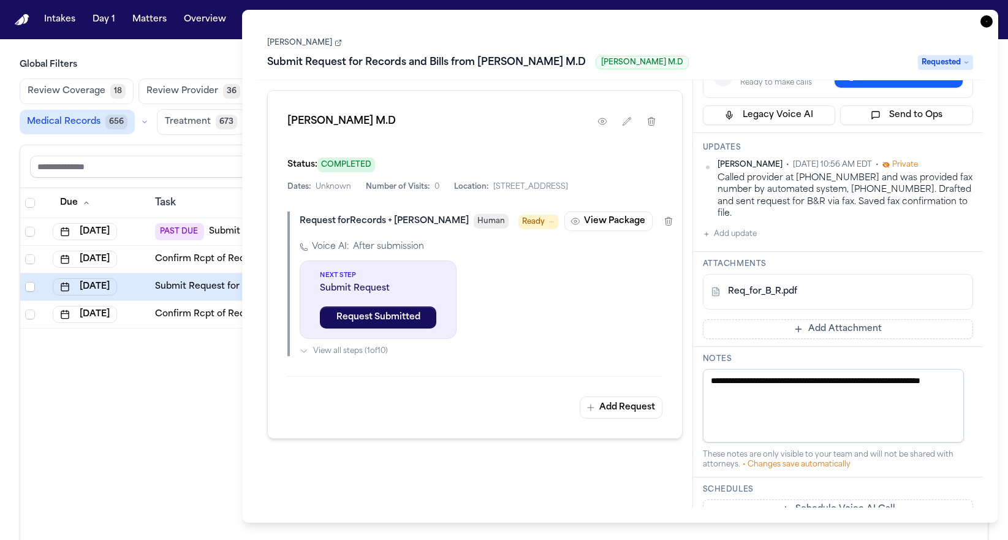
scroll to position [0, 0]
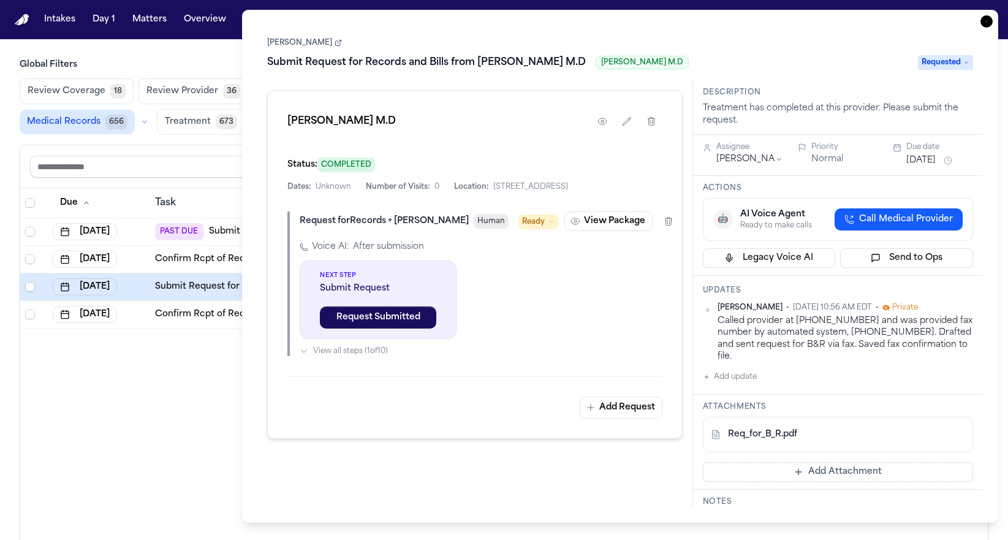
click at [989, 18] on icon "button" at bounding box center [986, 21] width 12 height 12
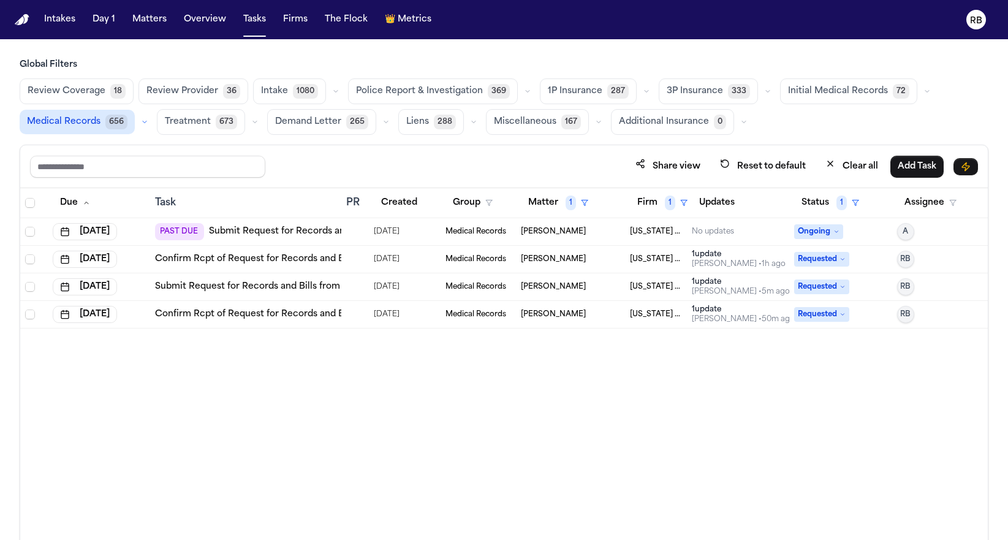
click at [357, 232] on div at bounding box center [355, 232] width 18 height 10
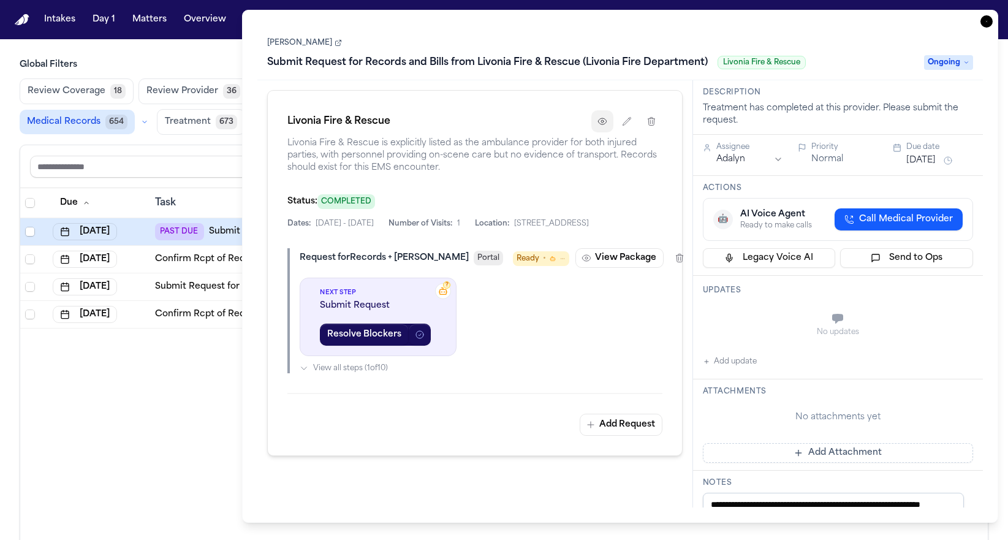
click at [603, 120] on icon "button" at bounding box center [602, 121] width 10 height 10
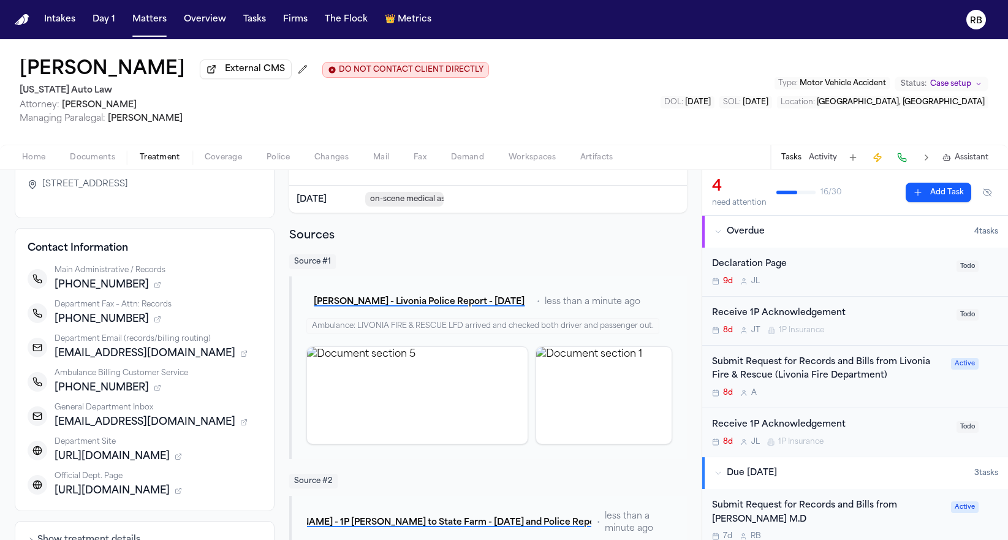
scroll to position [171, 0]
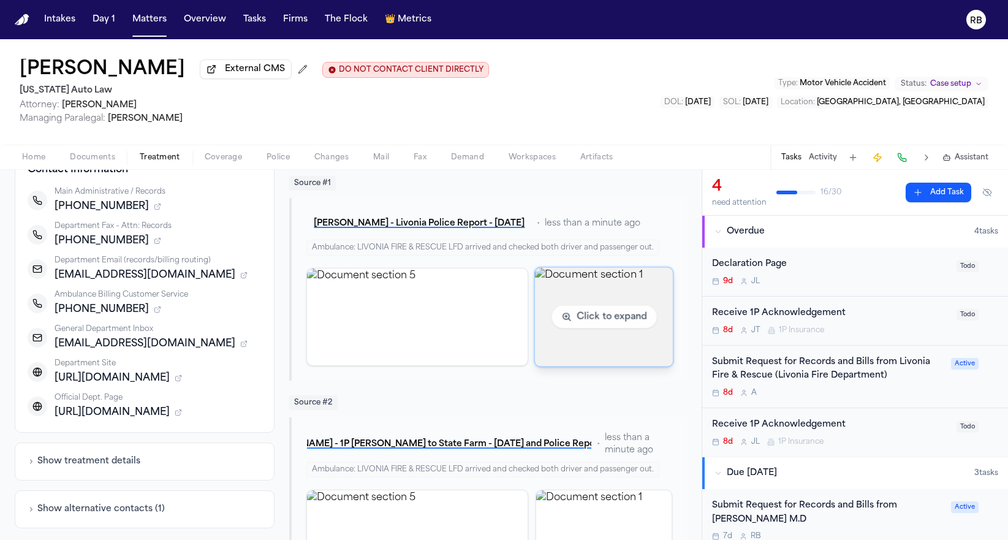
click at [609, 330] on img "View document section 1" at bounding box center [603, 316] width 138 height 99
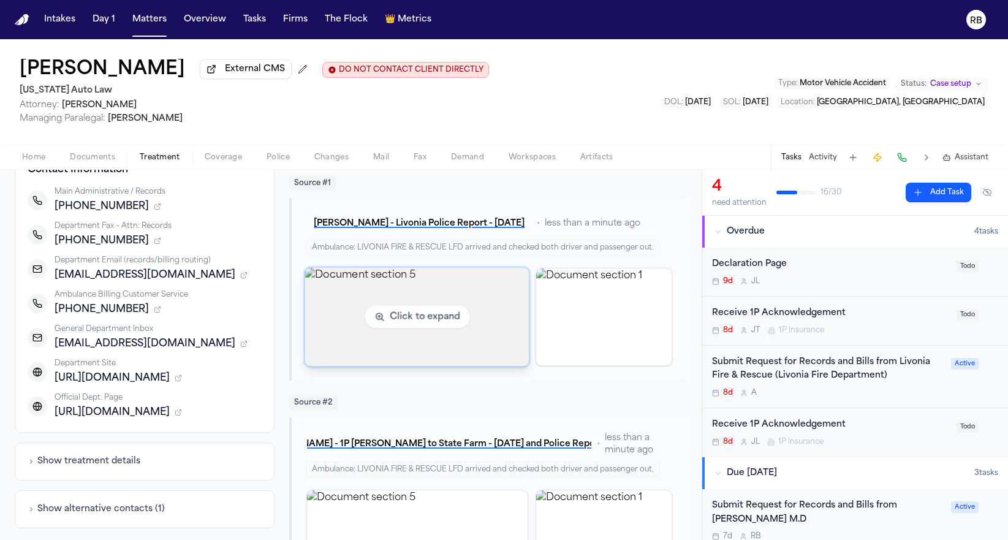
click at [361, 326] on img "View document section 5" at bounding box center [417, 316] width 224 height 99
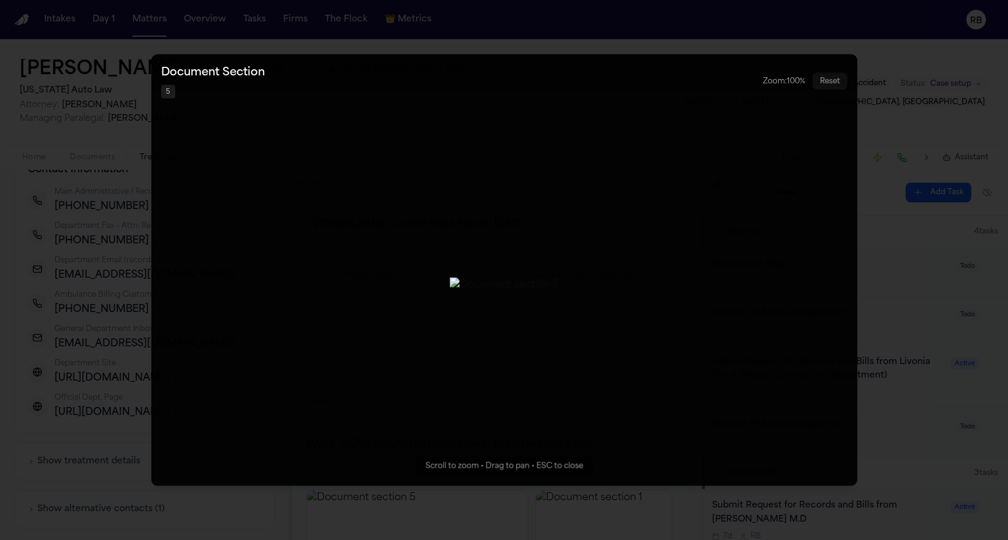
click at [558, 277] on img "Zoomable image viewer. Use mouse wheel to zoom, drag to pan, or press R to rese…" at bounding box center [504, 284] width 108 height 15
drag, startPoint x: 714, startPoint y: 339, endPoint x: 378, endPoint y: 298, distance: 338.7
click at [330, 265] on img "Zoomable image viewer. Use mouse wheel to zoom, drag to pan, or press R to rese…" at bounding box center [167, 243] width 325 height 44
drag, startPoint x: 492, startPoint y: 291, endPoint x: 532, endPoint y: 285, distance: 40.2
click at [532, 268] on img "Zoomable image viewer. Use mouse wheel to zoom, drag to pan, or press R to rese…" at bounding box center [379, 246] width 325 height 44
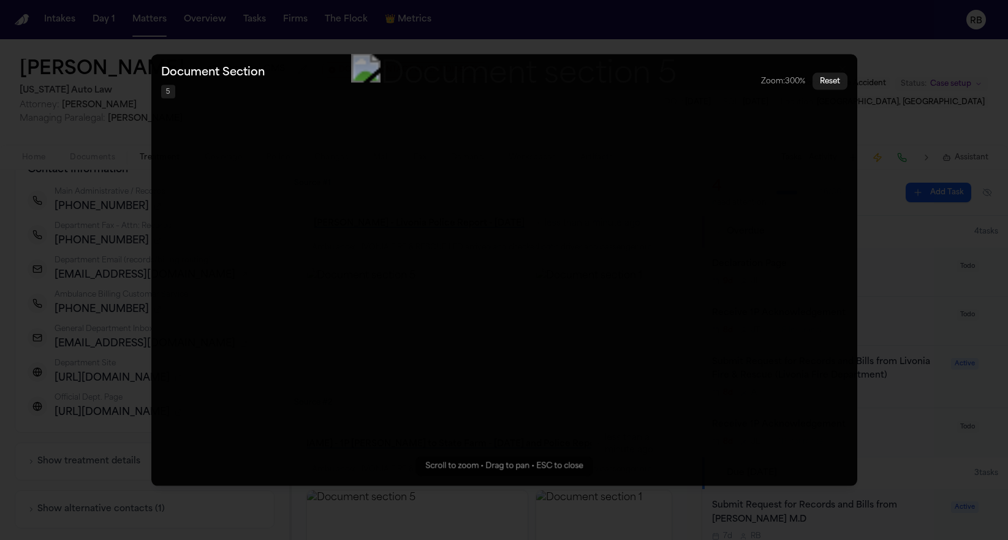
drag, startPoint x: 526, startPoint y: 413, endPoint x: 657, endPoint y: 244, distance: 213.4
click at [659, 97] on img "Zoomable image viewer. Use mouse wheel to zoom, drag to pan, or press R to rese…" at bounding box center [513, 75] width 325 height 44
drag, startPoint x: 402, startPoint y: 323, endPoint x: 503, endPoint y: 338, distance: 102.2
click at [504, 113] on img "Zoomable image viewer. Use mouse wheel to zoom, drag to pan, or press R to rese…" at bounding box center [617, 91] width 325 height 44
drag, startPoint x: 688, startPoint y: 344, endPoint x: 568, endPoint y: 339, distance: 120.1
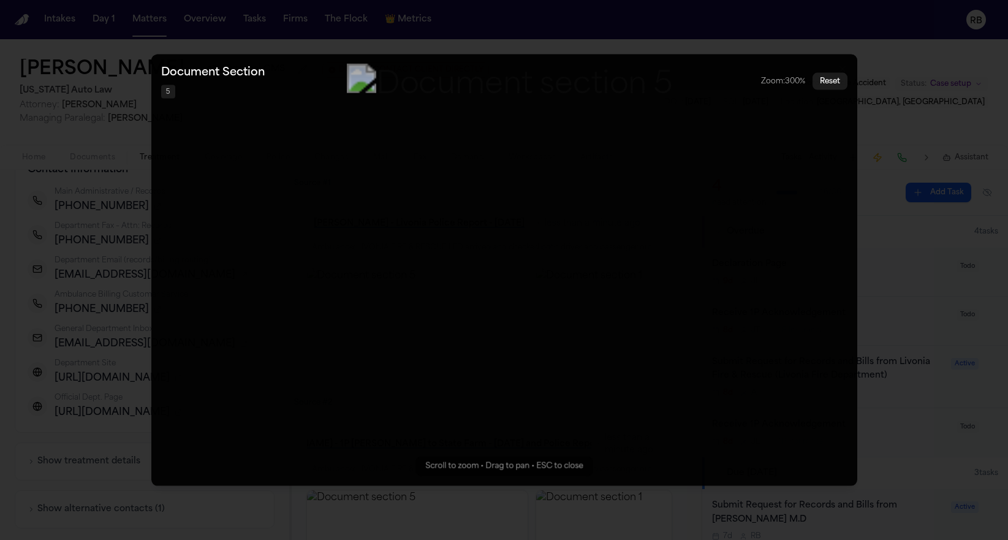
click at [568, 107] on img "Zoomable image viewer. Use mouse wheel to zoom, drag to pan, or press R to rese…" at bounding box center [509, 85] width 325 height 44
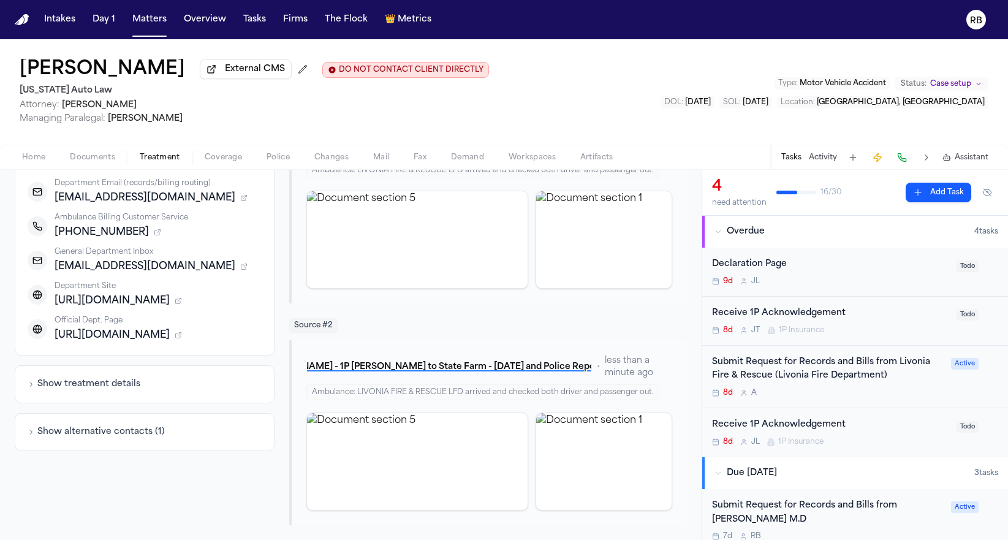
scroll to position [251, 0]
click at [926, 396] on div "8d A" at bounding box center [828, 393] width 232 height 10
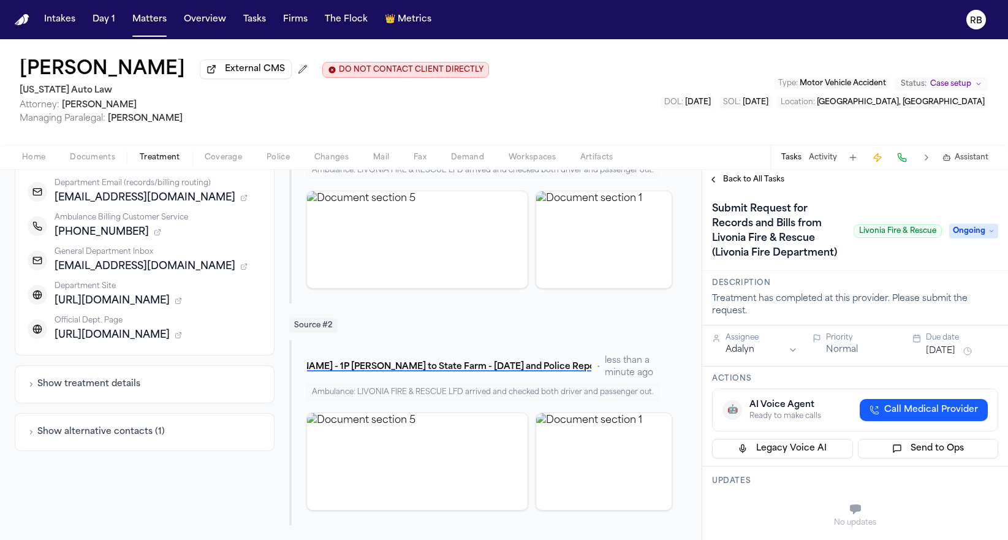
click at [8, 295] on div "Livonia Fire & Rescue 14910 Farmington Rd, Livonia, MI 48154 Contact Informatio…" at bounding box center [350, 256] width 701 height 567
click at [282, 248] on div "Livonia Fire & Rescue 14910 Farmington Rd, Livonia, MI 48154 Contact Informatio…" at bounding box center [351, 256] width 672 height 537
click at [240, 199] on icon "button" at bounding box center [243, 197] width 7 height 7
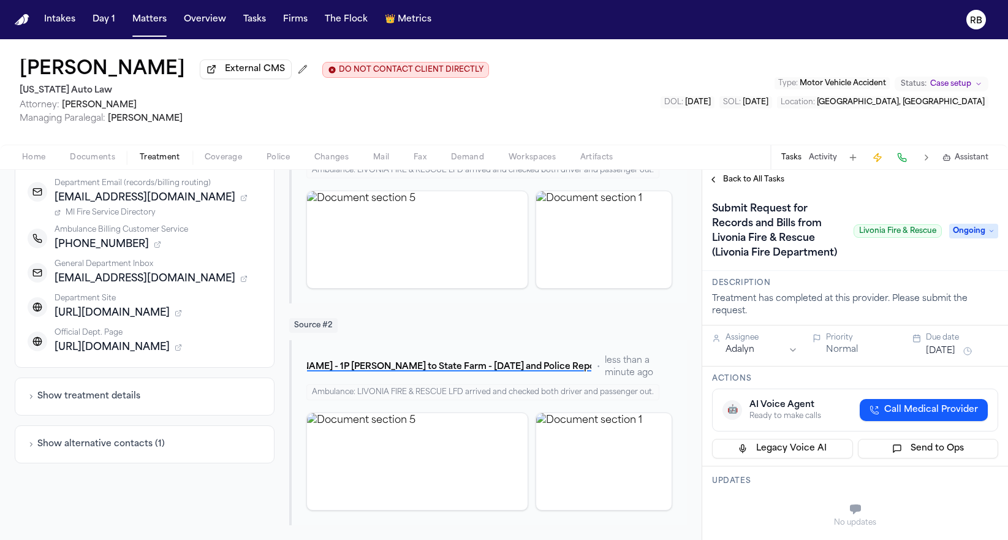
click at [12, 228] on div "Livonia Fire & Rescue 14910 Farmington Rd, Livonia, MI 48154 Contact Informatio…" at bounding box center [350, 256] width 701 height 567
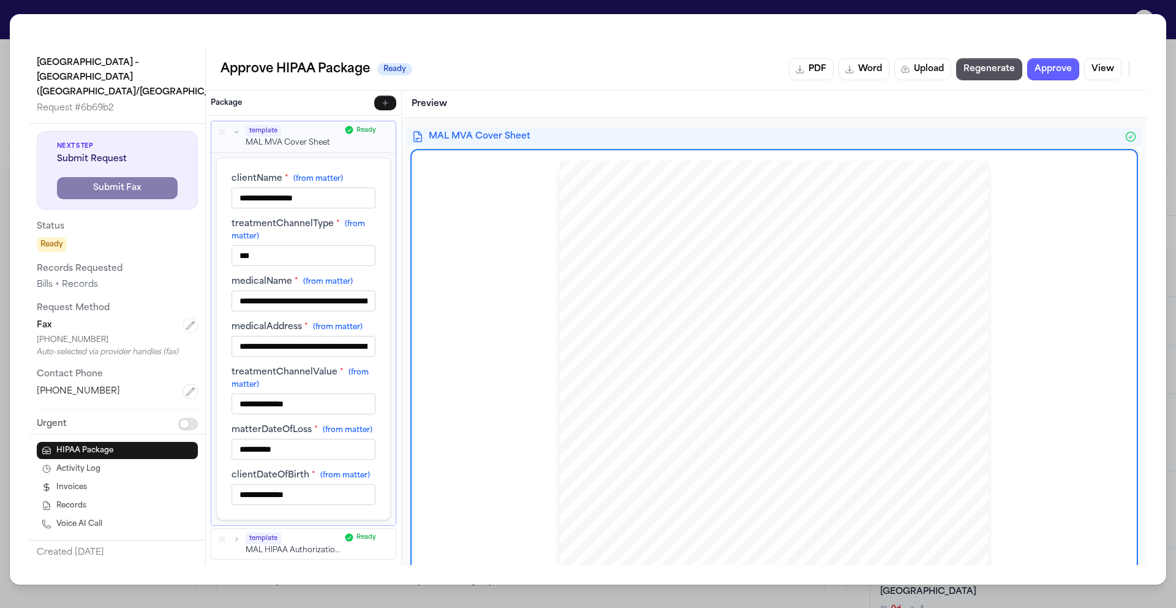
scroll to position [24, 0]
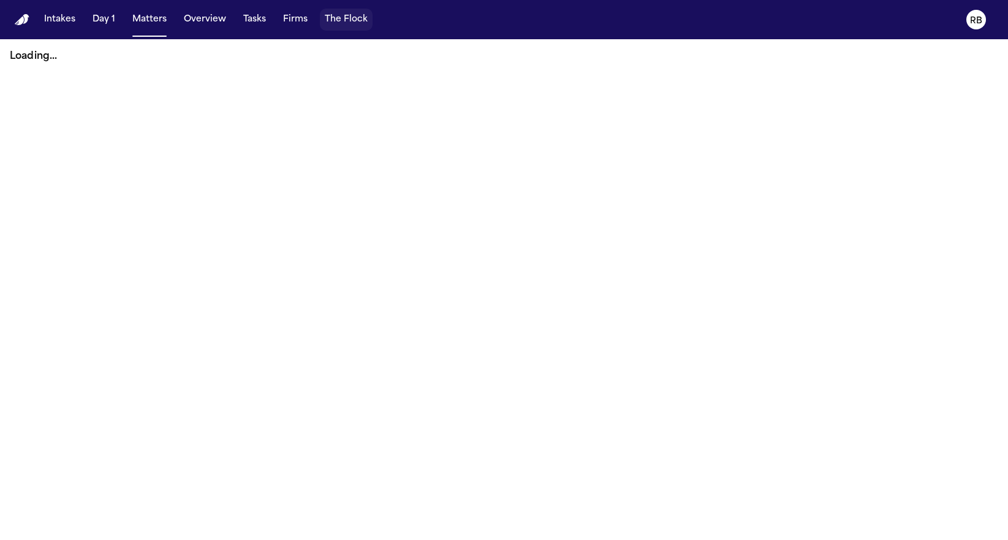
click at [146, 20] on button "Matters" at bounding box center [149, 20] width 44 height 22
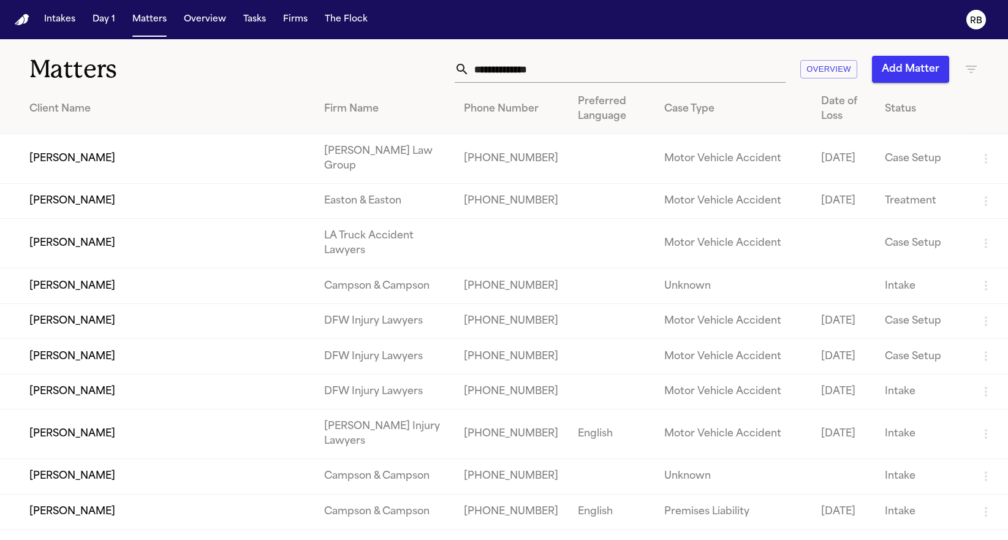
click at [568, 69] on input "text" at bounding box center [627, 69] width 316 height 27
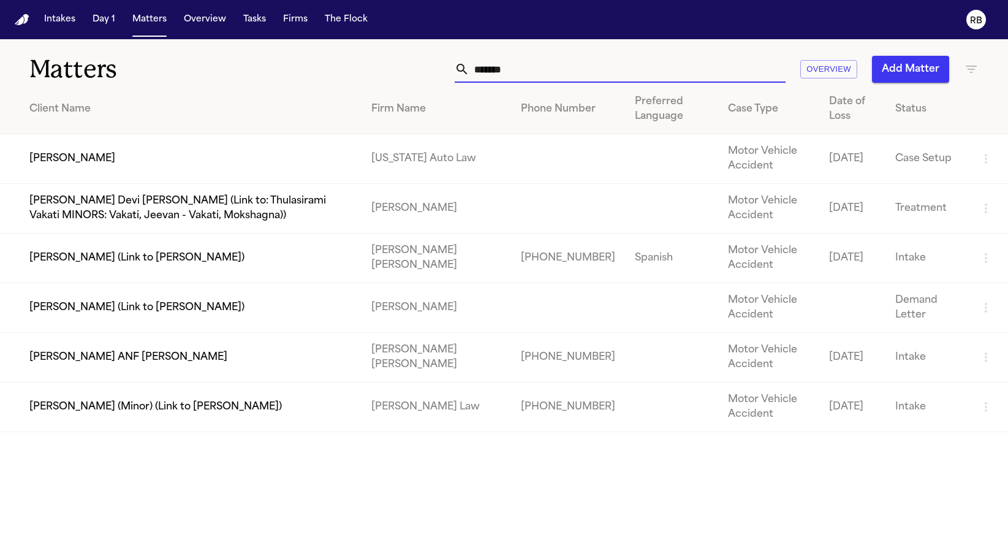
type input "*******"
click at [80, 162] on td "[PERSON_NAME]" at bounding box center [180, 159] width 361 height 50
